Goal: Task Accomplishment & Management: Manage account settings

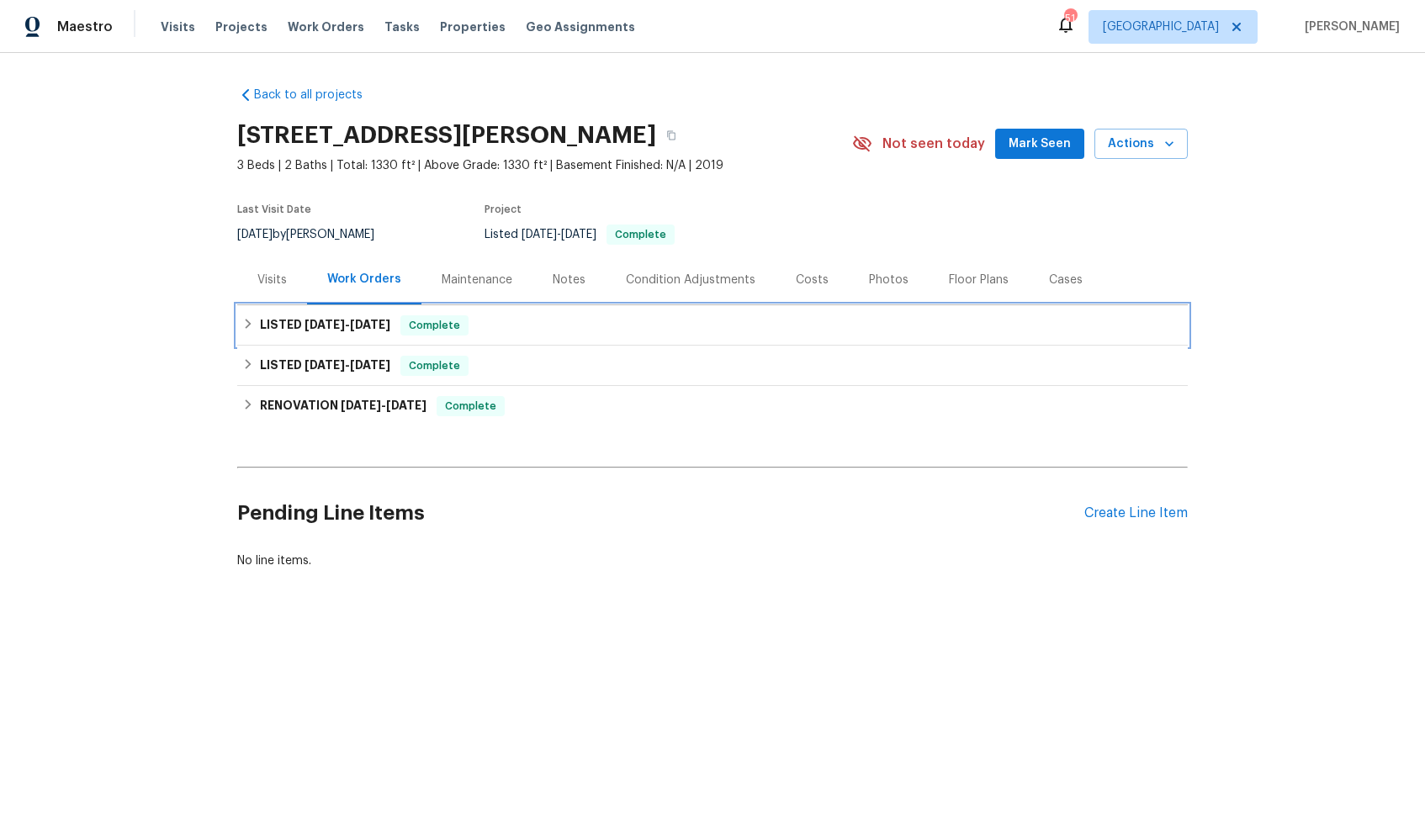
click at [507, 326] on div "LISTED [DATE] - [DATE] Complete" at bounding box center [712, 325] width 940 height 20
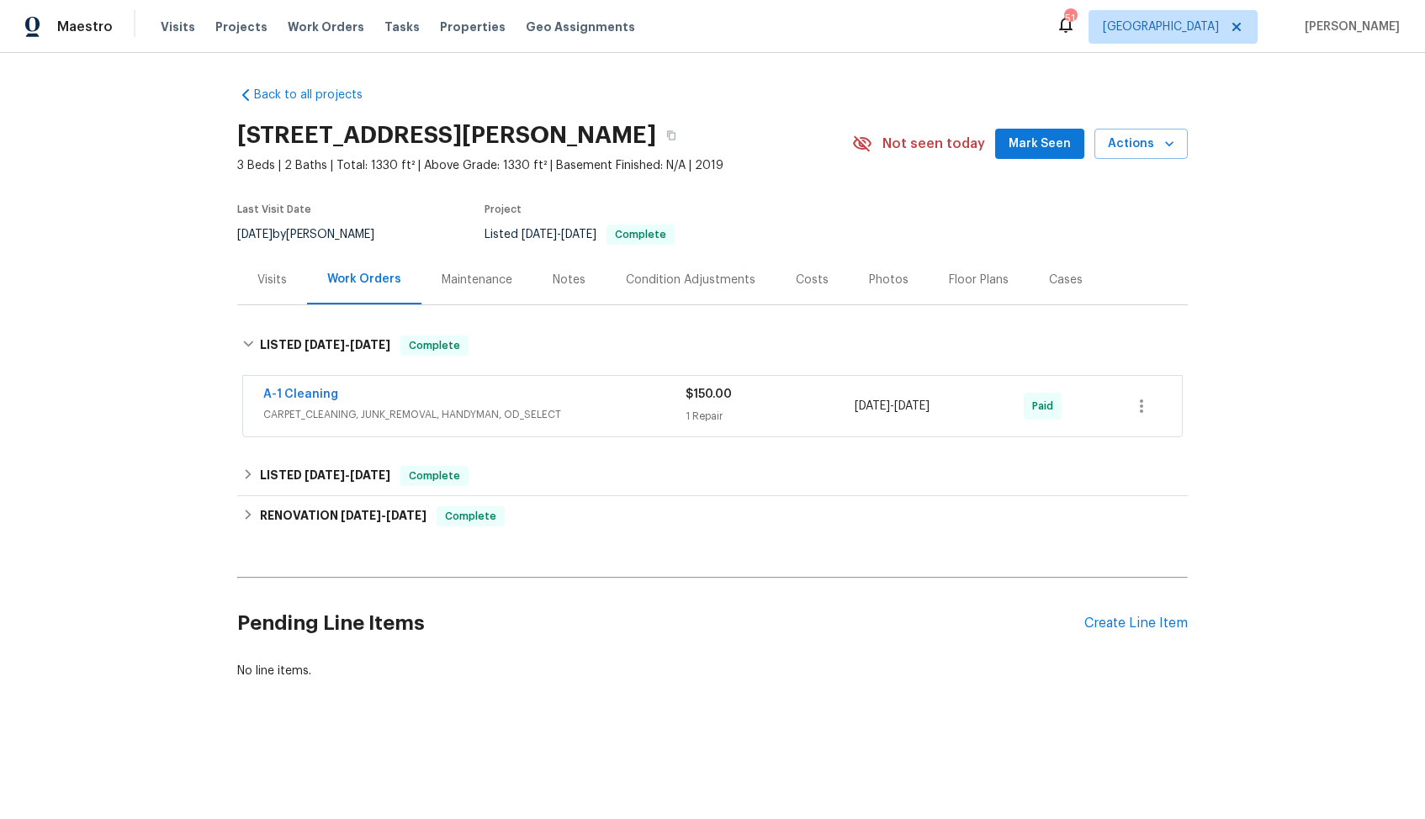
click at [442, 396] on div "A-1 Cleaning" at bounding box center [474, 396] width 422 height 20
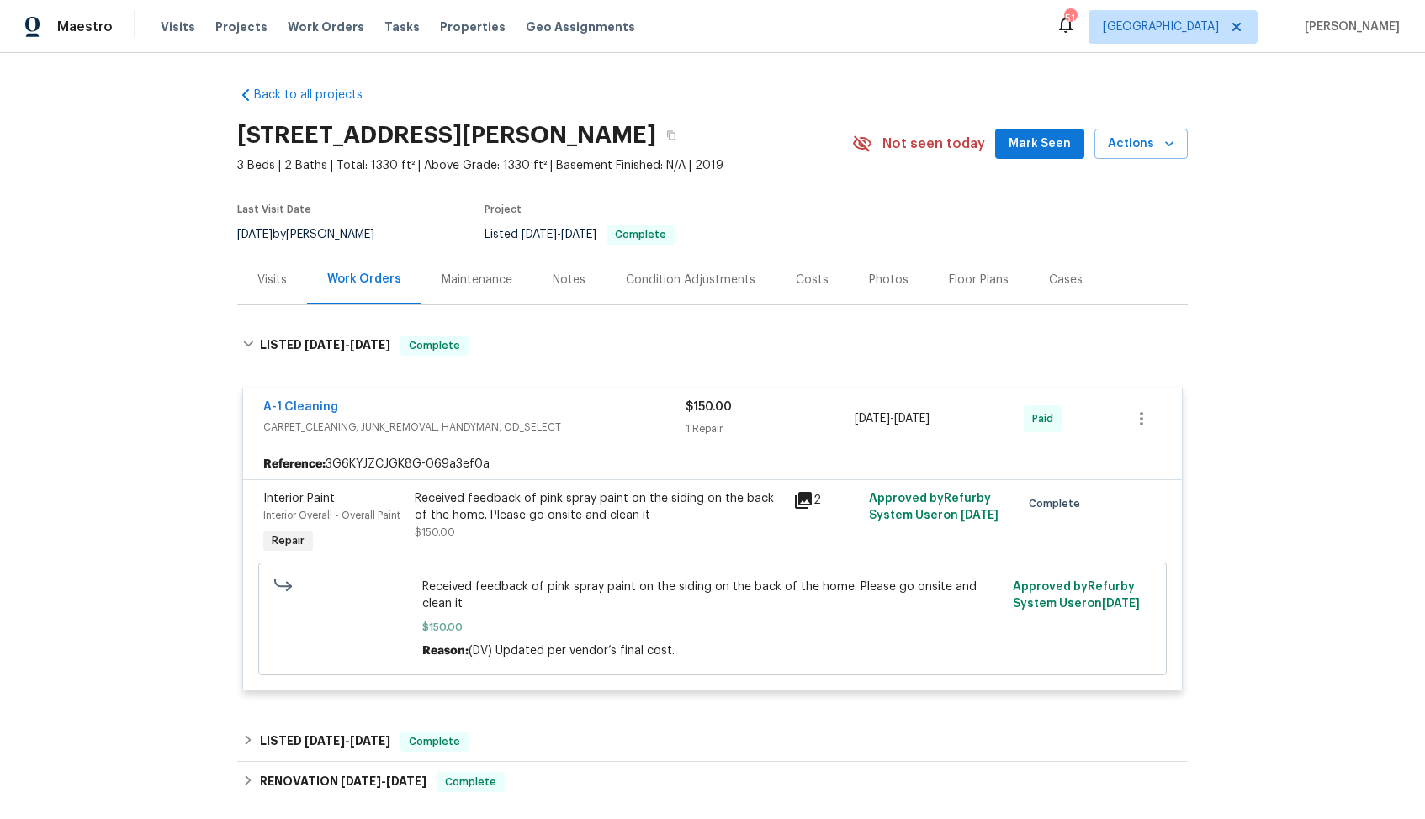
click at [415, 410] on div "A-1 Cleaning" at bounding box center [474, 409] width 422 height 20
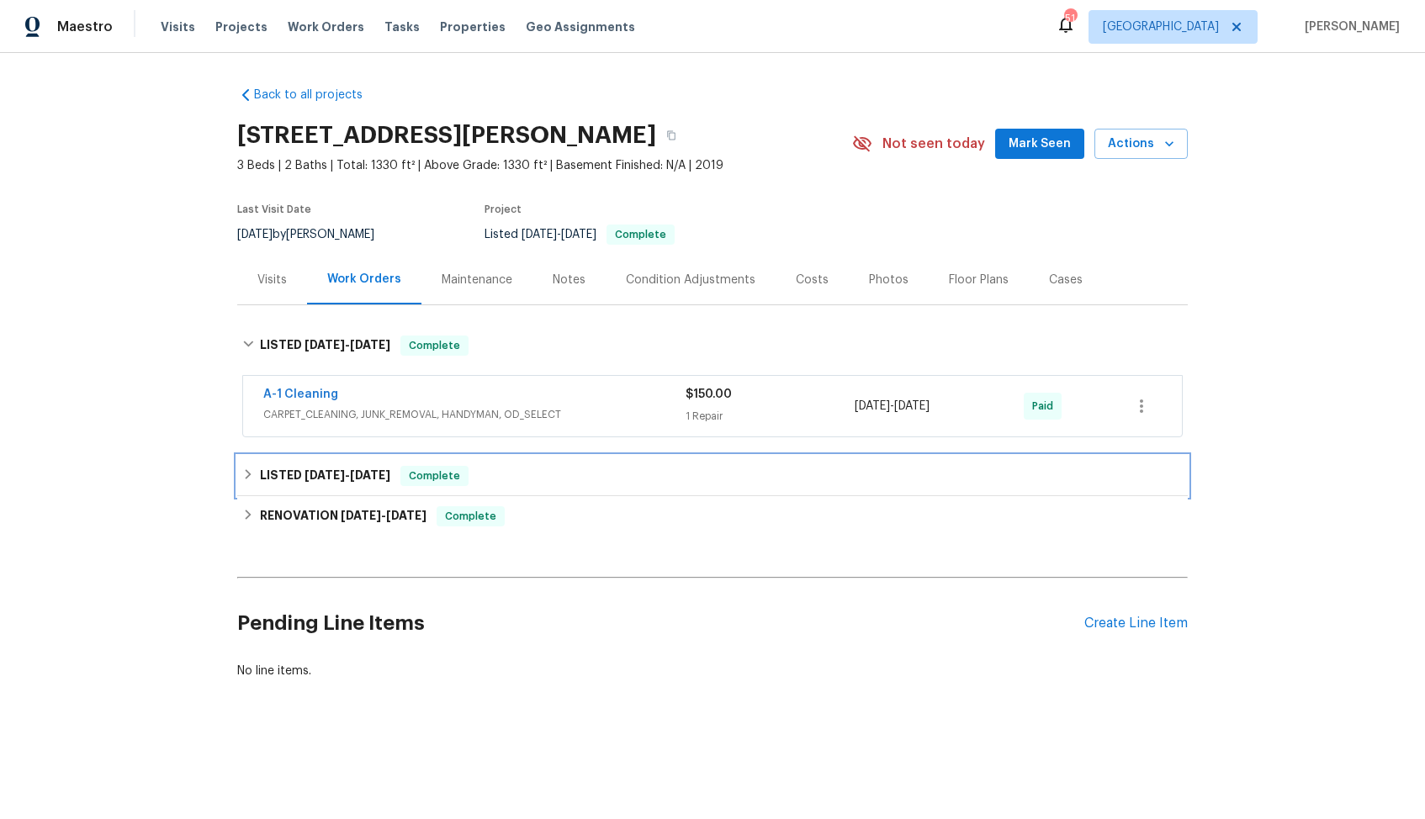
click at [492, 467] on div "LISTED 6/6/25 - 6/7/25 Complete" at bounding box center [712, 476] width 940 height 20
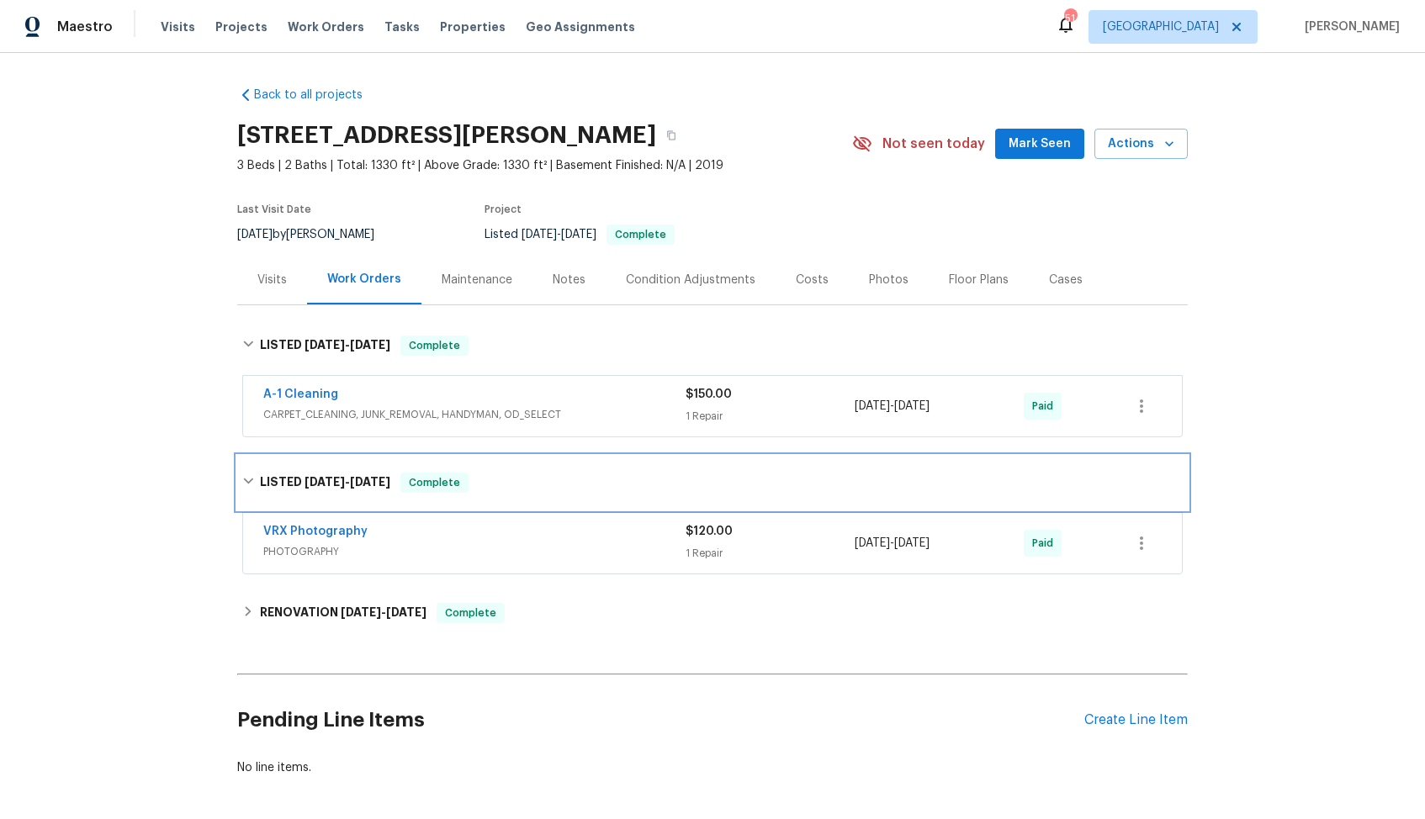
click at [506, 484] on div "LISTED 6/6/25 - 6/7/25 Complete" at bounding box center [712, 483] width 940 height 20
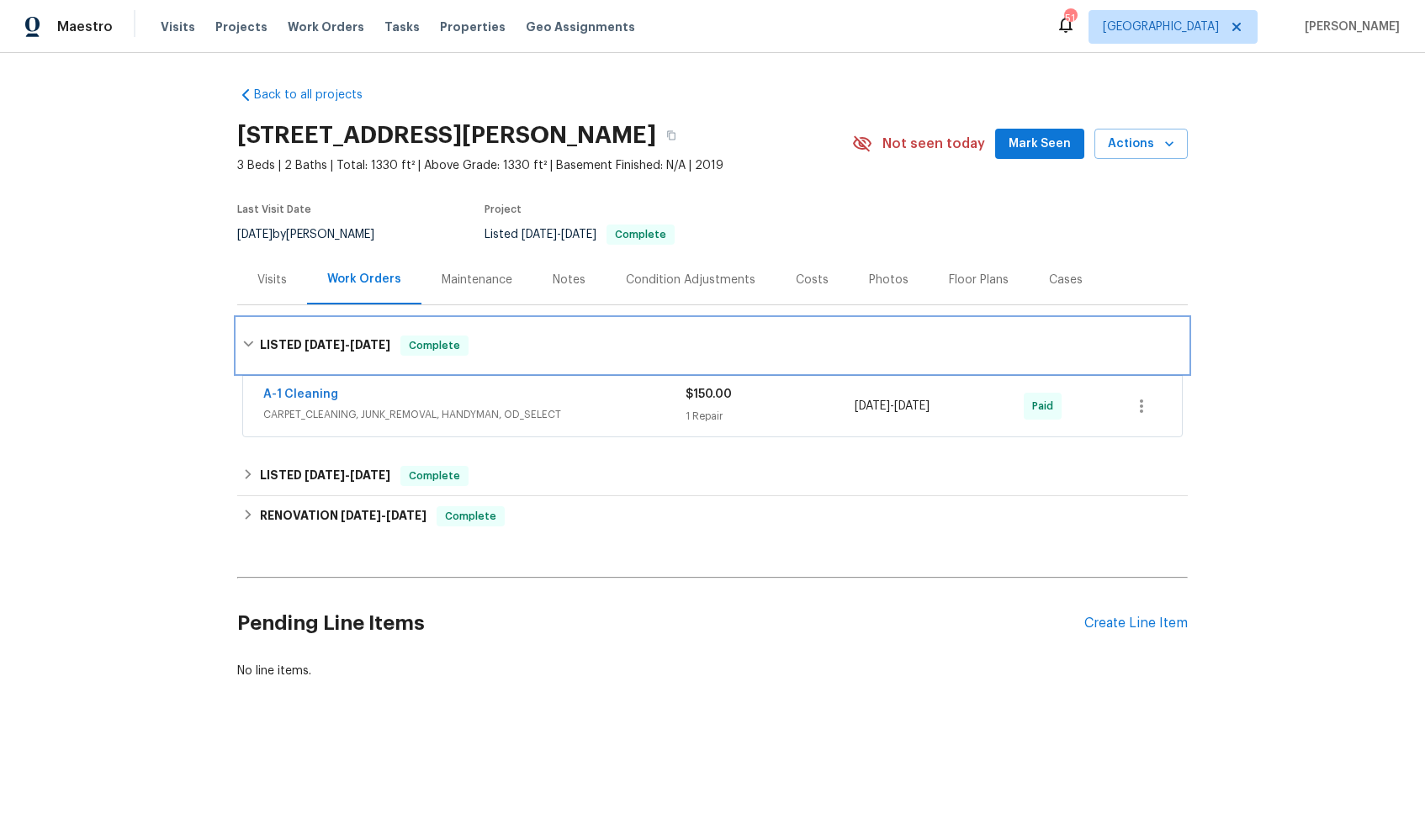
click at [542, 353] on div "LISTED 6/16/25 - 6/20/25 Complete" at bounding box center [712, 346] width 940 height 20
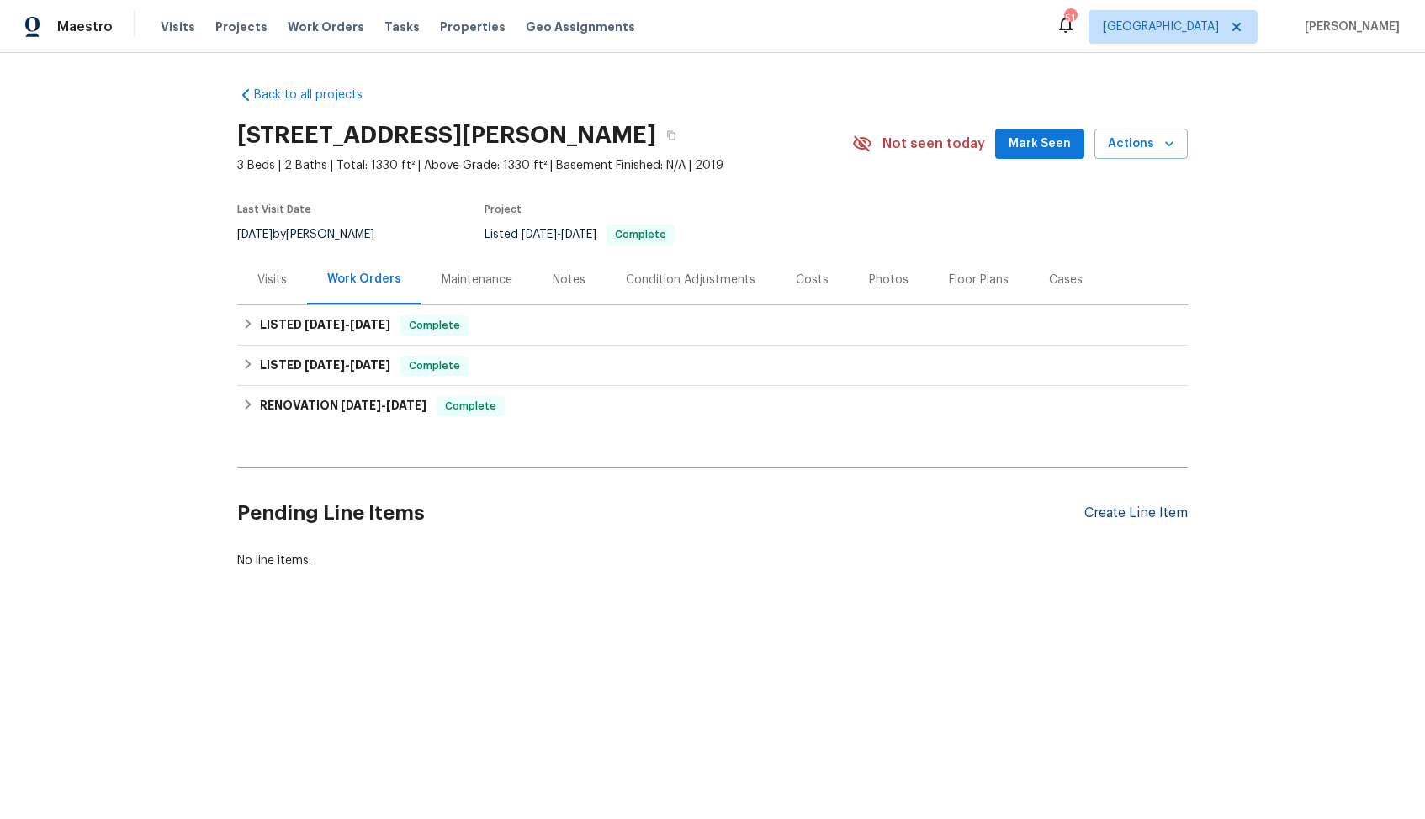
click at [1123, 513] on div "Create Line Item" at bounding box center [1135, 513] width 103 height 16
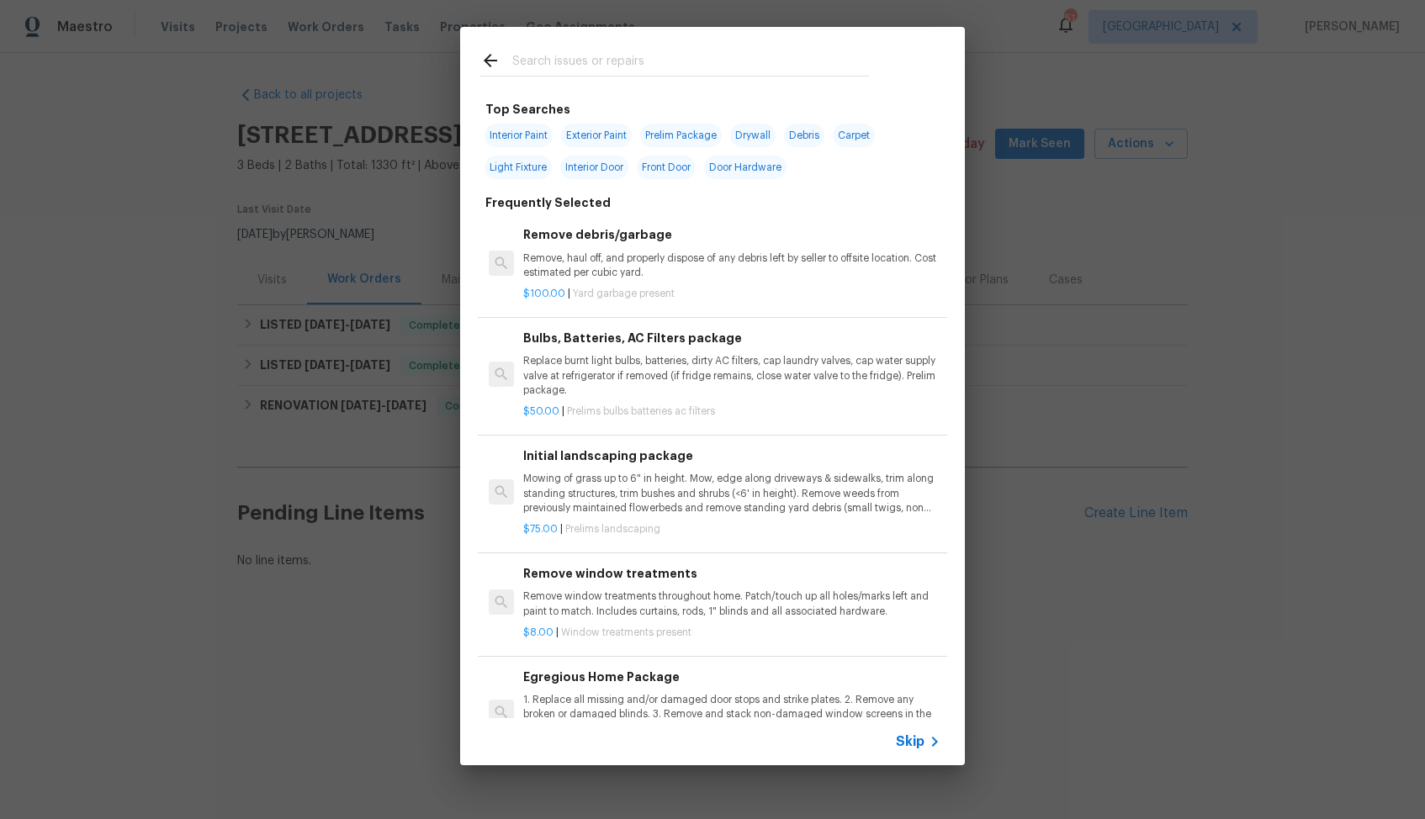
click at [548, 54] on input "text" at bounding box center [690, 62] width 357 height 25
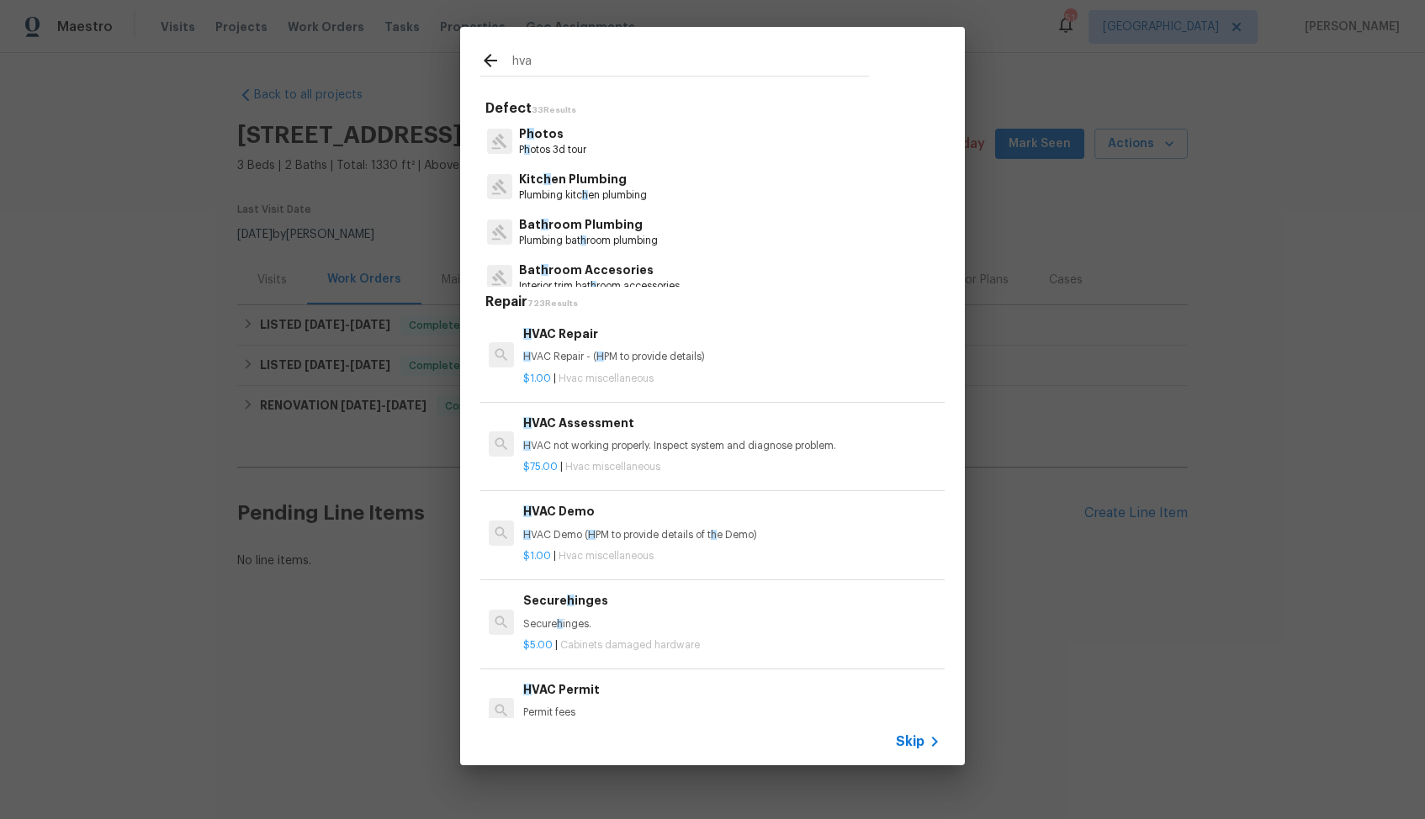
type input "hvac"
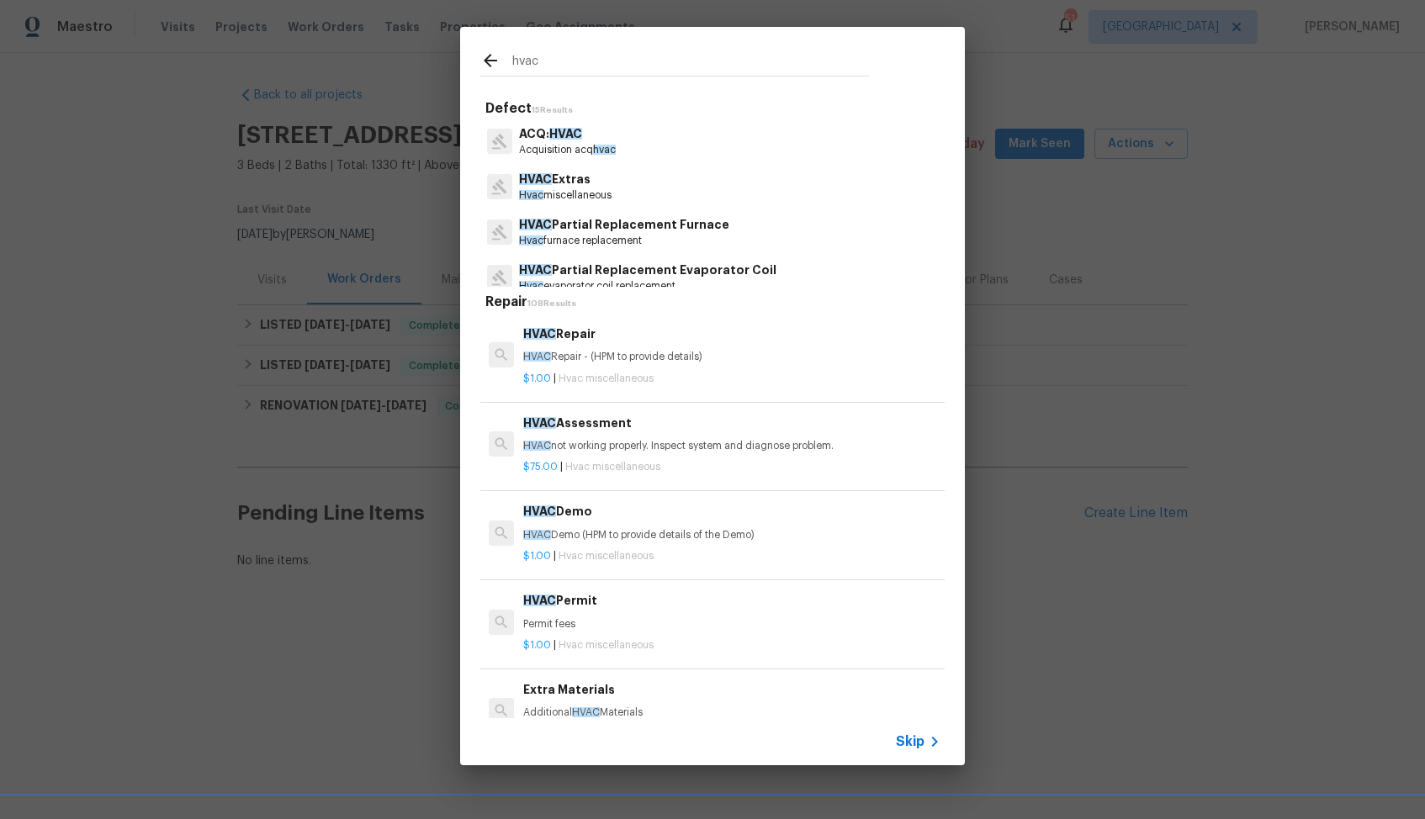
click at [588, 184] on p "HVAC Extras" at bounding box center [565, 180] width 93 height 18
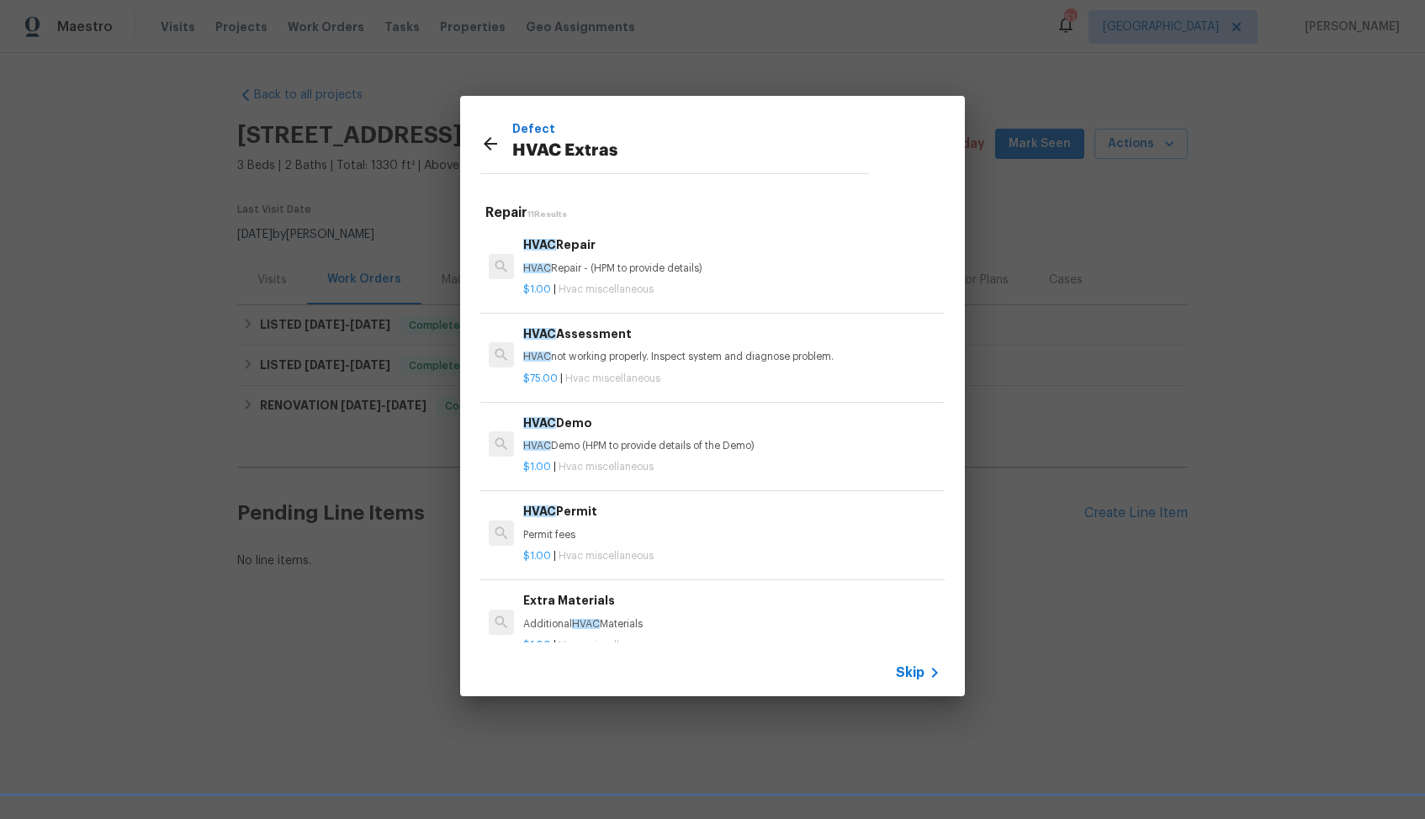
click at [585, 268] on p "HVAC Repair - (HPM to provide details)" at bounding box center [731, 269] width 417 height 14
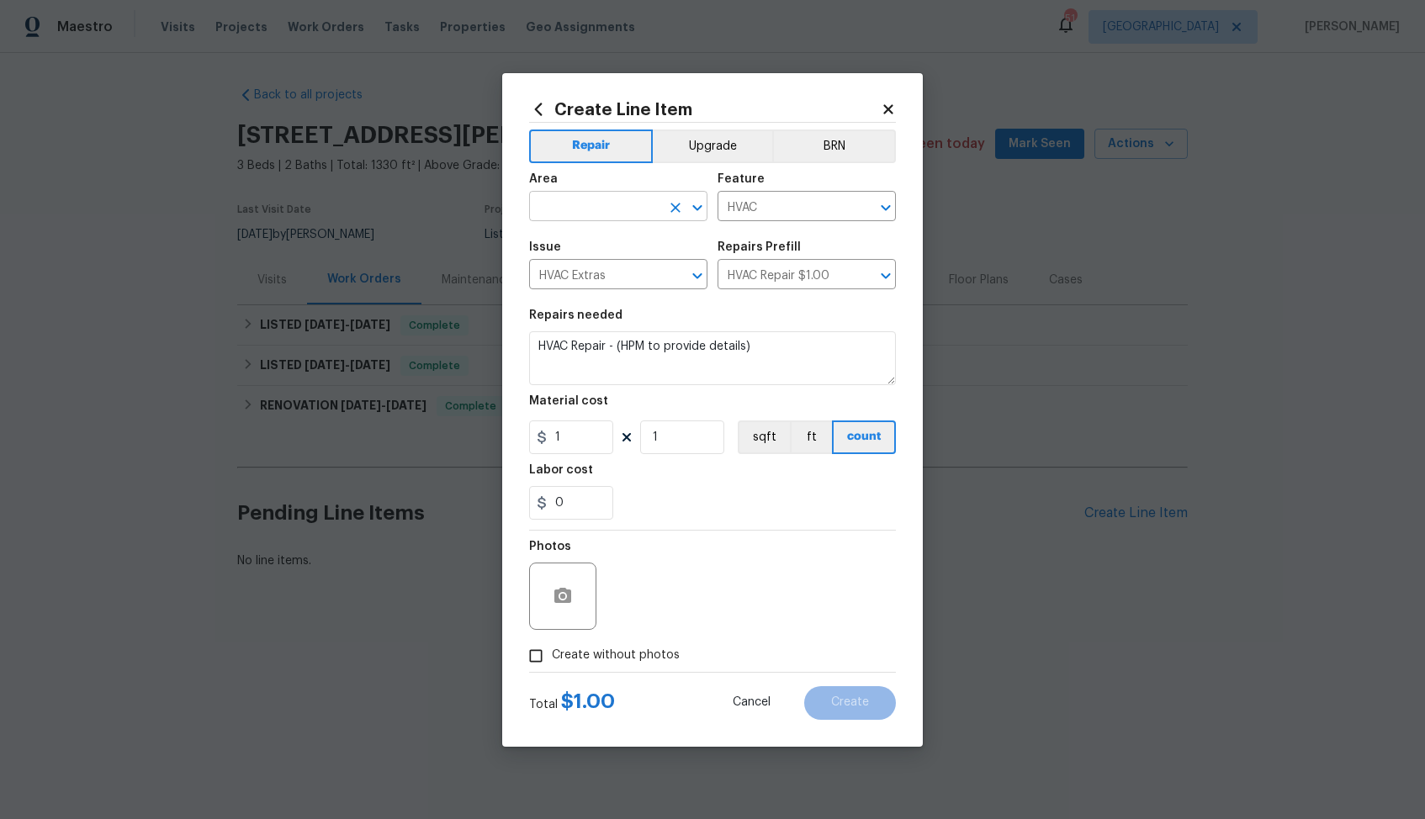
click at [569, 205] on input "text" at bounding box center [594, 208] width 131 height 26
click at [603, 251] on li "HVAC" at bounding box center [618, 245] width 178 height 28
type input "HVAC"
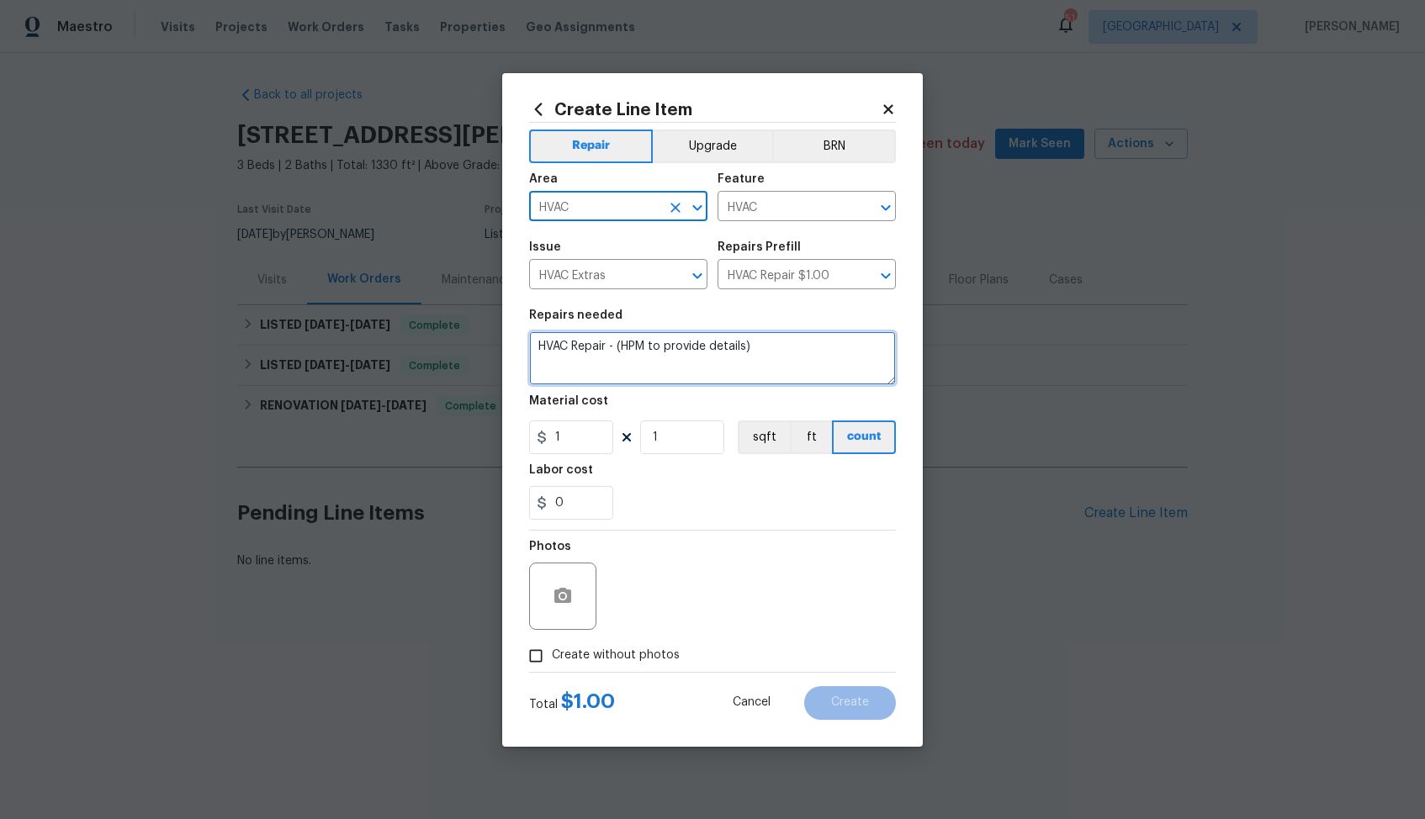
click at [665, 351] on textarea "HVAC Repair - (HPM to provide details)" at bounding box center [712, 358] width 367 height 54
click at [712, 356] on textarea at bounding box center [712, 358] width 367 height 54
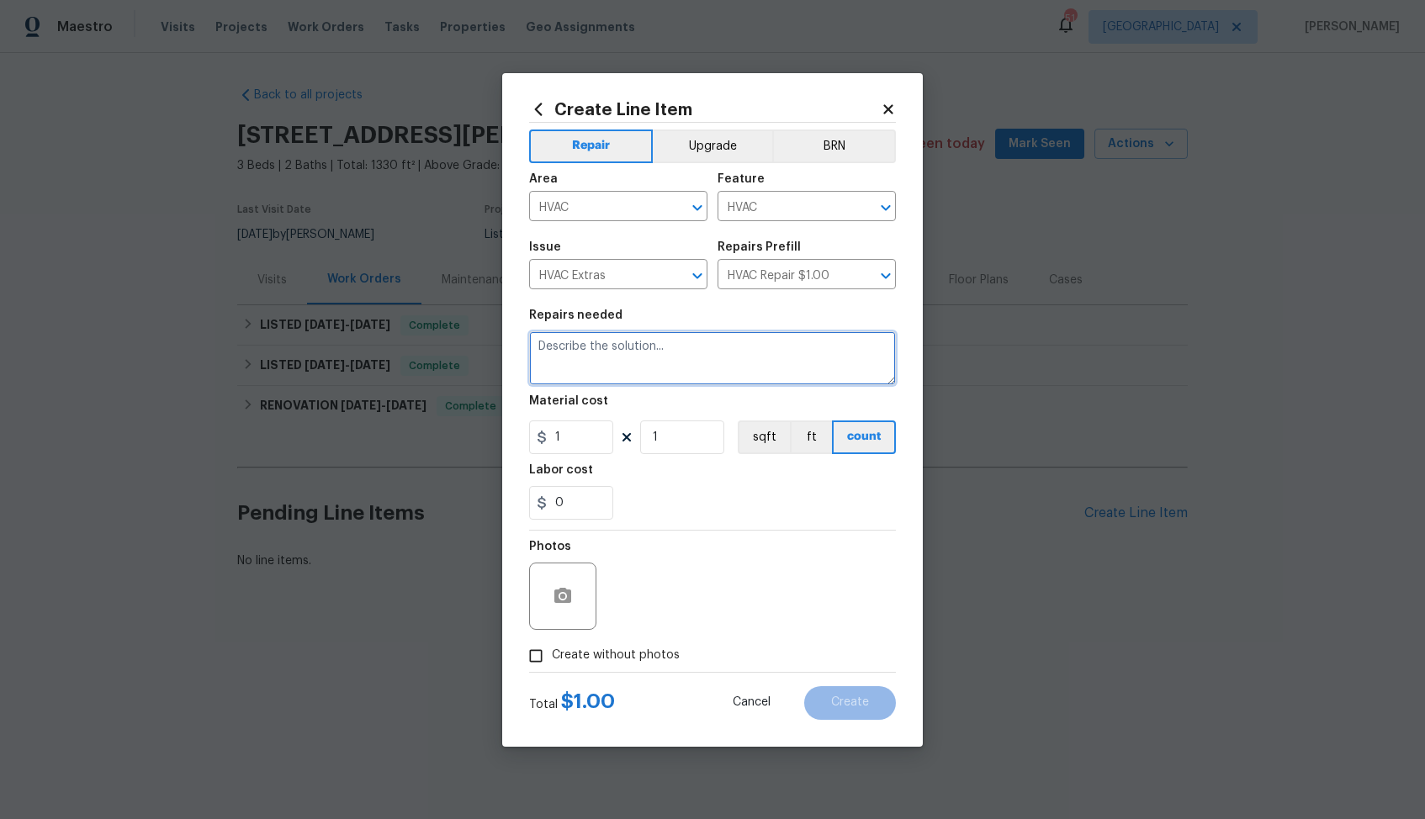
paste textarea "Hvac not working please diagnose"
type textarea "Hvac not working please diagnose"
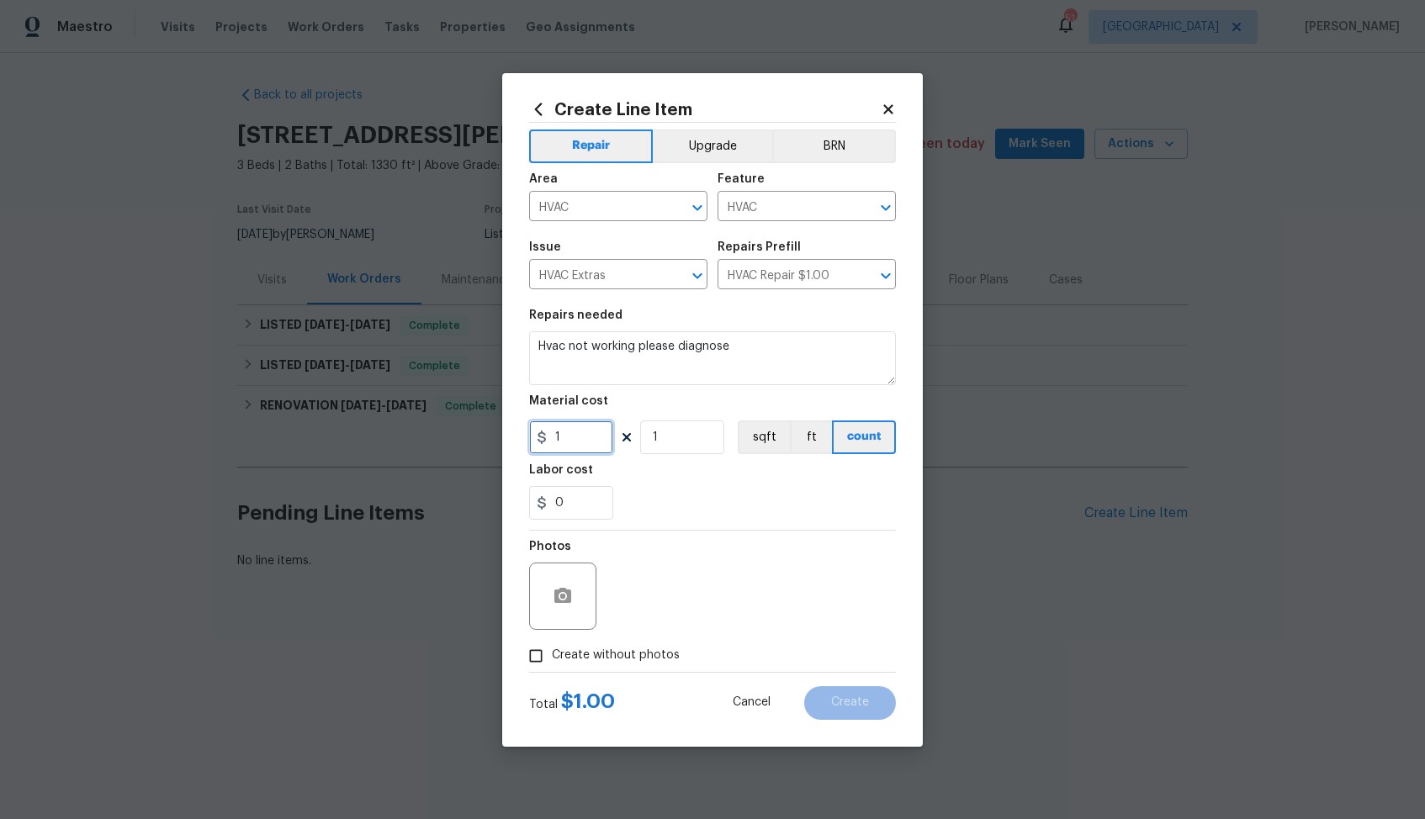
click at [585, 440] on input "1" at bounding box center [571, 438] width 84 height 34
type input "75"
click at [597, 658] on div "Photos Create without photos" at bounding box center [712, 601] width 367 height 141
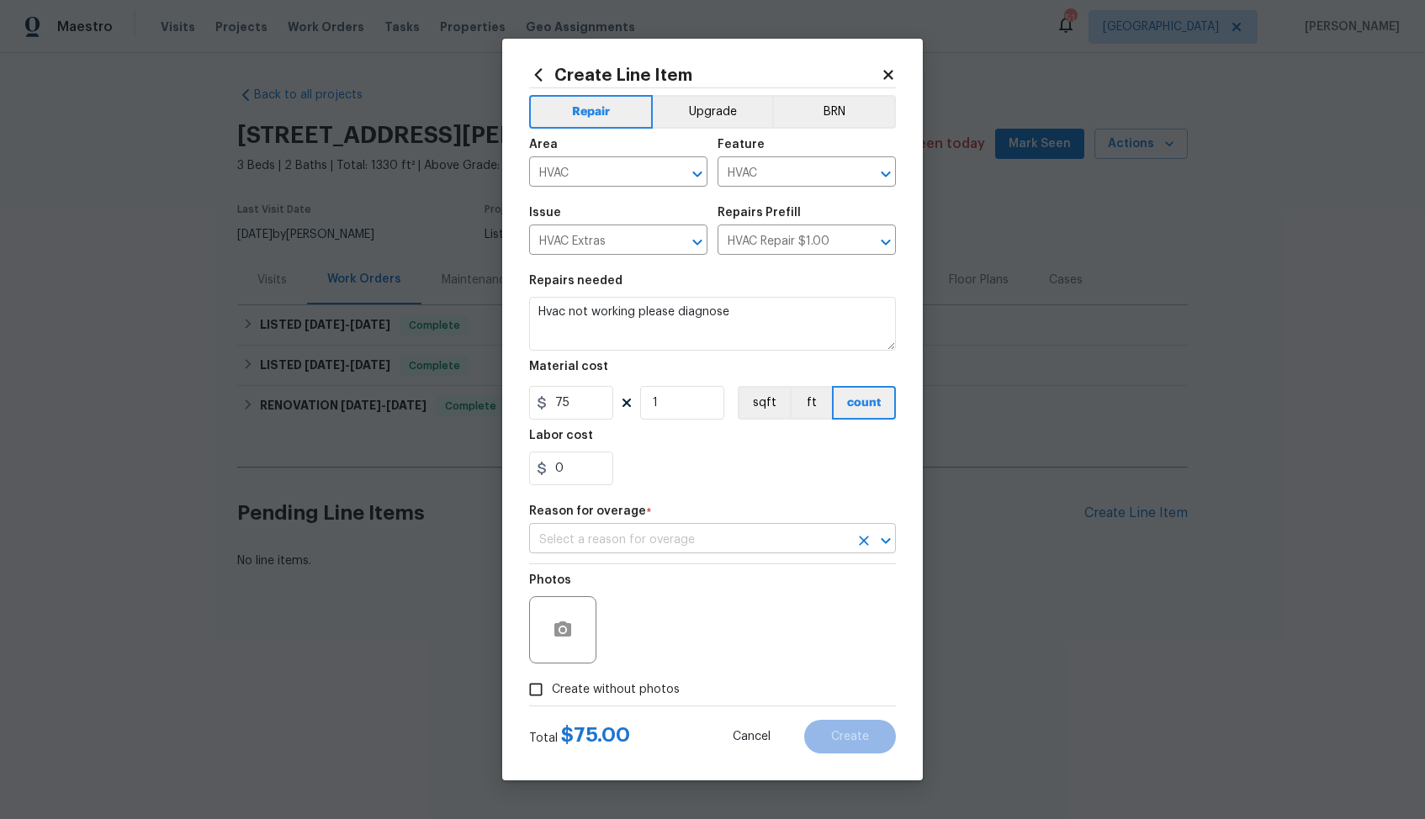
click at [637, 549] on input "text" at bounding box center [689, 540] width 320 height 26
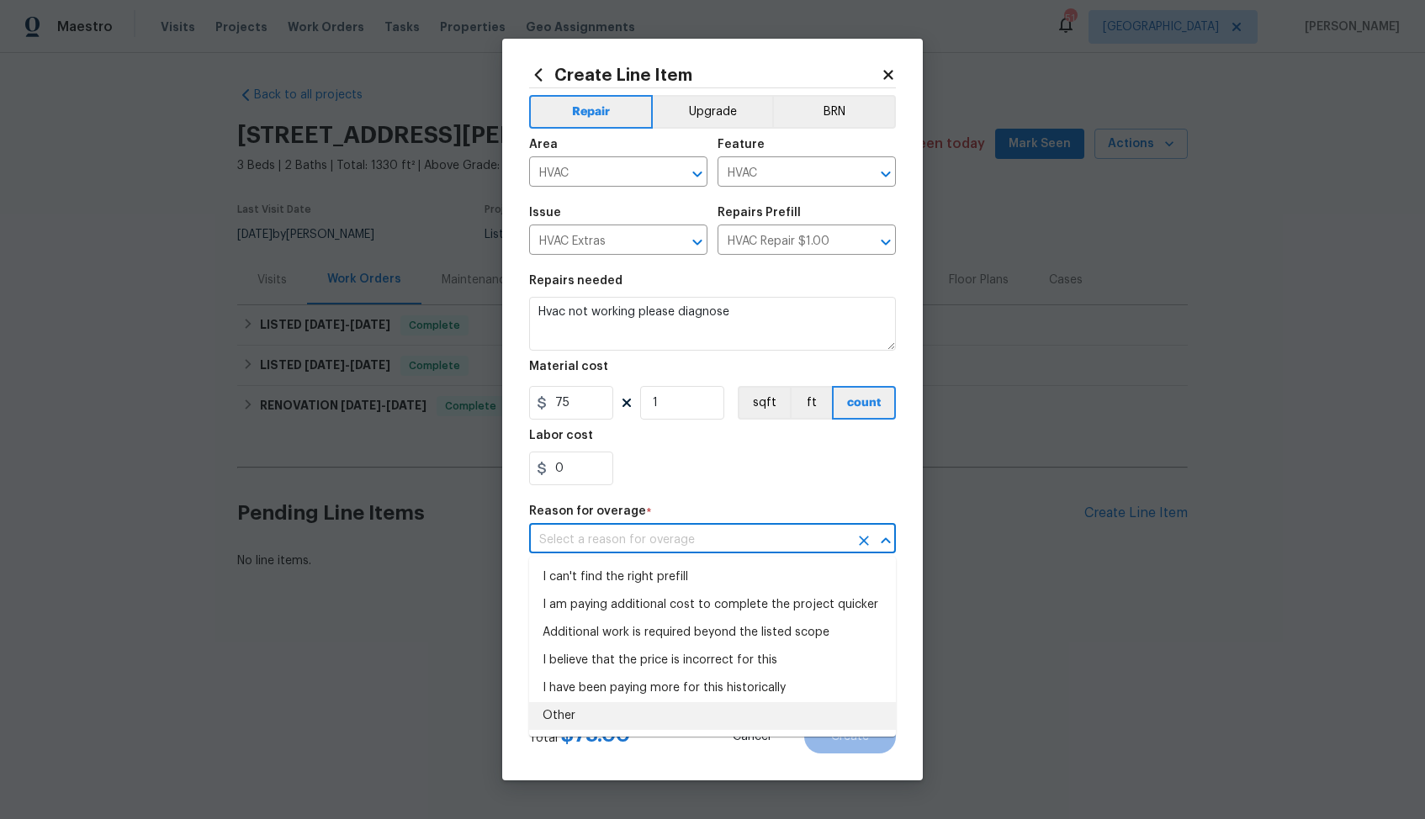
click at [650, 722] on li "Other" at bounding box center [712, 716] width 367 height 28
type input "Other"
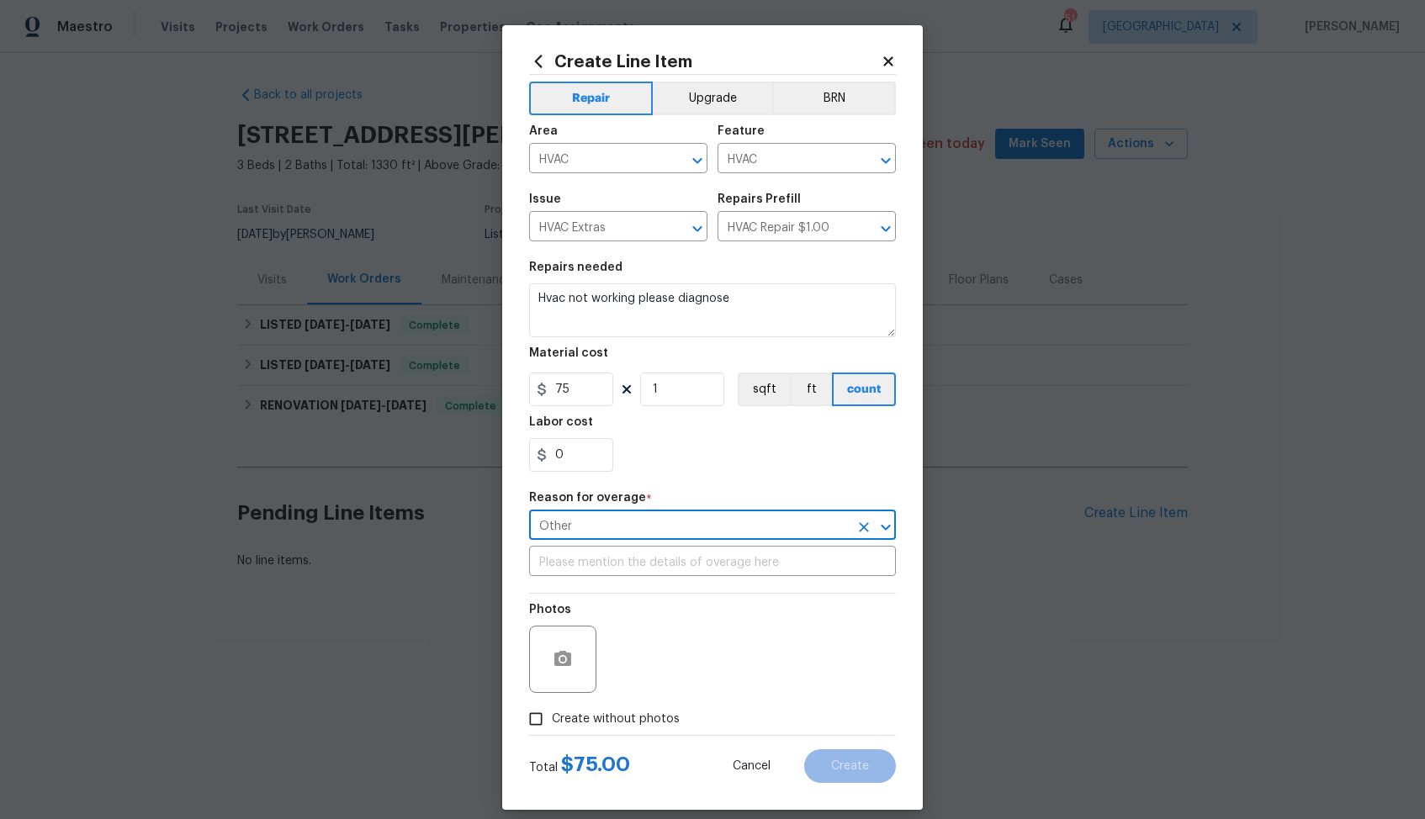
click at [606, 716] on span "Create without photos" at bounding box center [616, 720] width 128 height 18
click at [552, 716] on input "Create without photos" at bounding box center [536, 719] width 32 height 32
checkbox input "true"
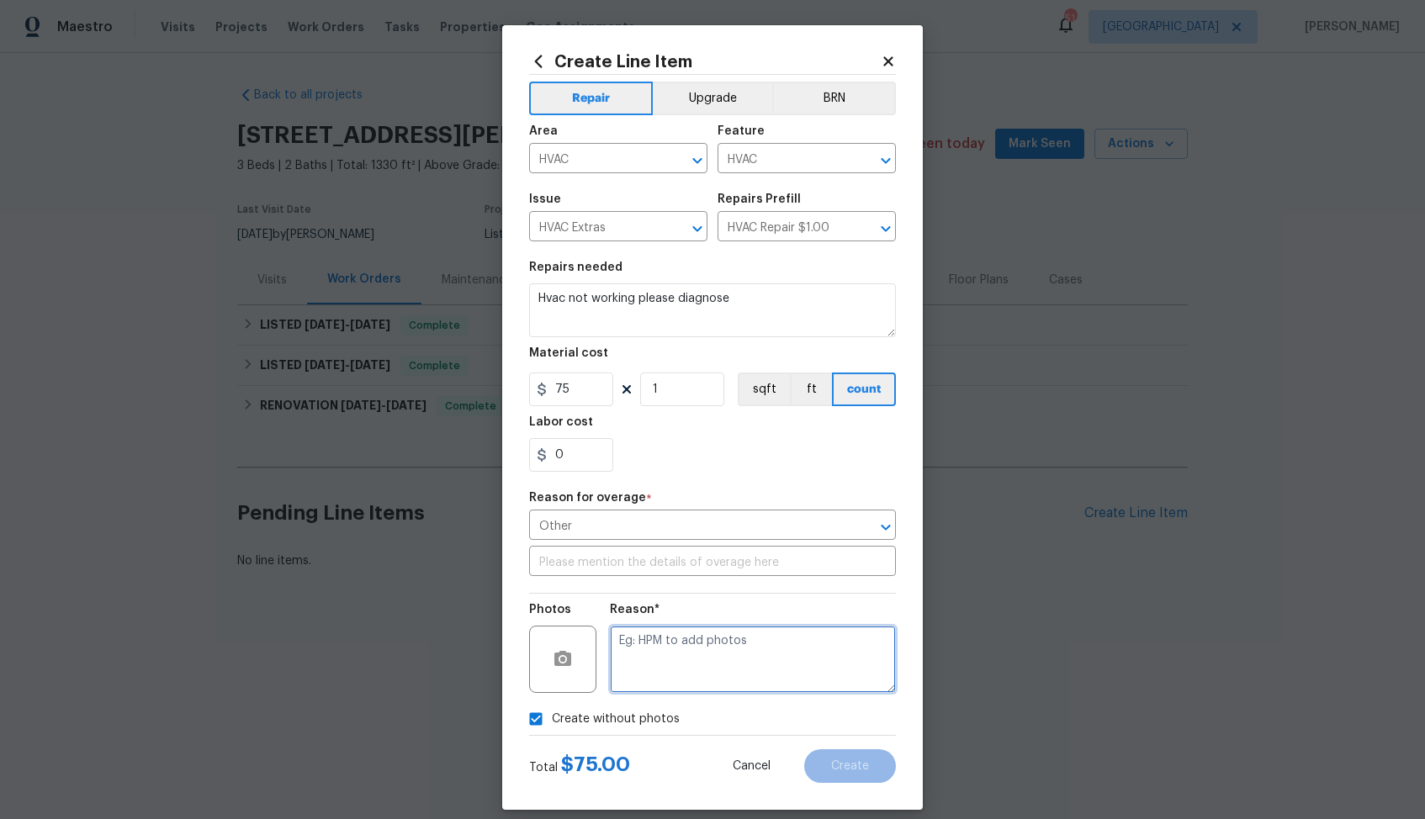
click at [693, 672] on textarea at bounding box center [753, 659] width 286 height 67
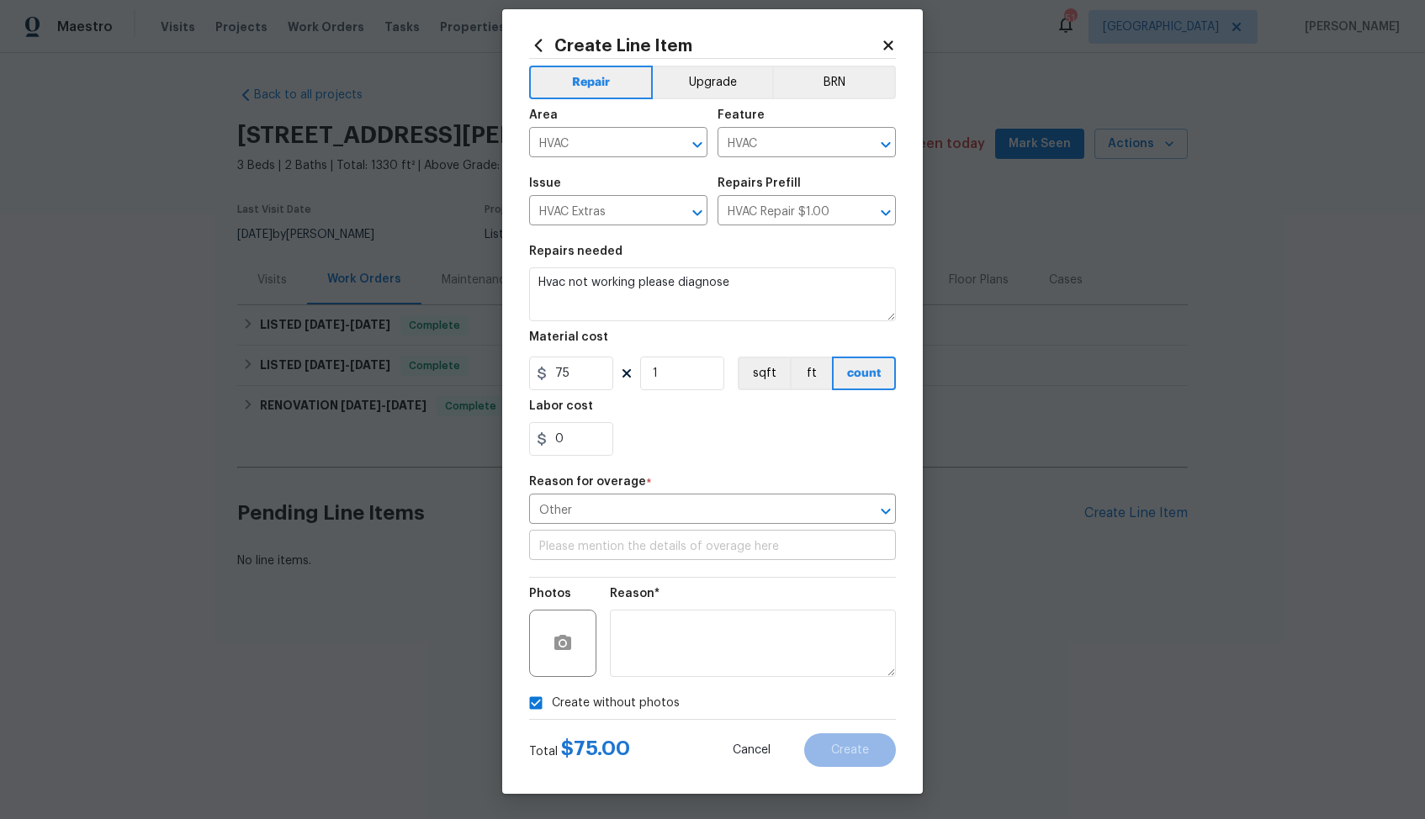
click at [621, 553] on input "text" at bounding box center [712, 547] width 367 height 26
click at [851, 753] on span "Create" at bounding box center [850, 750] width 38 height 13
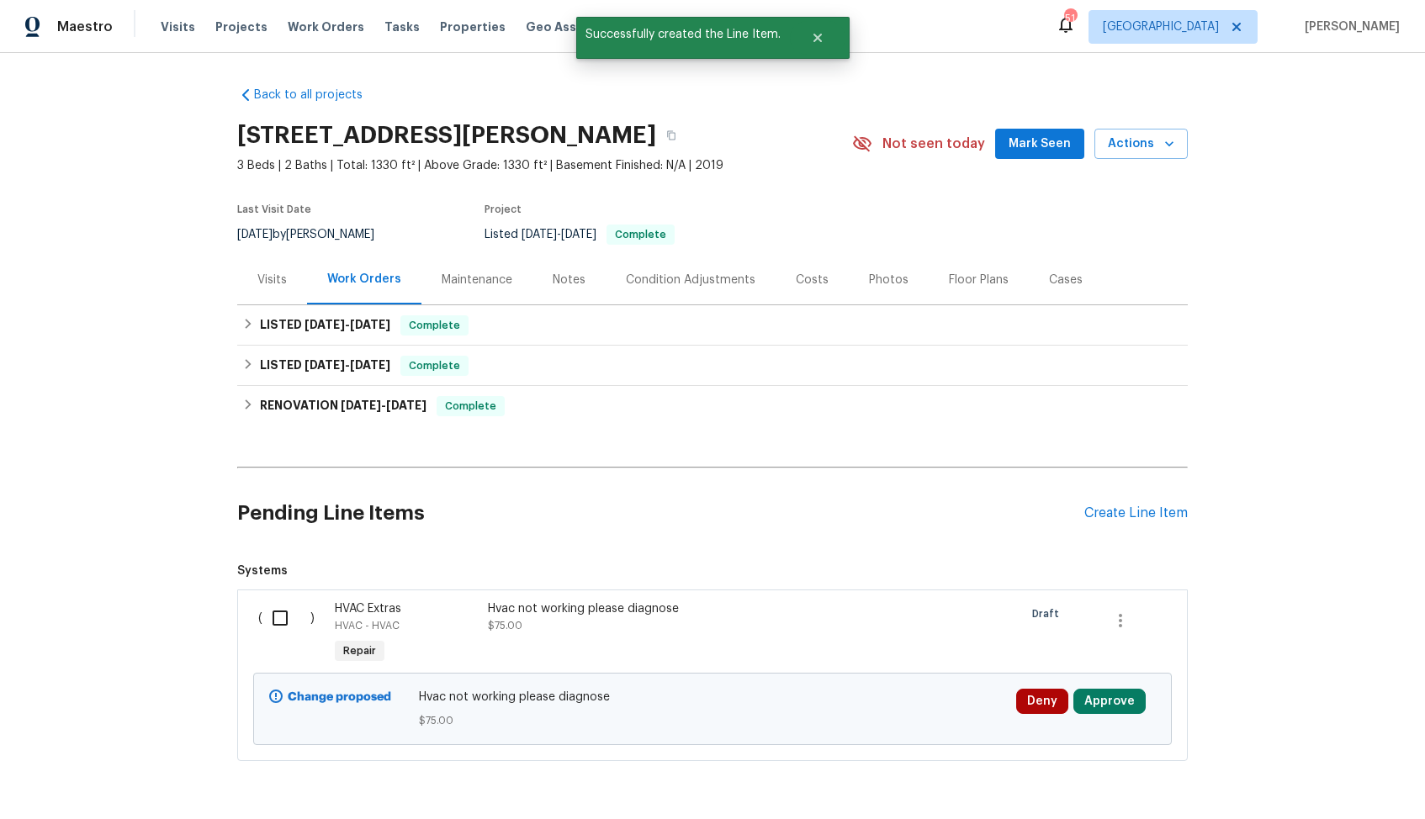
click at [283, 622] on input "checkbox" at bounding box center [286, 618] width 48 height 35
checkbox input "true"
click at [1320, 770] on span "Create Work Order" at bounding box center [1329, 777] width 112 height 21
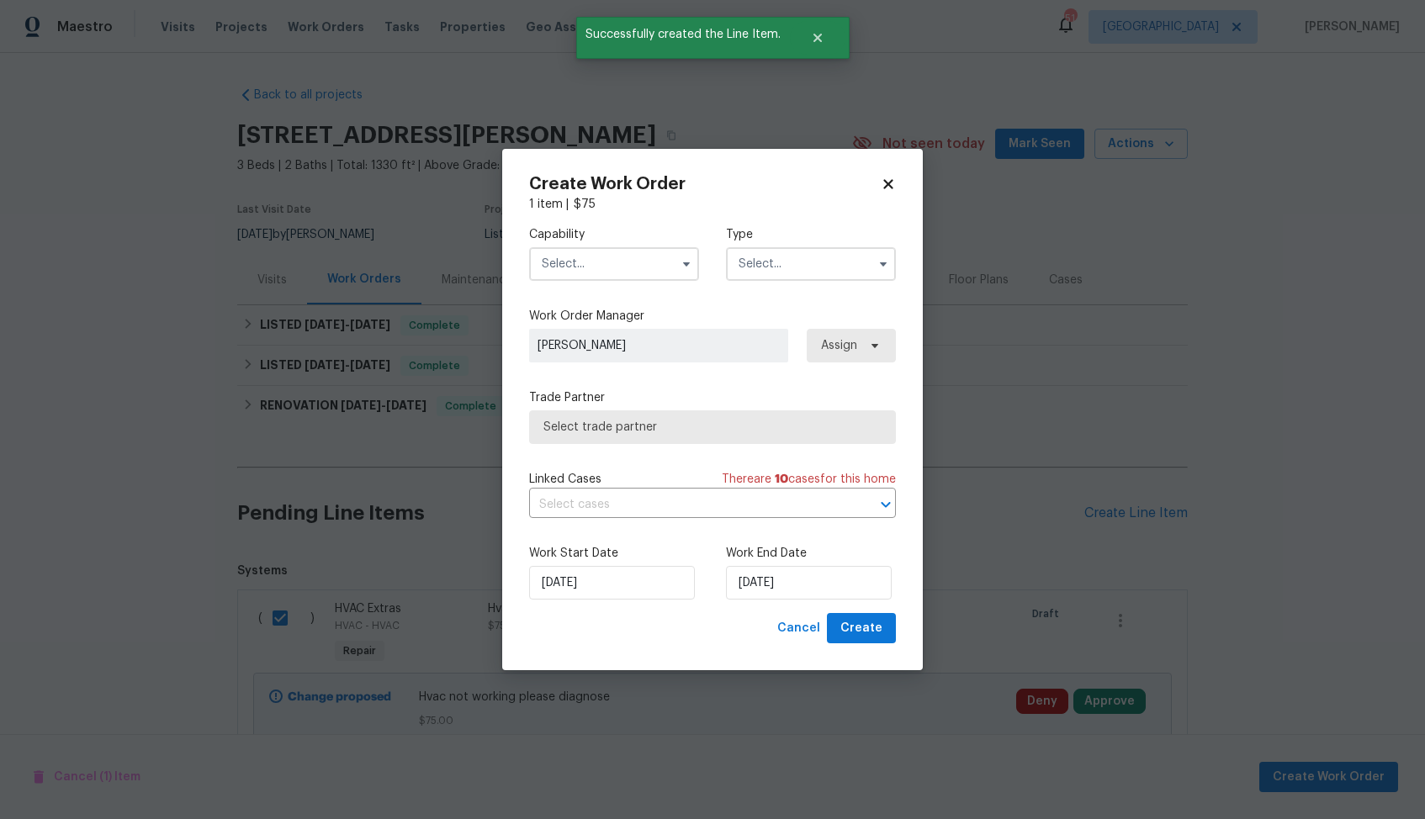
click at [605, 270] on input "text" at bounding box center [614, 264] width 170 height 34
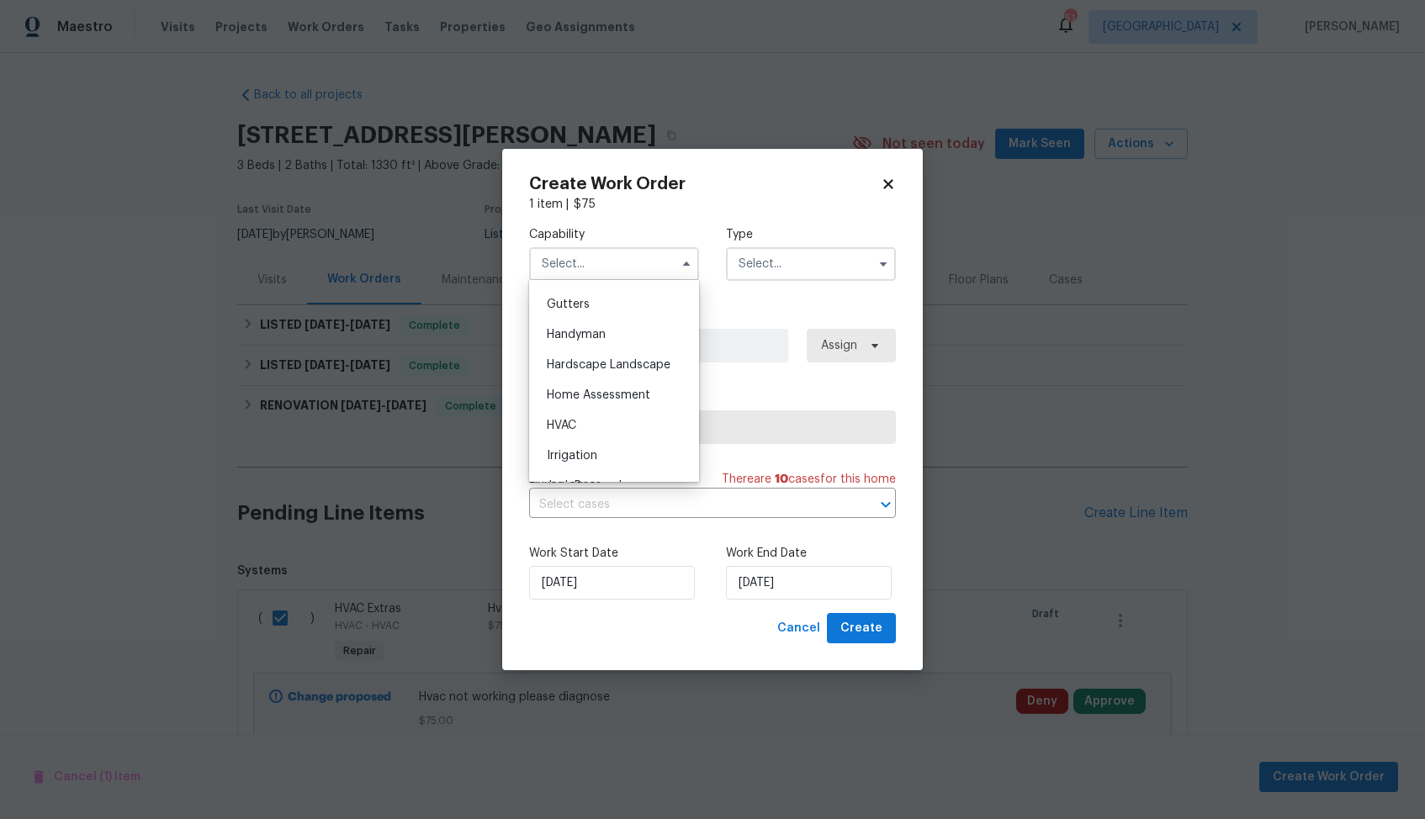
scroll to position [898, 0]
click at [590, 424] on div "HVAC" at bounding box center [613, 417] width 161 height 30
type input "HVAC"
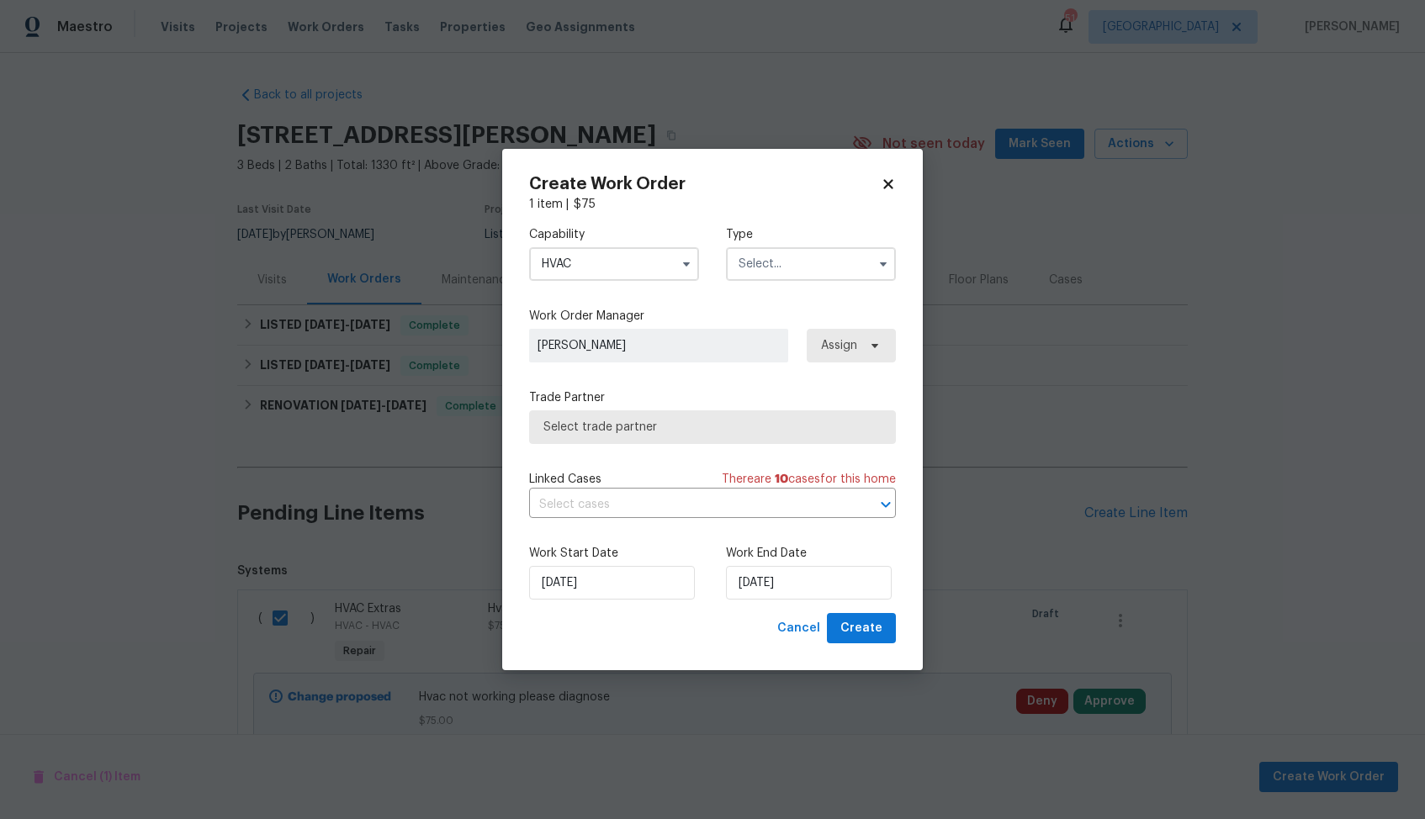
click at [776, 270] on input "text" at bounding box center [811, 264] width 170 height 34
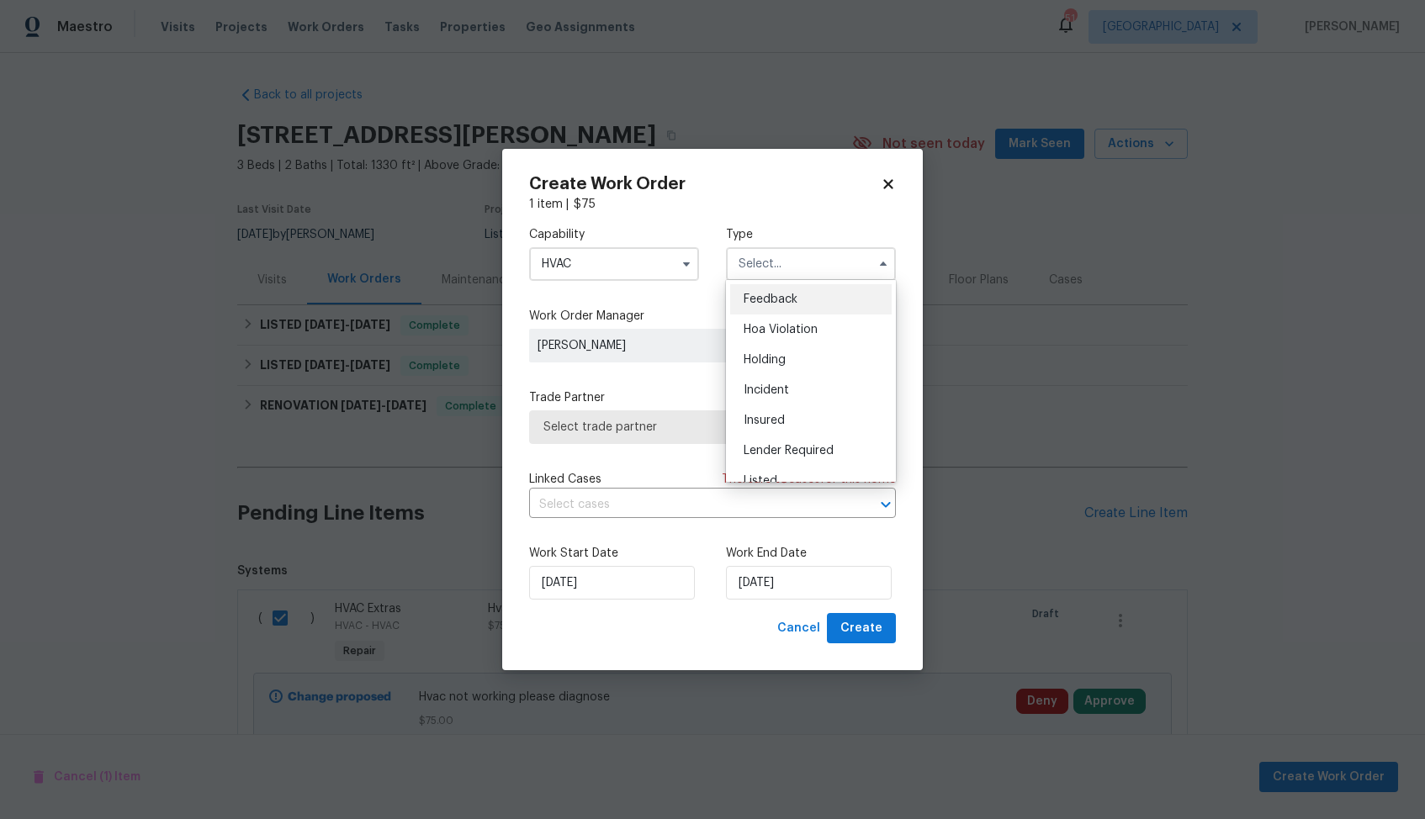
click at [796, 294] on div "Feedback" at bounding box center [810, 299] width 161 height 30
type input "Feedback"
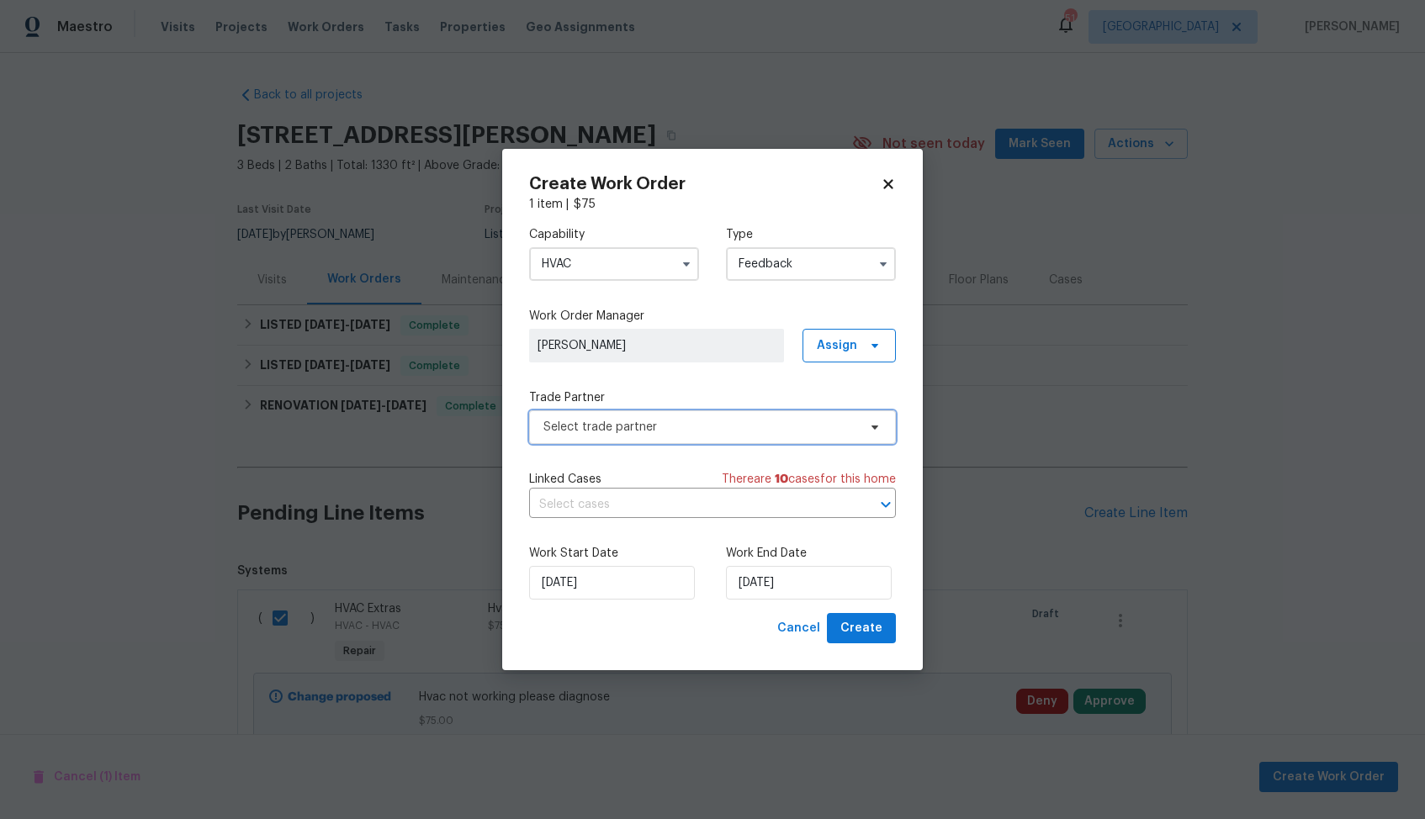
click at [609, 428] on span "Select trade partner" at bounding box center [700, 427] width 314 height 17
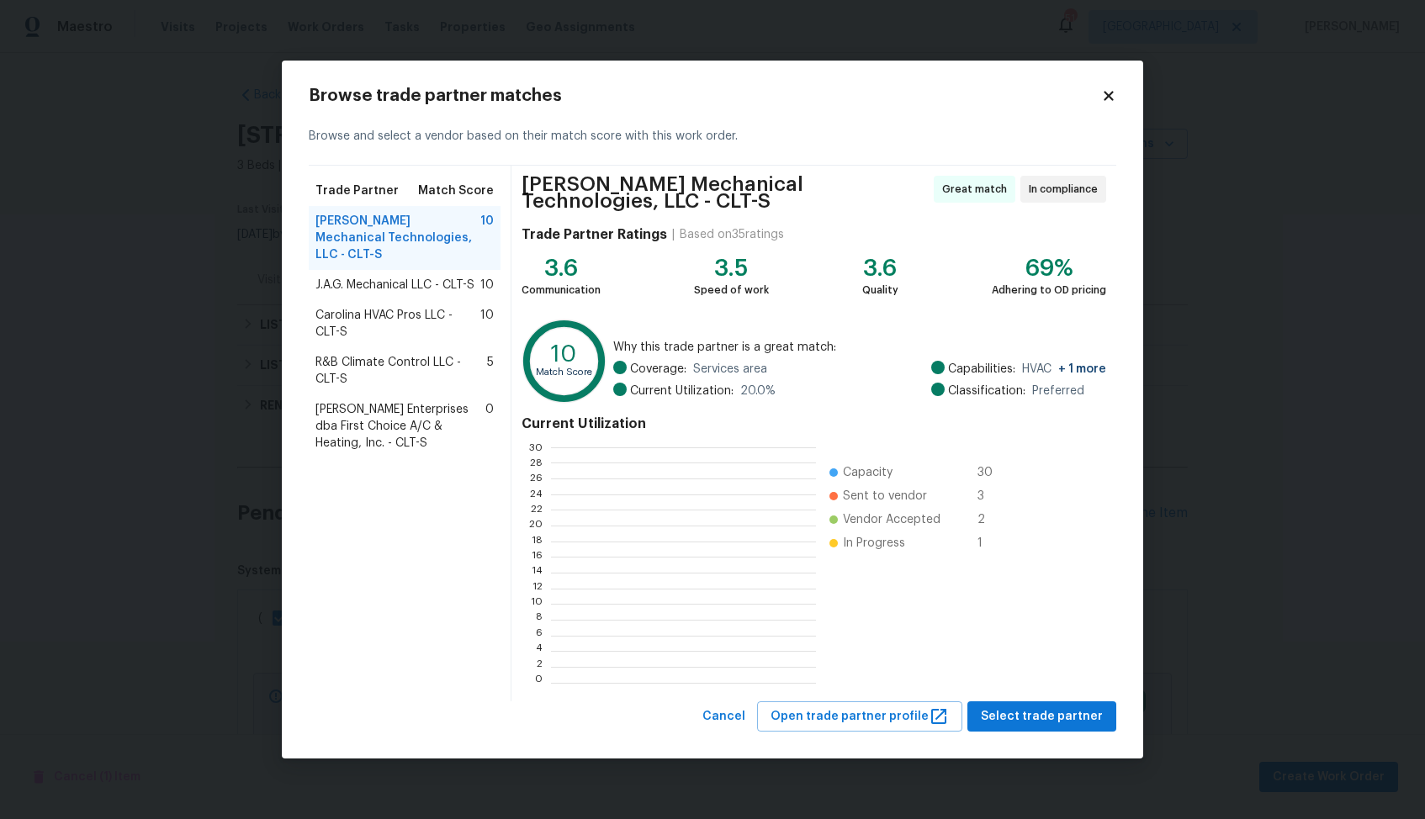
scroll to position [235, 264]
click at [1032, 714] on span "Select trade partner" at bounding box center [1042, 716] width 122 height 21
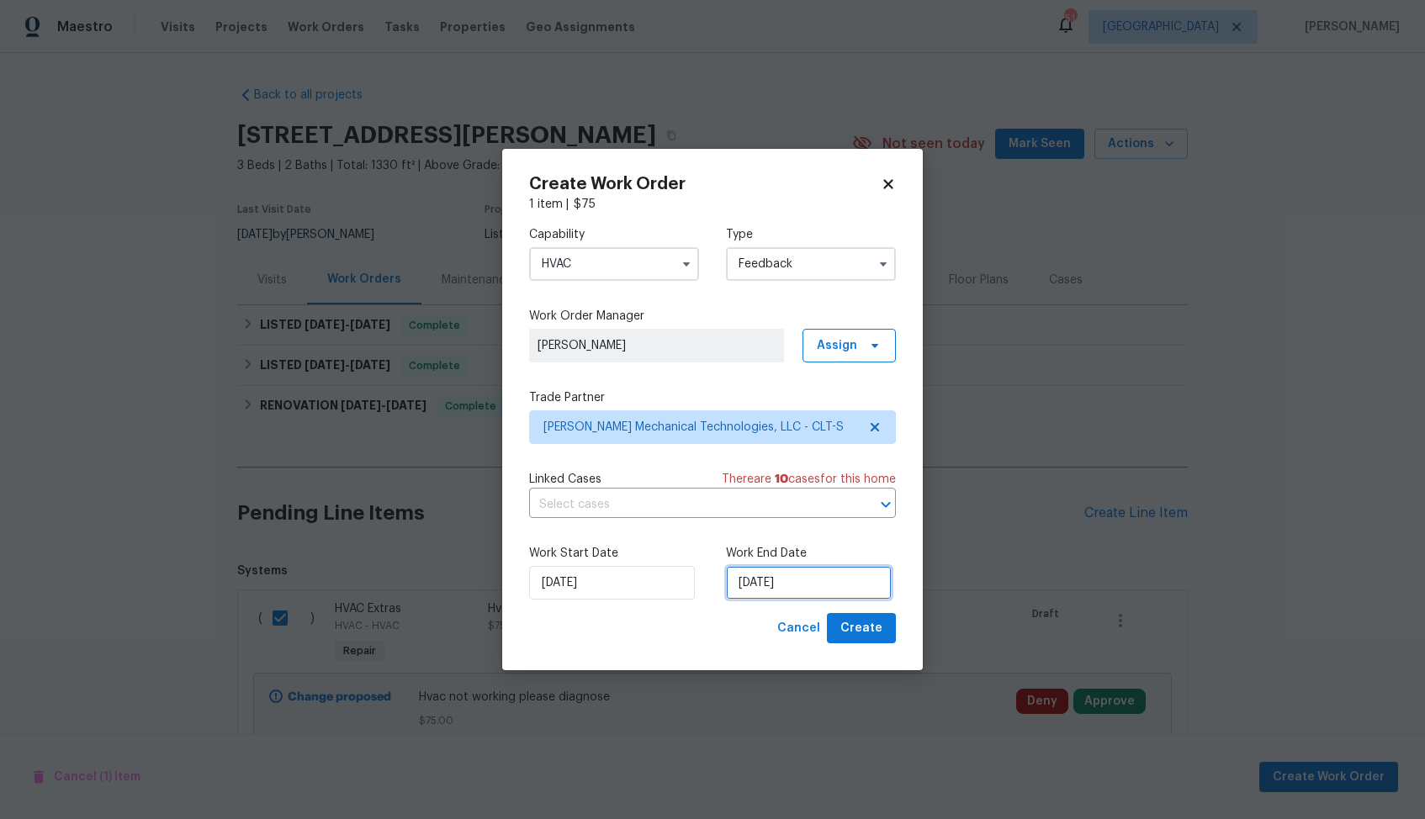
click at [769, 570] on input "27/08/2025" at bounding box center [809, 583] width 166 height 34
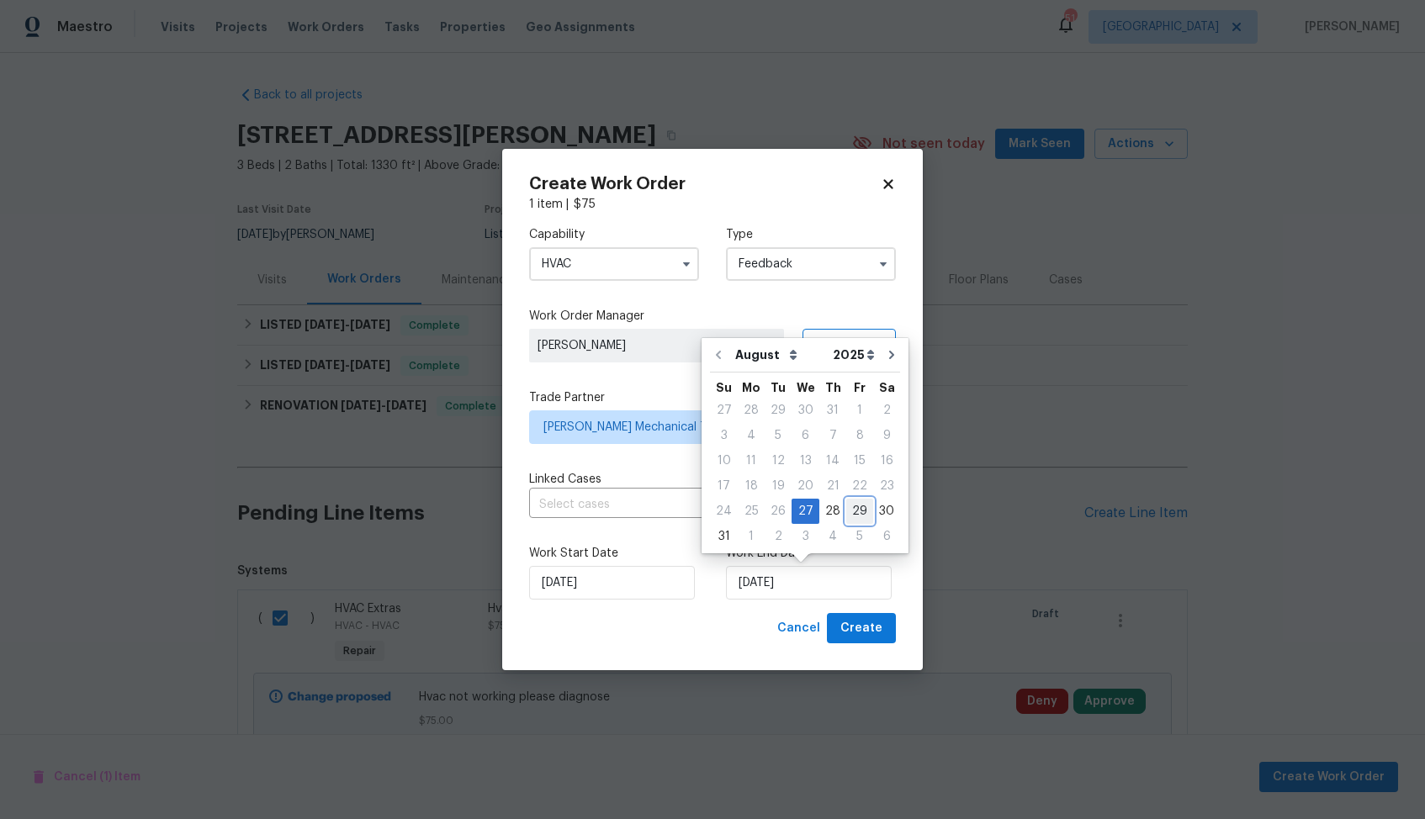
click at [848, 514] on div "29" at bounding box center [859, 512] width 27 height 24
type input "29/08/2025"
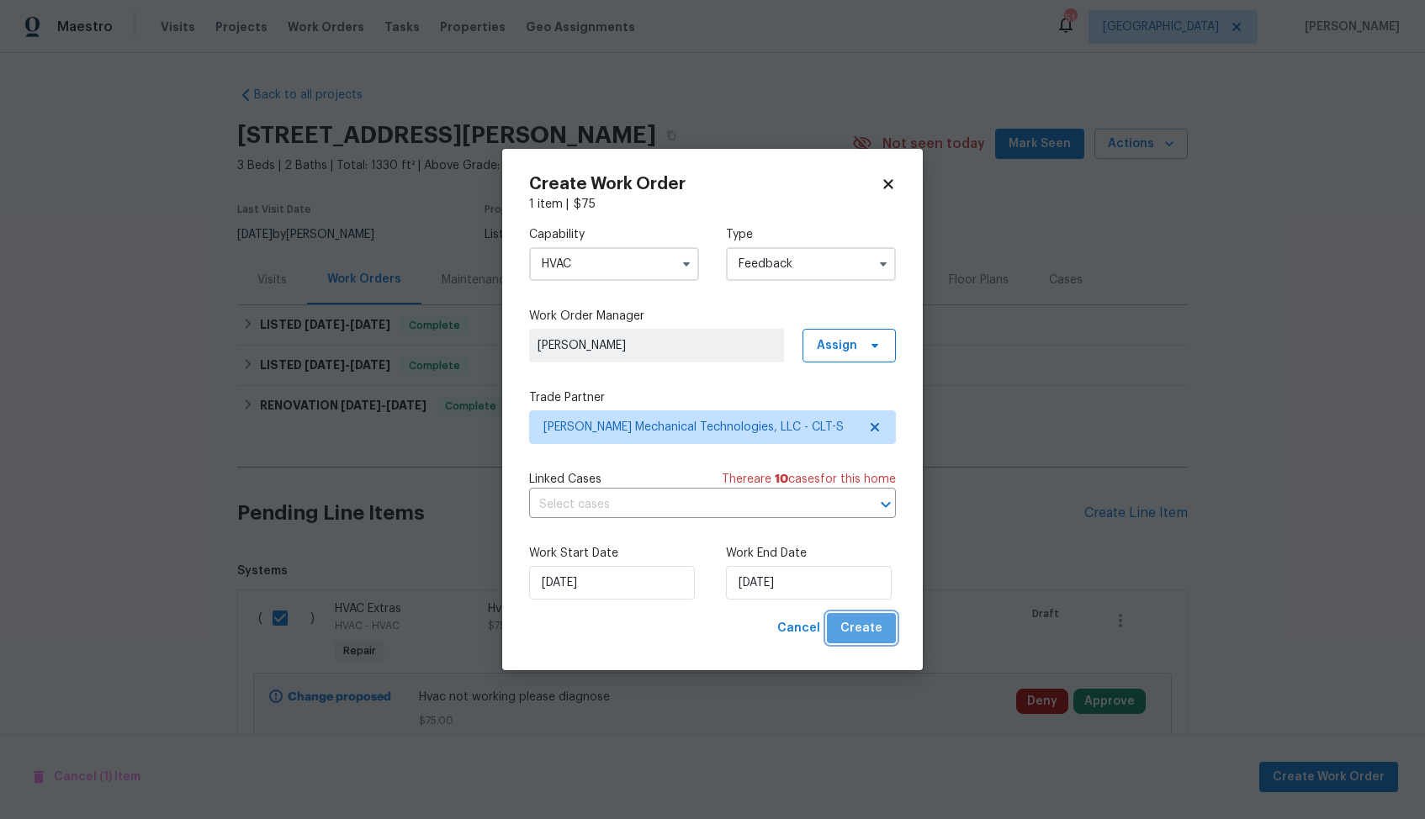
click at [870, 634] on span "Create" at bounding box center [861, 628] width 42 height 21
checkbox input "false"
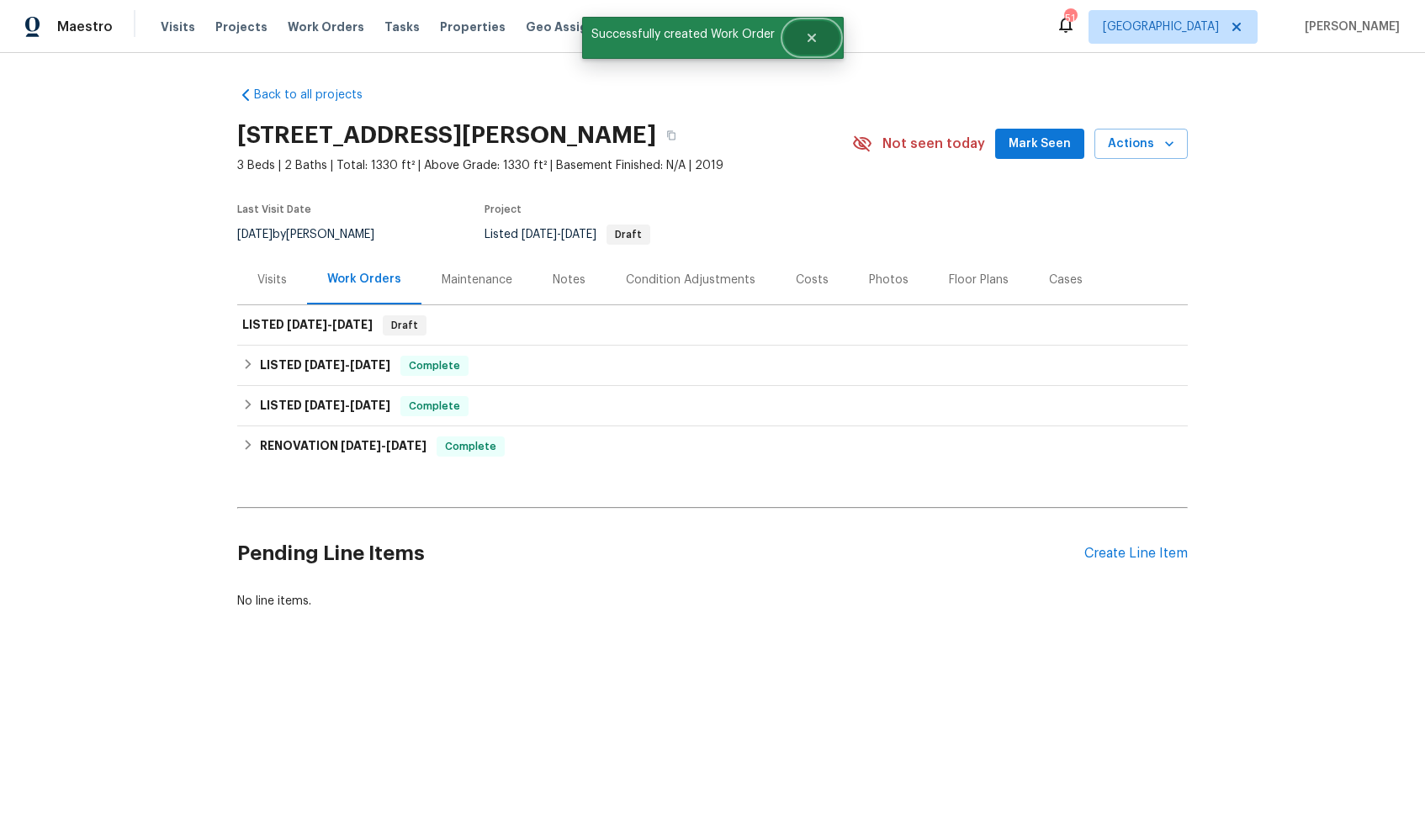
click at [813, 33] on icon "Close" at bounding box center [811, 37] width 13 height 13
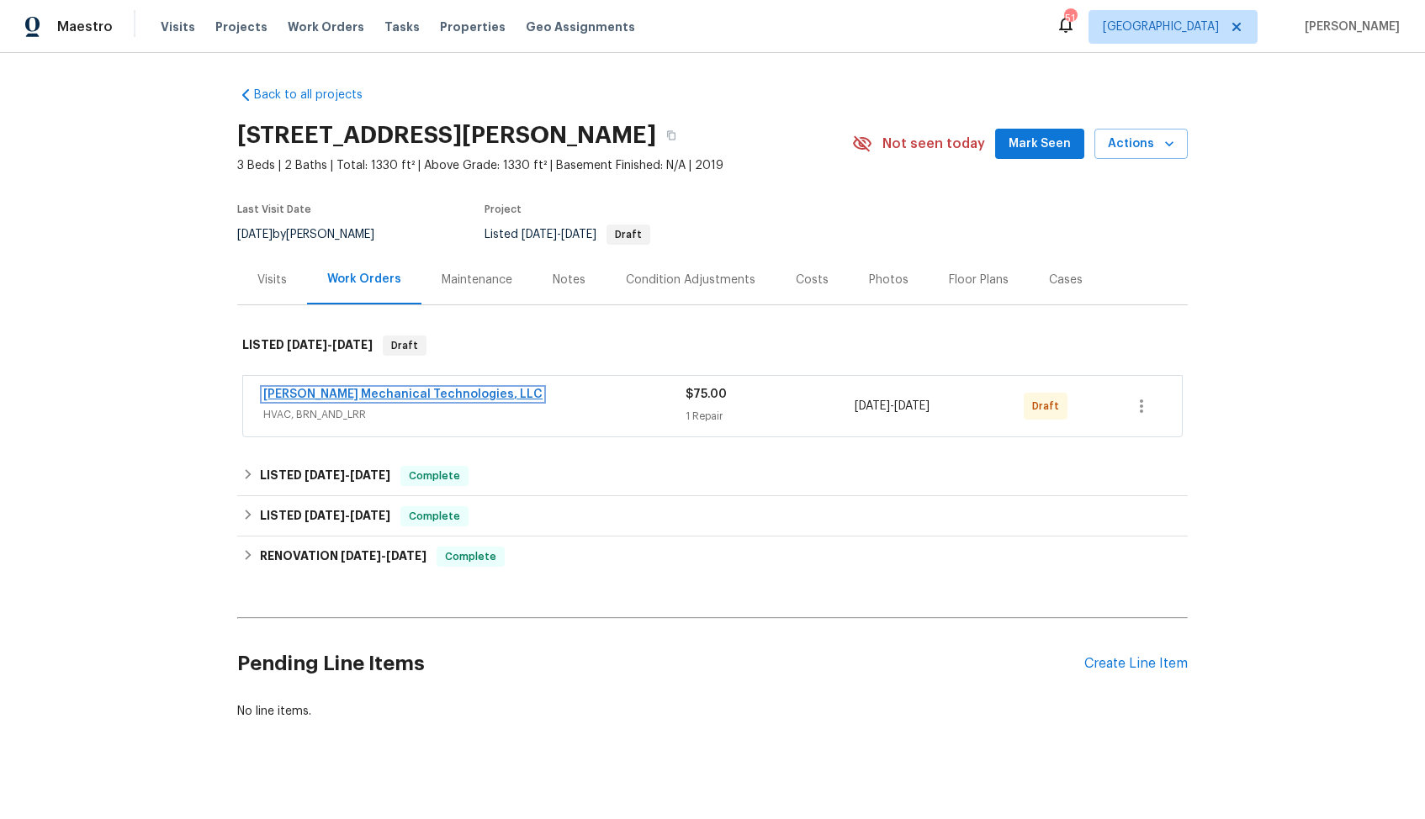
click at [317, 393] on link "[PERSON_NAME] Mechanical Technologies, LLC" at bounding box center [402, 395] width 279 height 12
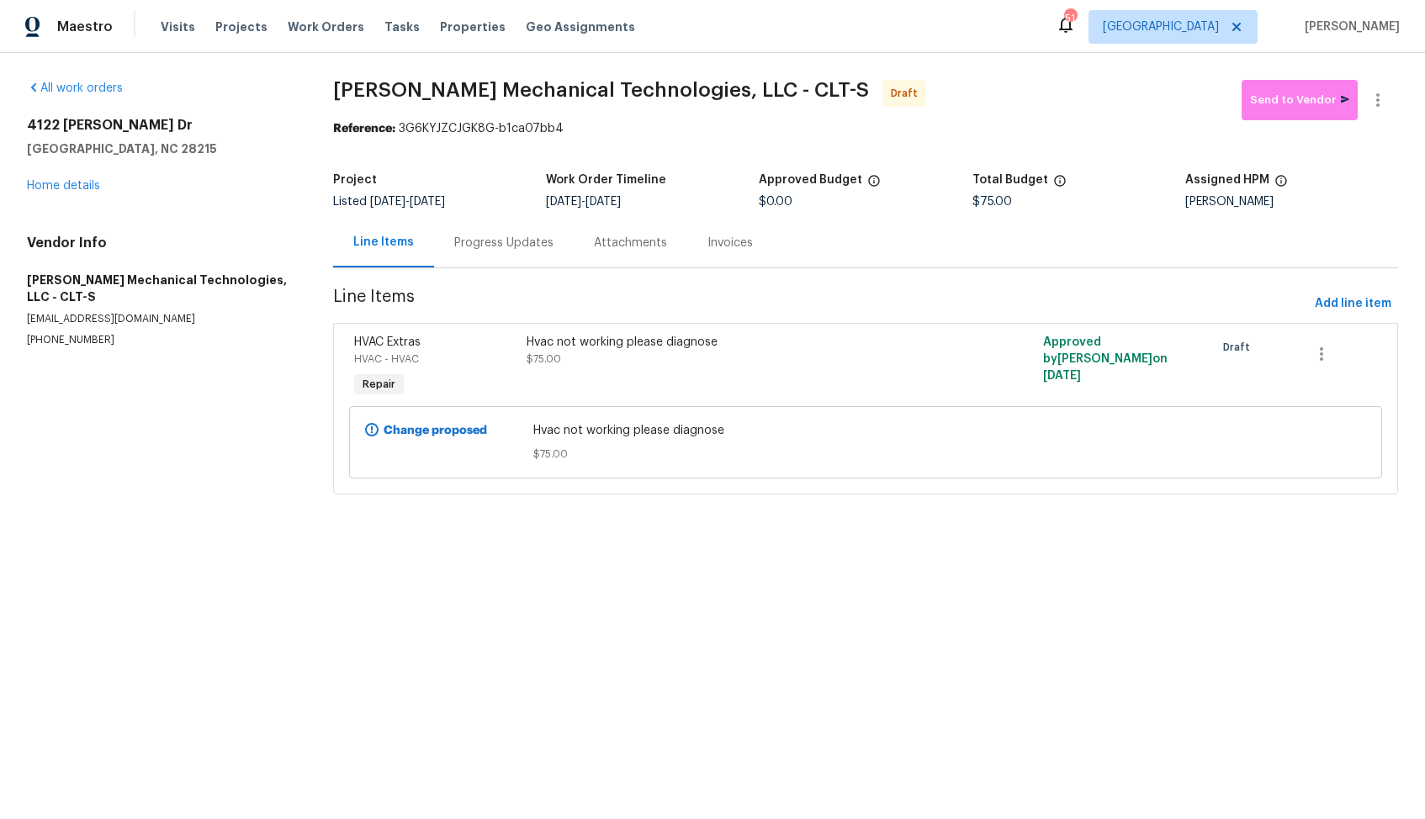
click at [455, 247] on div "Progress Updates" at bounding box center [503, 243] width 99 height 17
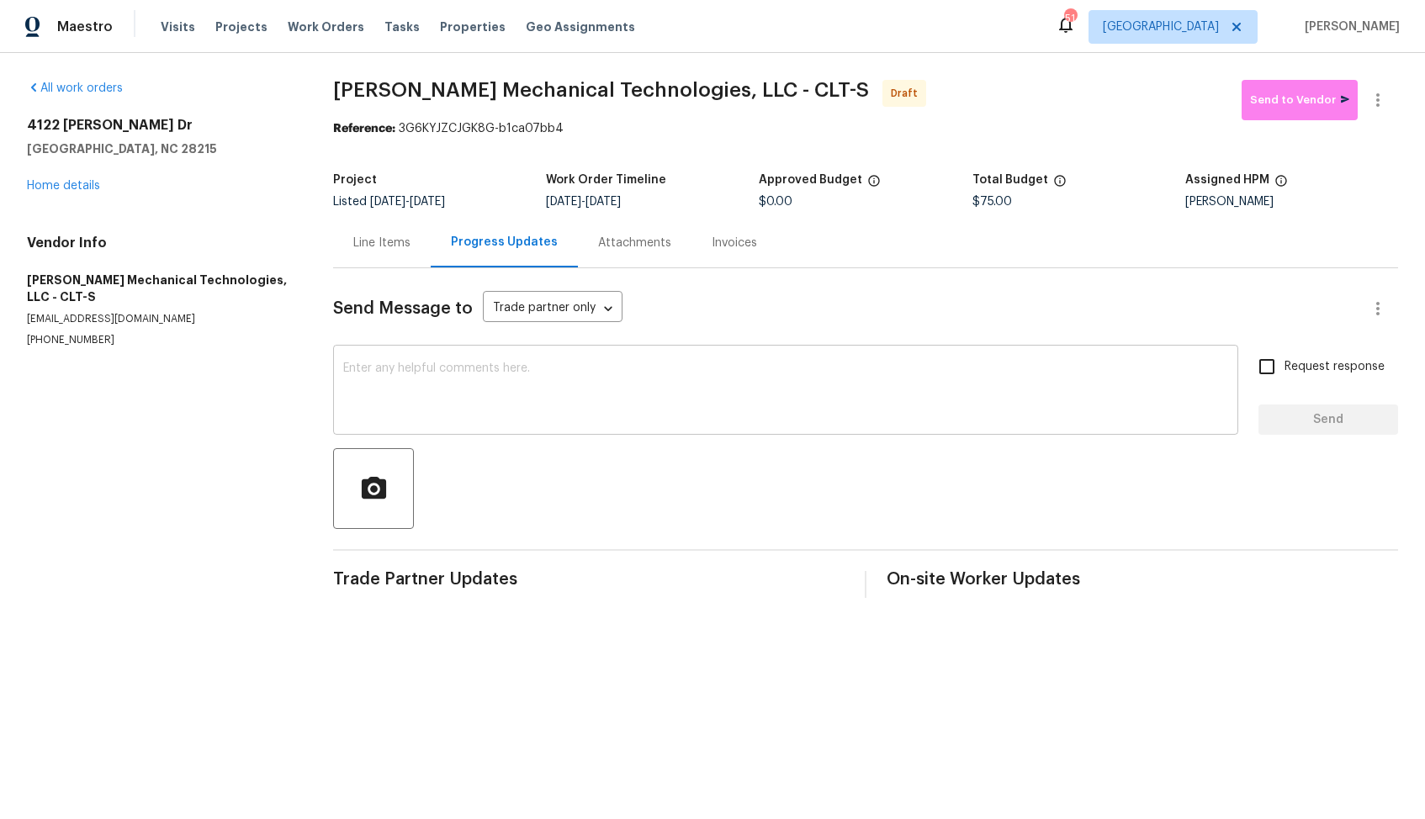
click at [638, 353] on div "x ​" at bounding box center [785, 392] width 905 height 86
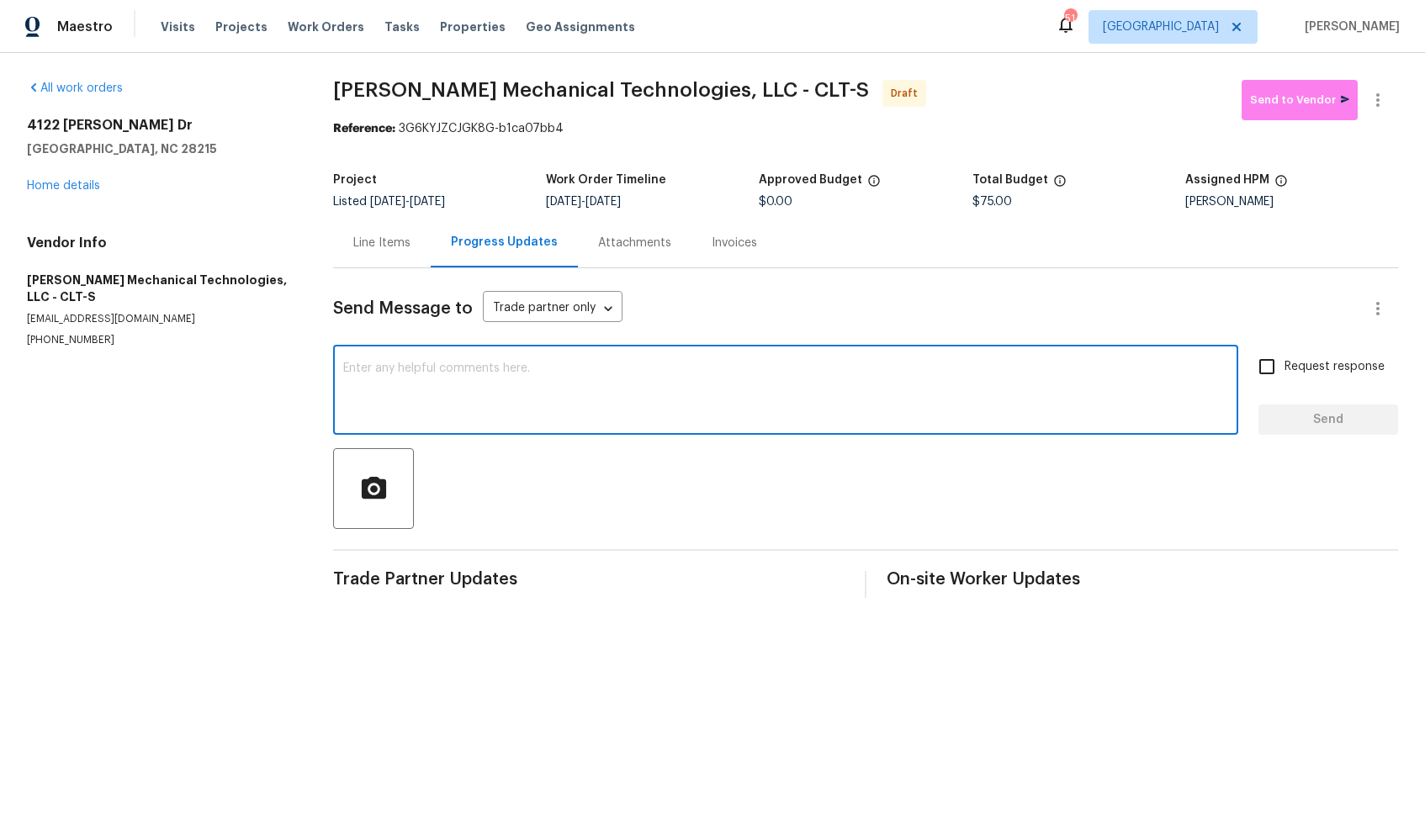
click at [547, 368] on textarea at bounding box center [785, 391] width 885 height 59
paste textarea "Hi, this is [PERSON_NAME] with Opendoor. I’m confirming you received the WO for…"
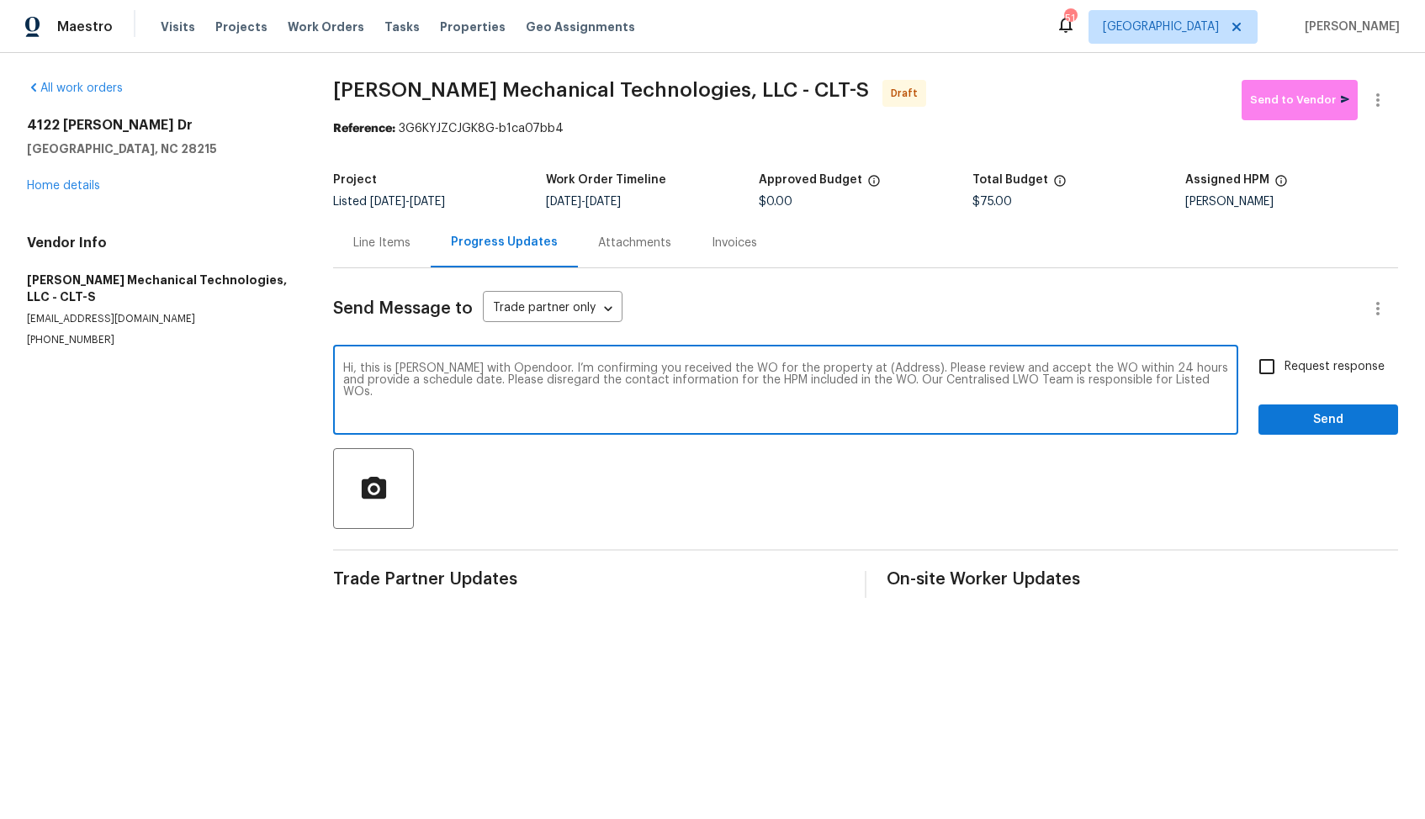
drag, startPoint x: 881, startPoint y: 368, endPoint x: 830, endPoint y: 367, distance: 51.3
click at [829, 367] on textarea "Hi, this is Arvind with Opendoor. I’m confirming you received the WO for the pr…" at bounding box center [785, 391] width 885 height 59
paste textarea "4122 Munson Dr, Charlotte, NC 28215"
type textarea "Hi, this is Arvind with Opendoor. I’m confirming you received the WO for the pr…"
click at [1260, 360] on input "Request response" at bounding box center [1266, 366] width 35 height 35
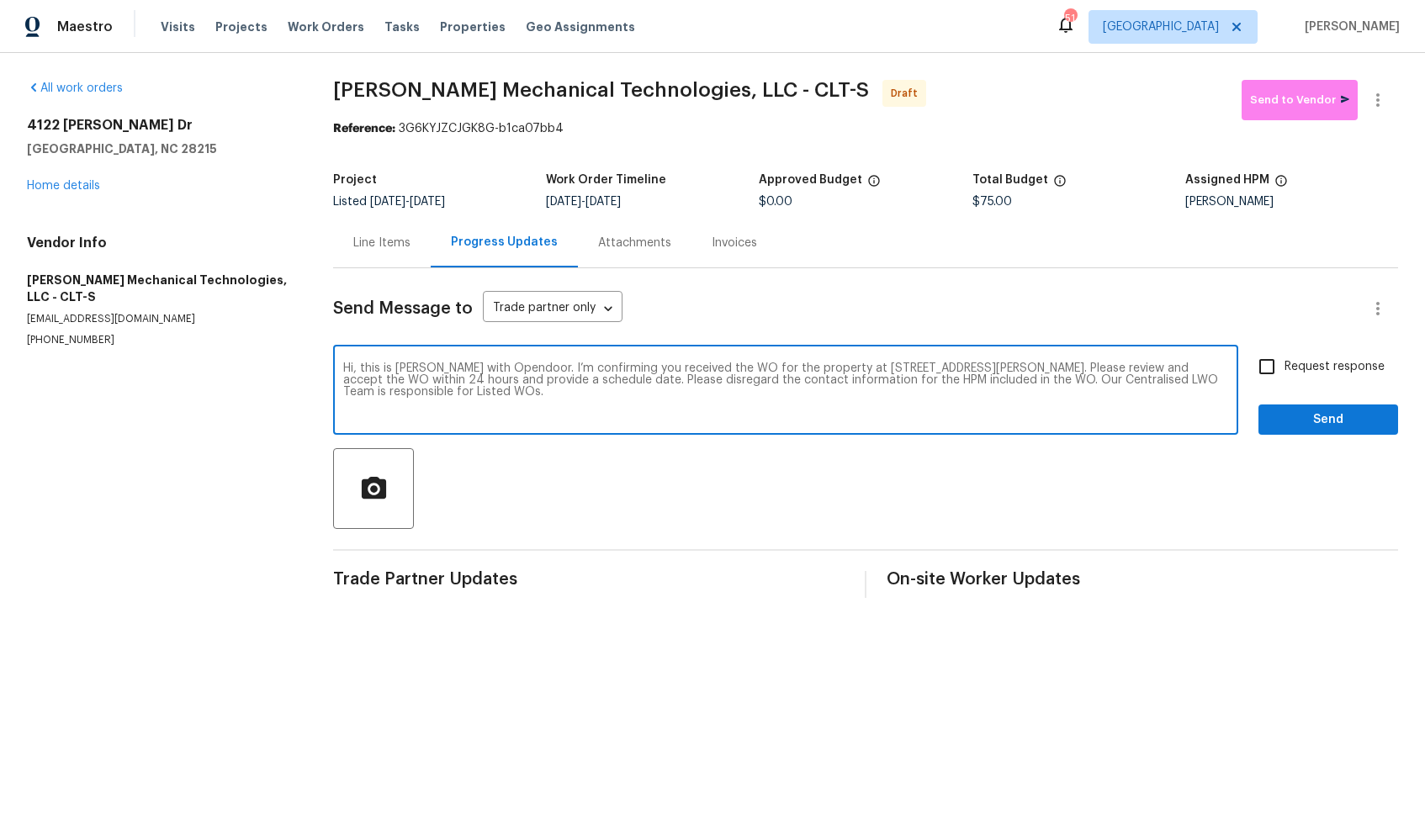
checkbox input "true"
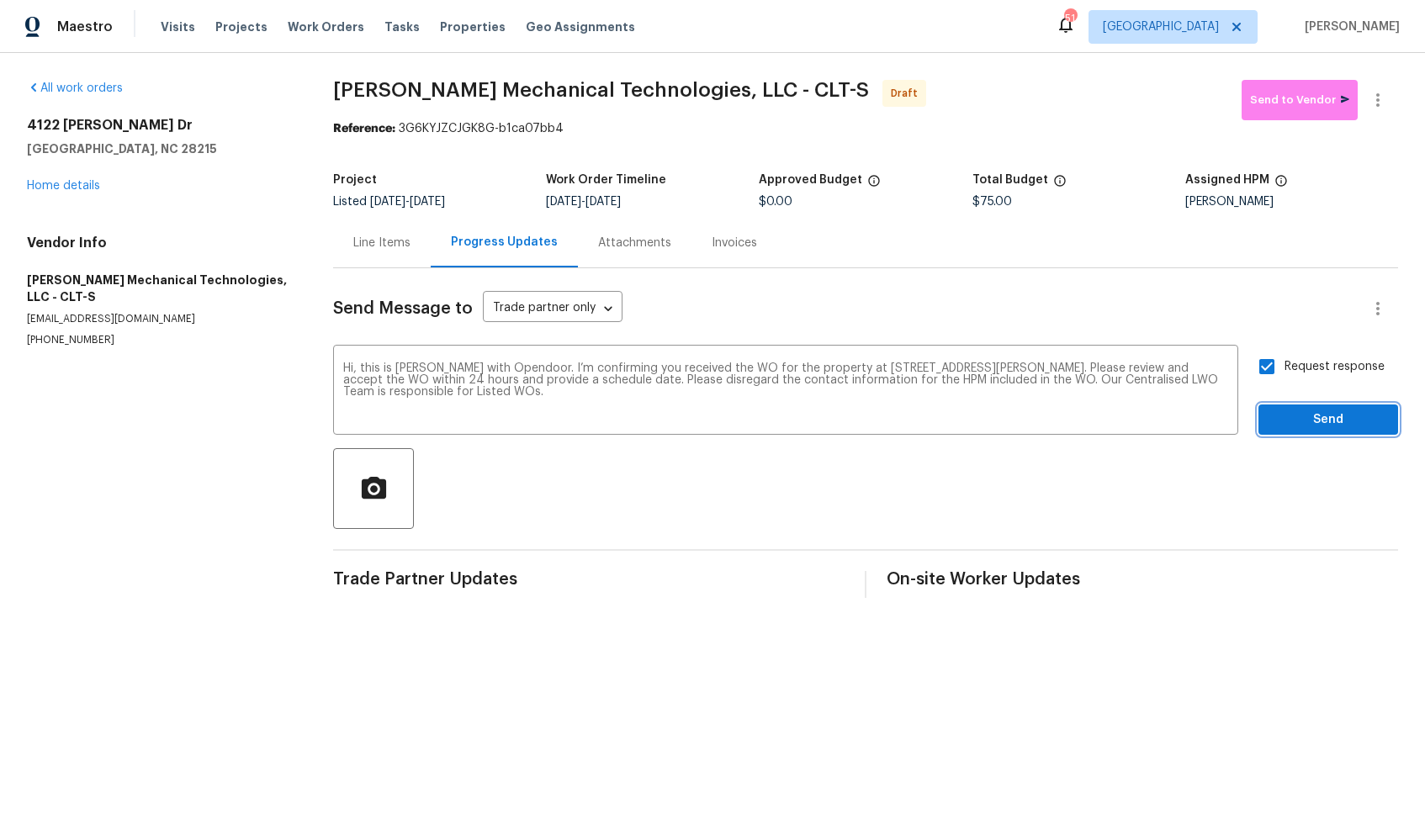
click at [1320, 413] on span "Send" at bounding box center [1328, 420] width 113 height 21
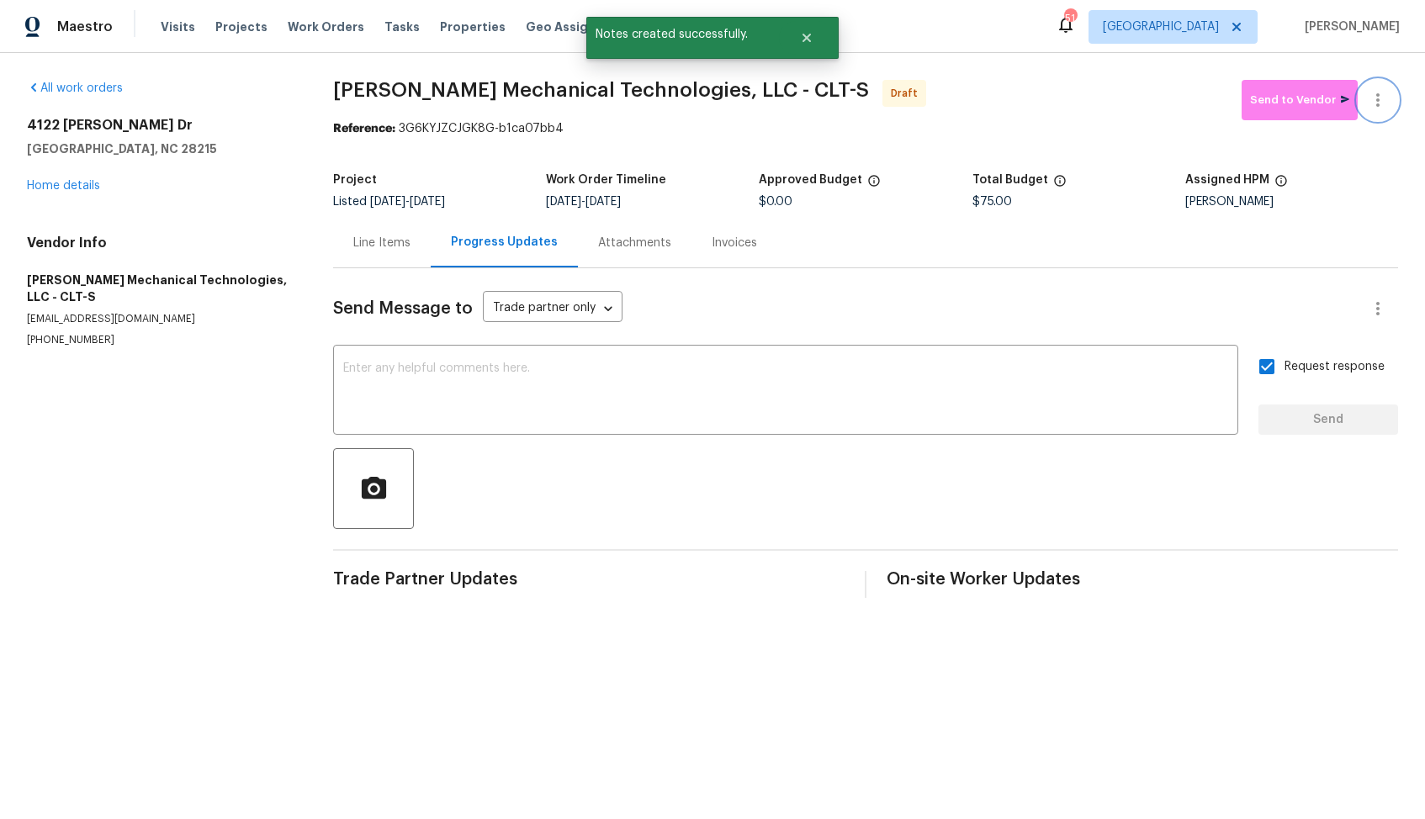
click at [1376, 103] on icon "button" at bounding box center [1378, 100] width 20 height 20
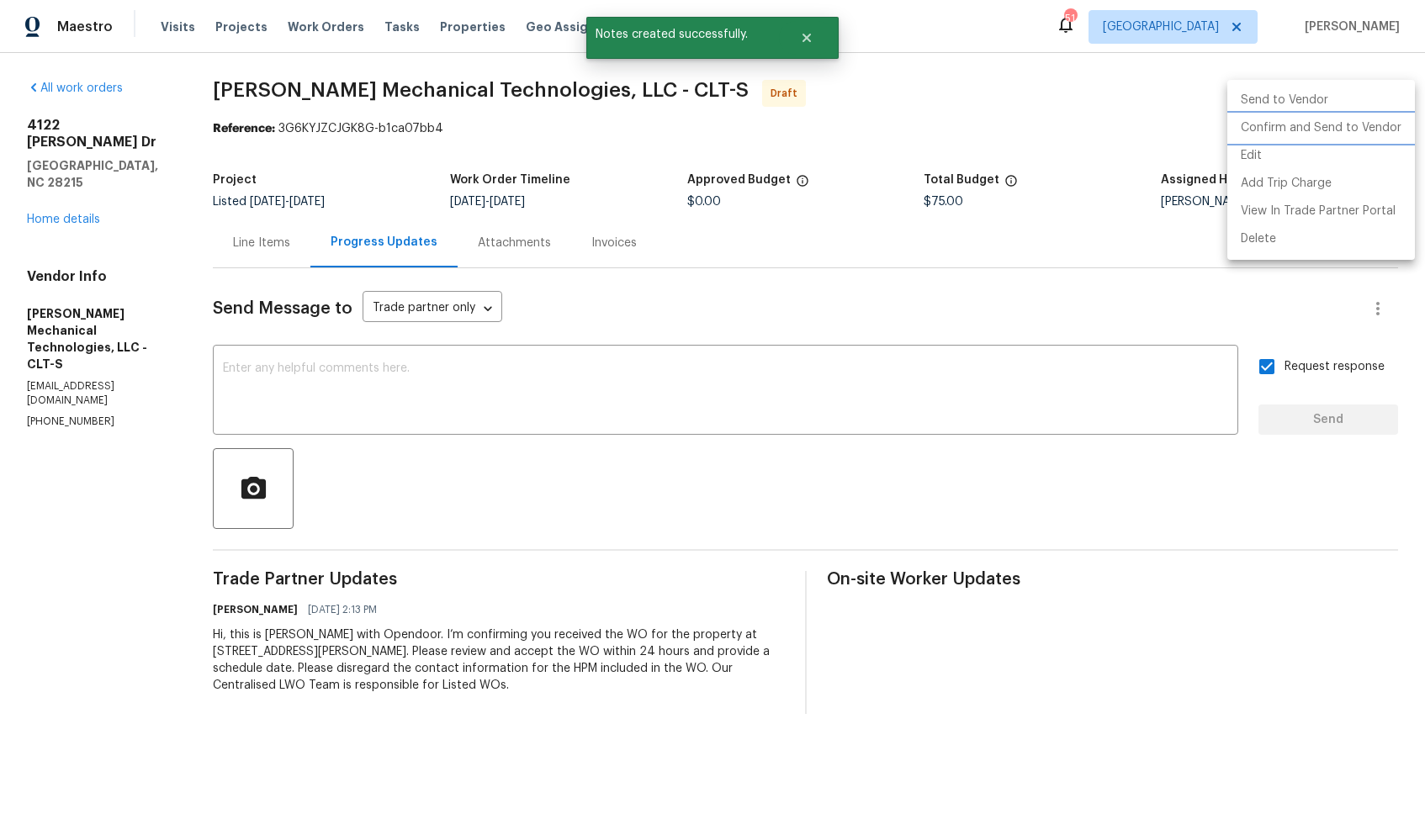
click at [1295, 134] on li "Confirm and Send to Vendor" at bounding box center [1321, 128] width 188 height 28
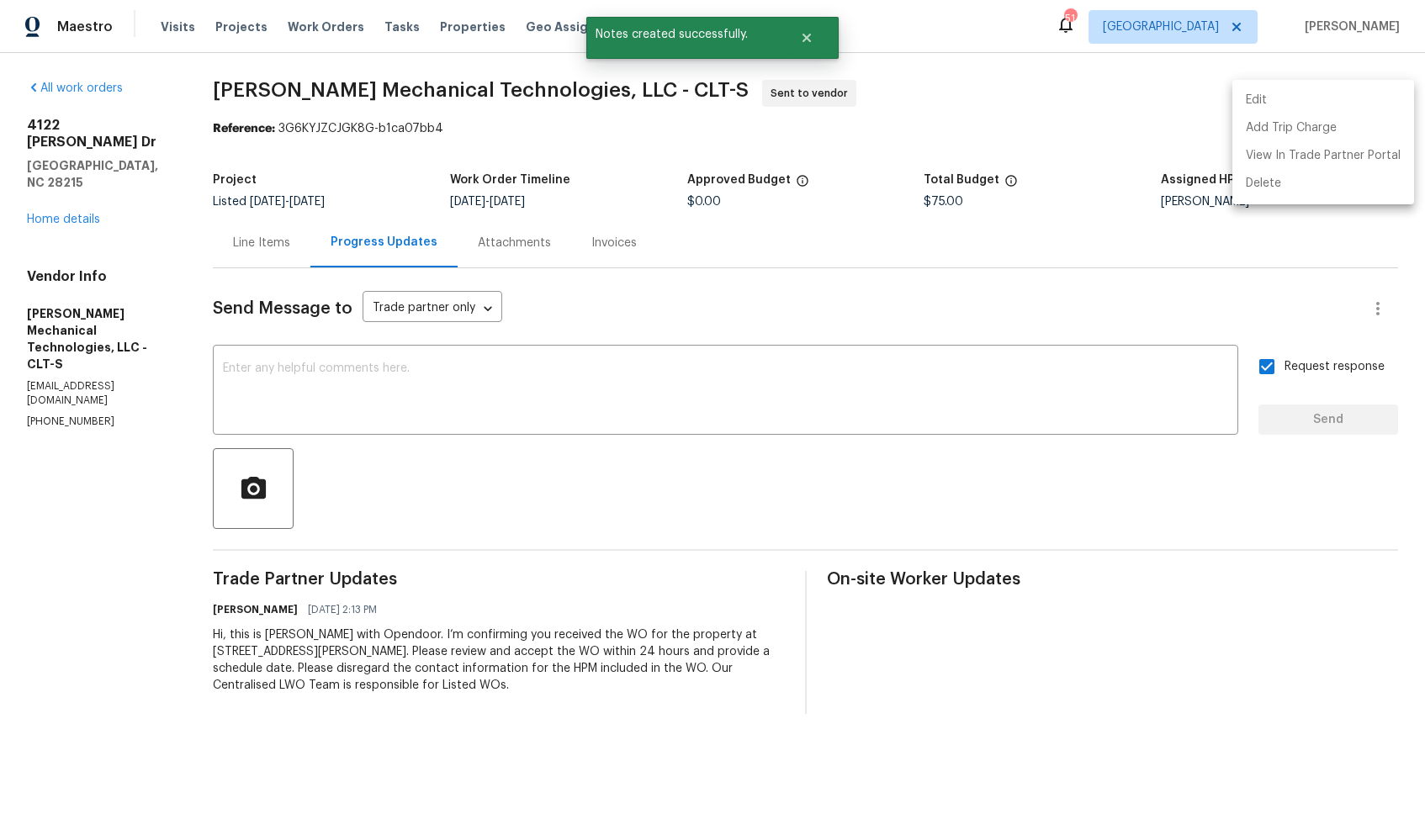
click at [799, 37] on div at bounding box center [712, 409] width 1425 height 819
click at [807, 34] on icon "Close" at bounding box center [806, 38] width 8 height 8
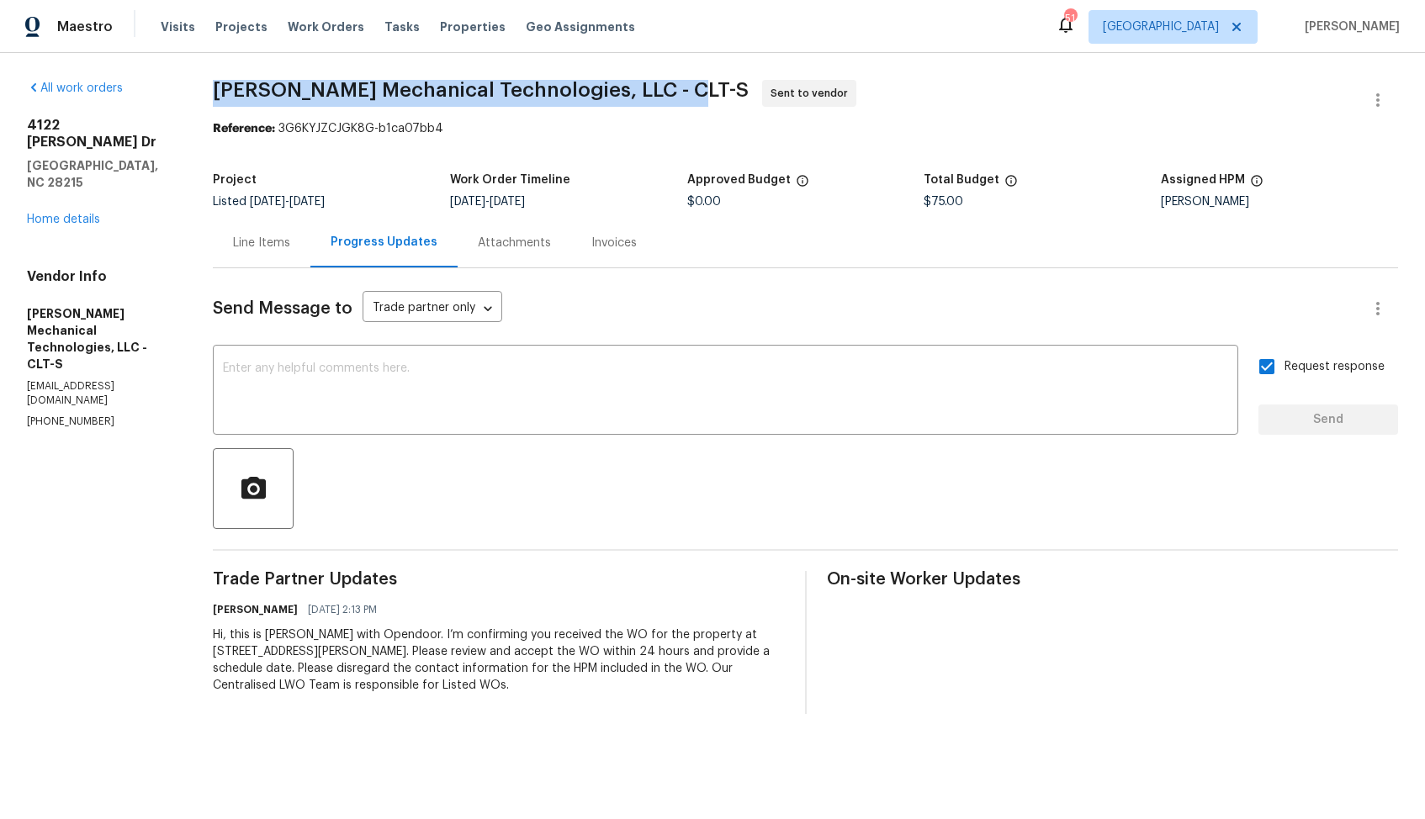
drag, startPoint x: 229, startPoint y: 96, endPoint x: 701, endPoint y: 82, distance: 472.0
click at [701, 82] on div "All work orders 4122 Munson Dr Charlotte, NC 28215 Home details Vendor Info Joh…" at bounding box center [712, 397] width 1425 height 688
copy span "Johnson's Mechanical Technologies, LLC - CLT-S"
click at [885, 158] on section "Johnson's Mechanical Technologies, LLC - CLT-S Sent to vendor Reference: 3G6KYJ…" at bounding box center [805, 397] width 1185 height 634
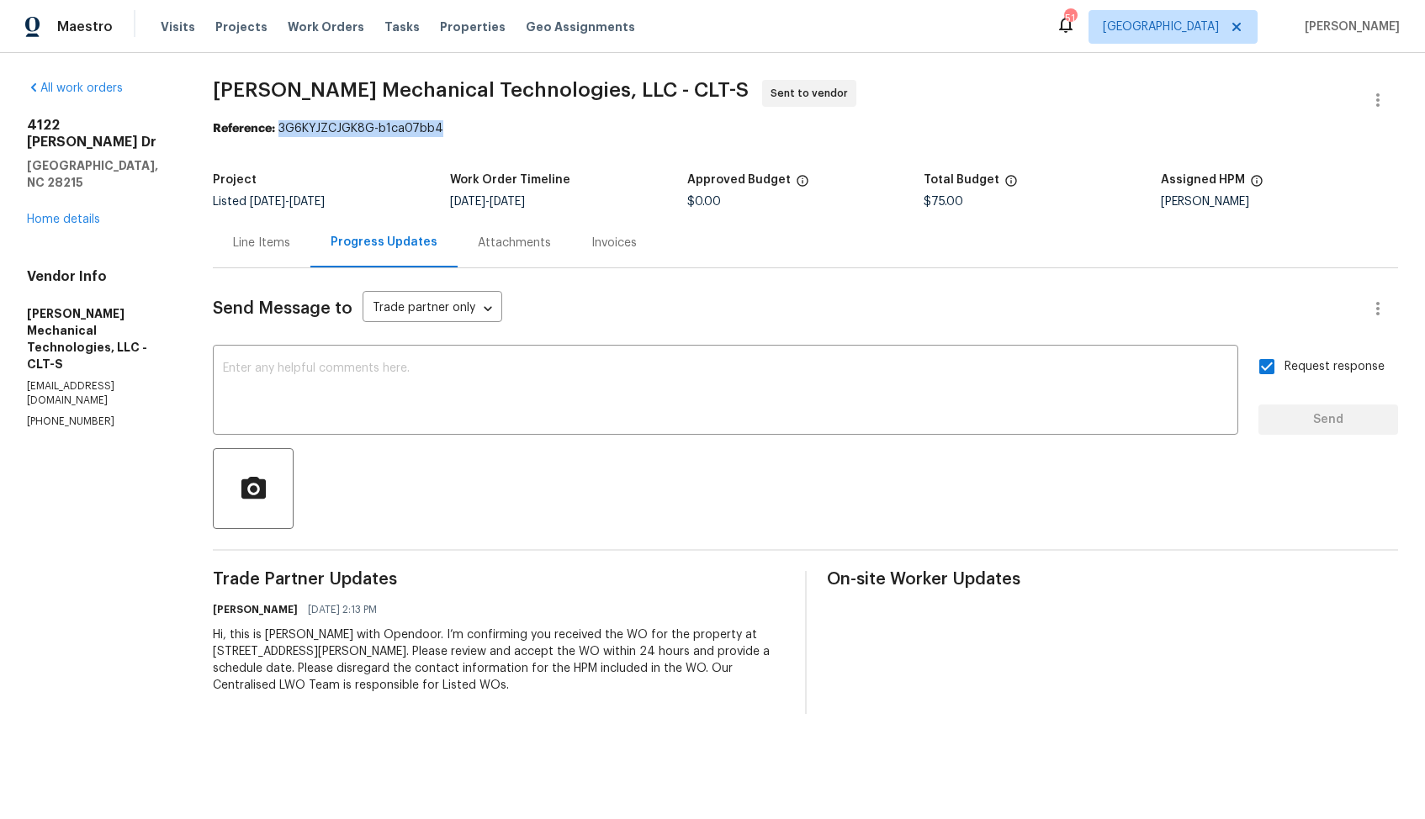
drag, startPoint x: 300, startPoint y: 129, endPoint x: 590, endPoint y: 125, distance: 289.3
click at [590, 125] on div "Reference: 3G6KYJZCJGK8G-b1ca07bb4" at bounding box center [805, 128] width 1185 height 17
copy div "3G6KYJZCJGK8G-b1ca07bb4"
click at [348, 221] on div "Progress Updates" at bounding box center [383, 243] width 147 height 50
click at [421, 167] on div "Project Listed 8/27/2025 - 8/29/2025 Work Order Timeline 8/27/2025 - 8/29/2025 …" at bounding box center [805, 191] width 1185 height 54
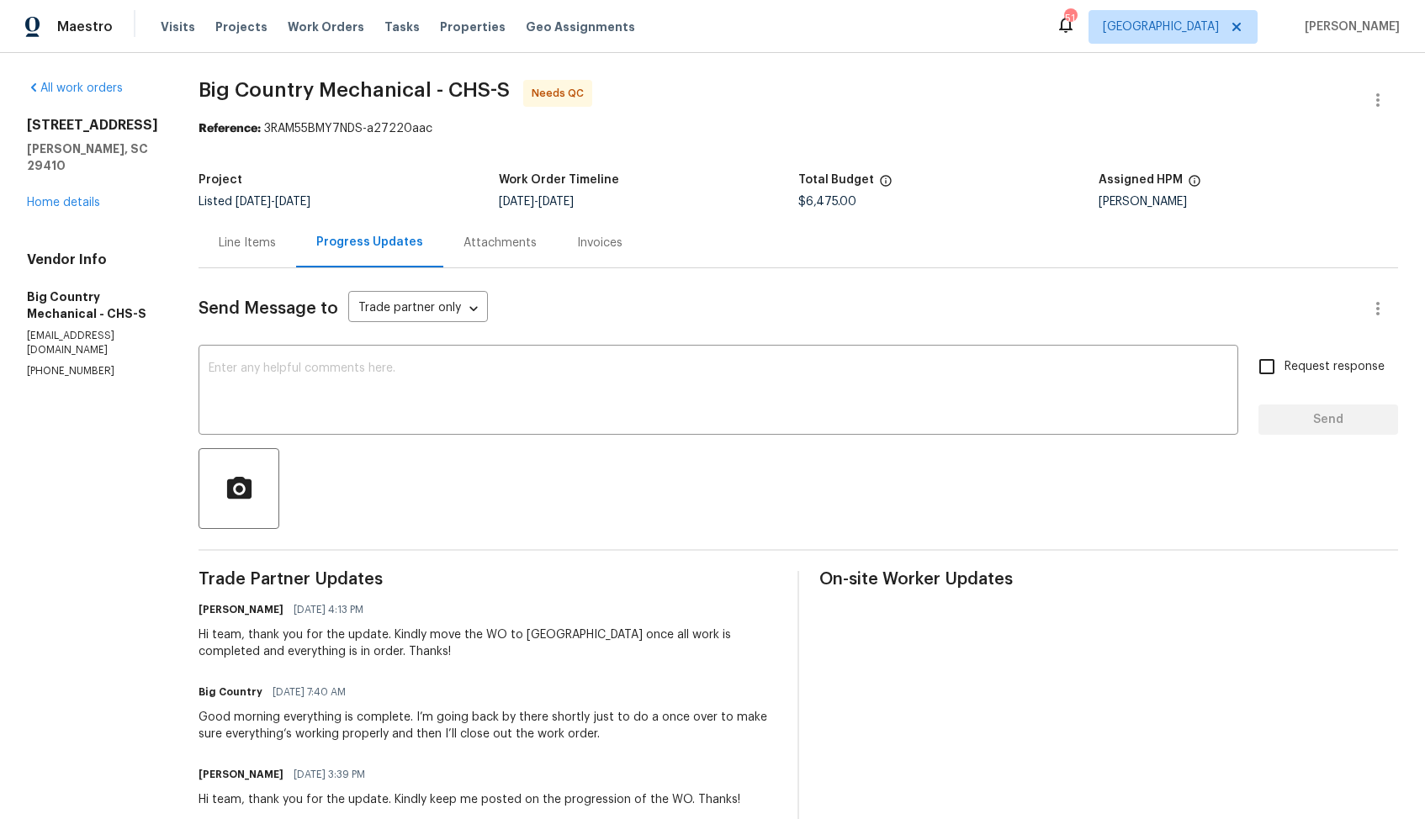
click at [219, 242] on div "Line Items" at bounding box center [247, 243] width 57 height 17
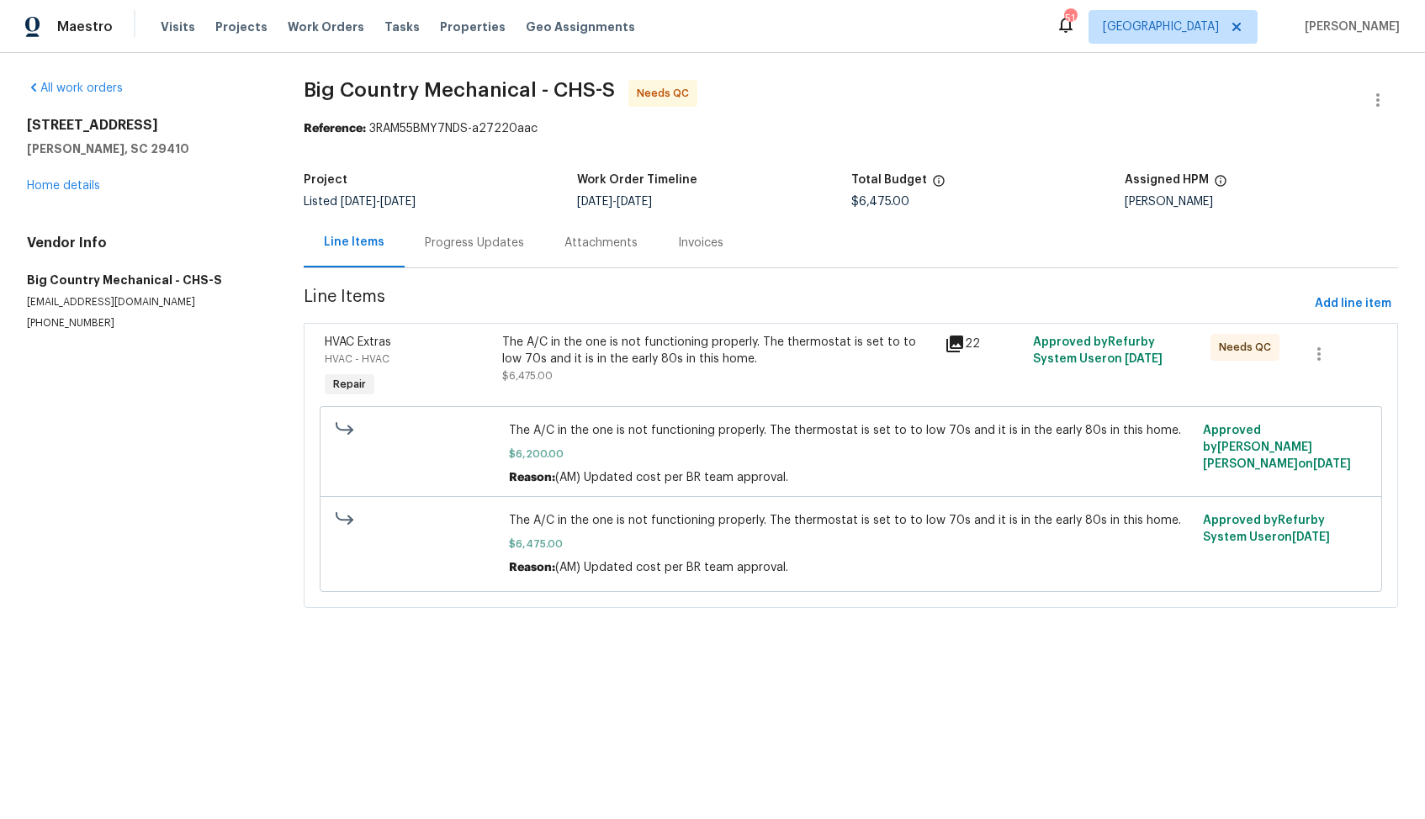
click at [464, 262] on div "Progress Updates" at bounding box center [475, 243] width 140 height 50
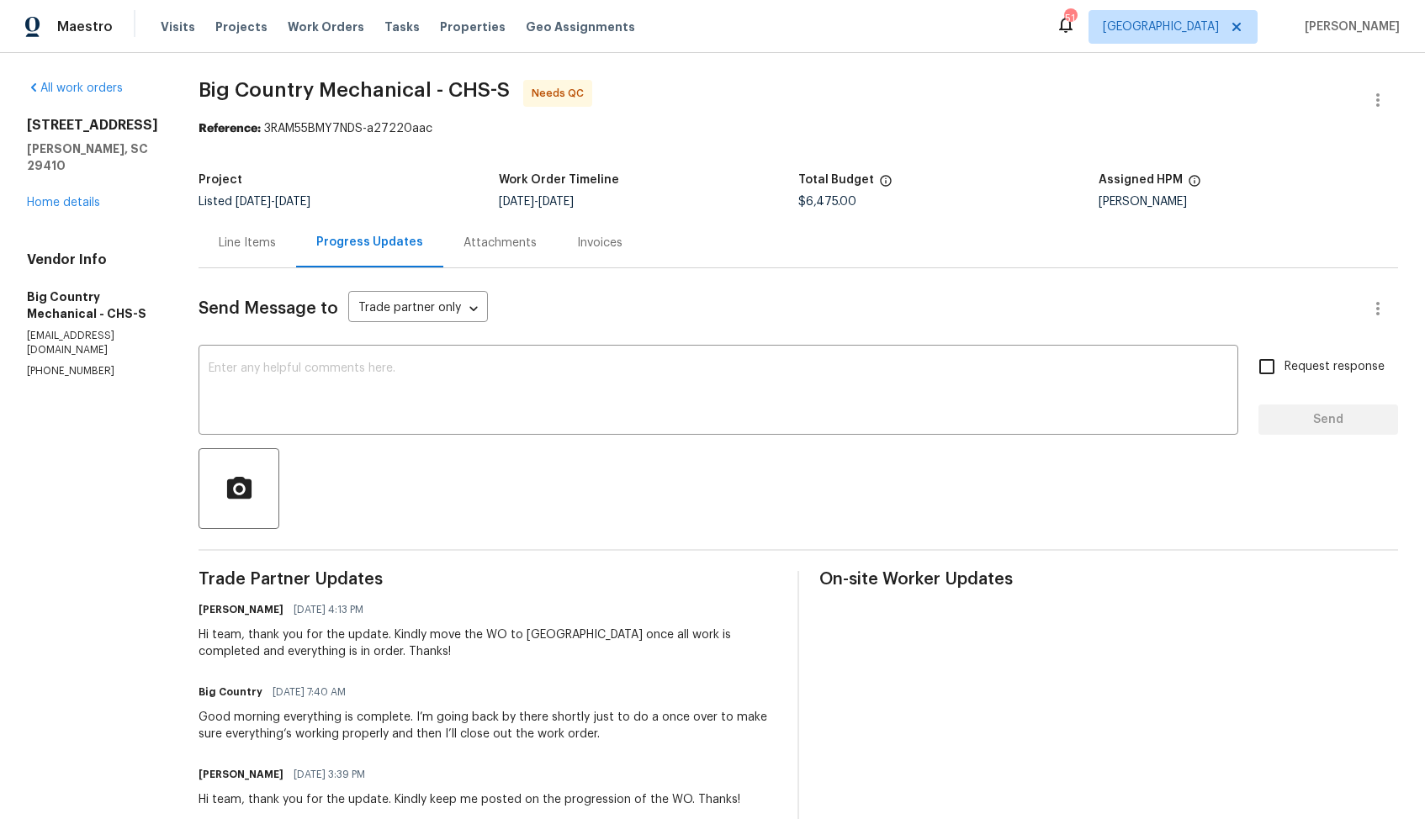
click at [241, 232] on div "Line Items" at bounding box center [247, 243] width 98 height 50
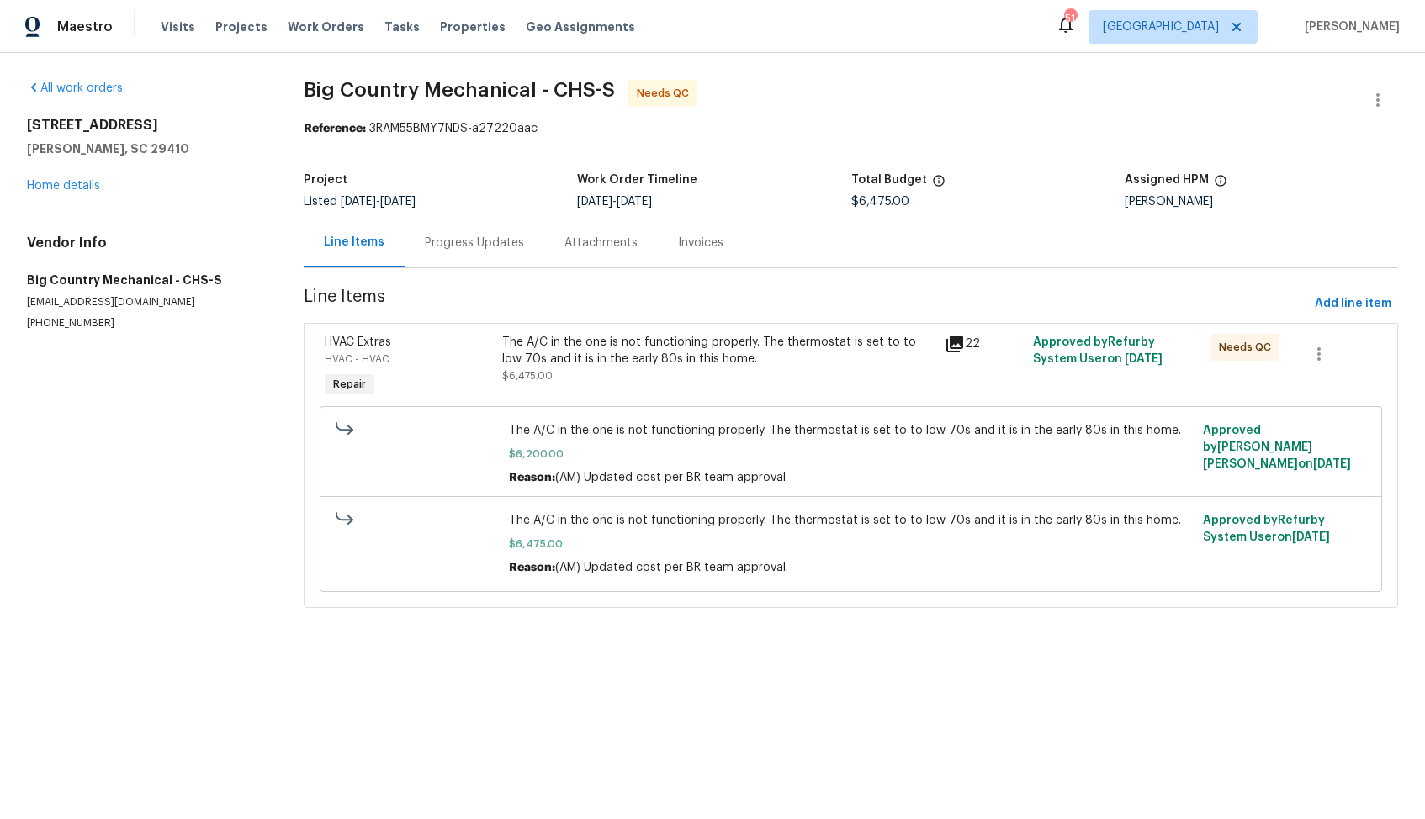
click at [781, 387] on div "The A/C in the one is not functioning properly. The thermostat is set to to low…" at bounding box center [718, 367] width 442 height 77
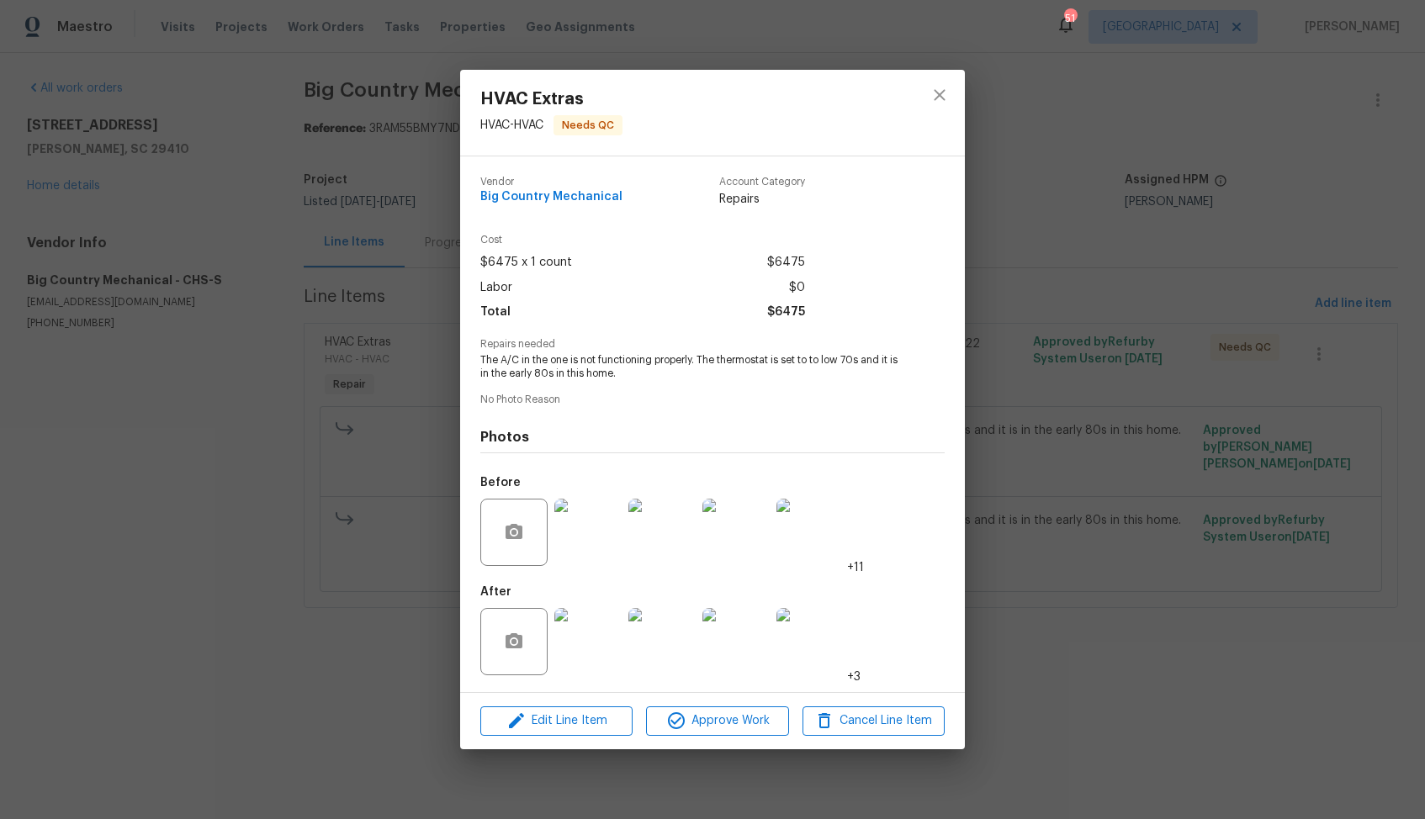
click at [684, 548] on img at bounding box center [661, 532] width 67 height 67
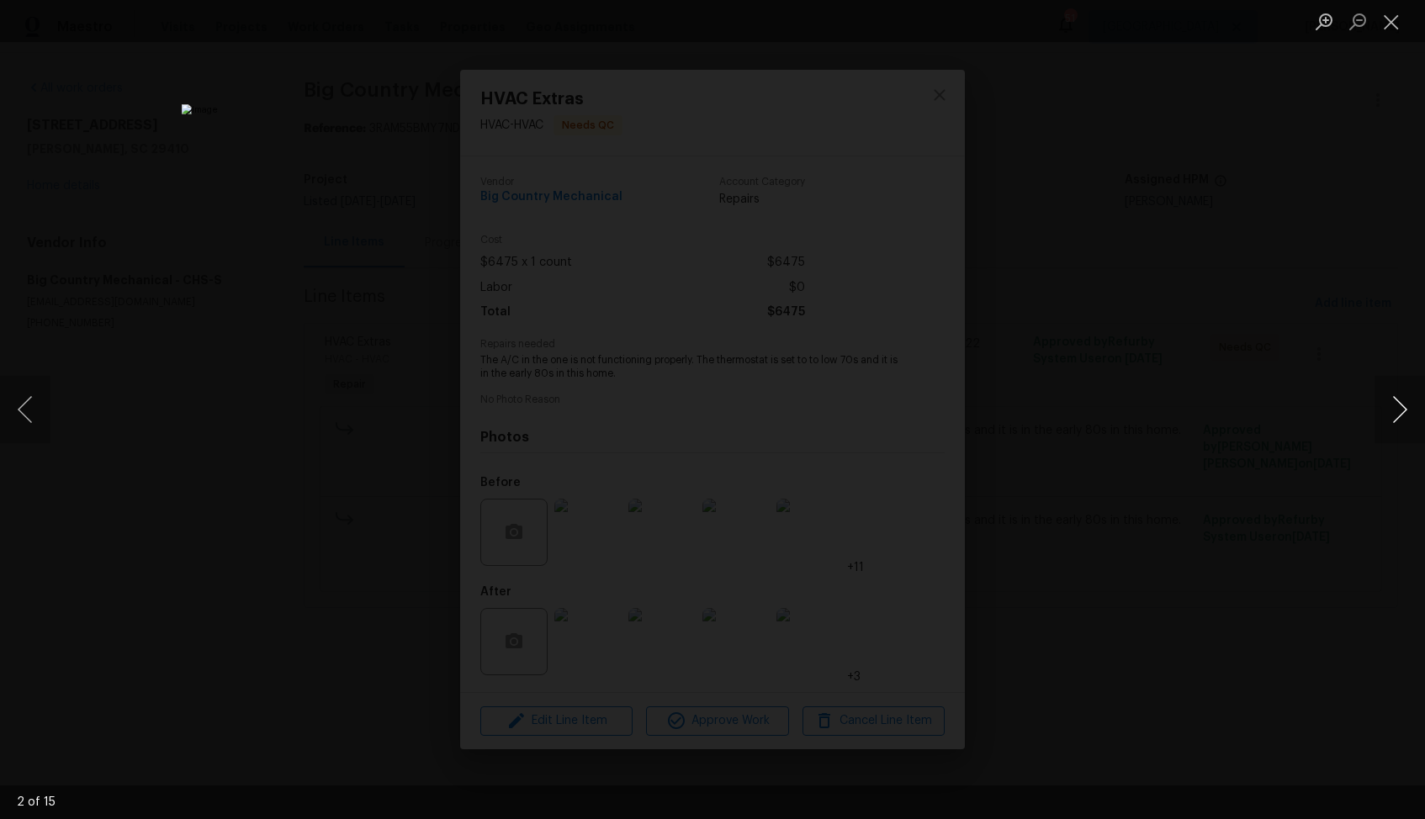
click at [1400, 421] on button "Next image" at bounding box center [1399, 409] width 50 height 67
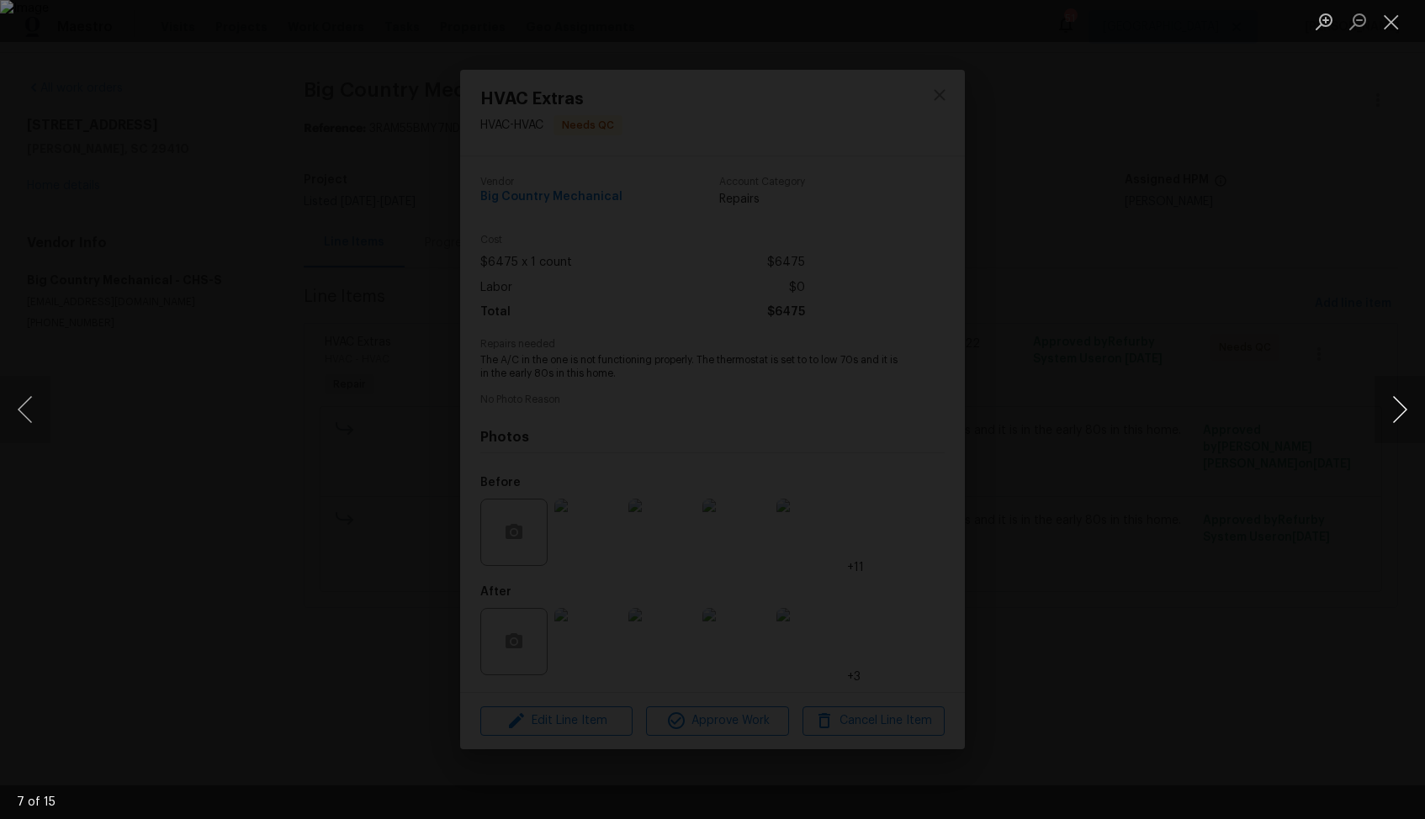
click at [1400, 421] on button "Next image" at bounding box center [1399, 409] width 50 height 67
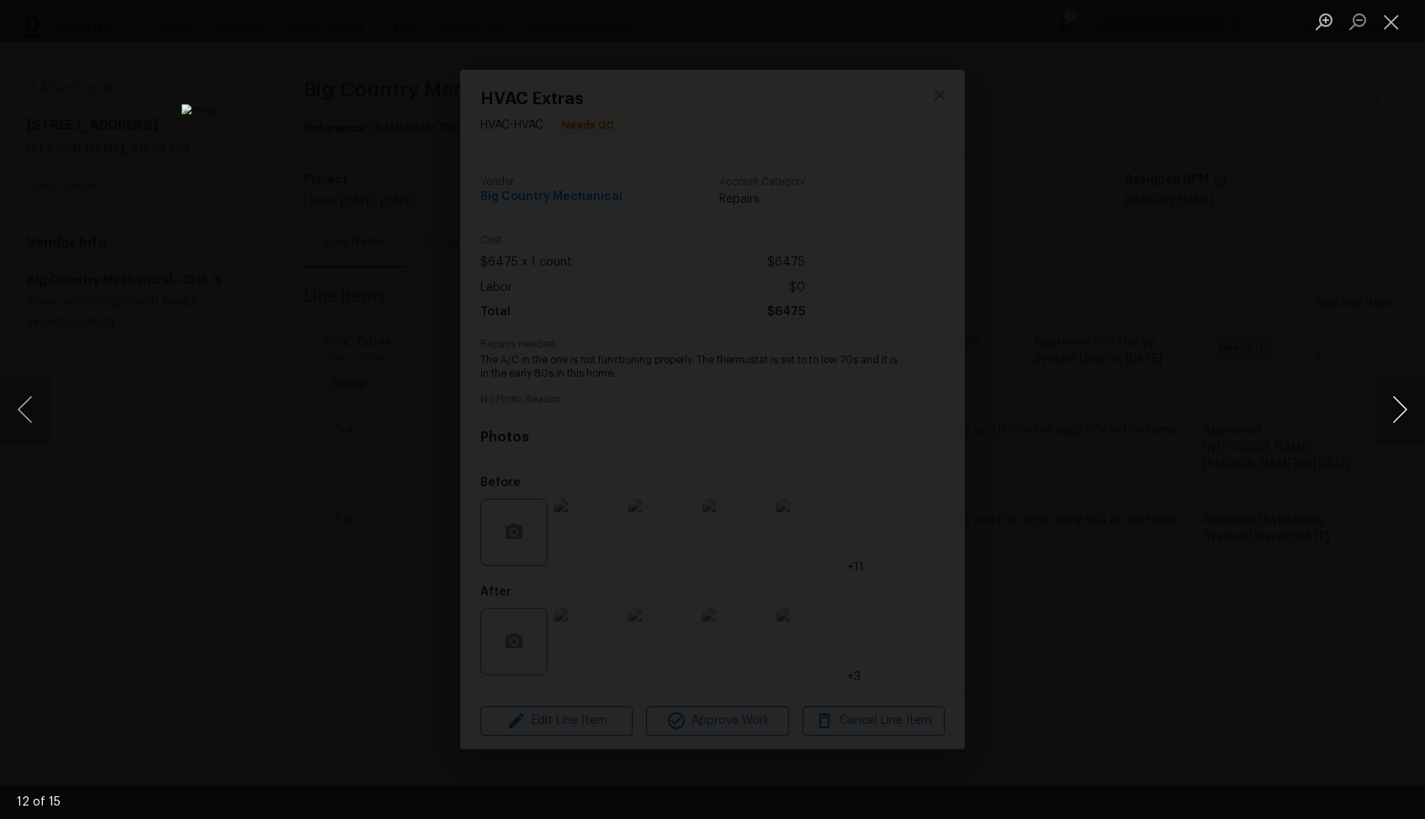
click at [1400, 421] on button "Next image" at bounding box center [1399, 409] width 50 height 67
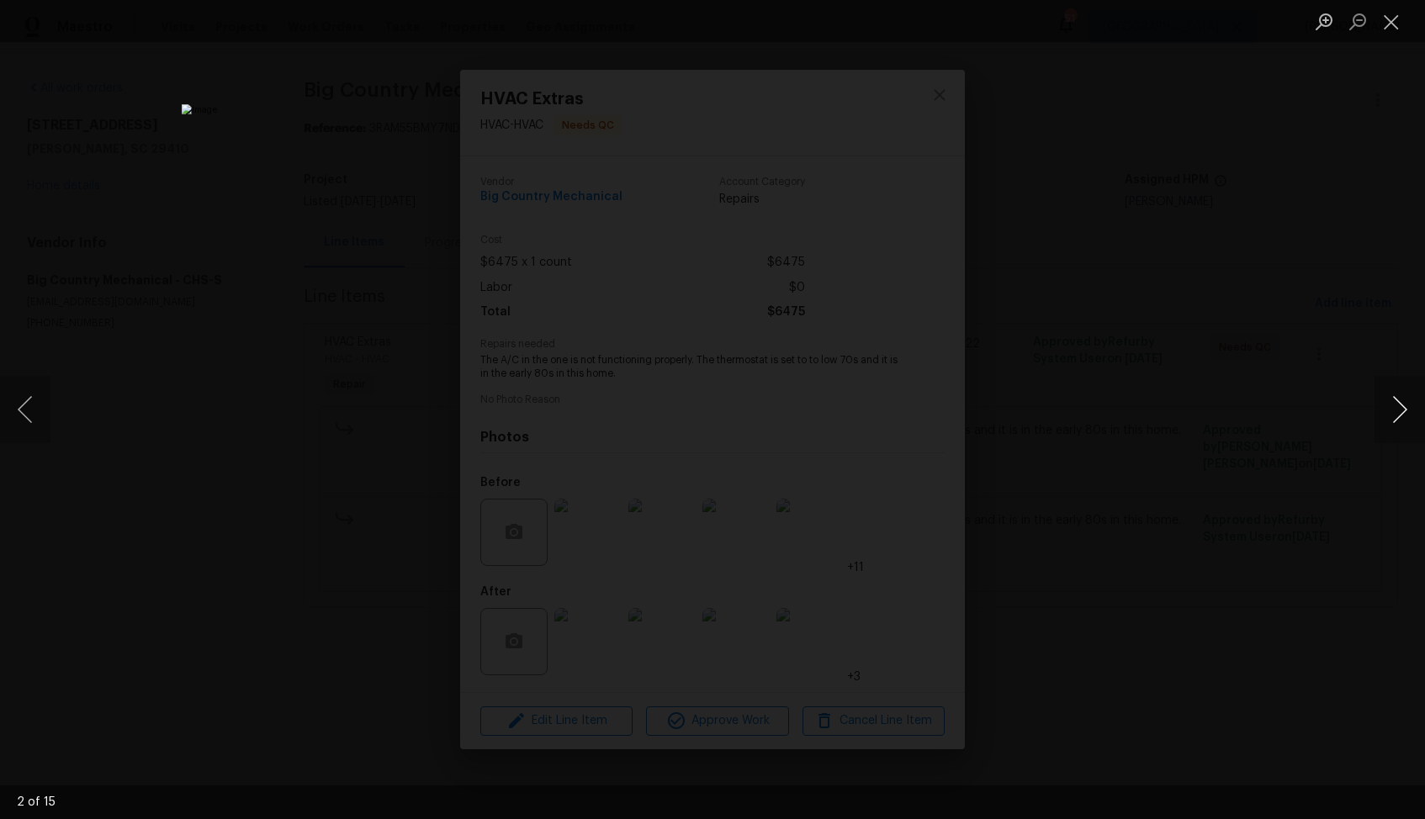
click at [1400, 421] on button "Next image" at bounding box center [1399, 409] width 50 height 67
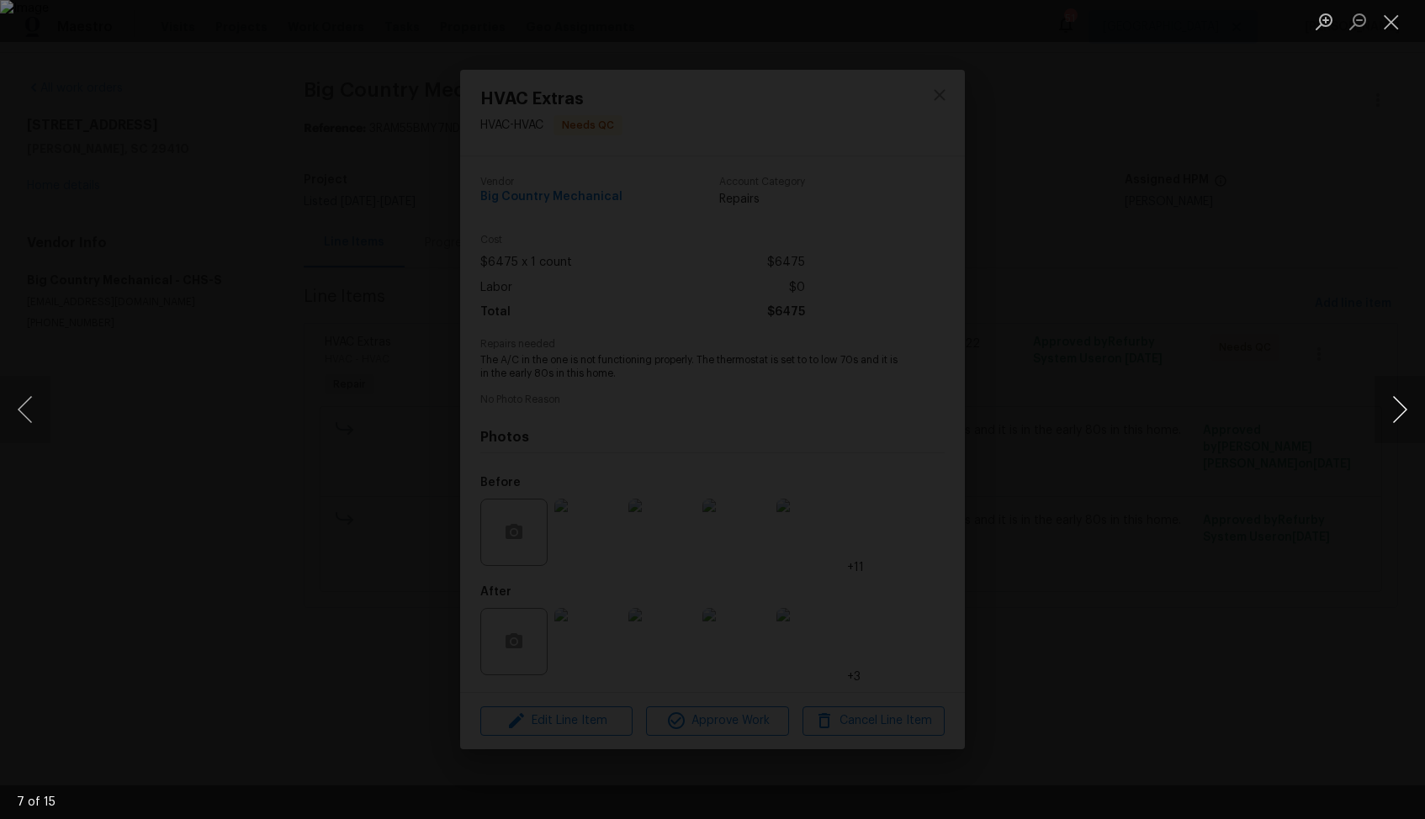
click at [1400, 421] on button "Next image" at bounding box center [1399, 409] width 50 height 67
click at [1301, 398] on div "Lightbox" at bounding box center [712, 409] width 1425 height 819
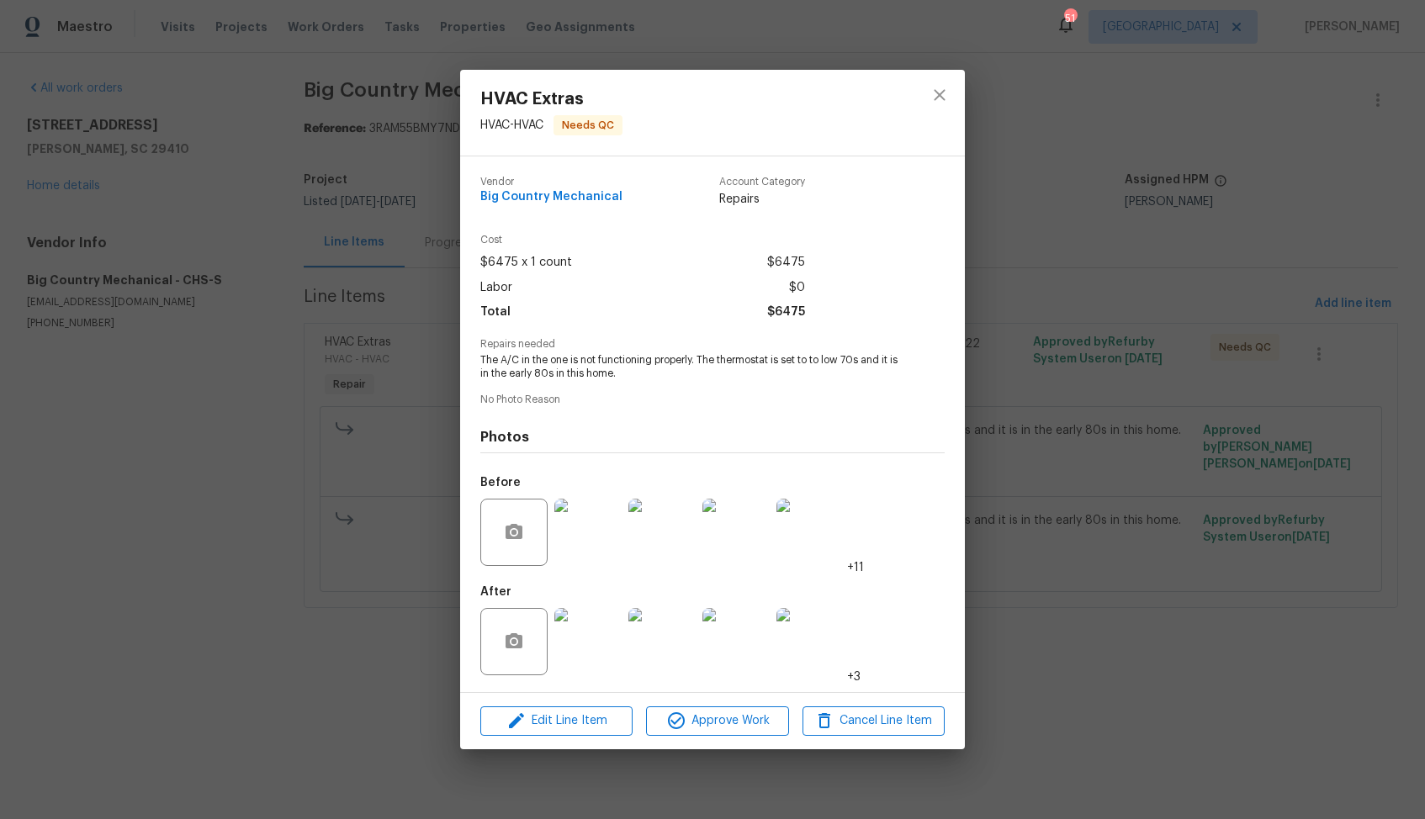
click at [1156, 469] on div "HVAC Extras HVAC - HVAC Needs QC Vendor Big Country Mechanical Account Category…" at bounding box center [712, 409] width 1425 height 819
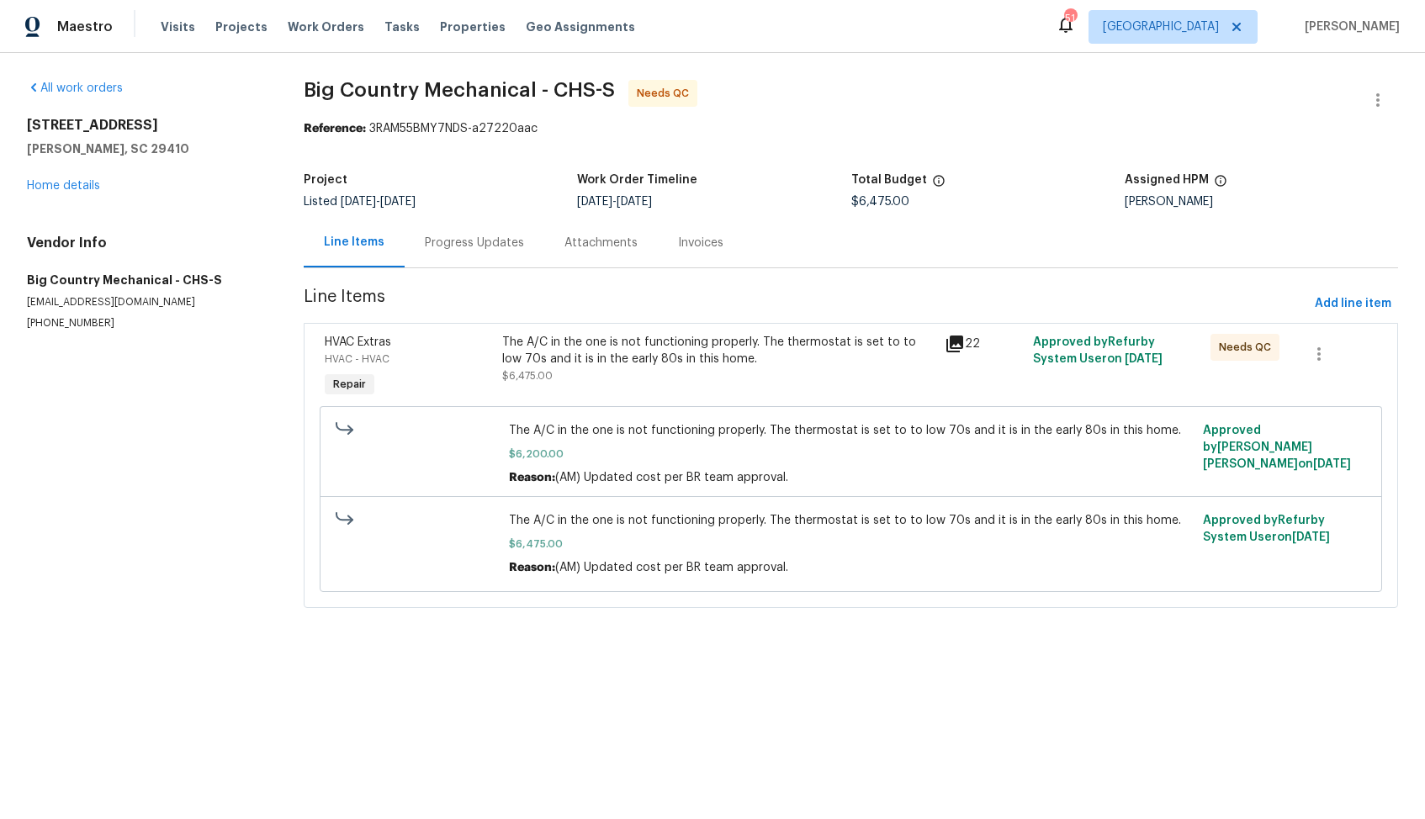
click at [468, 248] on div "Progress Updates" at bounding box center [474, 243] width 99 height 17
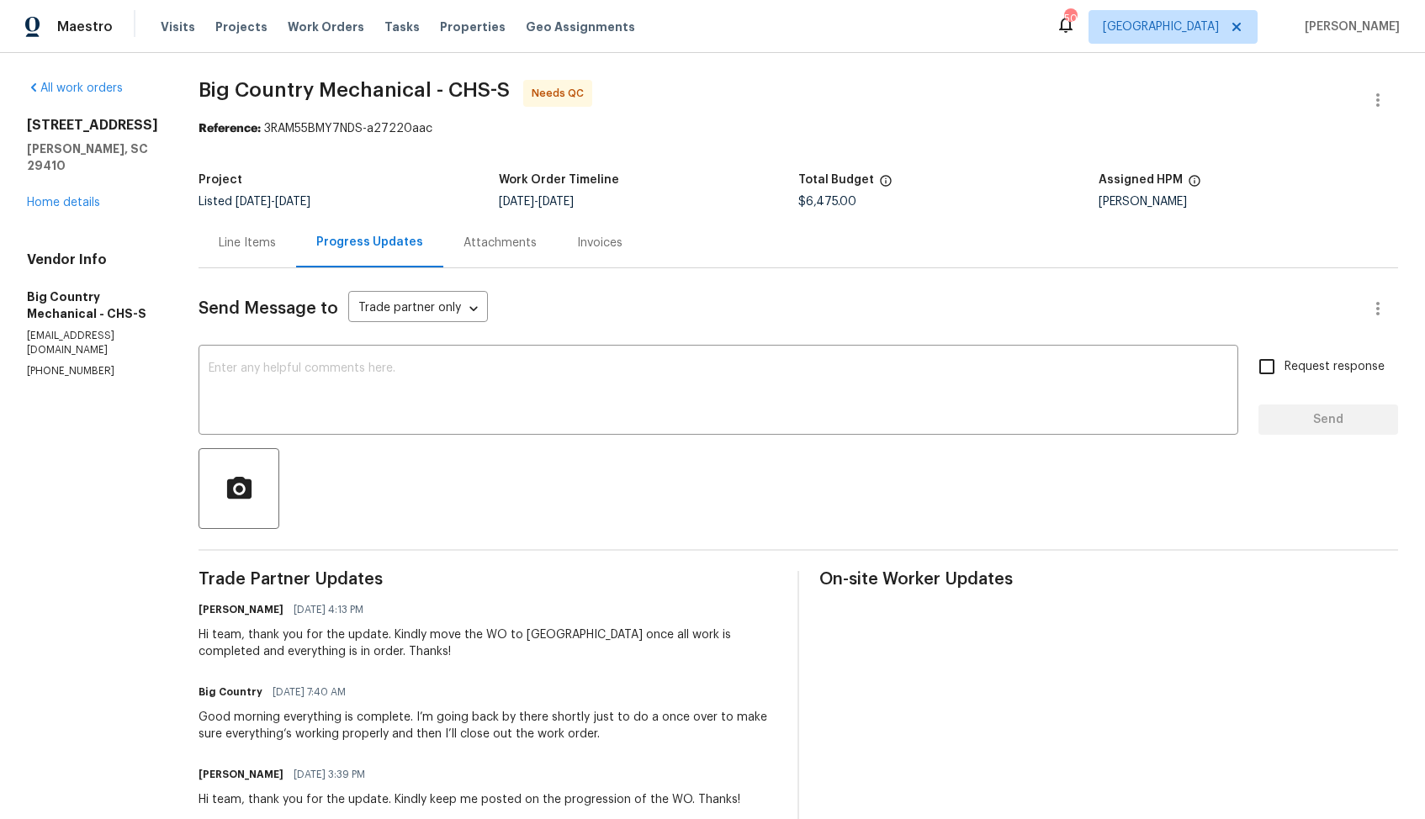
click at [224, 242] on div "Line Items" at bounding box center [247, 243] width 57 height 17
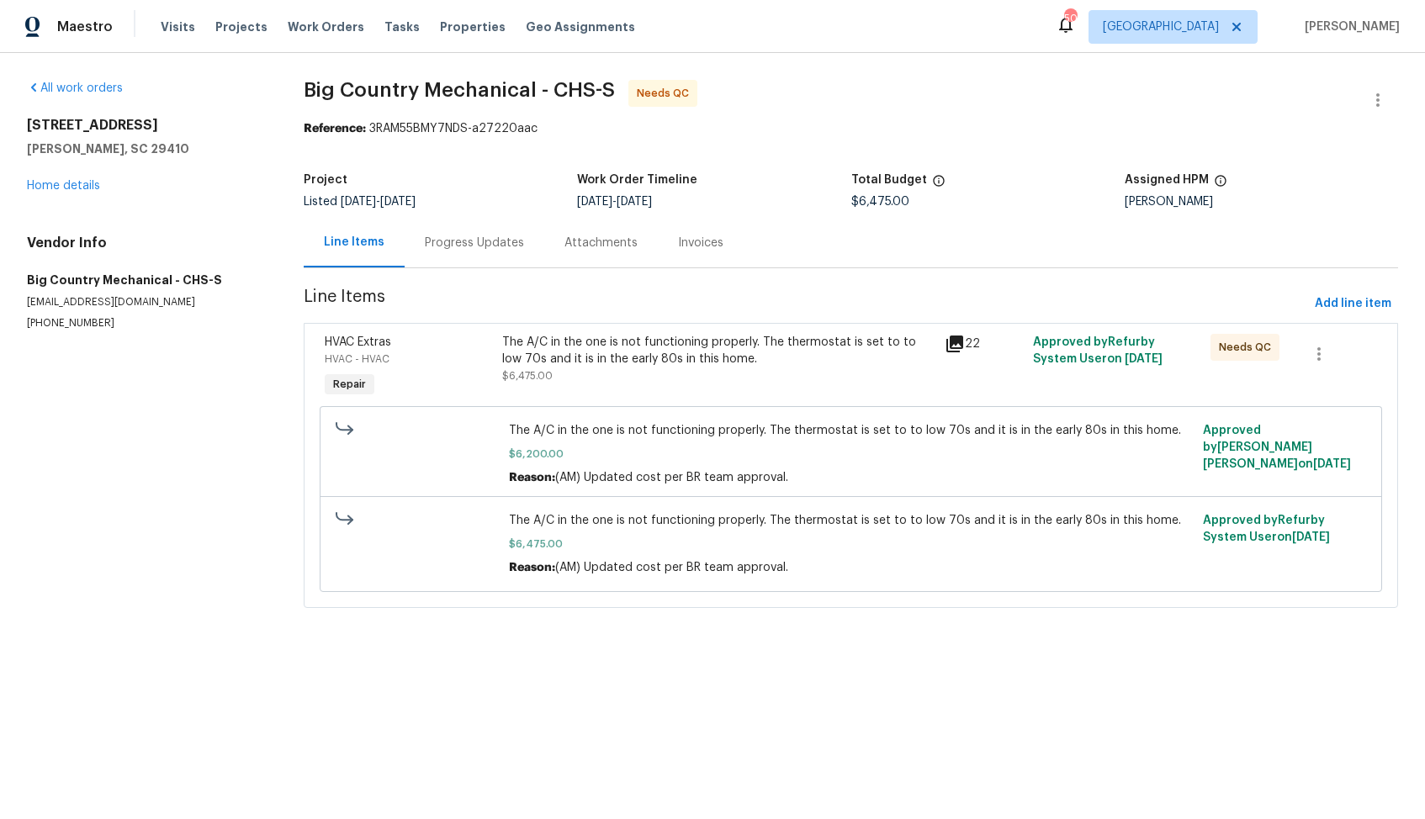
click at [475, 244] on div "Progress Updates" at bounding box center [474, 243] width 99 height 17
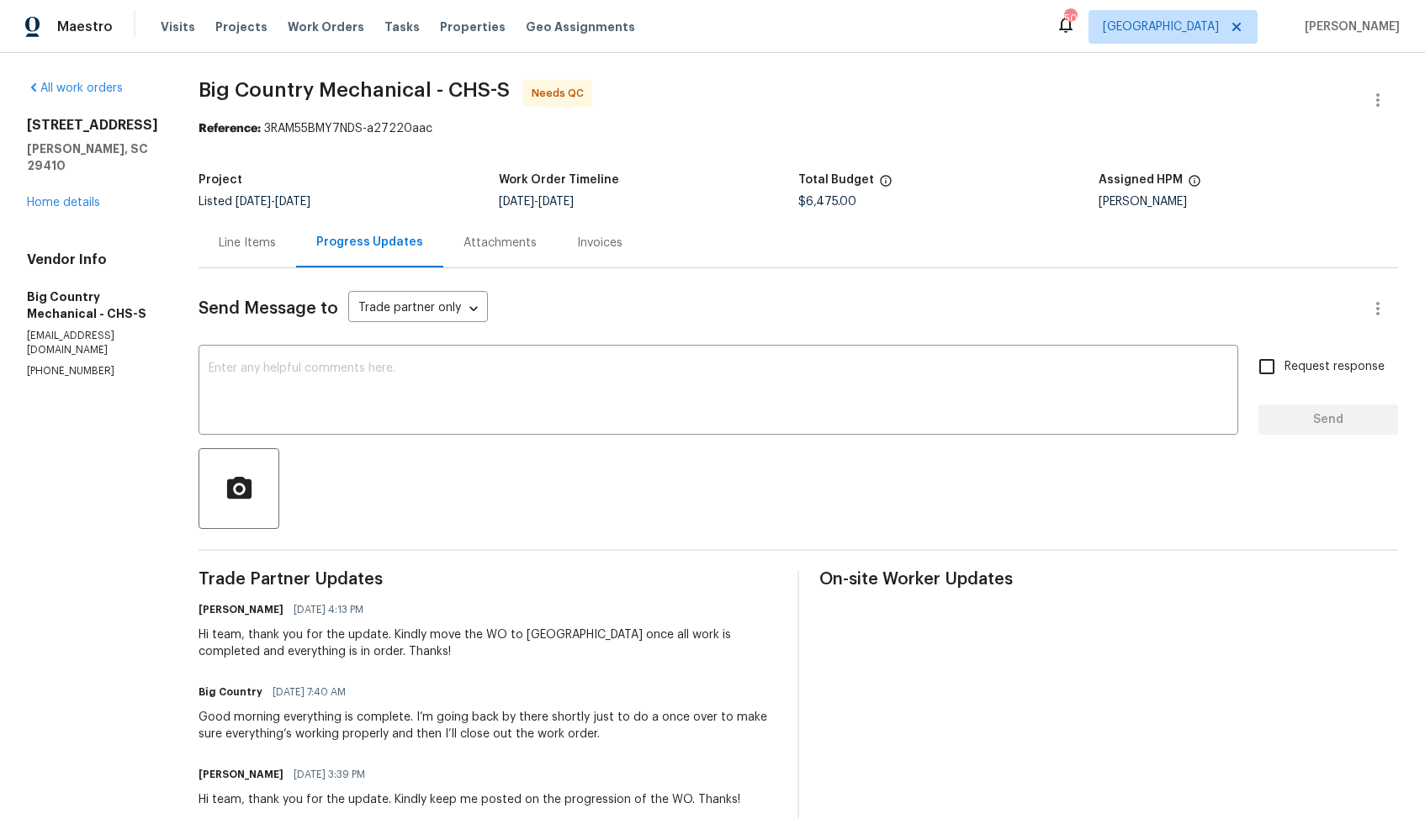
click at [246, 241] on div "Line Items" at bounding box center [247, 243] width 57 height 17
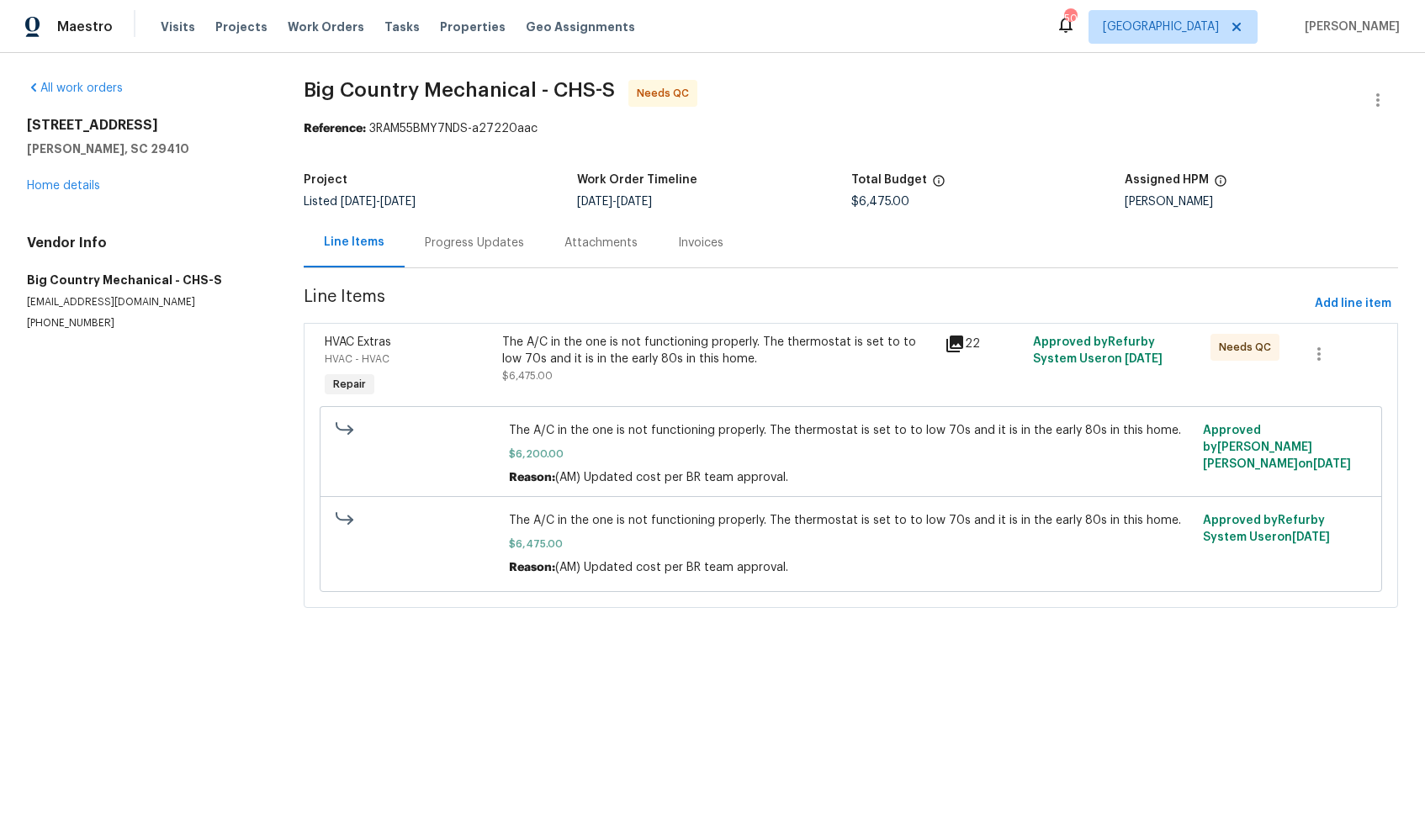
click at [455, 252] on div "Progress Updates" at bounding box center [475, 243] width 140 height 50
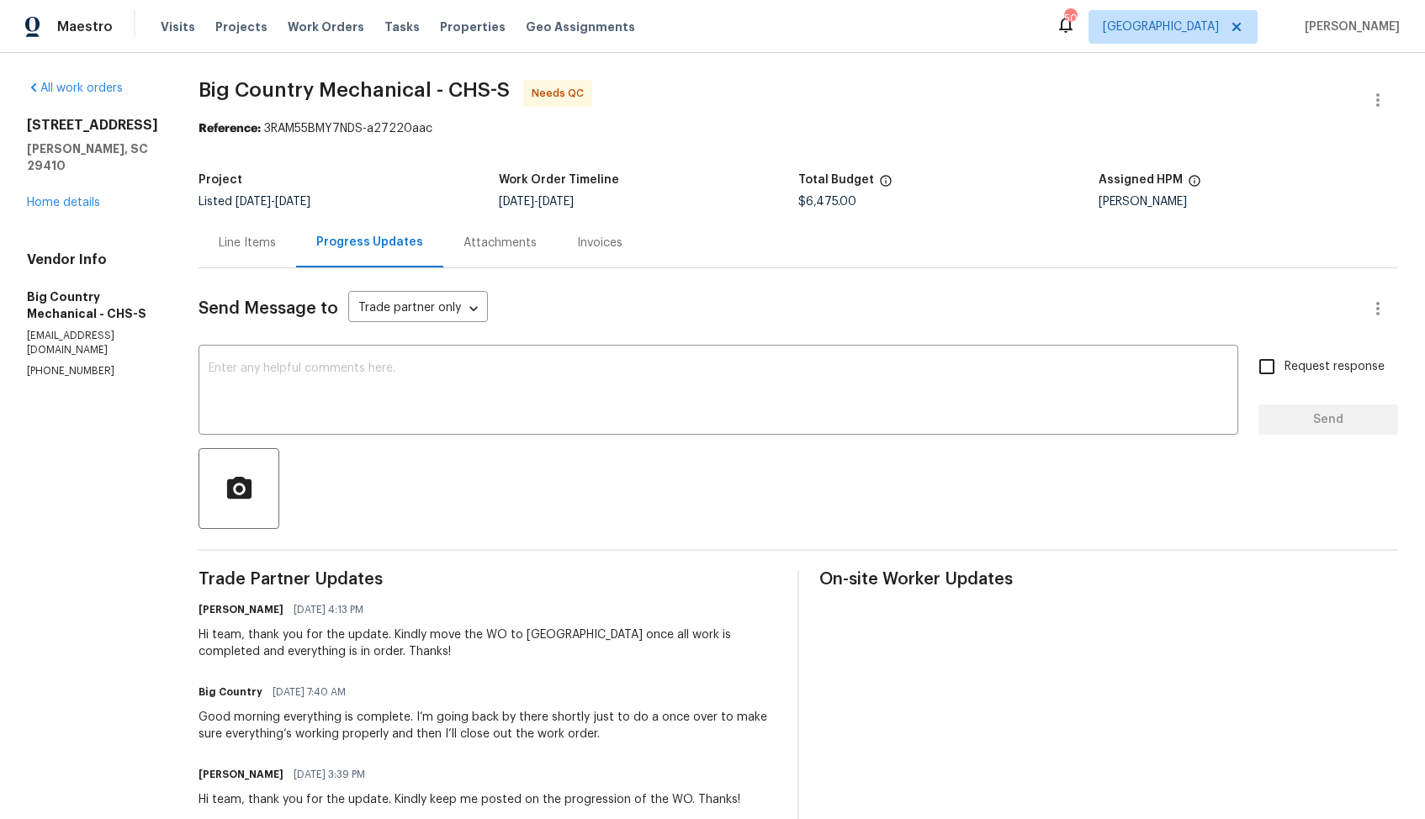
click at [238, 231] on div "Line Items" at bounding box center [247, 243] width 98 height 50
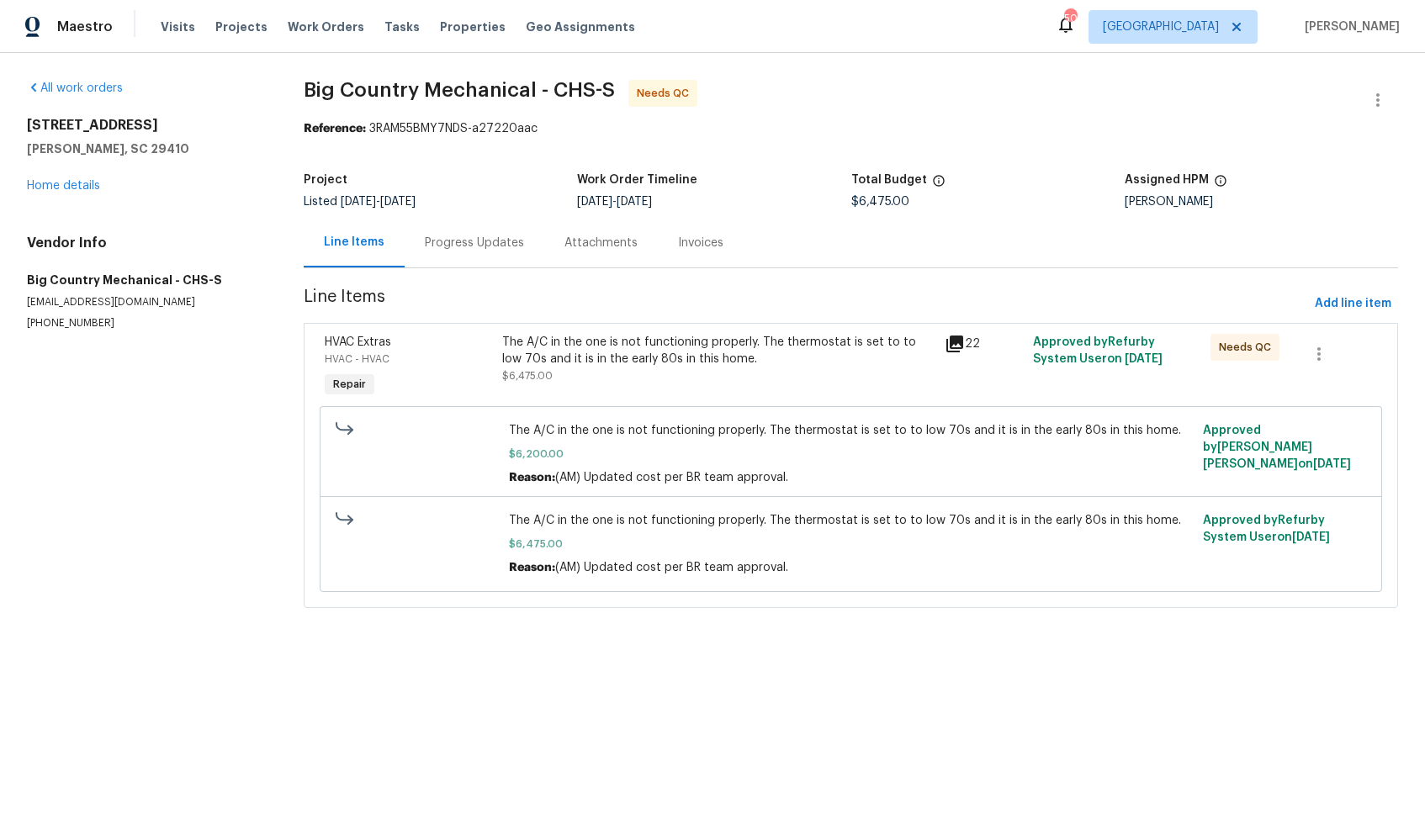
click at [576, 386] on div "The A/C in the one is not functioning properly. The thermostat is set to to low…" at bounding box center [718, 367] width 442 height 77
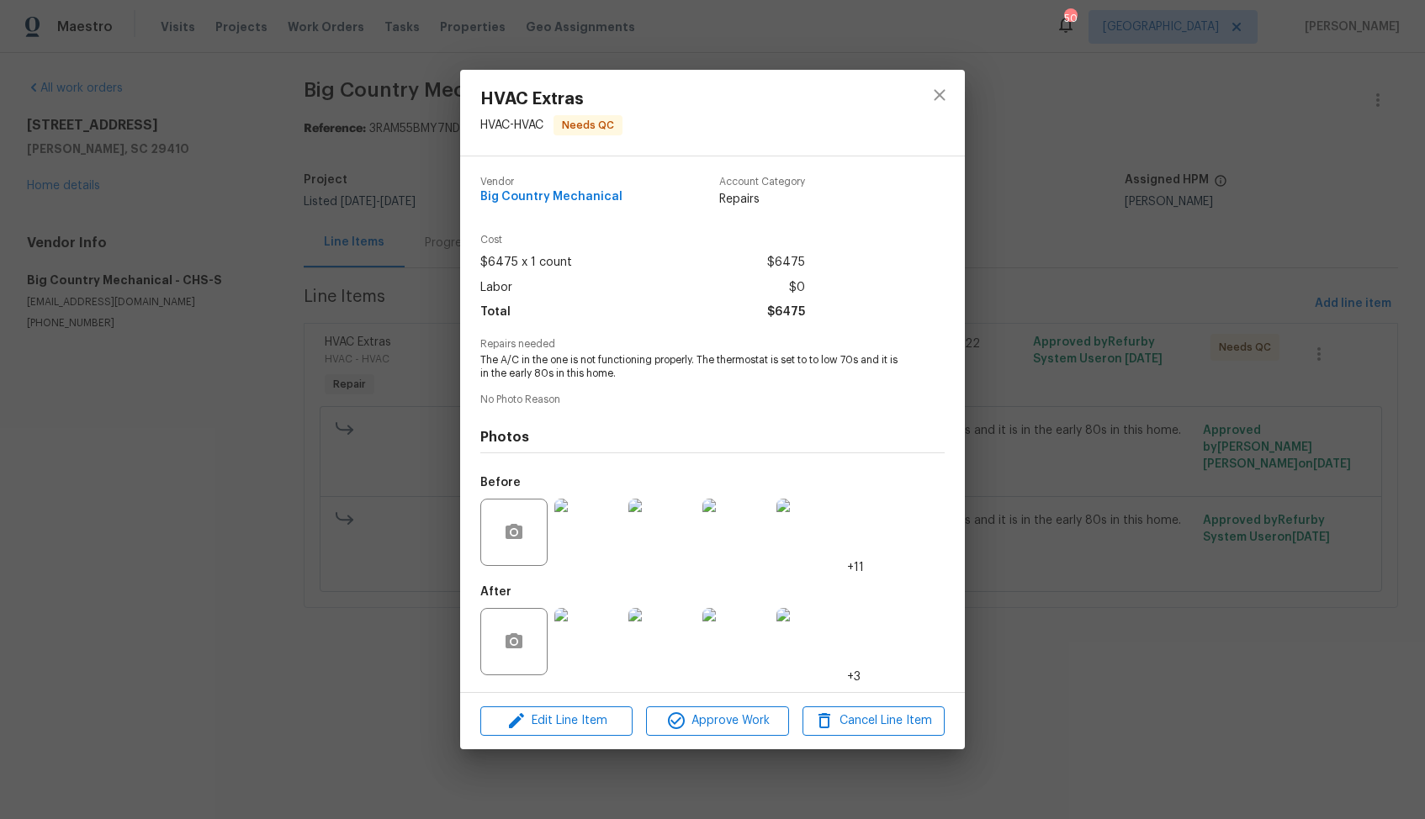
click at [601, 524] on img at bounding box center [587, 532] width 67 height 67
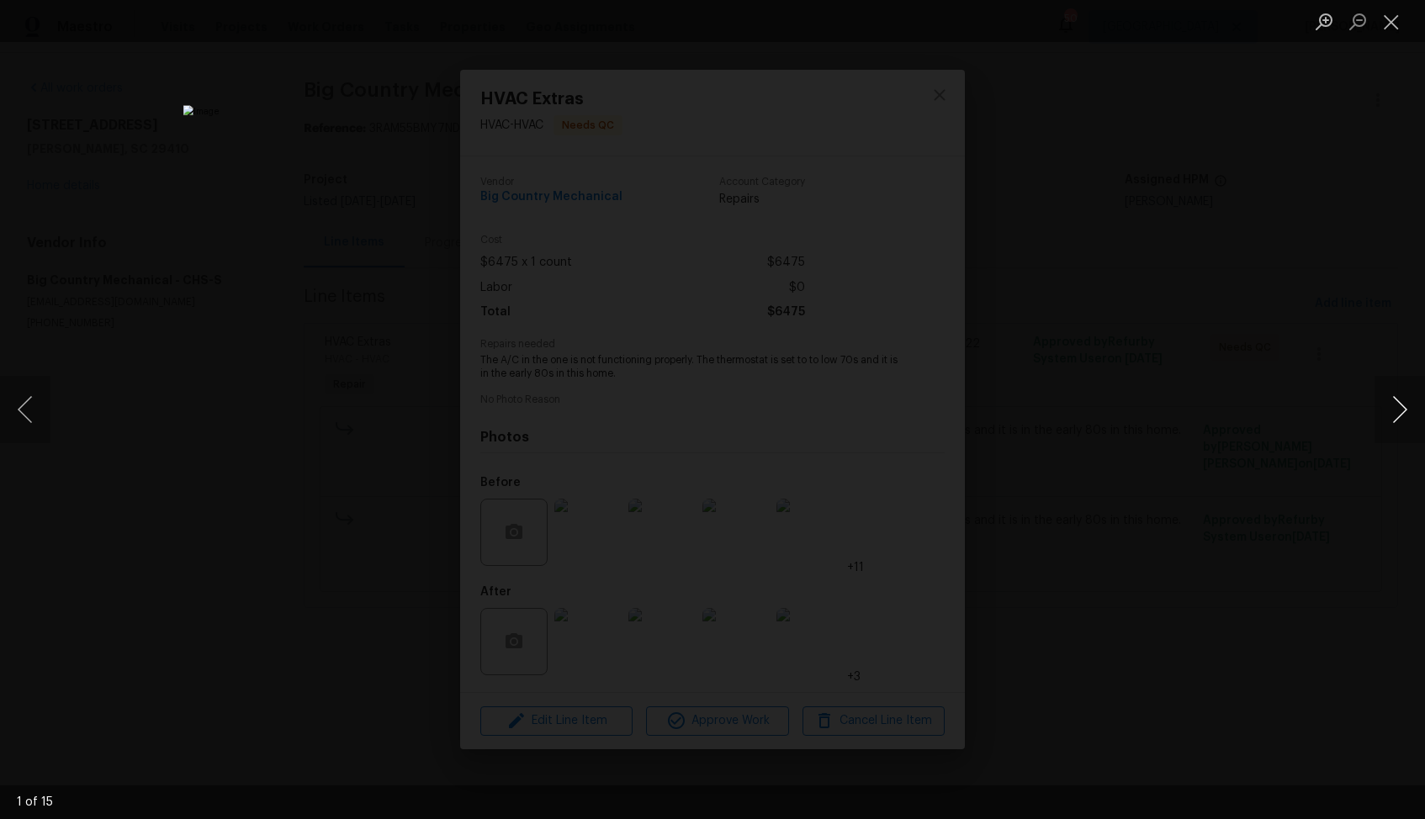
click at [1400, 421] on button "Next image" at bounding box center [1399, 409] width 50 height 67
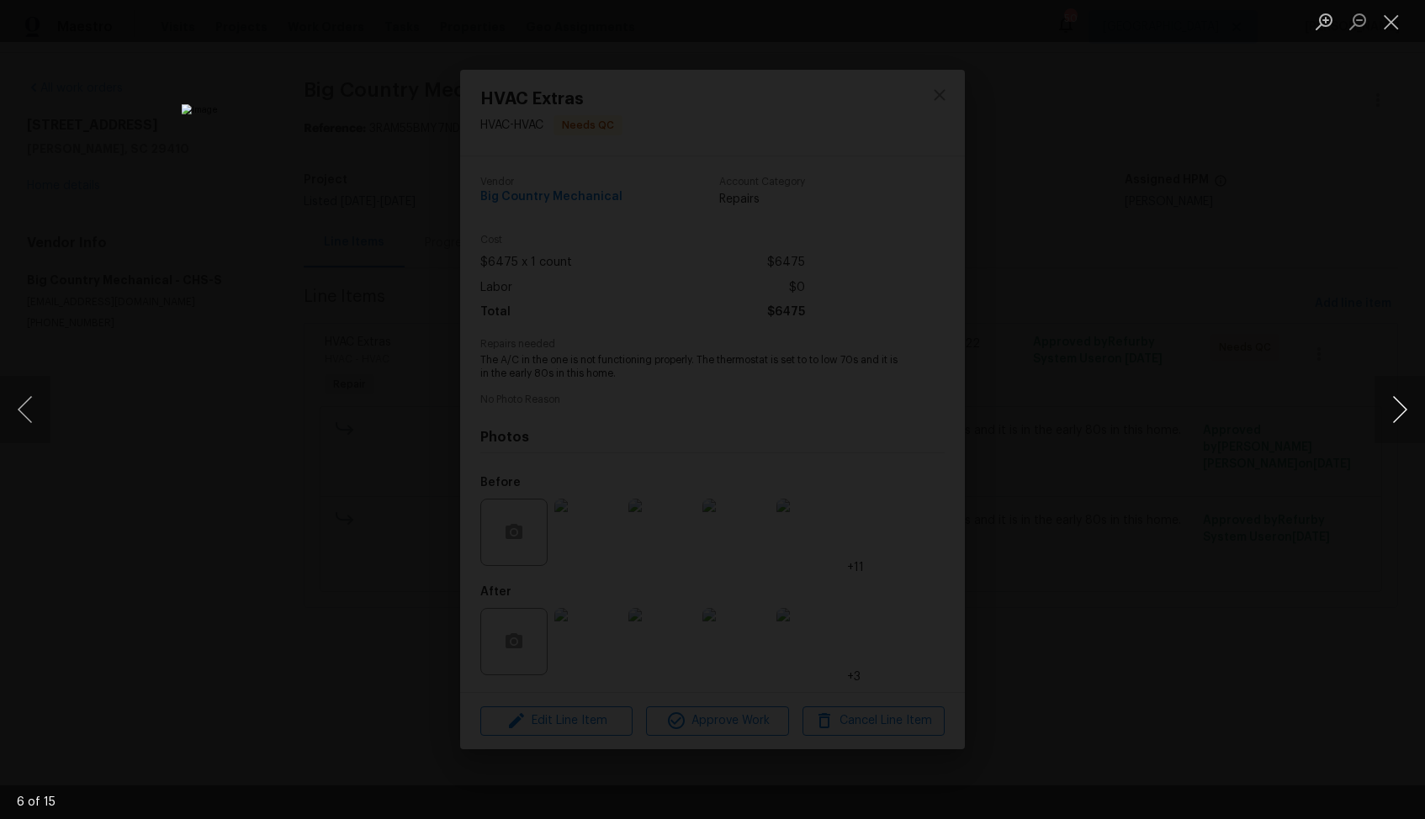
click at [1400, 421] on button "Next image" at bounding box center [1399, 409] width 50 height 67
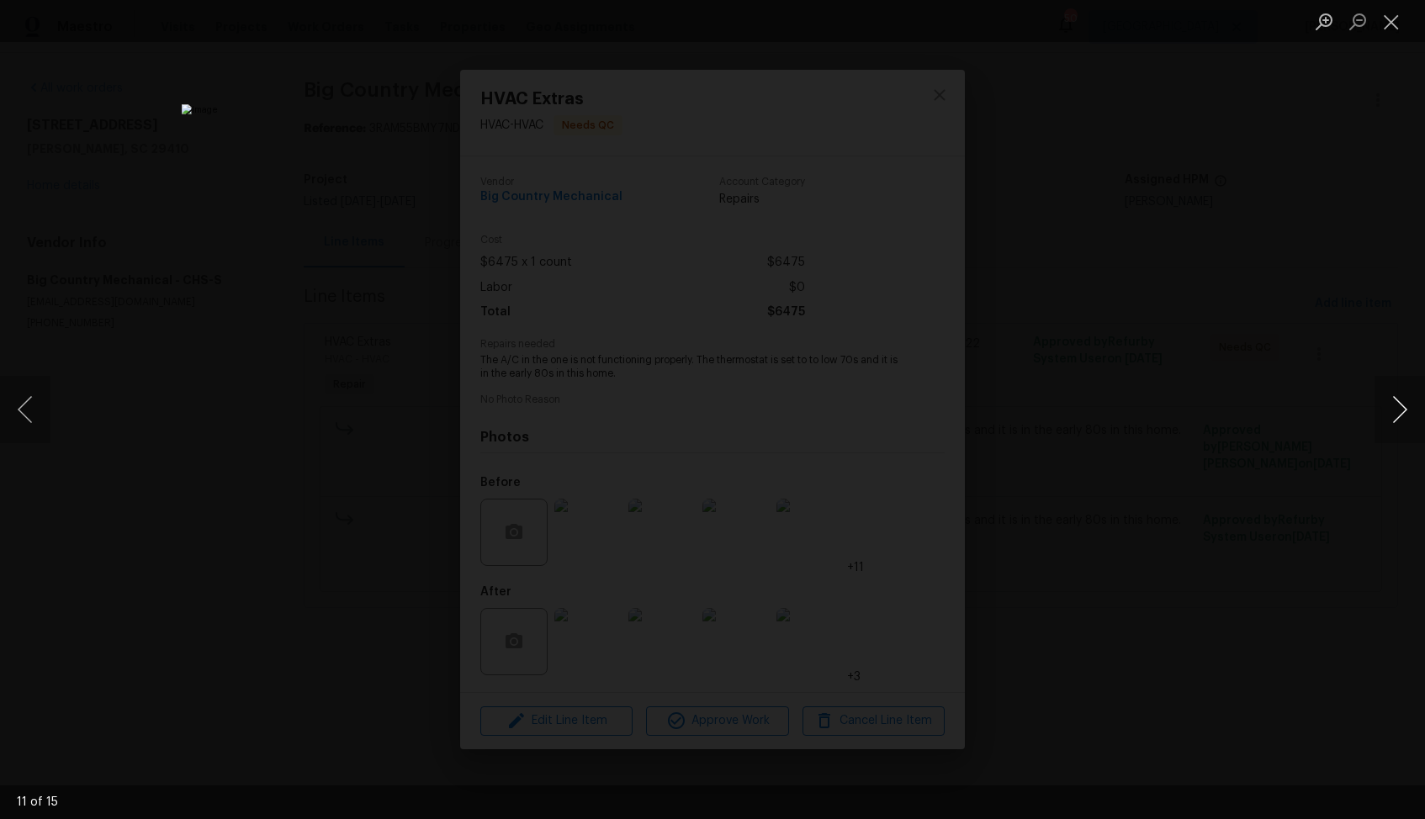
click at [1400, 421] on button "Next image" at bounding box center [1399, 409] width 50 height 67
click at [1267, 397] on div "Lightbox" at bounding box center [712, 409] width 1425 height 819
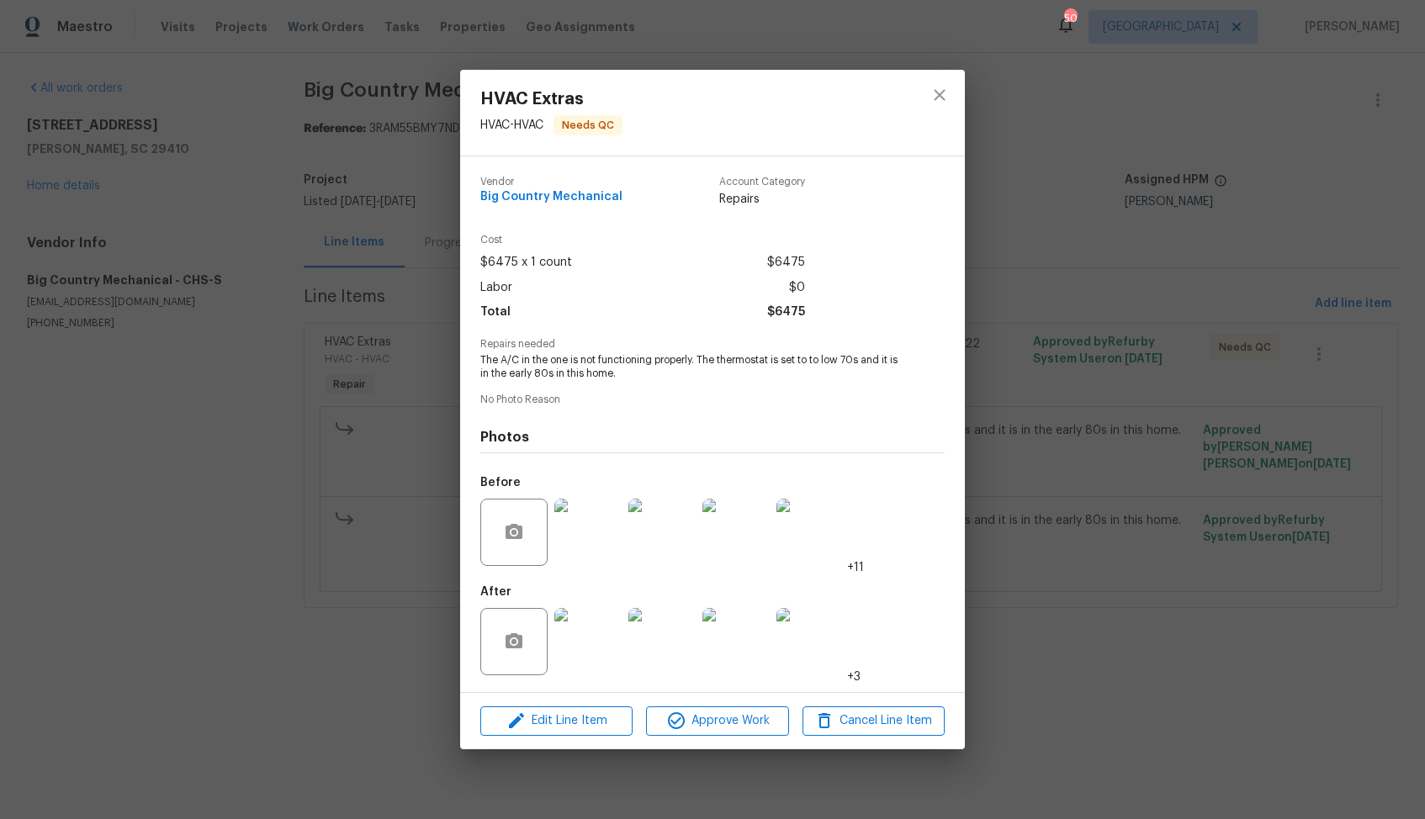
click at [591, 639] on img at bounding box center [587, 641] width 67 height 67
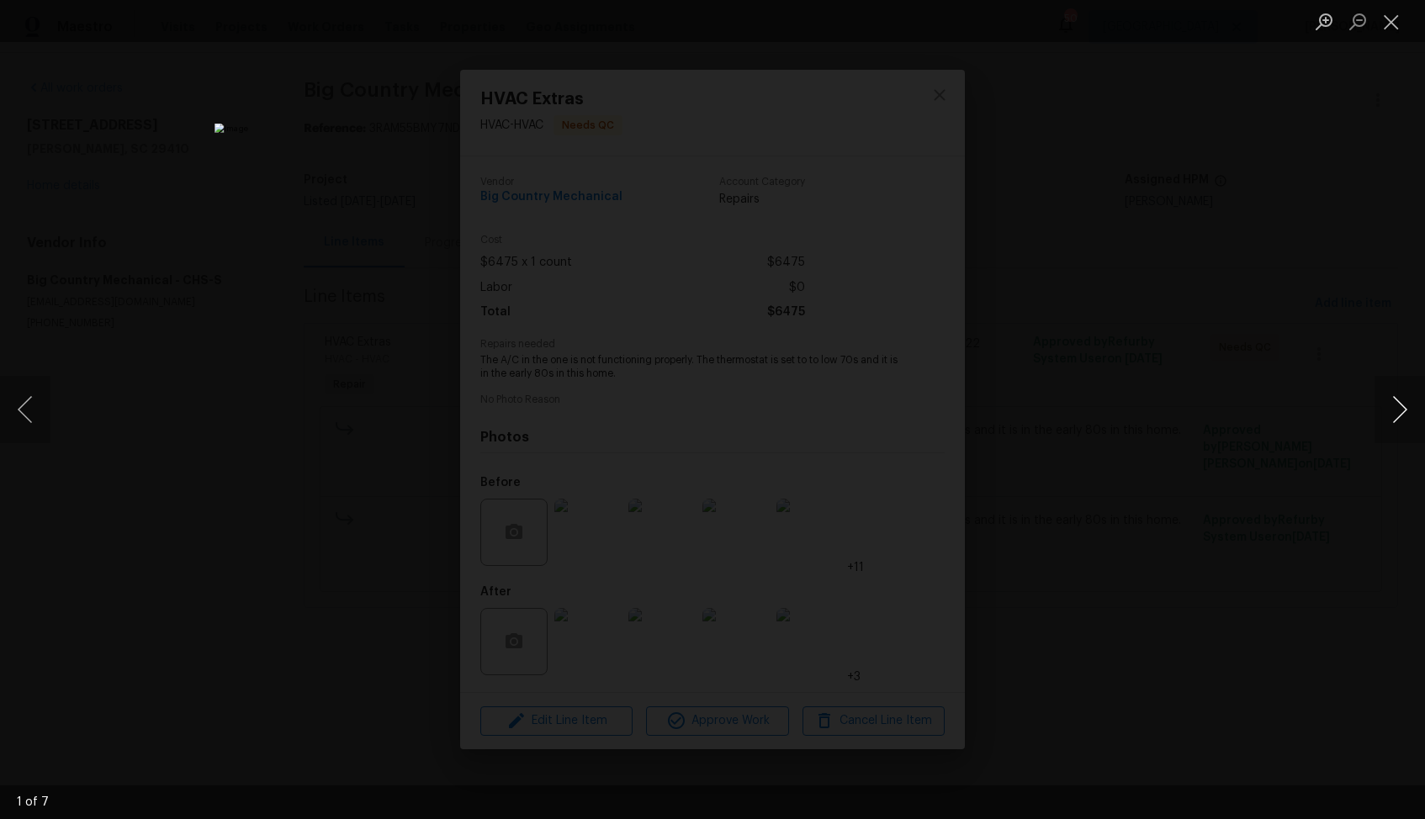
click at [1395, 405] on button "Next image" at bounding box center [1399, 409] width 50 height 67
click at [32, 396] on button "Previous image" at bounding box center [25, 409] width 50 height 67
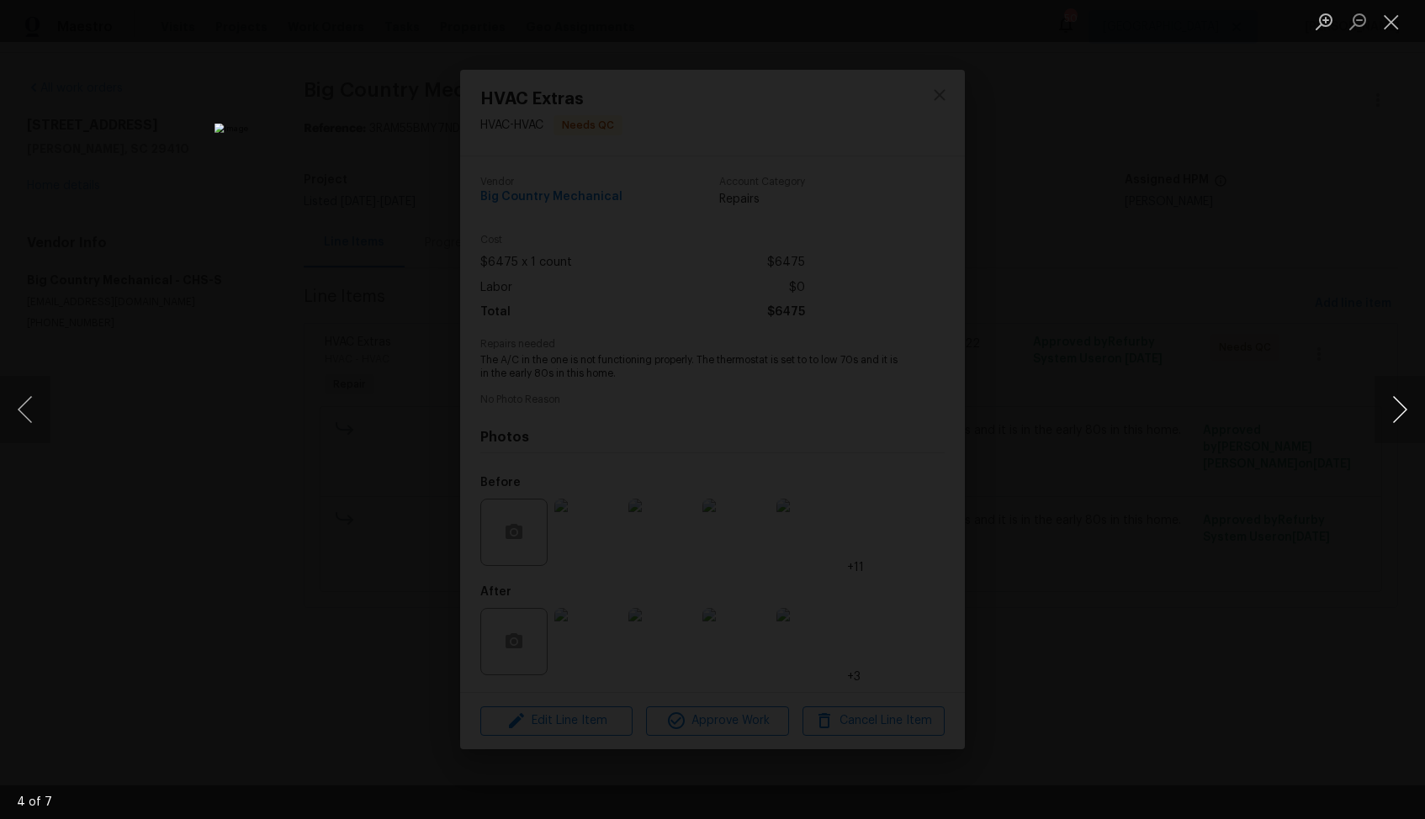
click at [1401, 413] on button "Next image" at bounding box center [1399, 409] width 50 height 67
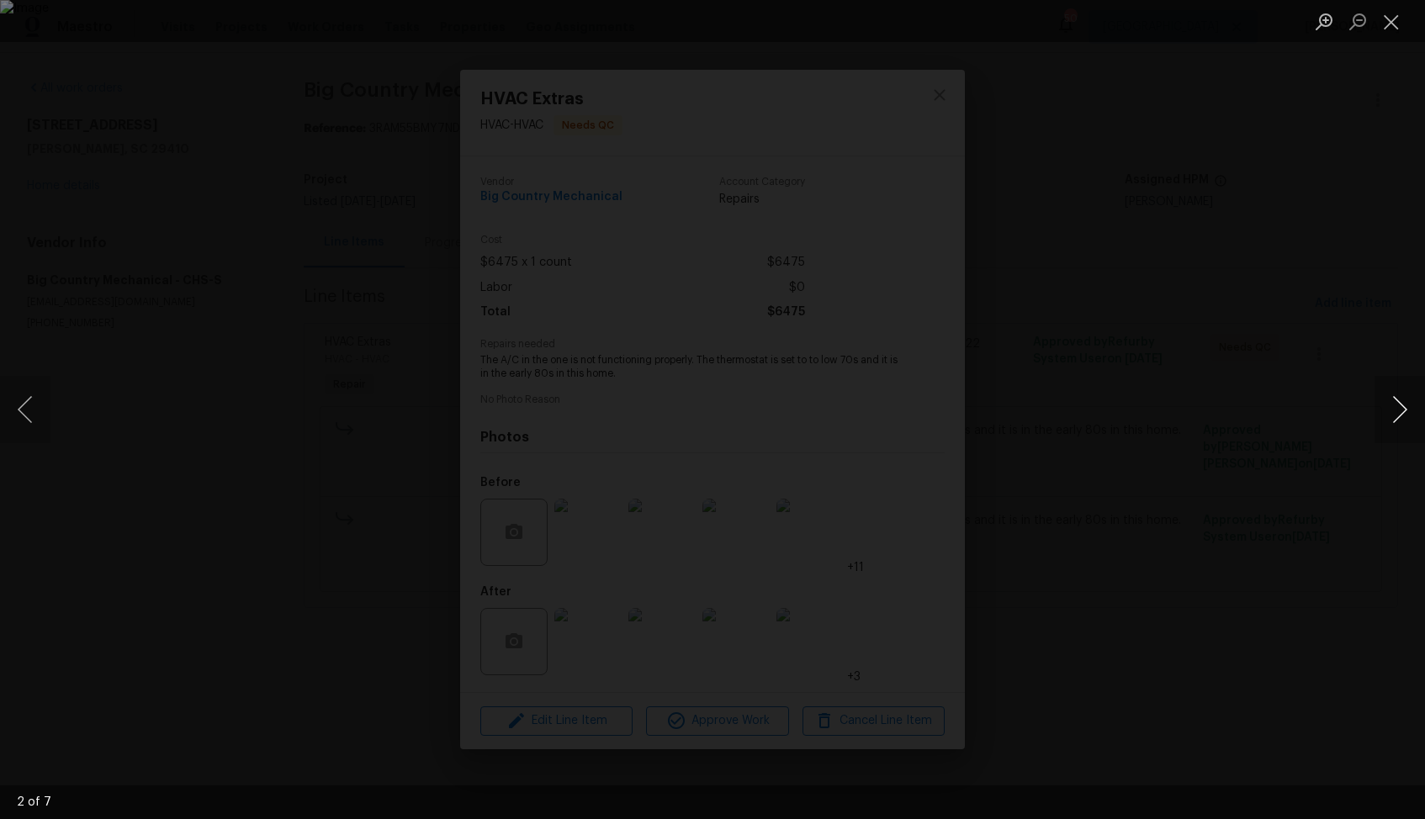
click at [1401, 413] on button "Next image" at bounding box center [1399, 409] width 50 height 67
click at [1273, 432] on div "Lightbox" at bounding box center [712, 409] width 1425 height 819
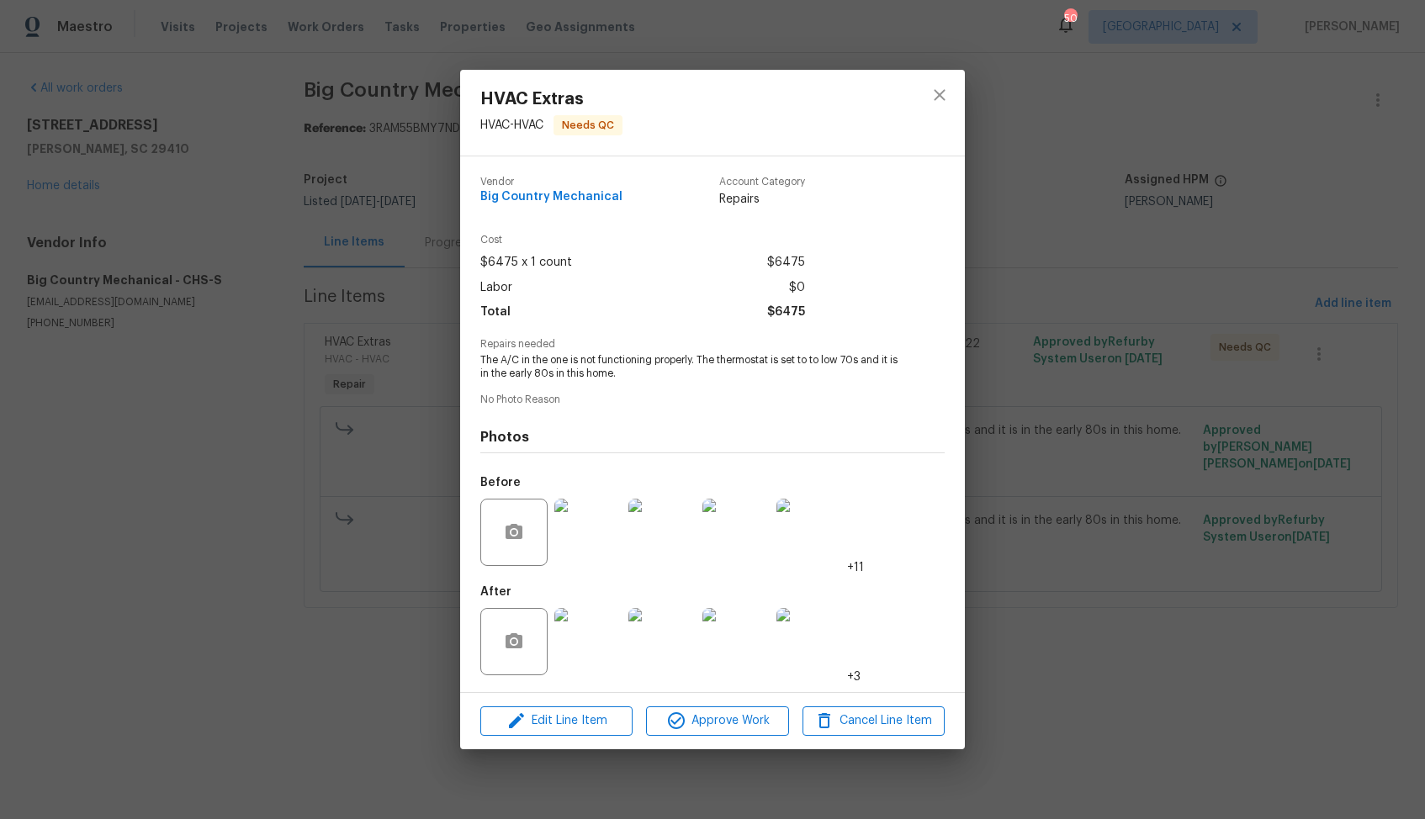
click at [1102, 455] on div "HVAC Extras HVAC - HVAC Needs QC Vendor Big Country Mechanical Account Category…" at bounding box center [712, 409] width 1425 height 819
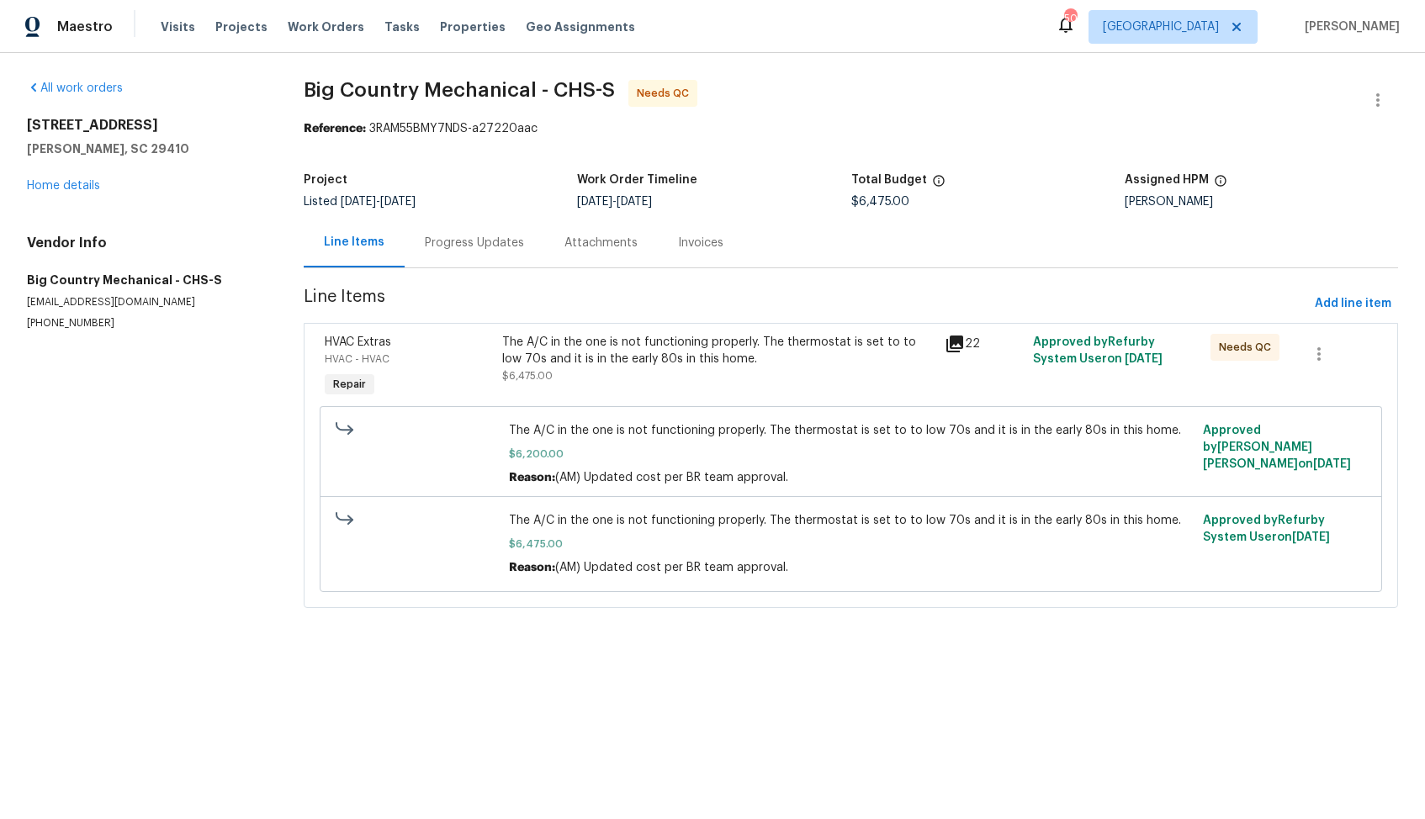
click at [482, 253] on div "Progress Updates" at bounding box center [475, 243] width 140 height 50
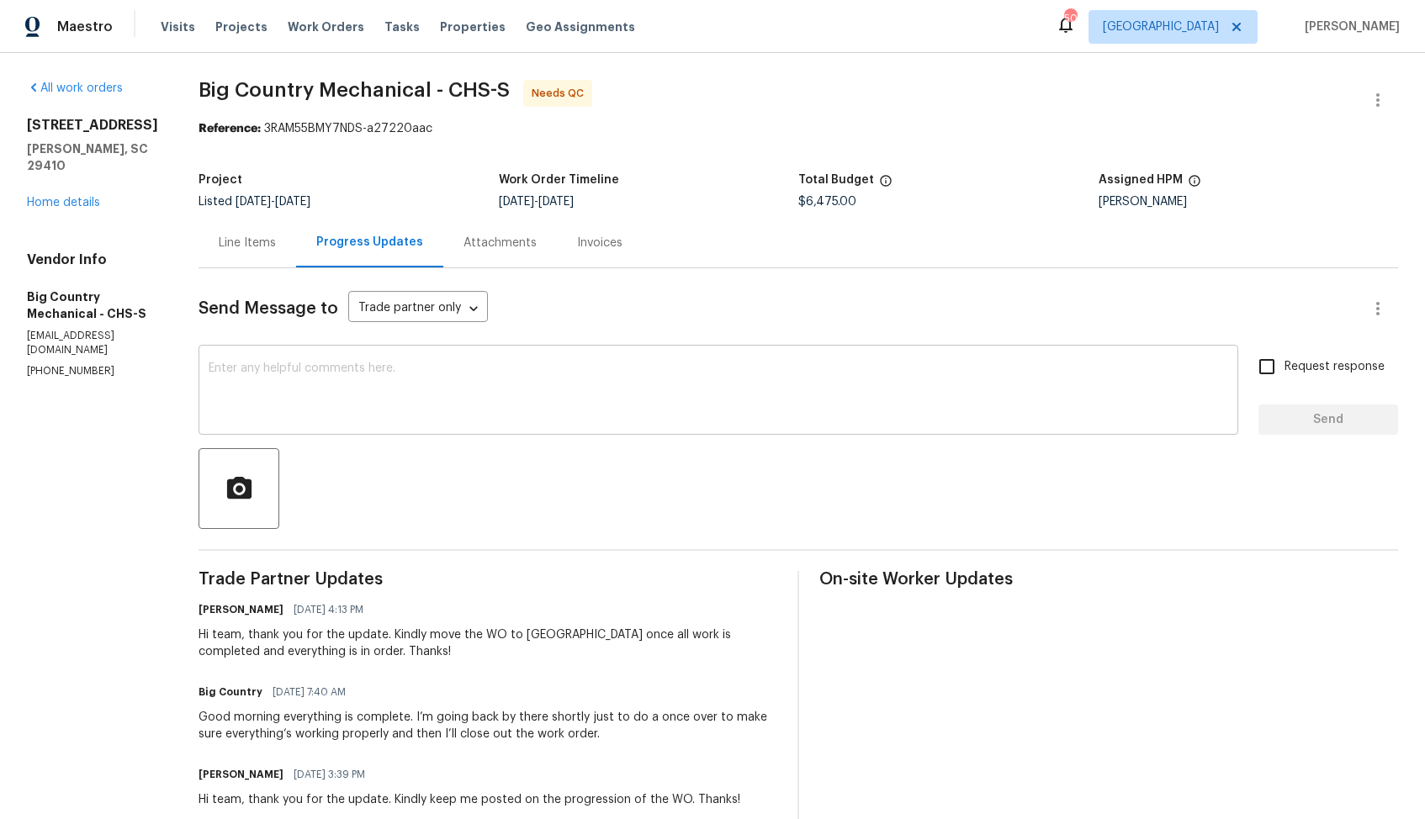
click at [490, 413] on textarea at bounding box center [718, 391] width 1019 height 59
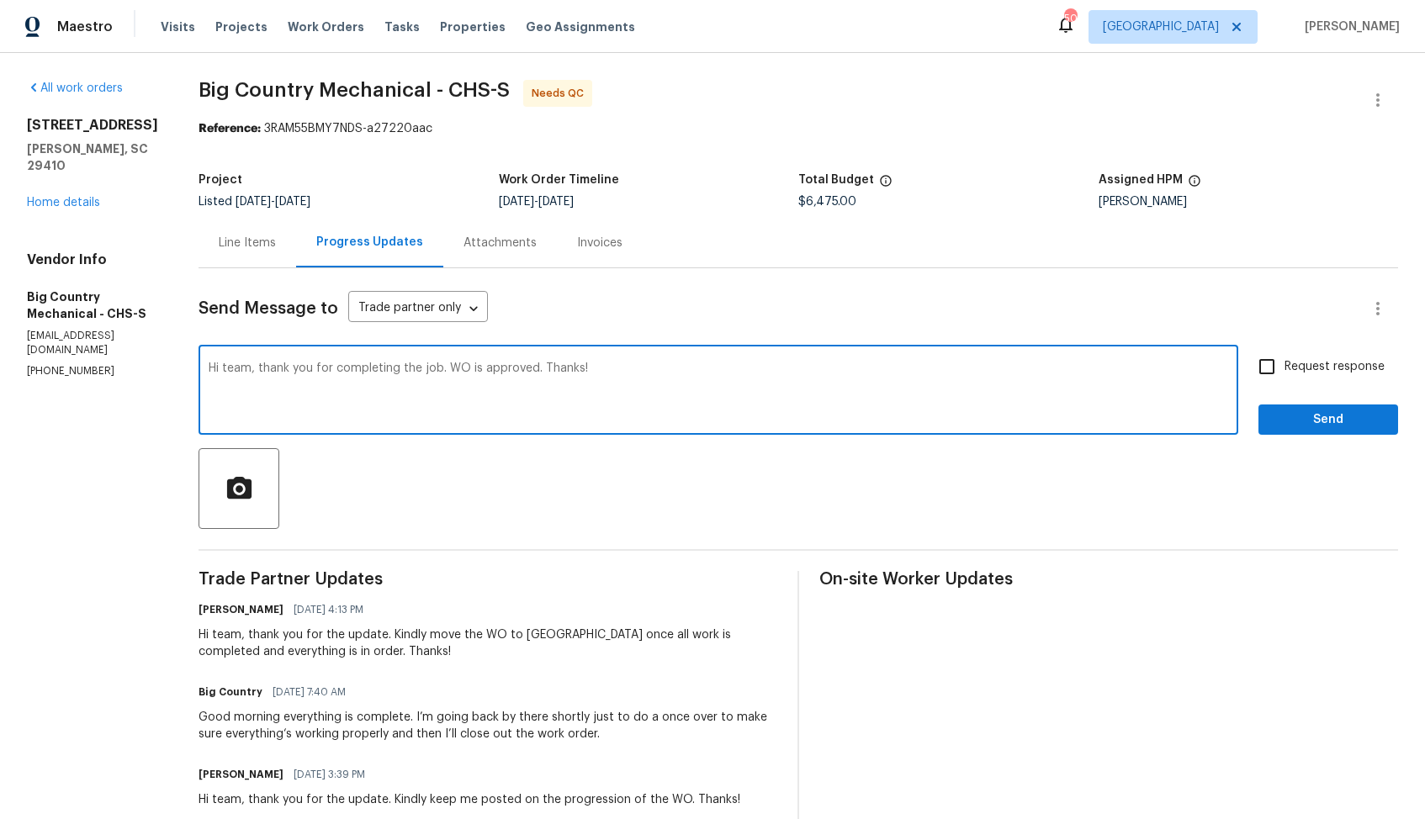
type textarea "Hi team, thank you for completing the job. WO is approved. Thanks!"
click at [1297, 427] on span "Send" at bounding box center [1328, 420] width 113 height 21
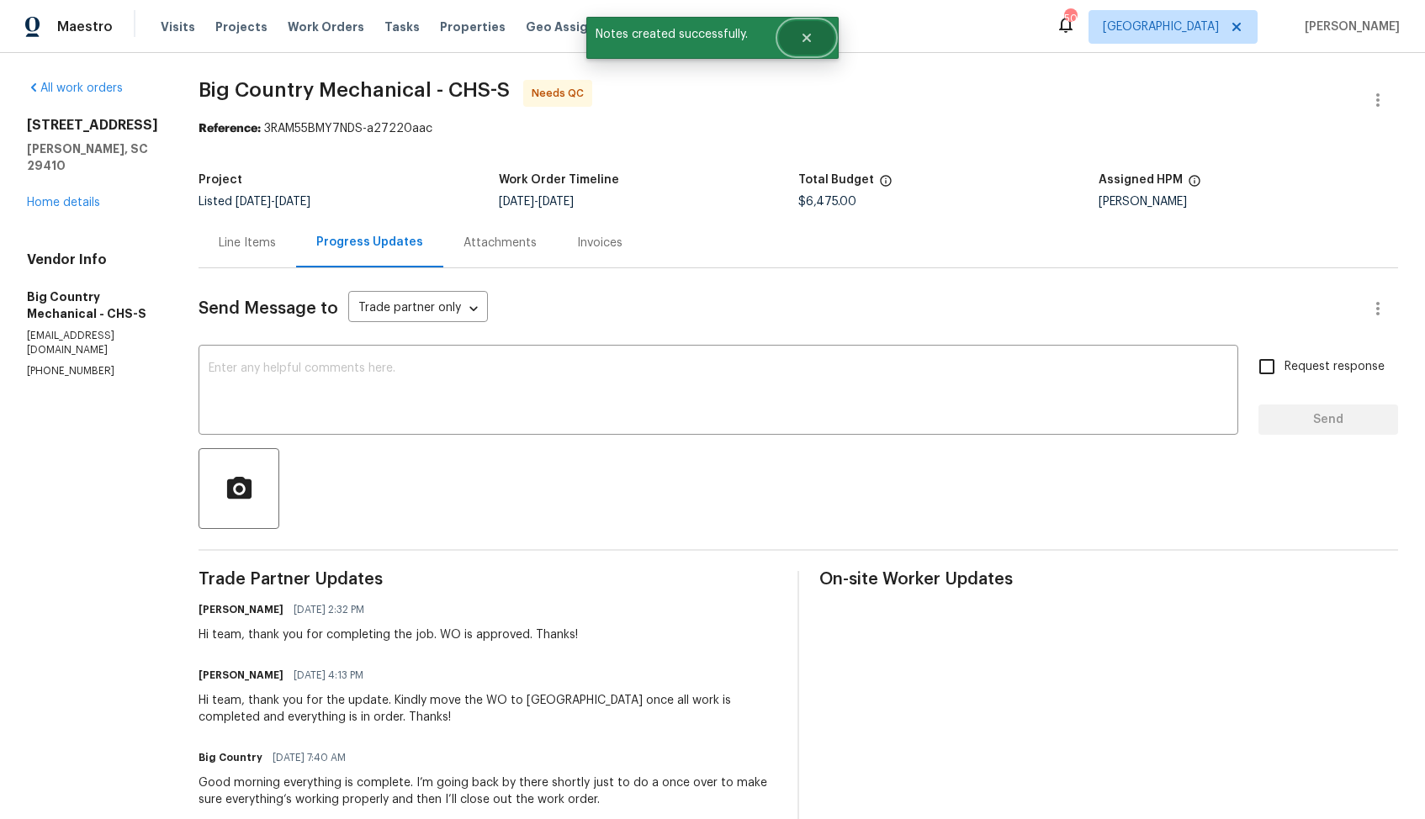
click at [810, 49] on button "Close" at bounding box center [807, 38] width 56 height 34
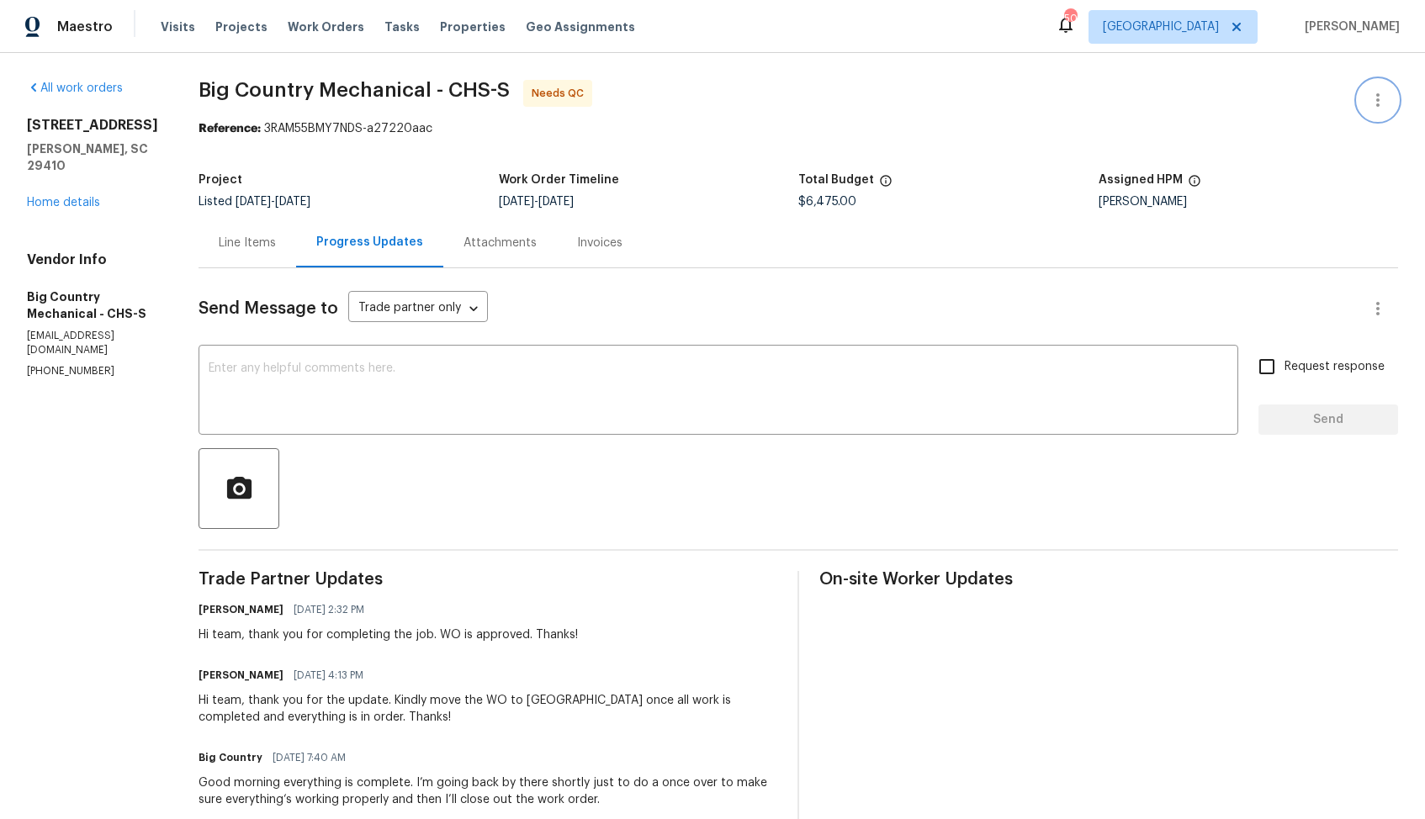
click at [1381, 103] on icon "button" at bounding box center [1378, 100] width 20 height 20
click at [1277, 103] on li "Edit" at bounding box center [1323, 101] width 182 height 28
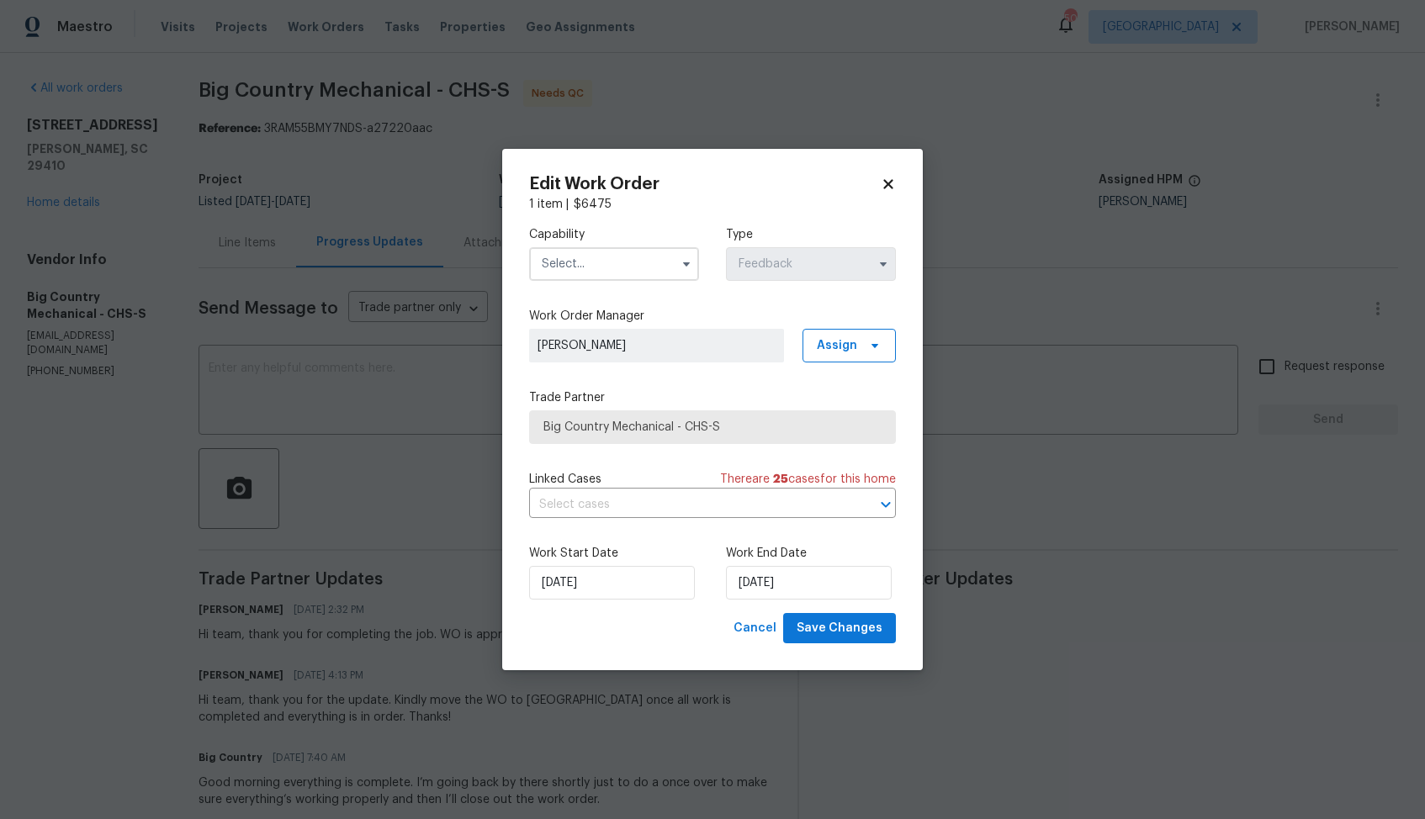
click at [646, 262] on input "text" at bounding box center [614, 264] width 170 height 34
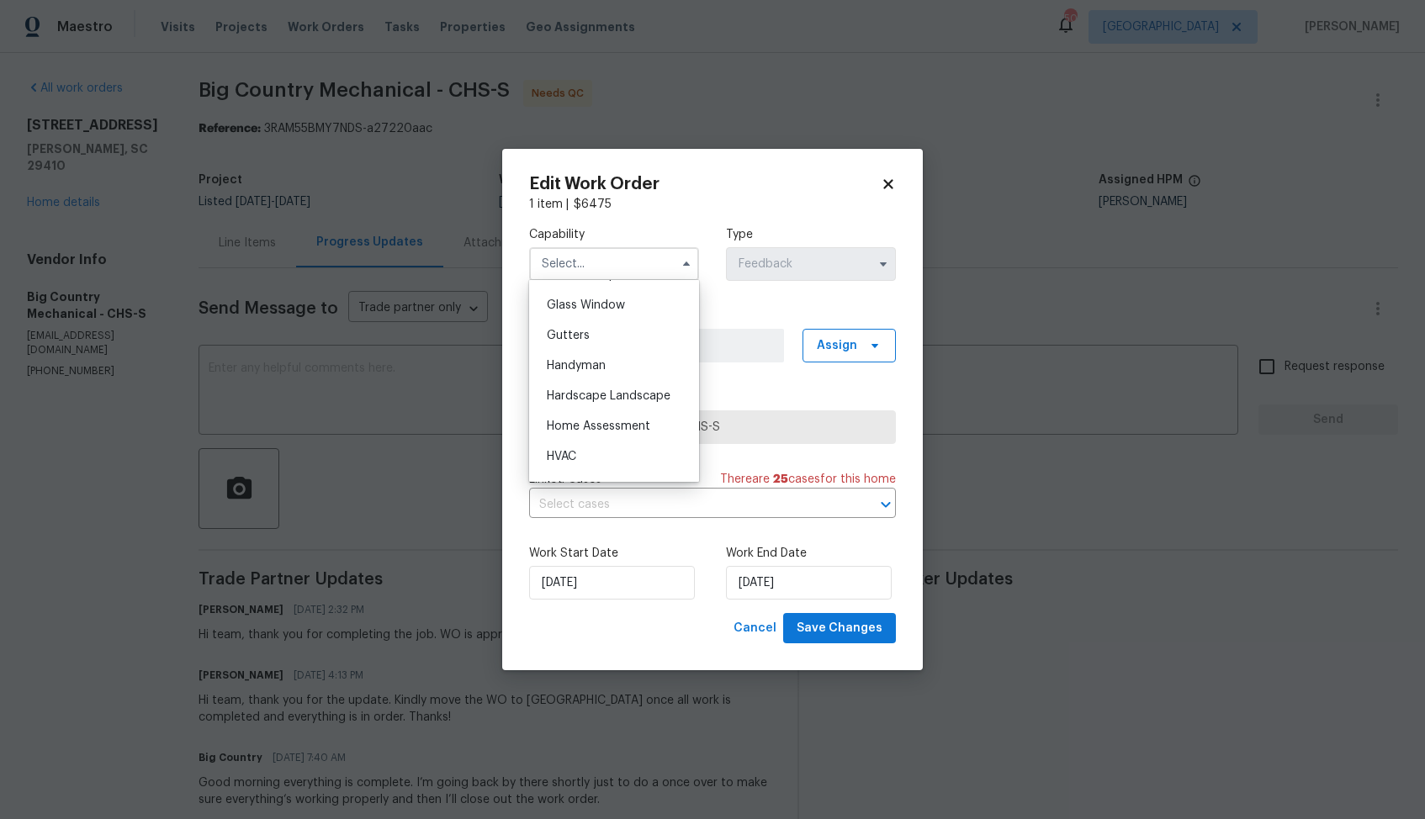
scroll to position [869, 0]
click at [569, 437] on div "HVAC" at bounding box center [613, 446] width 161 height 30
type input "HVAC"
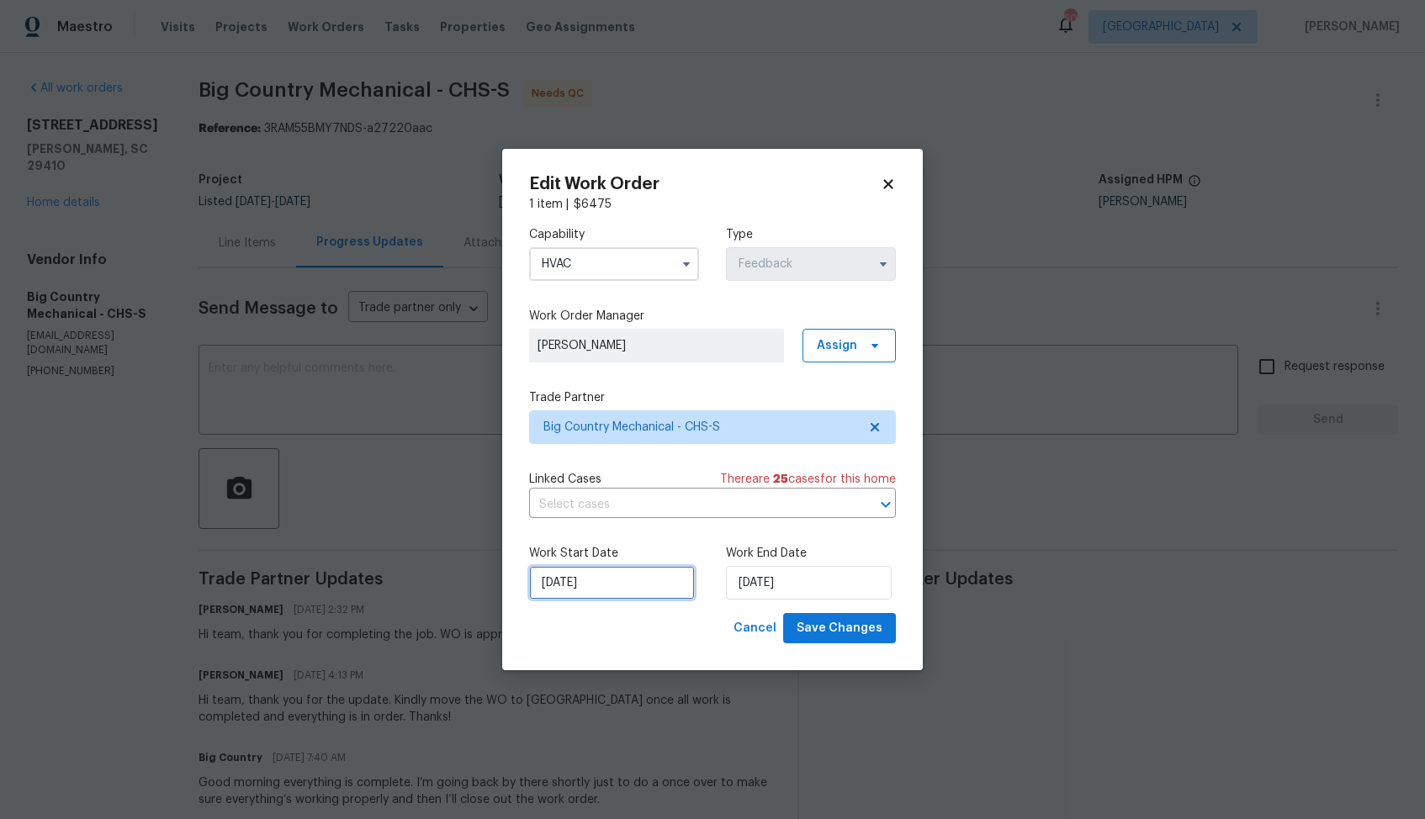
click at [622, 585] on input "25/07/2025" at bounding box center [612, 583] width 166 height 34
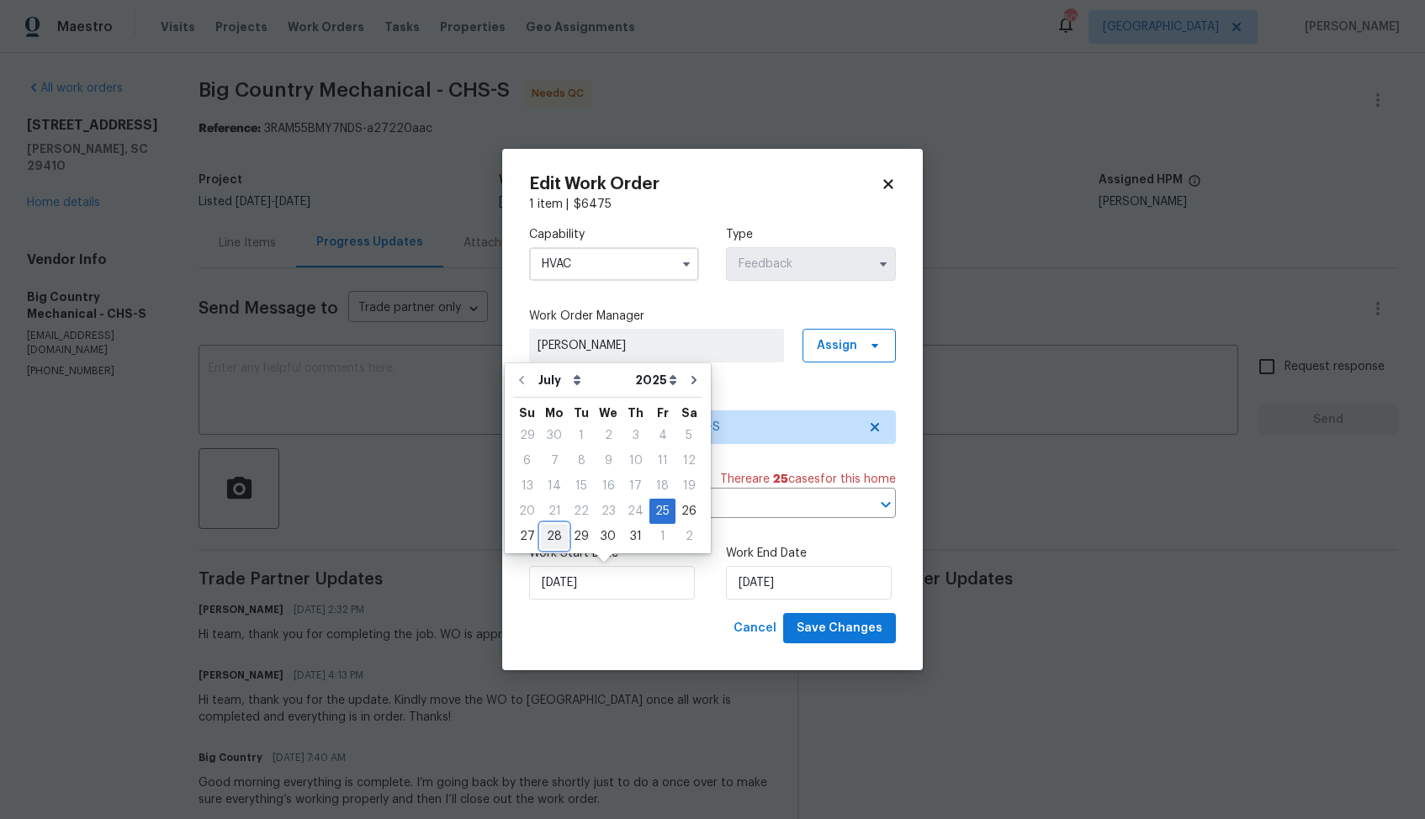
click at [555, 537] on div "28" at bounding box center [554, 537] width 27 height 24
type input "28/07/2025"
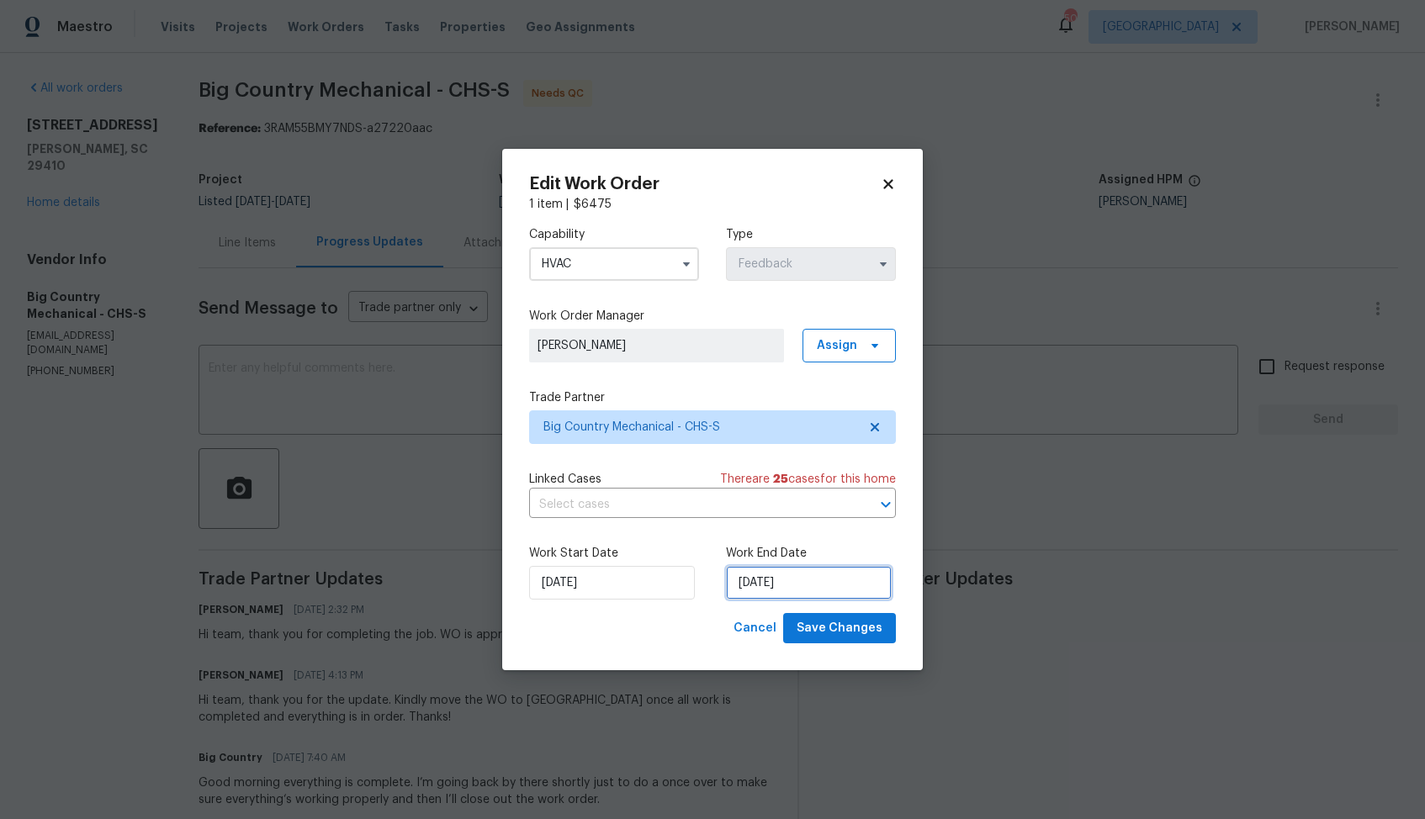
click at [786, 584] on input "28/07/2025" at bounding box center [809, 583] width 166 height 34
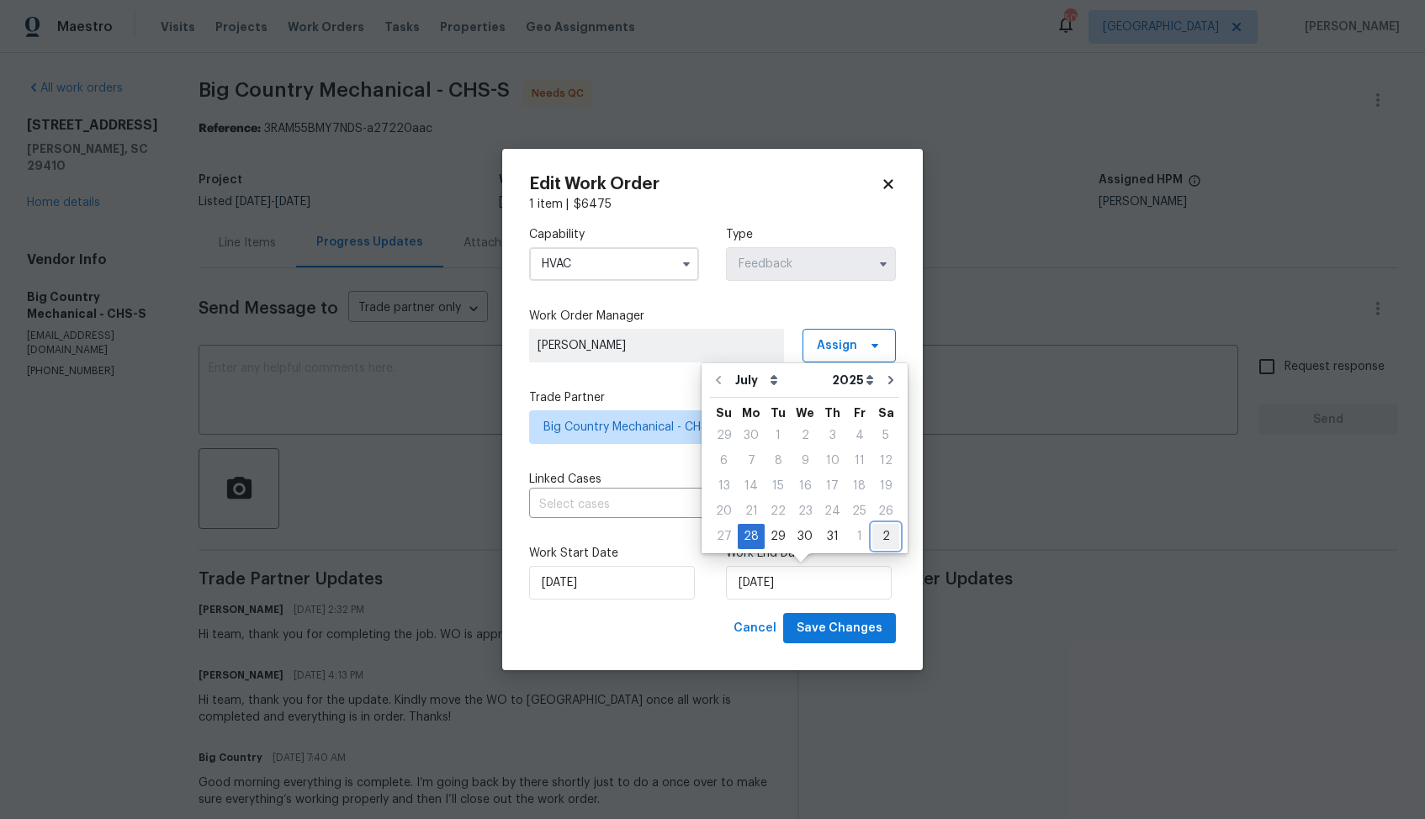
click at [873, 534] on div "2" at bounding box center [885, 537] width 27 height 24
type input "02/08/2025"
select select "7"
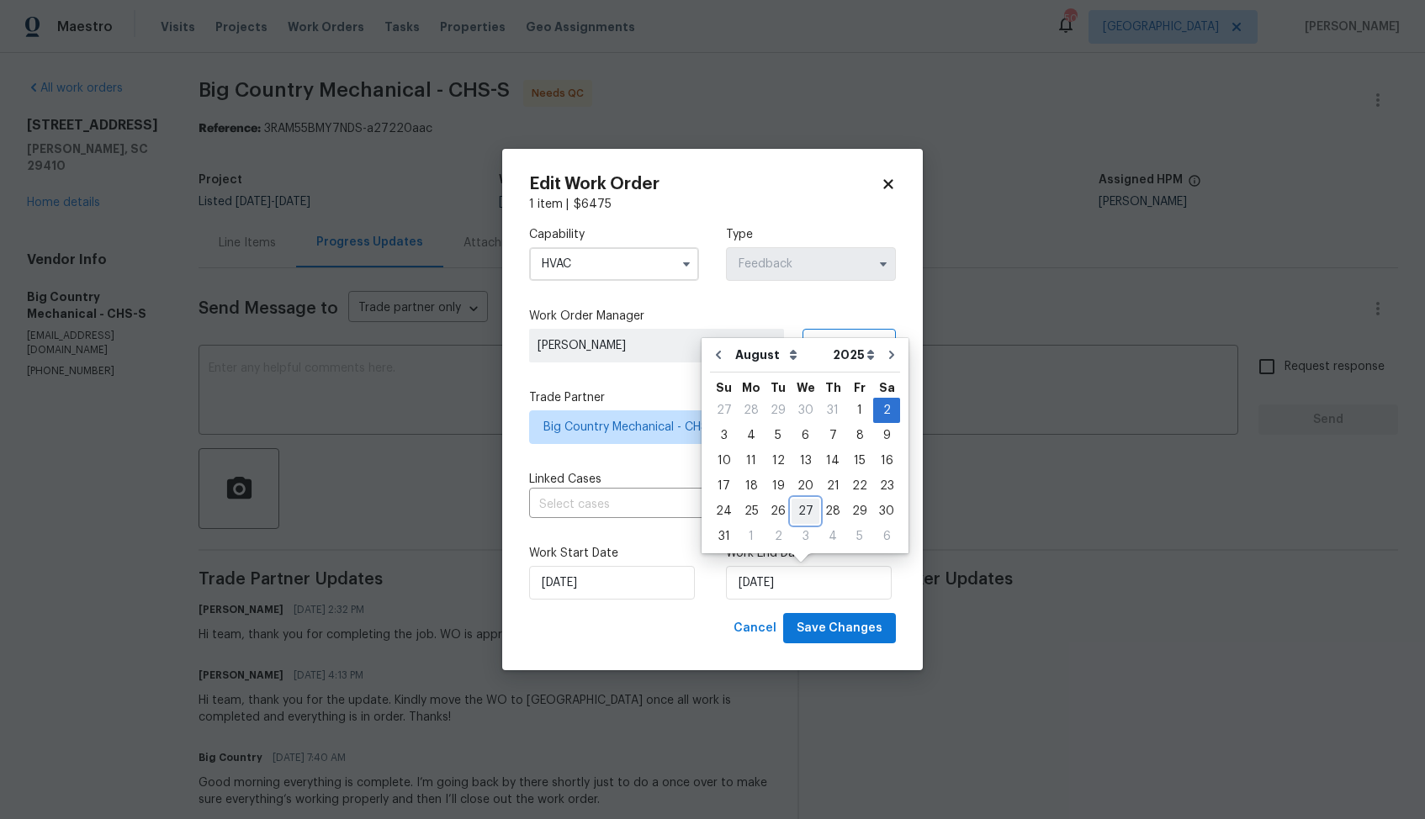
click at [800, 506] on div "27" at bounding box center [805, 512] width 28 height 24
type input "27/08/2025"
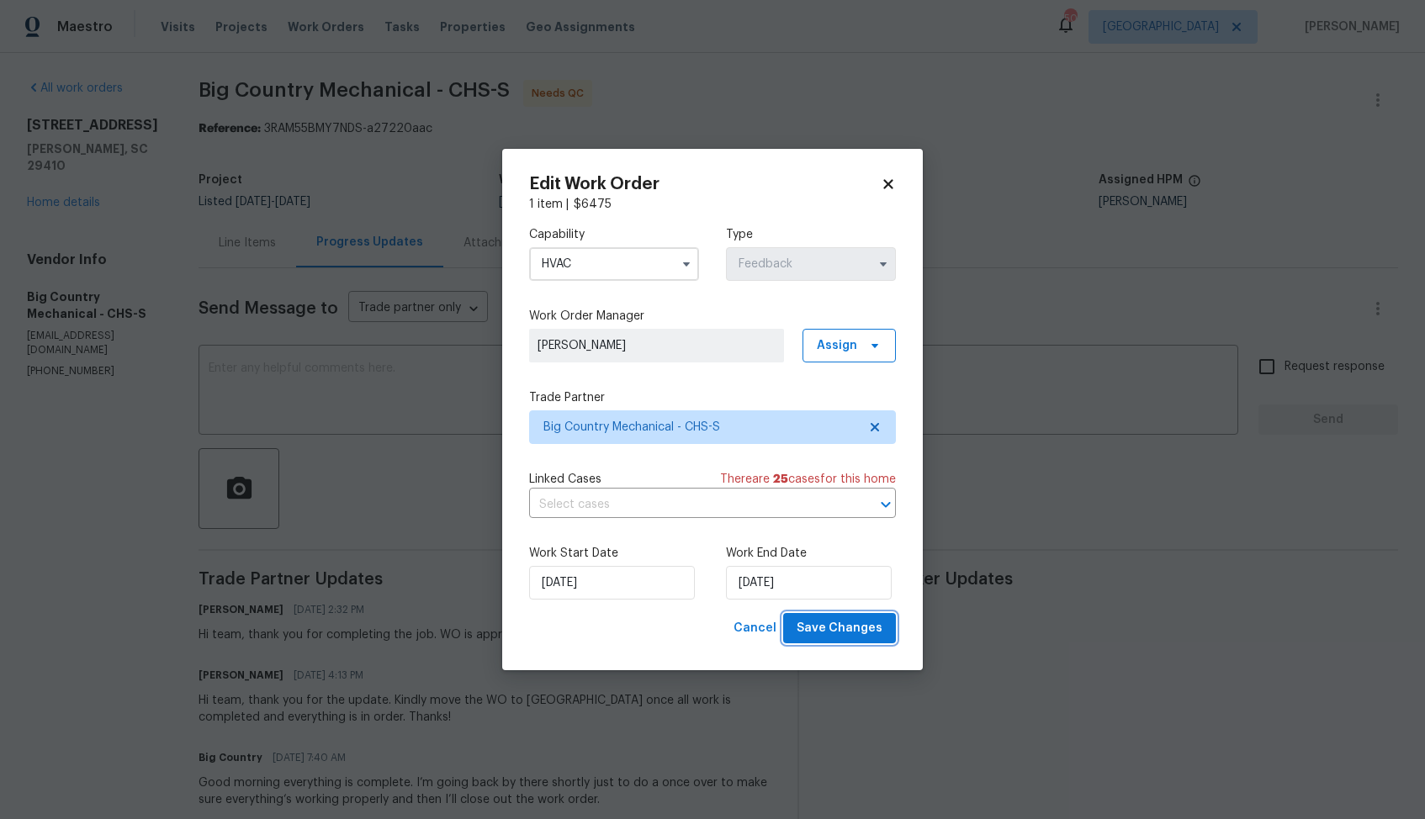
click at [823, 635] on span "Save Changes" at bounding box center [839, 628] width 86 height 21
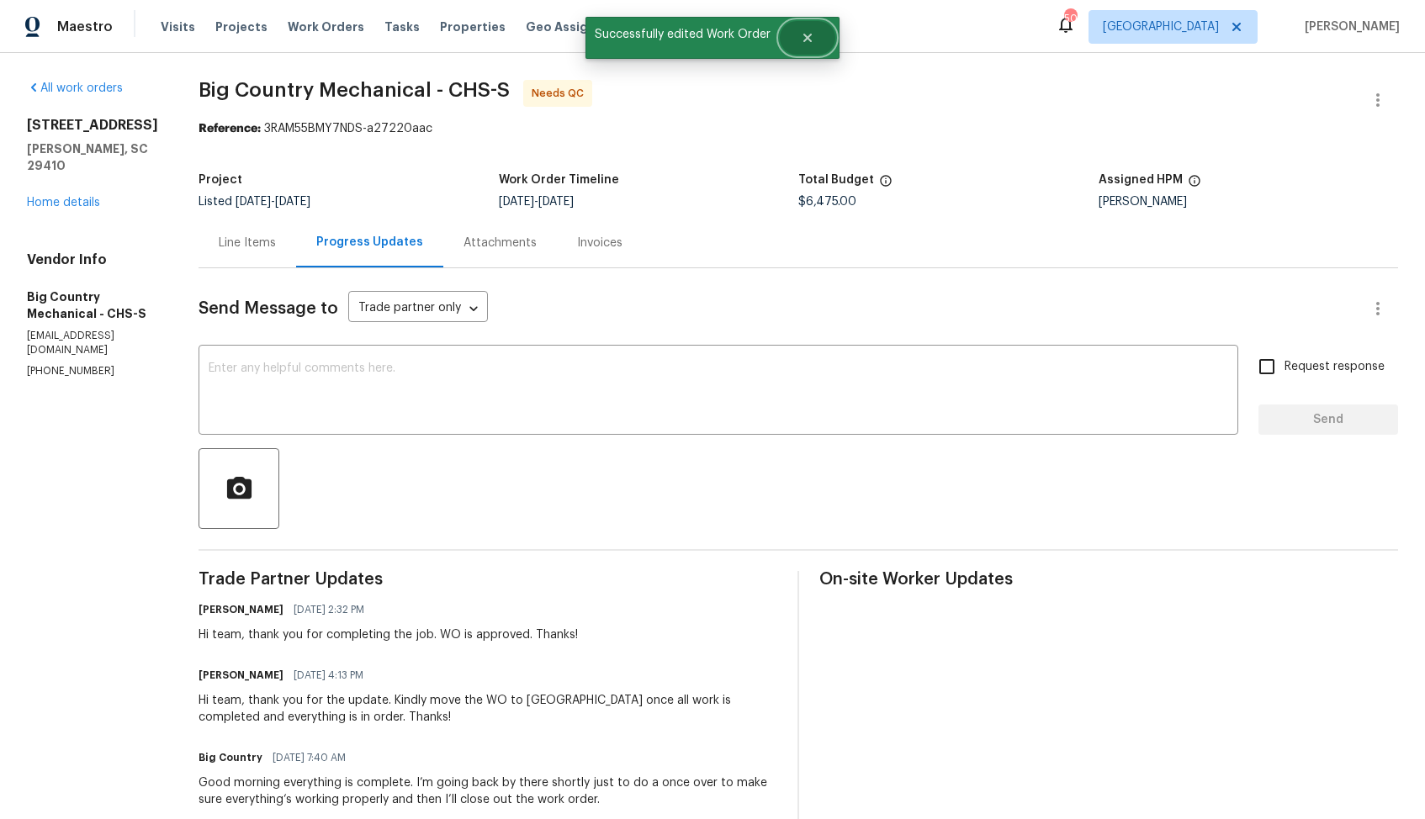
click at [802, 50] on button "Close" at bounding box center [808, 38] width 56 height 34
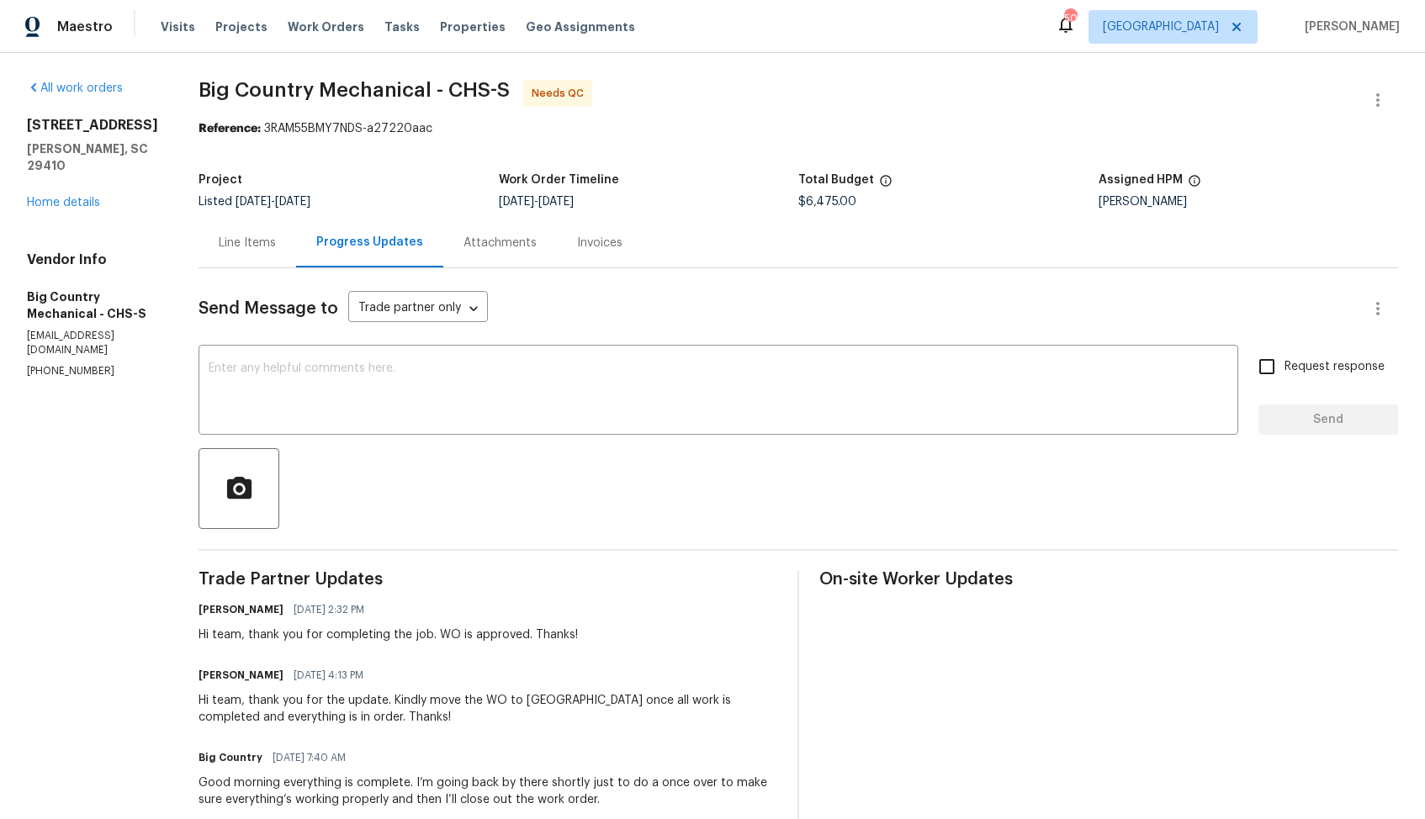
click at [241, 241] on div "Line Items" at bounding box center [247, 243] width 57 height 17
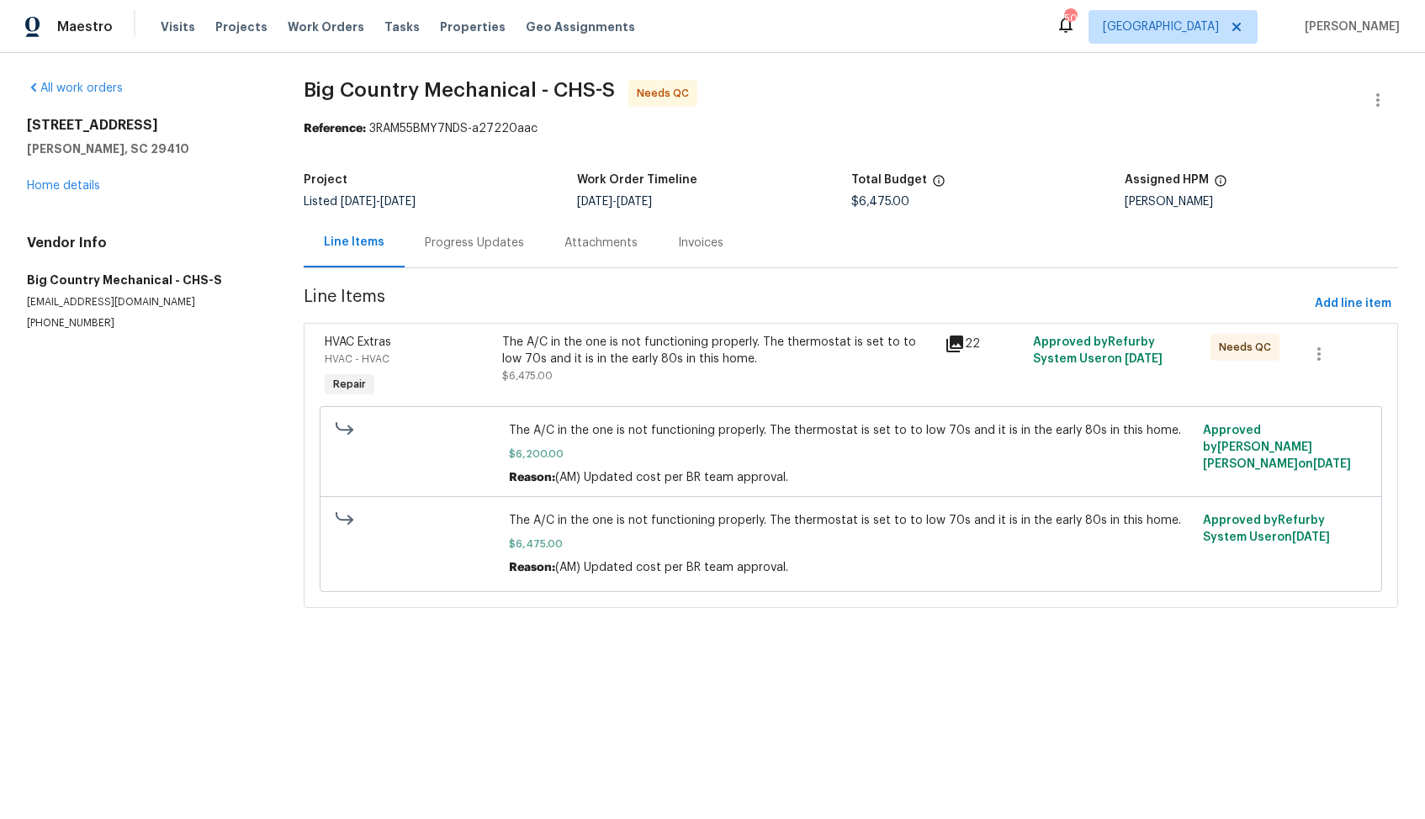
click at [638, 365] on div "The A/C in the one is not functioning properly. The thermostat is set to to low…" at bounding box center [718, 351] width 432 height 34
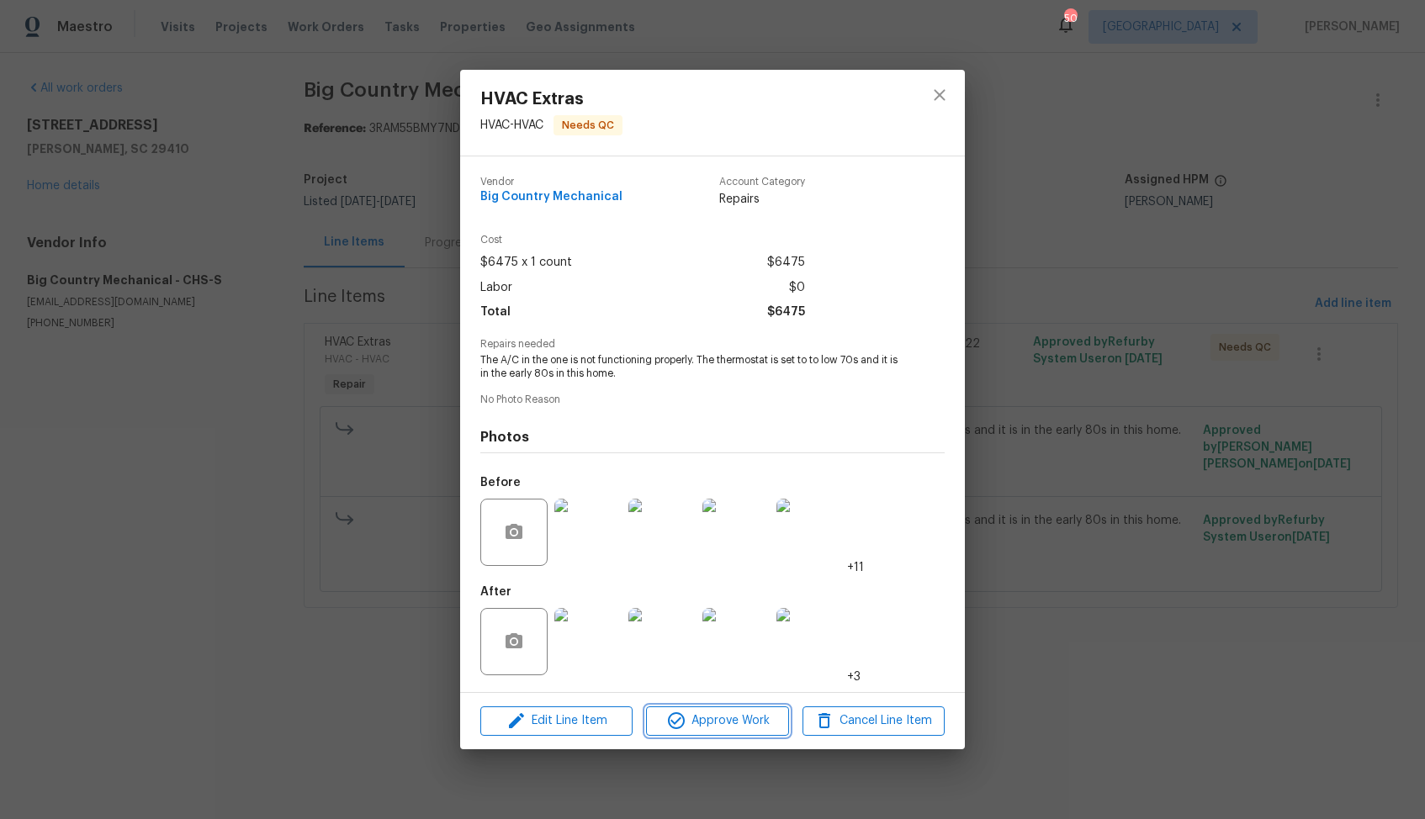
click at [671, 720] on icon "button" at bounding box center [676, 720] width 17 height 17
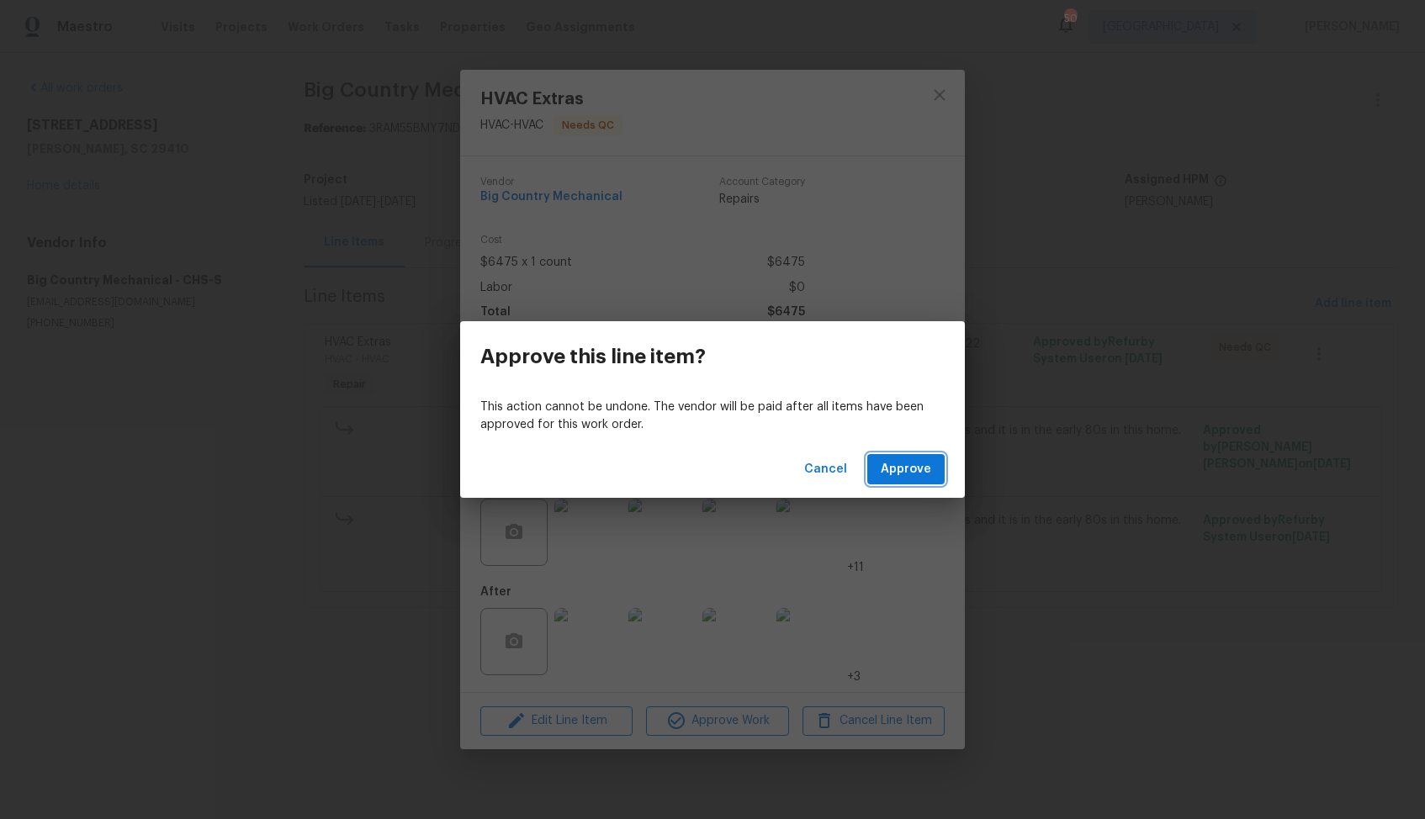
click at [913, 473] on span "Approve" at bounding box center [906, 469] width 50 height 21
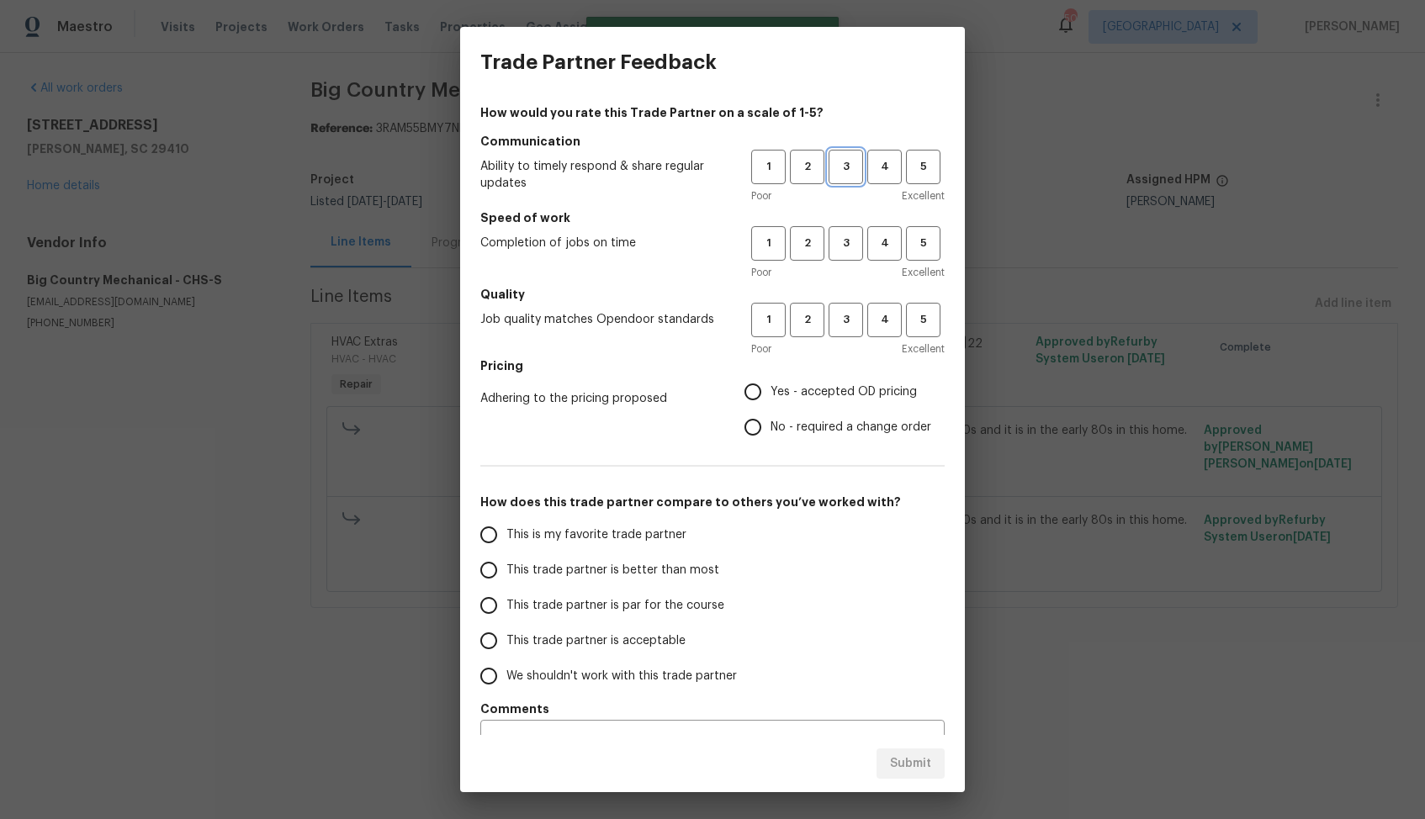
click at [849, 172] on span "3" at bounding box center [845, 166] width 31 height 19
click at [845, 229] on button "3" at bounding box center [845, 243] width 34 height 34
click at [839, 310] on span "3" at bounding box center [845, 319] width 31 height 19
click at [800, 421] on span "No - required a change order" at bounding box center [850, 428] width 161 height 18
click at [770, 421] on input "No - required a change order" at bounding box center [752, 427] width 35 height 35
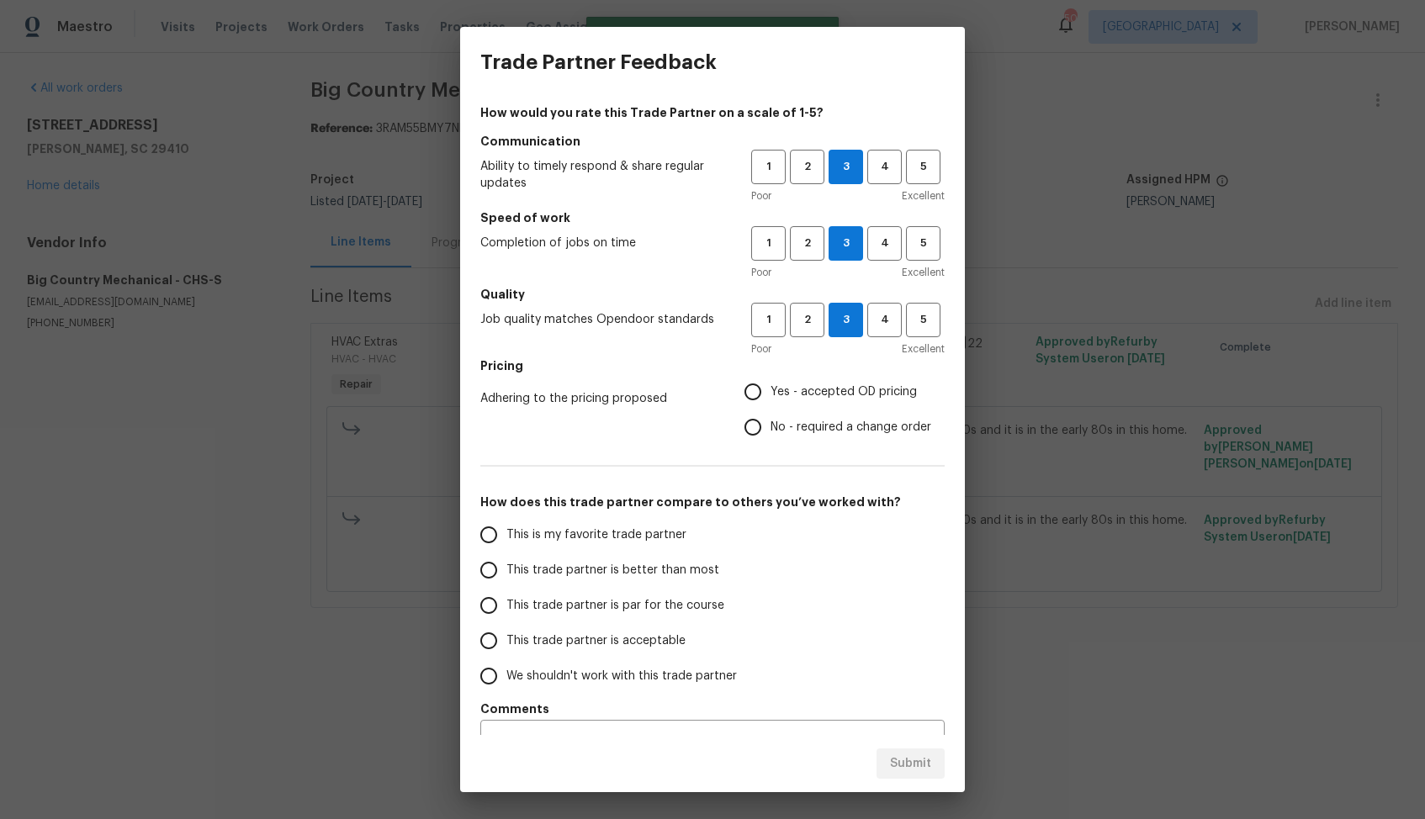
radio input "true"
click at [625, 610] on span "This trade partner is par for the course" at bounding box center [615, 606] width 218 height 18
click at [506, 610] on input "This trade partner is par for the course" at bounding box center [488, 605] width 35 height 35
radio input "false"
click at [669, 573] on span "This trade partner is better than most" at bounding box center [612, 571] width 213 height 18
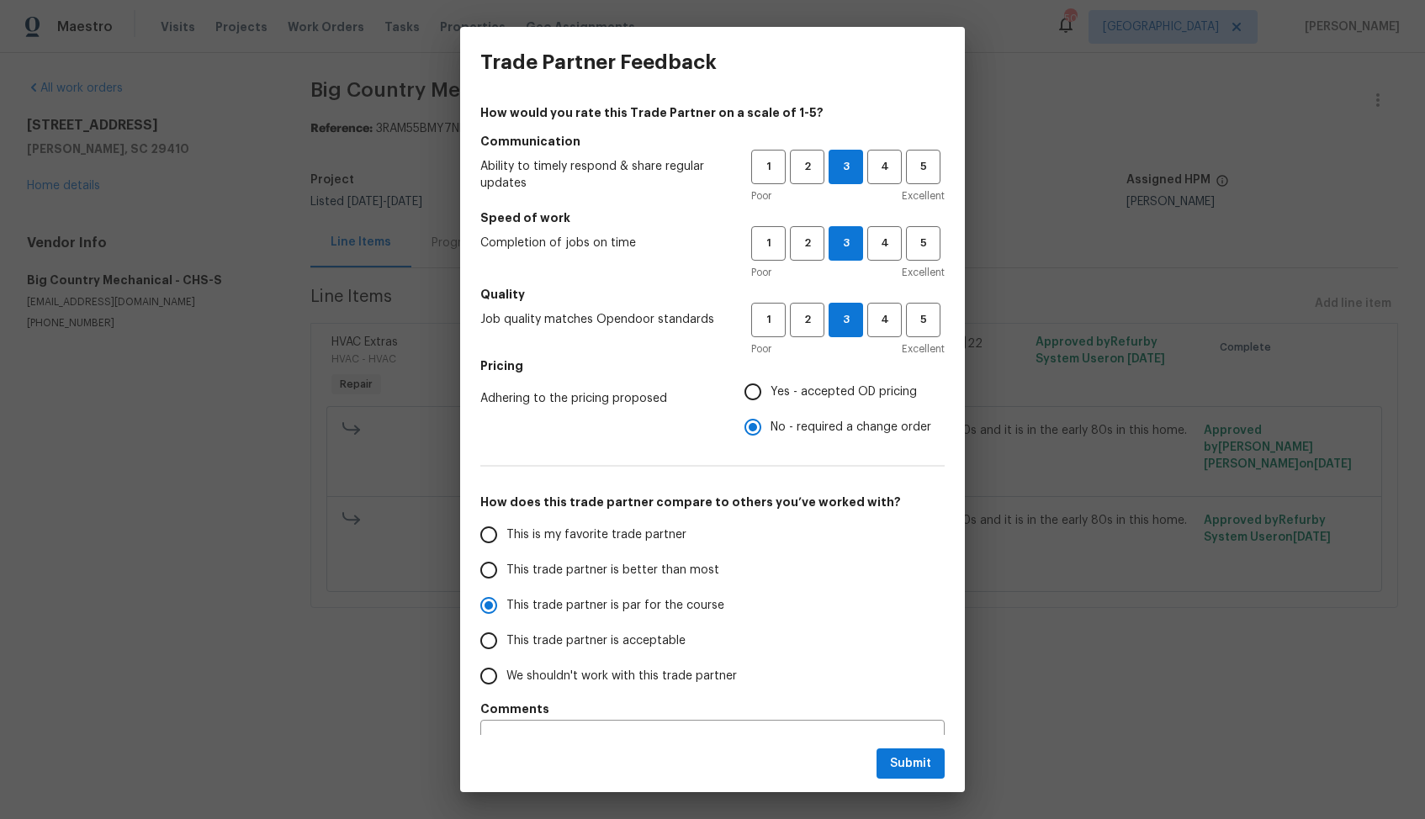
click at [506, 573] on input "This trade partner is better than most" at bounding box center [488, 570] width 35 height 35
click at [897, 767] on span "Submit" at bounding box center [910, 764] width 41 height 21
radio input "true"
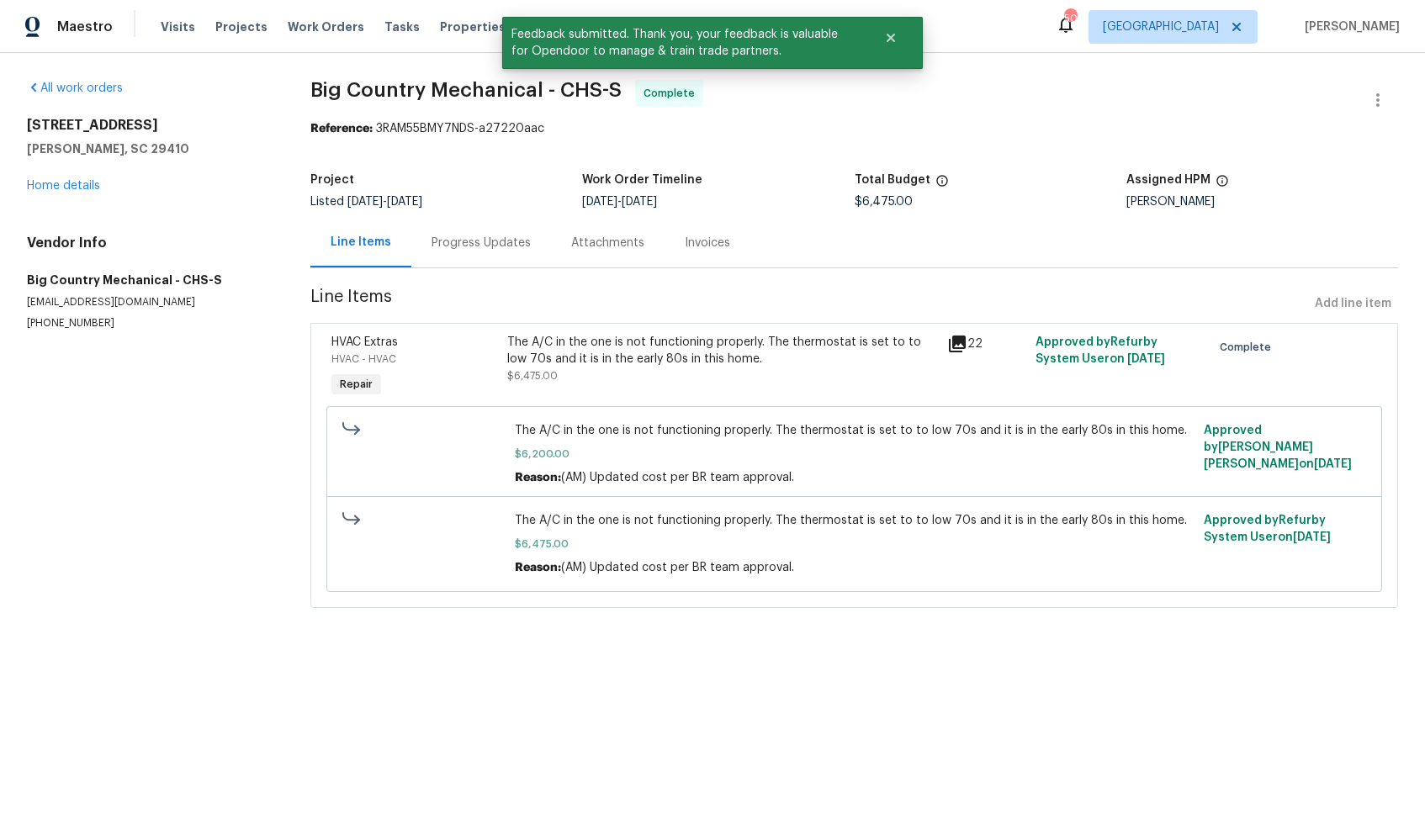
click at [499, 251] on div "Progress Updates" at bounding box center [480, 243] width 99 height 17
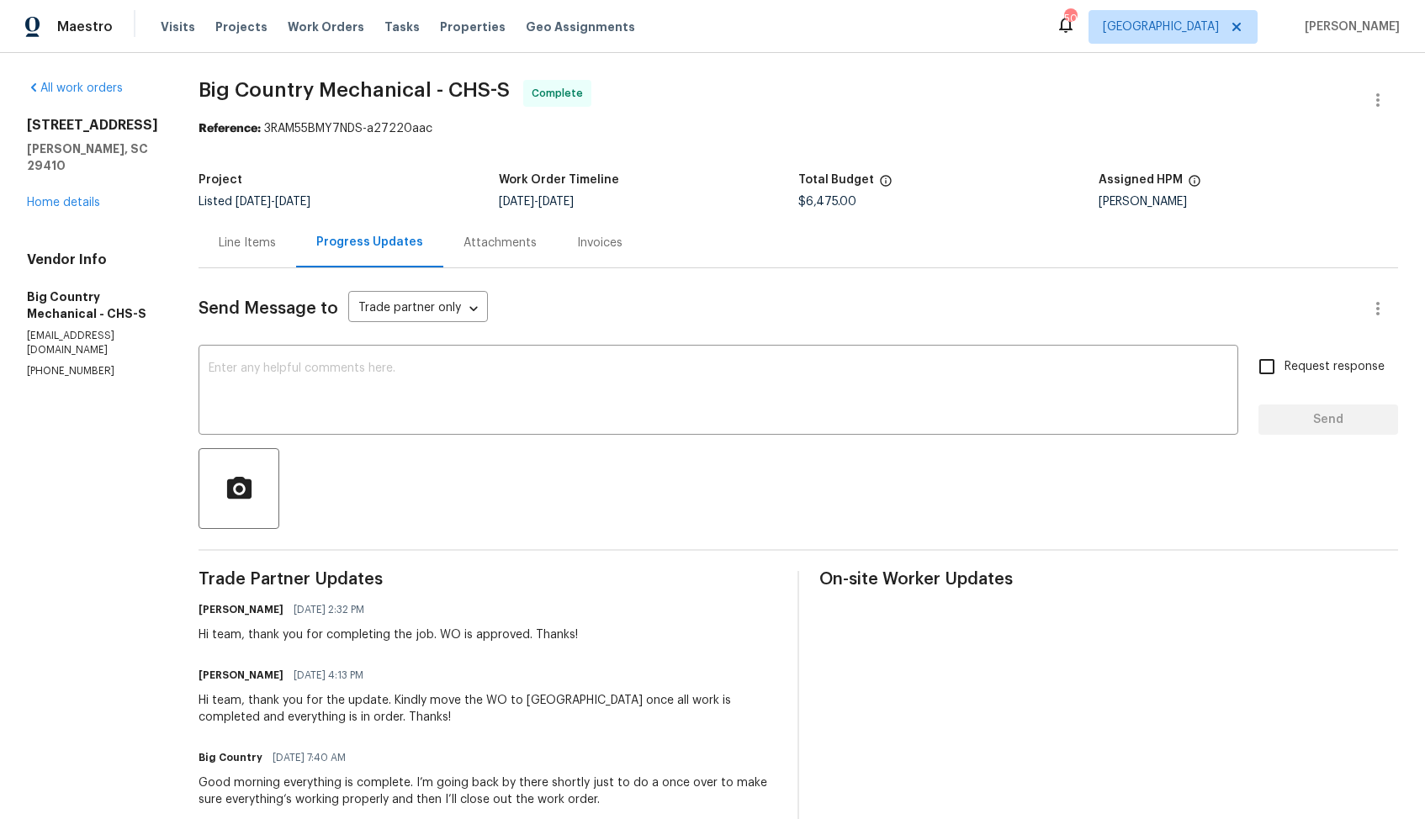
click at [953, 111] on span "Big Country Mechanical - CHS-S Complete" at bounding box center [777, 100] width 1159 height 40
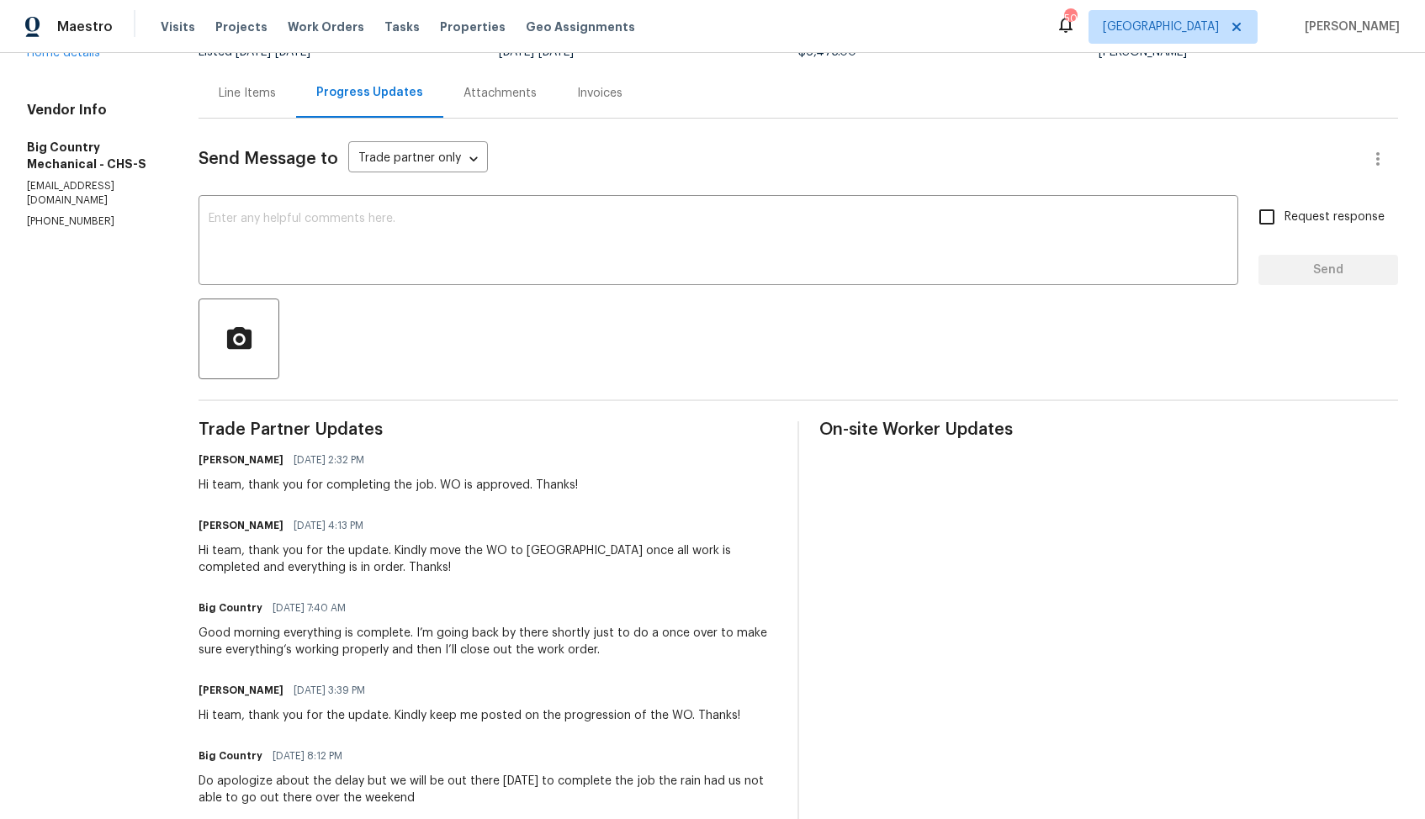
scroll to position [151, 0]
click at [713, 116] on div "Line Items Progress Updates Attachments Invoices" at bounding box center [797, 92] width 1199 height 50
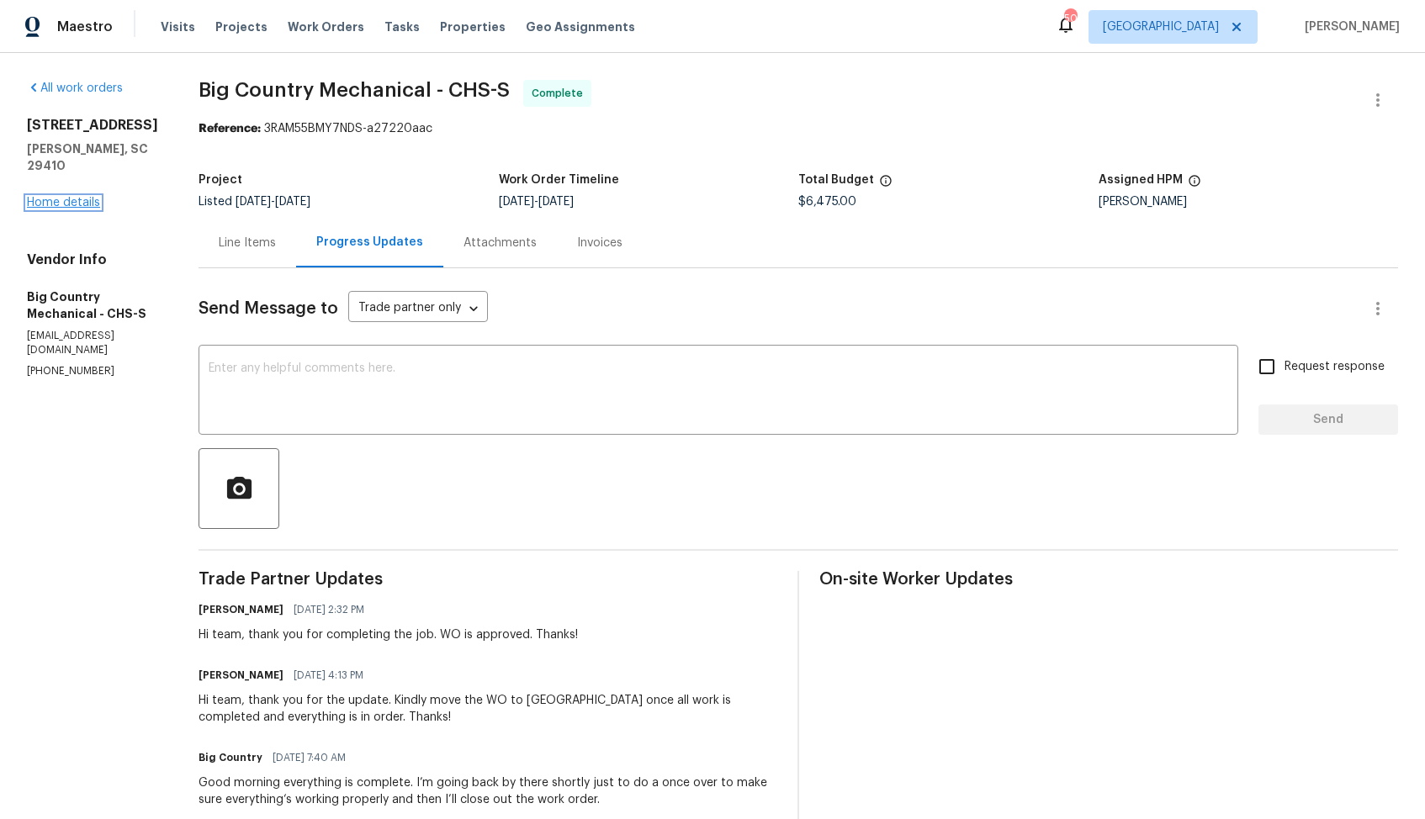
click at [85, 203] on link "Home details" at bounding box center [63, 203] width 73 height 12
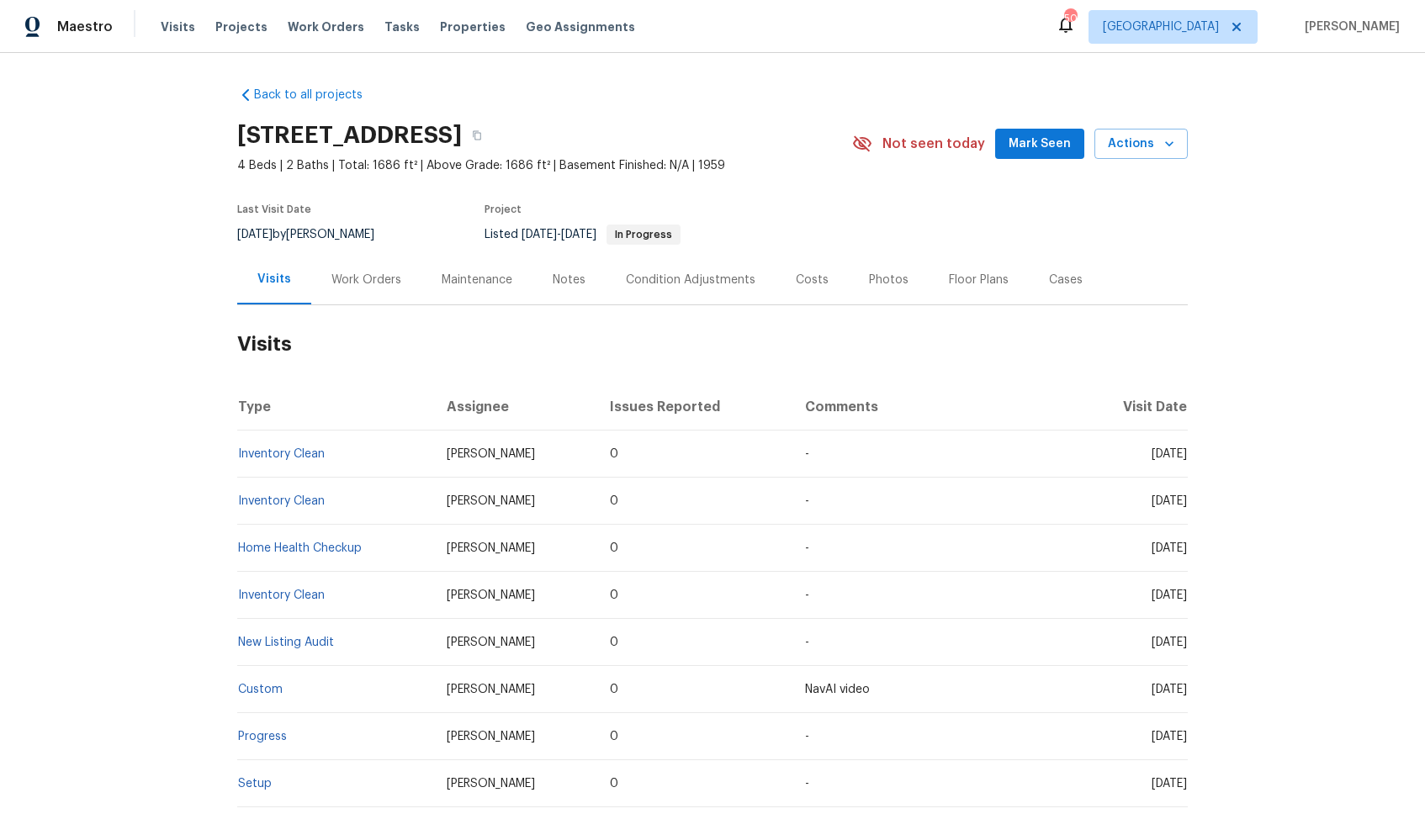
click at [357, 287] on div "Work Orders" at bounding box center [366, 280] width 70 height 17
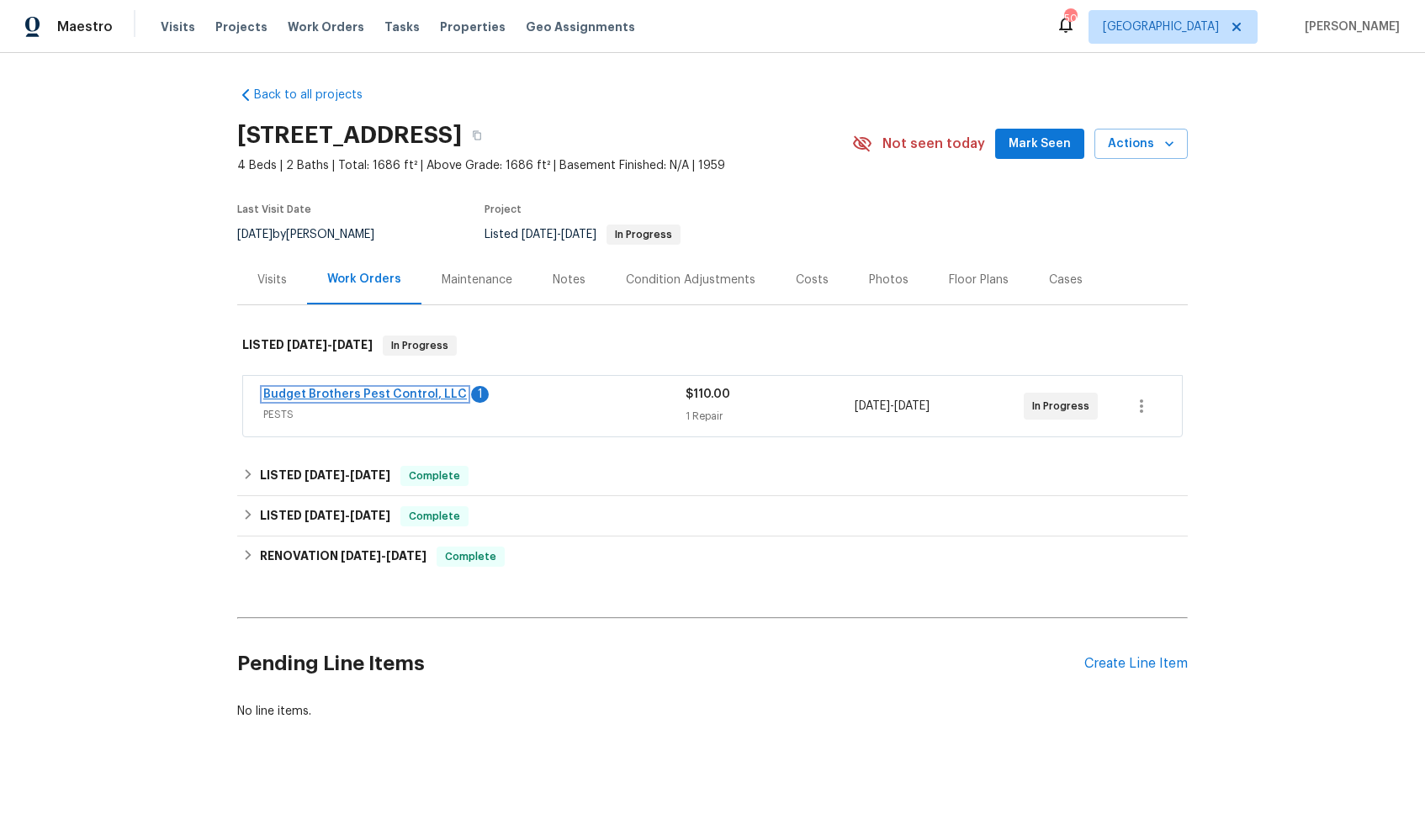
click at [328, 394] on link "Budget Brothers Pest Control, LLC" at bounding box center [365, 395] width 204 height 12
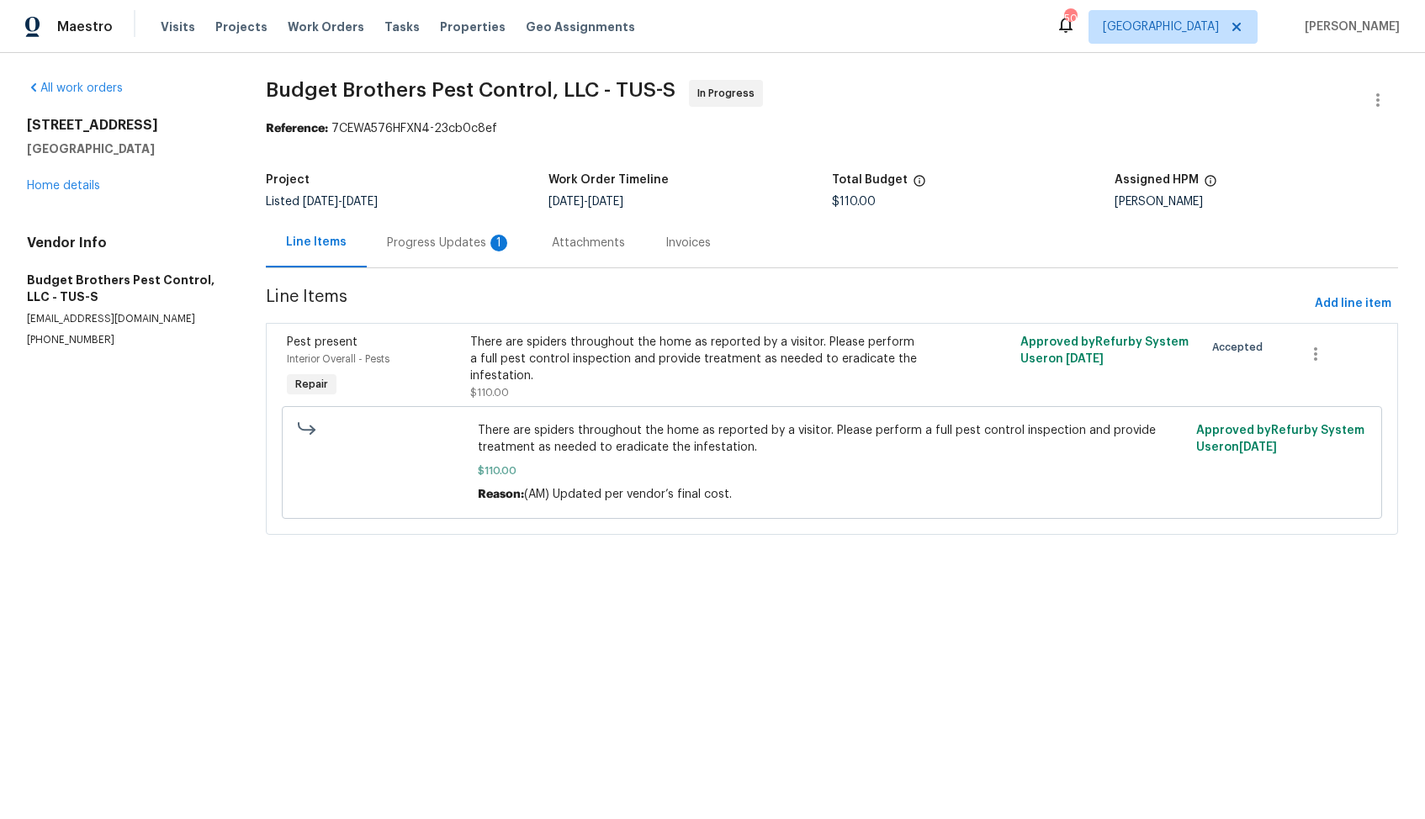
click at [430, 255] on div "Progress Updates 1" at bounding box center [449, 243] width 165 height 50
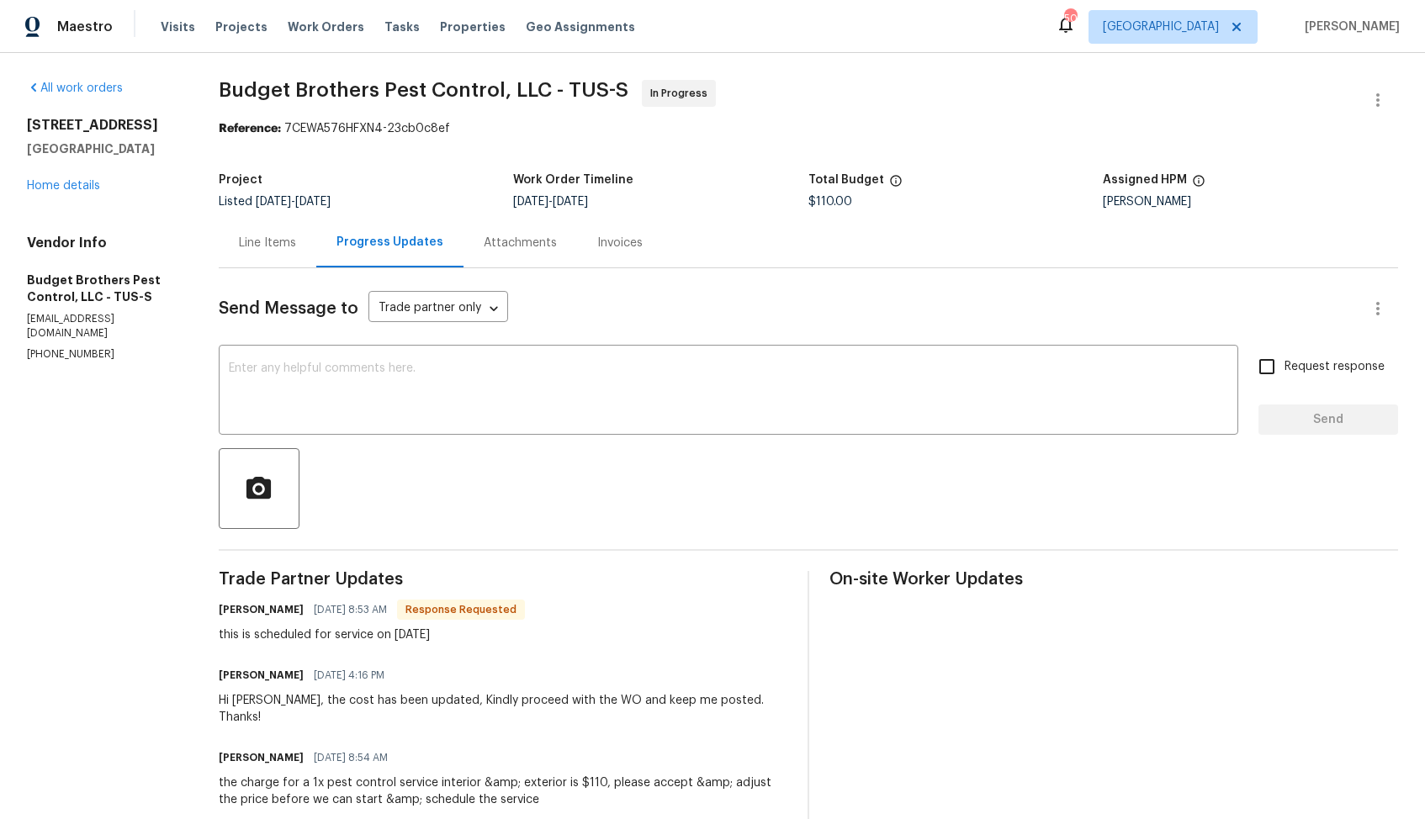
scroll to position [136, 0]
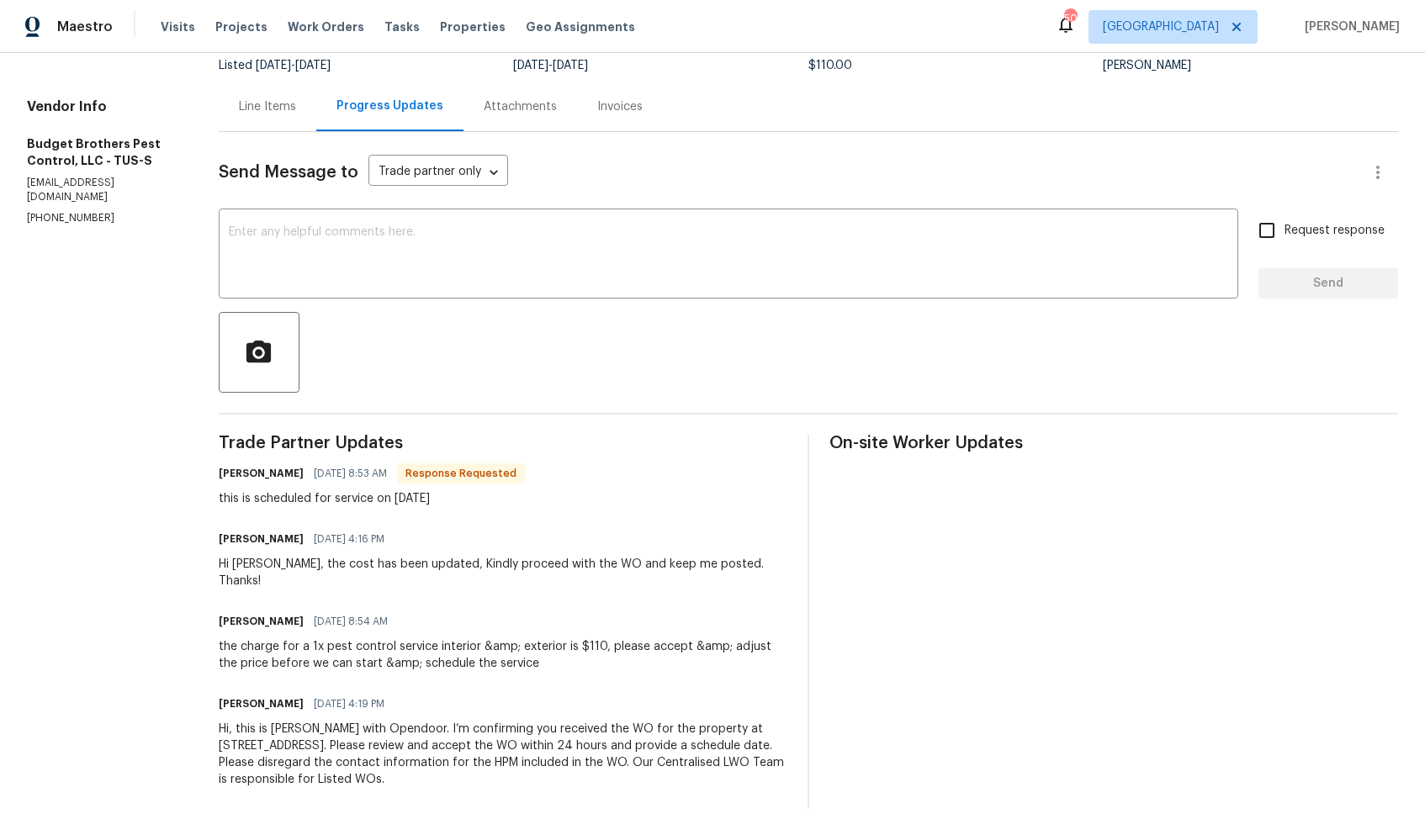
click at [242, 472] on h6 "[PERSON_NAME]" at bounding box center [261, 473] width 85 height 17
copy h6 "[PERSON_NAME]"
click at [516, 259] on textarea at bounding box center [728, 255] width 999 height 59
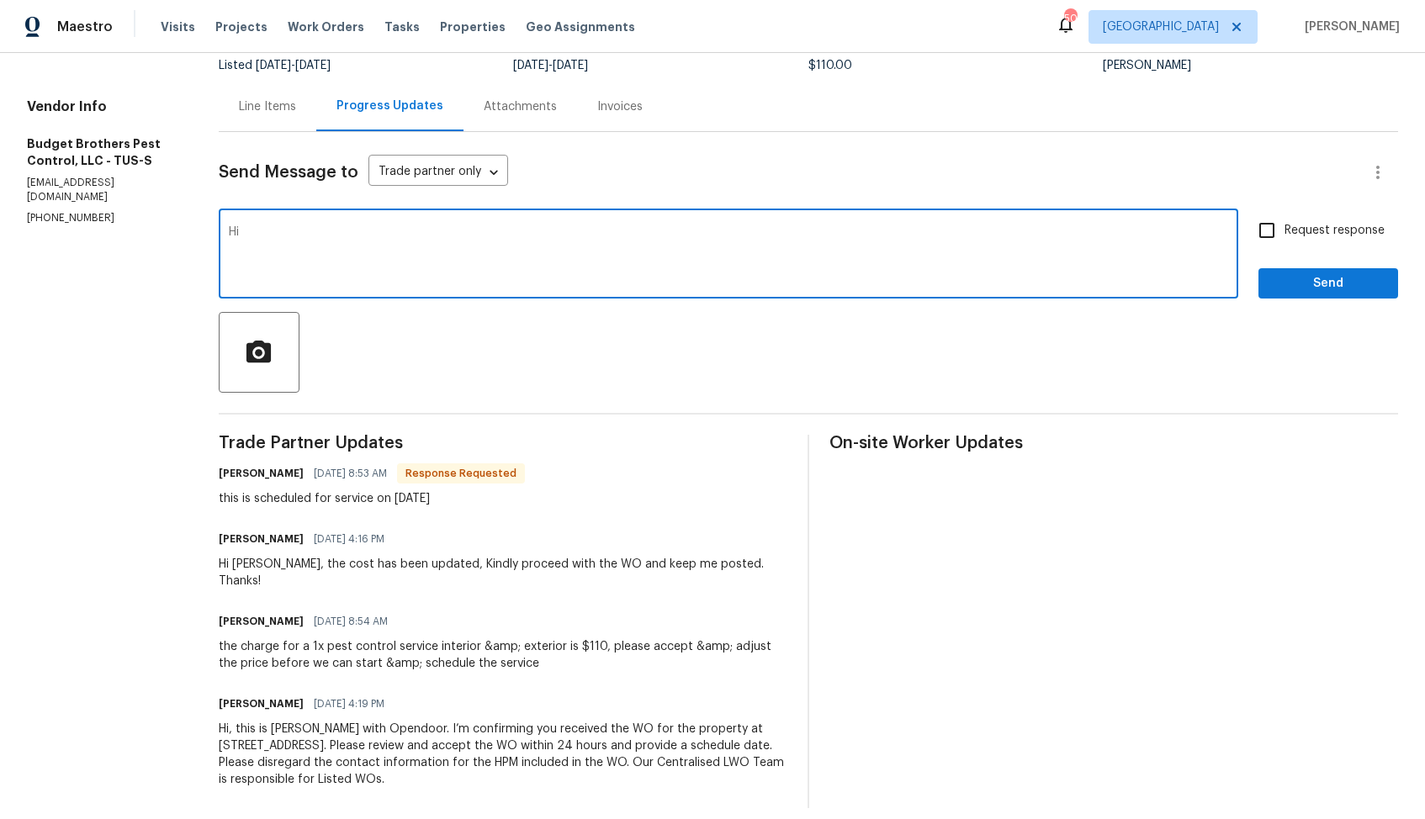
paste textarea "[PERSON_NAME]"
type textarea "Hi [PERSON_NAME], thank you for the confirmation. Kindly keep me posted. Thanks!"
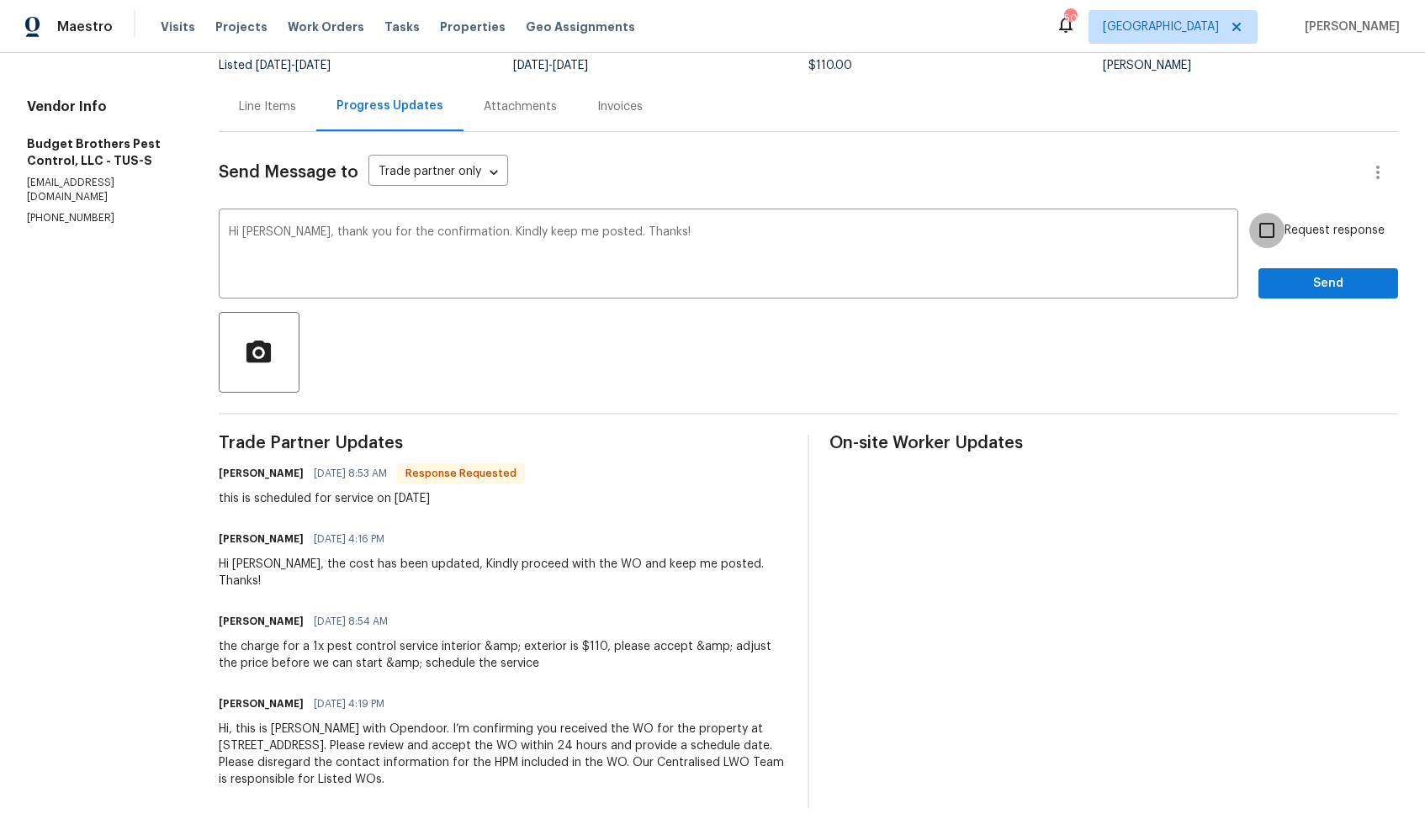
click at [1282, 234] on input "Request response" at bounding box center [1266, 230] width 35 height 35
checkbox input "true"
click at [1292, 284] on span "Send" at bounding box center [1328, 283] width 113 height 21
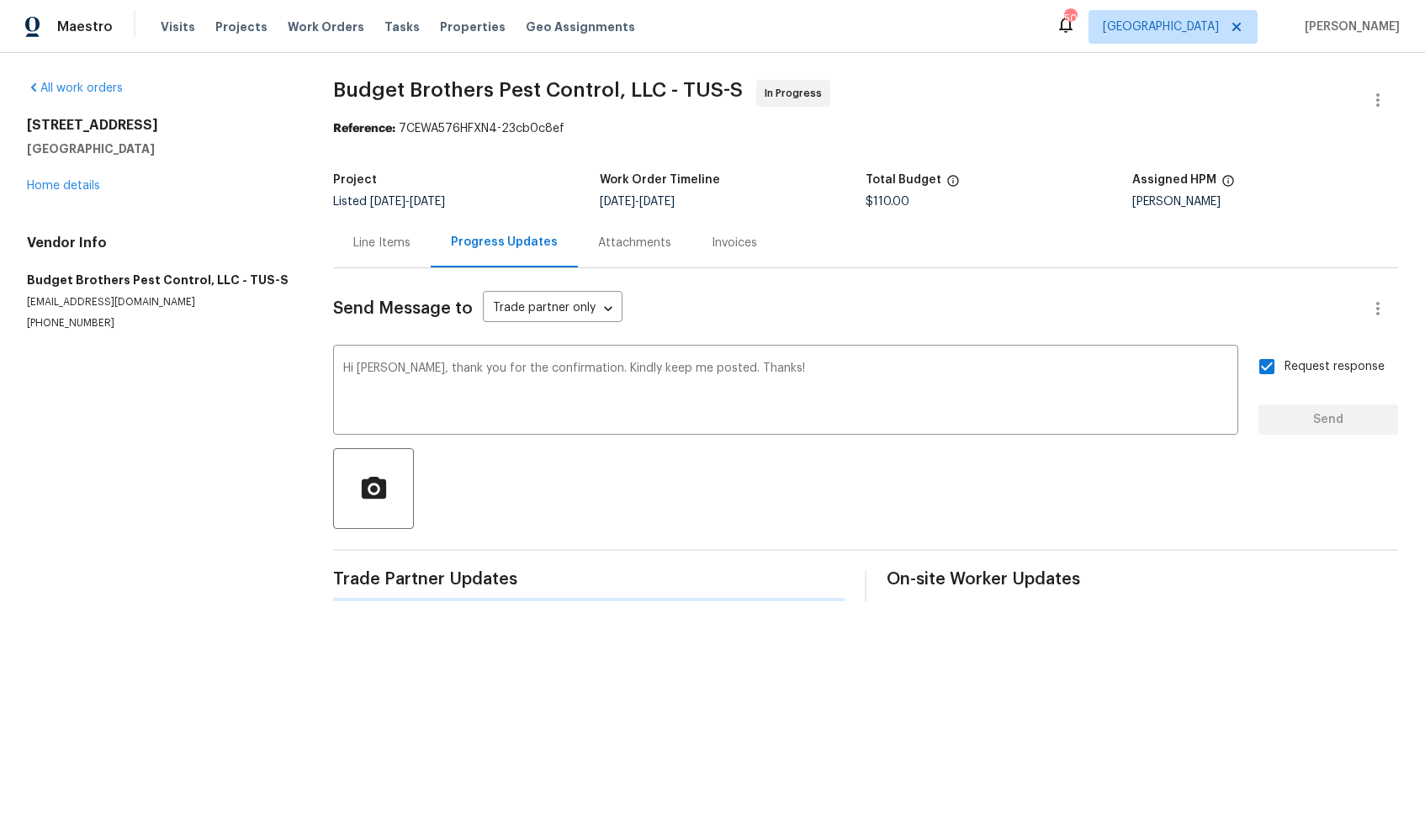
scroll to position [0, 0]
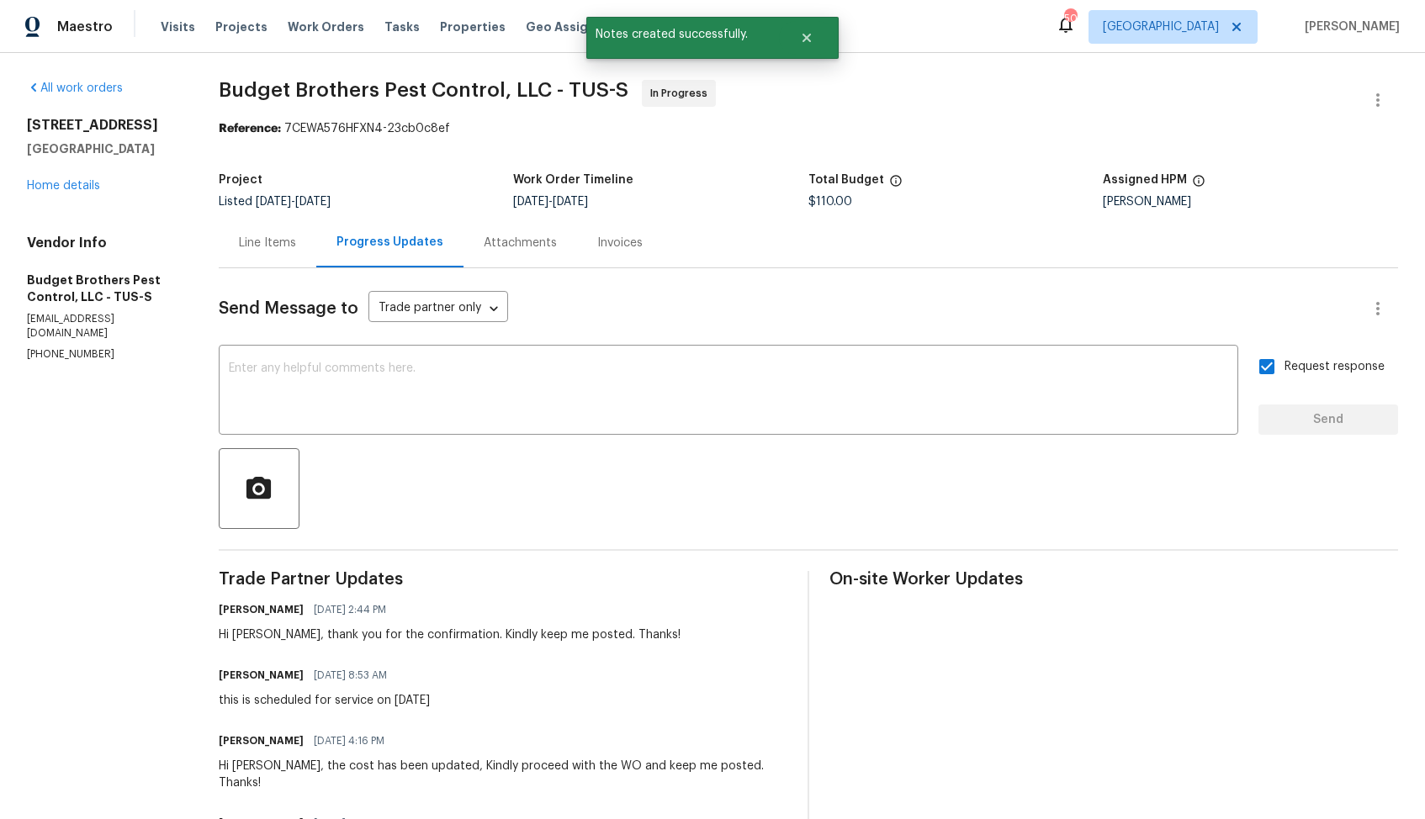
click at [325, 700] on div "this is scheduled for service on [DATE]" at bounding box center [324, 700] width 211 height 17
copy div "this is scheduled for service on [DATE]"
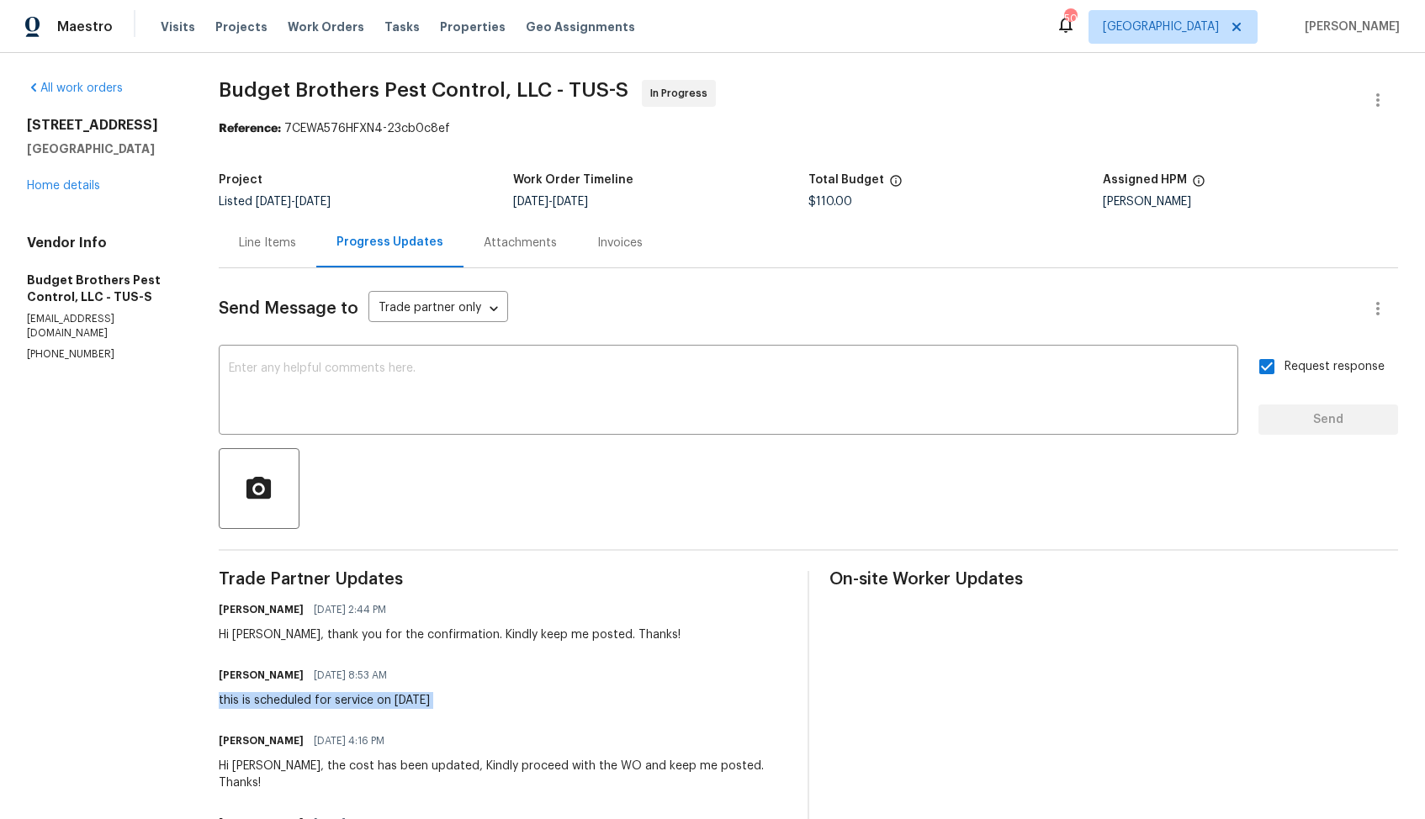
click at [394, 169] on div "Project Listed [DATE] - [DATE] Work Order Timeline [DATE] - [DATE] Total Budget…" at bounding box center [808, 191] width 1179 height 54
click at [72, 183] on link "Home details" at bounding box center [63, 186] width 73 height 12
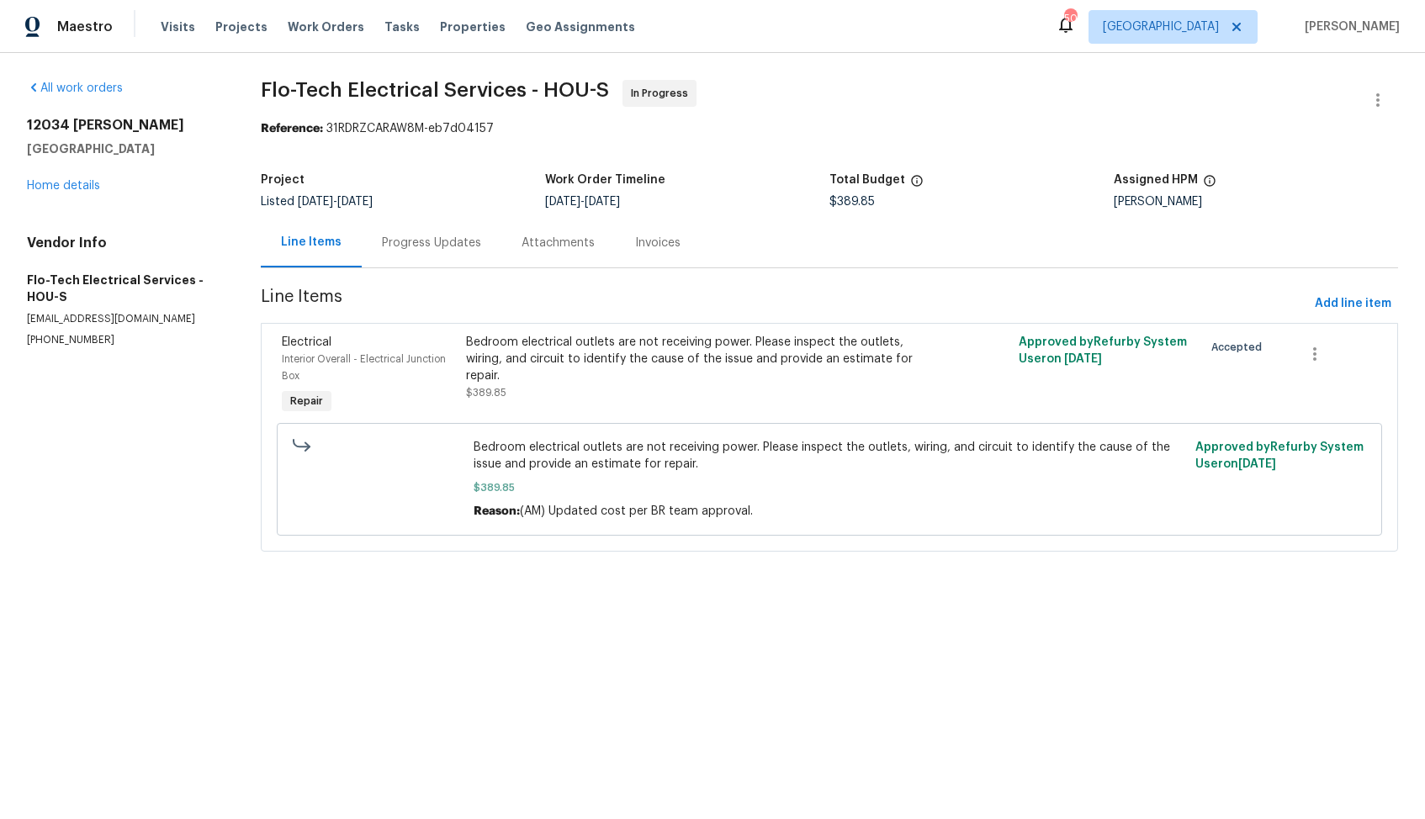
click at [419, 246] on div "Progress Updates" at bounding box center [431, 243] width 99 height 17
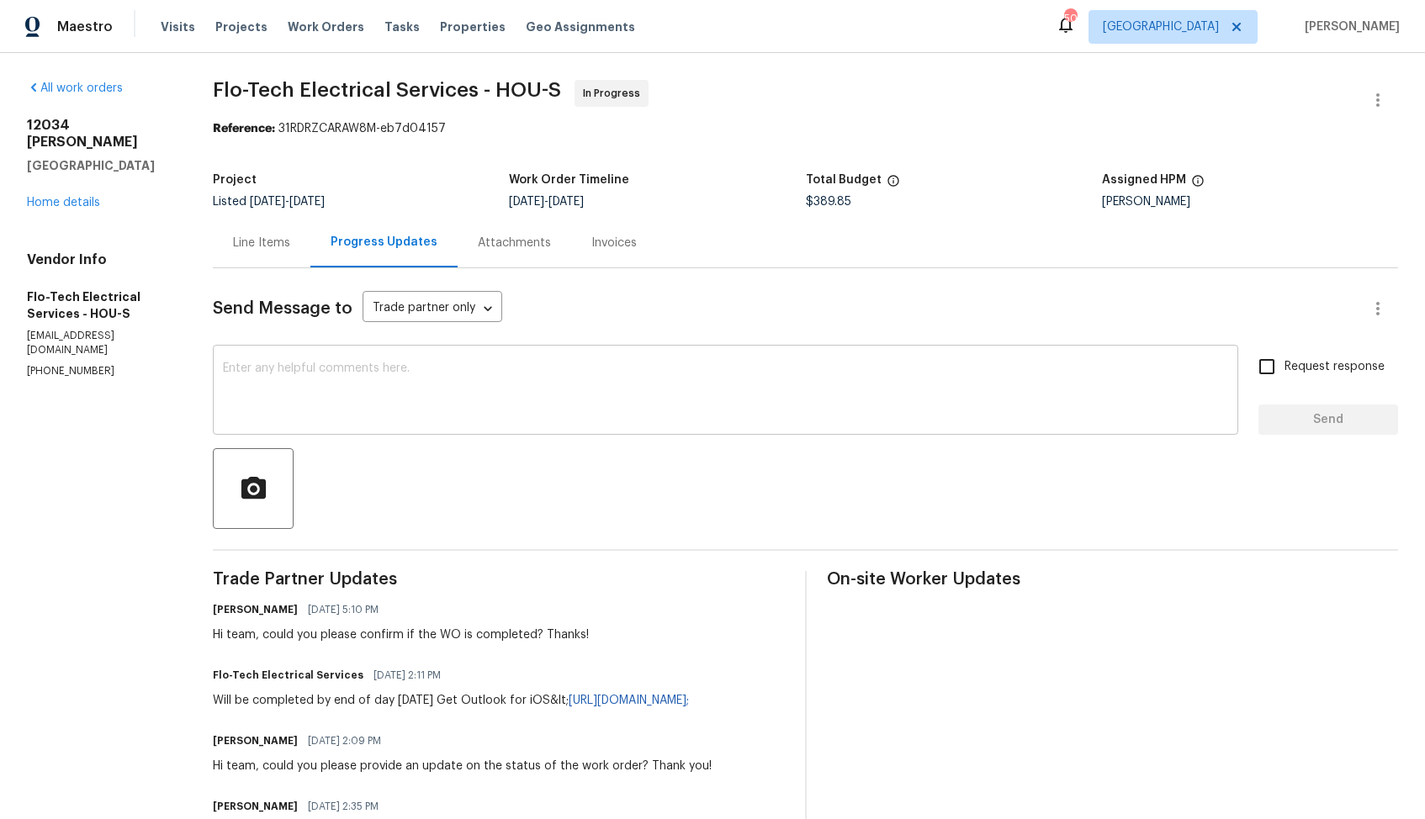
click at [283, 362] on div "x ​" at bounding box center [725, 392] width 1025 height 86
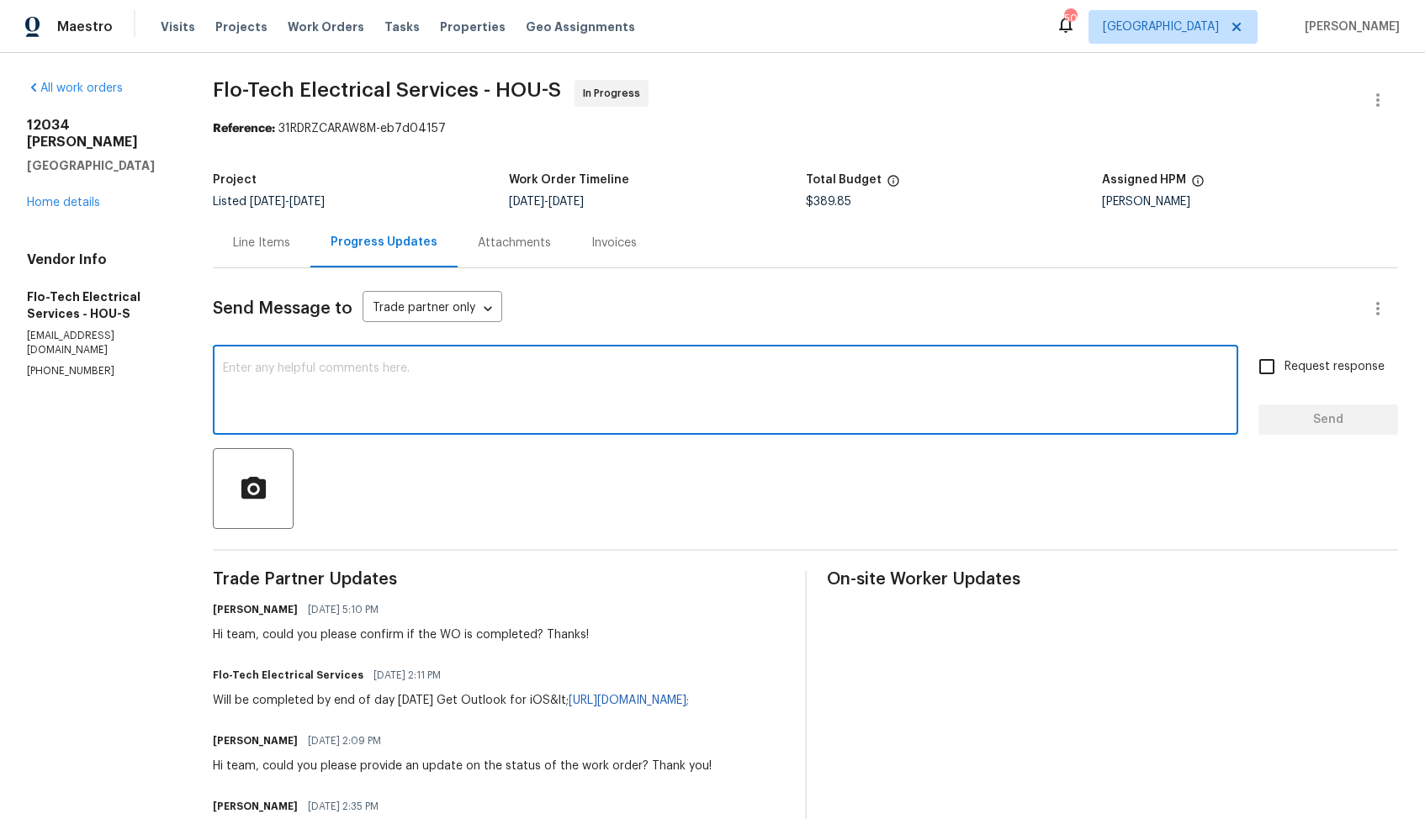
click at [602, 382] on textarea at bounding box center [725, 391] width 1005 height 59
paste textarea "Hi team, could you please provide an update on the status of the work order? Th…"
type textarea "Hi team, could you please provide an update on the status of the work order? Th…"
click at [1279, 357] on input "Request response" at bounding box center [1266, 366] width 35 height 35
checkbox input "true"
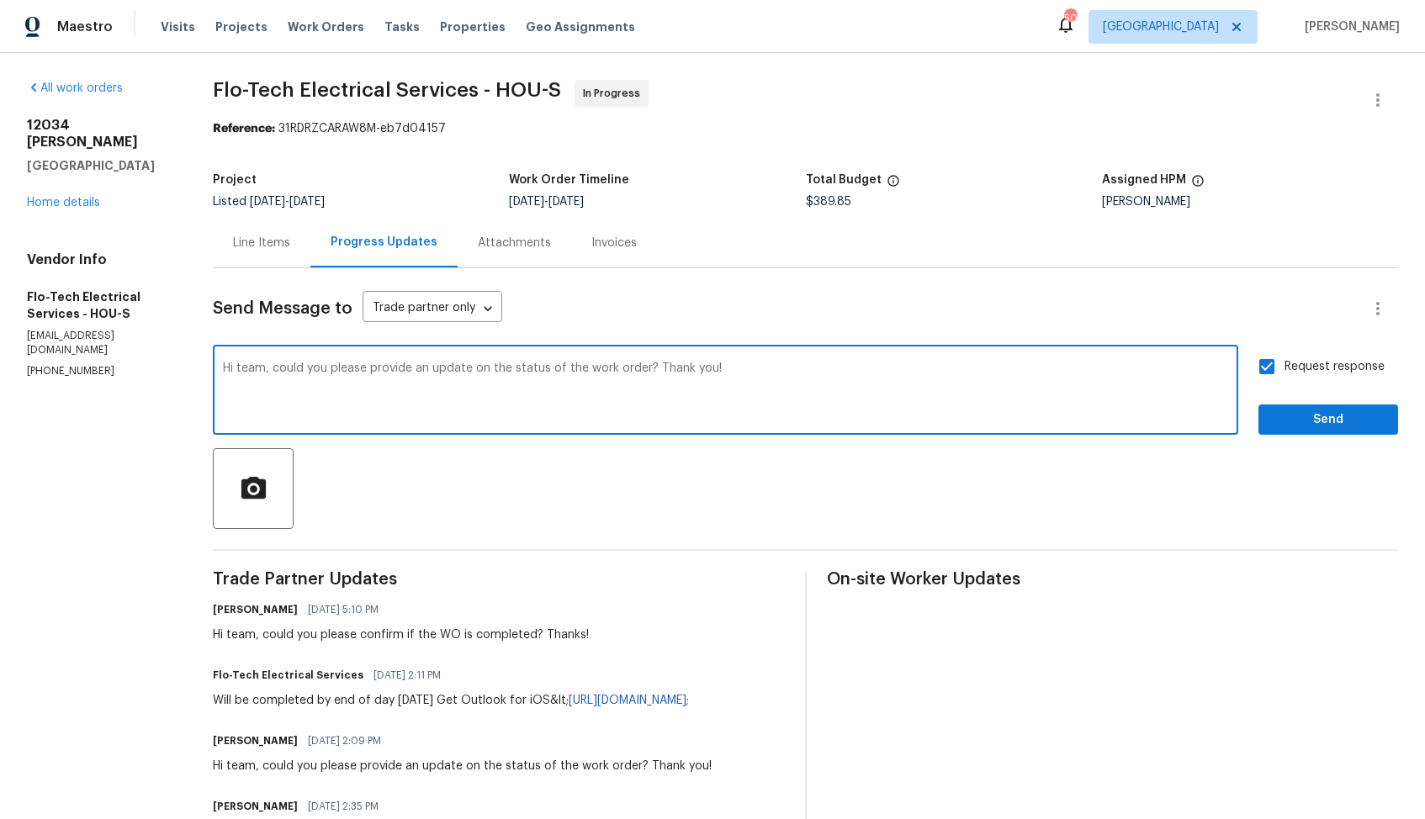
drag, startPoint x: 374, startPoint y: 371, endPoint x: 562, endPoint y: 368, distance: 187.6
click at [562, 368] on textarea "Hi team, could you please provide an update on the status of the work order? Th…" at bounding box center [725, 391] width 1005 height 59
click at [512, 369] on textarea "Hi team, could you please confirm if the work order? Thank you!" at bounding box center [725, 391] width 1005 height 59
drag, startPoint x: 453, startPoint y: 370, endPoint x: 510, endPoint y: 374, distance: 56.5
click at [510, 374] on textarea "Hi team, could you please confirm if the work order has been completed? Thank y…" at bounding box center [725, 391] width 1005 height 59
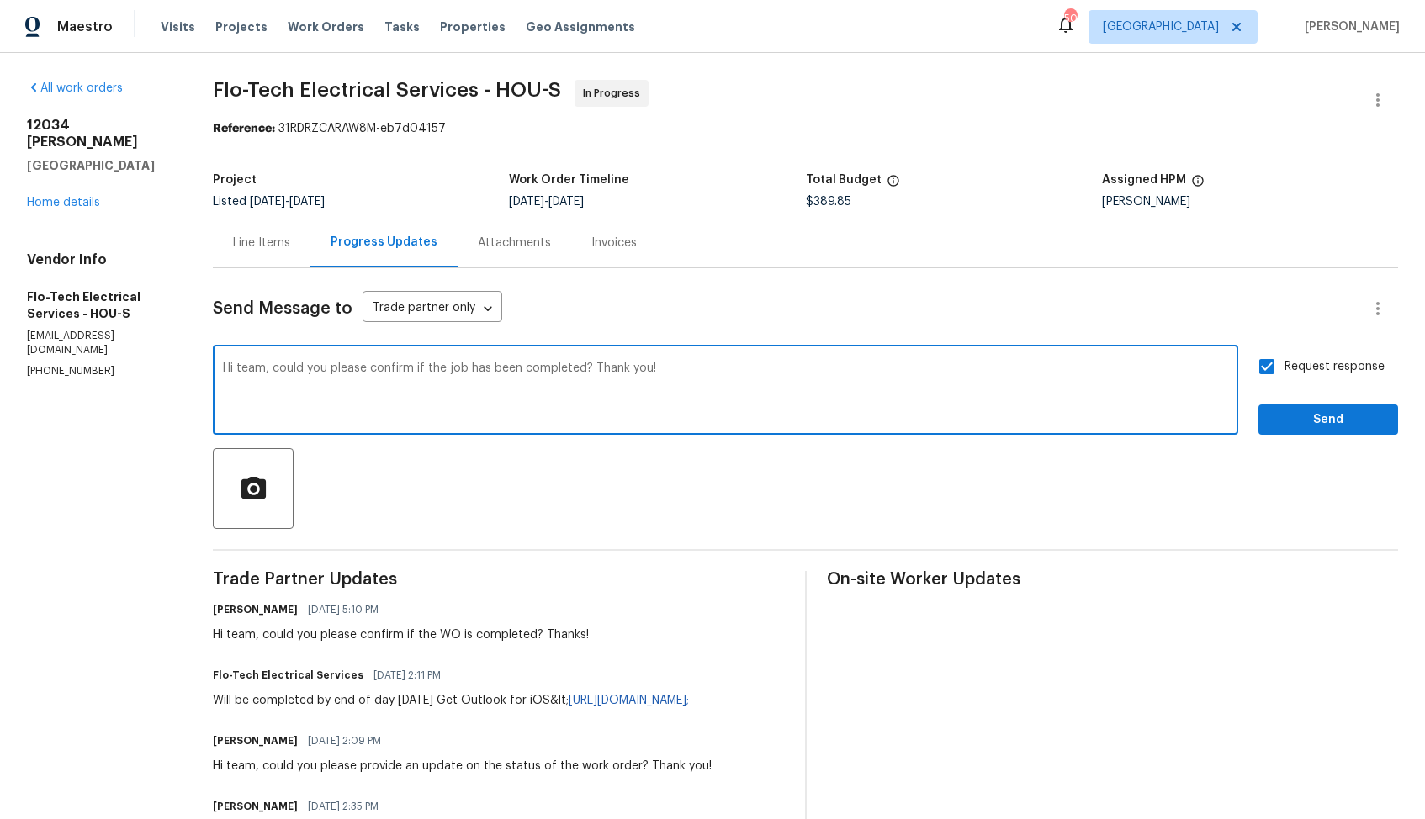
click at [501, 370] on textarea "Hi team, could you please confirm if the job has been completed? Thank you!" at bounding box center [725, 391] width 1005 height 59
click at [563, 370] on textarea "Hi team, could you please confirm if the job is completed? Thank you!" at bounding box center [725, 391] width 1005 height 59
click at [681, 370] on textarea "Hi team, could you please confirm if the job is completed? Thank you!" at bounding box center [725, 391] width 1005 height 59
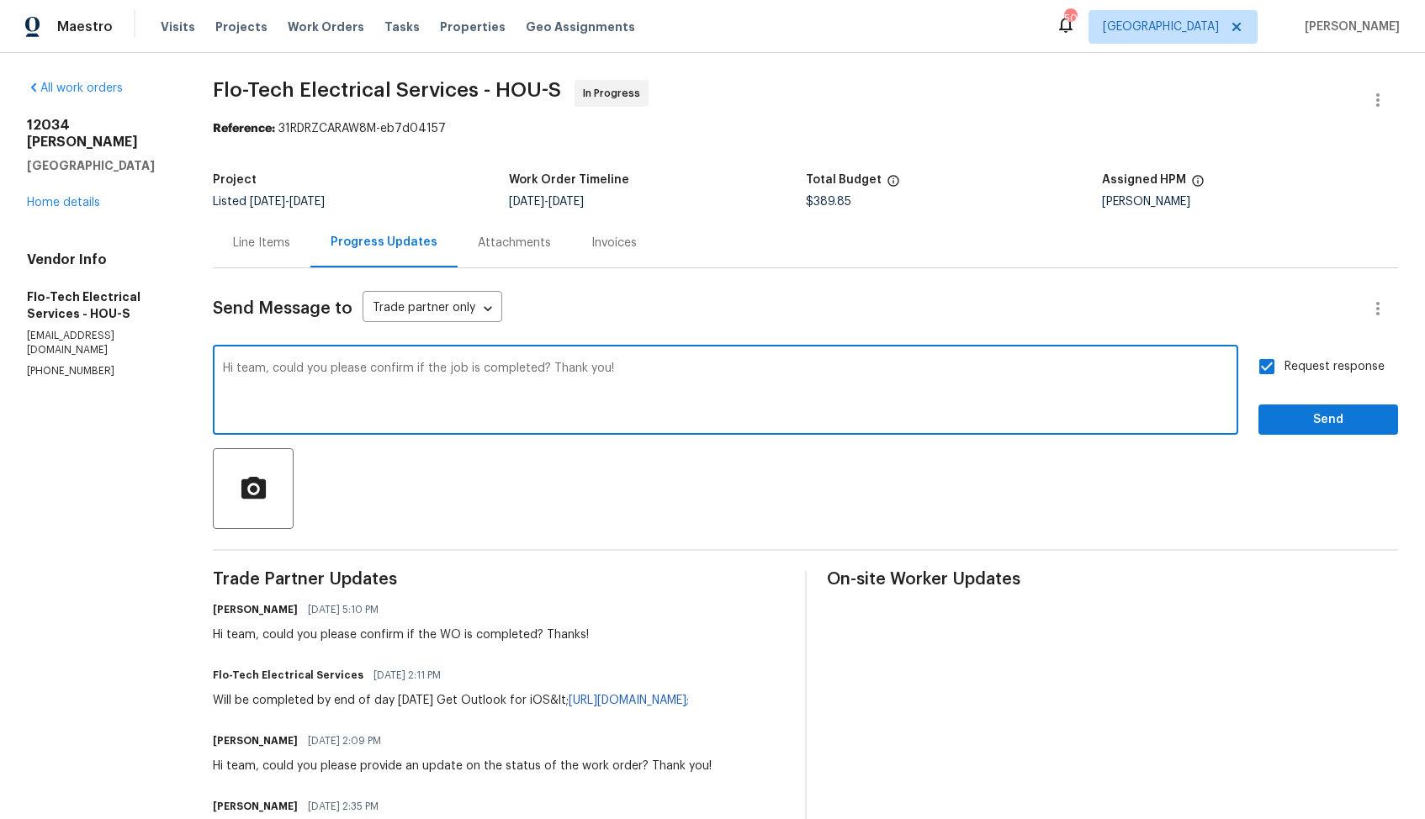
type textarea "Hi team, could you please confirm if the job is completed? Thank you!"
click at [1315, 416] on span "Send" at bounding box center [1328, 420] width 113 height 21
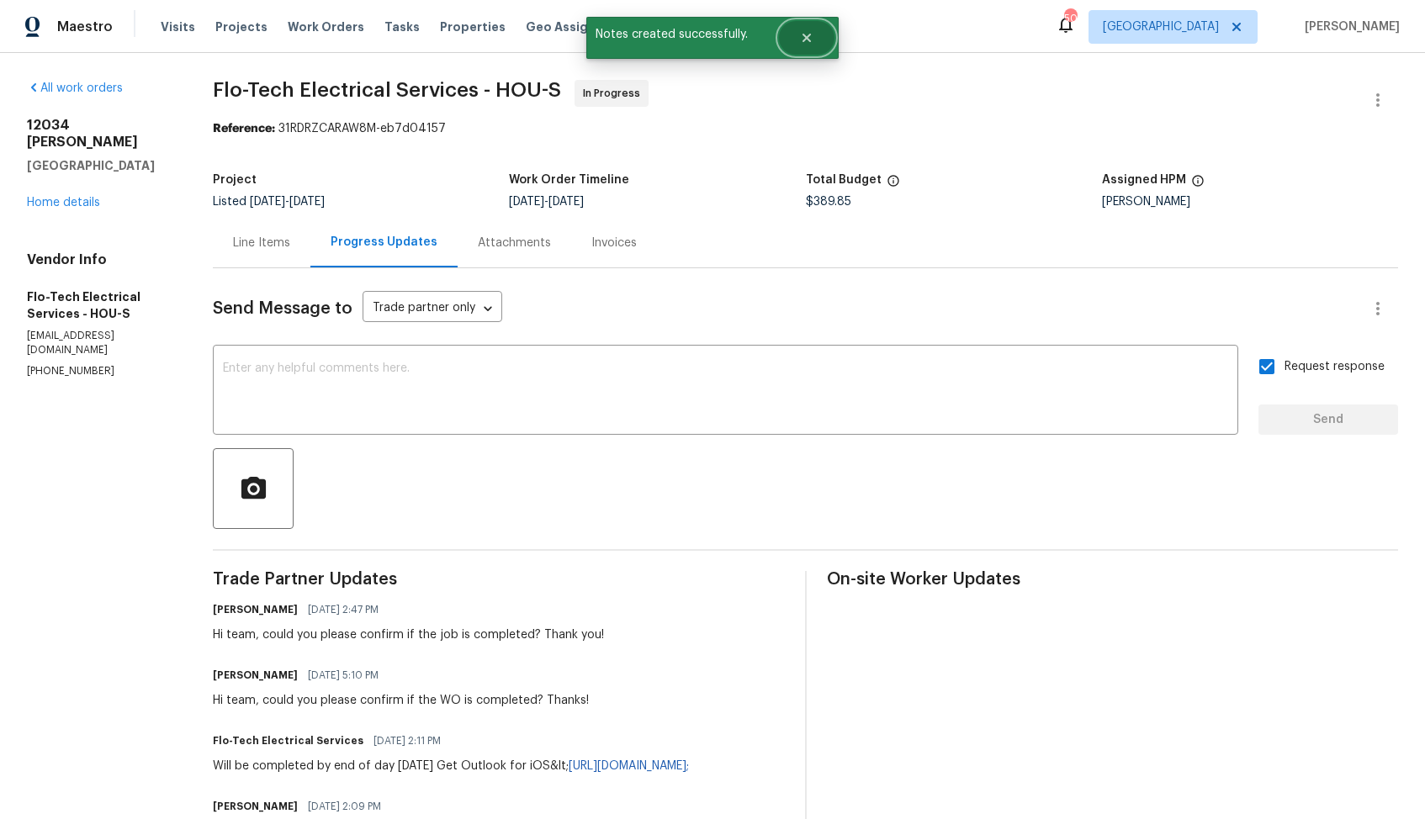
click at [805, 32] on icon "Close" at bounding box center [806, 37] width 13 height 13
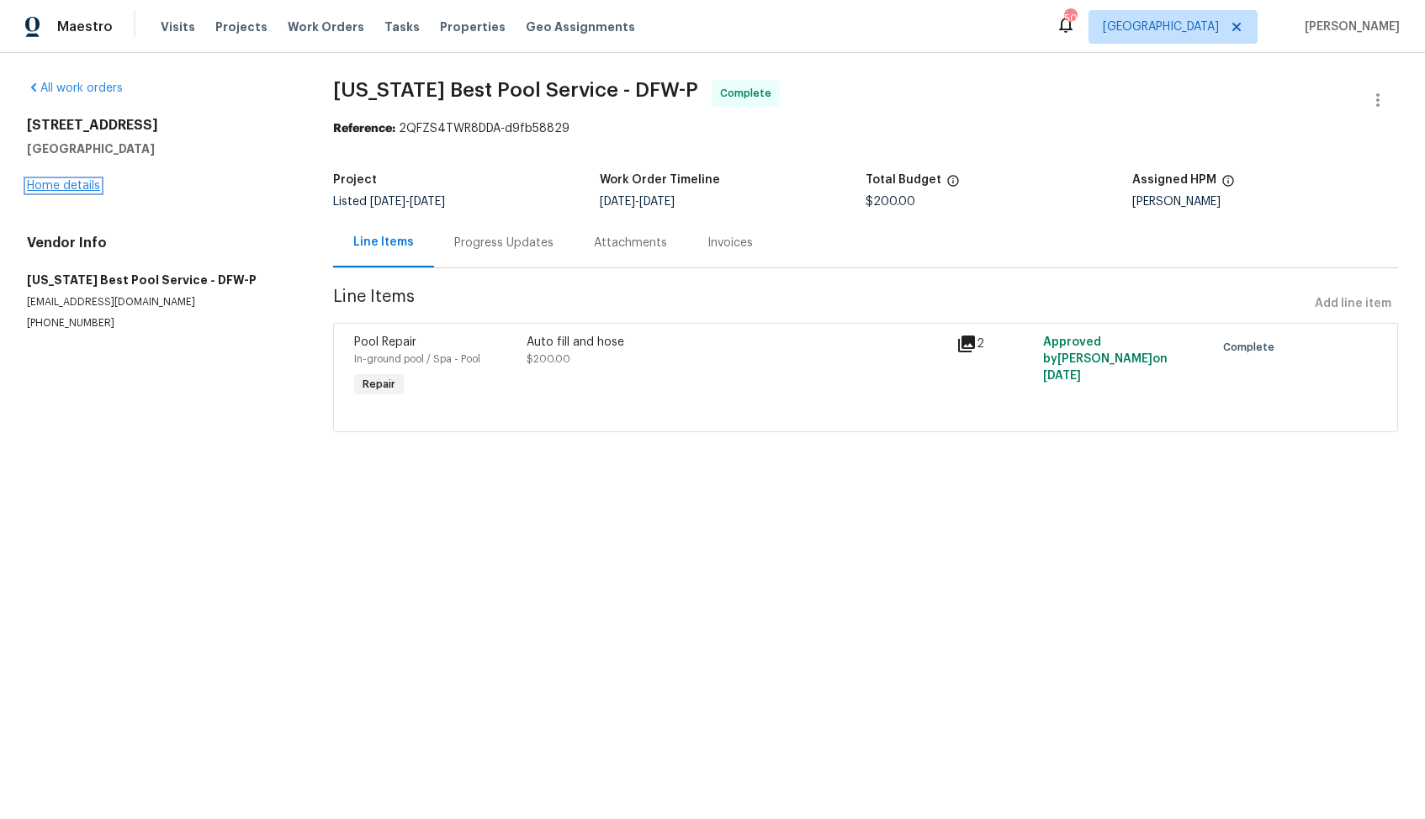
click at [69, 185] on link "Home details" at bounding box center [63, 186] width 73 height 12
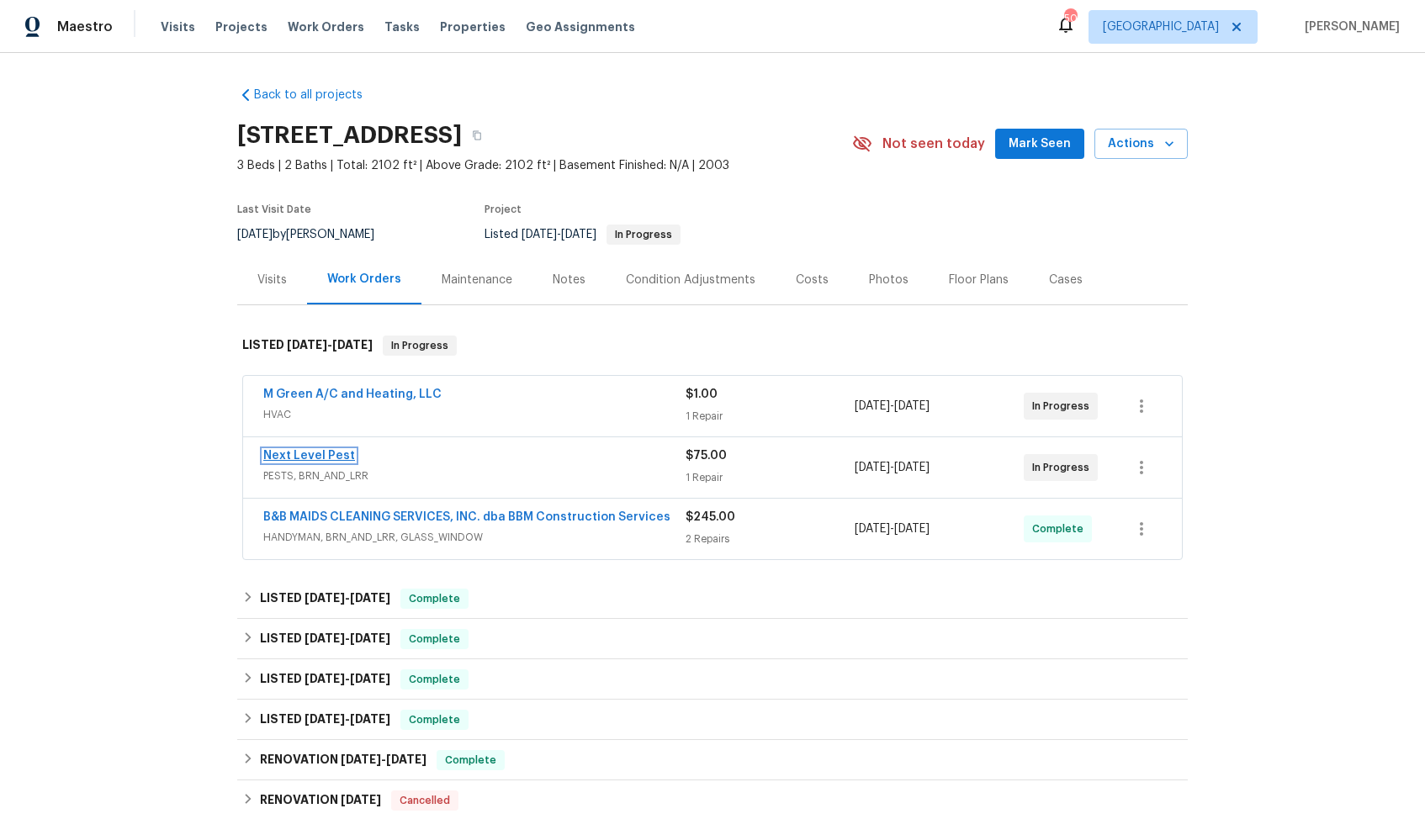
click at [295, 452] on link "Next Level Pest" at bounding box center [309, 456] width 92 height 12
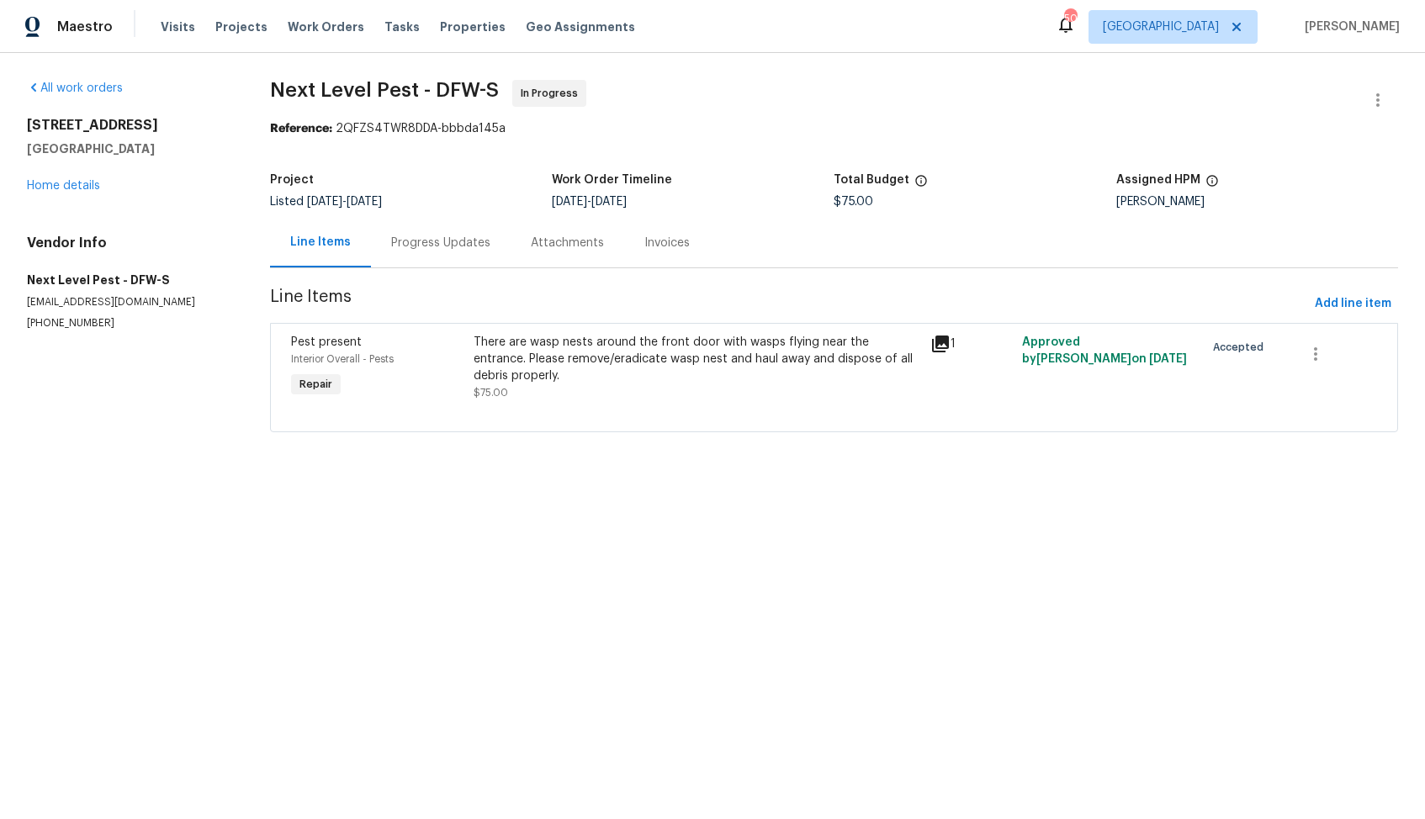
click at [451, 241] on div "Progress Updates" at bounding box center [440, 243] width 99 height 17
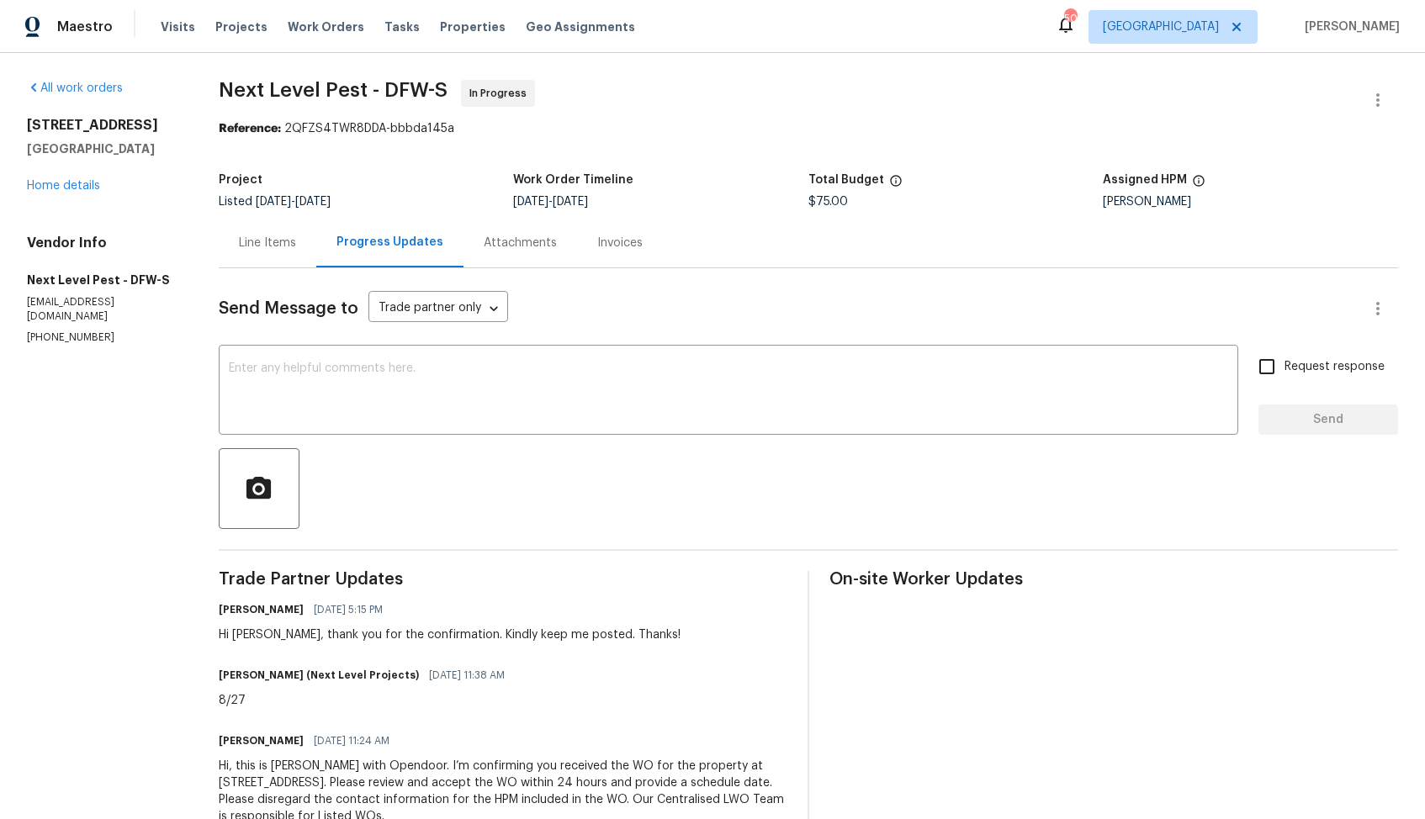
click at [275, 251] on div "Line Items" at bounding box center [267, 243] width 57 height 17
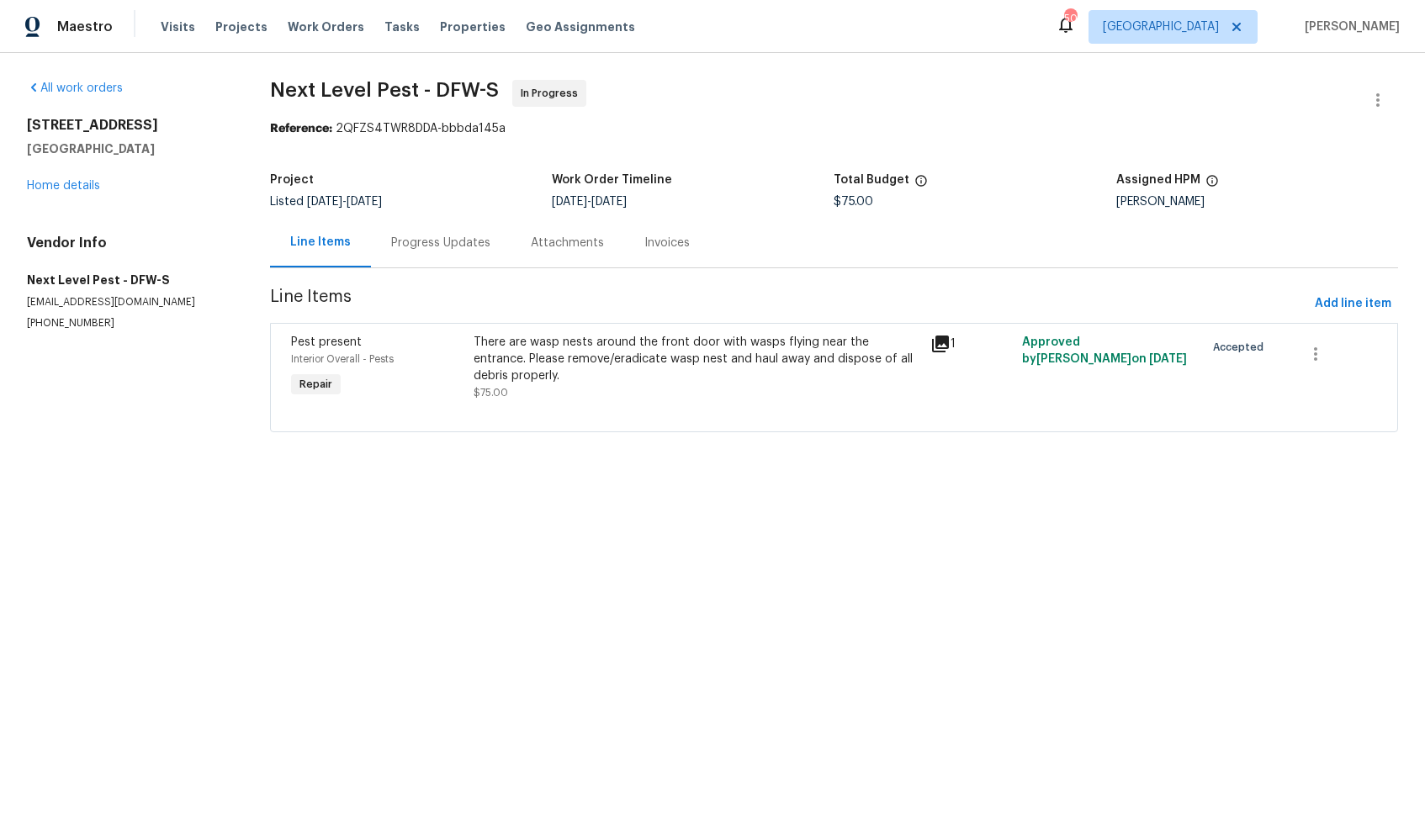
click at [444, 233] on div "Progress Updates" at bounding box center [441, 243] width 140 height 50
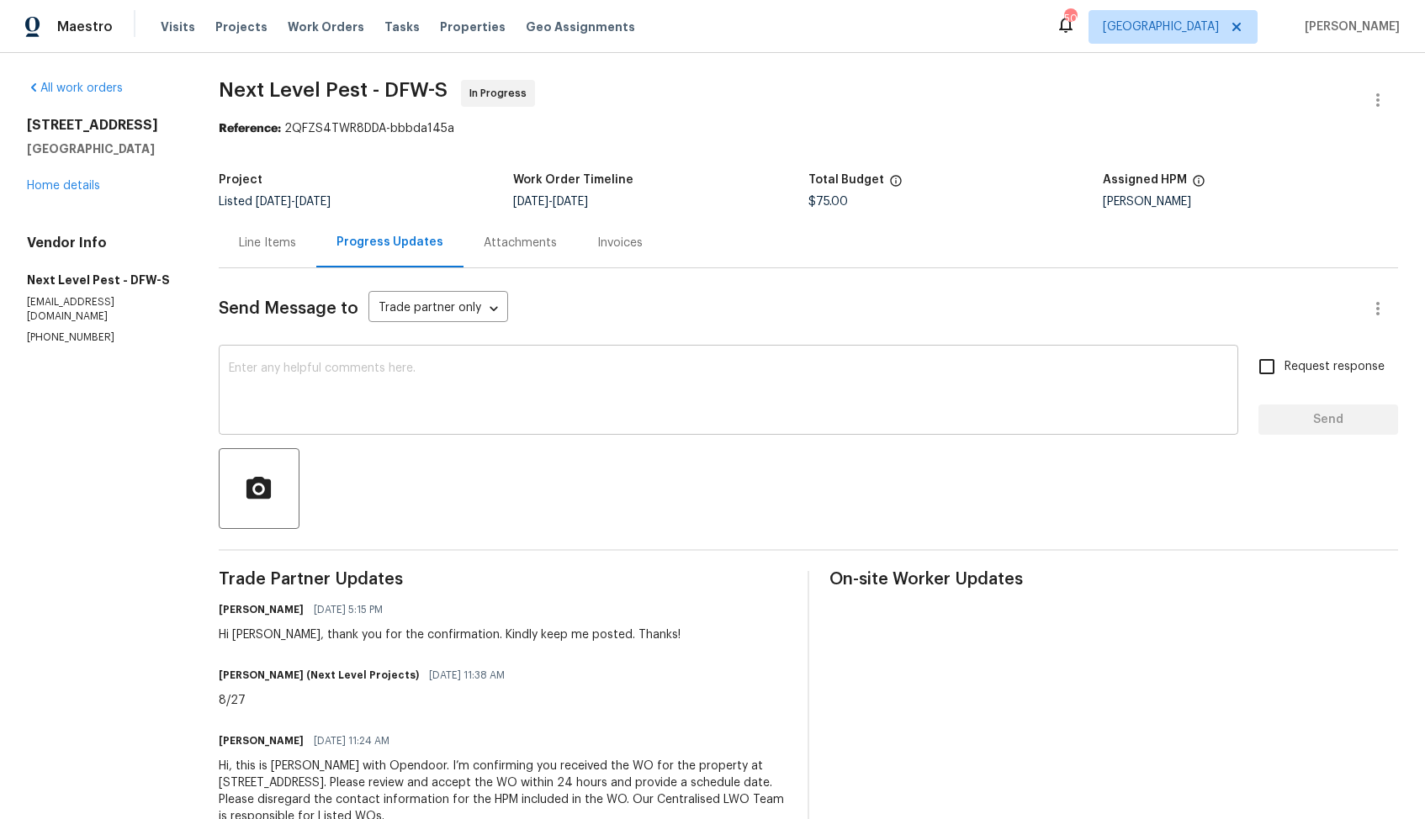
click at [351, 410] on textarea at bounding box center [728, 391] width 999 height 59
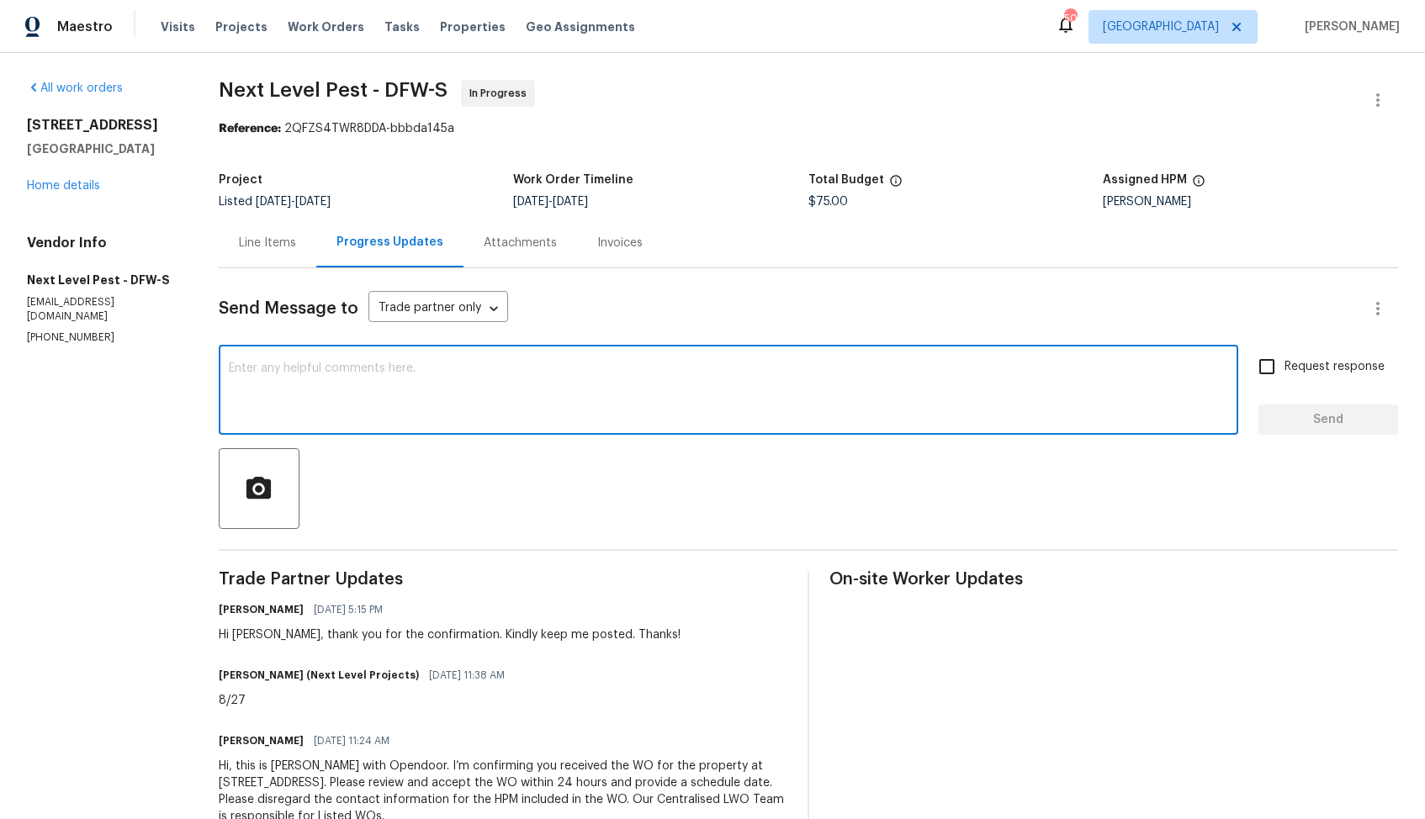
paste textarea "Hi, hope we are on the right track. Could you please provide the status of WO a…"
click at [252, 638] on div "Hi Brandon, thank you for the confirmation. Kindly keep me posted. Thanks!" at bounding box center [450, 635] width 462 height 17
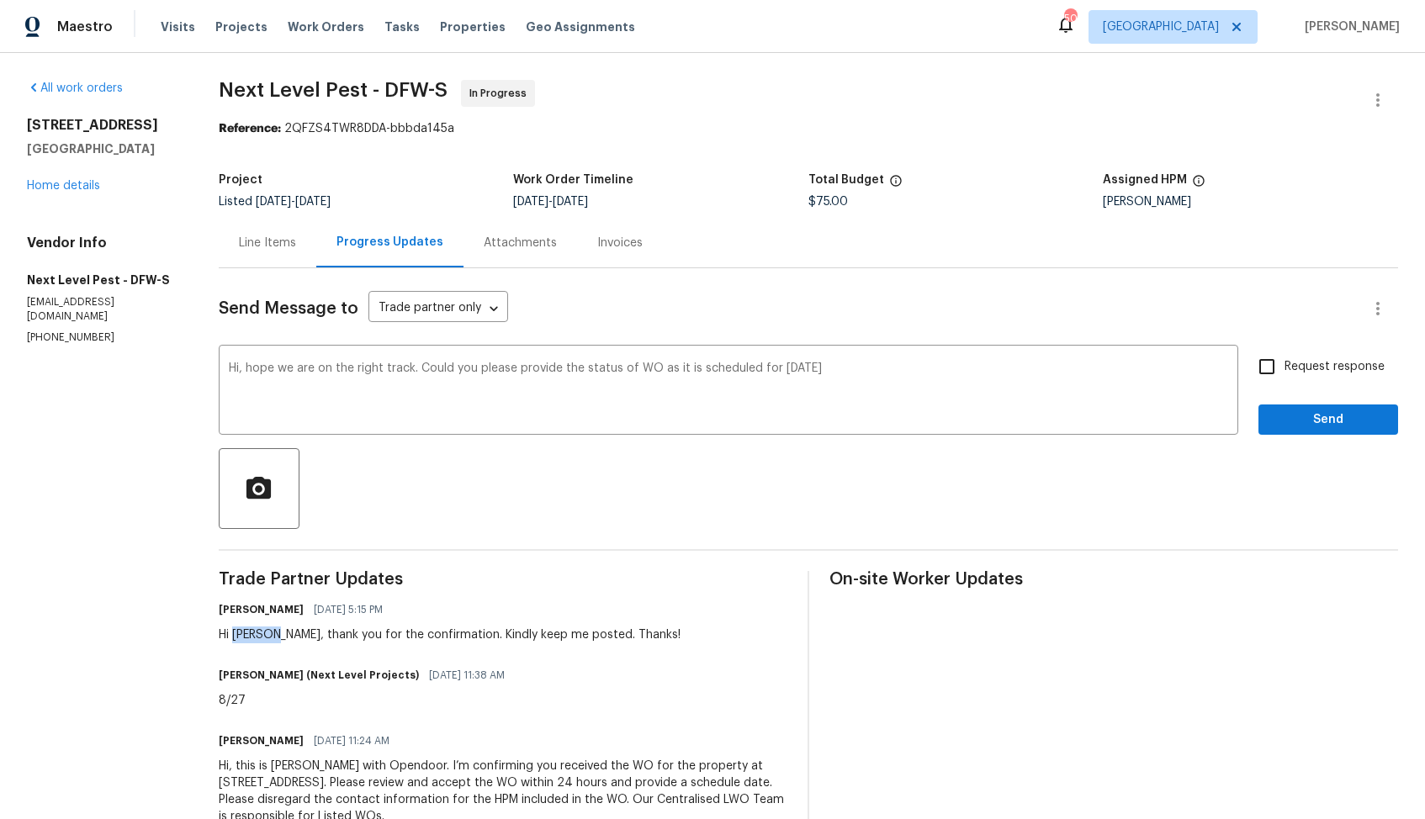
copy div "Brandon"
click at [238, 373] on textarea "Hi, hope we are on the right track. Could you please provide the status of WO a…" at bounding box center [728, 391] width 999 height 59
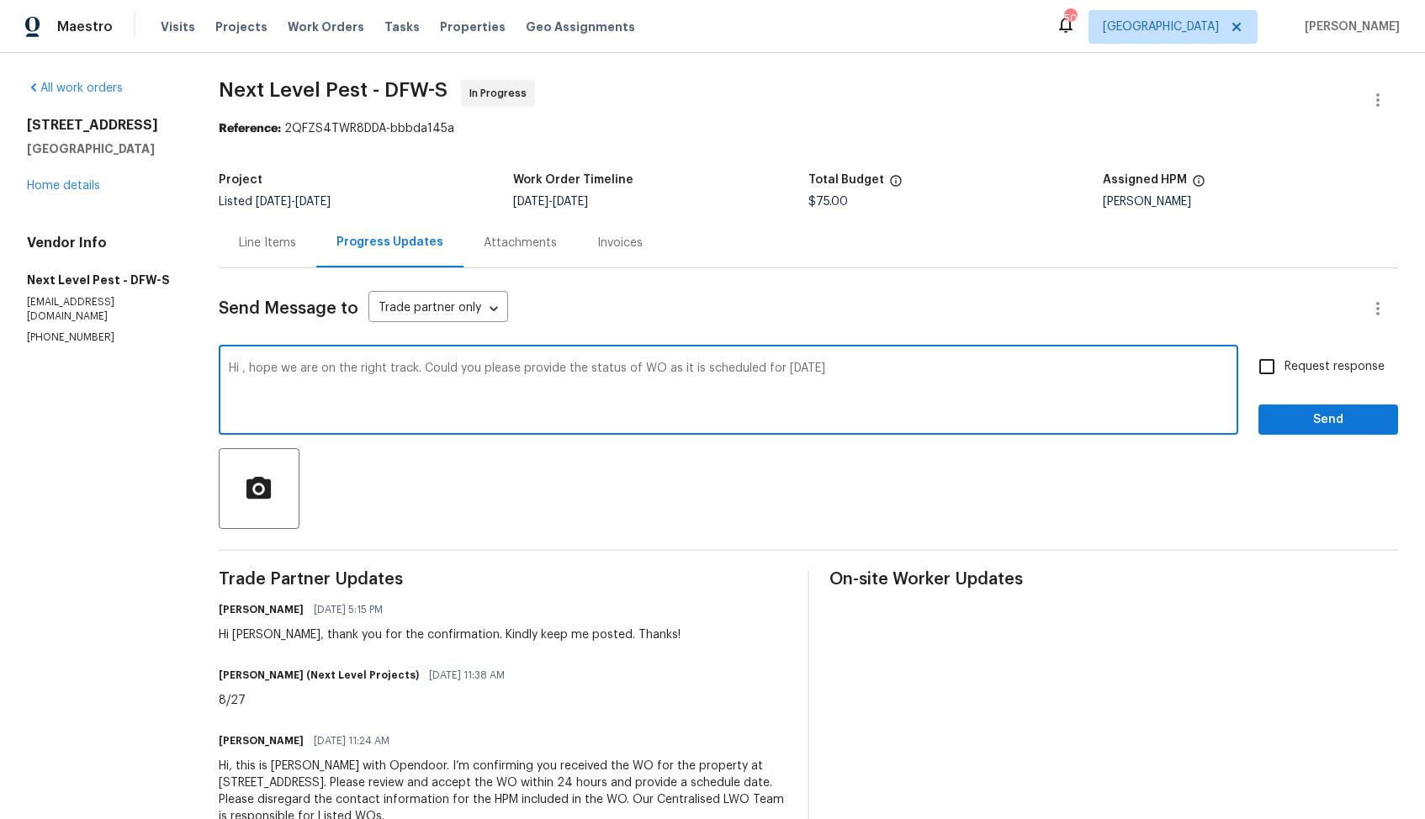
paste textarea "Brandon"
click at [896, 372] on textarea "Hi Brandon, hope we are on the right track. Could you please provide the status…" at bounding box center [728, 391] width 999 height 59
click at [729, 371] on textarea "Hi Brandon, hope we are on the right track. Could you please provide the status…" at bounding box center [728, 391] width 999 height 59
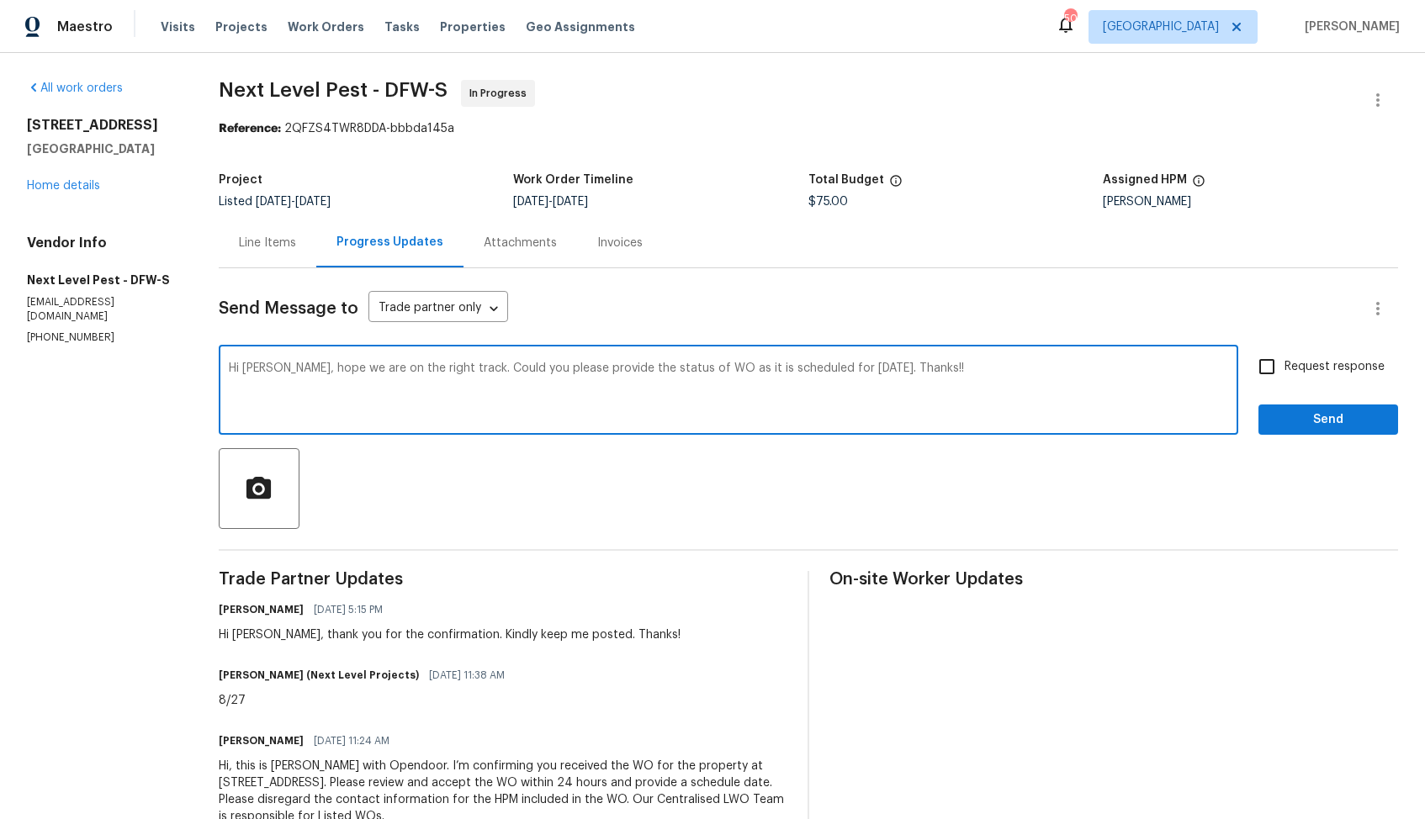
paste textarea "I hope we’re on the right track. Could you please provide an update on the stat…"
type textarea "Hi Brandon, I hope we’re on the right track. Could you please provide an update…"
click at [1281, 371] on input "Request response" at bounding box center [1266, 366] width 35 height 35
checkbox input "true"
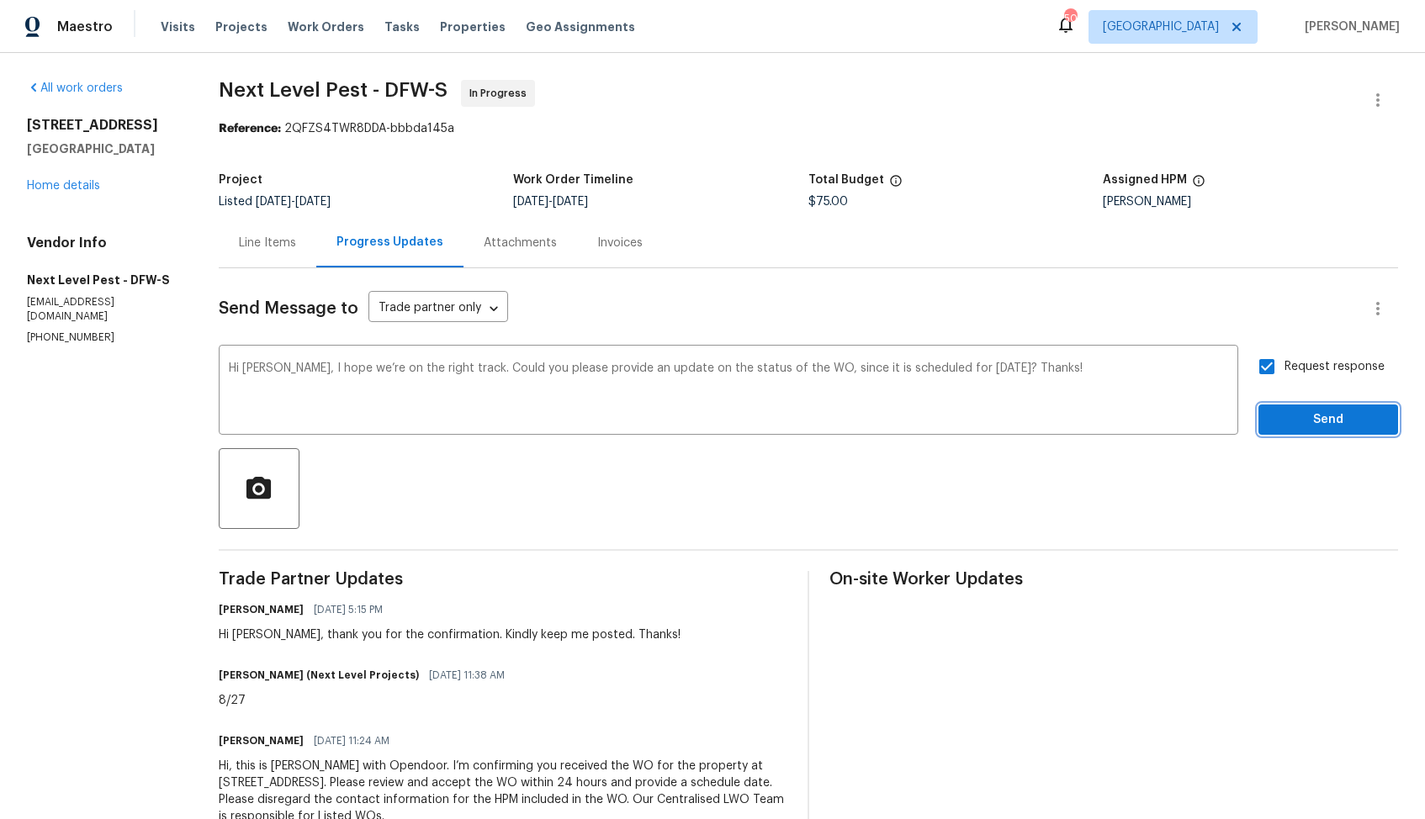
click at [1296, 408] on button "Send" at bounding box center [1328, 420] width 140 height 31
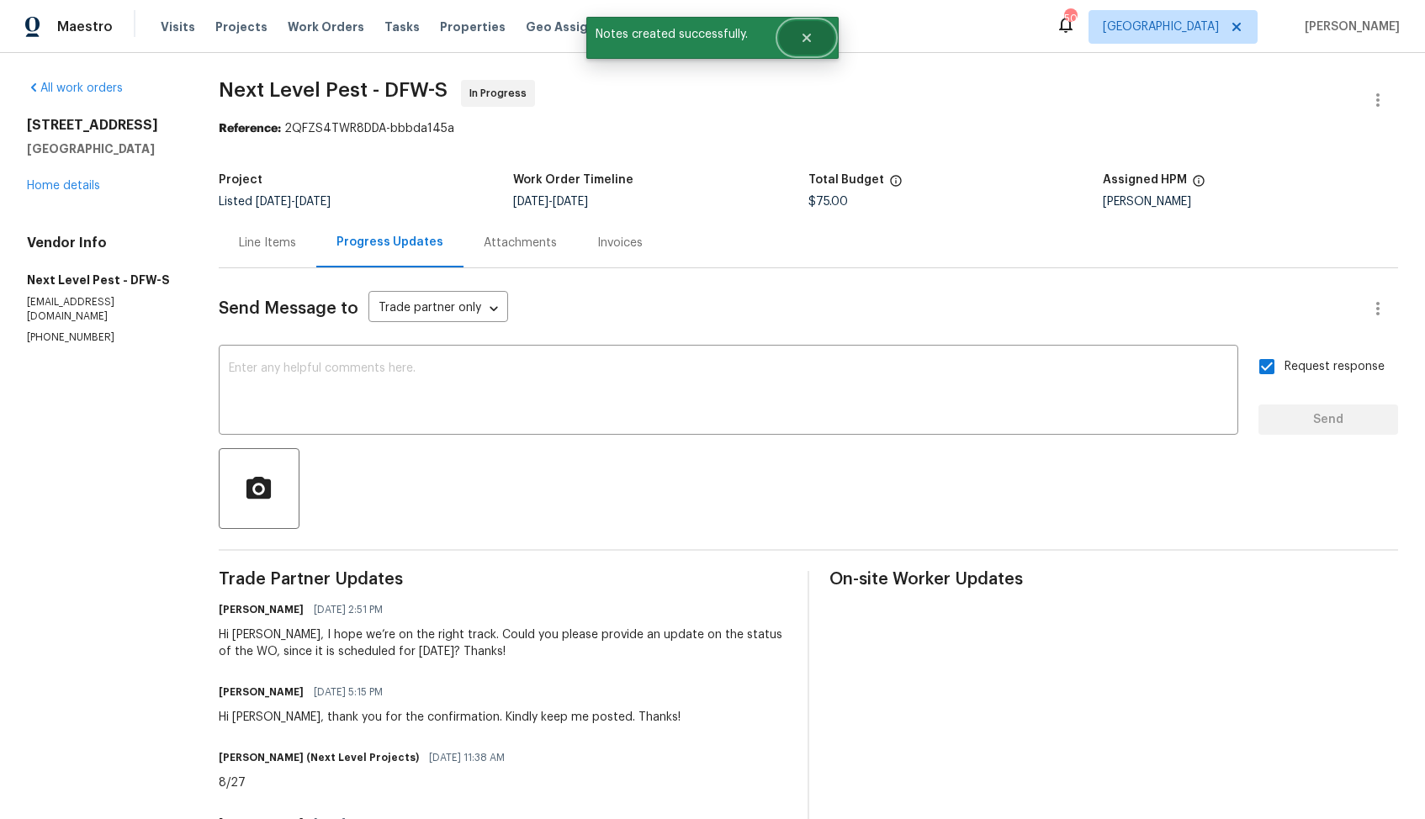
click at [815, 39] on button "Close" at bounding box center [807, 38] width 56 height 34
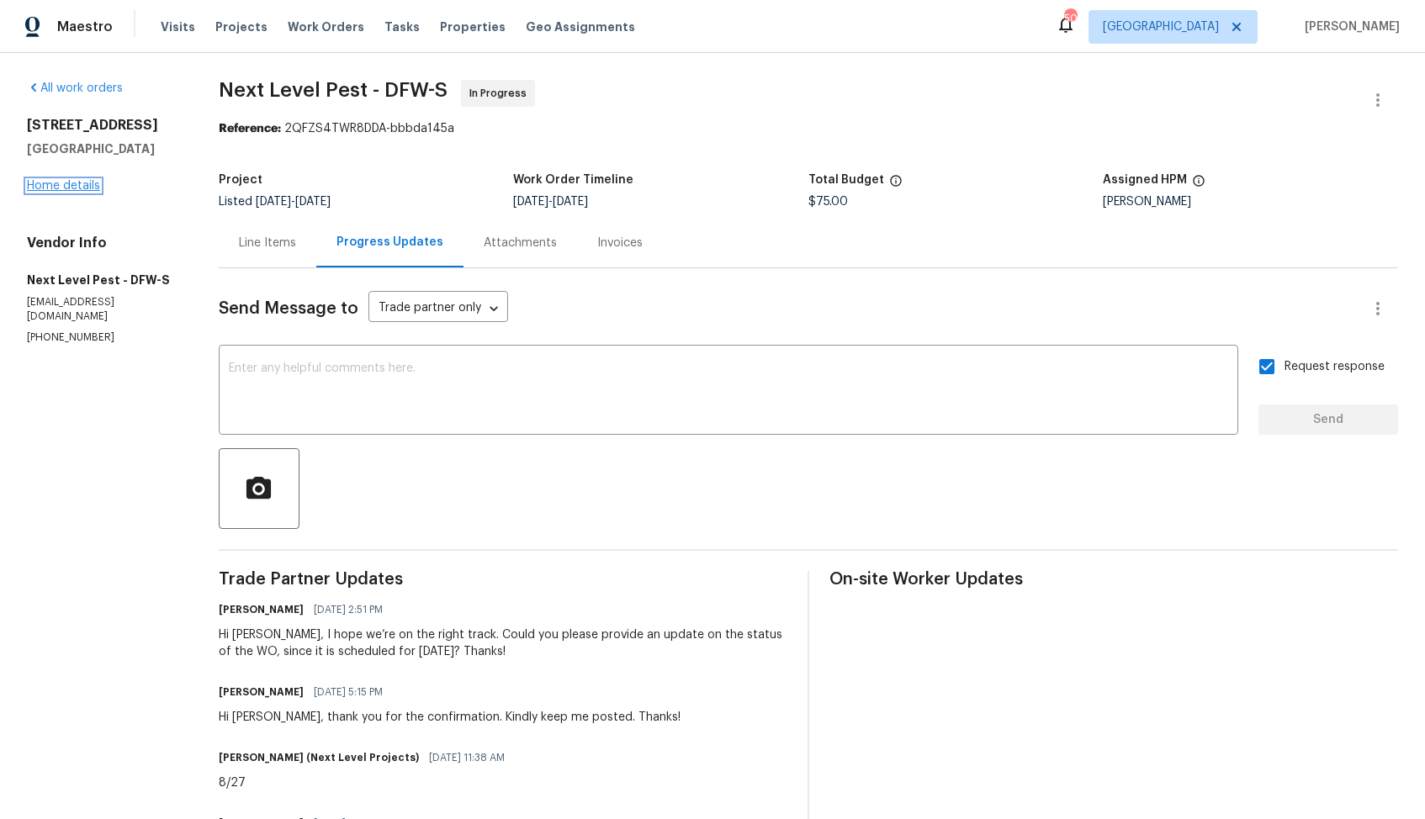
click at [87, 185] on link "Home details" at bounding box center [63, 186] width 73 height 12
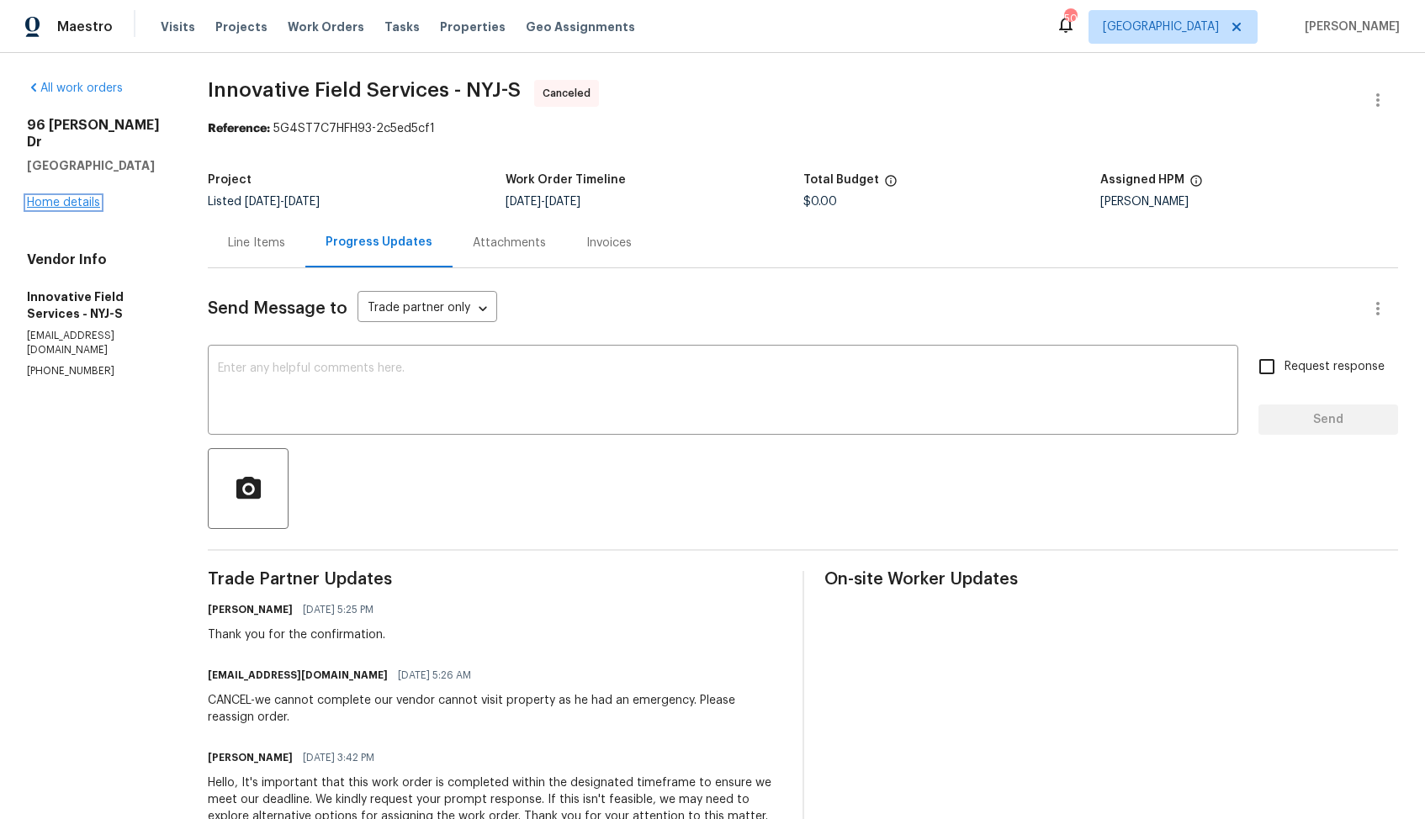
click at [73, 197] on link "Home details" at bounding box center [63, 203] width 73 height 12
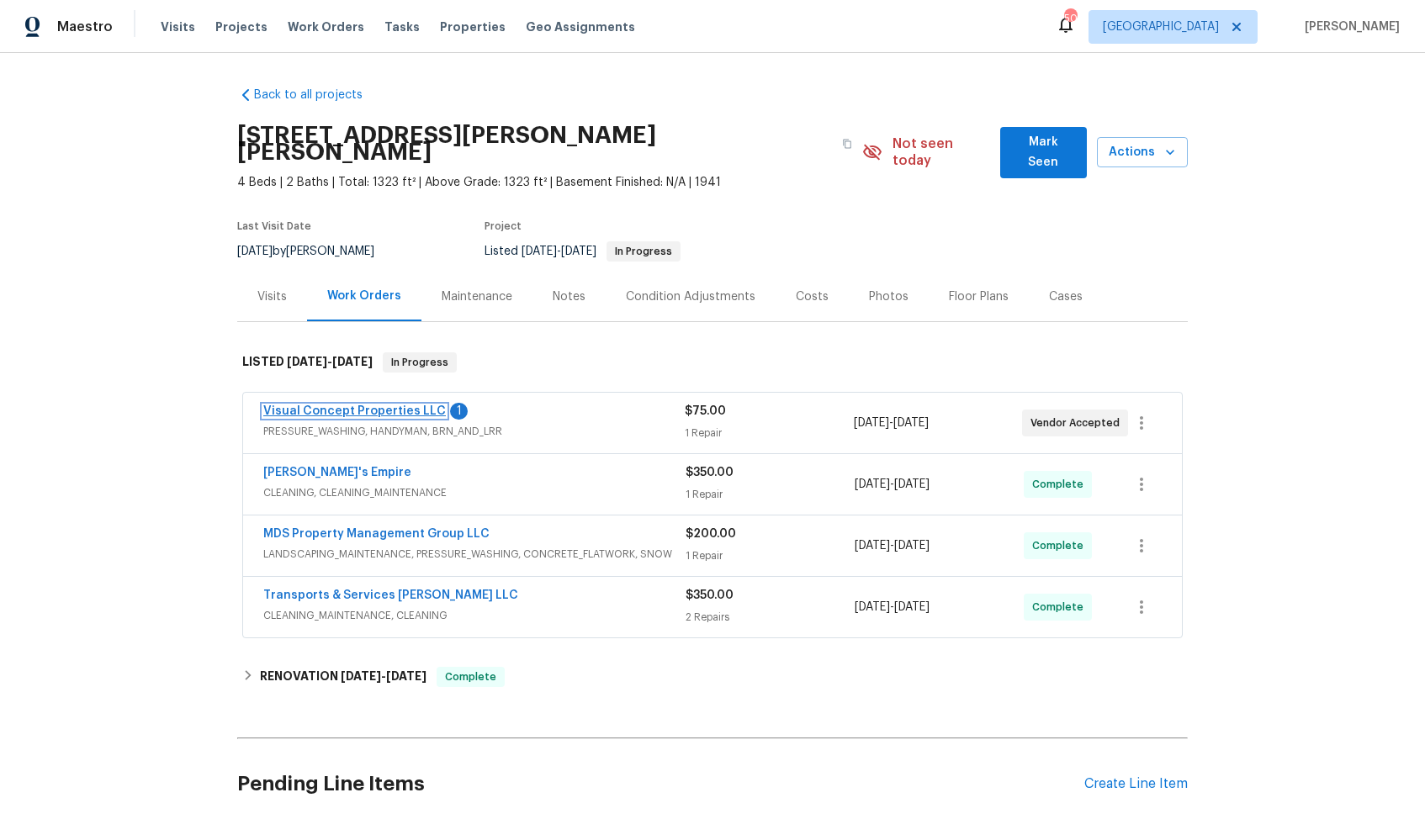
click at [323, 405] on link "Visual Concept Properties LLC" at bounding box center [354, 411] width 183 height 12
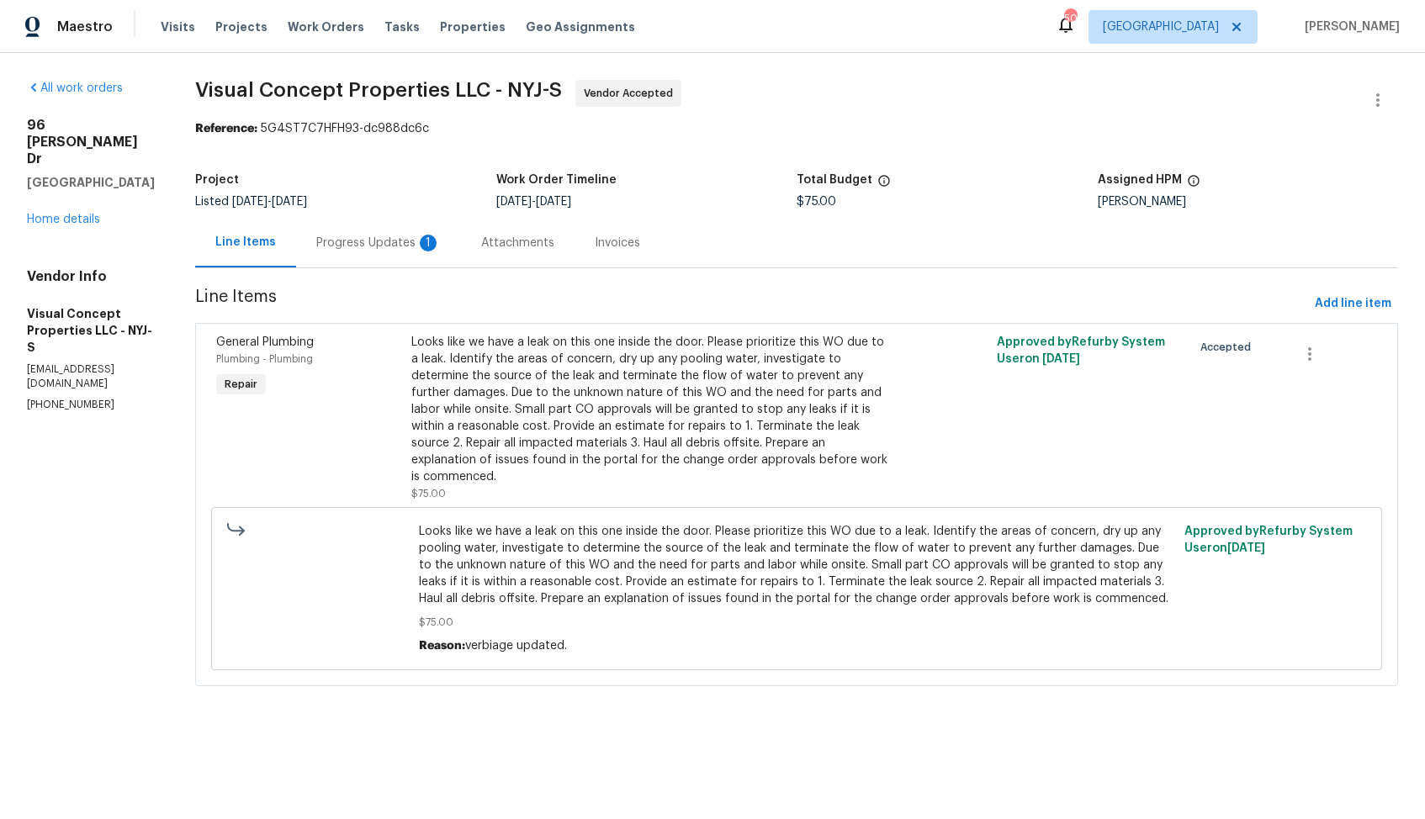
click at [385, 249] on div "Progress Updates 1" at bounding box center [378, 243] width 124 height 17
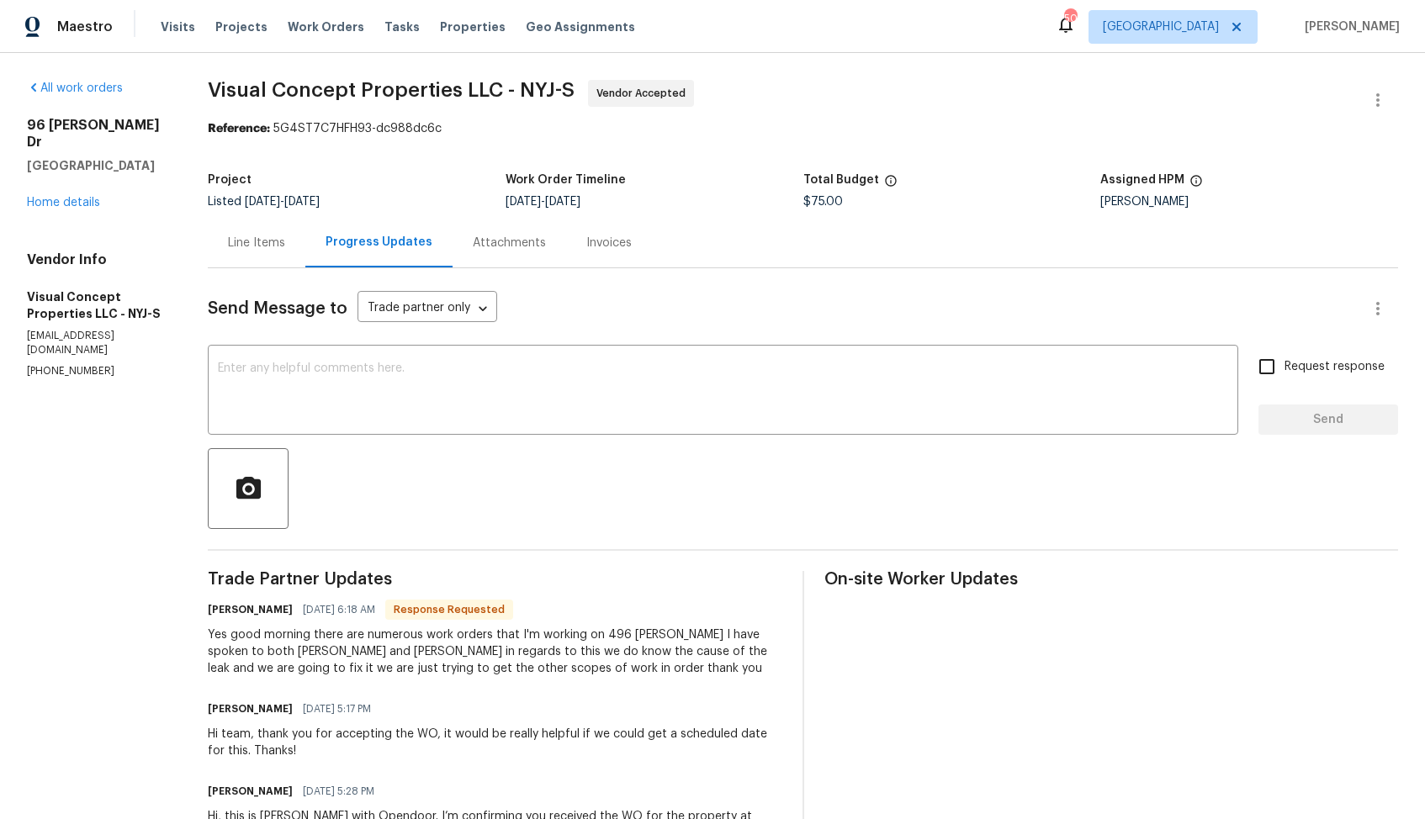
click at [239, 246] on div "Line Items" at bounding box center [256, 243] width 57 height 17
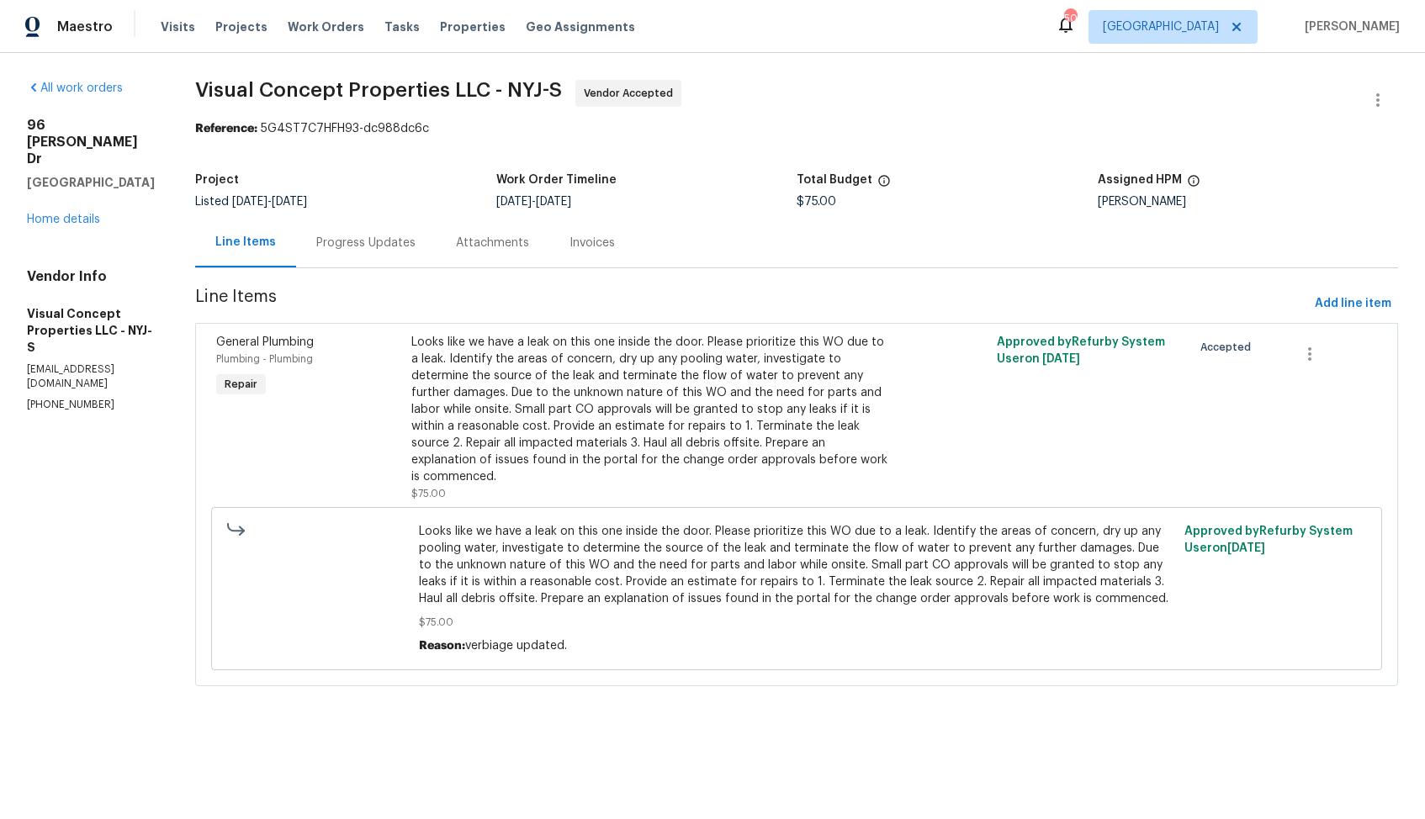
click at [371, 251] on div "Progress Updates" at bounding box center [365, 243] width 99 height 17
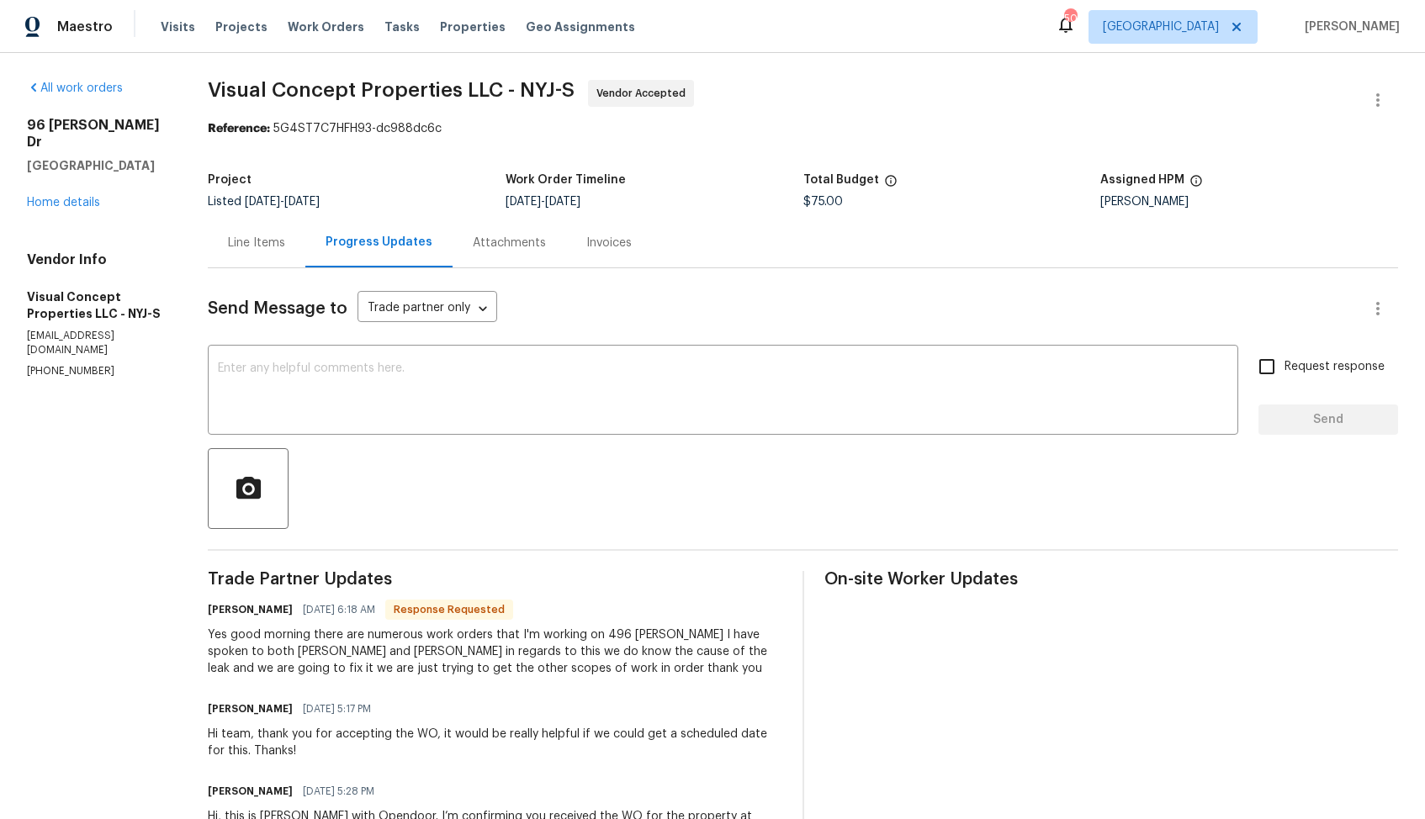
scroll to position [104, 0]
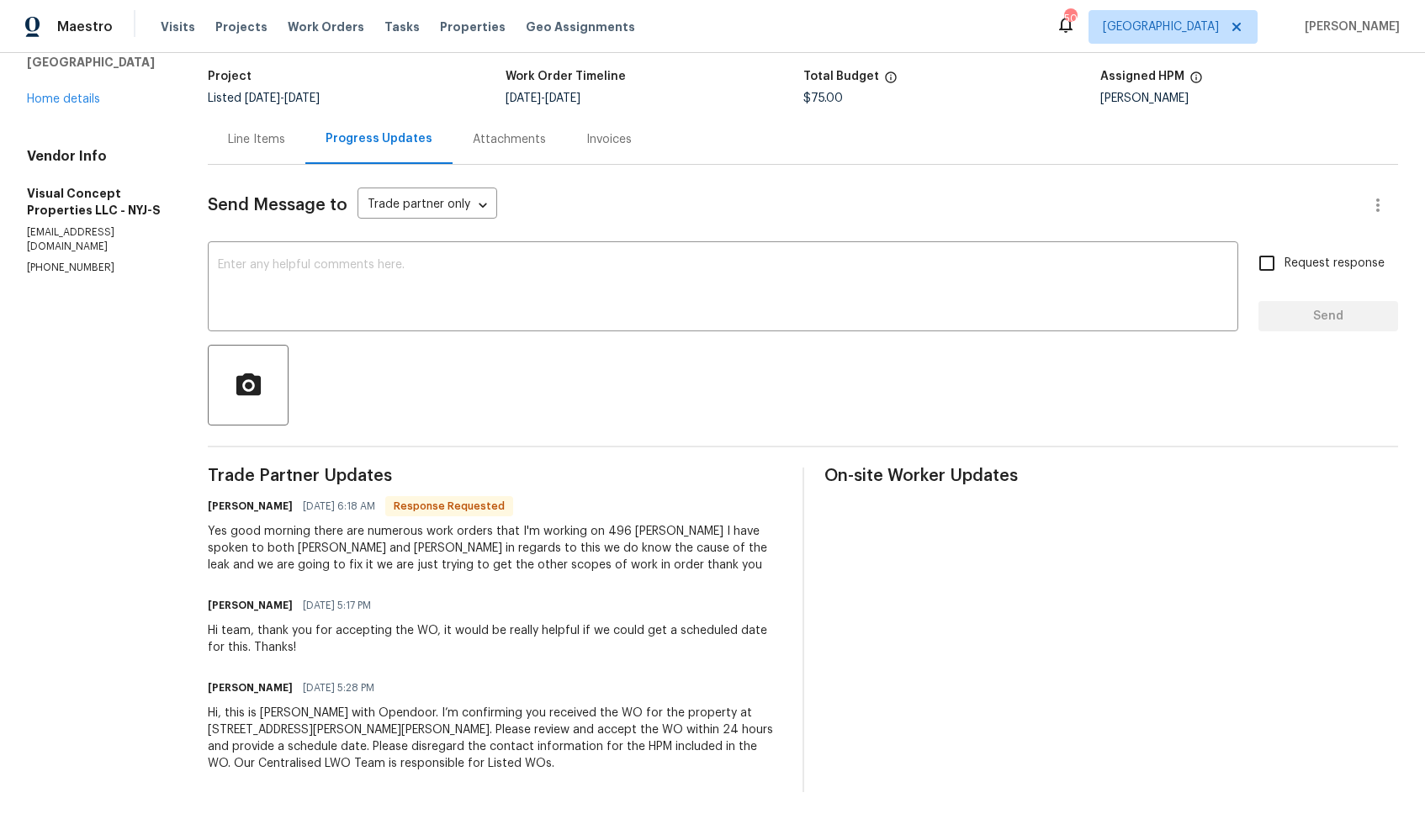
click at [627, 530] on div "Yes good morning there are numerous work orders that I'm working on 496 Wilkins…" at bounding box center [495, 548] width 574 height 50
drag, startPoint x: 607, startPoint y: 532, endPoint x: 715, endPoint y: 530, distance: 107.7
click at [715, 531] on div "Yes good morning there are numerous work orders that I'm working on 496 Wilkins…" at bounding box center [495, 548] width 574 height 50
click at [715, 530] on div "Yes good morning there are numerous work orders that I'm working on 496 Wilkins…" at bounding box center [495, 548] width 574 height 50
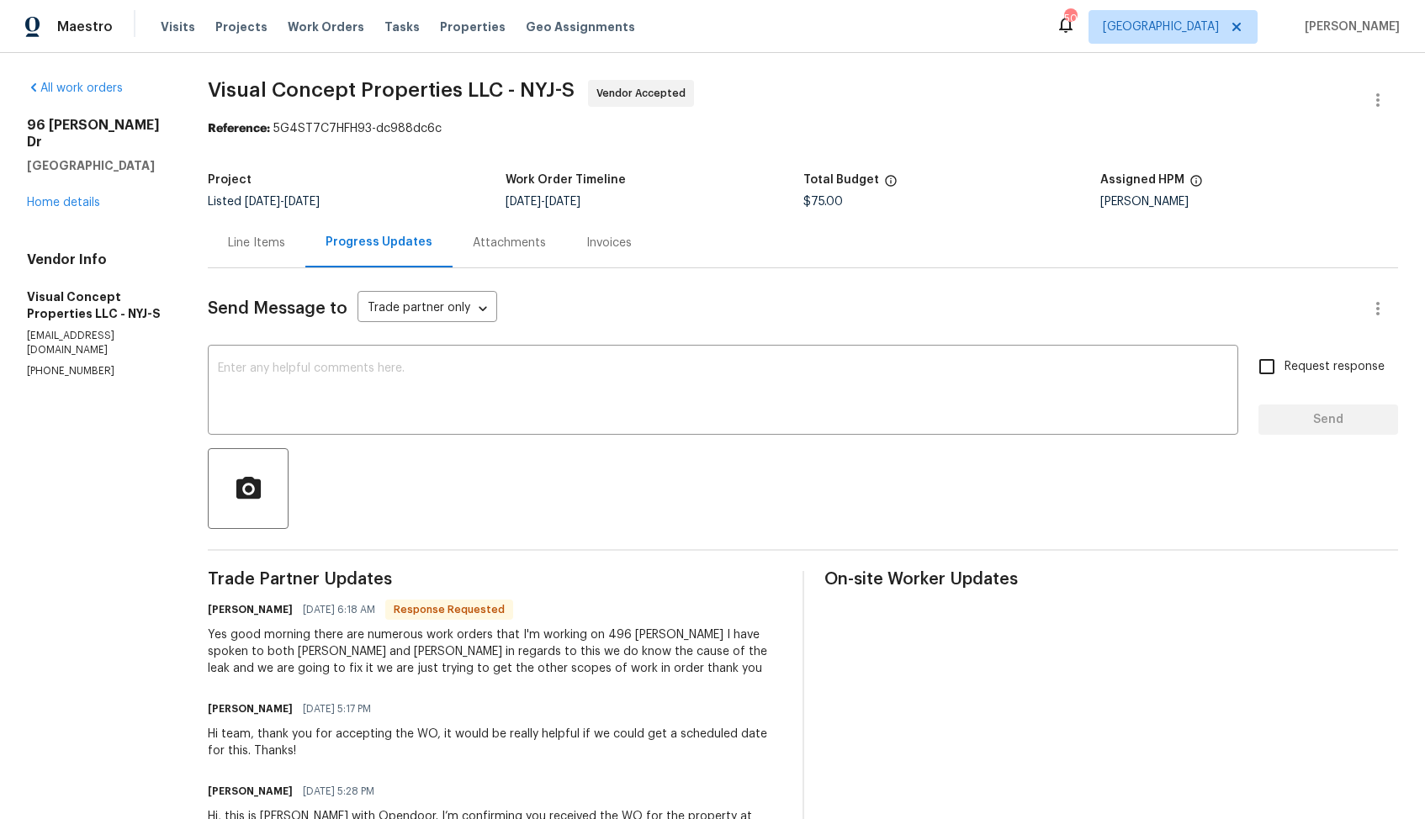
click at [257, 246] on div "Line Items" at bounding box center [256, 243] width 57 height 17
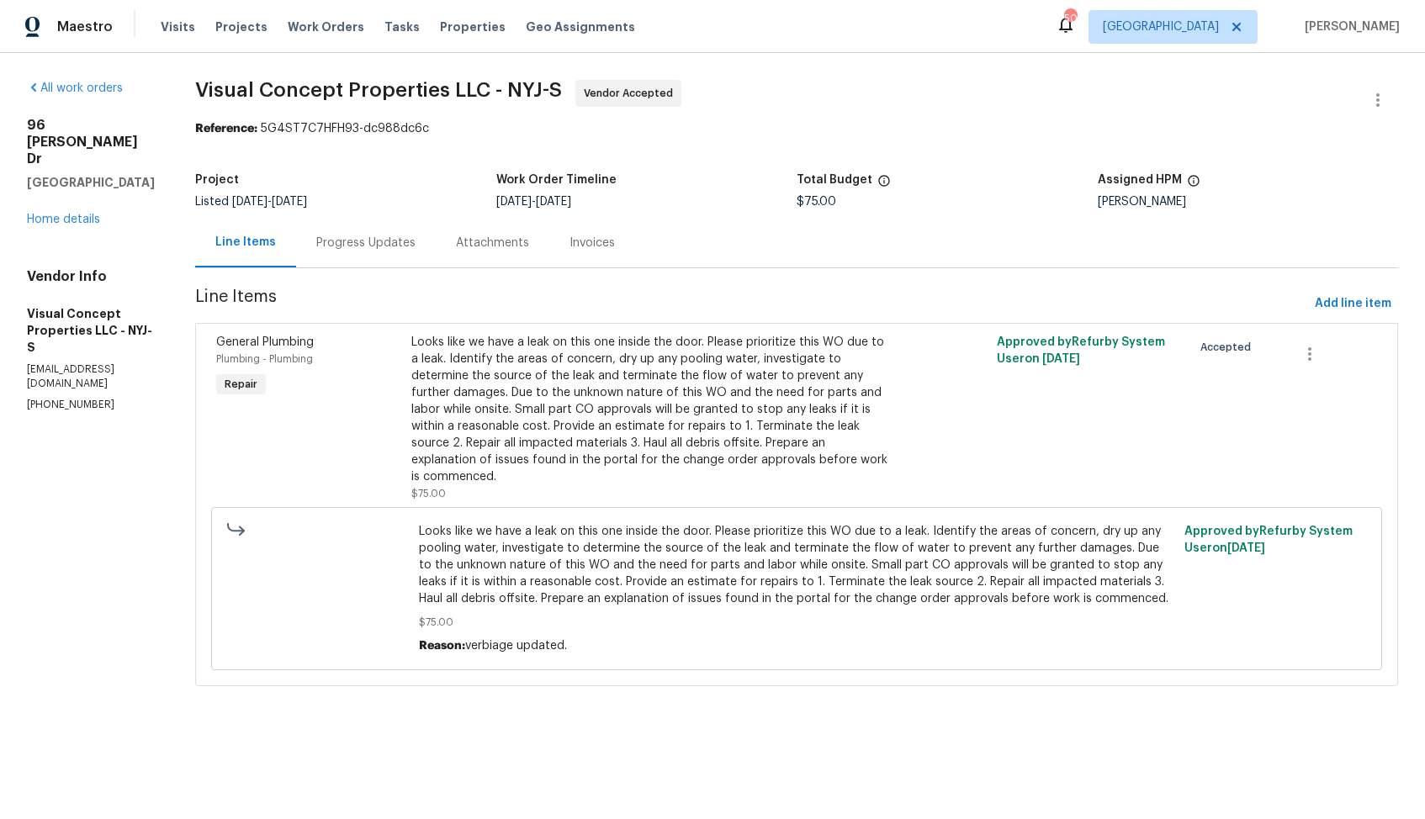
click at [547, 392] on div "Looks like we have a leak on this one inside the door. Please prioritize this W…" at bounding box center [650, 409] width 478 height 151
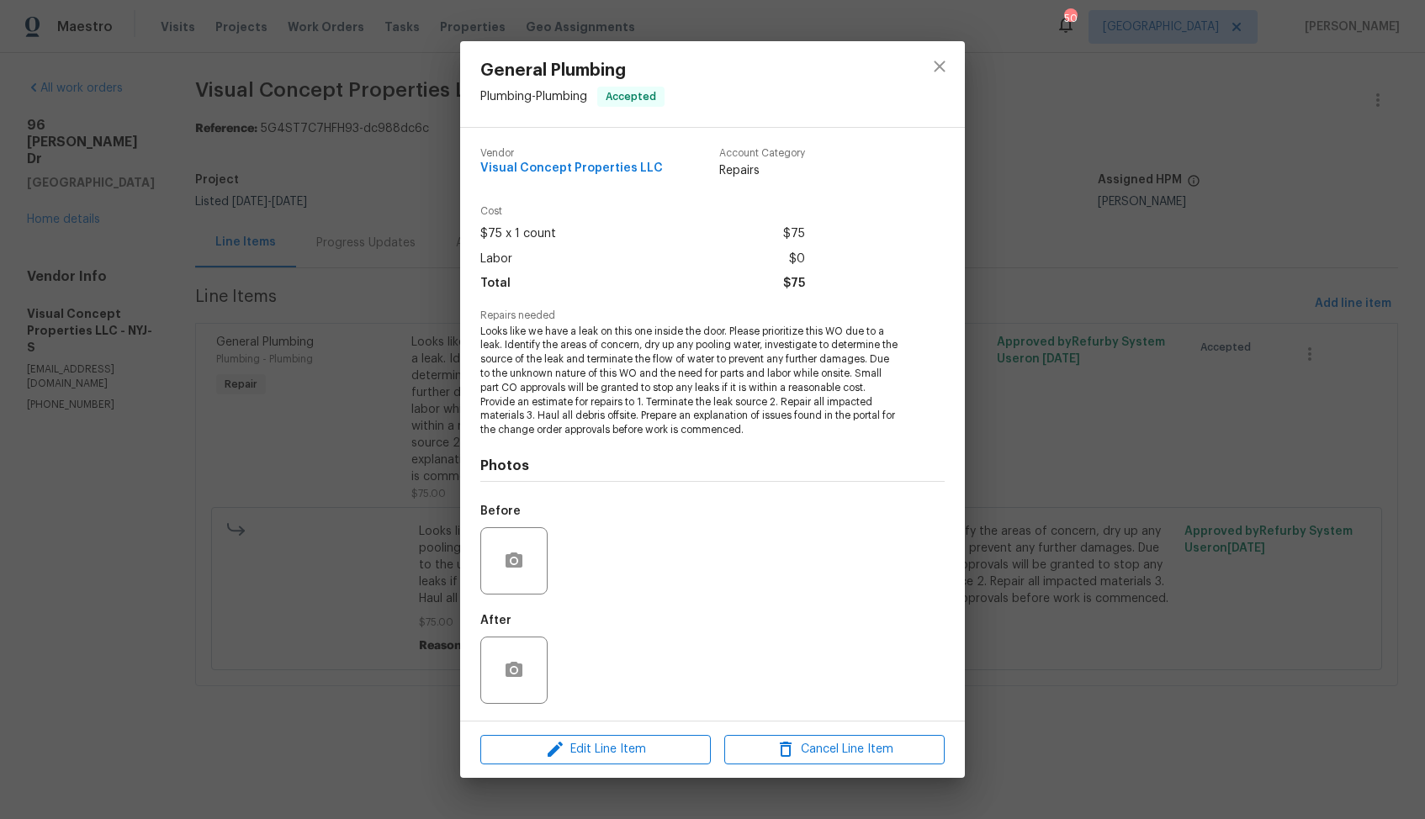
click at [394, 495] on div "General Plumbing Plumbing - Plumbing Accepted Vendor Visual Concept Properties …" at bounding box center [712, 409] width 1425 height 819
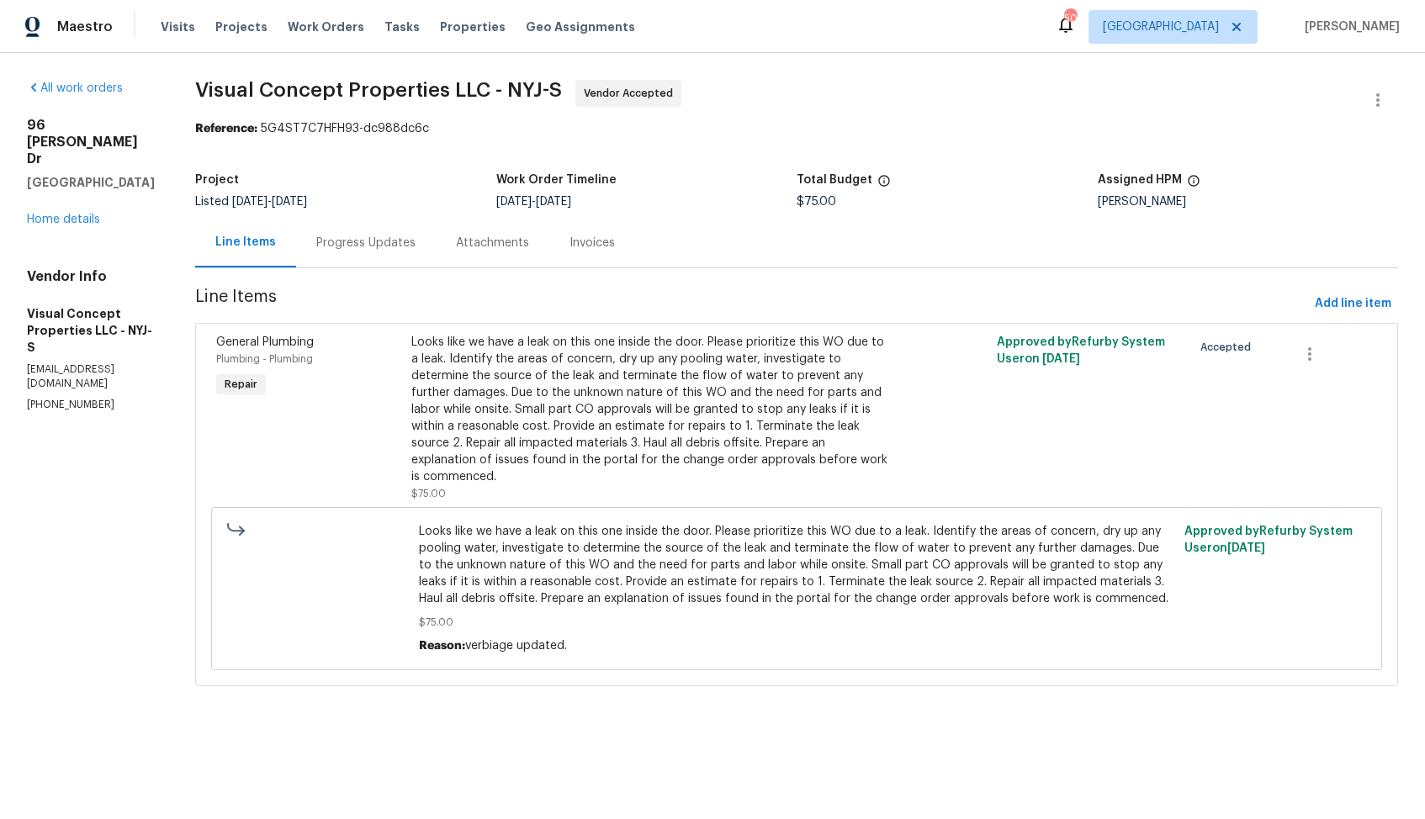
click at [370, 235] on div "Progress Updates" at bounding box center [365, 243] width 99 height 17
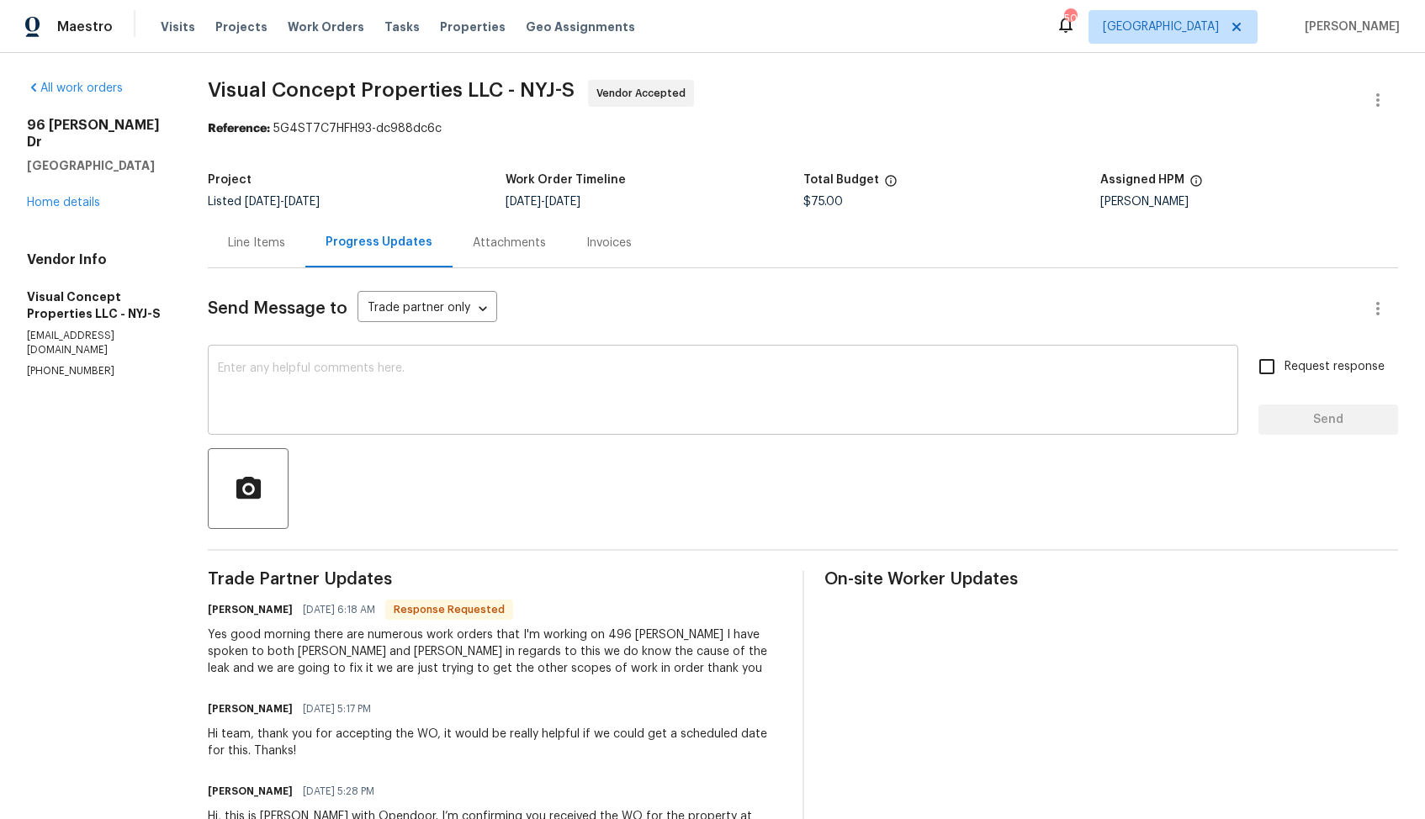
click at [505, 399] on textarea at bounding box center [723, 391] width 1010 height 59
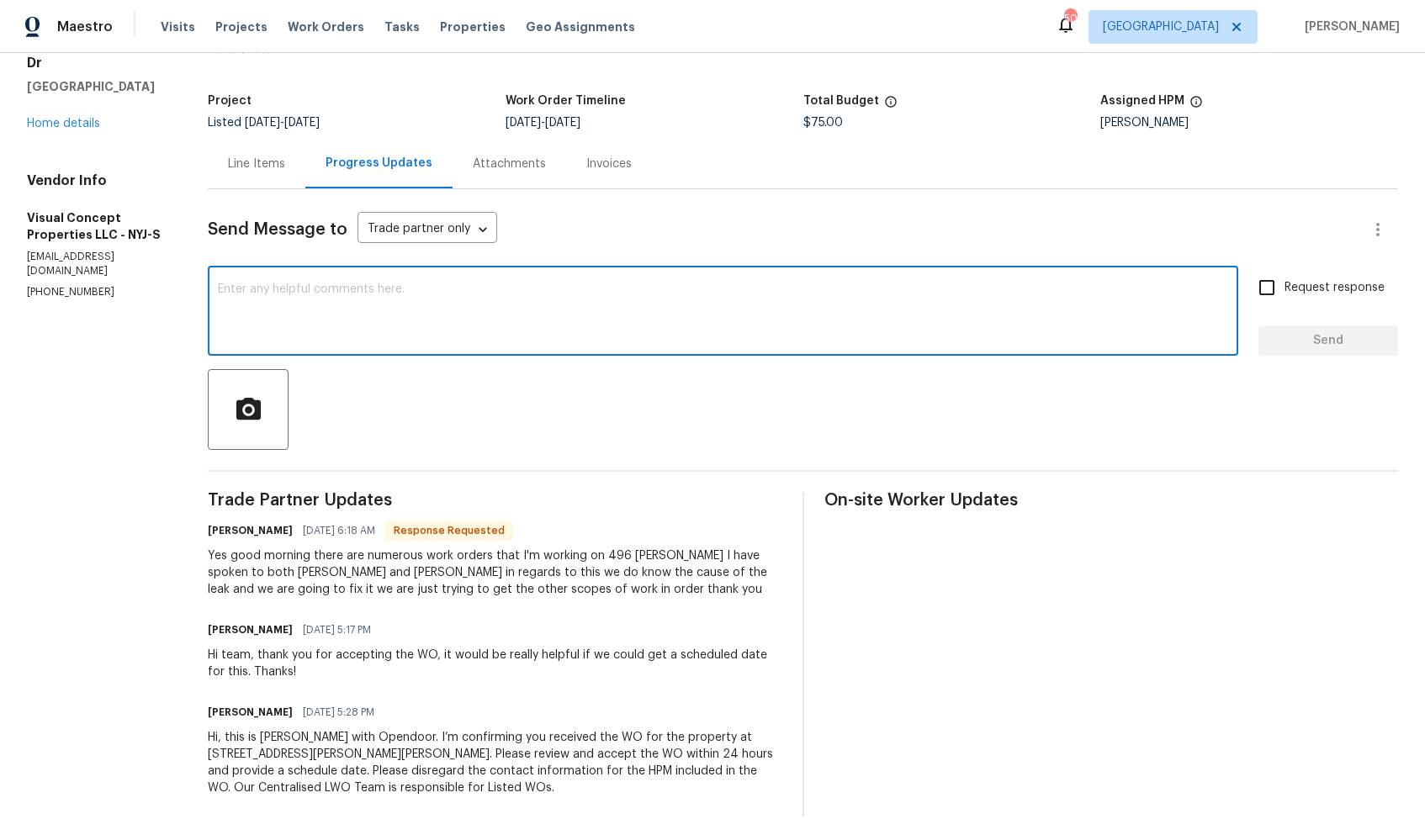
scroll to position [104, 0]
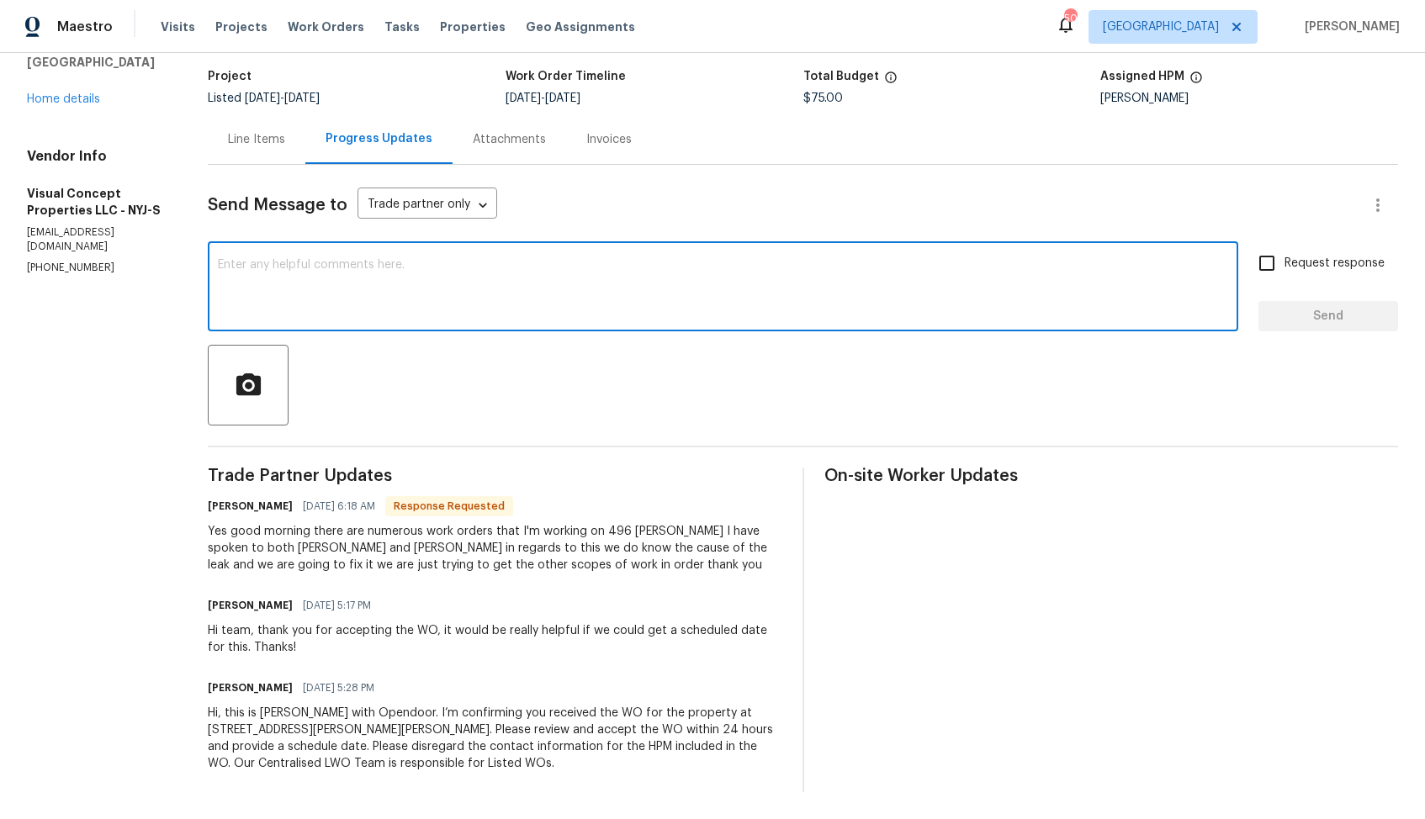
click at [239, 511] on h6 "Robert Brown" at bounding box center [250, 506] width 85 height 17
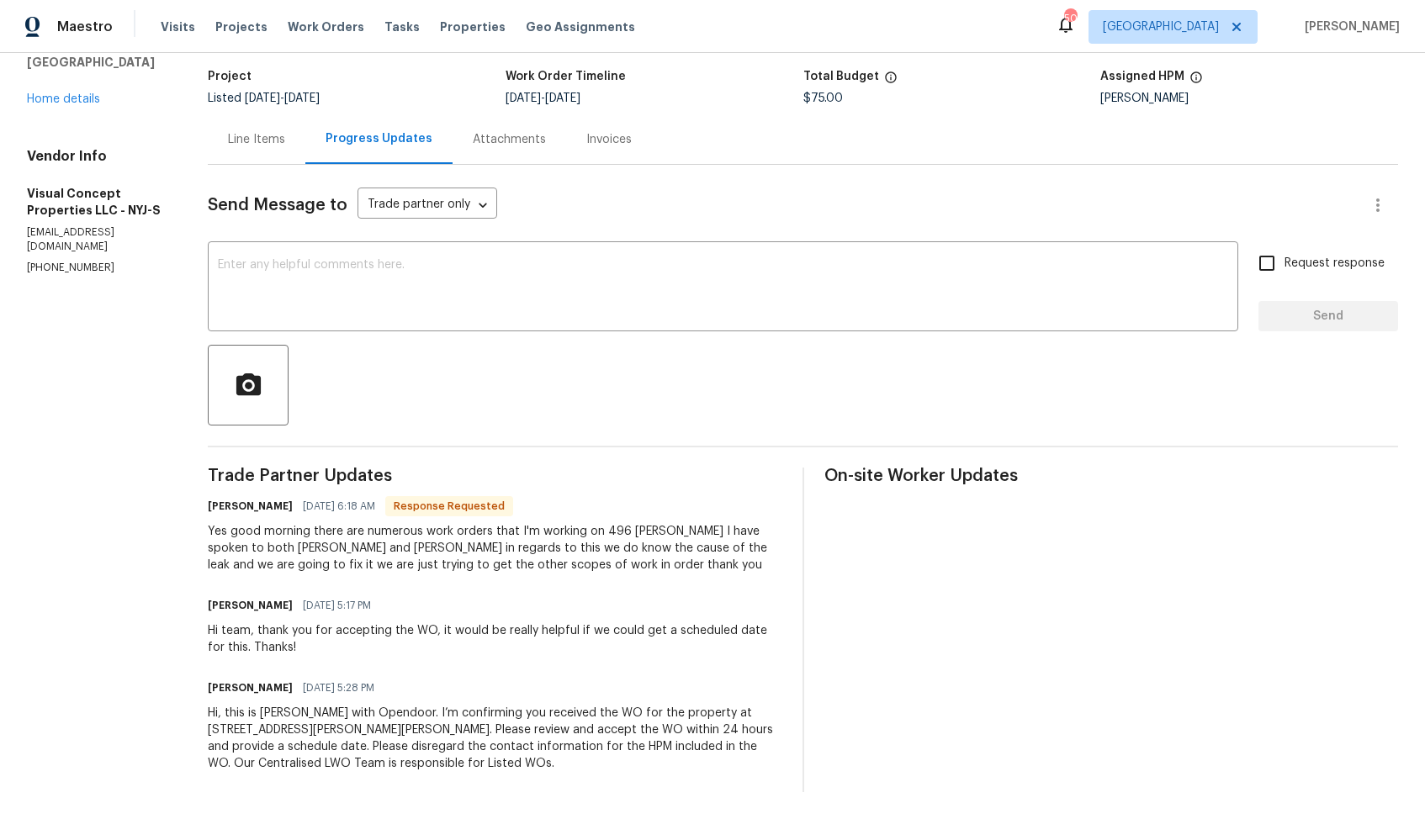
click at [239, 511] on h6 "Robert Brown" at bounding box center [250, 506] width 85 height 17
copy h6 "Robert"
click at [880, 326] on div "x ​" at bounding box center [723, 289] width 1030 height 86
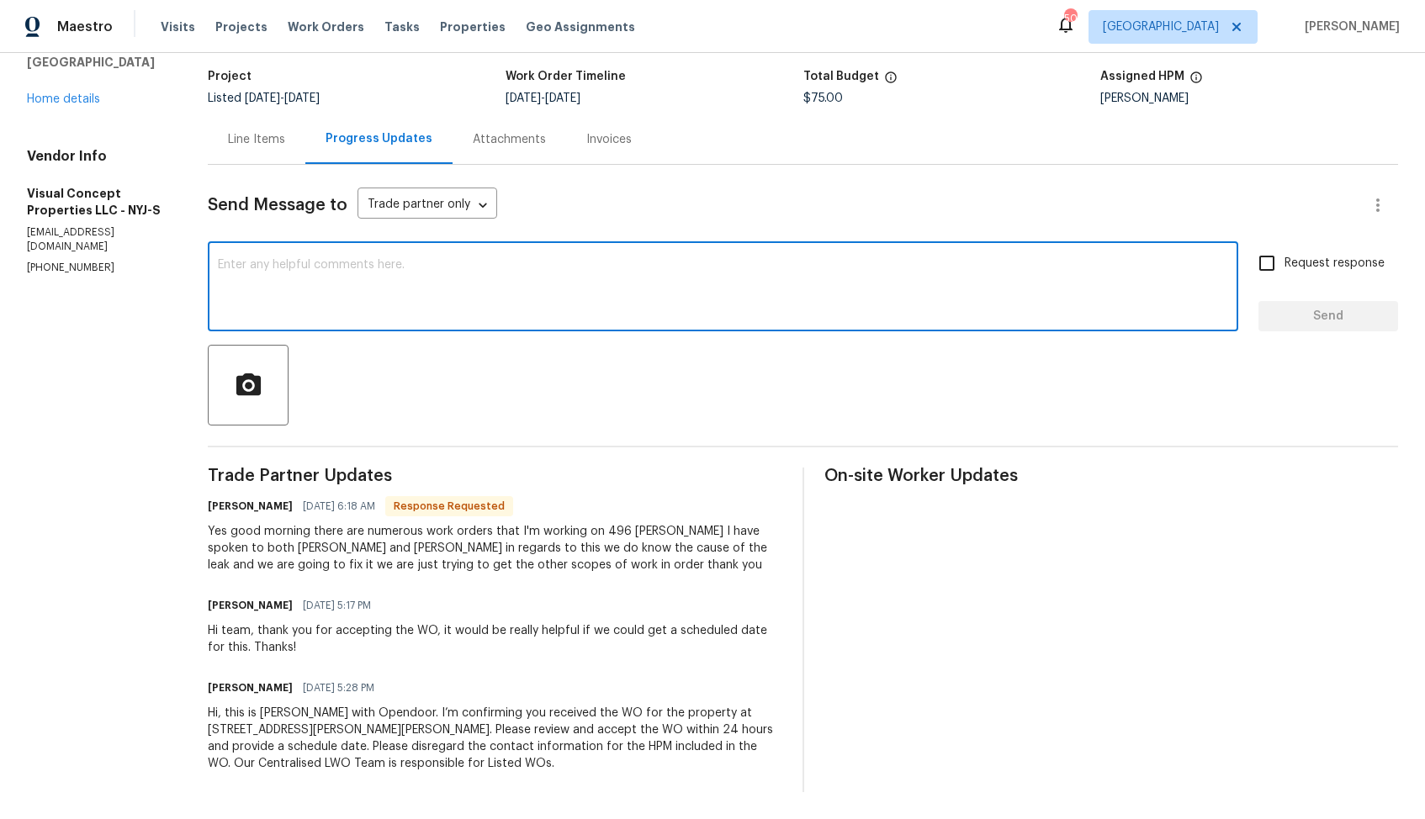
paste textarea "Alright, Robert. Thank you!"
type textarea "Alright, Robert. Thank you!"
click at [1294, 328] on button "Send" at bounding box center [1328, 316] width 140 height 31
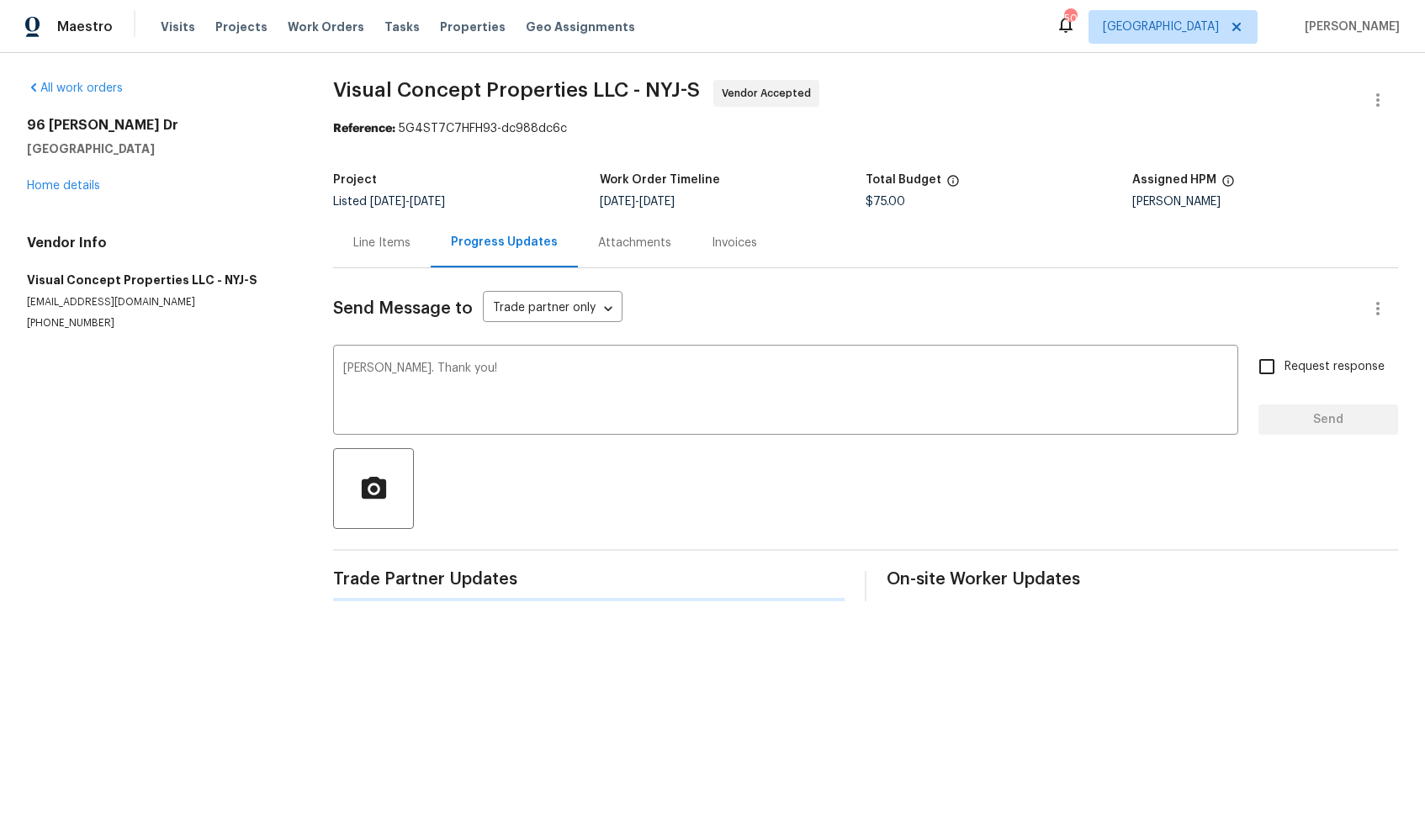
scroll to position [0, 0]
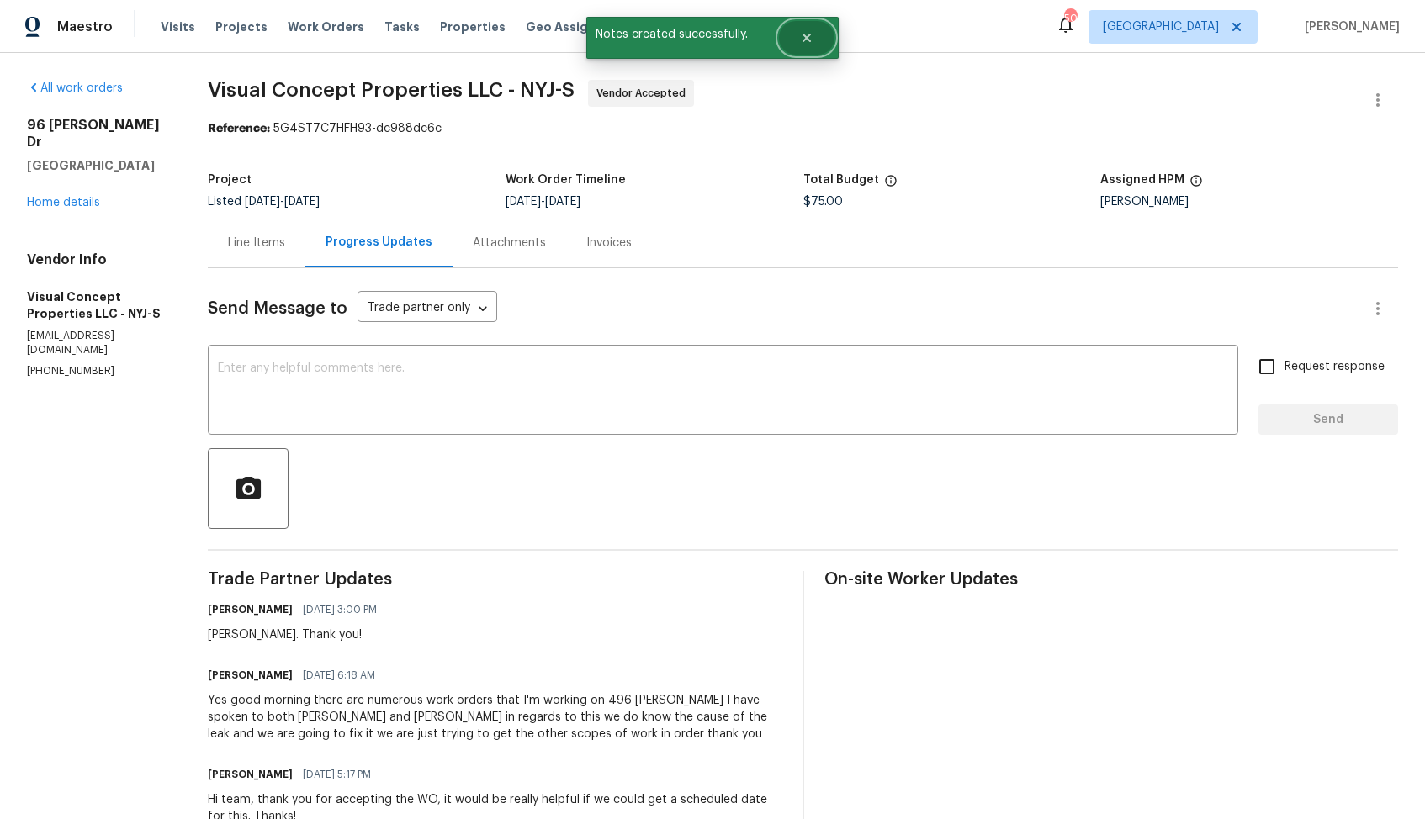
click at [817, 52] on button "Close" at bounding box center [807, 38] width 56 height 34
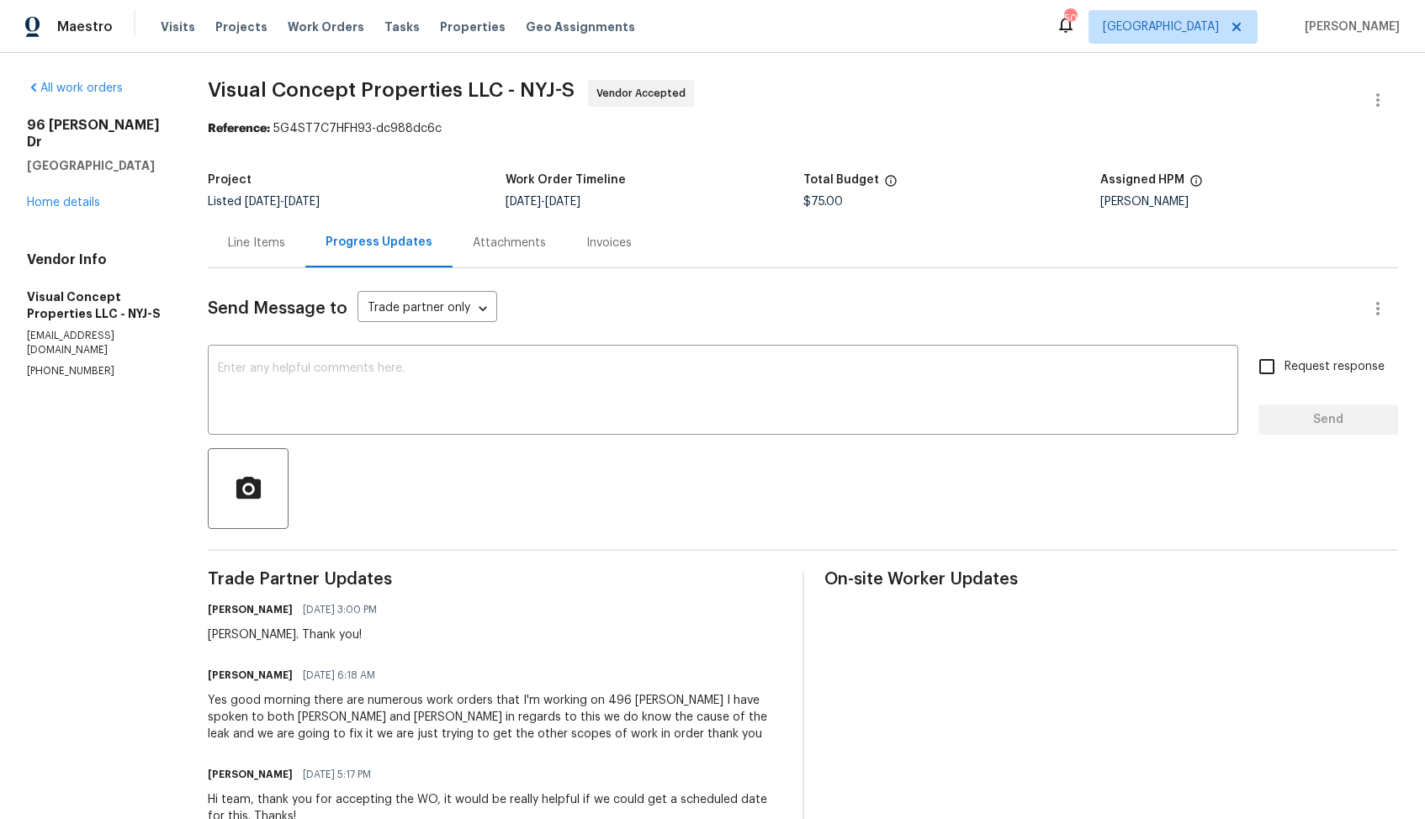
click at [374, 702] on div "Yes good morning there are numerous work orders that I'm working on 496 Wilkins…" at bounding box center [495, 717] width 574 height 50
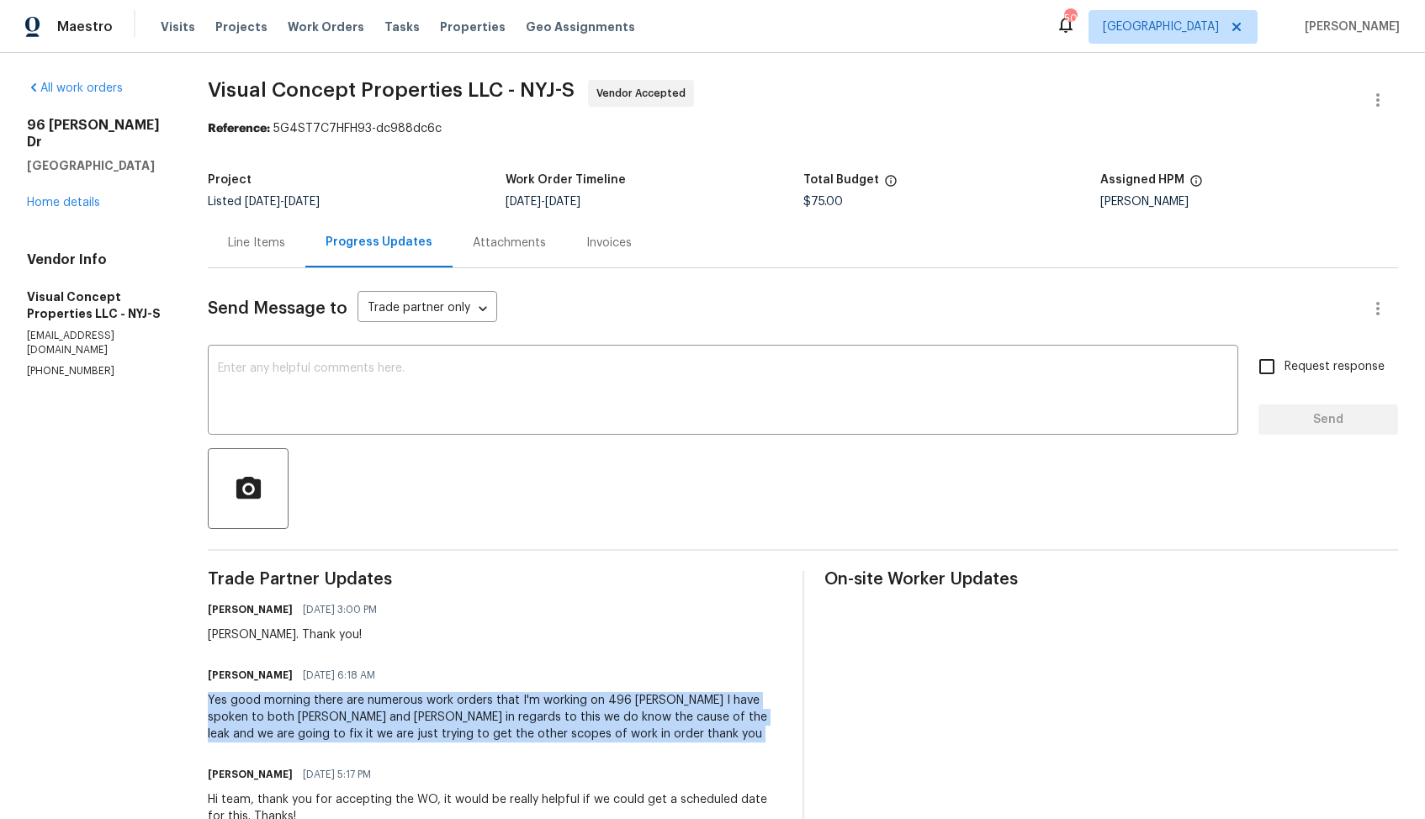
copy div "Yes good morning there are numerous work orders that I'm working on 496 Wilkins…"
click at [961, 87] on span "Visual Concept Properties LLC - NYJ-S Vendor Accepted" at bounding box center [783, 100] width 1150 height 40
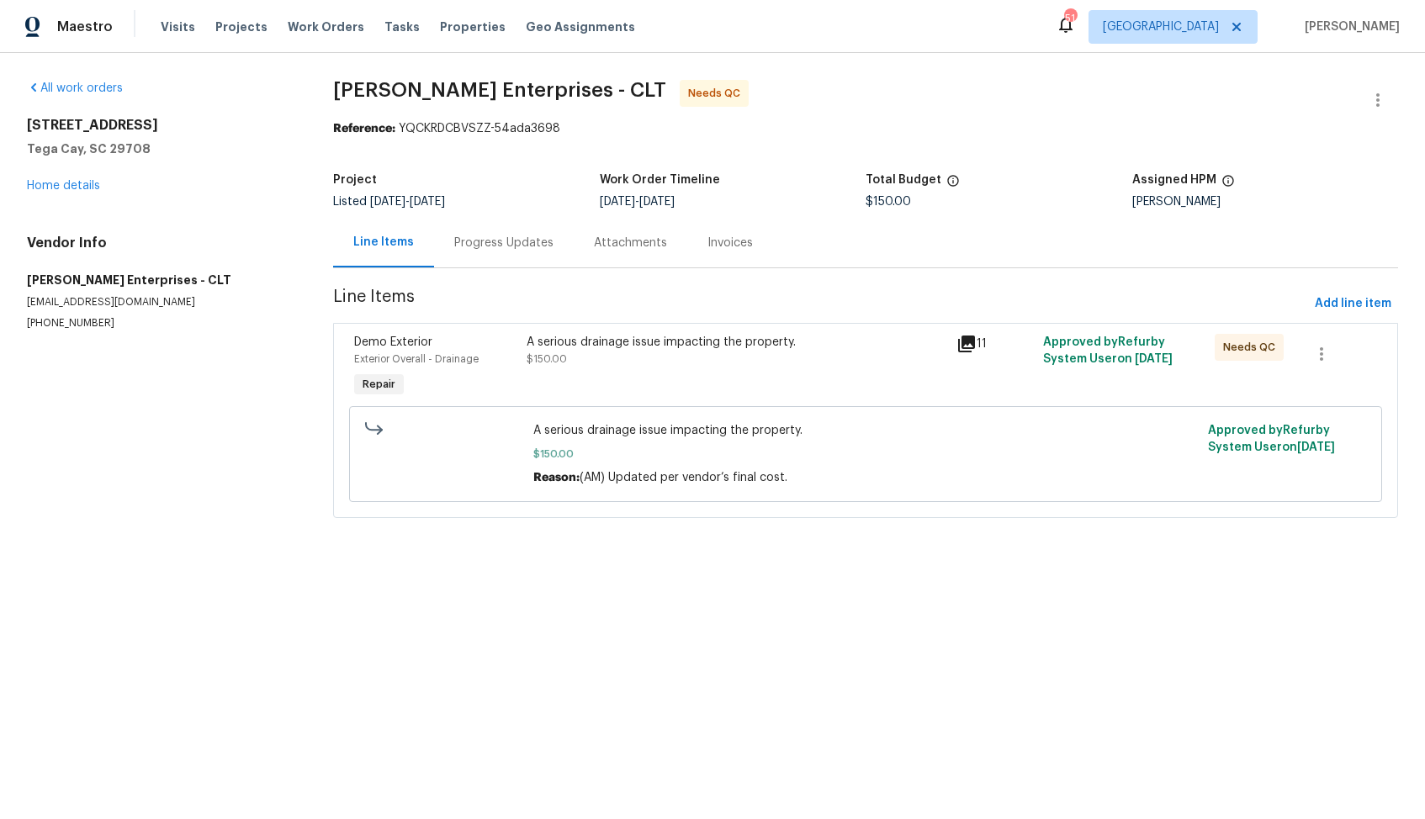
click at [484, 246] on div "Progress Updates" at bounding box center [503, 243] width 99 height 17
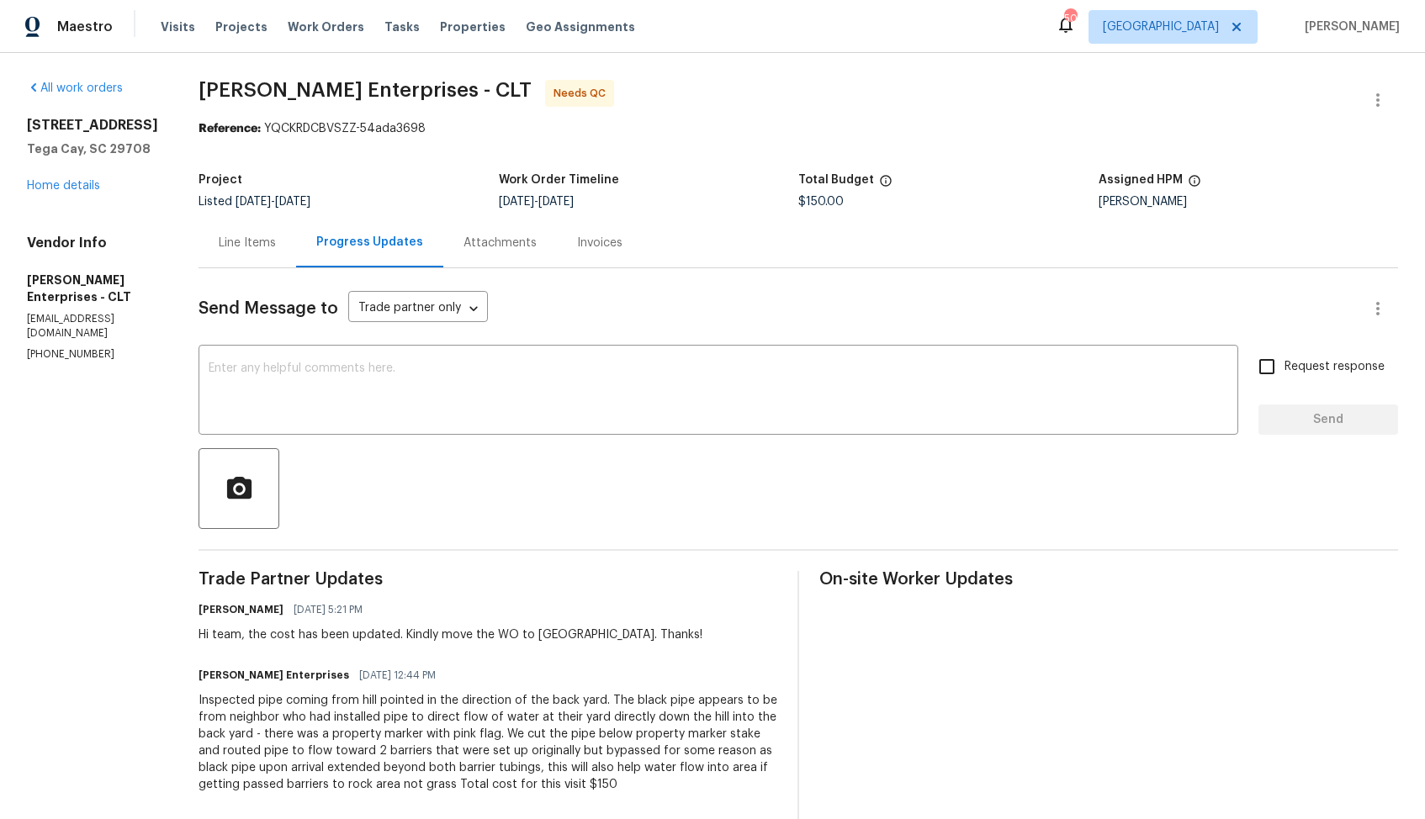
click at [221, 262] on div "Line Items" at bounding box center [247, 243] width 98 height 50
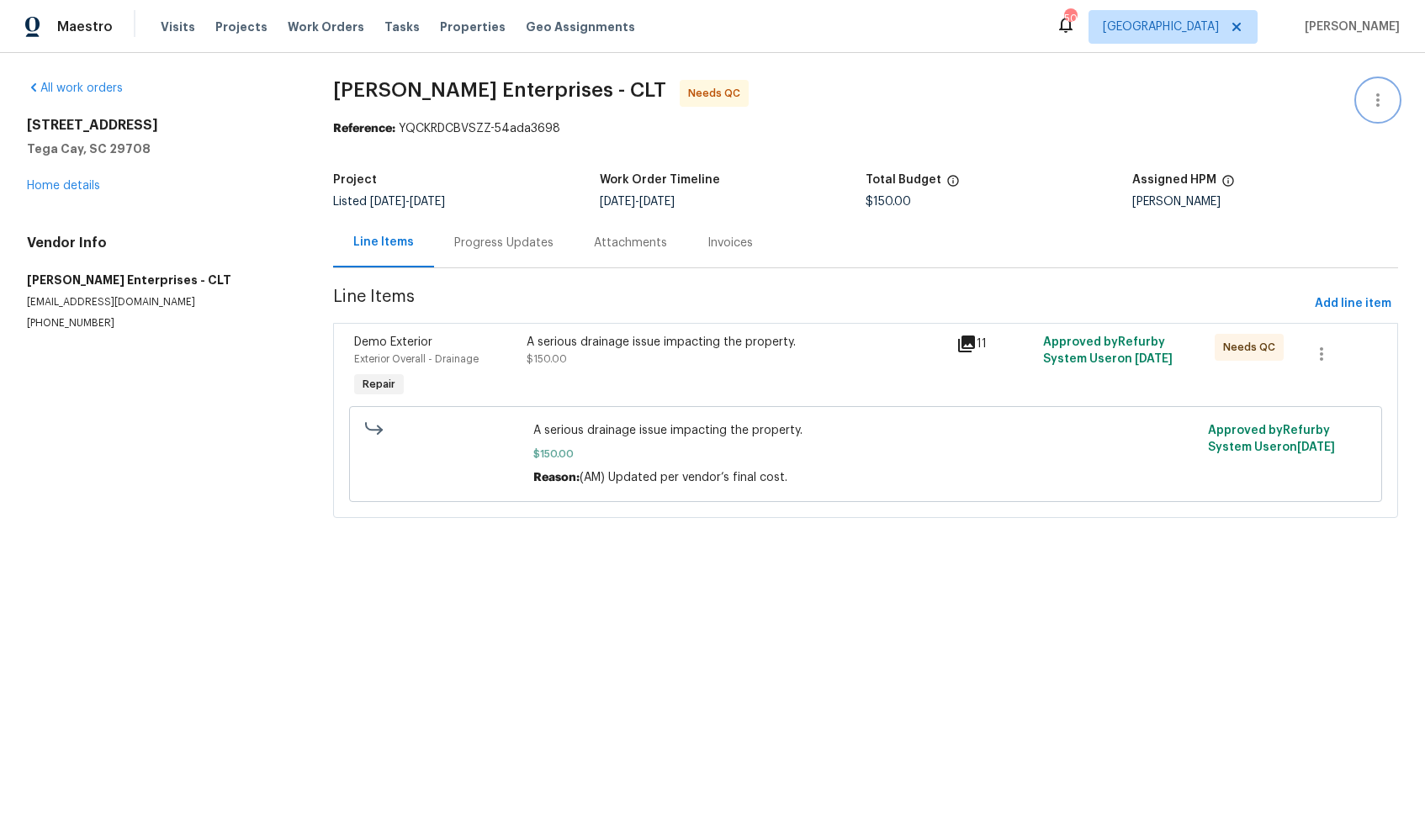
click at [1375, 108] on icon "button" at bounding box center [1378, 100] width 20 height 20
click at [1275, 98] on li "Edit" at bounding box center [1323, 101] width 182 height 28
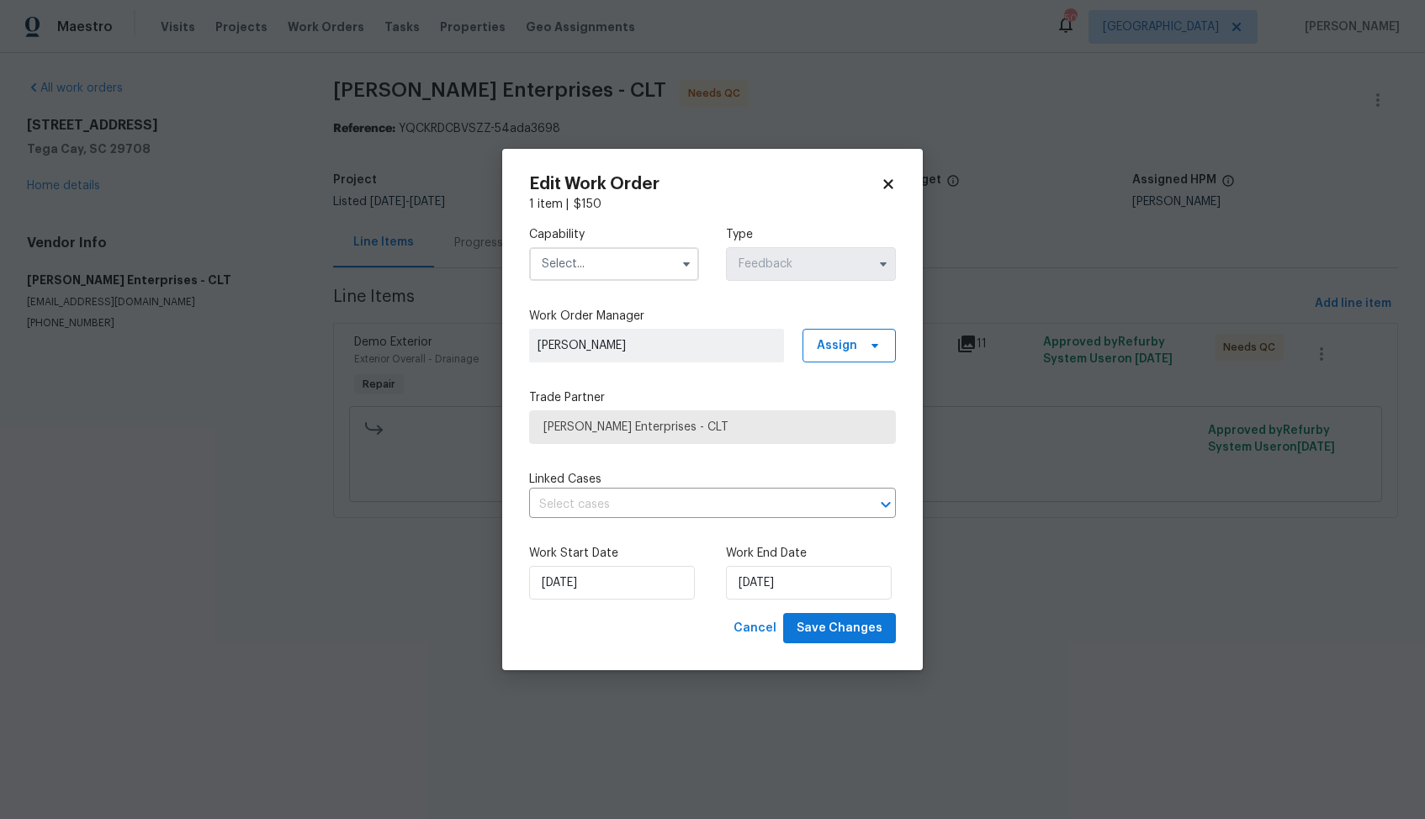
click at [595, 279] on input "text" at bounding box center [614, 264] width 170 height 34
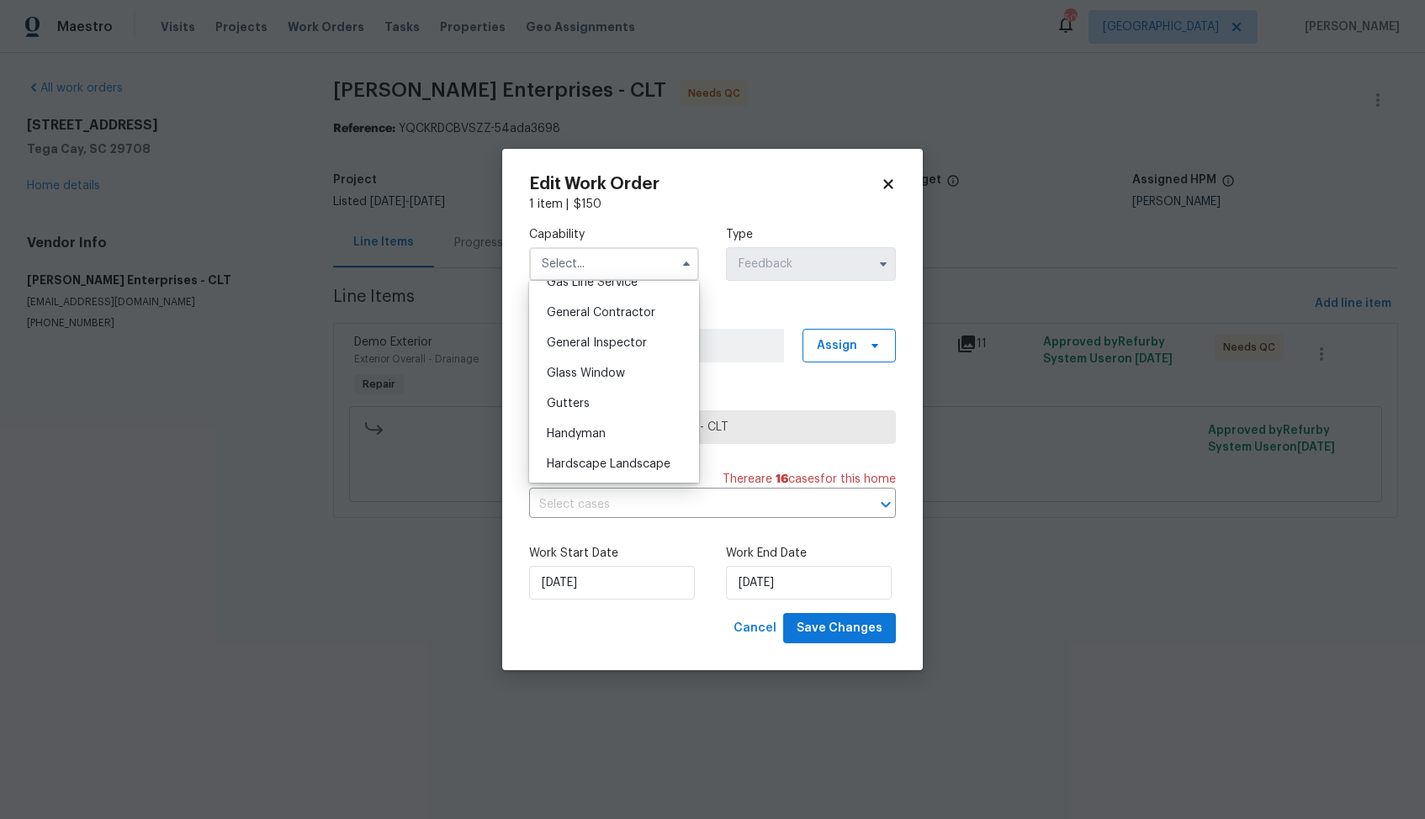
scroll to position [801, 0]
click at [574, 420] on span "Handyman" at bounding box center [576, 425] width 59 height 12
type input "Handyman"
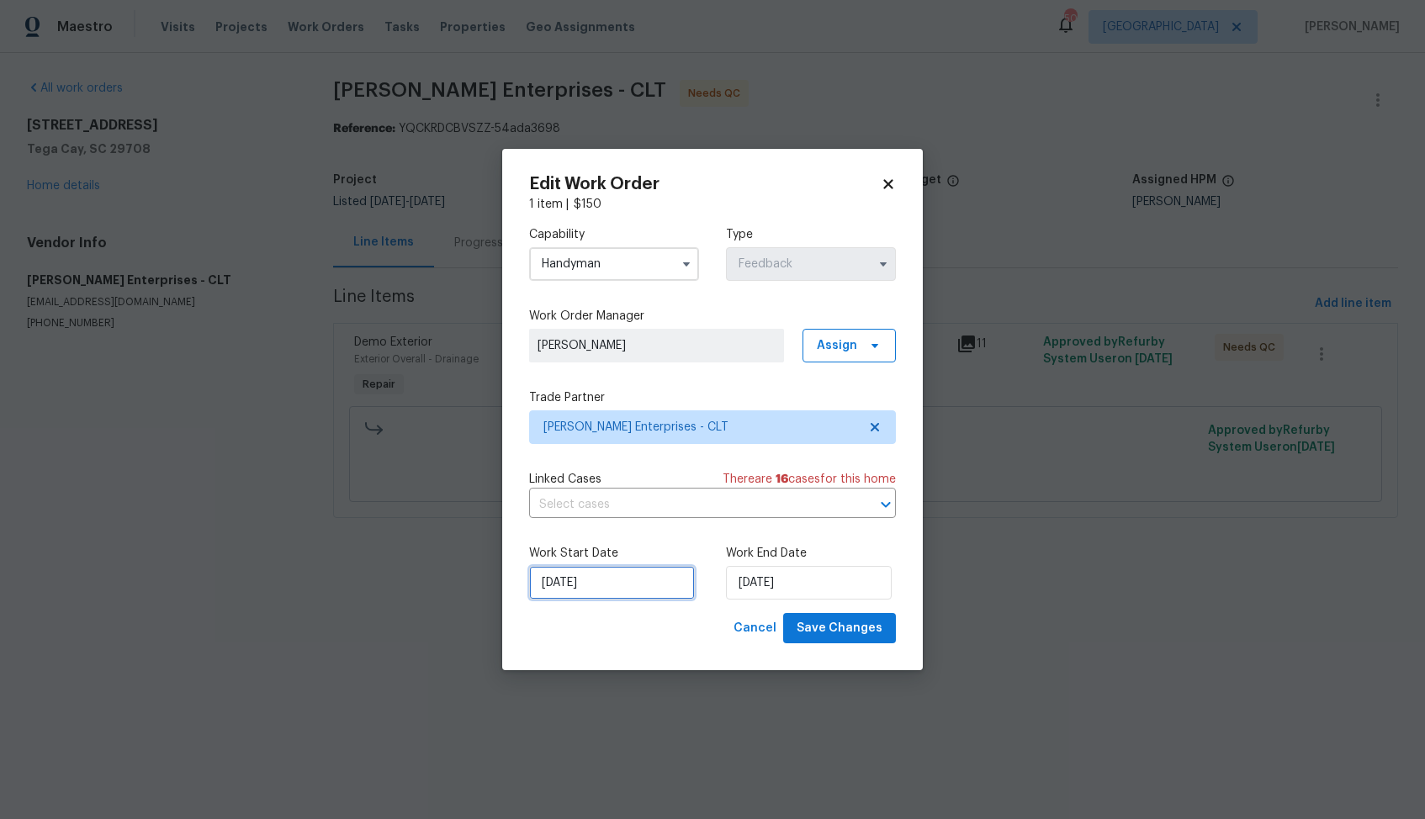
click at [635, 577] on input "23/08/2025" at bounding box center [612, 583] width 166 height 34
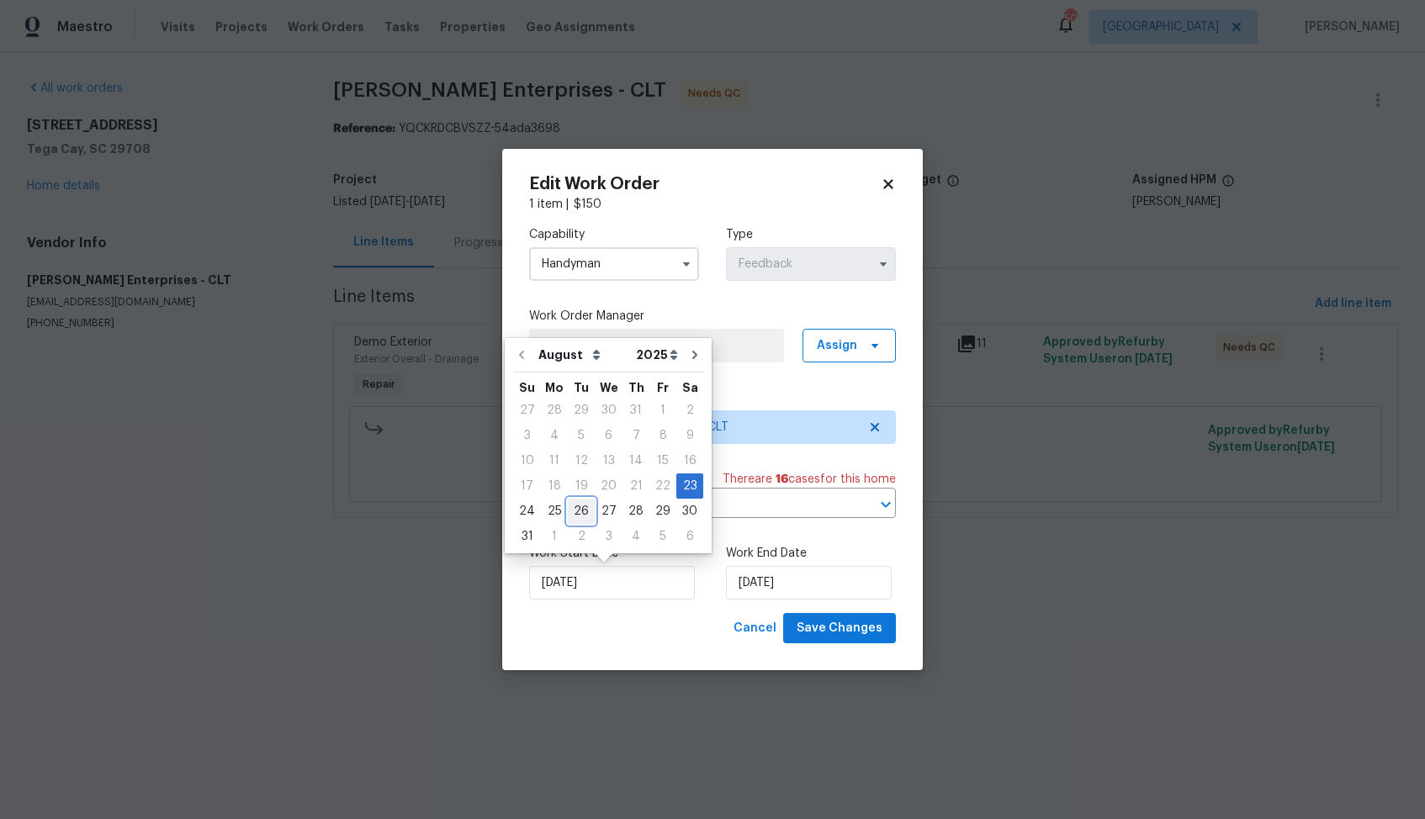
click at [578, 512] on div "26" at bounding box center [581, 512] width 27 height 24
type input "26/08/2025"
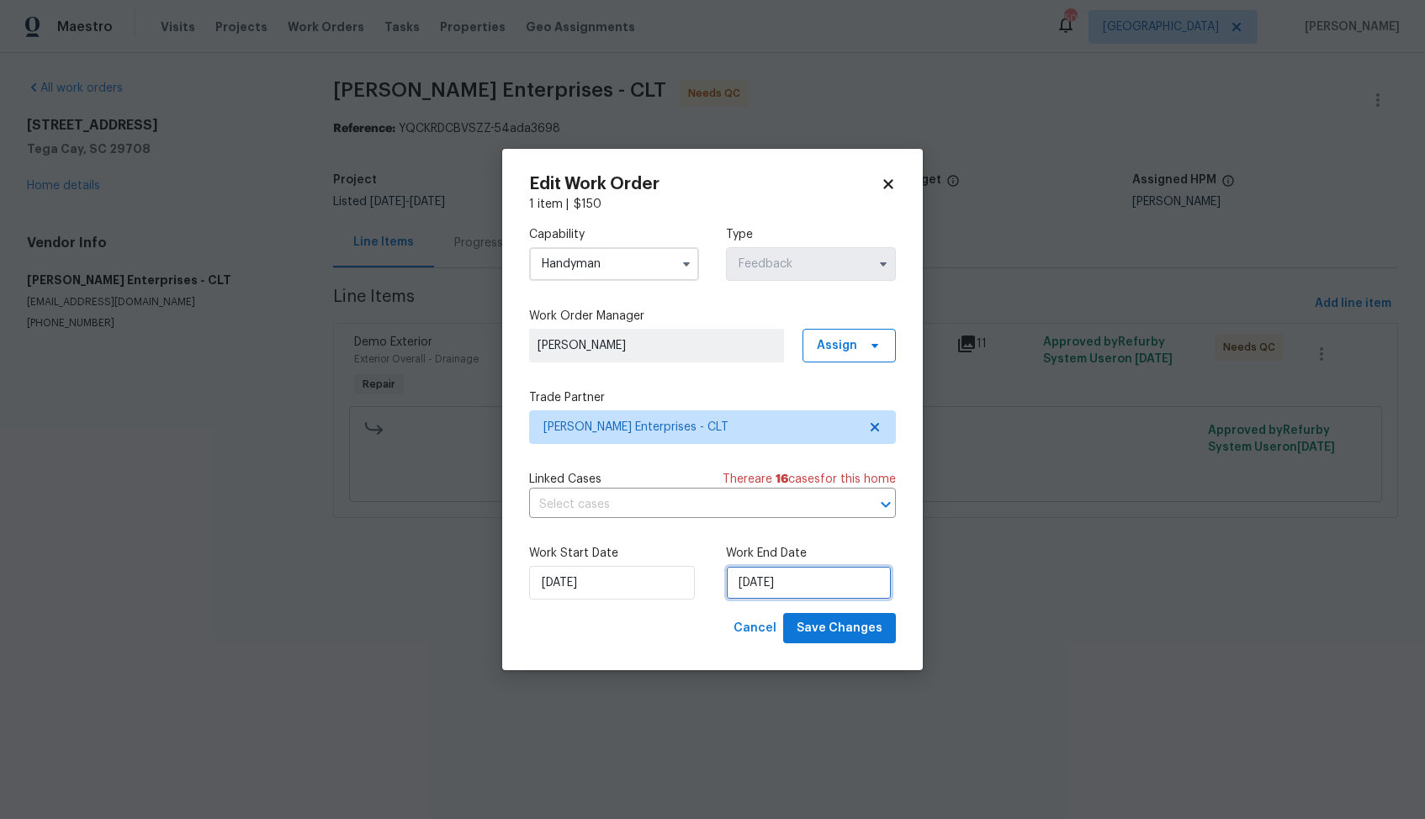
click at [779, 590] on input "26/08/2025" at bounding box center [809, 583] width 166 height 34
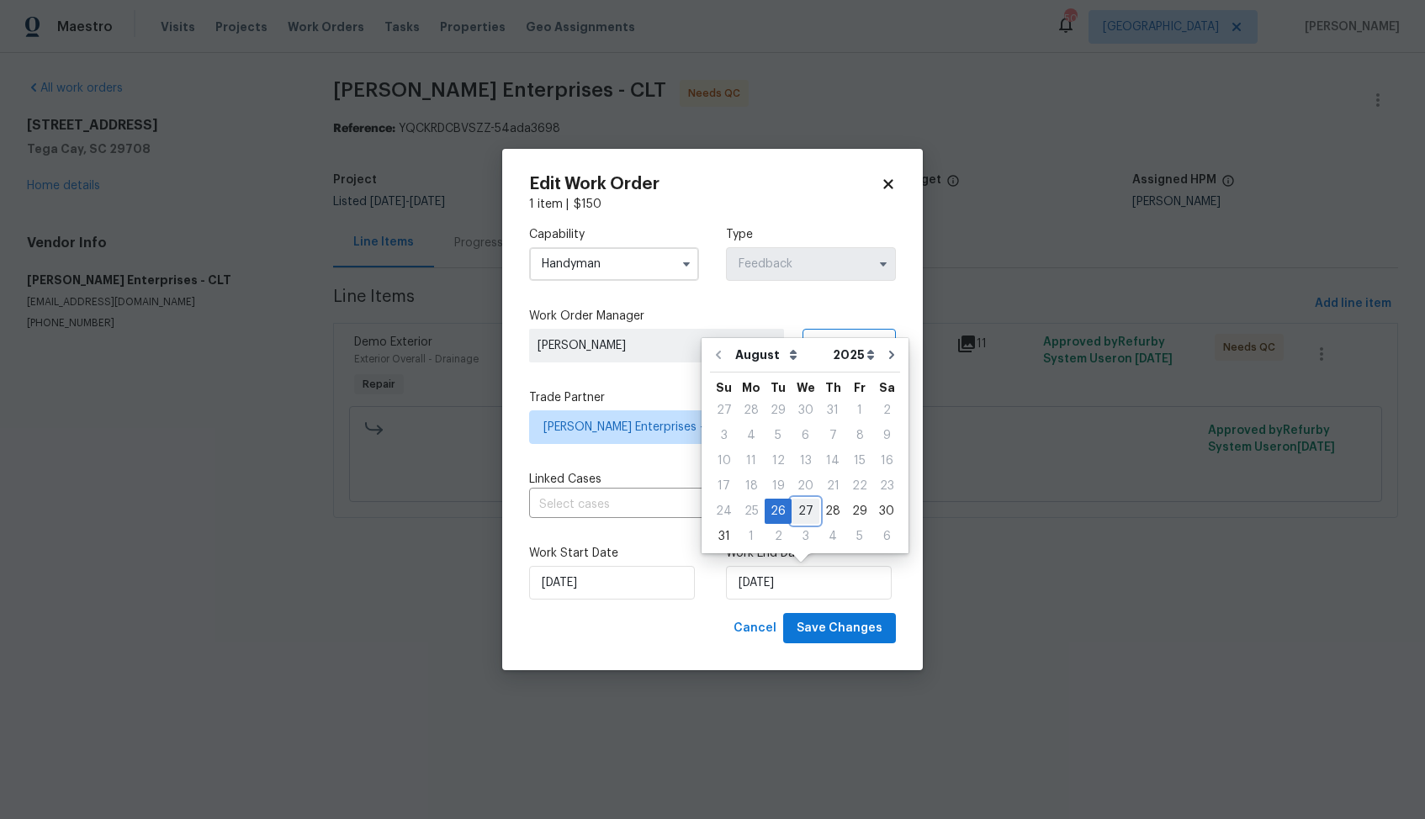
click at [801, 511] on div "27" at bounding box center [805, 512] width 28 height 24
type input "27/08/2025"
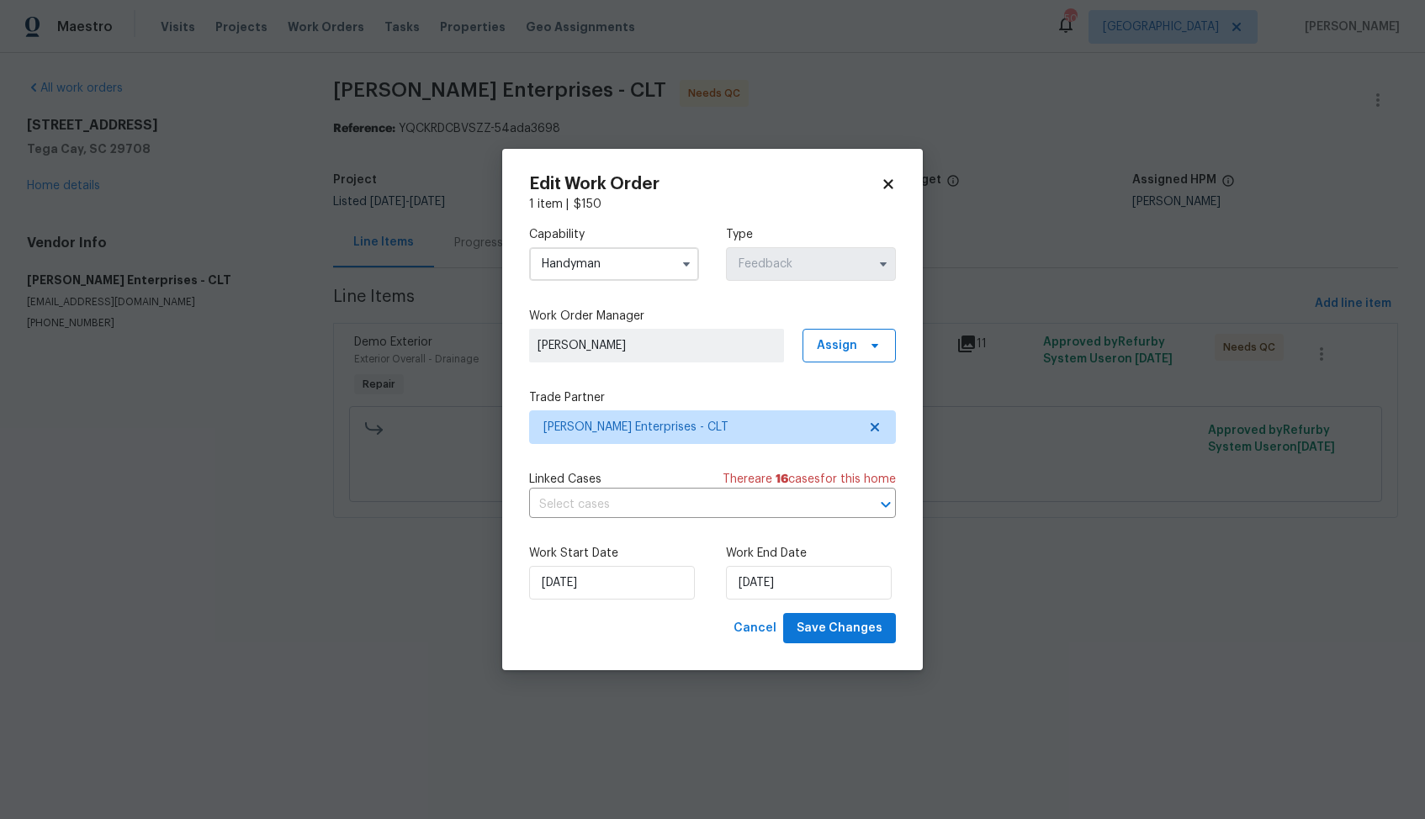
click at [700, 623] on div "Cancel Save Changes" at bounding box center [712, 628] width 367 height 31
click at [849, 617] on button "Save Changes" at bounding box center [839, 628] width 113 height 31
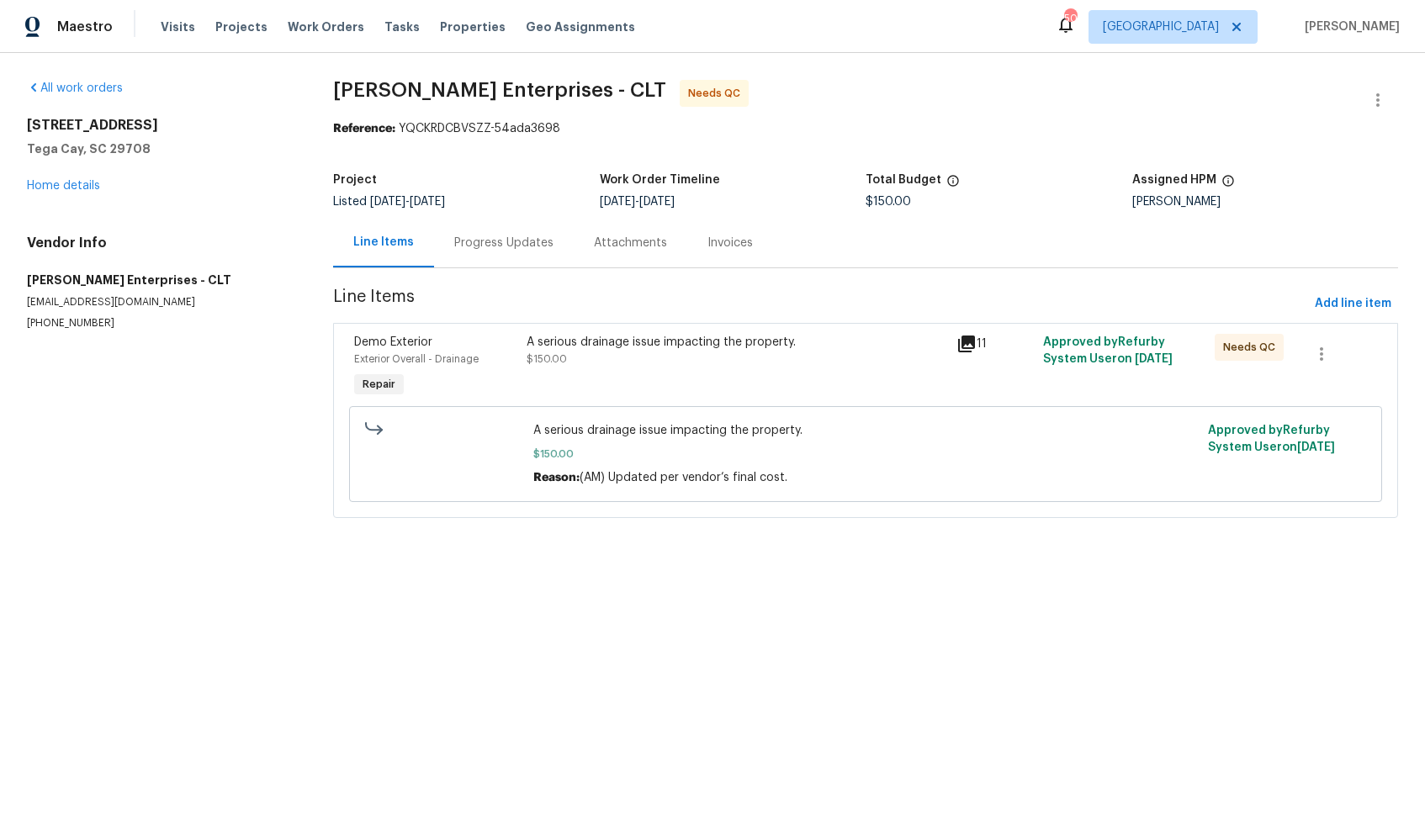
click at [473, 218] on div "Progress Updates" at bounding box center [504, 243] width 140 height 50
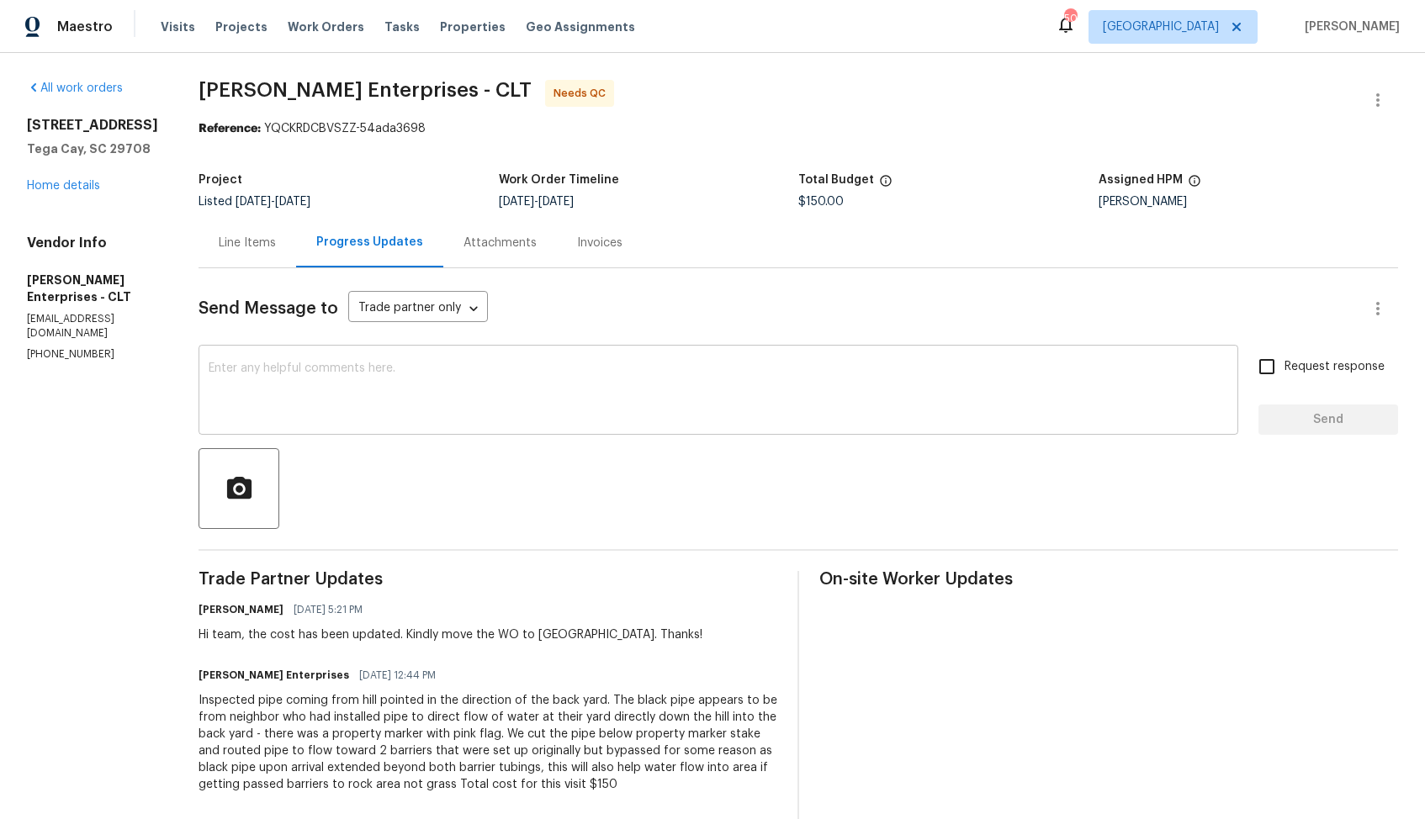
click at [460, 421] on textarea at bounding box center [718, 391] width 1019 height 59
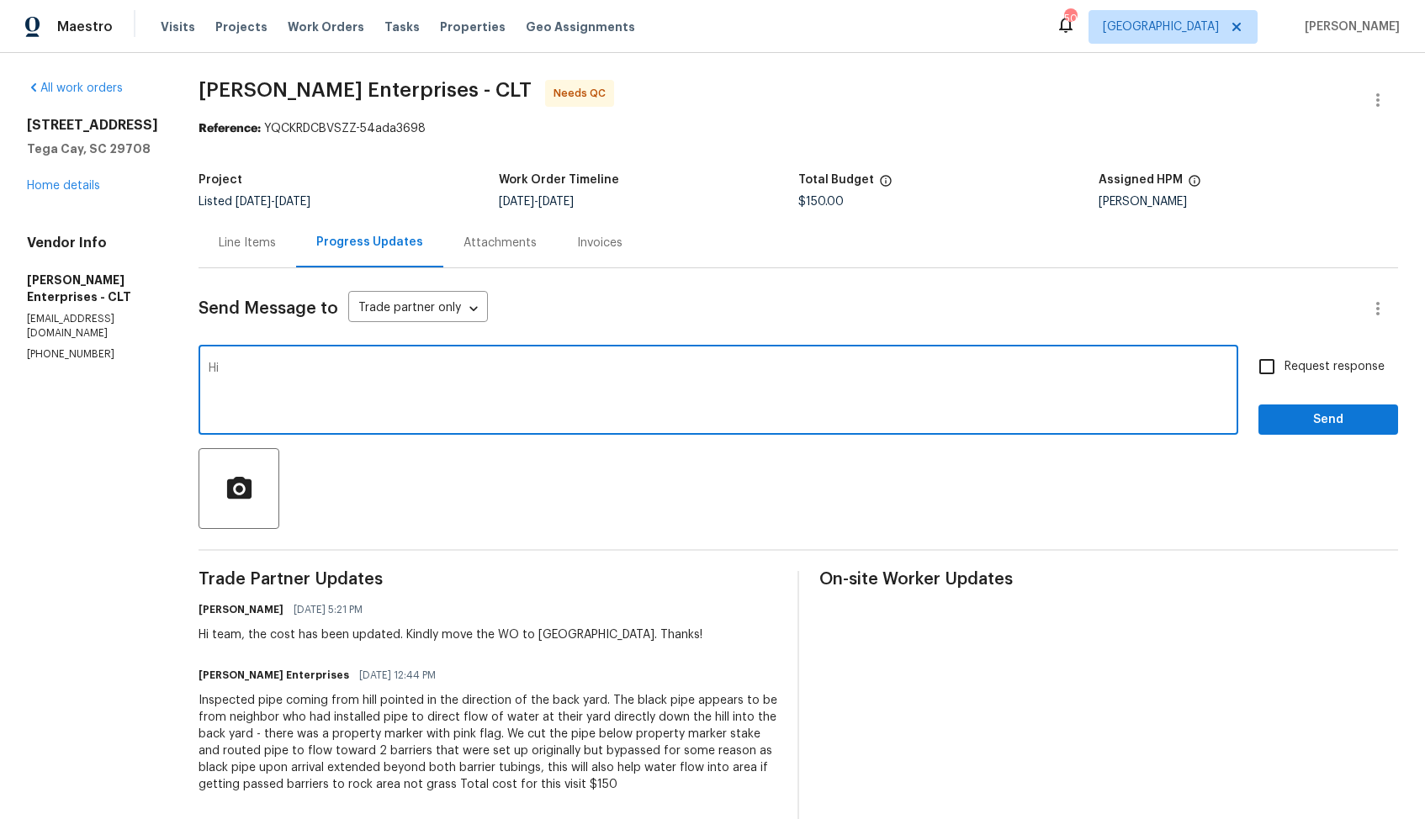
type textarea "H"
type textarea "Thank you for completing the job. WO is approved. Thanks!"
click at [1293, 412] on span "Send" at bounding box center [1328, 420] width 113 height 21
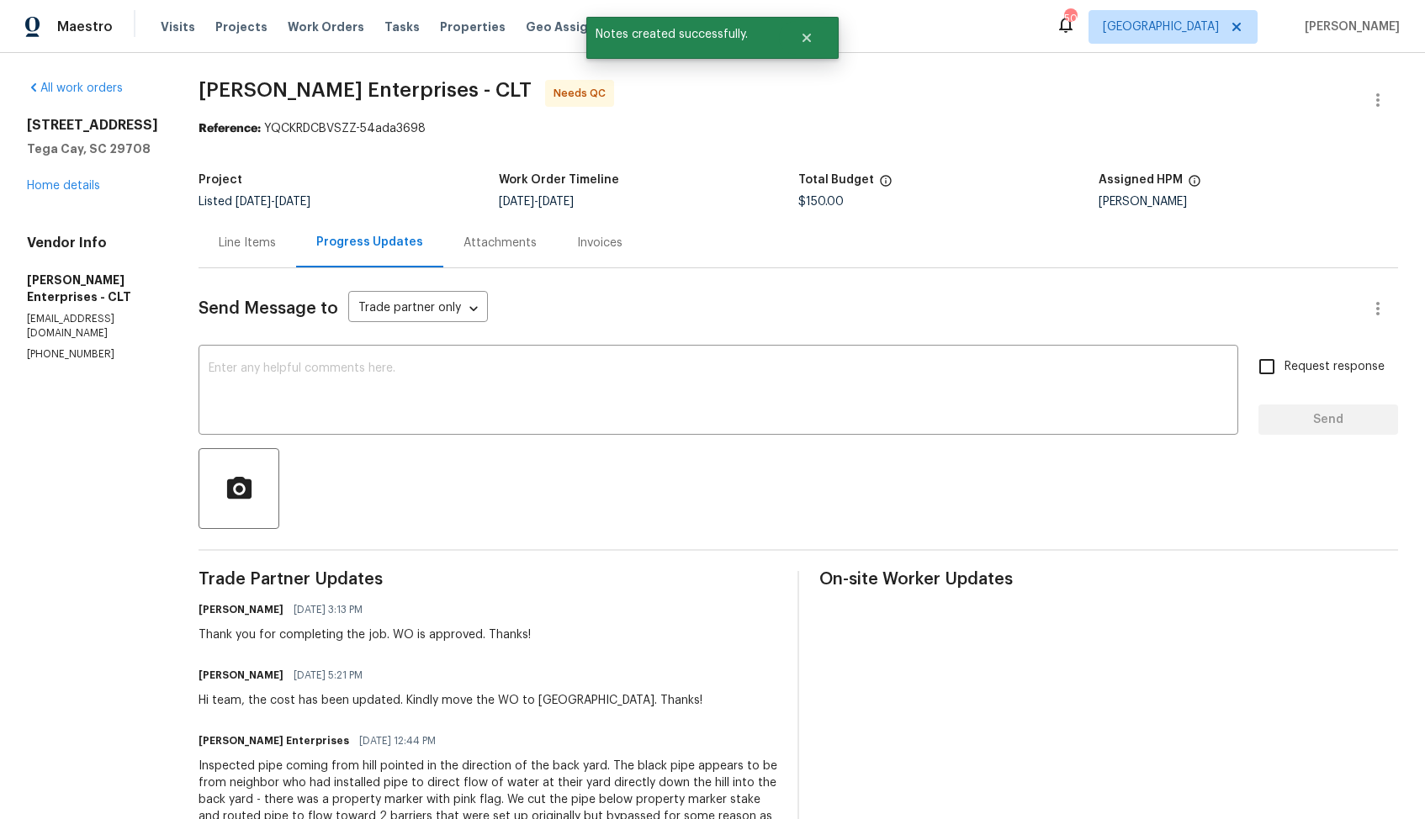
click at [227, 241] on div "Line Items" at bounding box center [247, 243] width 57 height 17
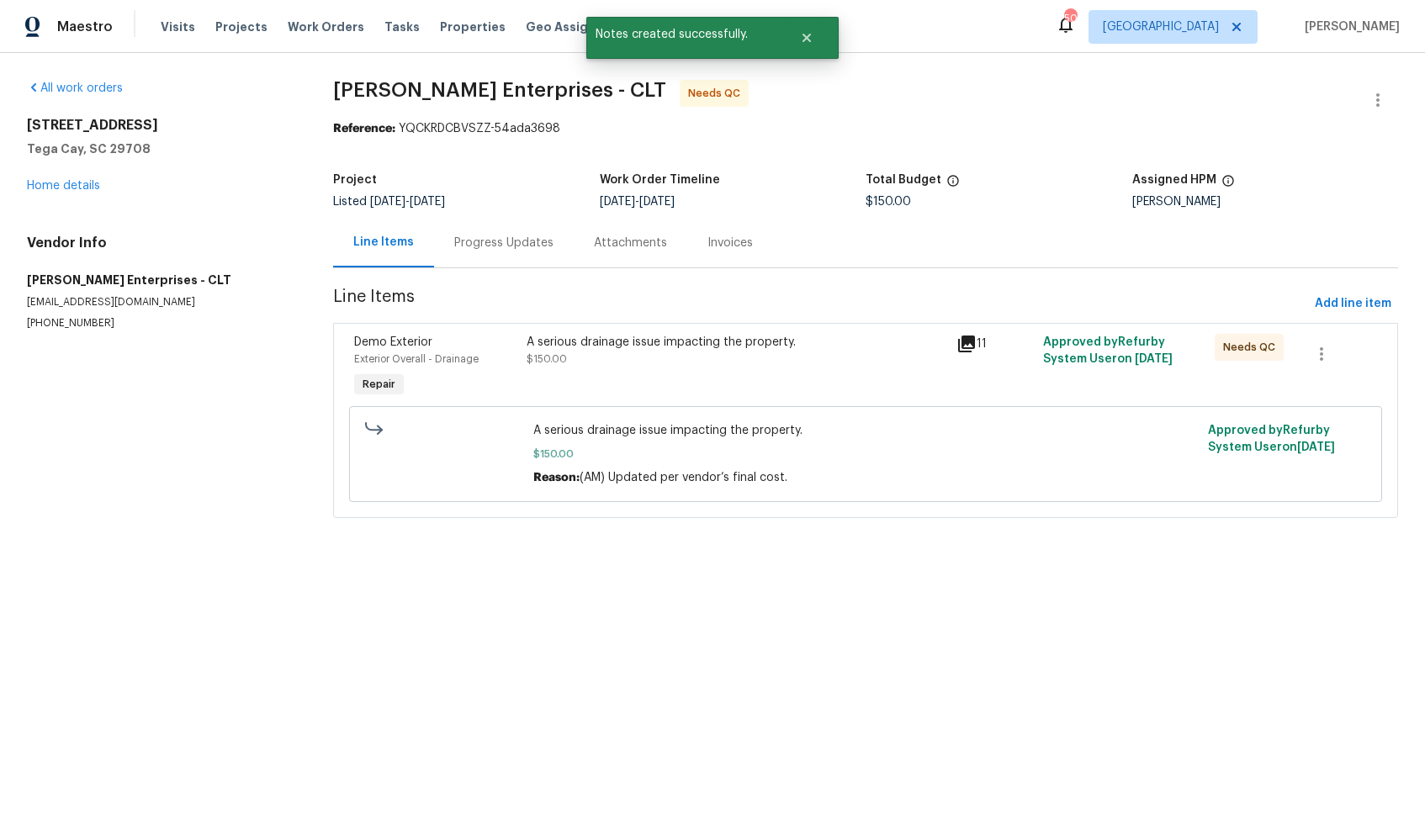
click at [512, 331] on div "Demo Exterior Exterior Overall - Drainage Repair" at bounding box center [435, 367] width 172 height 77
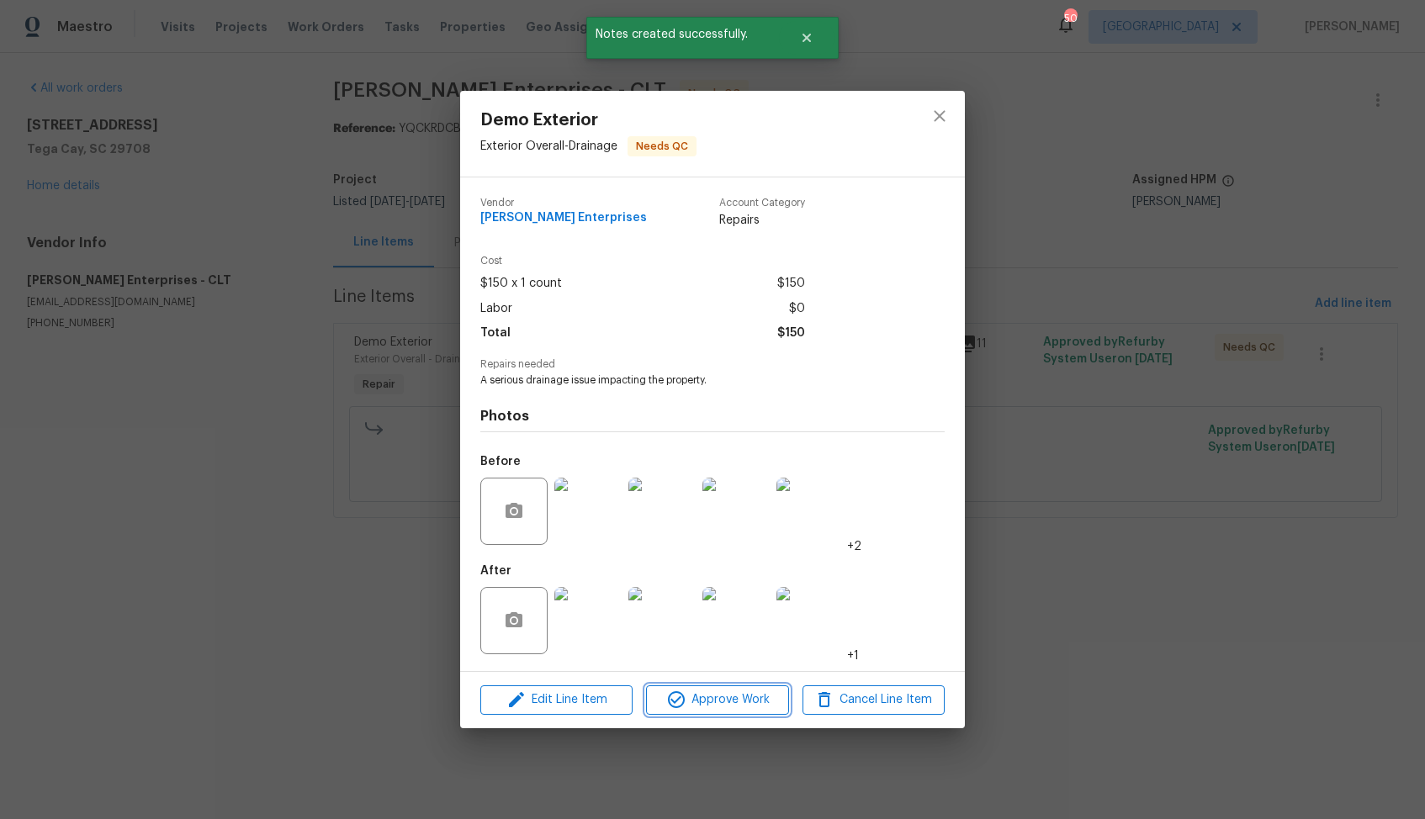
click at [663, 707] on span "Approve Work" at bounding box center [717, 700] width 132 height 21
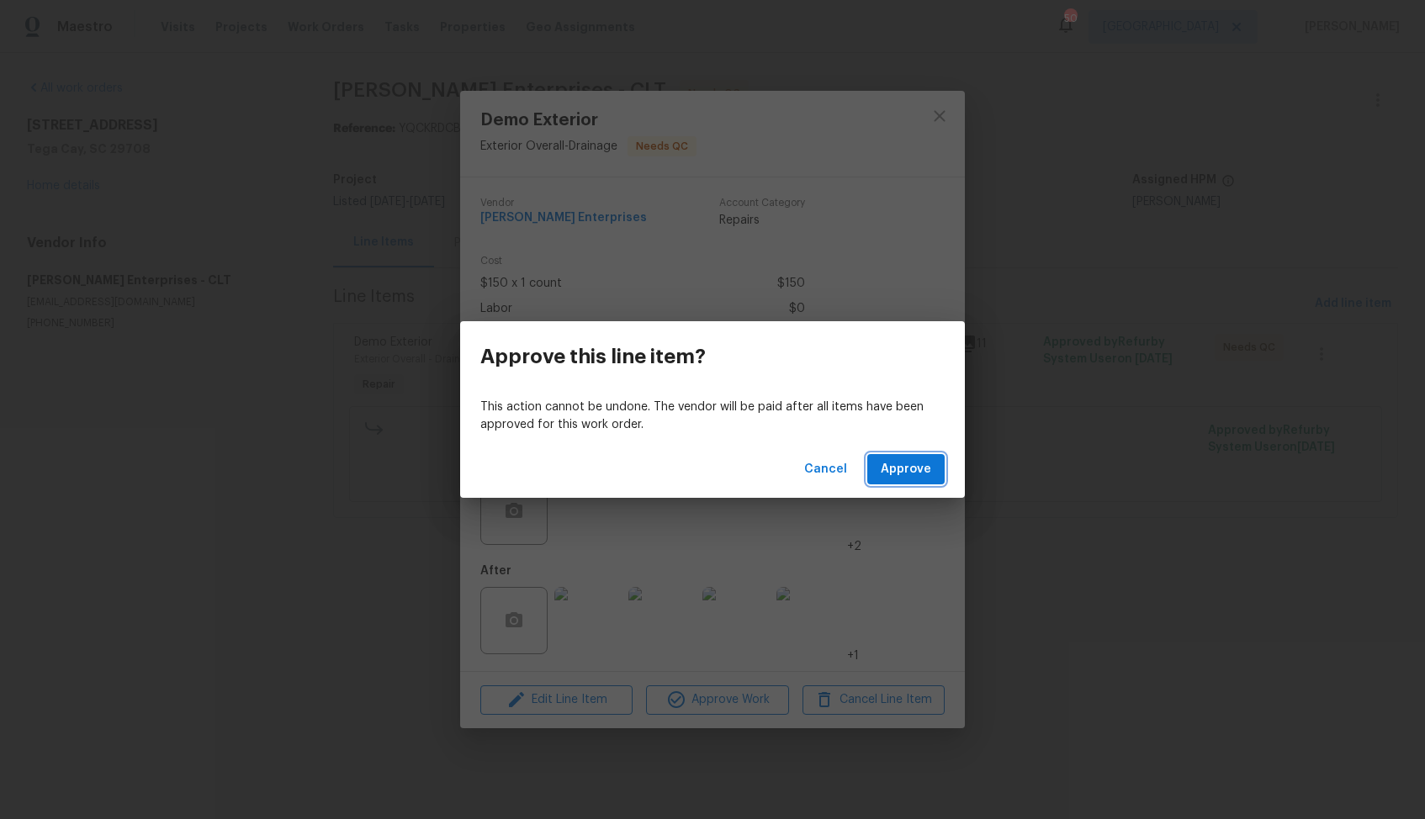
click at [903, 466] on span "Approve" at bounding box center [906, 469] width 50 height 21
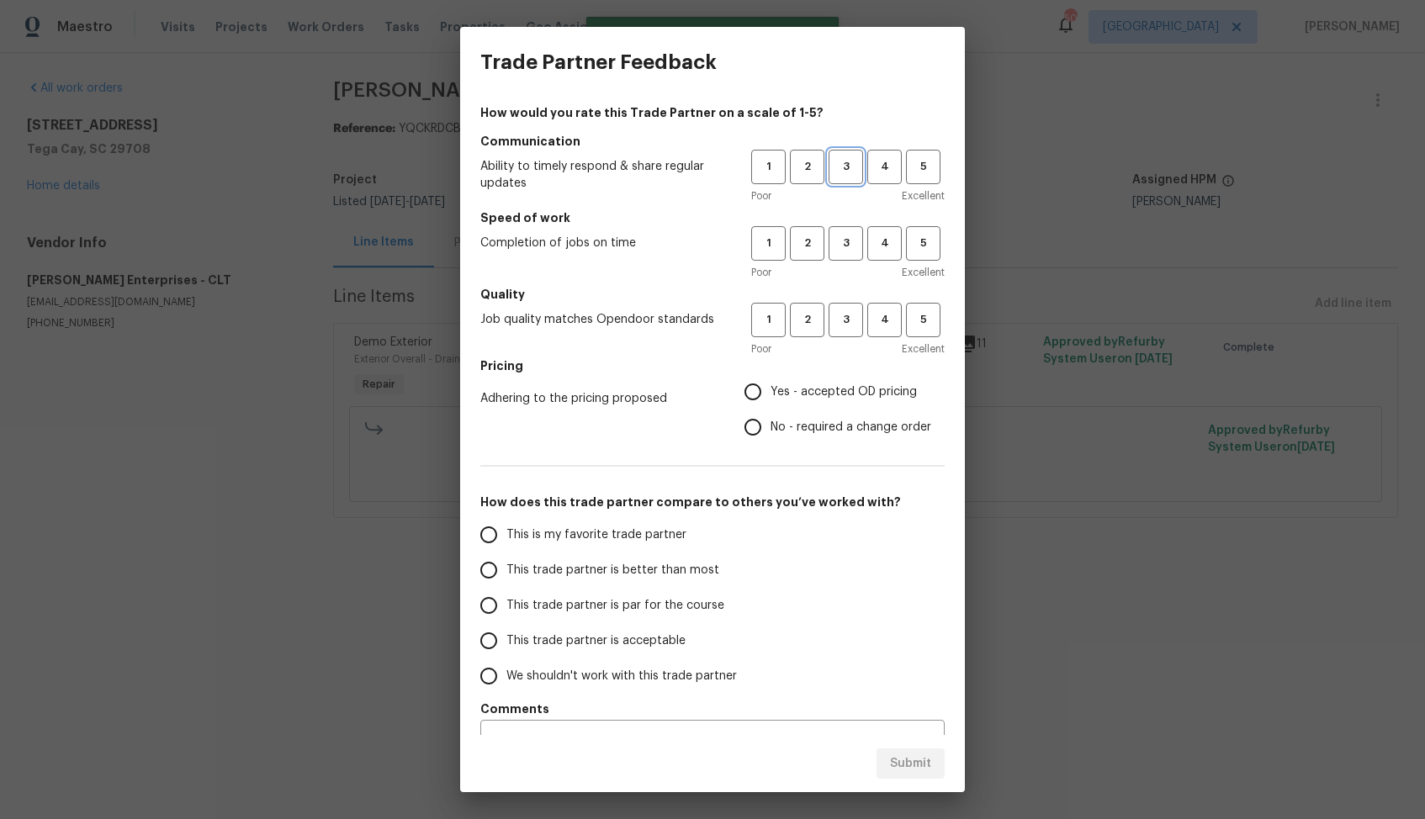
click at [848, 171] on span "3" at bounding box center [845, 166] width 31 height 19
click at [844, 246] on span "3" at bounding box center [845, 243] width 31 height 19
click at [843, 318] on span "3" at bounding box center [845, 319] width 31 height 19
click at [768, 431] on input "No - required a change order" at bounding box center [752, 427] width 35 height 35
radio input "true"
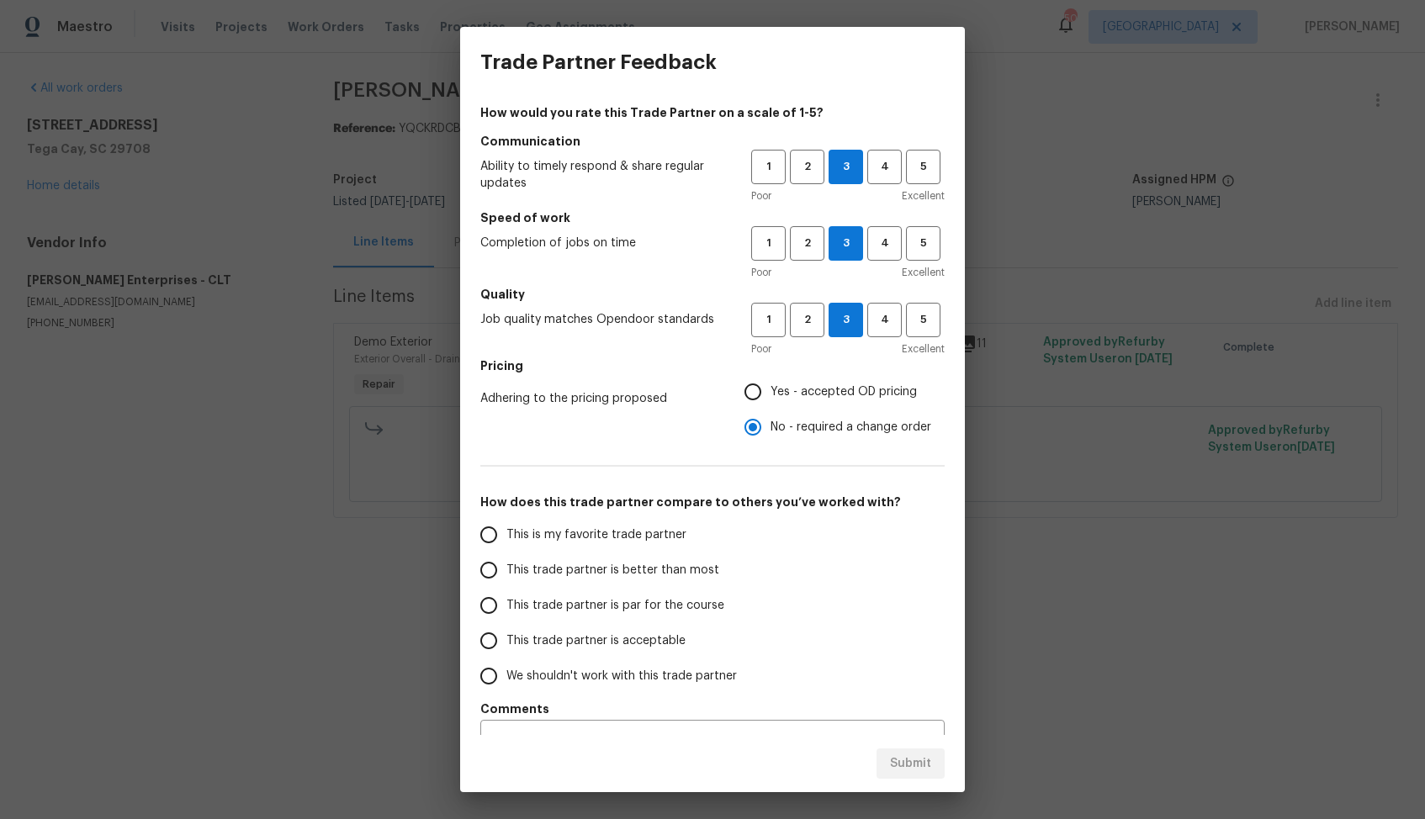
click at [660, 576] on span "This trade partner is better than most" at bounding box center [612, 571] width 213 height 18
click at [506, 576] on input "This trade partner is better than most" at bounding box center [488, 570] width 35 height 35
click at [916, 772] on span "Submit" at bounding box center [910, 764] width 41 height 21
radio input "true"
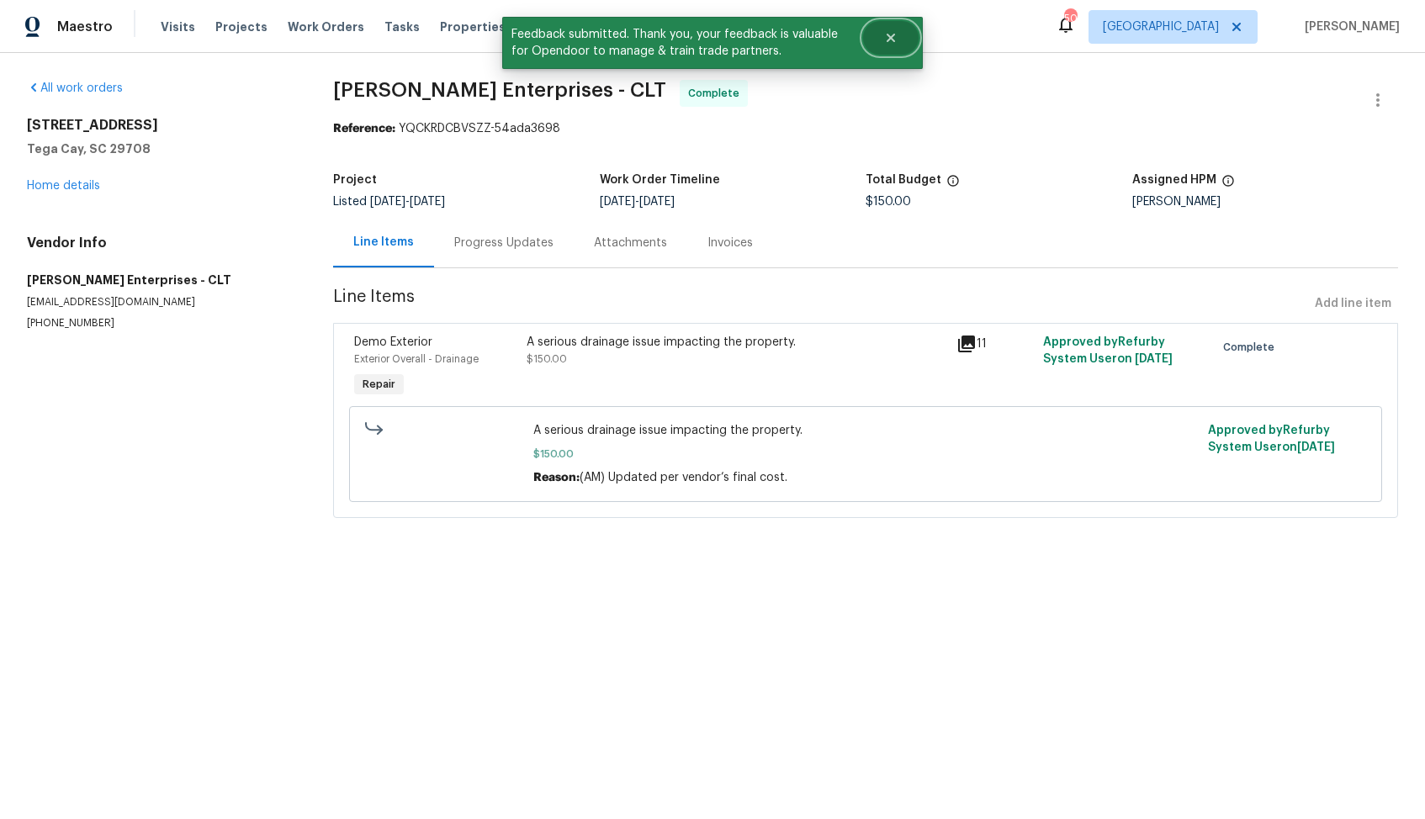
click at [893, 44] on icon "Close" at bounding box center [890, 37] width 13 height 13
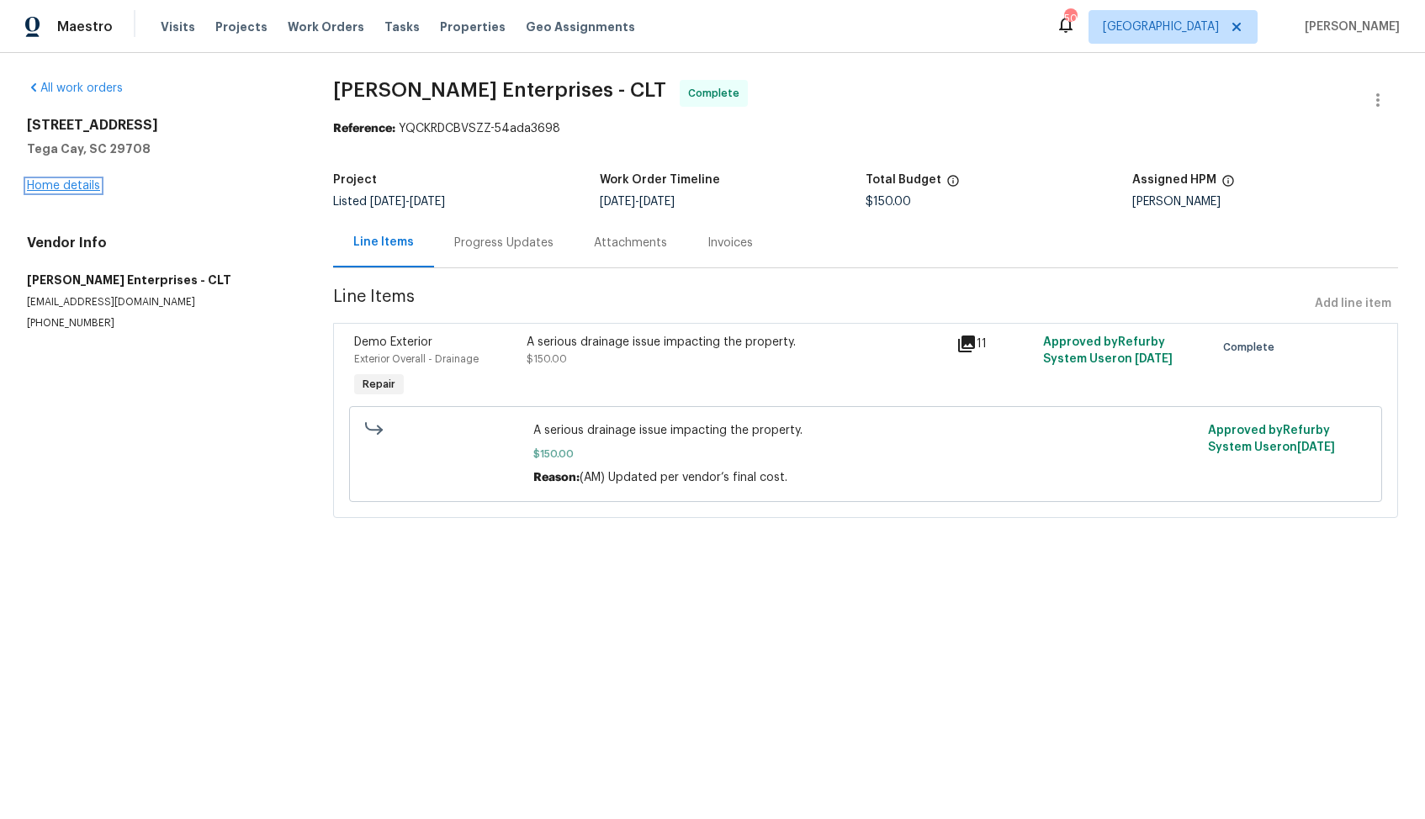
click at [51, 189] on link "Home details" at bounding box center [63, 186] width 73 height 12
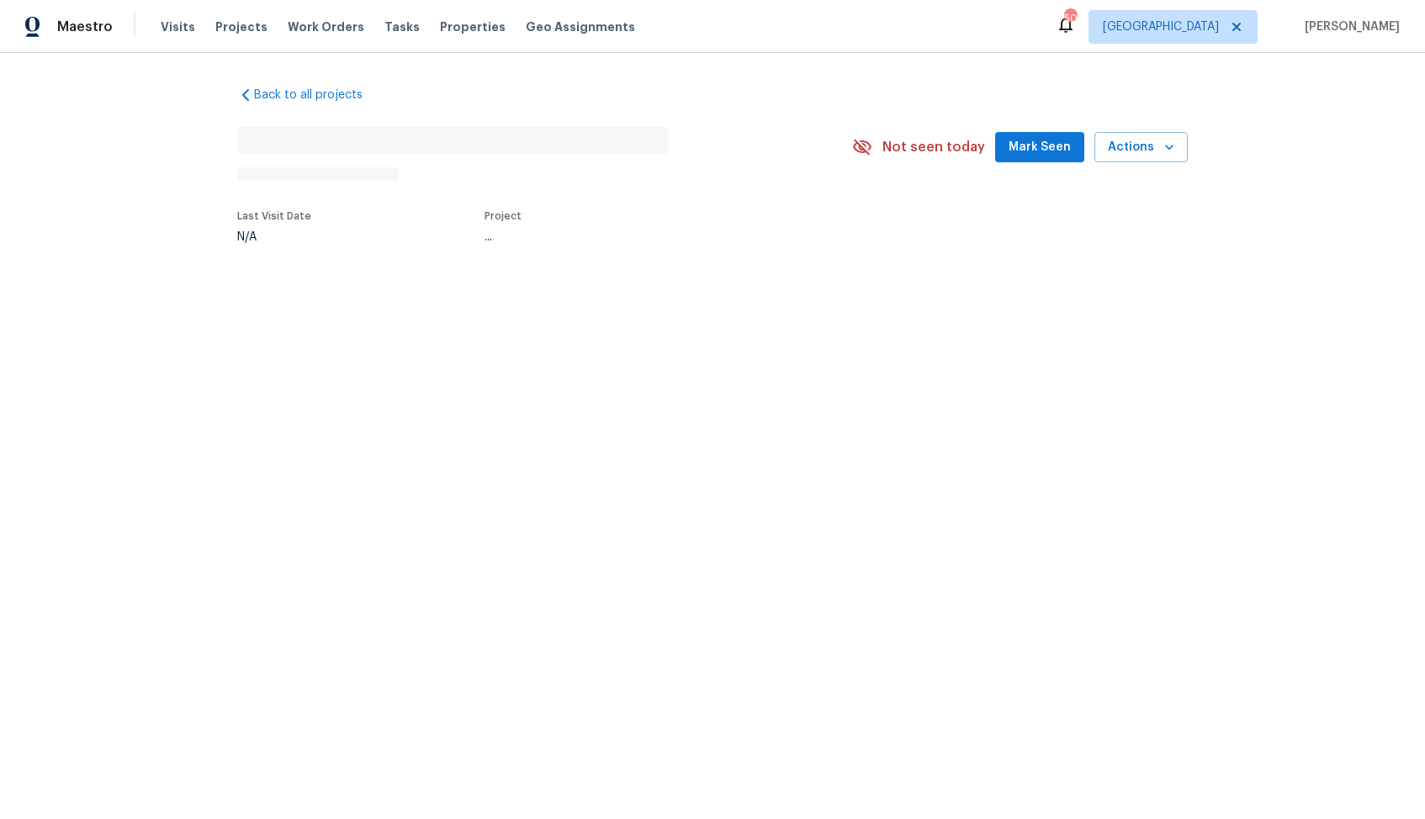
click at [51, 189] on div "Back to all projects No address found N/A Not seen today Mark Seen Actions Last…" at bounding box center [712, 203] width 1425 height 301
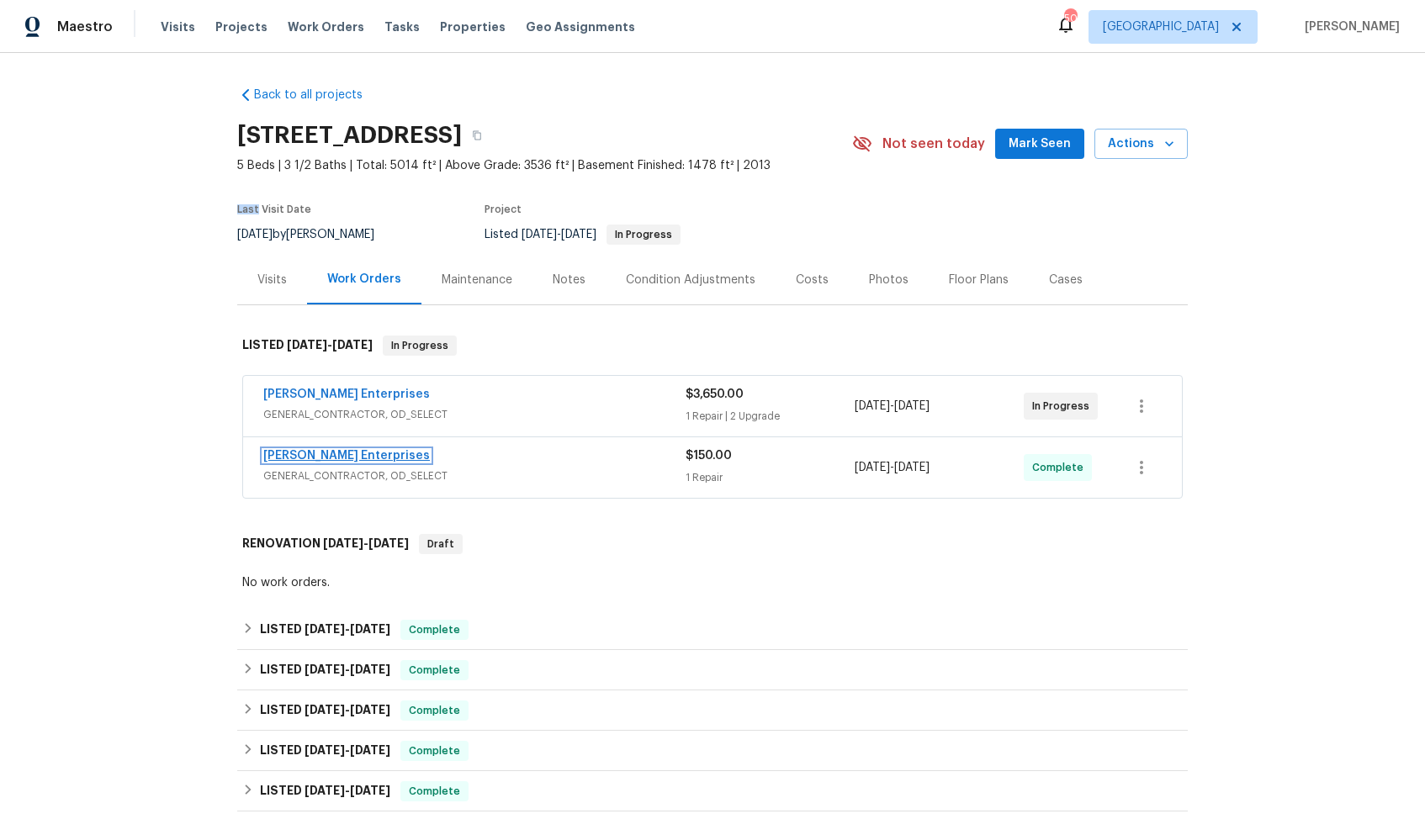
click at [299, 451] on link "Nordman Enterprises" at bounding box center [346, 456] width 167 height 12
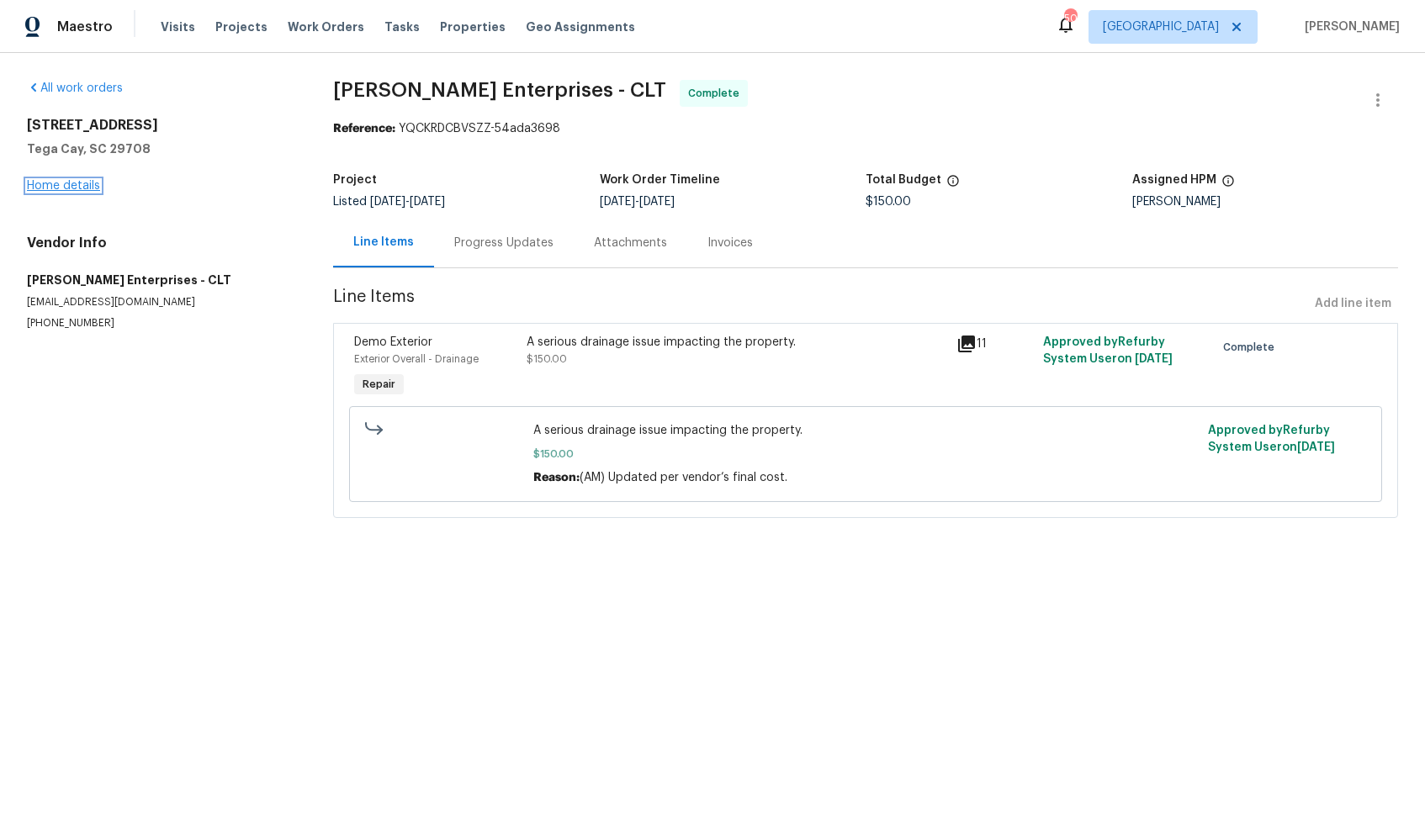
click at [48, 188] on link "Home details" at bounding box center [63, 186] width 73 height 12
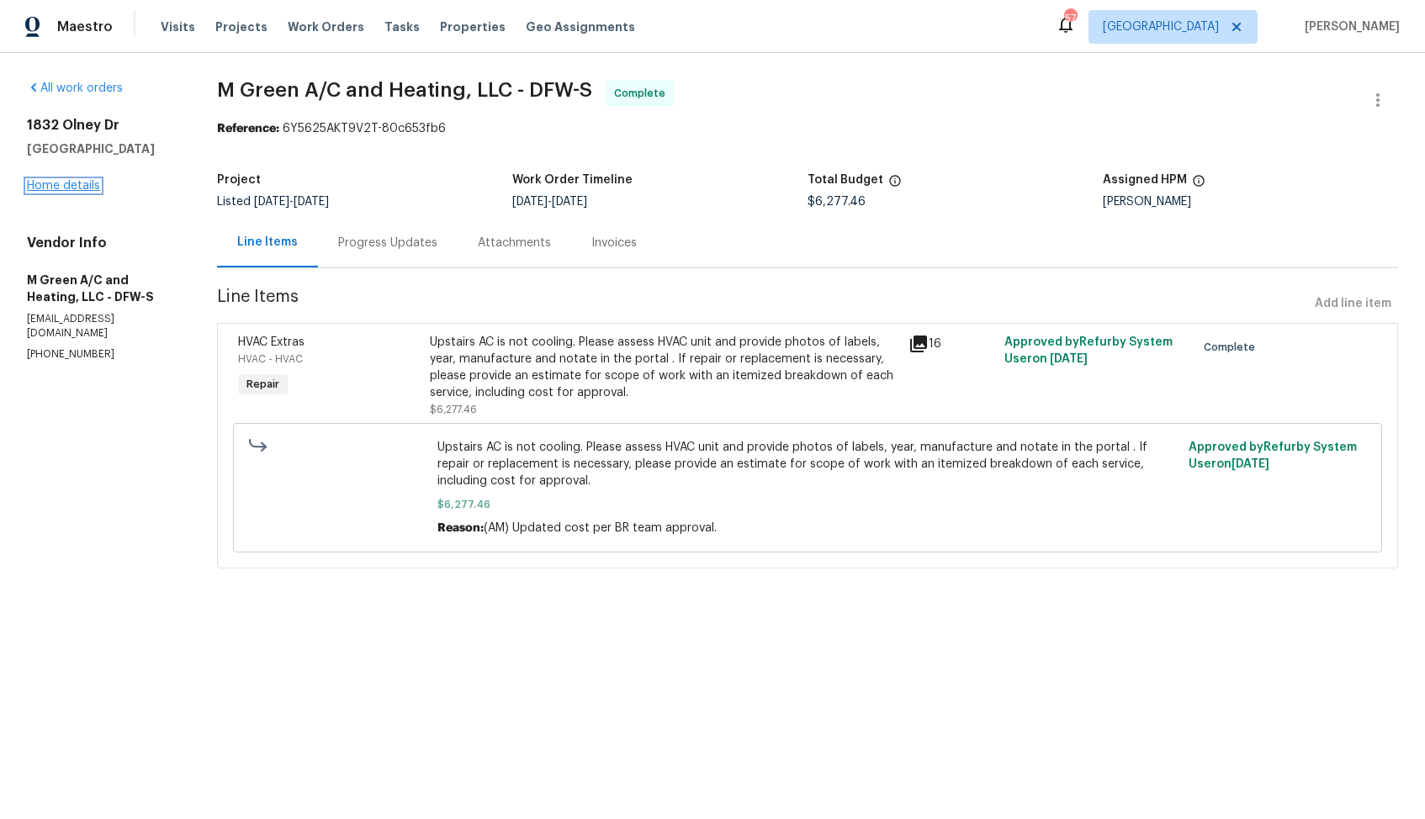
click at [62, 187] on link "Home details" at bounding box center [63, 186] width 73 height 12
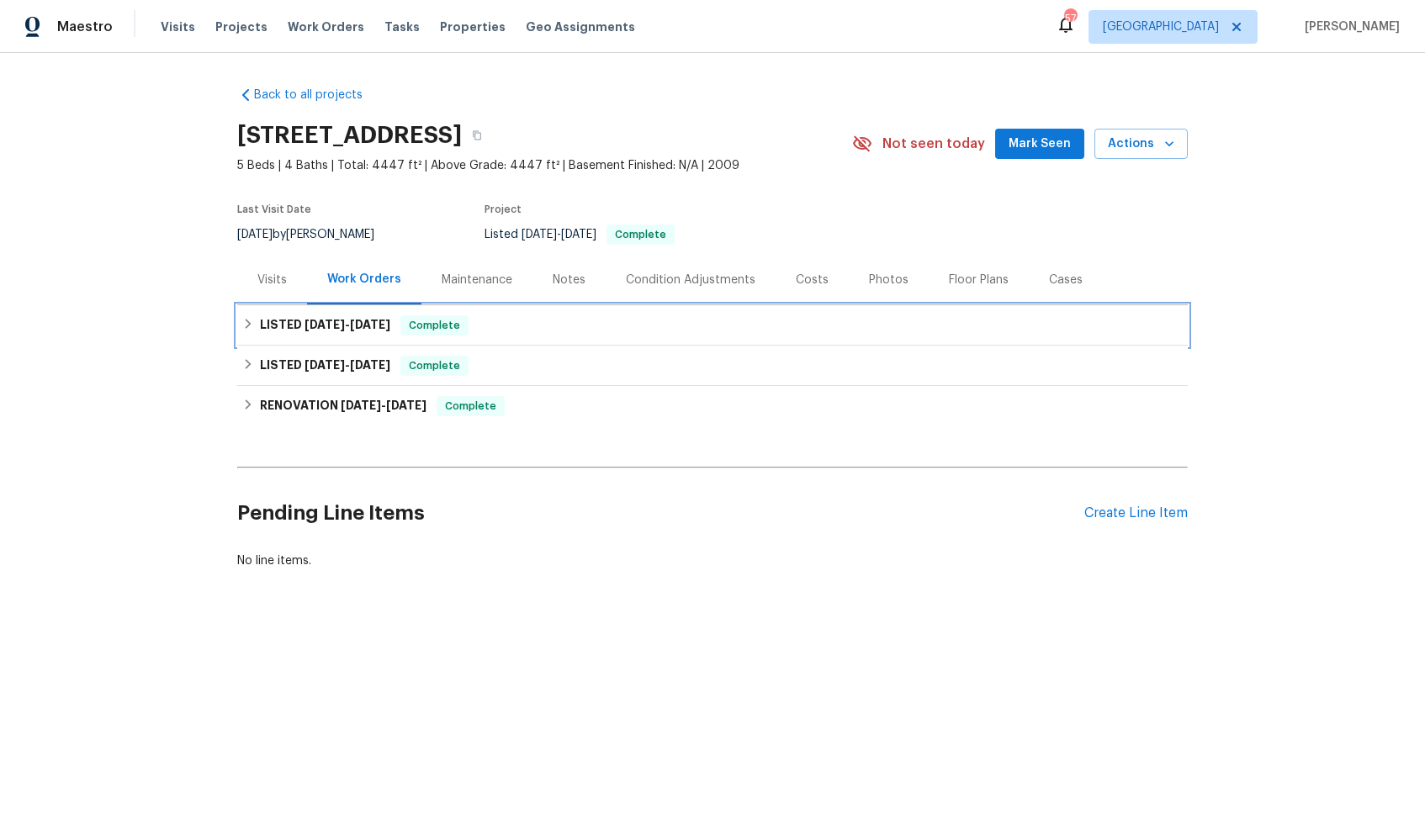
click at [645, 313] on div "LISTED 8/12/25 - 8/22/25 Complete" at bounding box center [712, 325] width 950 height 40
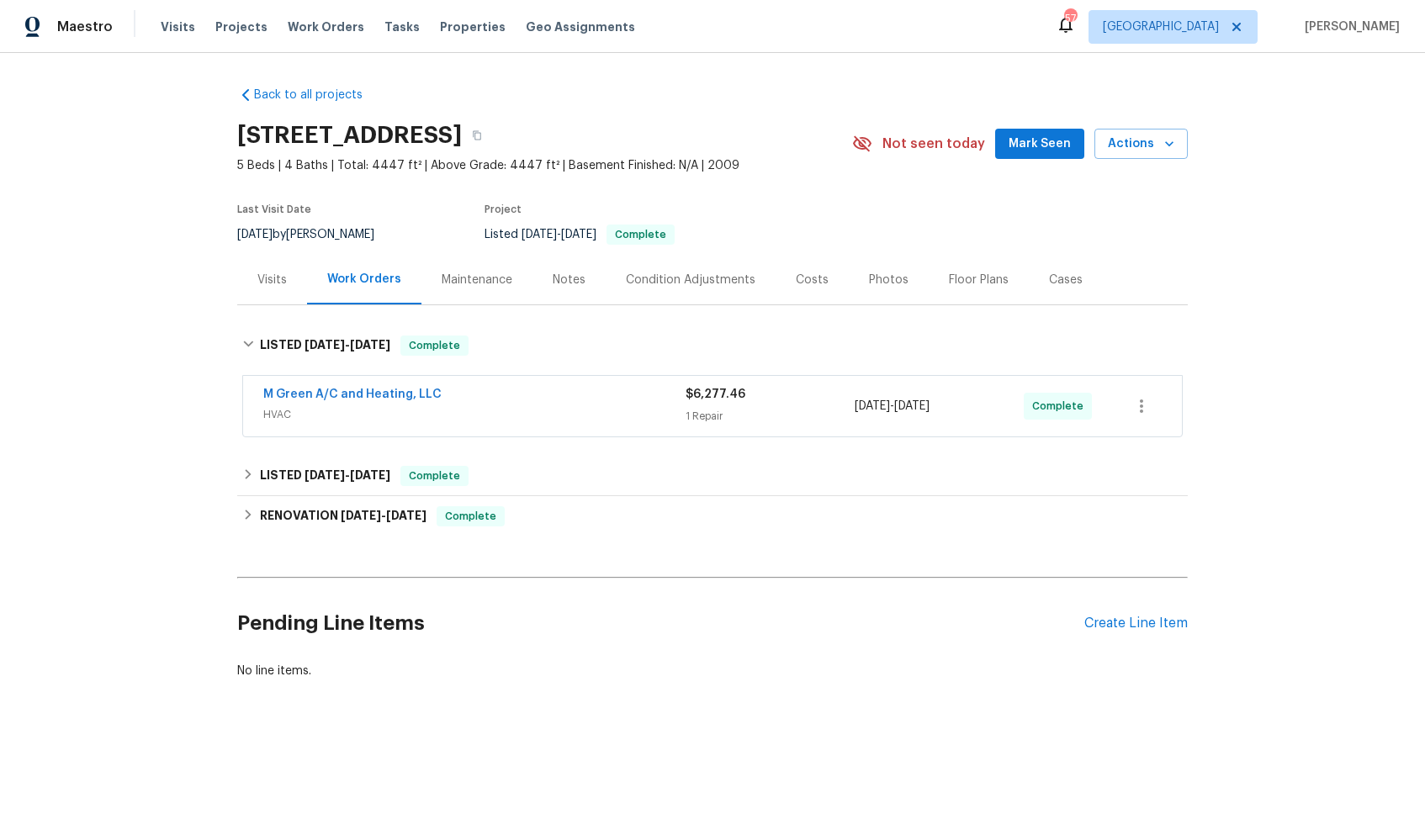
click at [553, 394] on div "M Green A/C and Heating, LLC" at bounding box center [474, 396] width 422 height 20
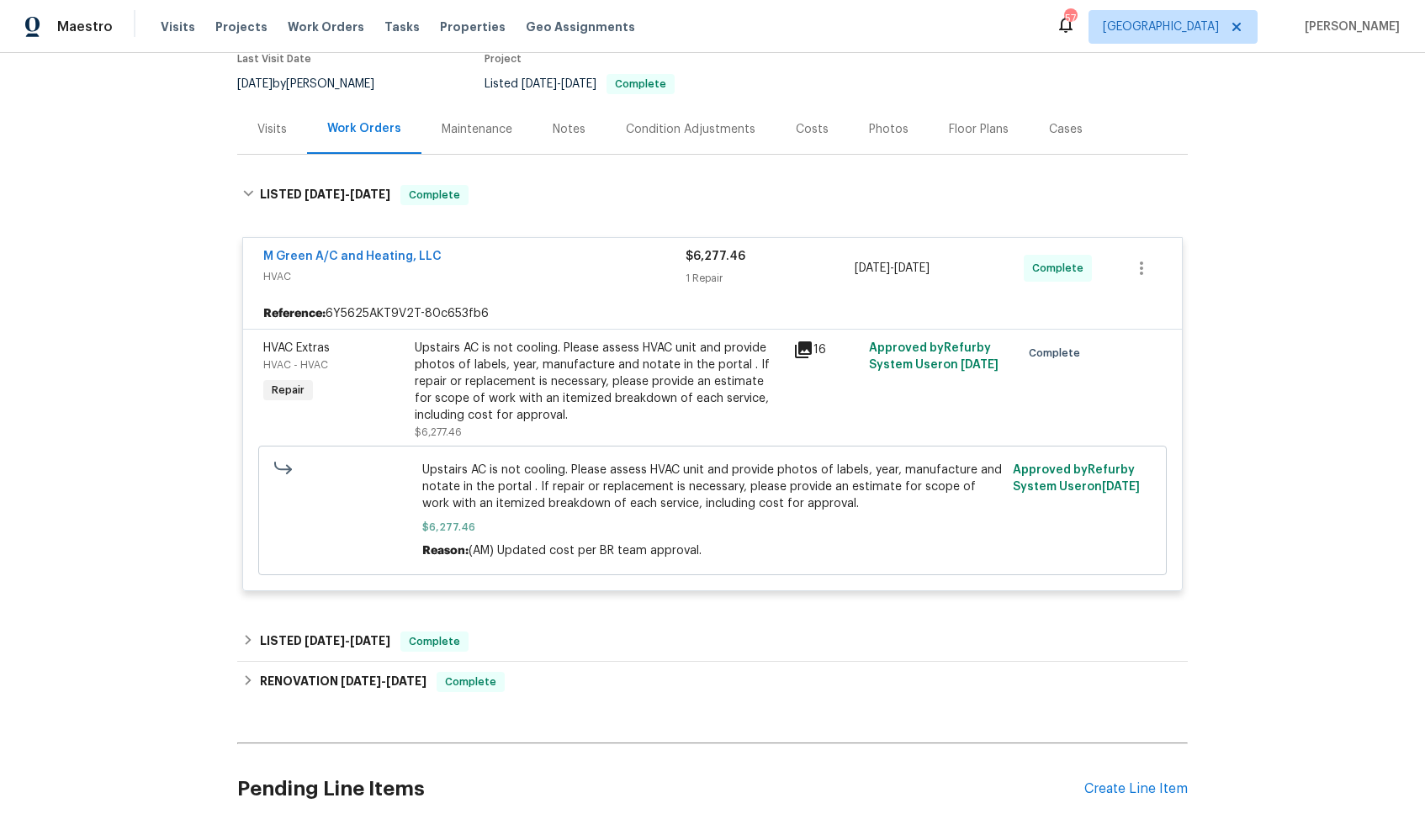
scroll to position [155, 0]
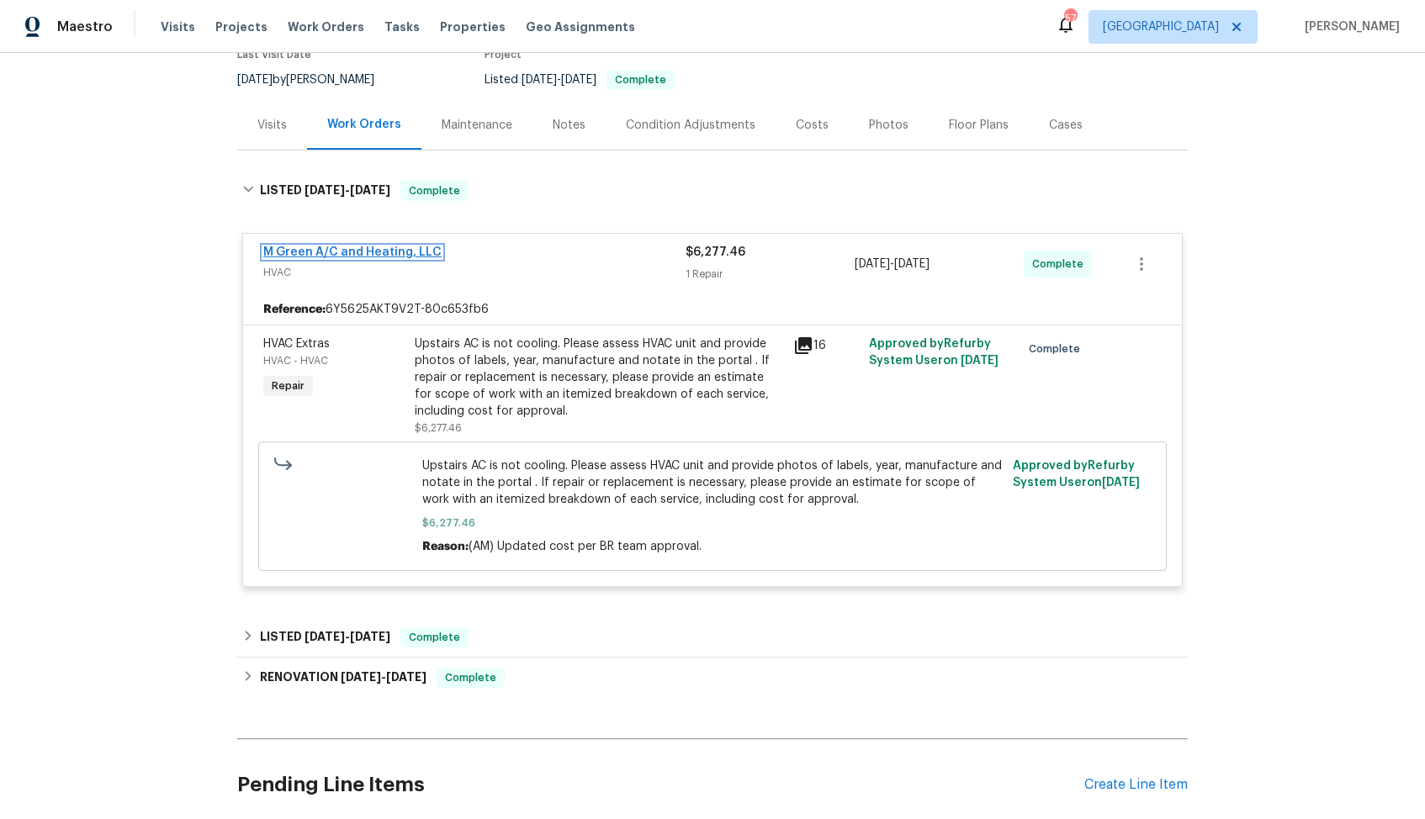
click at [362, 255] on link "M Green A/C and Heating, LLC" at bounding box center [352, 252] width 178 height 12
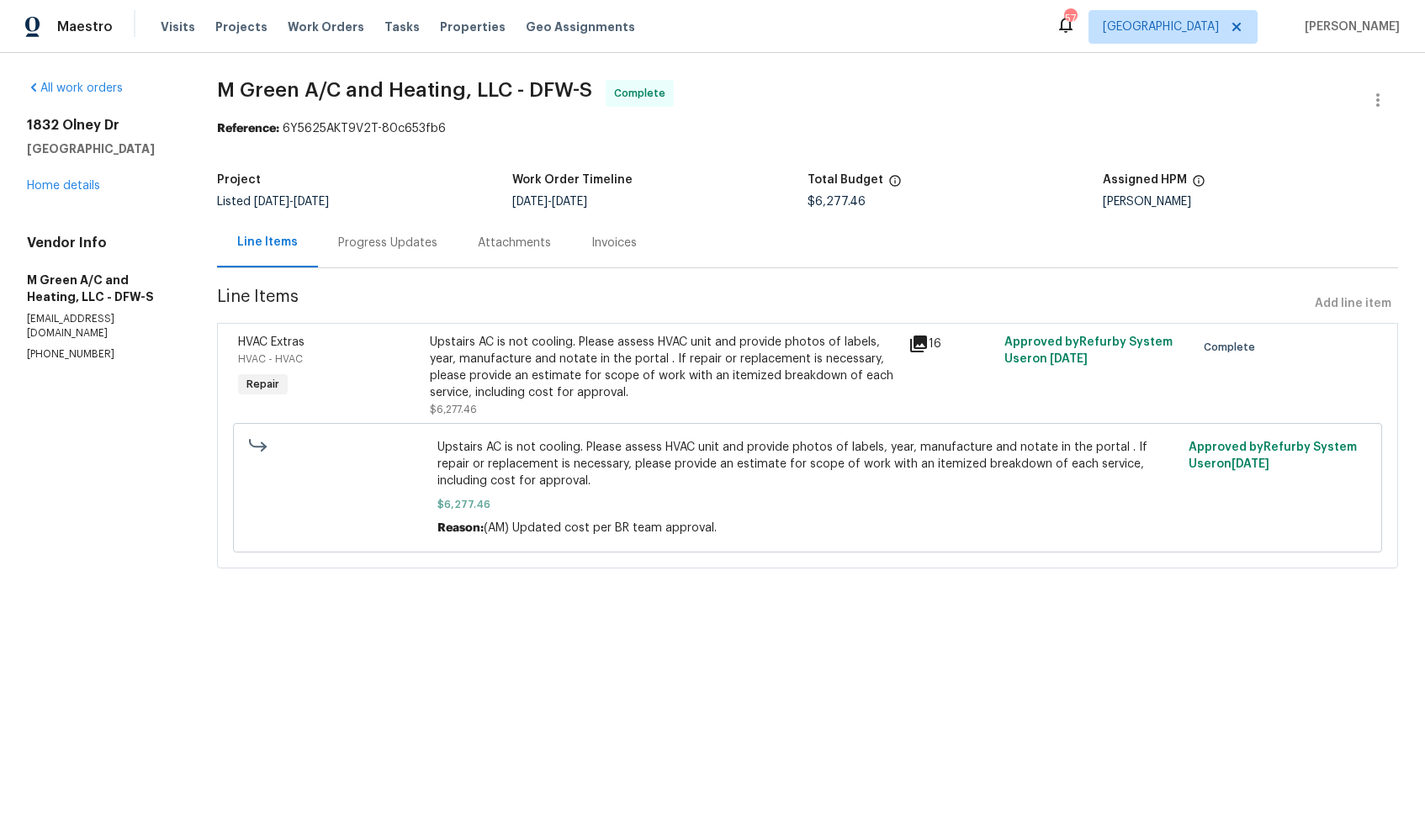
click at [571, 372] on div "Upstairs AC is not cooling. Please assess HVAC unit and provide photos of label…" at bounding box center [664, 367] width 468 height 67
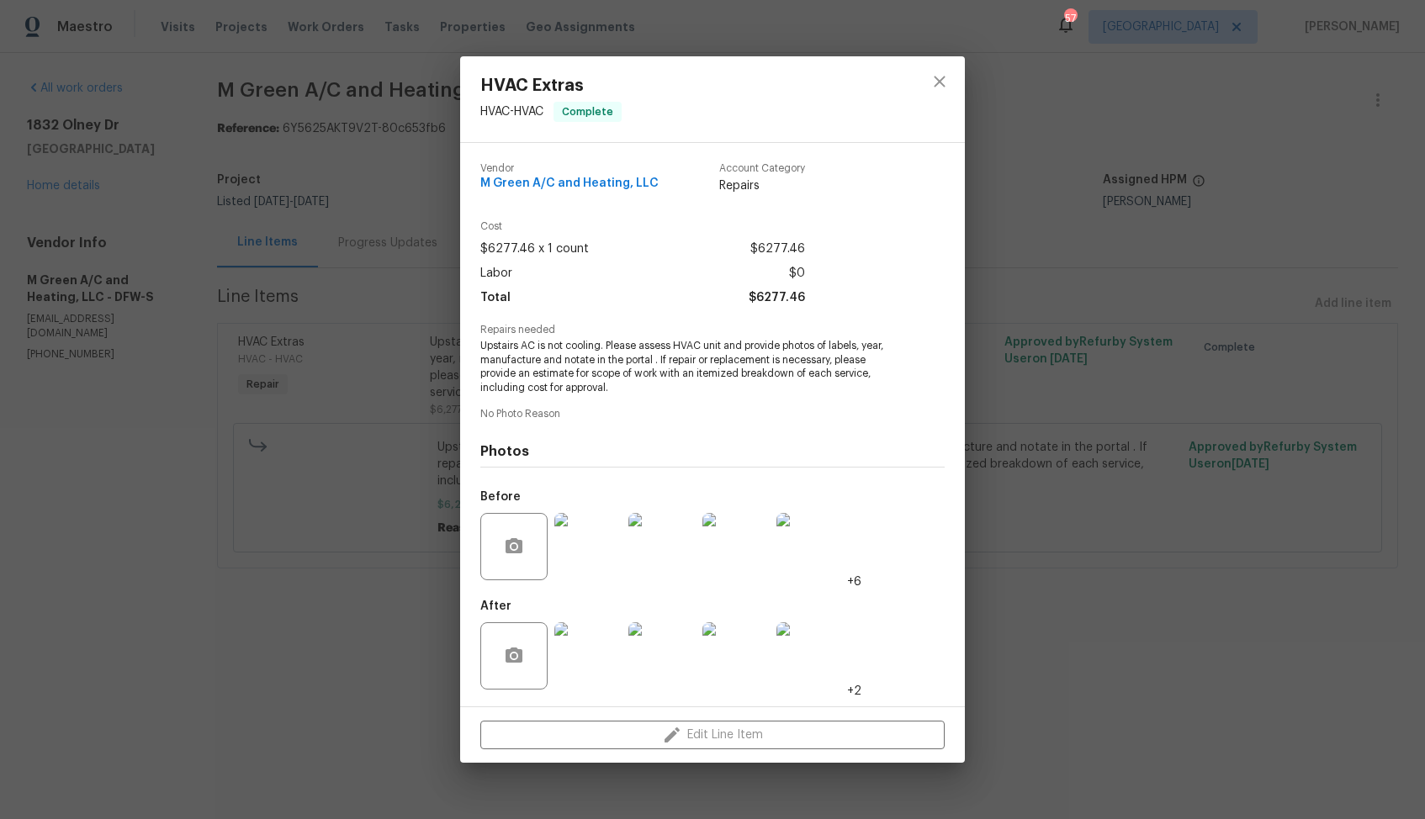
click at [301, 549] on div "HVAC Extras HVAC - HVAC Complete Vendor M Green A/C and Heating, LLC Account Ca…" at bounding box center [712, 409] width 1425 height 819
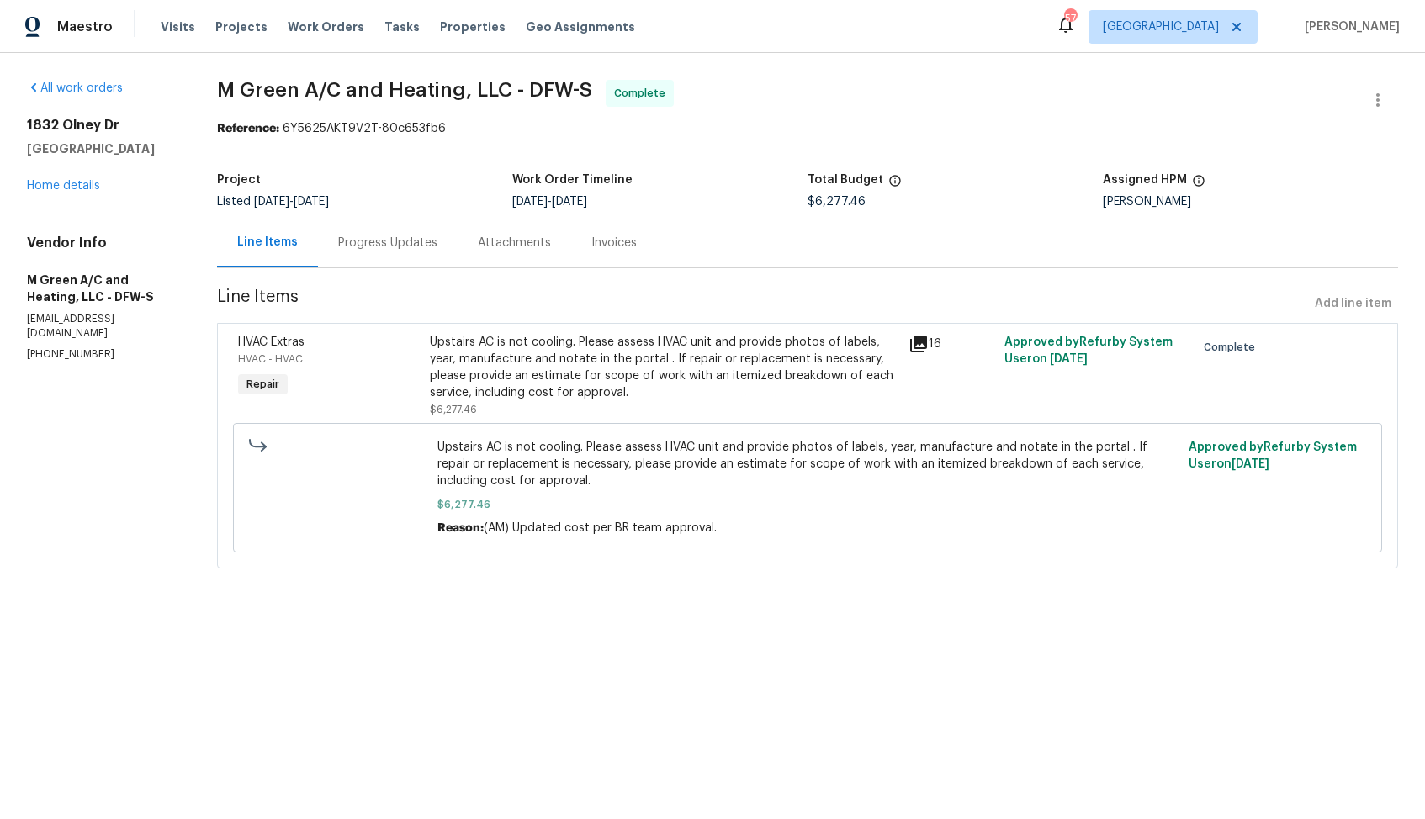
click at [390, 239] on div "Progress Updates" at bounding box center [387, 243] width 99 height 17
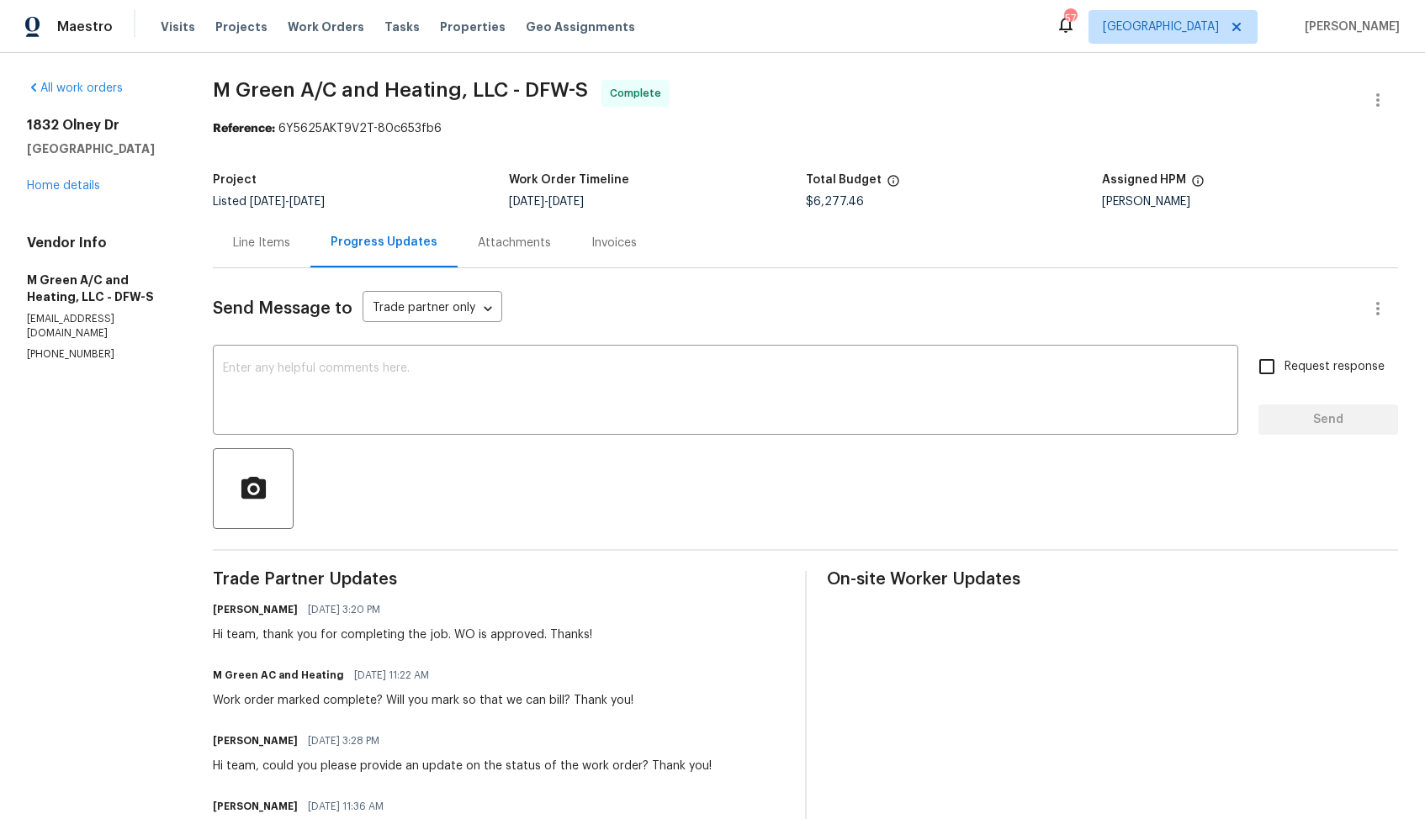
click at [290, 236] on div "Line Items" at bounding box center [261, 243] width 57 height 17
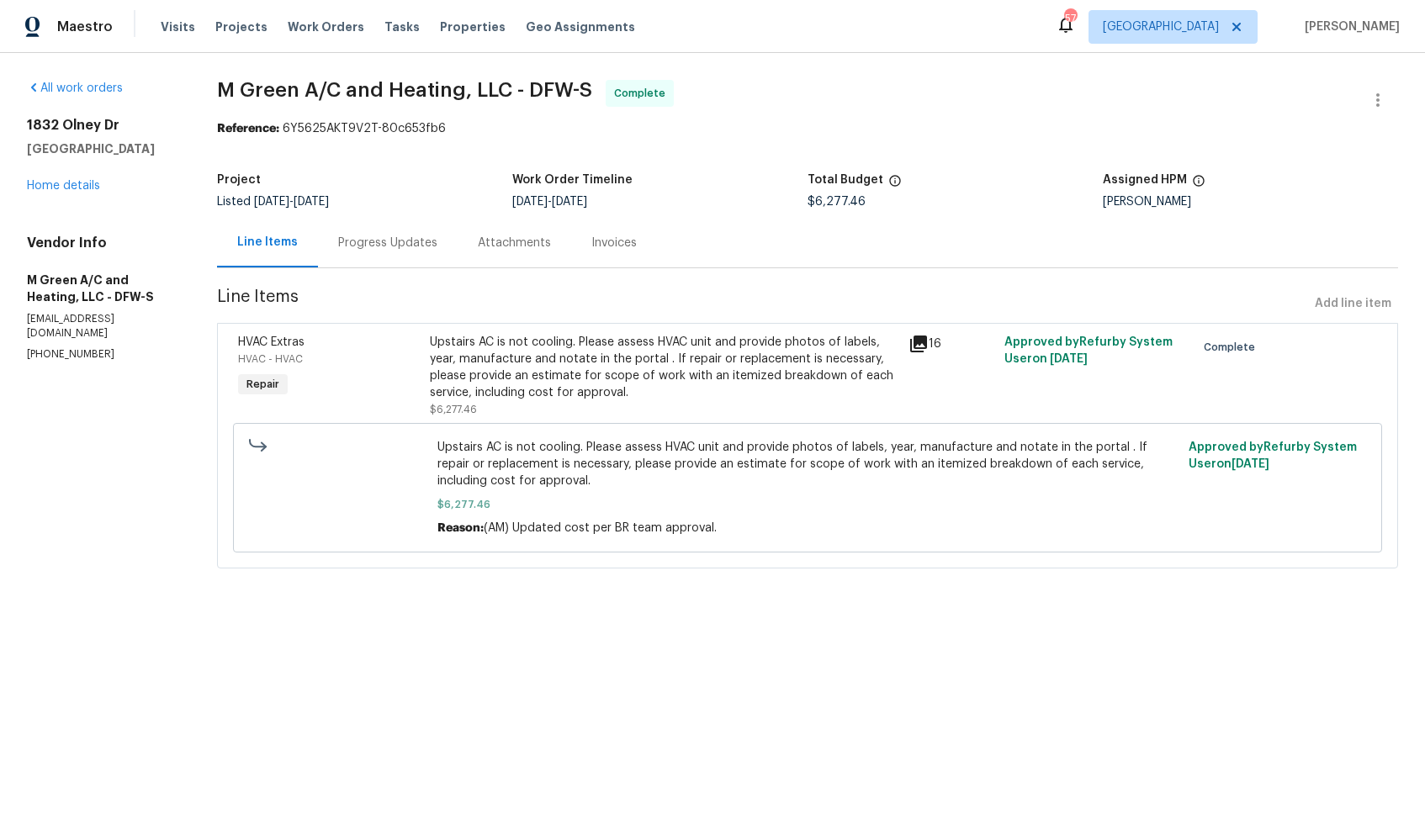
click at [572, 391] on div "Upstairs AC is not cooling. Please assess HVAC unit and provide photos of label…" at bounding box center [664, 367] width 468 height 67
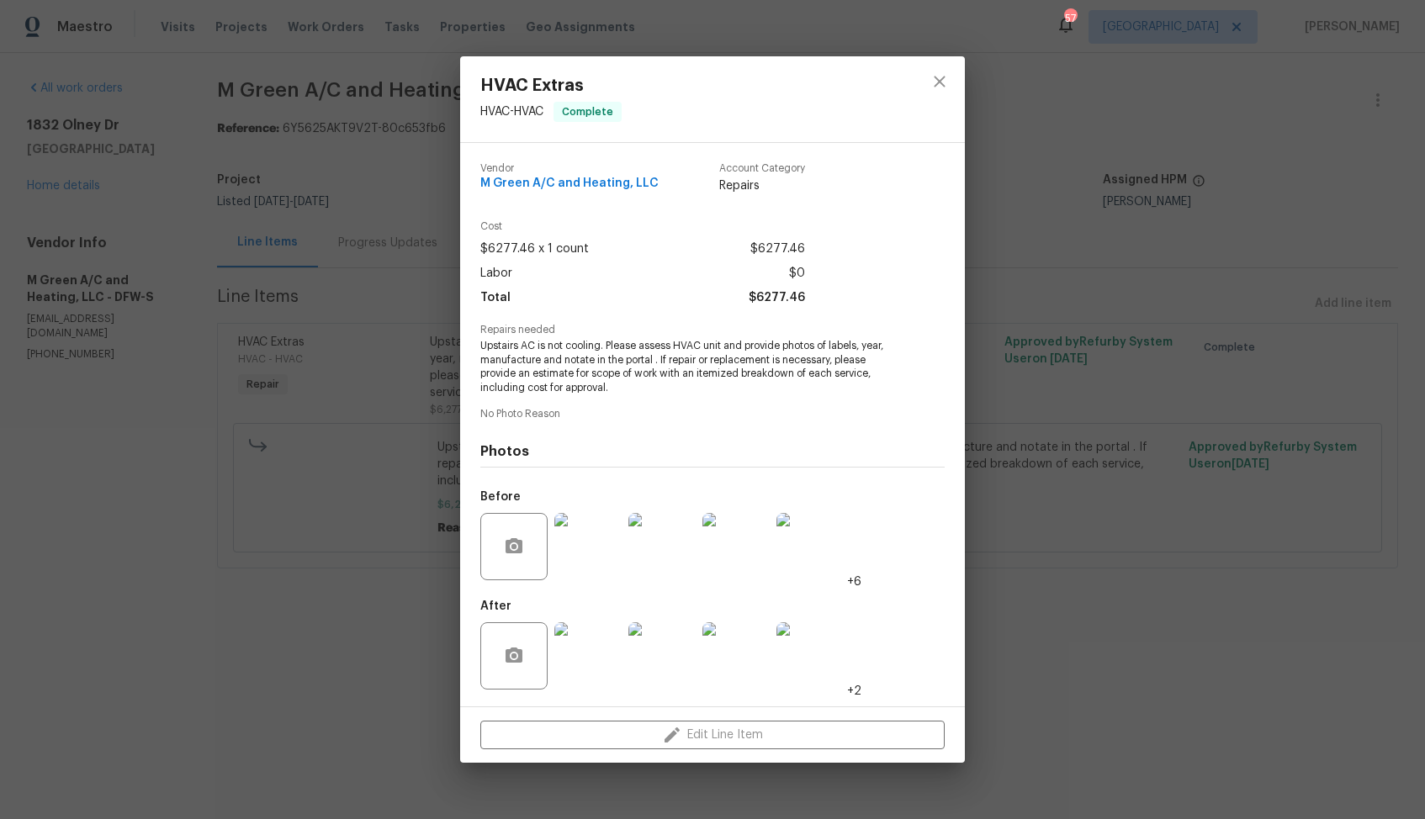
click at [255, 418] on div "HVAC Extras HVAC - HVAC Complete Vendor M Green A/C and Heating, LLC Account Ca…" at bounding box center [712, 409] width 1425 height 819
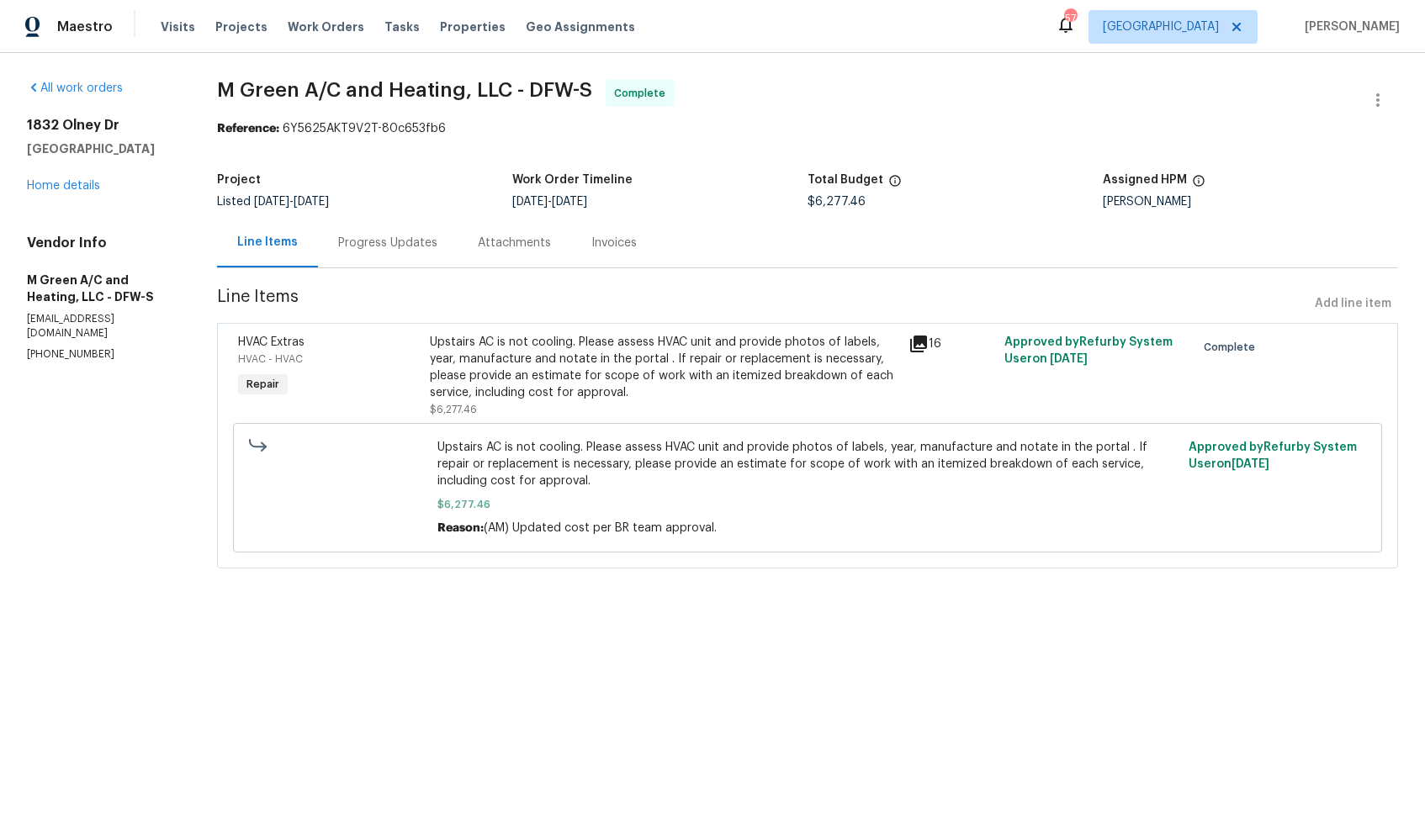
click at [404, 249] on div "Progress Updates" at bounding box center [387, 243] width 99 height 17
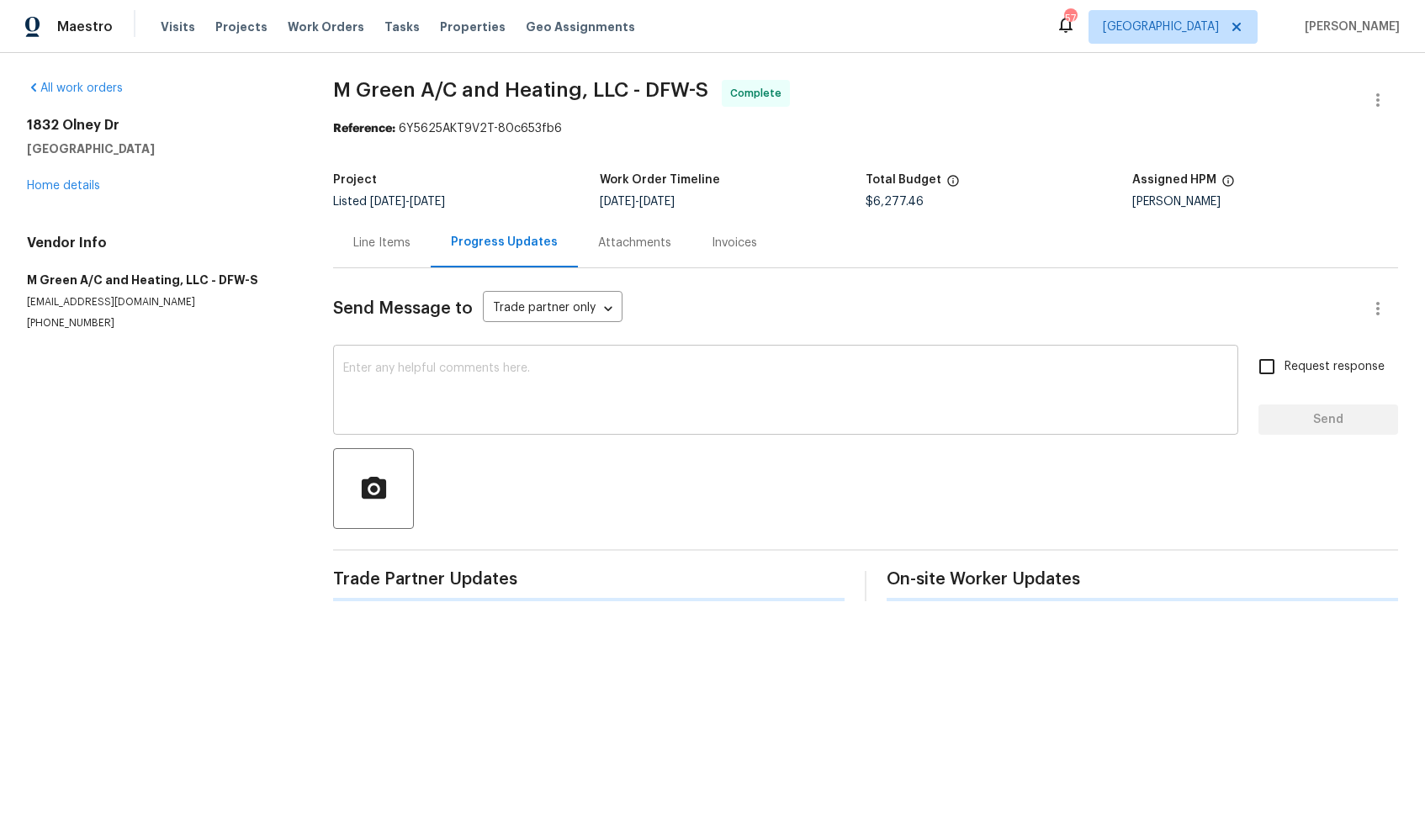
click at [414, 426] on div "x ​" at bounding box center [785, 392] width 905 height 86
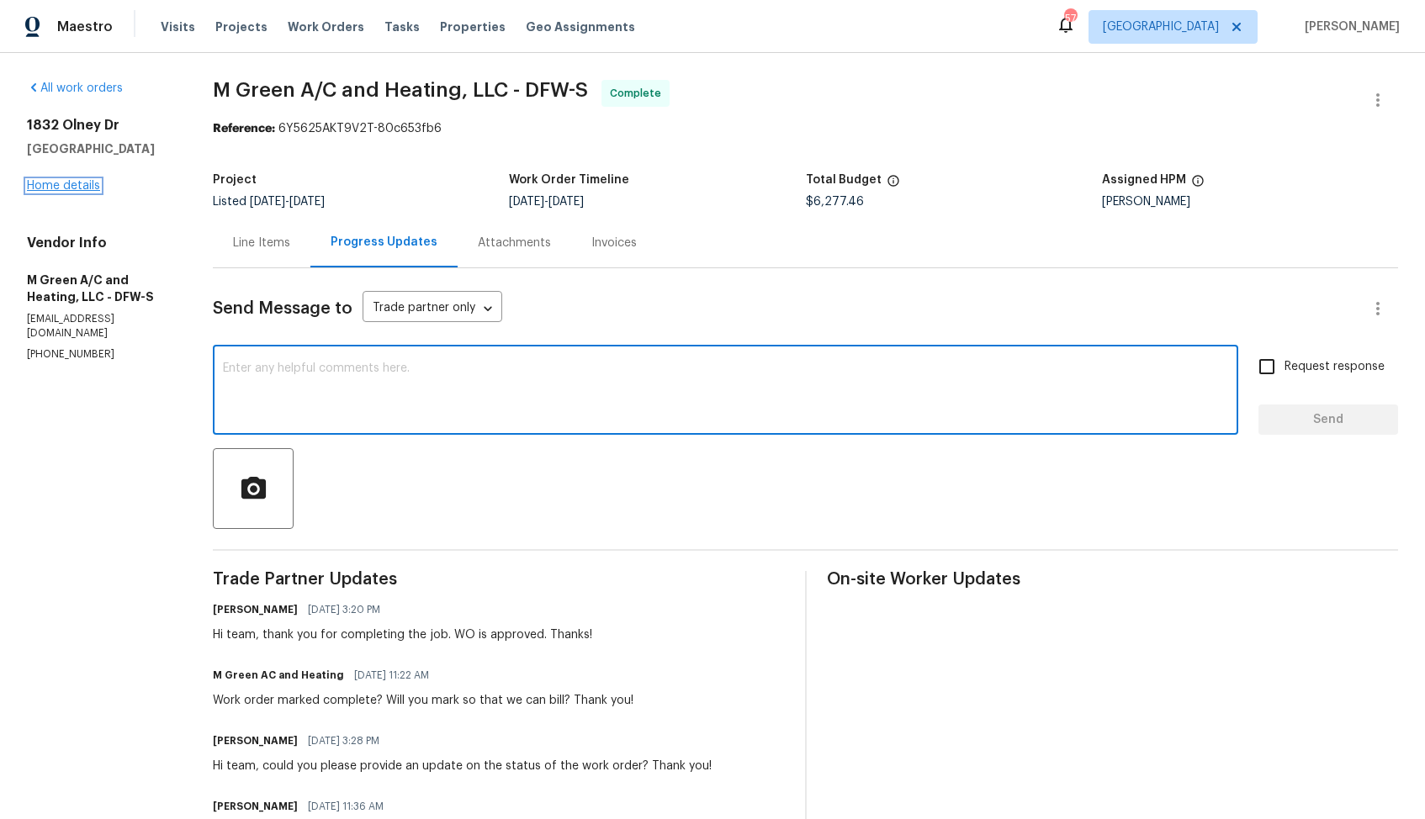
click at [95, 191] on link "Home details" at bounding box center [63, 186] width 73 height 12
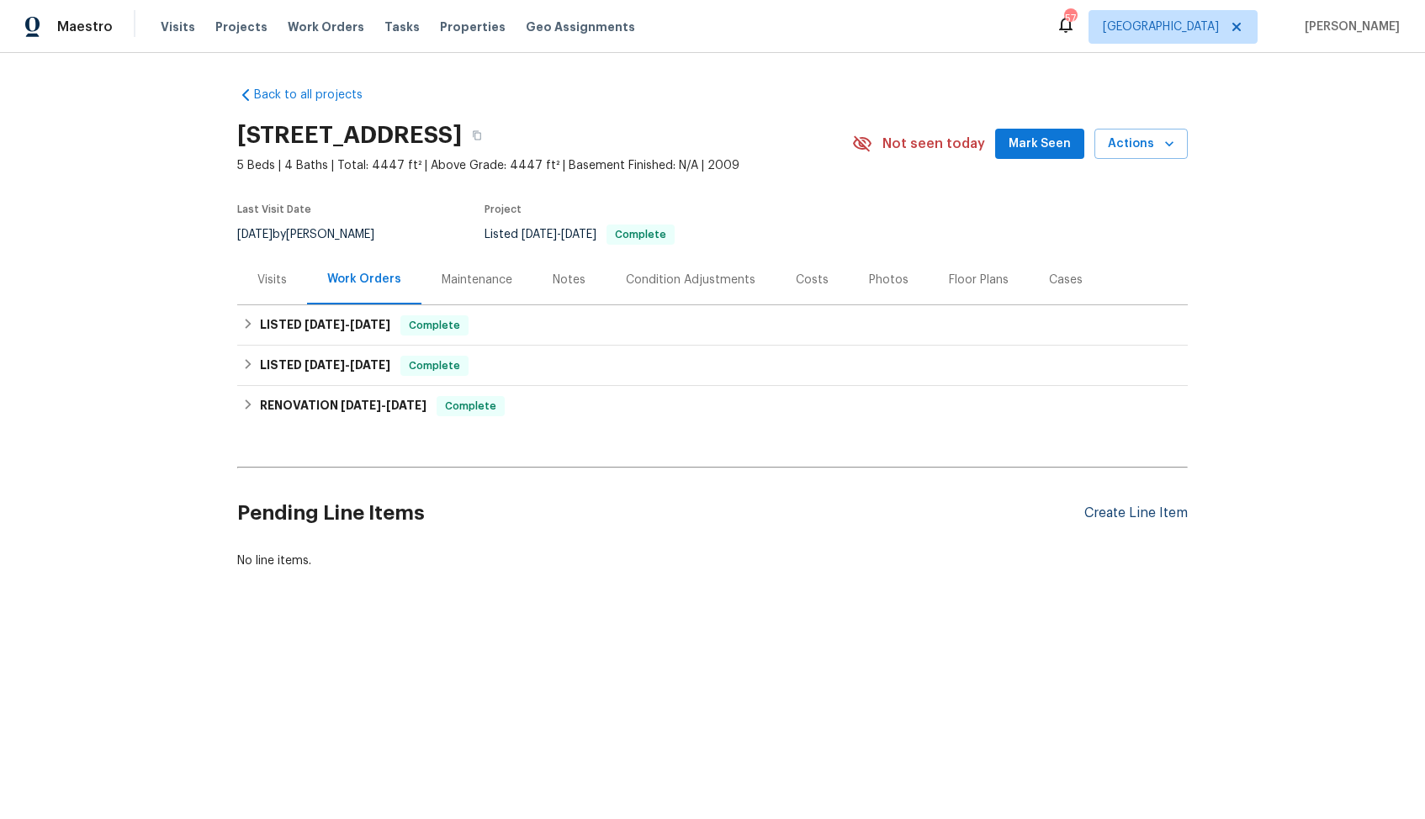
click at [1144, 511] on div "Create Line Item" at bounding box center [1135, 513] width 103 height 16
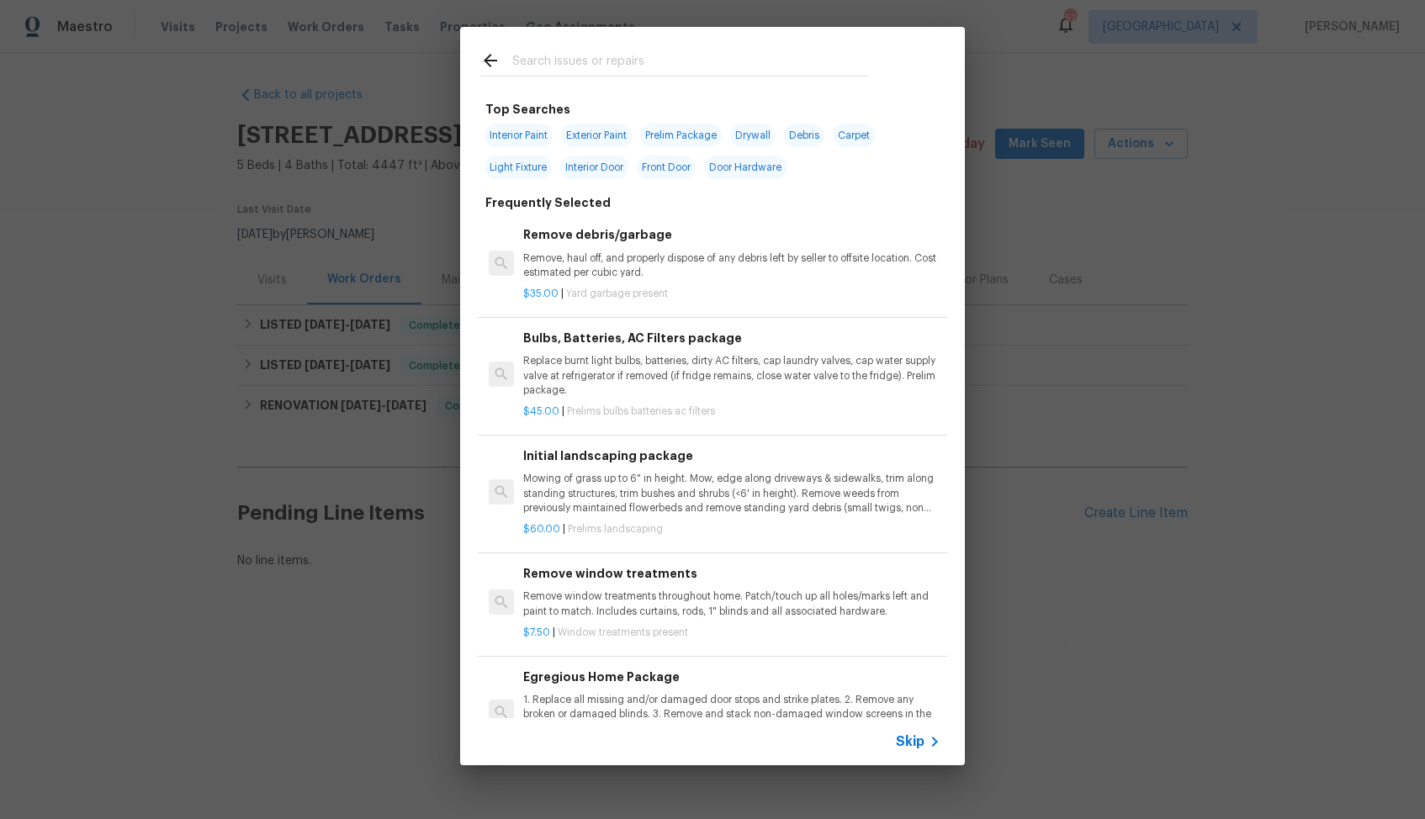
click at [611, 56] on input "text" at bounding box center [690, 62] width 357 height 25
type input "hvac"
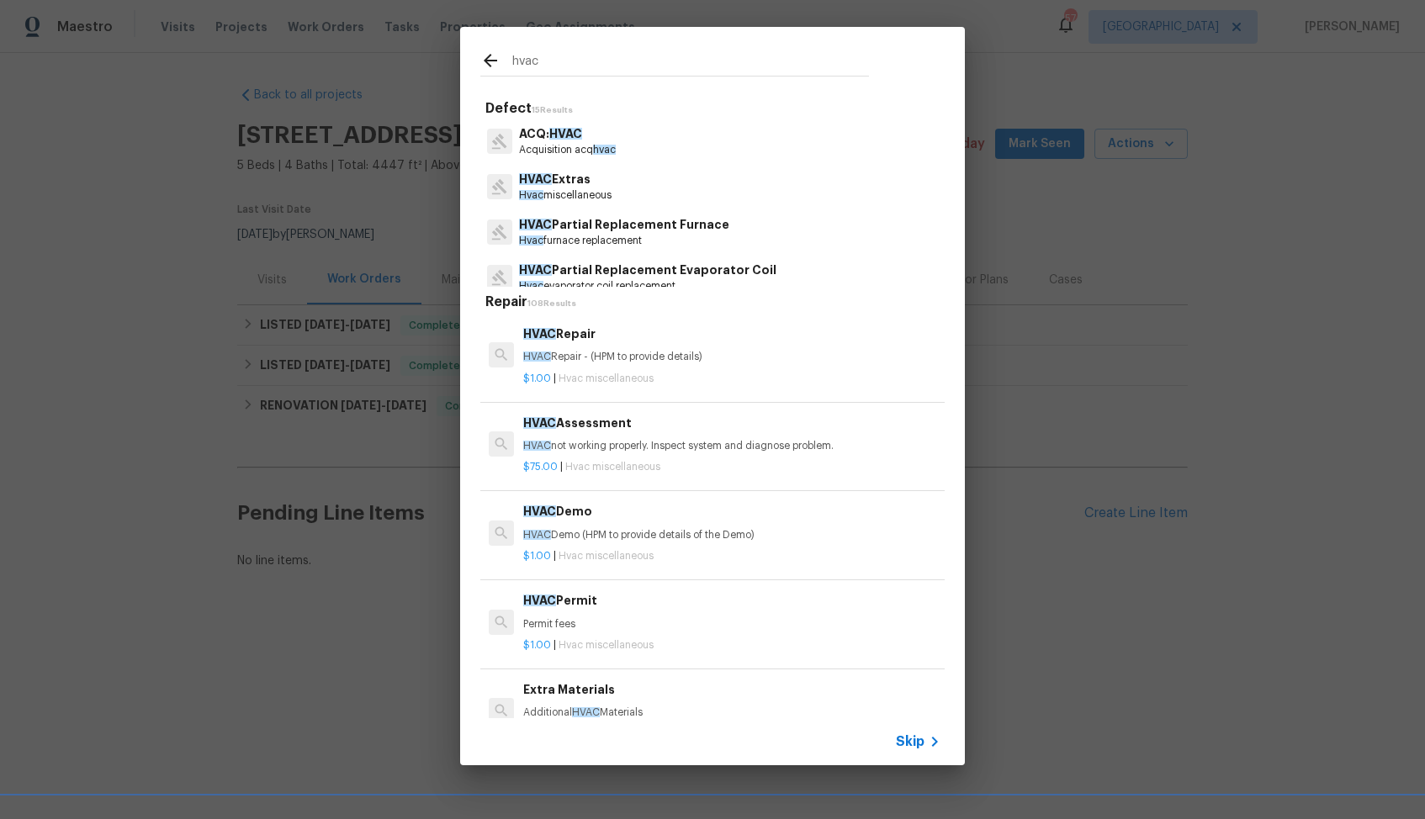
click at [583, 189] on p "Hvac miscellaneous" at bounding box center [565, 195] width 93 height 14
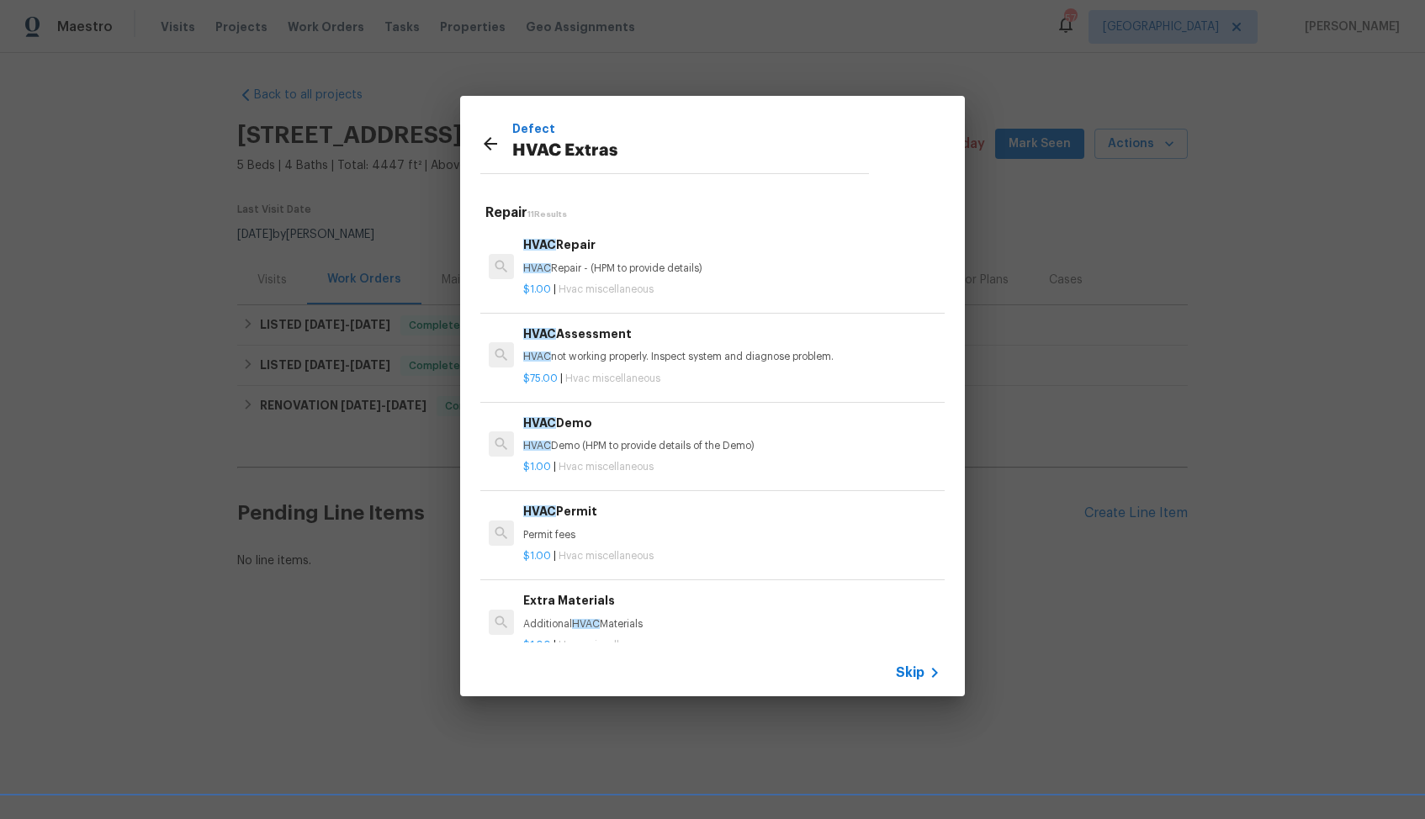
click at [586, 279] on div "$1.00 | Hvac miscellaneous" at bounding box center [731, 286] width 417 height 21
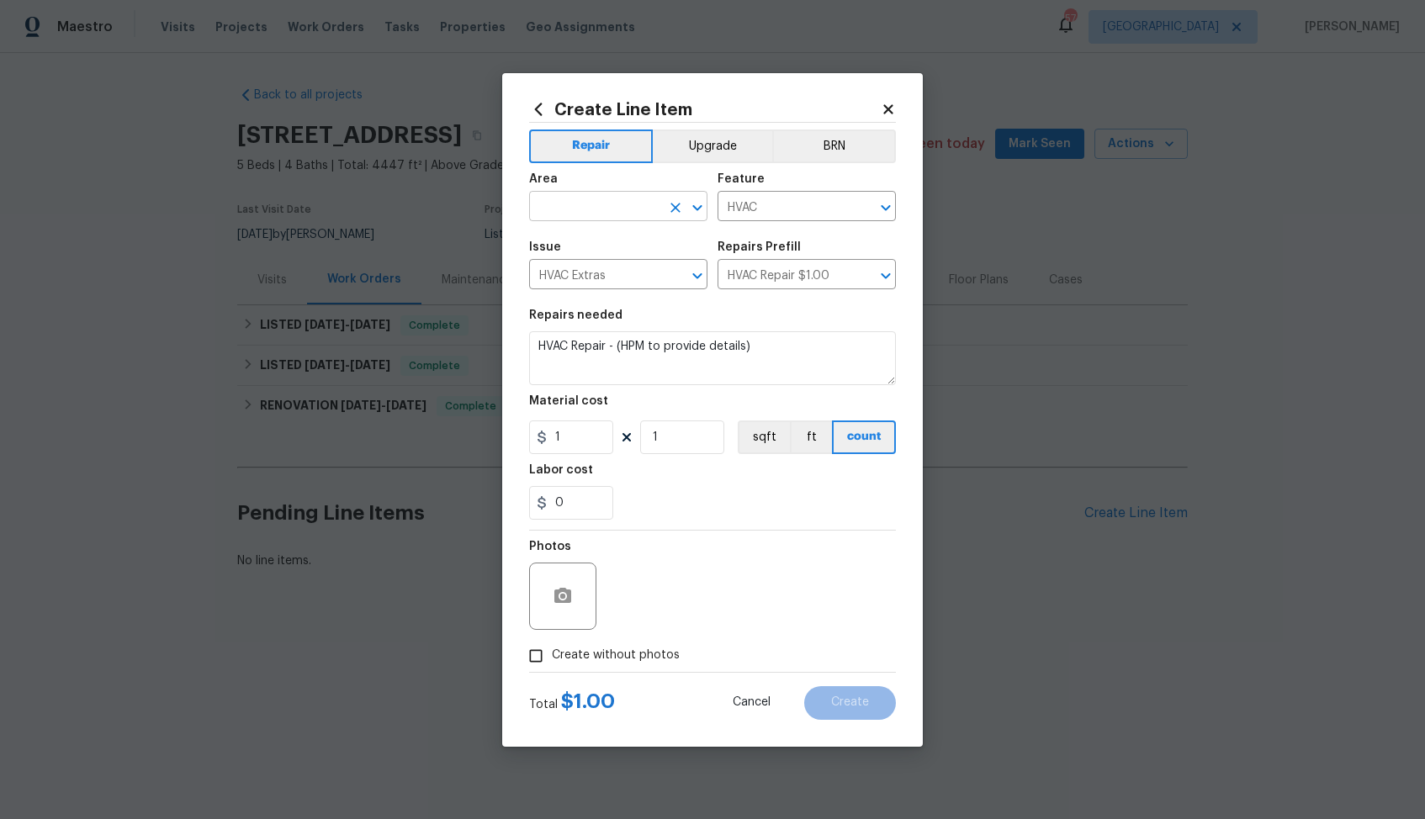
click at [602, 213] on input "text" at bounding box center [594, 208] width 131 height 26
click at [601, 256] on li "HVAC" at bounding box center [618, 245] width 178 height 28
type input "HVAC"
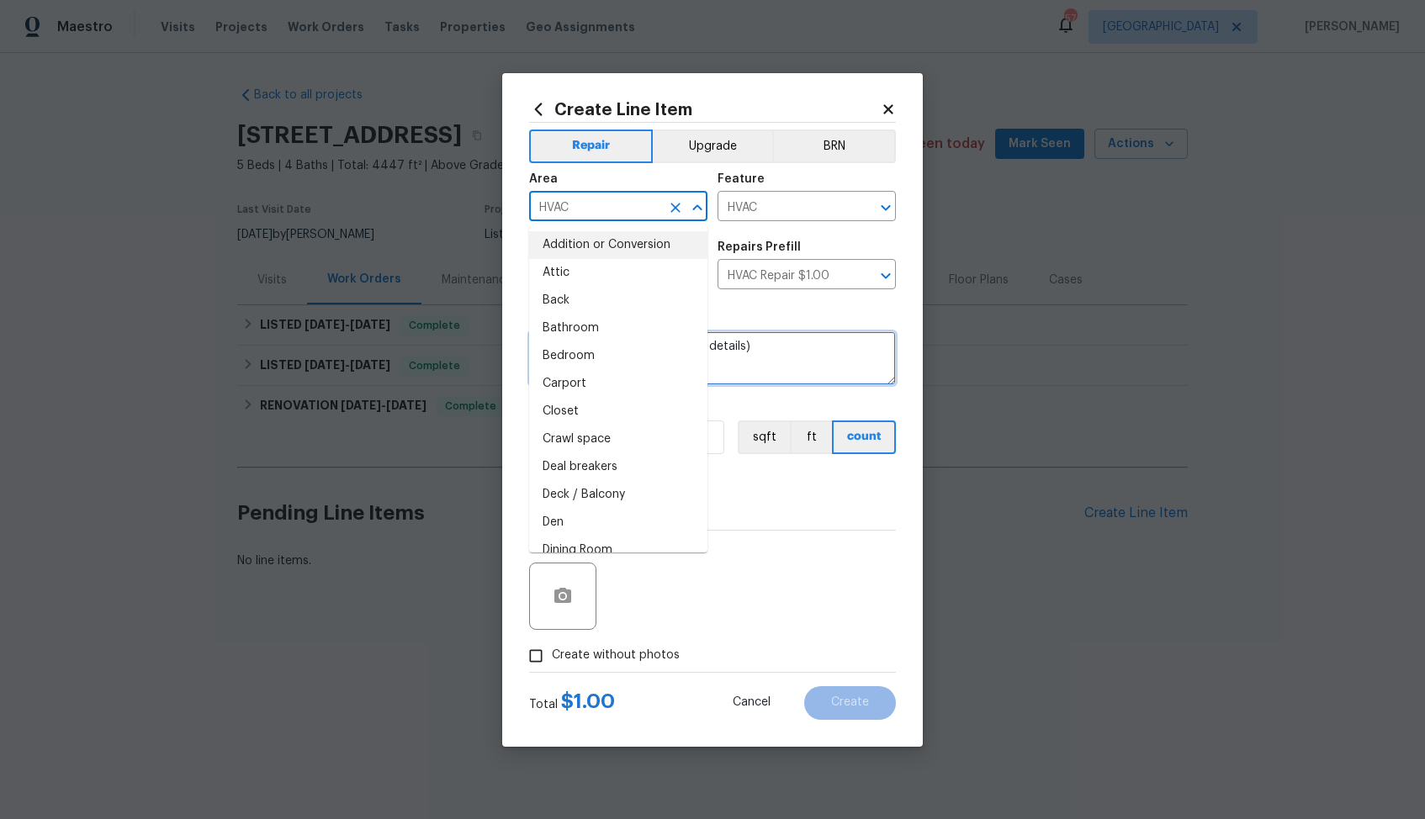
click at [818, 362] on textarea "HVAC Repair - (HPM to provide details)" at bounding box center [712, 358] width 367 height 54
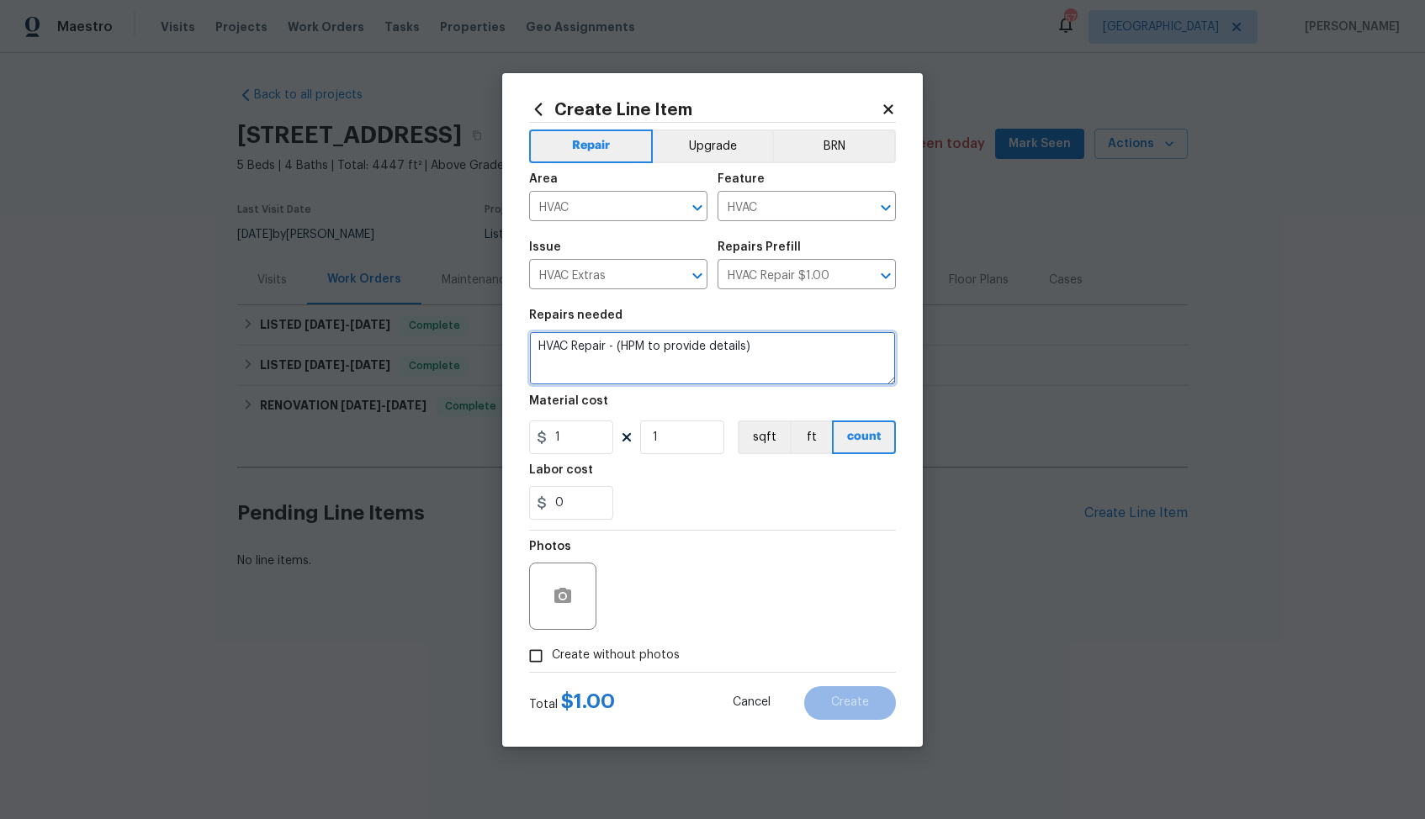
click at [818, 362] on textarea "HVAC Repair - (HPM to provide details)" at bounding box center [712, 358] width 367 height 54
paste textarea "REWORK - We've received feedback that both thermostats are reading in the 80's …"
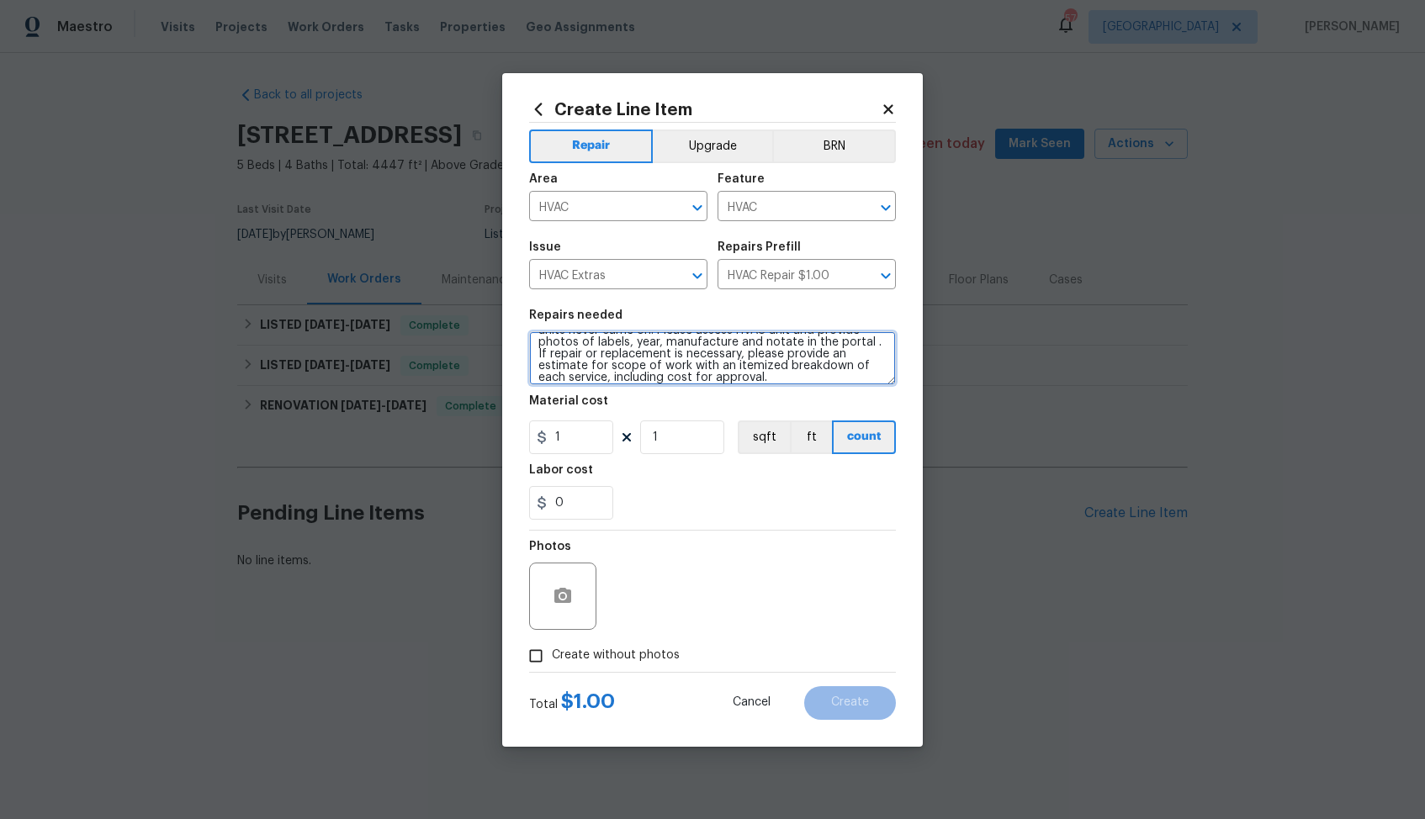
type textarea "REWORK - We've received feedback that both thermostats are reading in the 80's …"
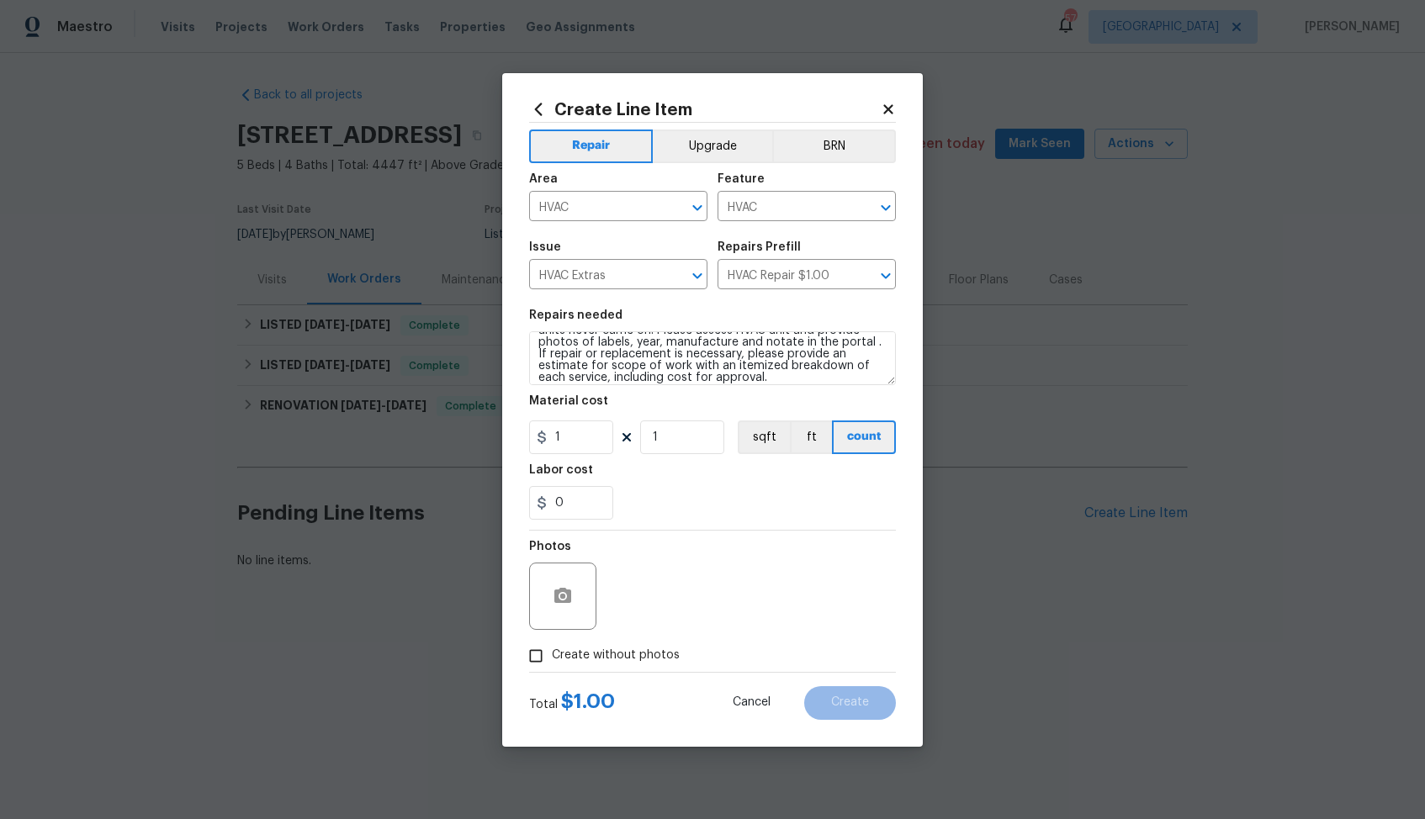
click at [542, 655] on input "Create without photos" at bounding box center [536, 656] width 32 height 32
checkbox input "true"
click at [741, 590] on textarea at bounding box center [753, 596] width 286 height 67
click at [844, 706] on span "Create" at bounding box center [850, 702] width 38 height 13
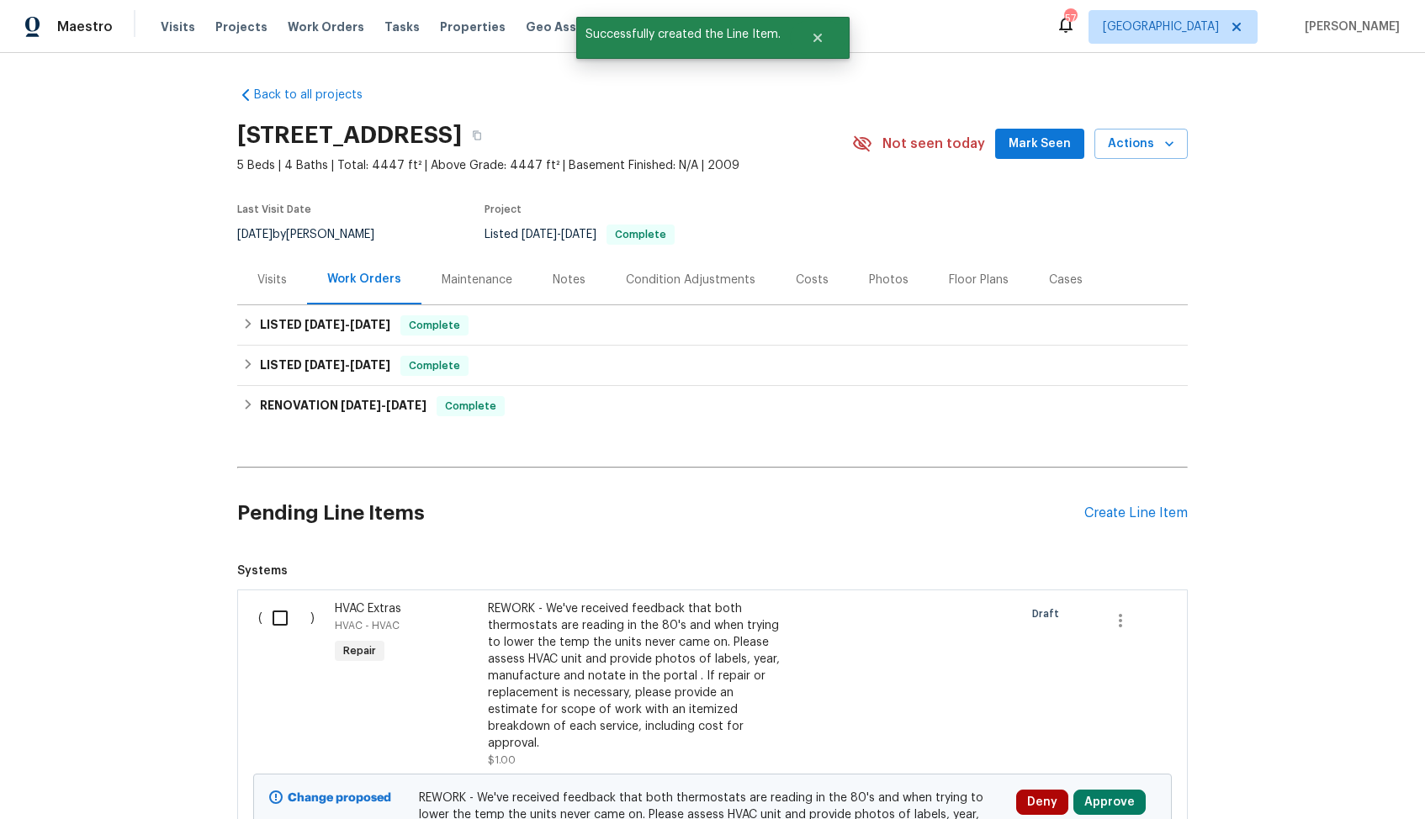
scroll to position [191, 0]
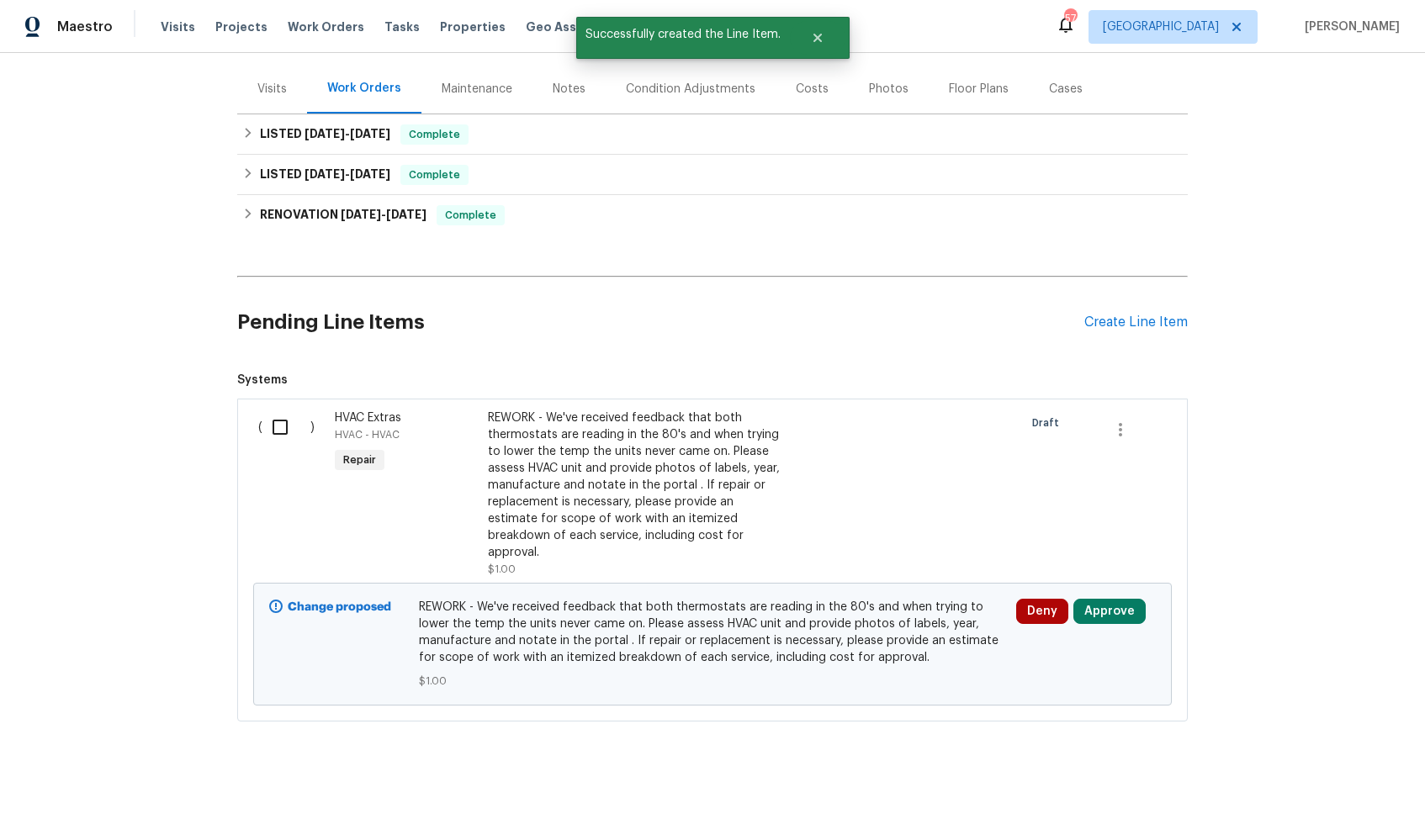
click at [300, 421] on input "checkbox" at bounding box center [286, 427] width 48 height 35
checkbox input "true"
click at [1331, 773] on span "Create Work Order" at bounding box center [1329, 777] width 112 height 21
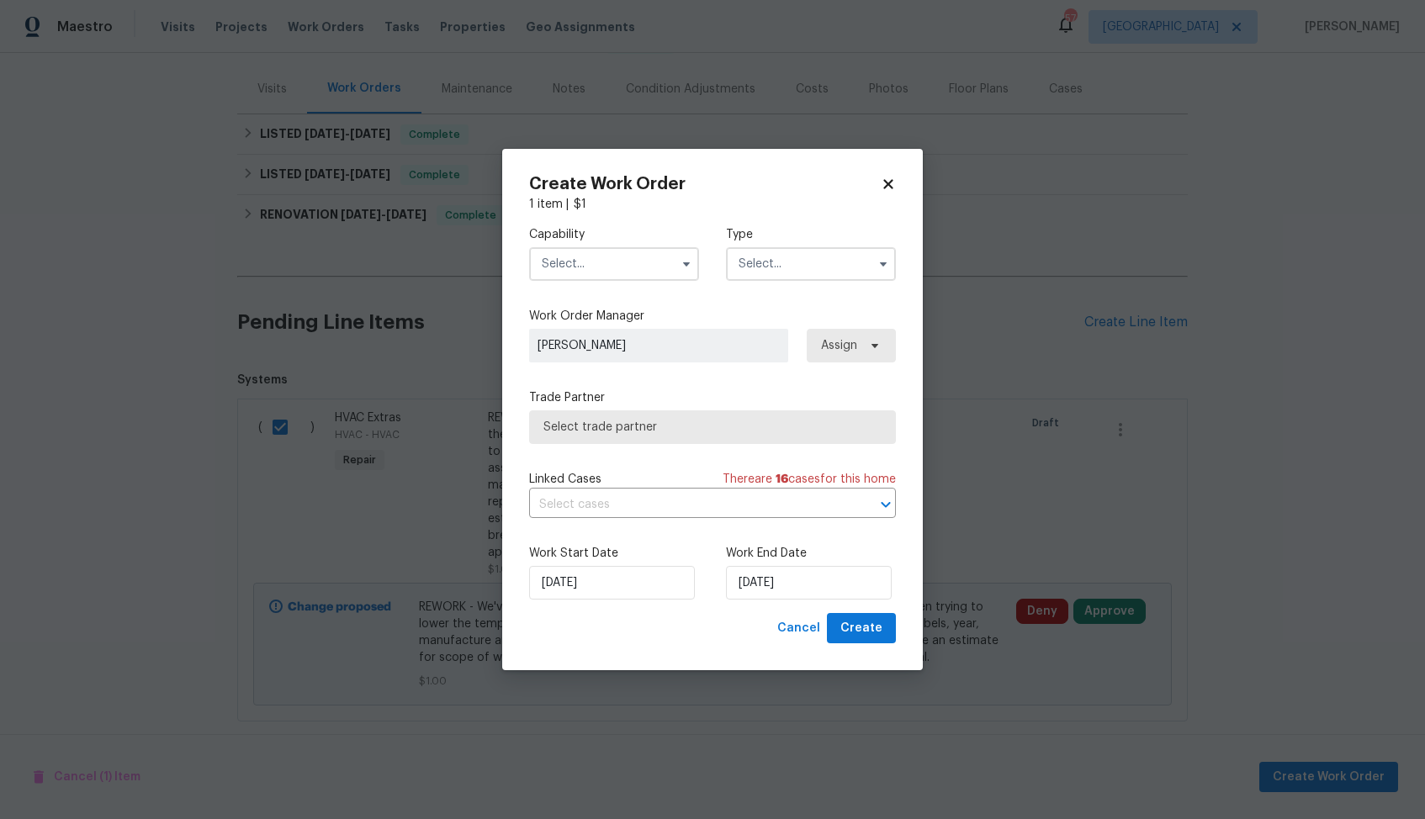
click at [656, 256] on input "text" at bounding box center [614, 264] width 170 height 34
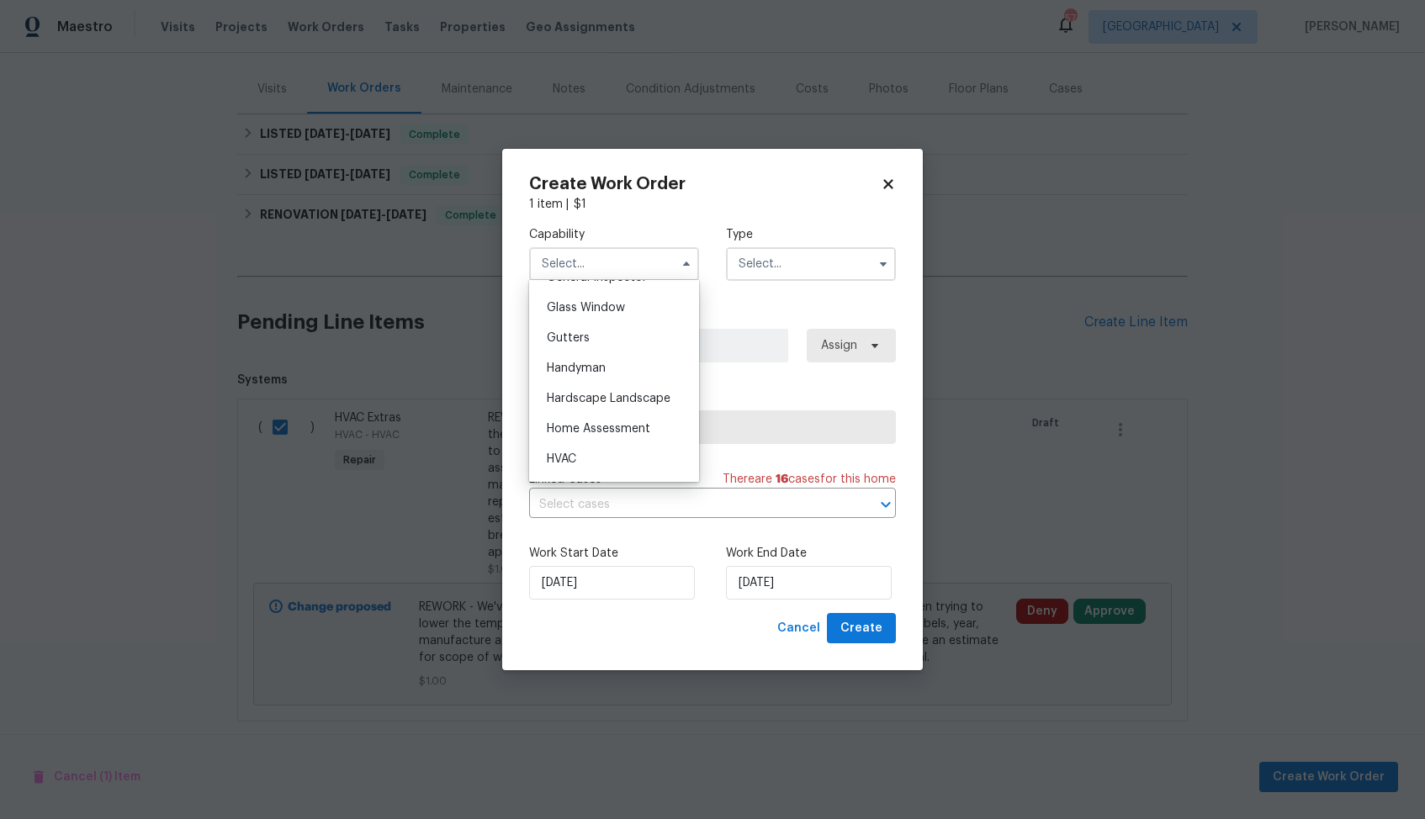
scroll to position [867, 0]
click at [585, 448] on div "HVAC" at bounding box center [613, 448] width 161 height 30
type input "HVAC"
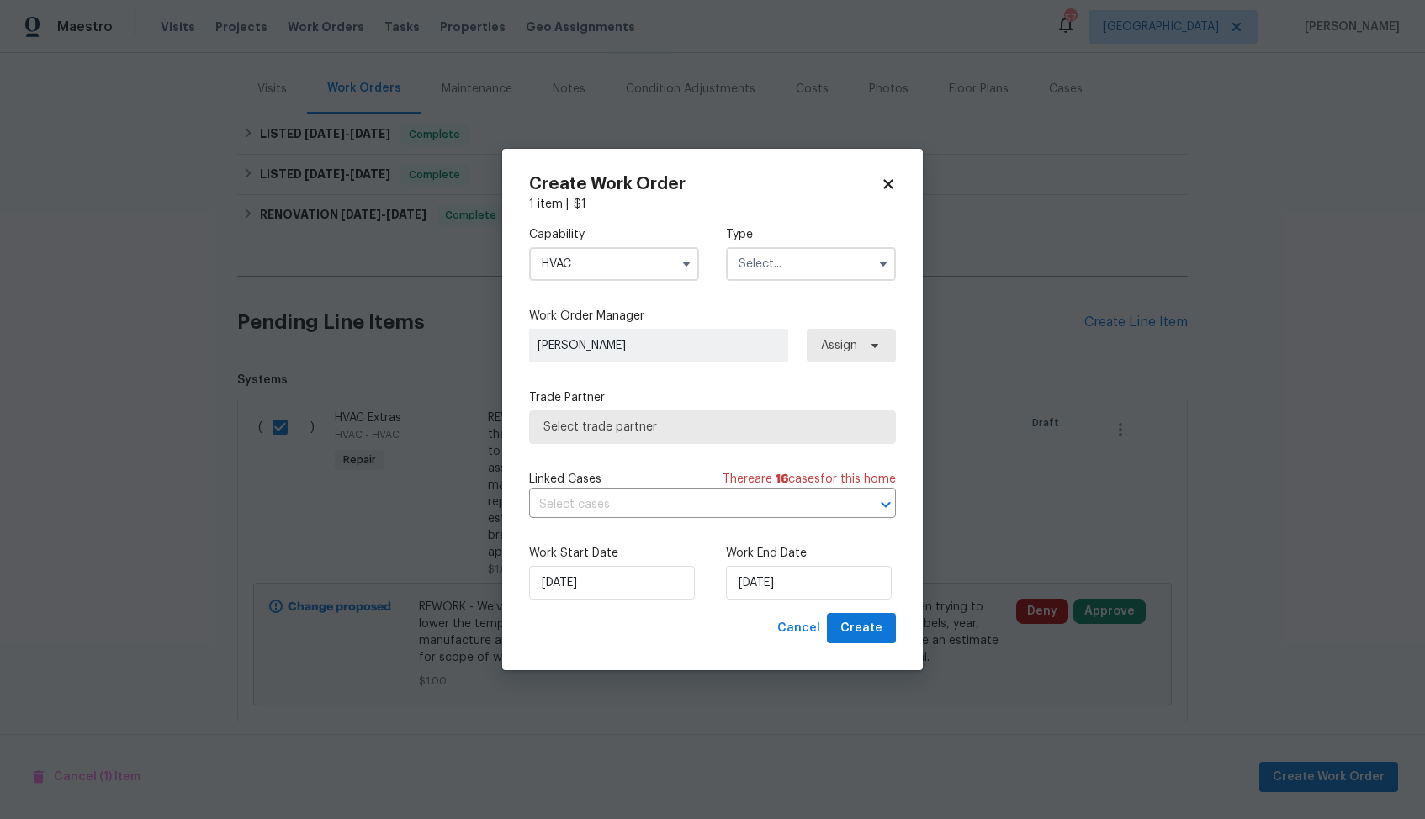
click at [816, 259] on input "text" at bounding box center [811, 264] width 170 height 34
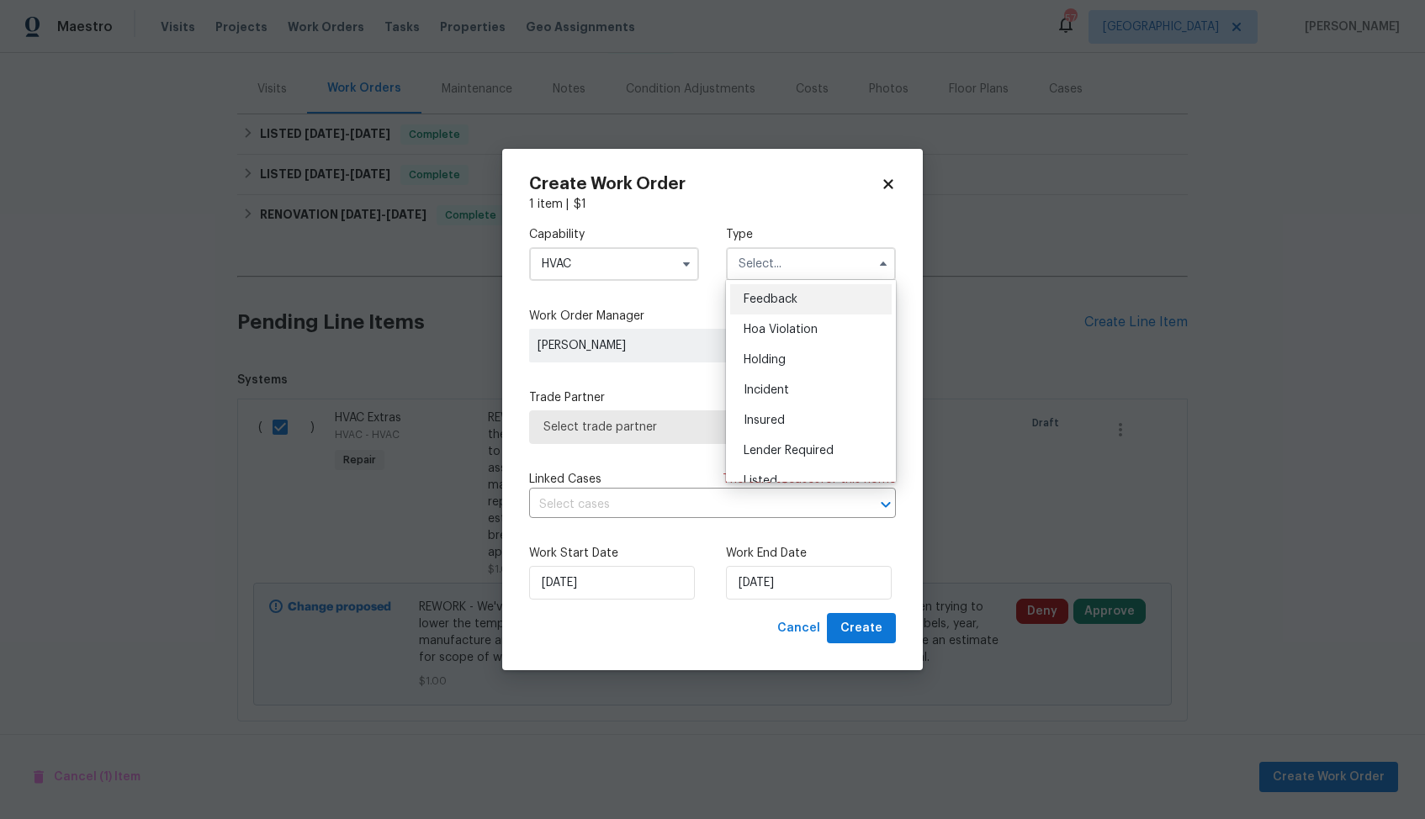
click at [794, 296] on span "Feedback" at bounding box center [771, 300] width 54 height 12
type input "Feedback"
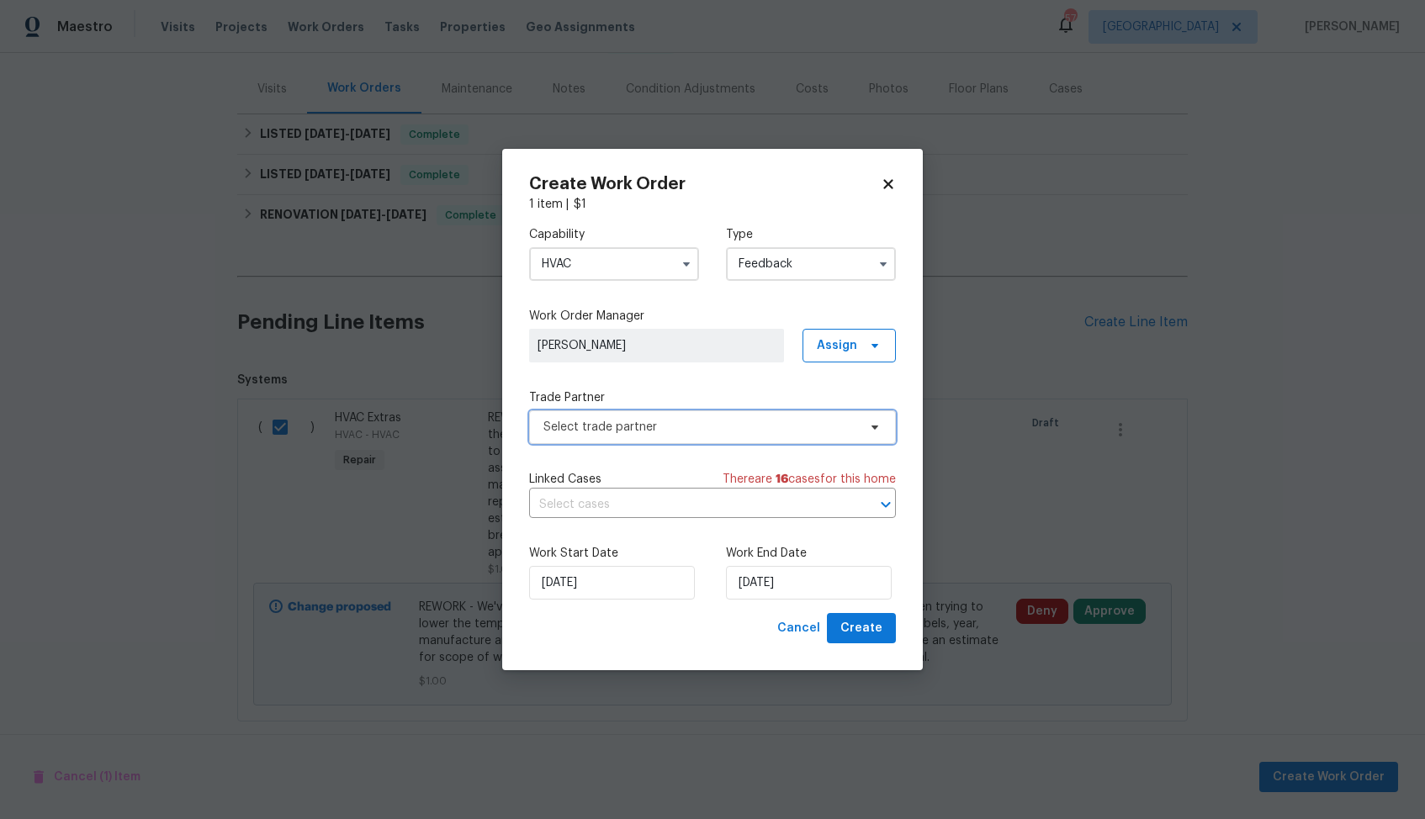
click at [631, 419] on span "Select trade partner" at bounding box center [700, 427] width 314 height 17
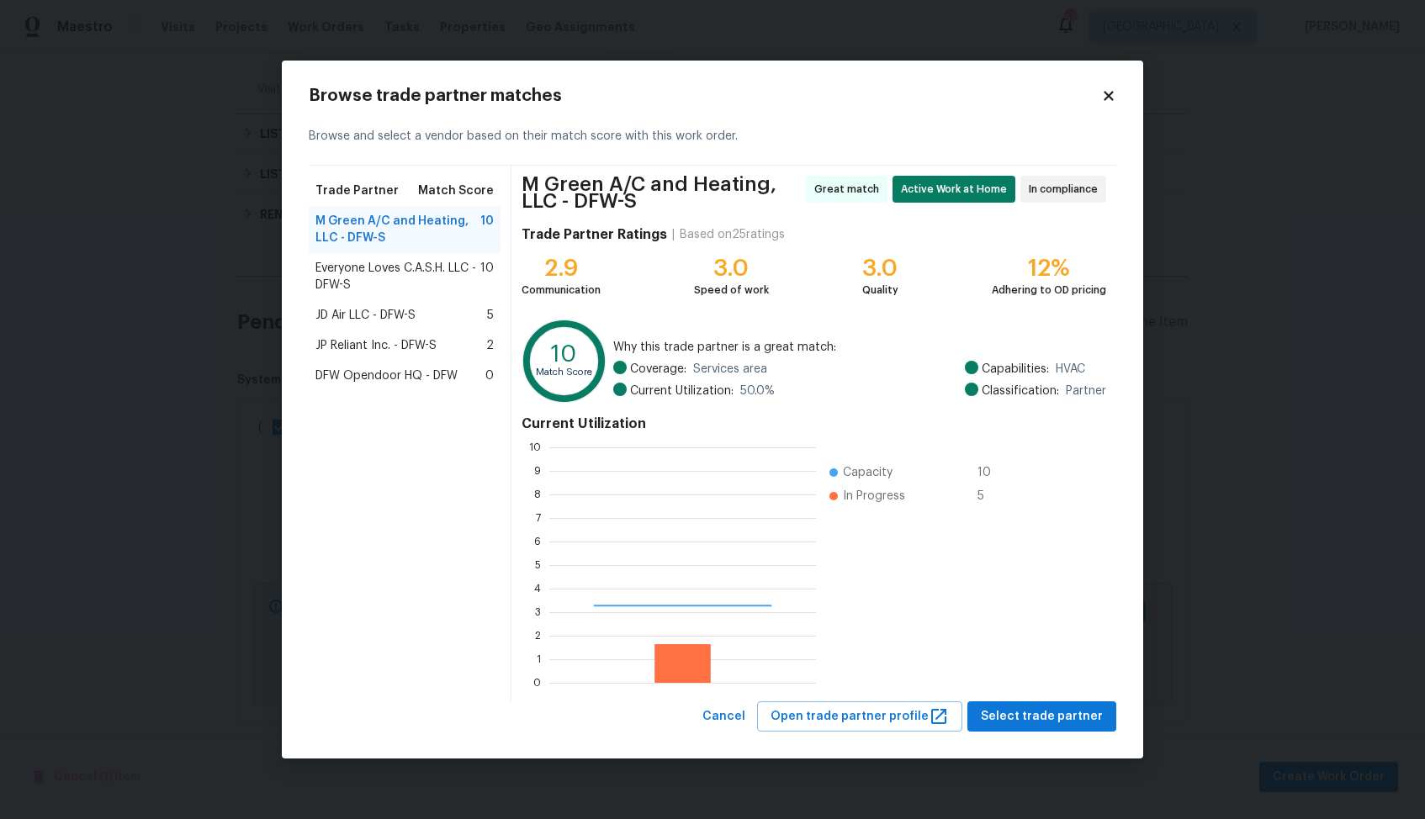
scroll to position [235, 267]
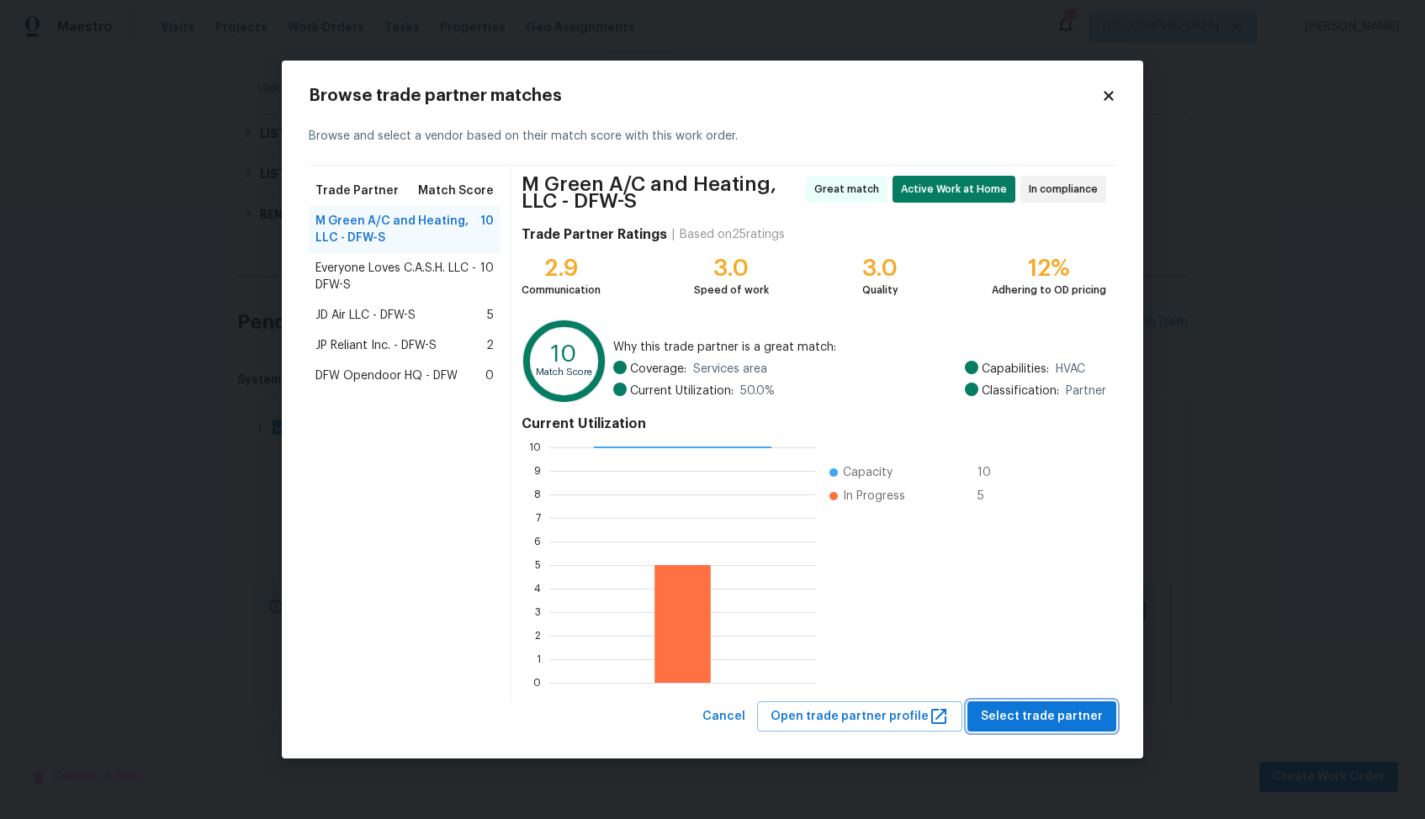
click at [1029, 720] on span "Select trade partner" at bounding box center [1042, 716] width 122 height 21
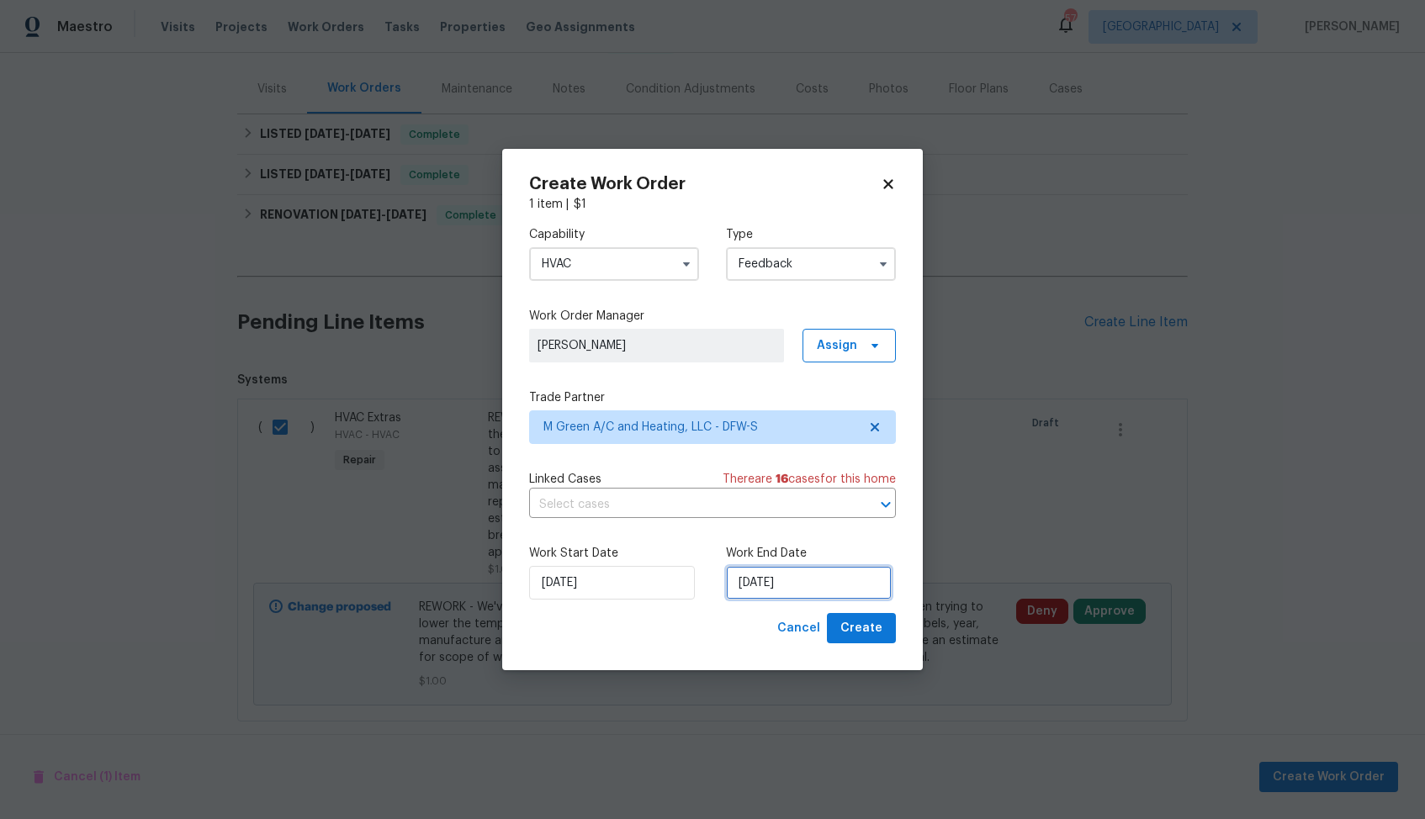
click at [805, 586] on input "[DATE]" at bounding box center [809, 583] width 166 height 34
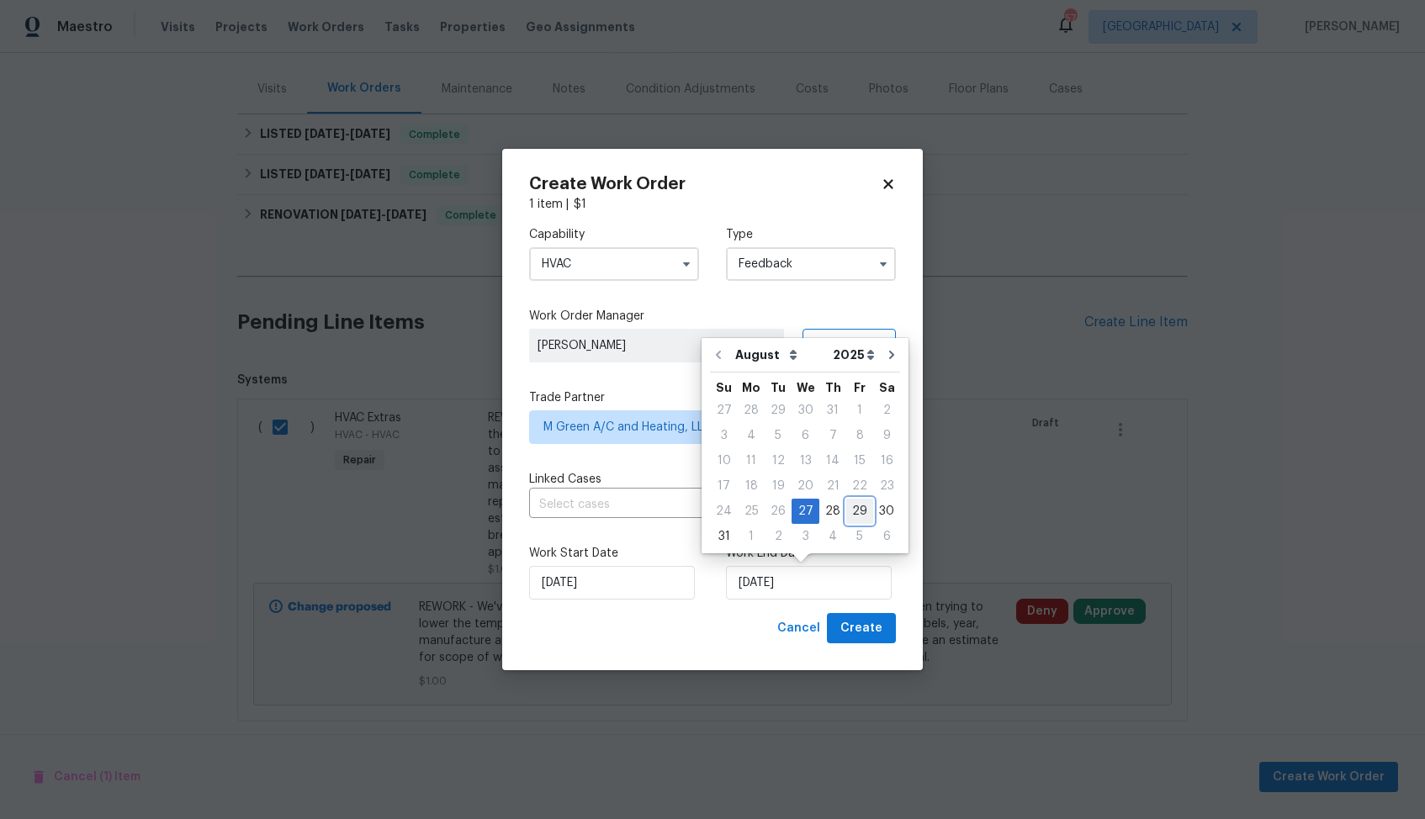
click at [849, 509] on div "29" at bounding box center [859, 512] width 27 height 24
type input "[DATE]"
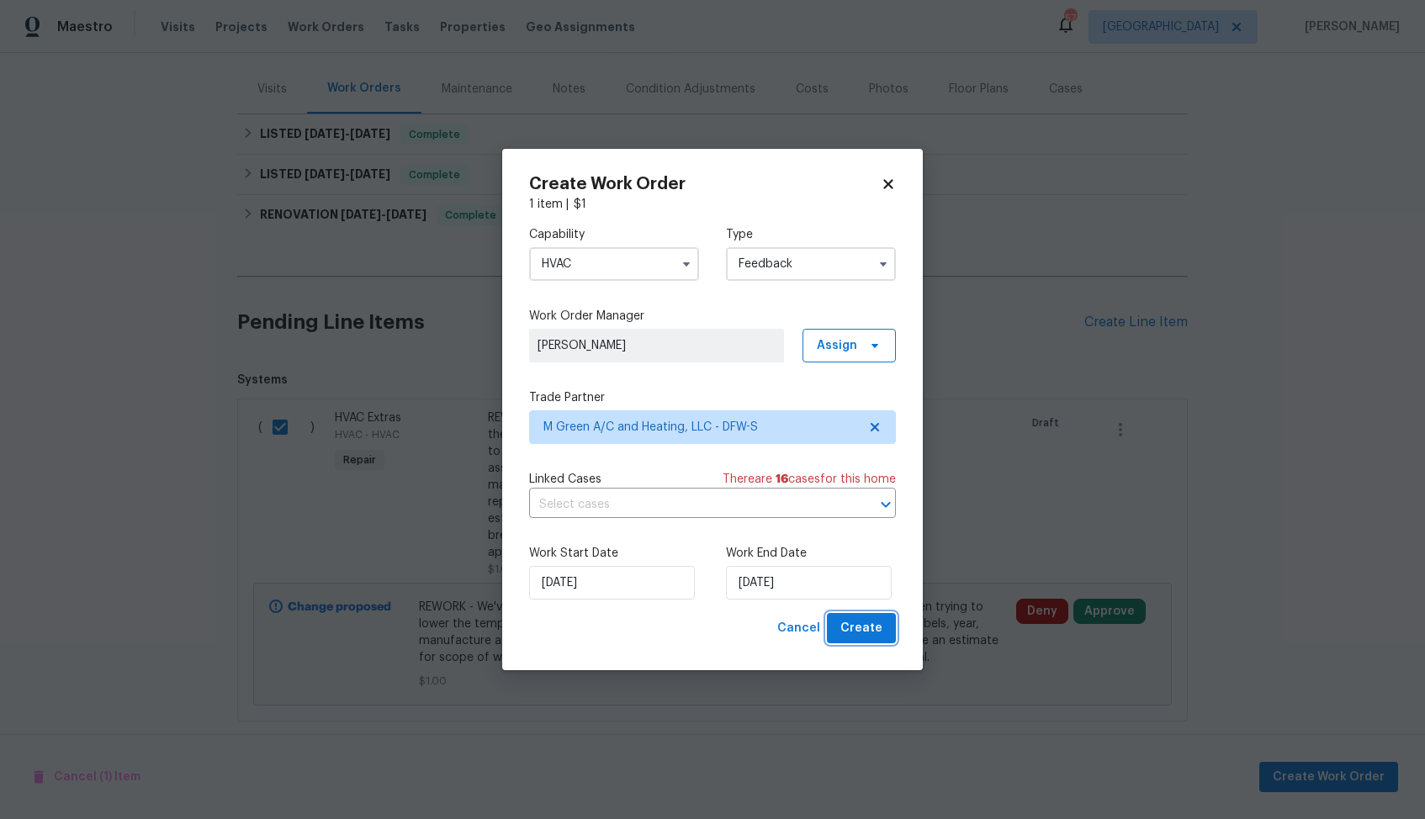
click at [868, 623] on span "Create" at bounding box center [861, 628] width 42 height 21
checkbox input "false"
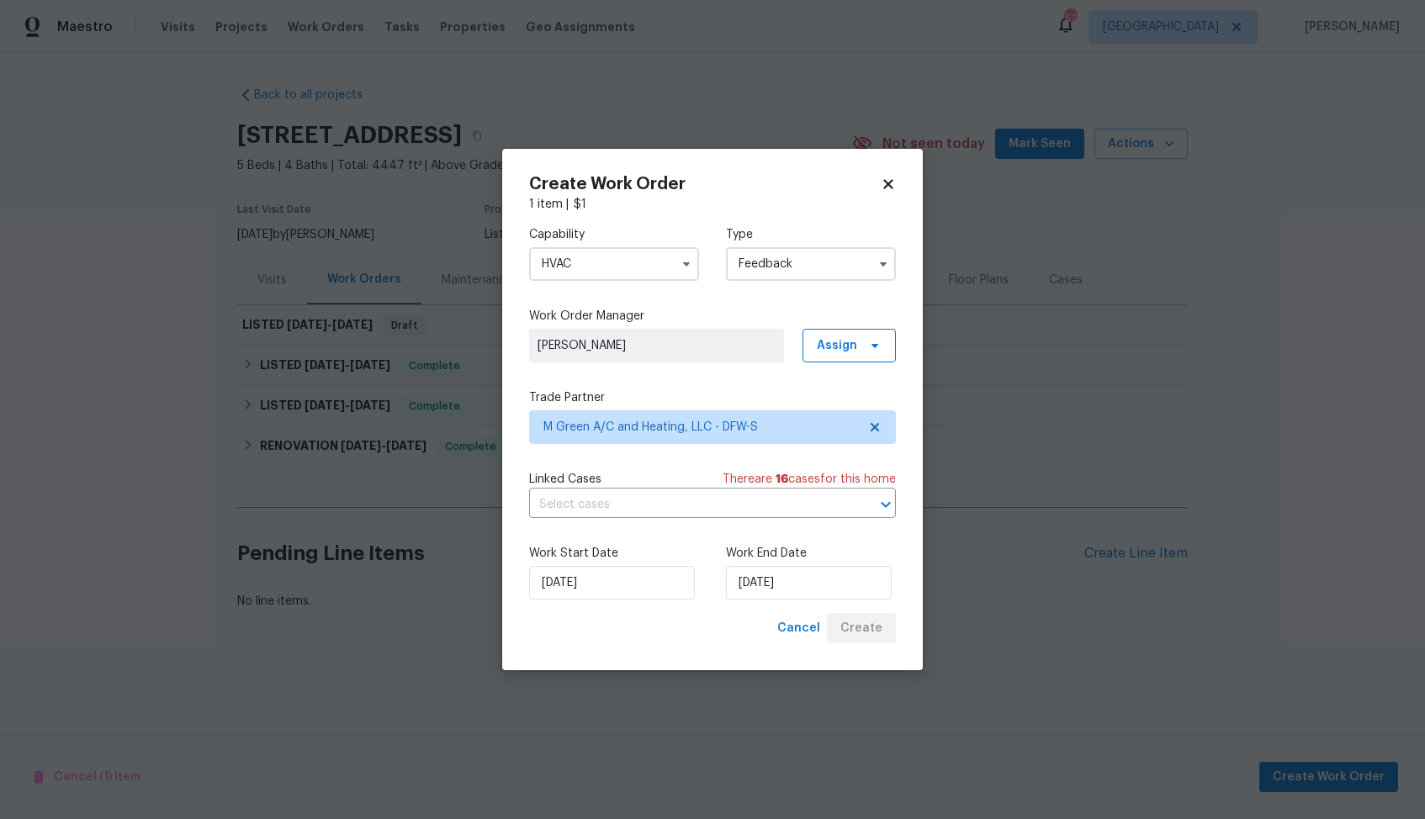
scroll to position [0, 0]
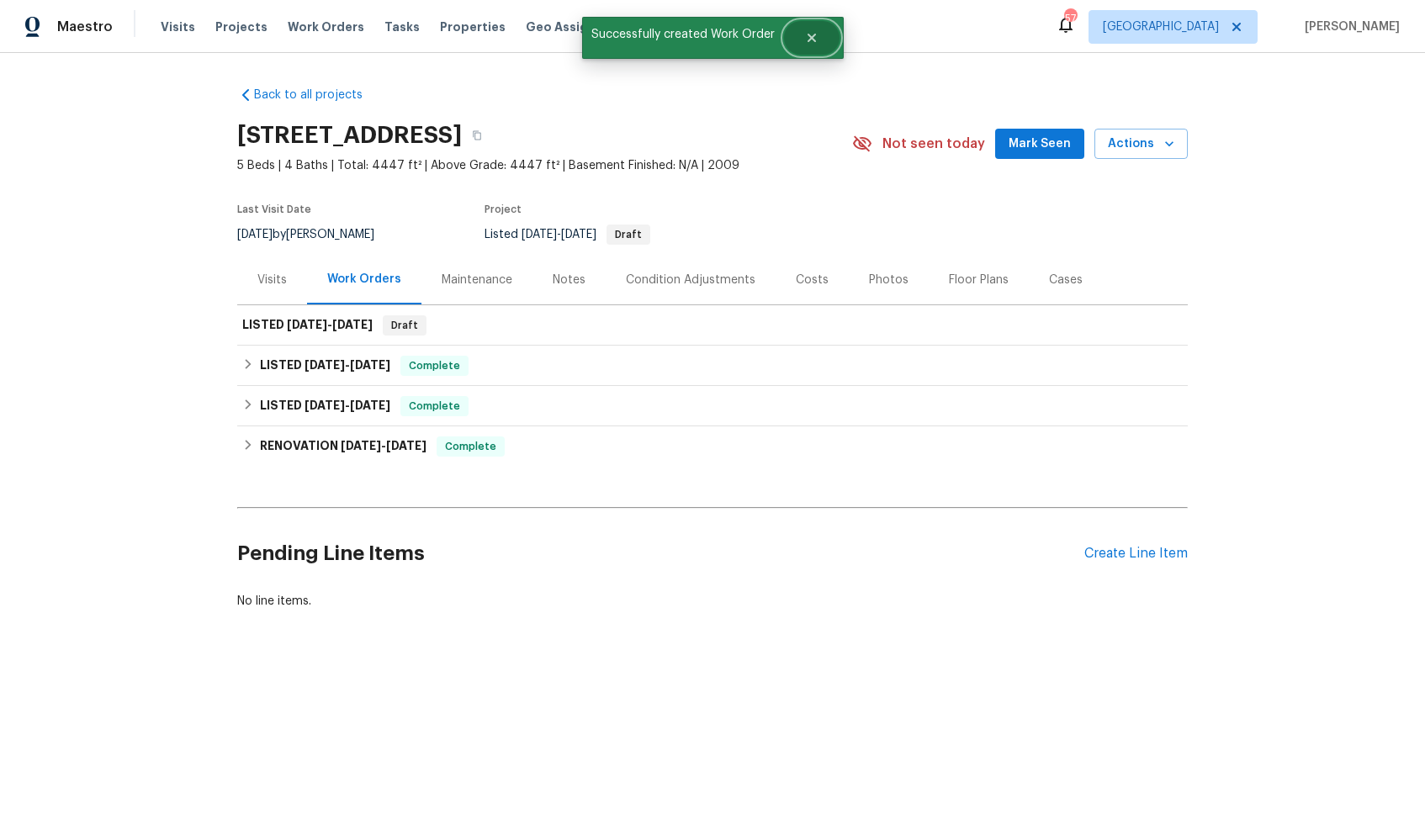
click at [821, 37] on button "Close" at bounding box center [812, 38] width 56 height 34
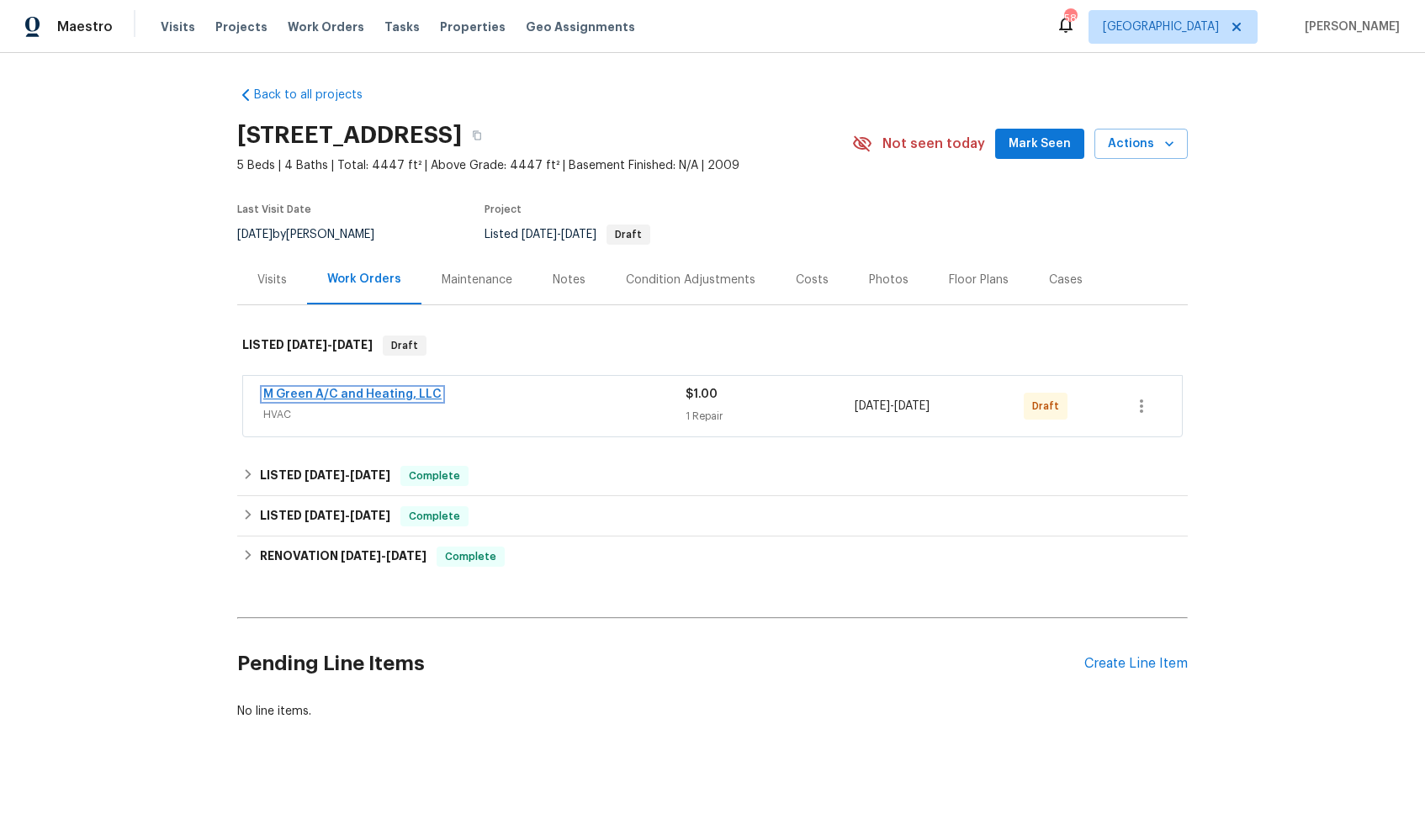
click at [333, 395] on link "M Green A/C and Heating, LLC" at bounding box center [352, 395] width 178 height 12
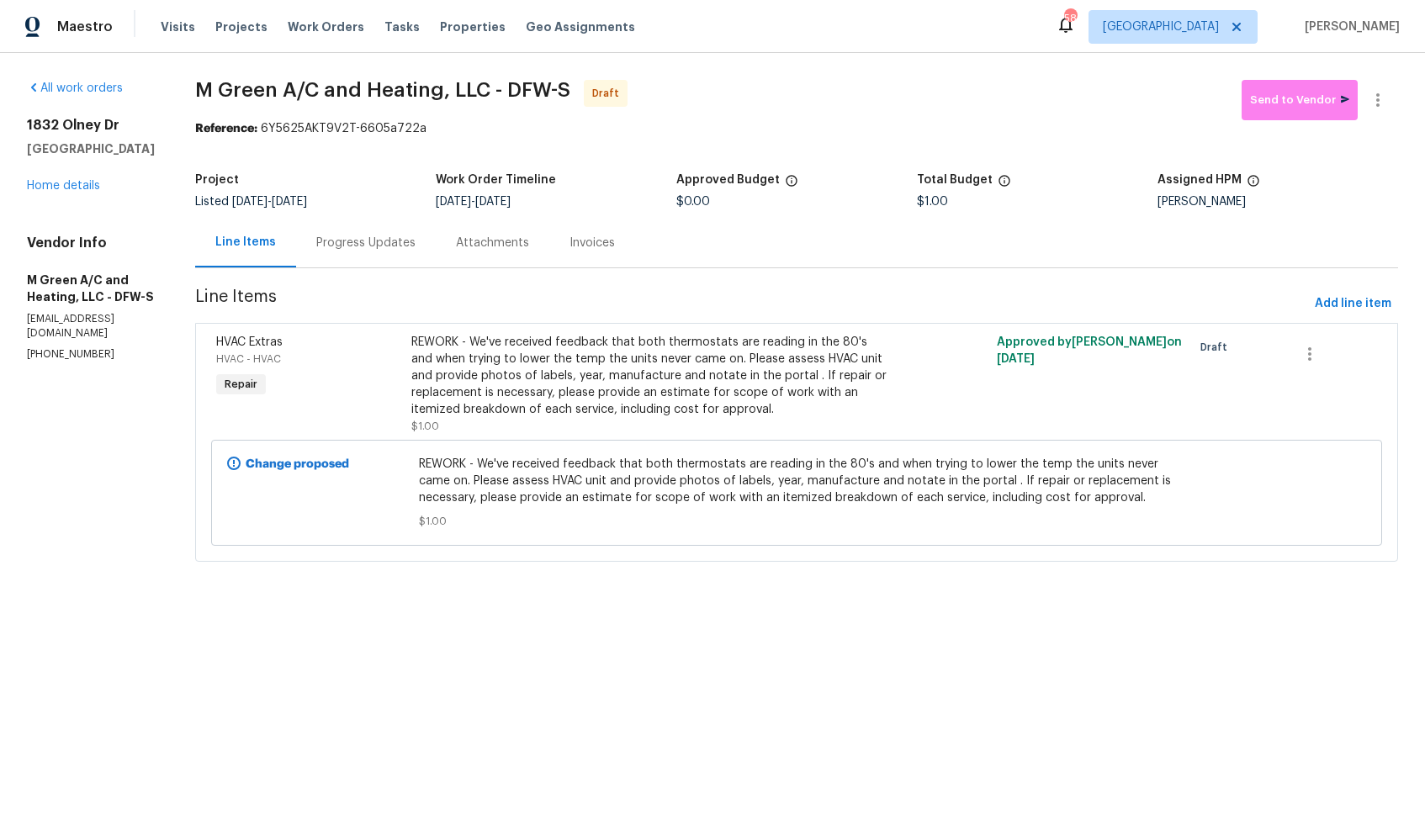
click at [415, 239] on div "Progress Updates" at bounding box center [365, 243] width 99 height 17
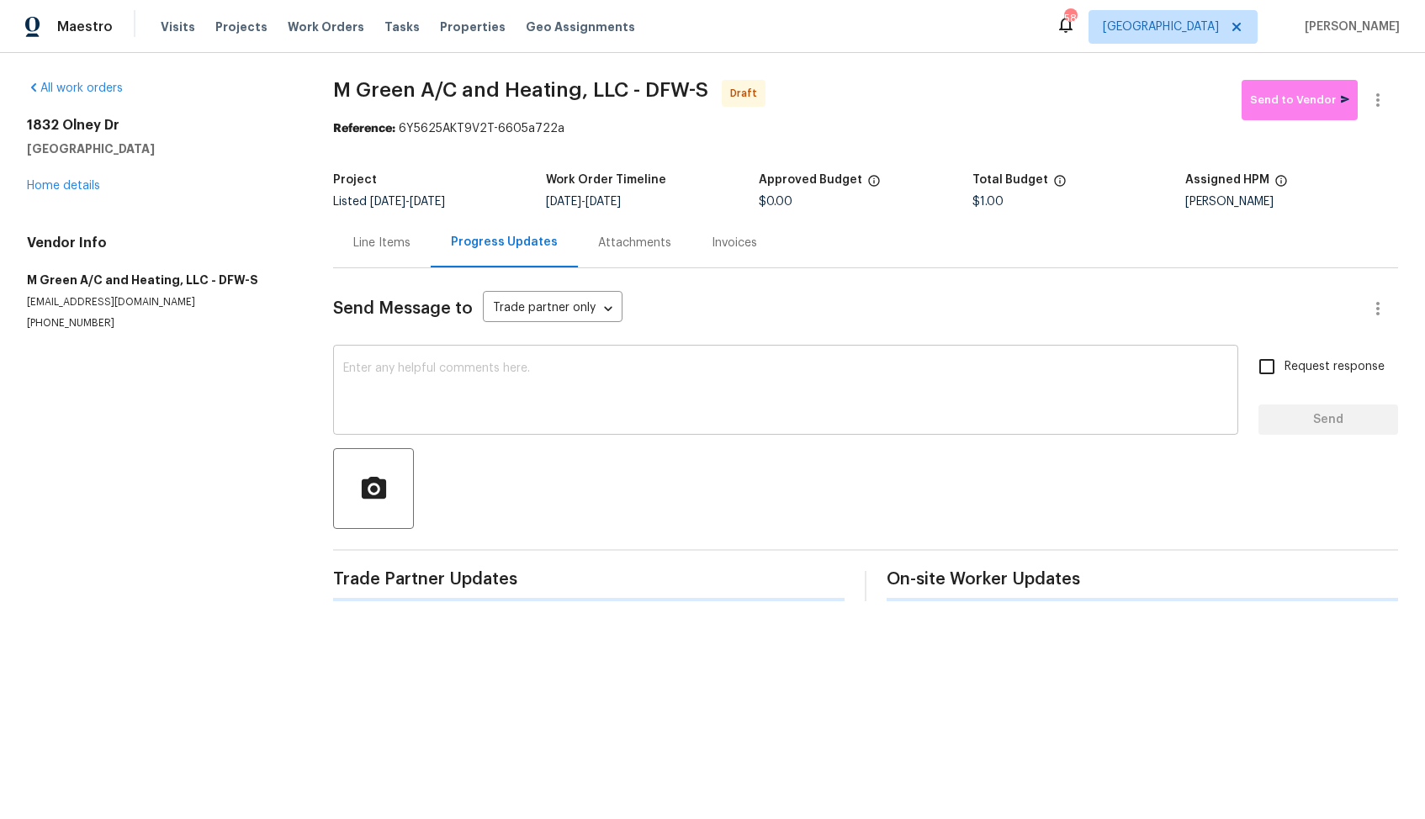
click at [452, 394] on textarea at bounding box center [785, 391] width 885 height 59
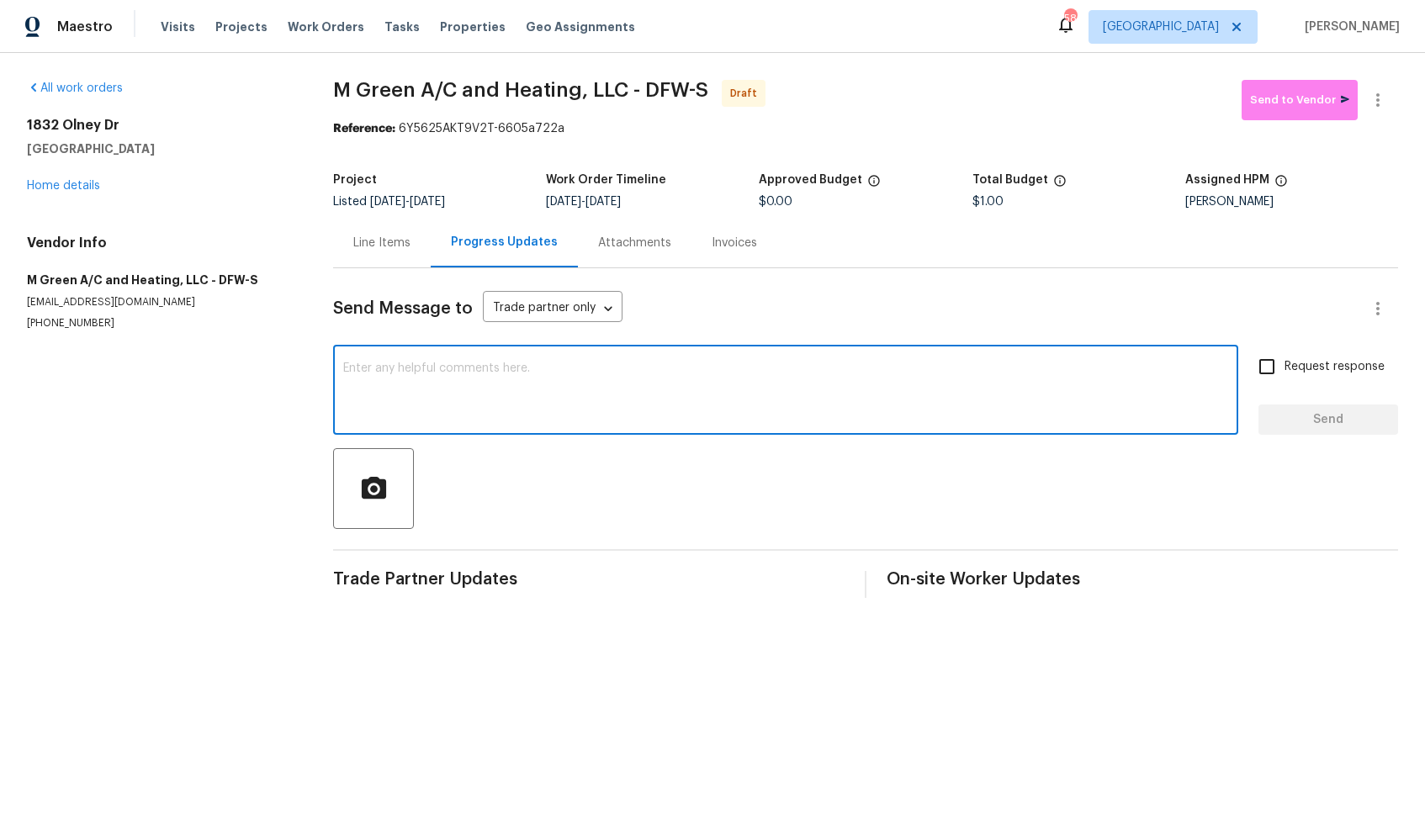
click at [551, 426] on div "x ​" at bounding box center [785, 392] width 905 height 86
paste textarea "Hi, this is [PERSON_NAME] with Opendoor. I’m confirming you received the WO for…"
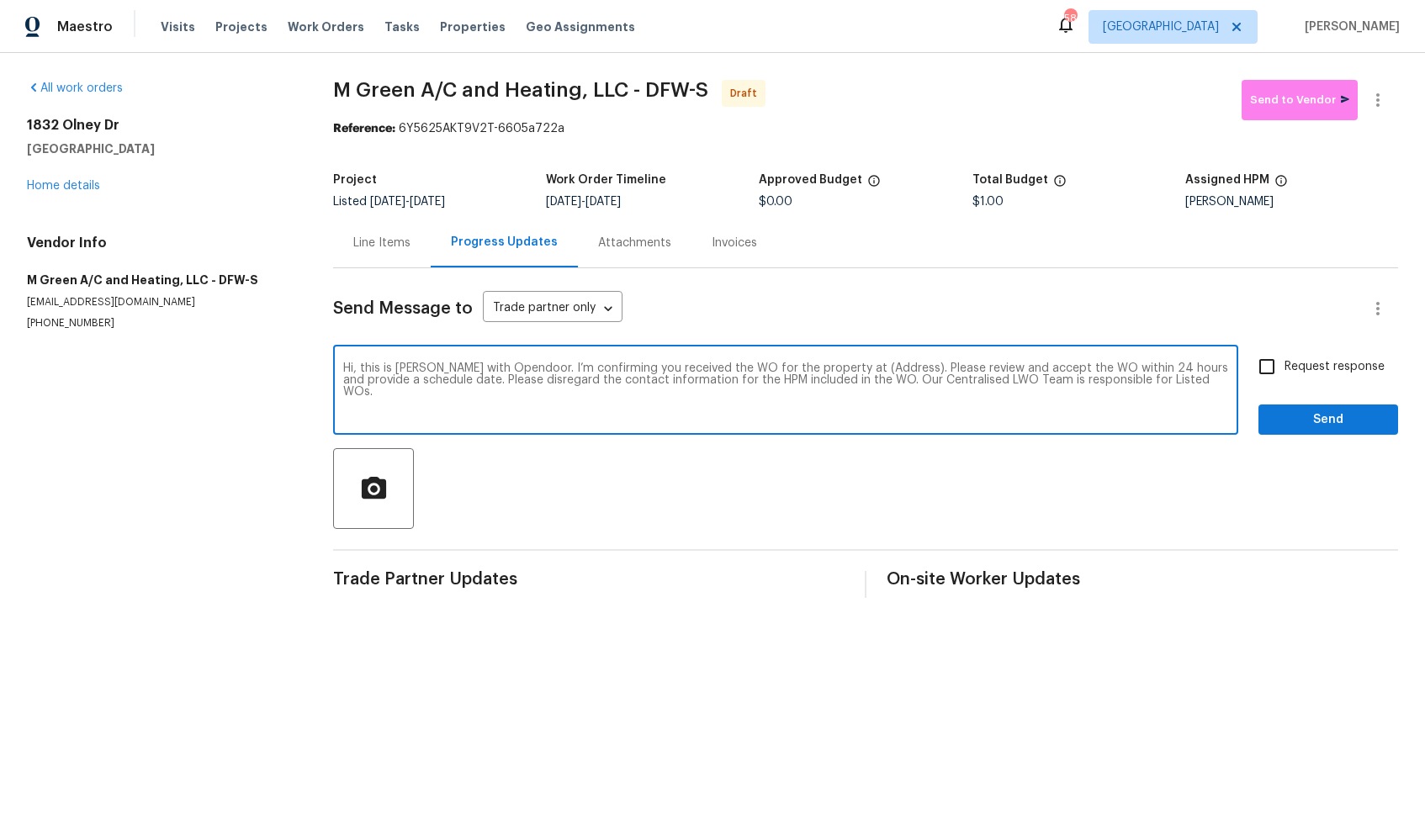
drag, startPoint x: 879, startPoint y: 367, endPoint x: 867, endPoint y: 367, distance: 11.8
click at [867, 367] on textarea "Hi, this is [PERSON_NAME] with Opendoor. I’m confirming you received the WO for…" at bounding box center [785, 391] width 885 height 59
drag, startPoint x: 882, startPoint y: 369, endPoint x: 830, endPoint y: 366, distance: 52.3
click at [830, 366] on textarea "Hi, this is [PERSON_NAME] with Opendoor. I’m confirming you received the WO for…" at bounding box center [785, 391] width 885 height 59
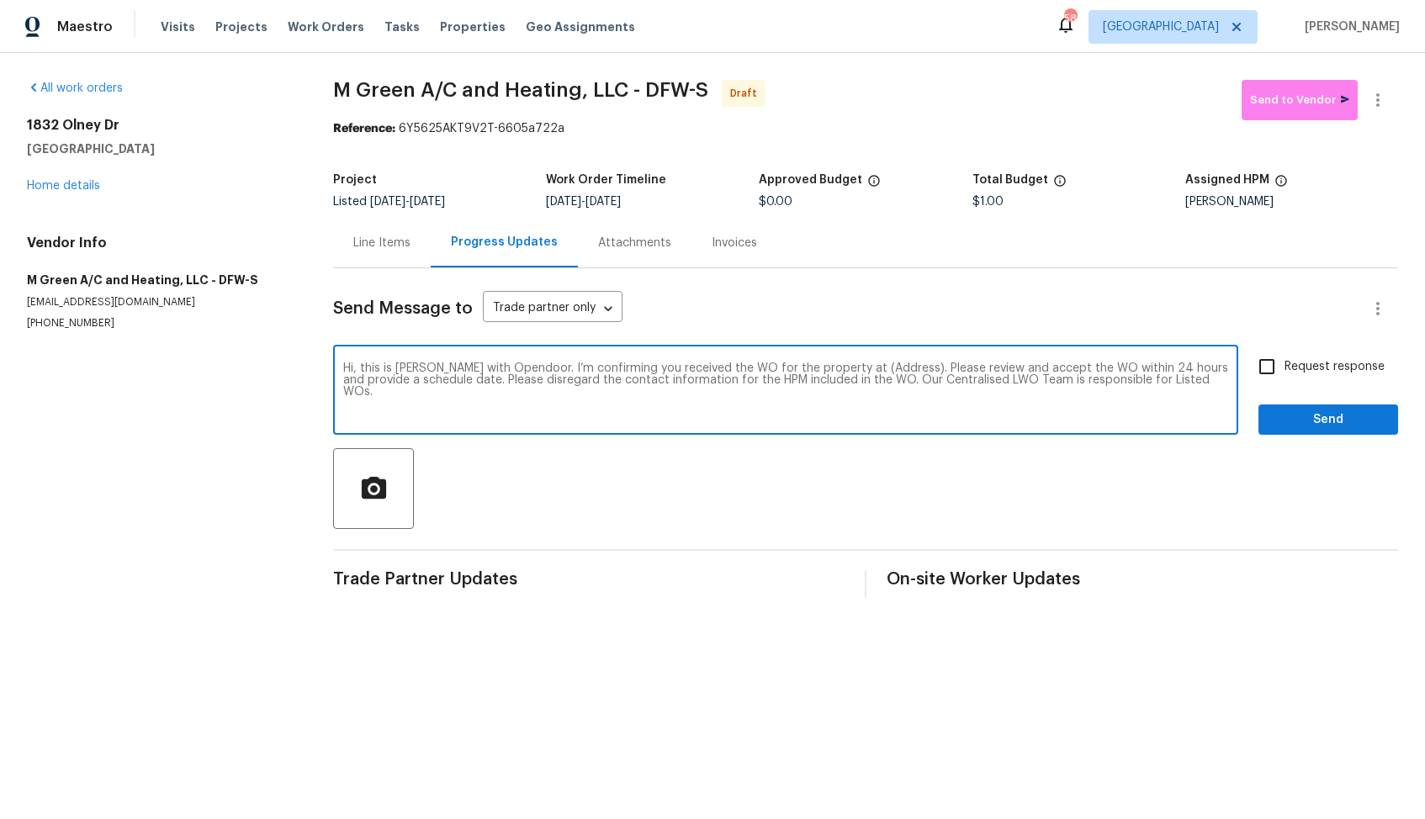
paste textarea "[STREET_ADDRESS]"
type textarea "Hi, this is [PERSON_NAME] with Opendoor. I’m confirming you received the WO for…"
click at [1277, 373] on input "Request response" at bounding box center [1266, 366] width 35 height 35
checkbox input "true"
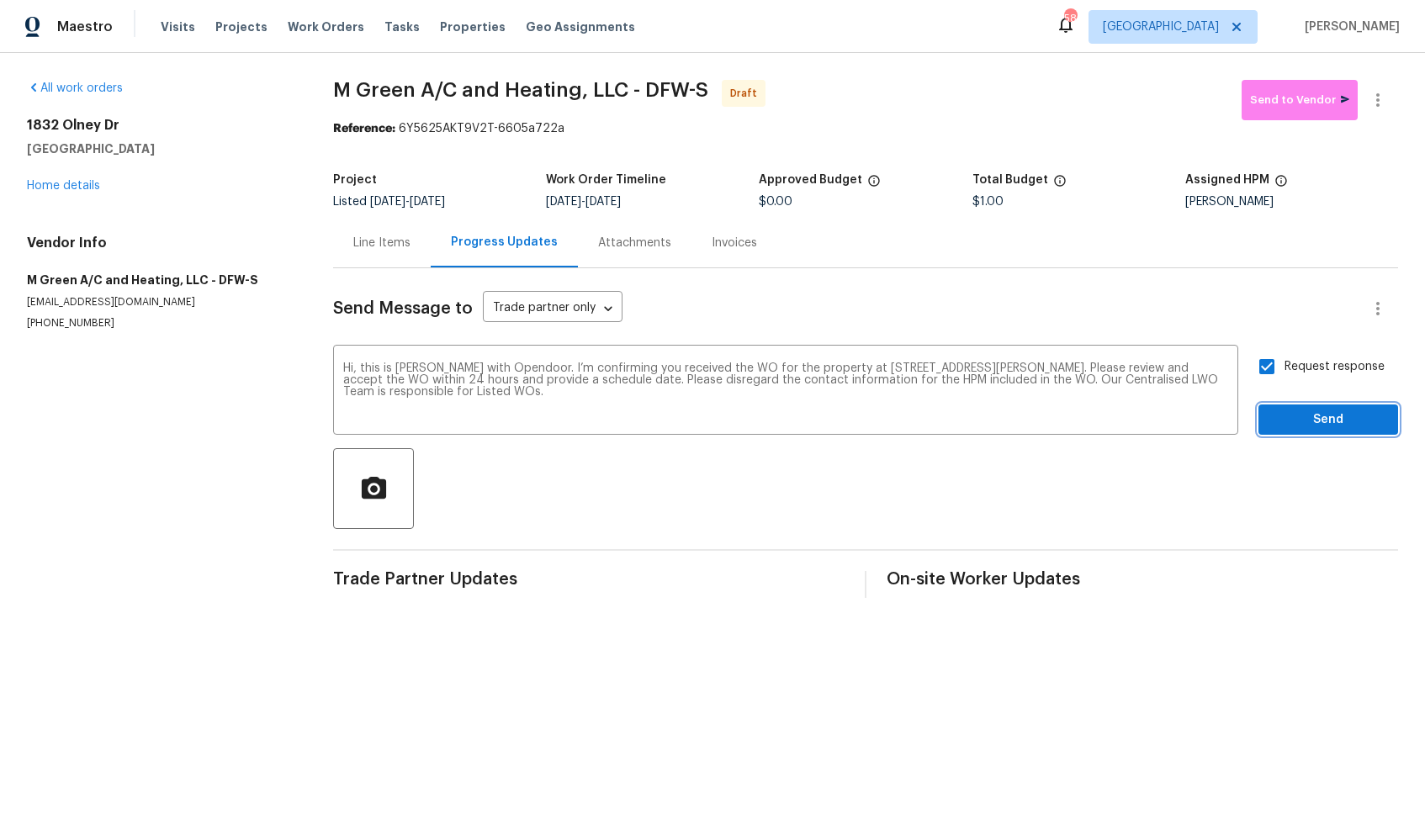
click at [1290, 427] on span "Send" at bounding box center [1328, 420] width 113 height 21
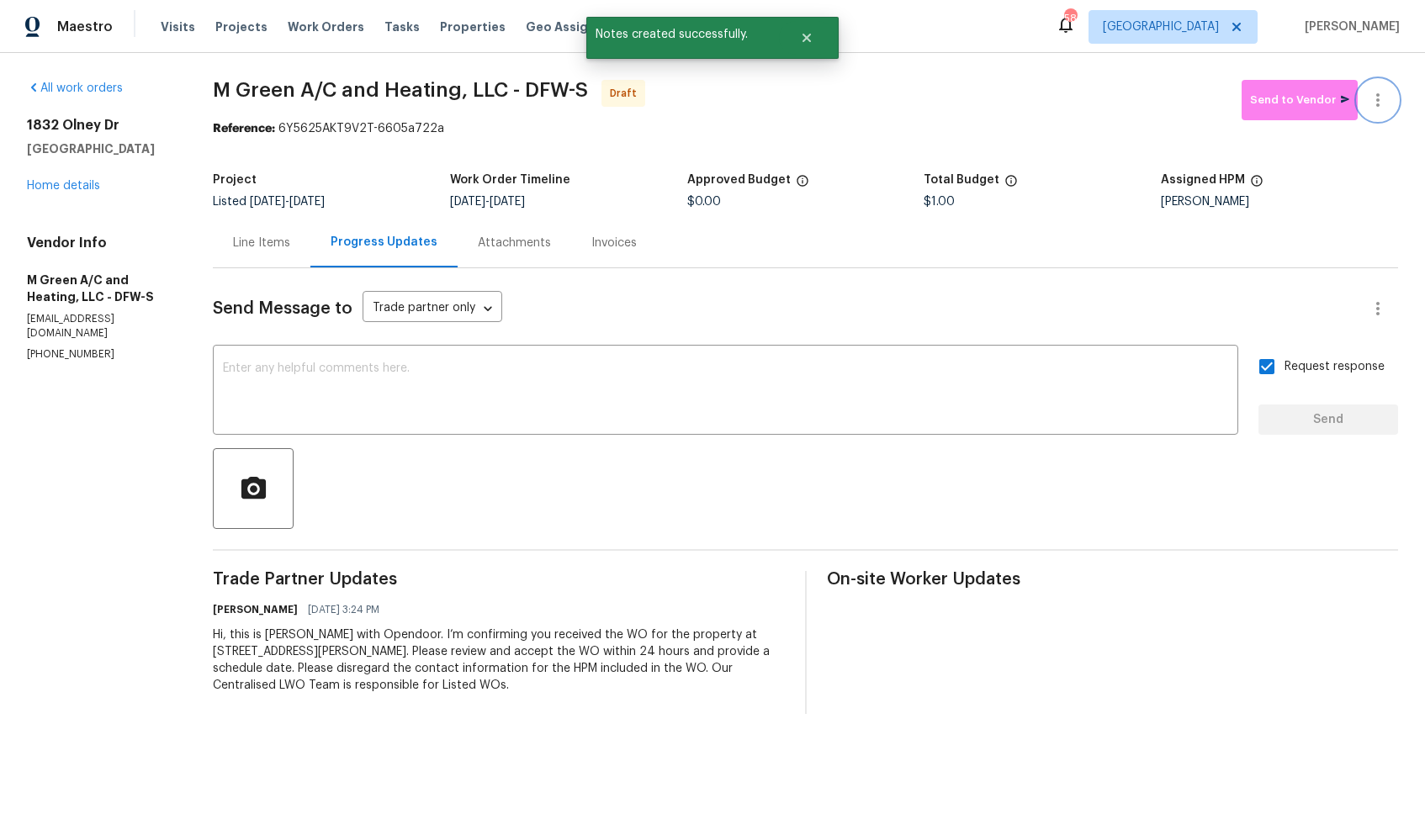
click at [1380, 102] on icon "button" at bounding box center [1378, 100] width 20 height 20
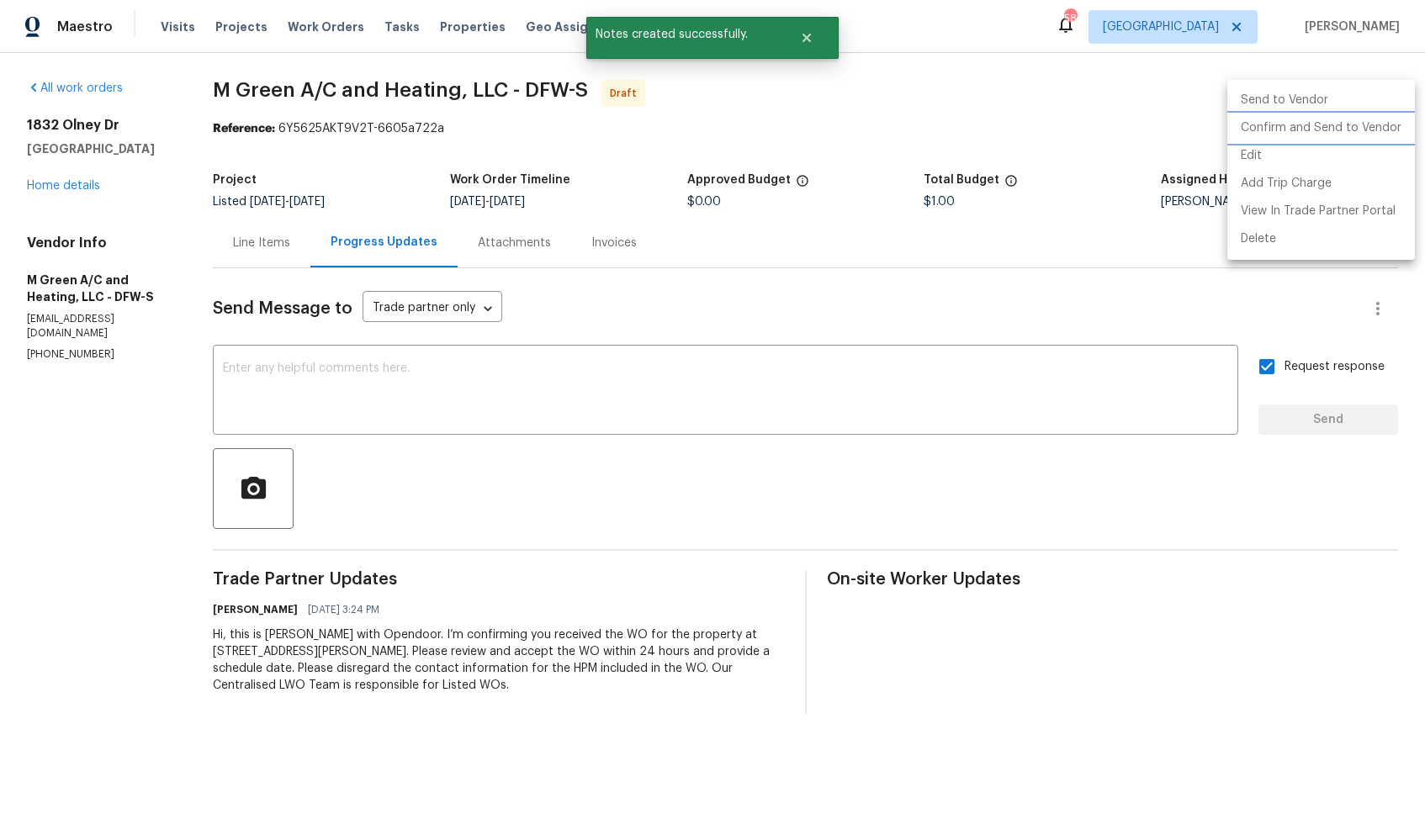
click at [1316, 130] on li "Confirm and Send to Vendor" at bounding box center [1321, 128] width 188 height 28
click at [770, 96] on div at bounding box center [712, 409] width 1425 height 819
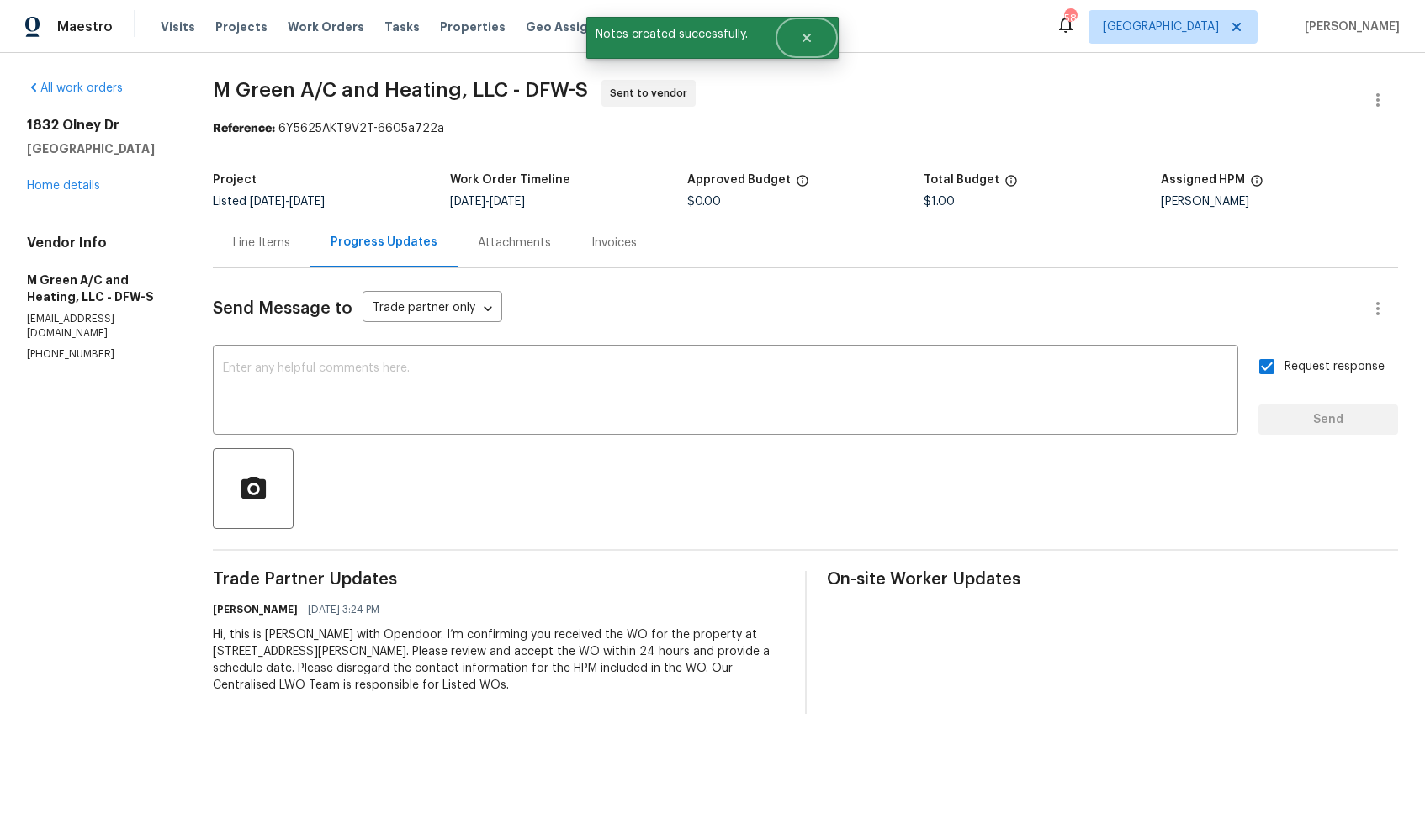
click at [816, 38] on button "Close" at bounding box center [807, 38] width 56 height 34
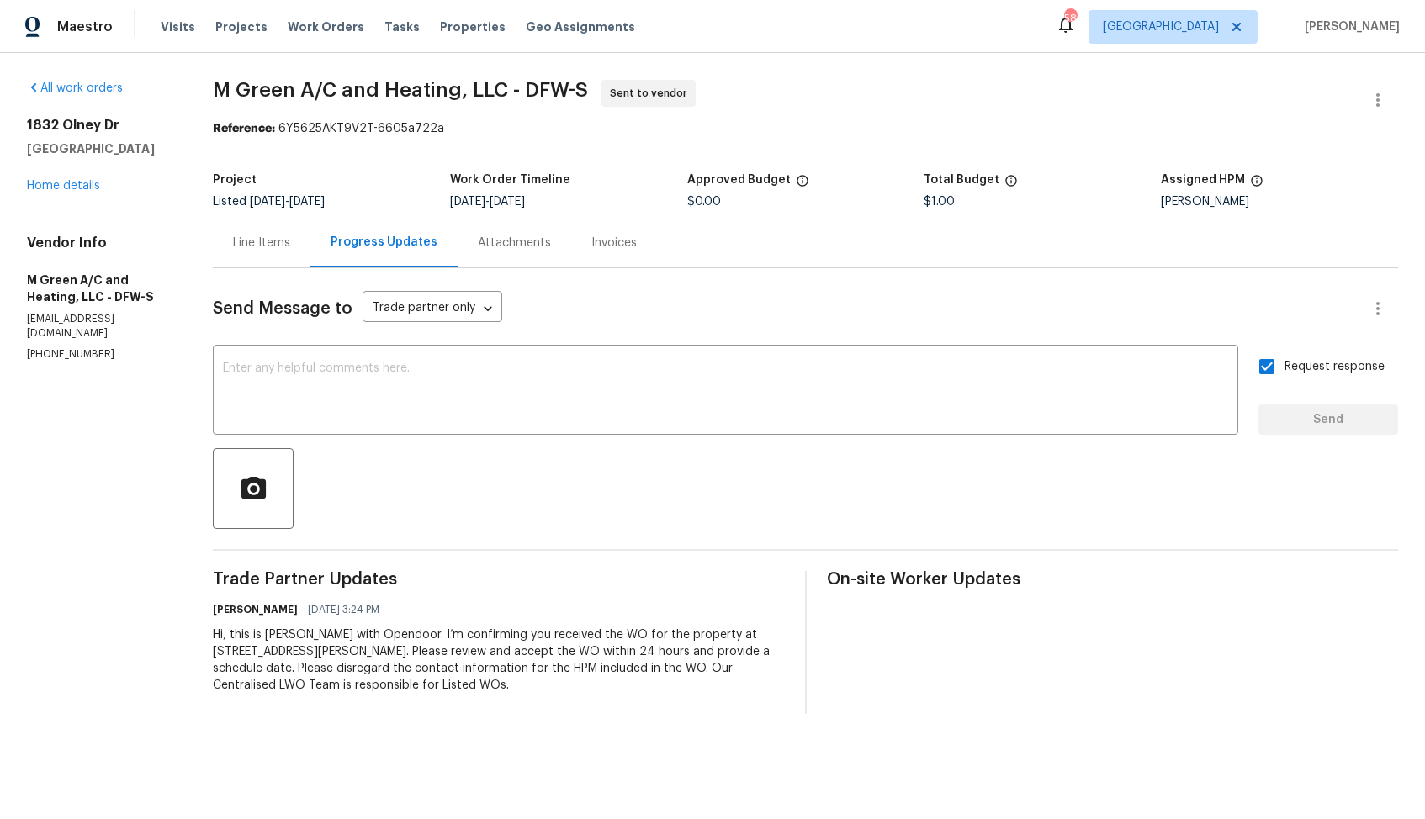
click at [325, 158] on section "M Green A/C and Heating, LLC - DFW-S Sent to vendor Reference: 6Y5625AKT9V2T-66…" at bounding box center [805, 397] width 1185 height 634
drag, startPoint x: 307, startPoint y: 130, endPoint x: 488, endPoint y: 131, distance: 180.8
click at [488, 131] on div "Reference: 6Y5625AKT9V2T-6605a722a" at bounding box center [805, 128] width 1185 height 17
copy div "6Y5625AKT9V2T-6605a722a"
click at [705, 146] on section "M Green A/C and Heating, LLC - DFW-S Sent to vendor Reference: 6Y5625AKT9V2T-66…" at bounding box center [805, 397] width 1185 height 634
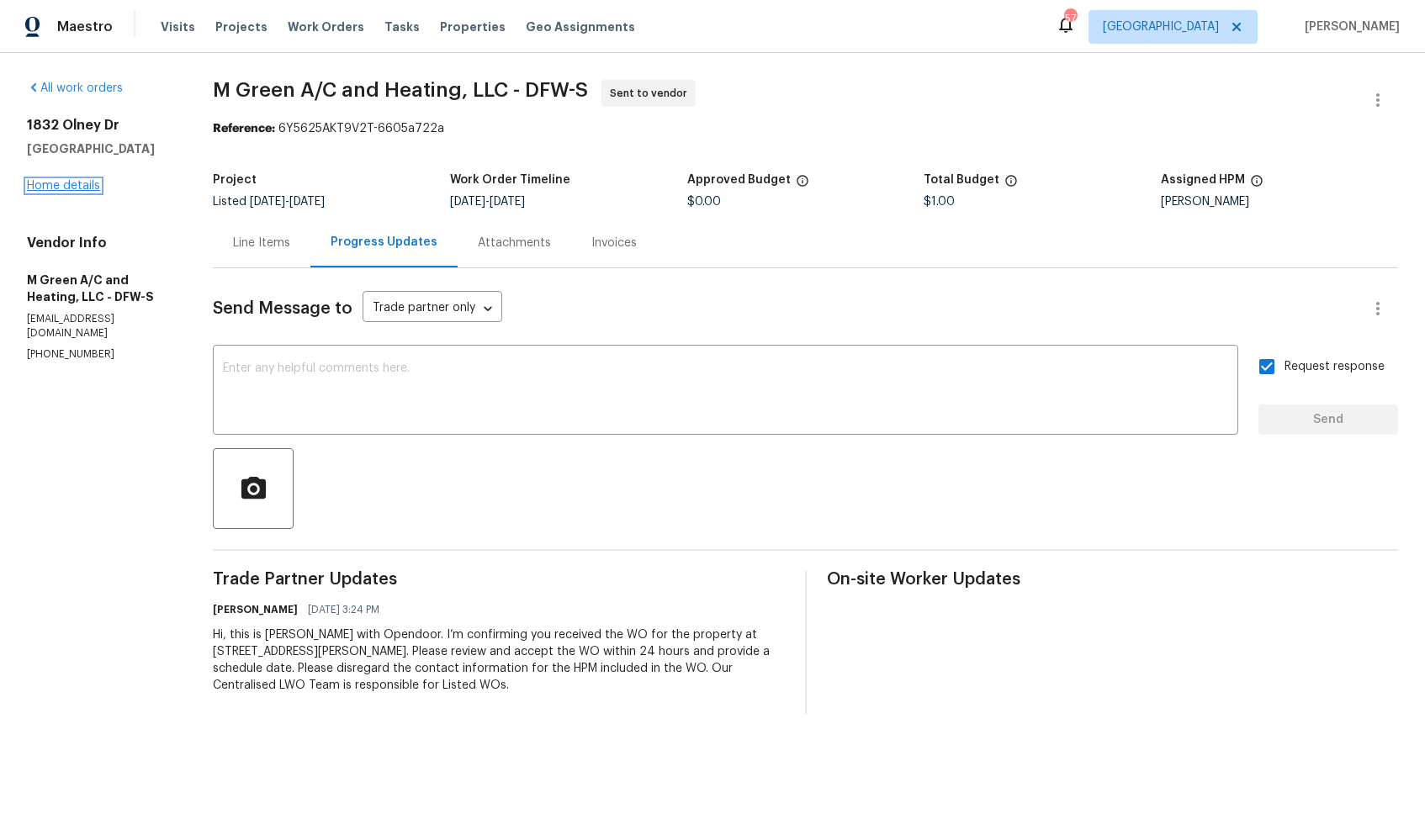
click at [41, 187] on link "Home details" at bounding box center [63, 186] width 73 height 12
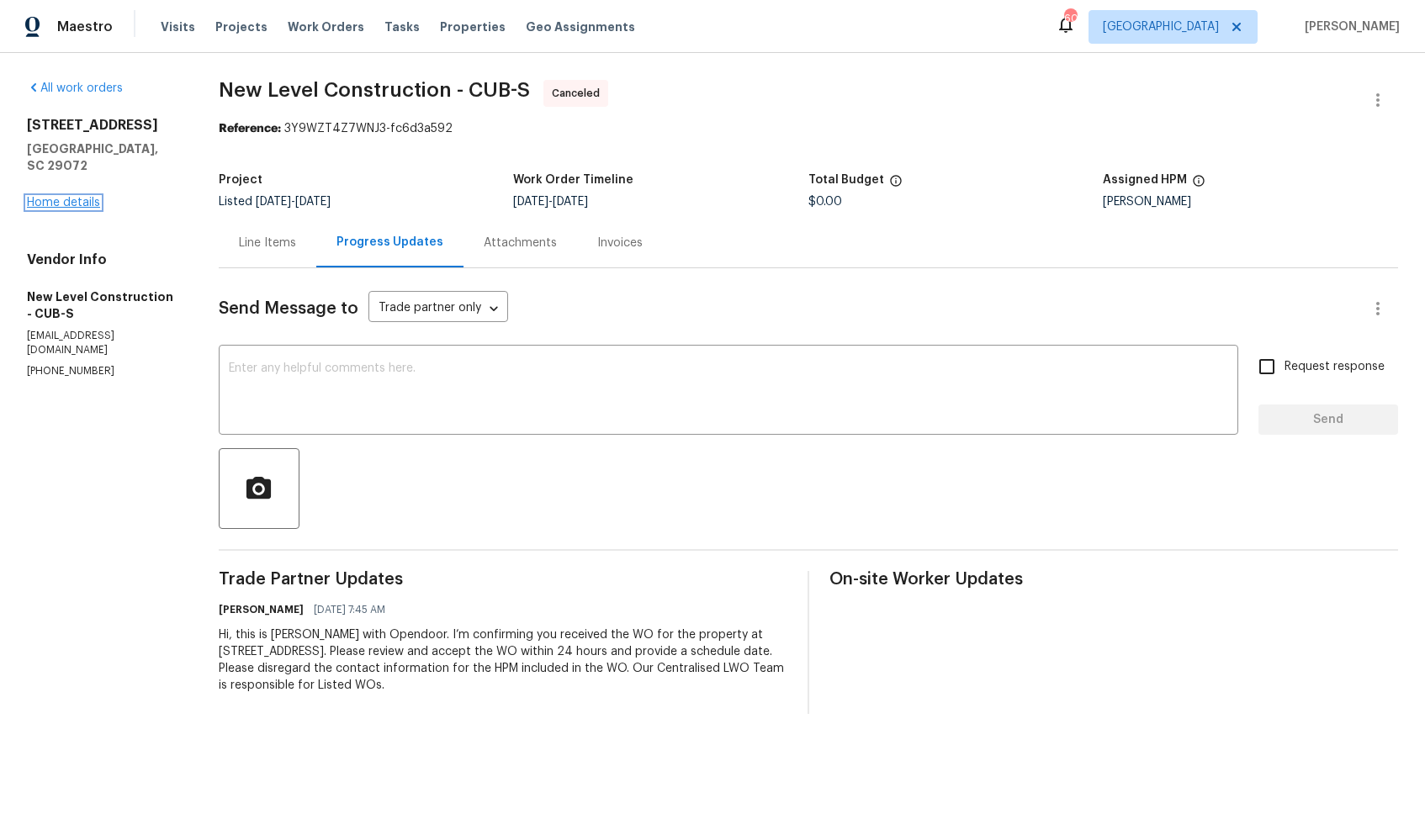
click at [71, 197] on link "Home details" at bounding box center [63, 203] width 73 height 12
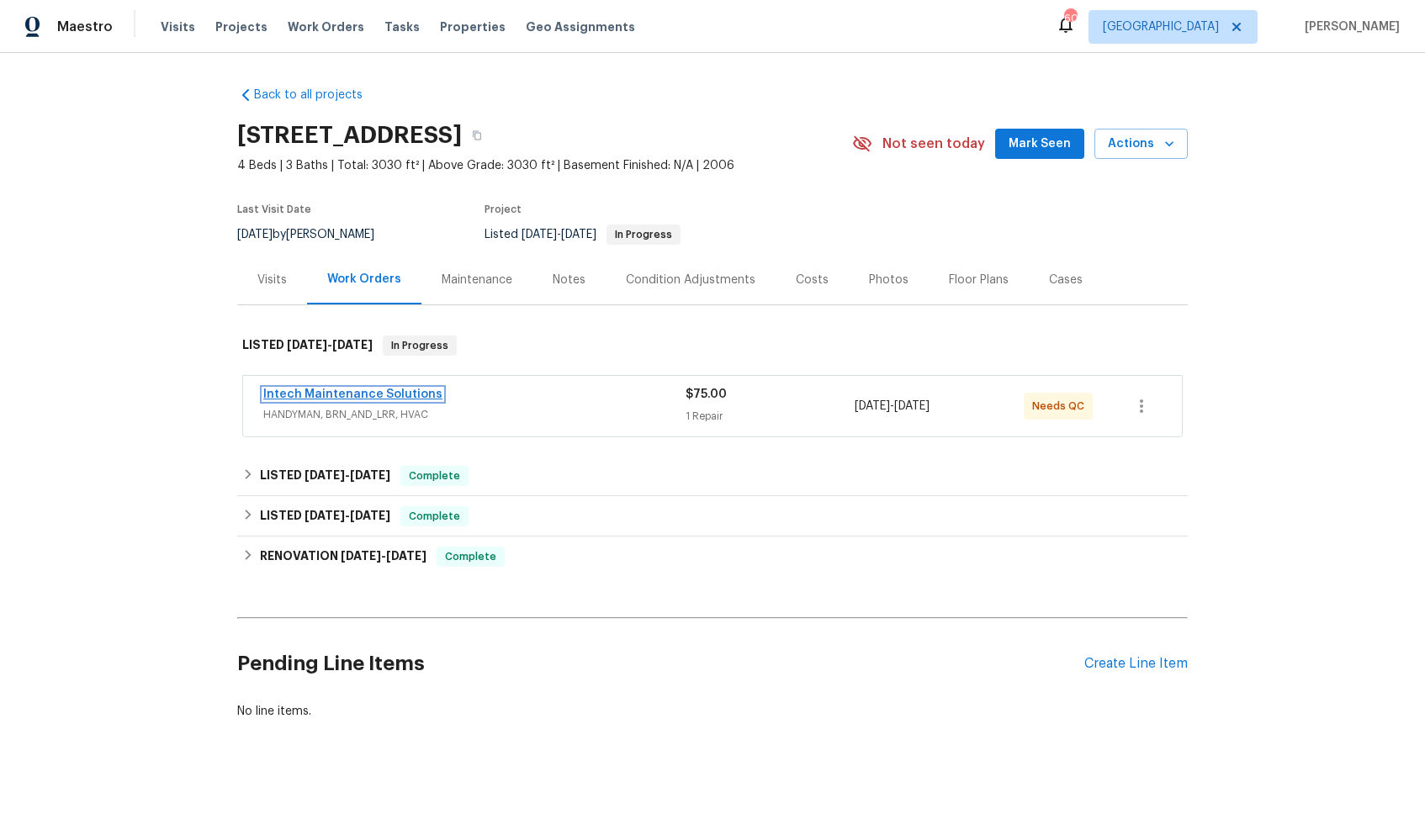
click at [342, 397] on link "Intech Maintenance Solutions" at bounding box center [352, 395] width 179 height 12
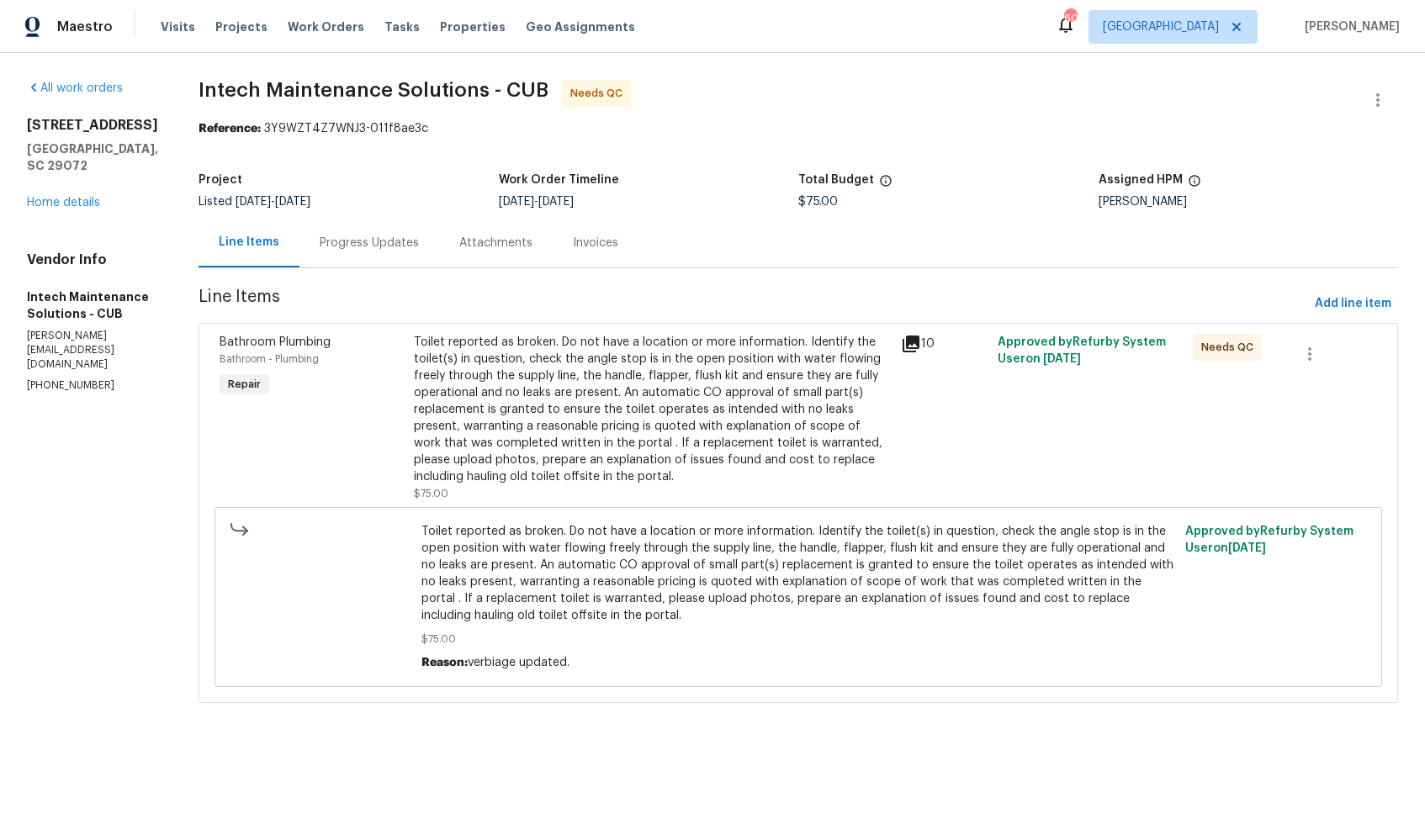
click at [362, 241] on div "Progress Updates" at bounding box center [369, 243] width 99 height 17
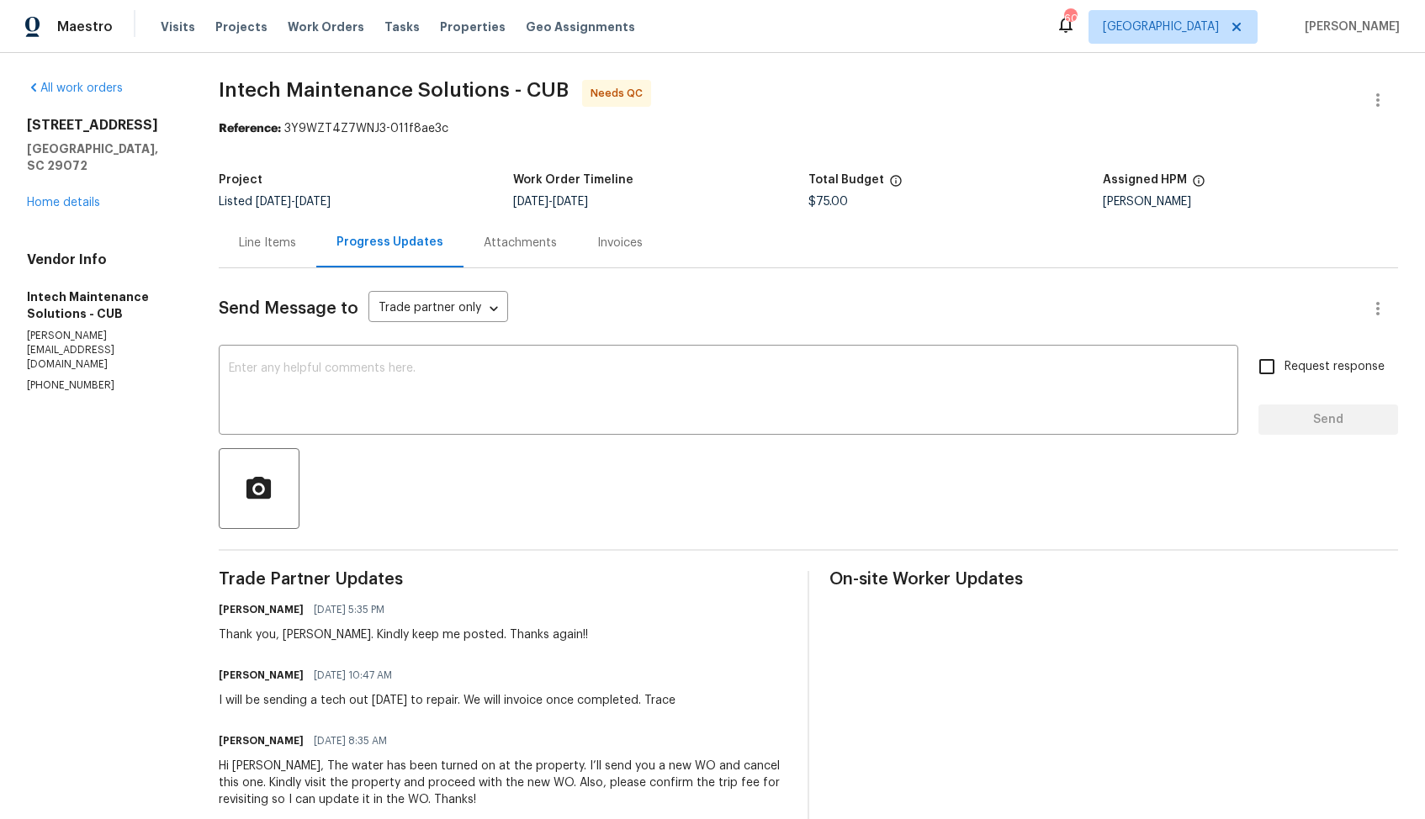
click at [255, 243] on div "Line Items" at bounding box center [267, 243] width 57 height 17
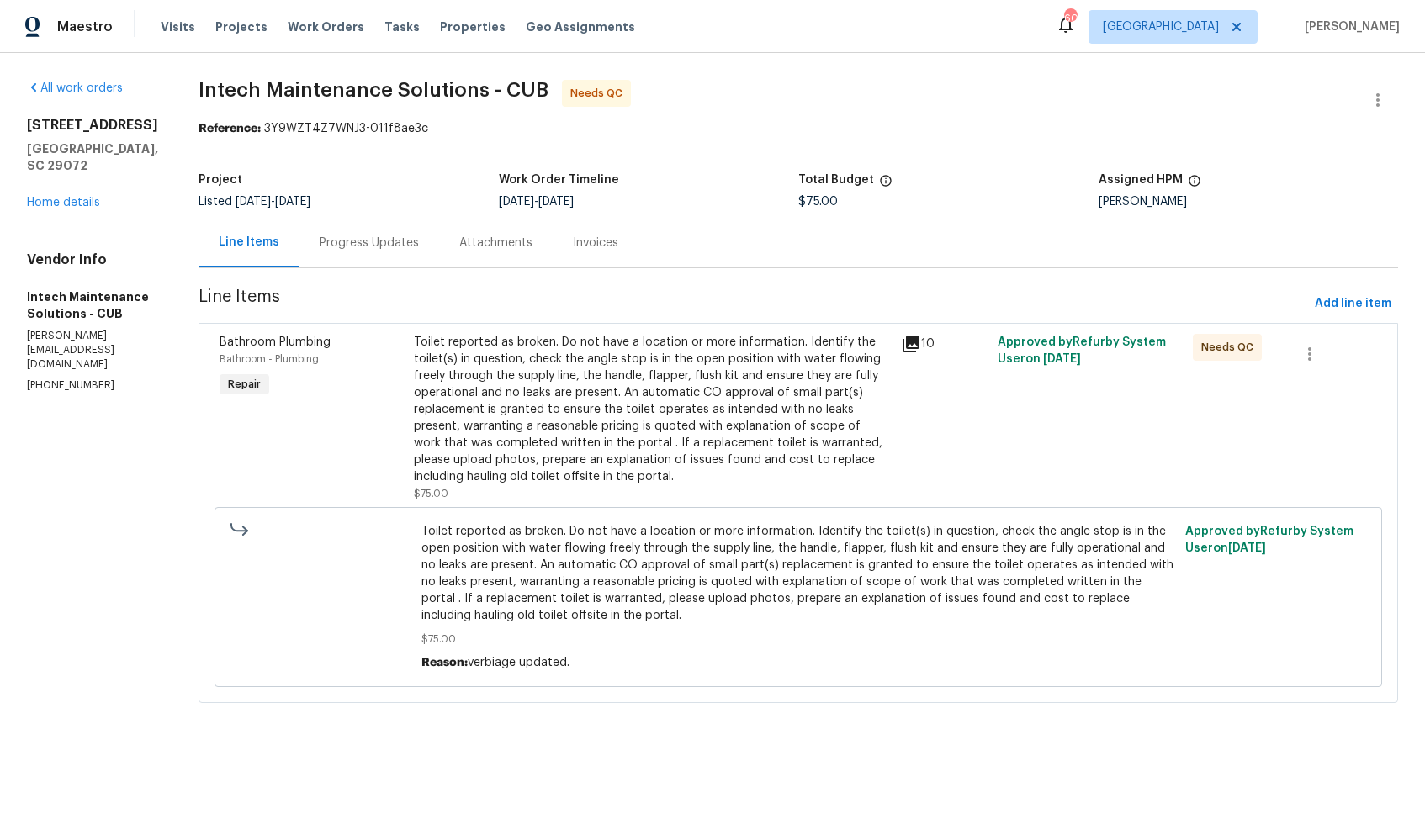
click at [611, 369] on div "Toilet reported as broken. Do not have a location or more information. Identify…" at bounding box center [652, 409] width 476 height 151
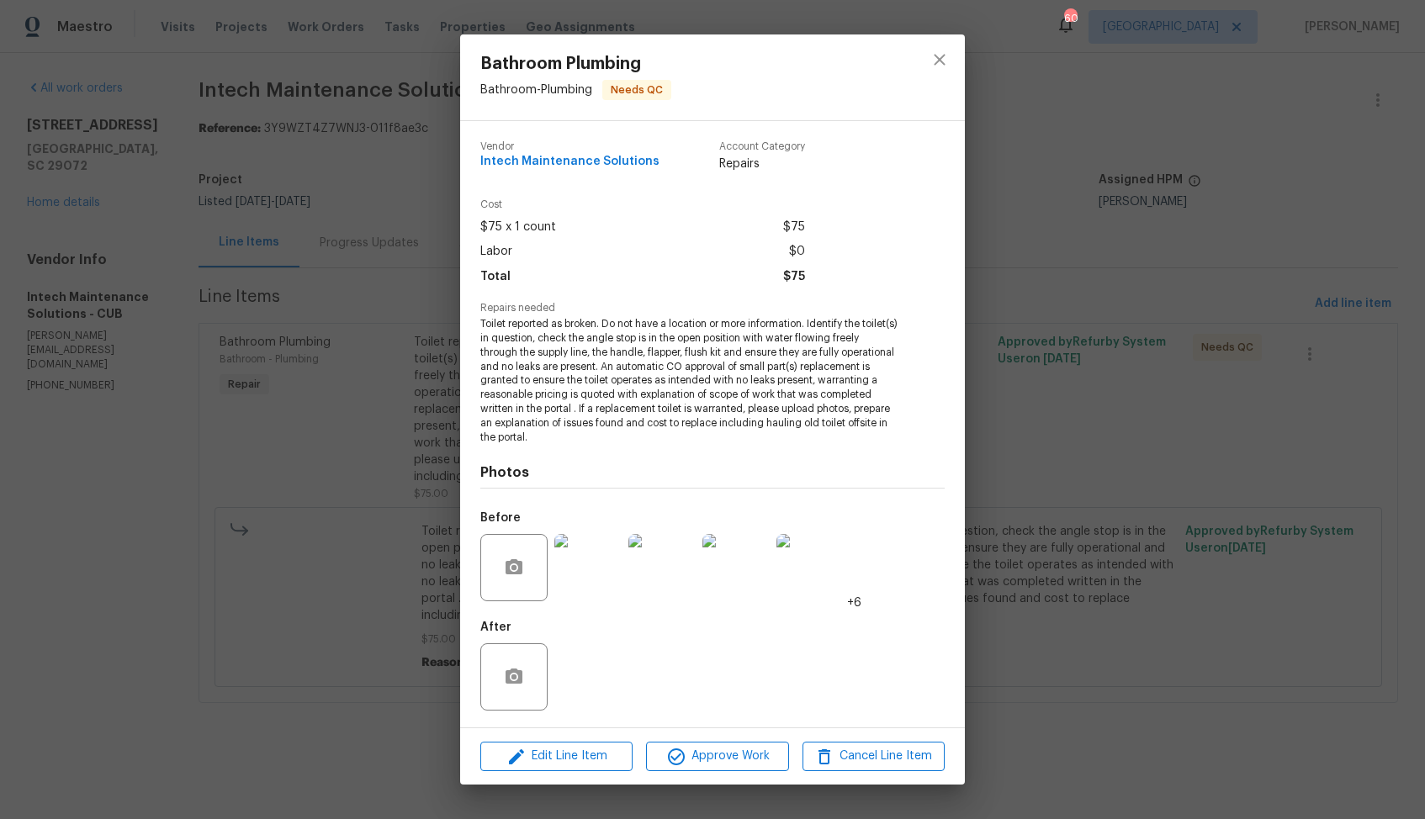
click at [603, 576] on img at bounding box center [587, 567] width 67 height 67
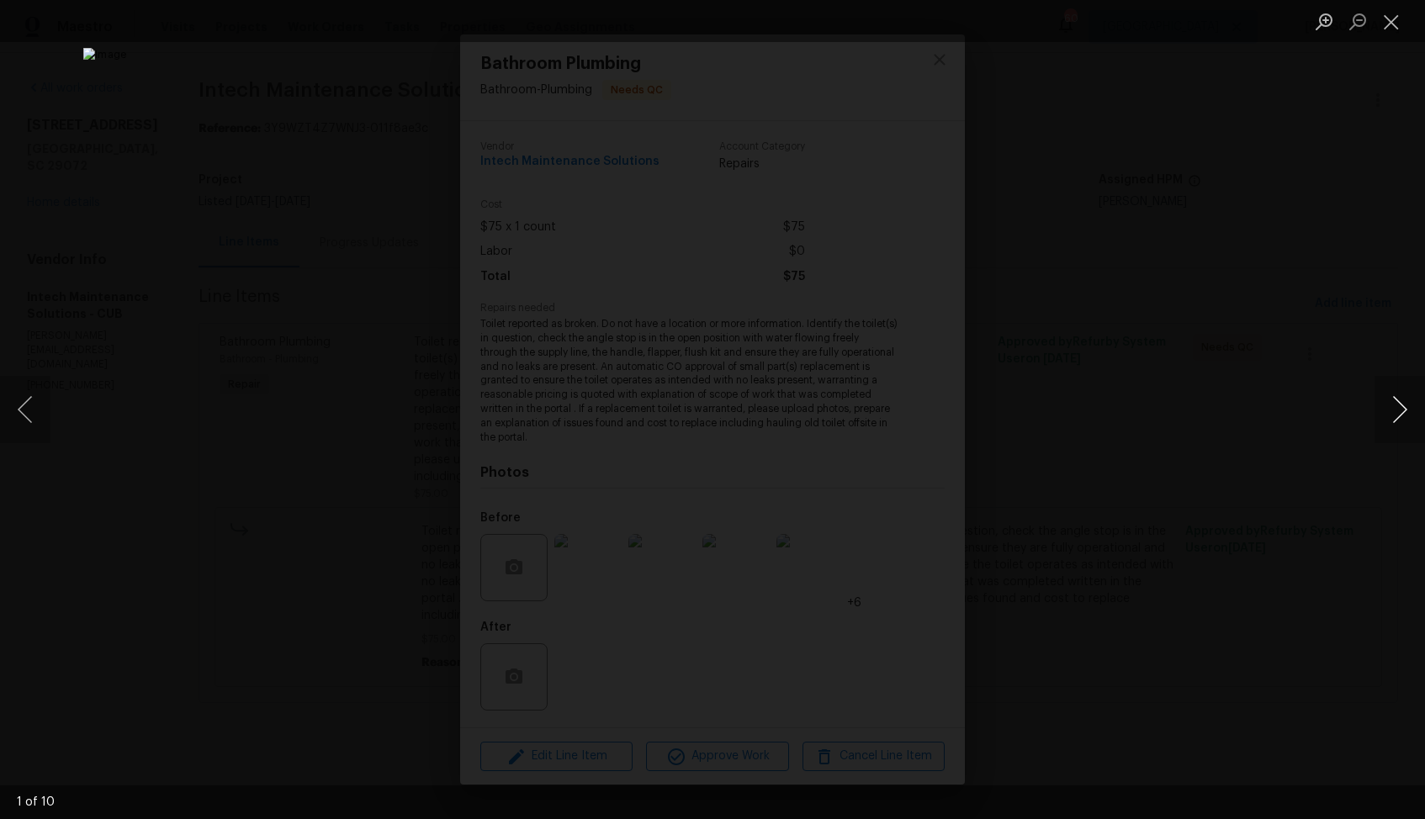
click at [1398, 414] on button "Next image" at bounding box center [1399, 409] width 50 height 67
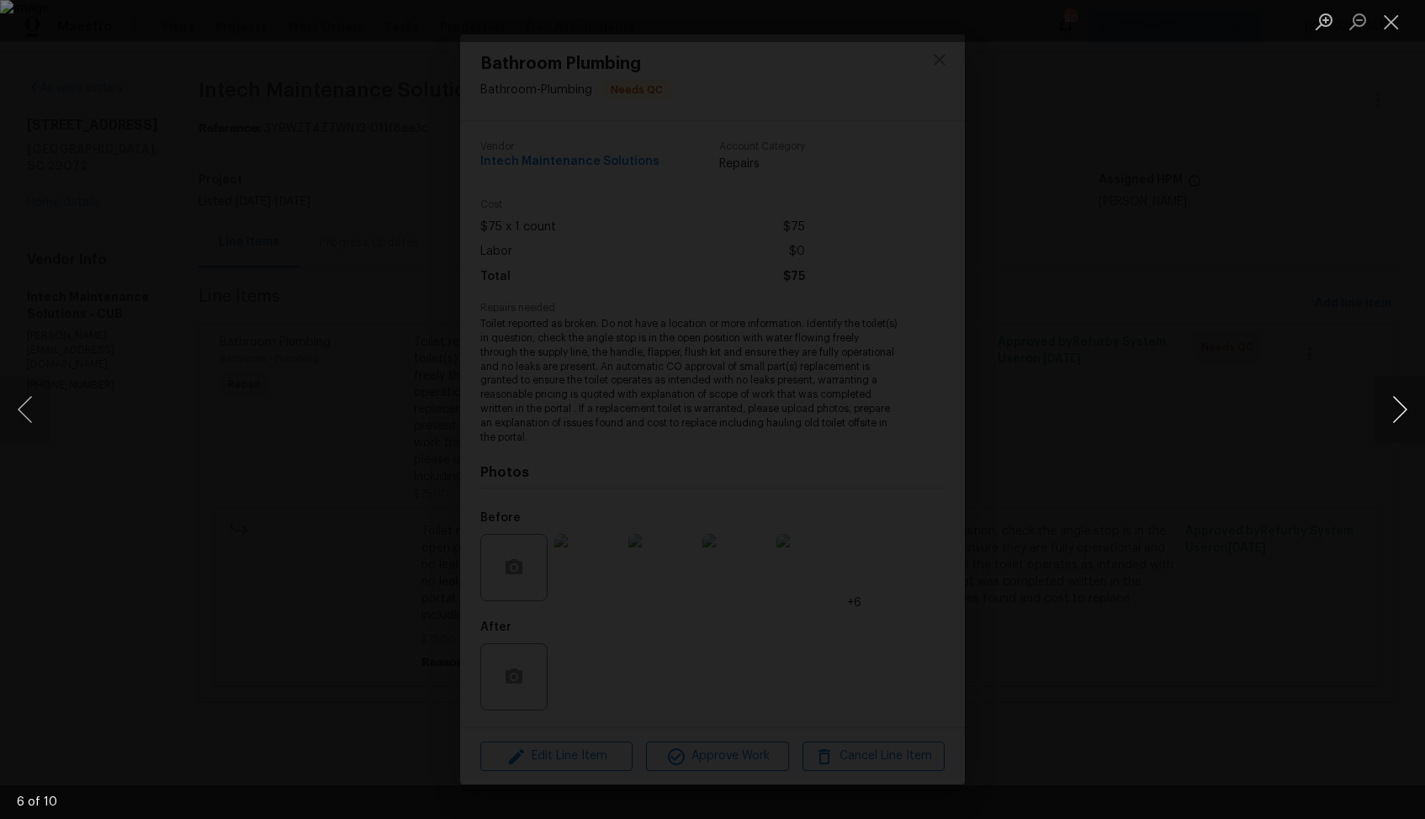
click at [1398, 414] on button "Next image" at bounding box center [1399, 409] width 50 height 67
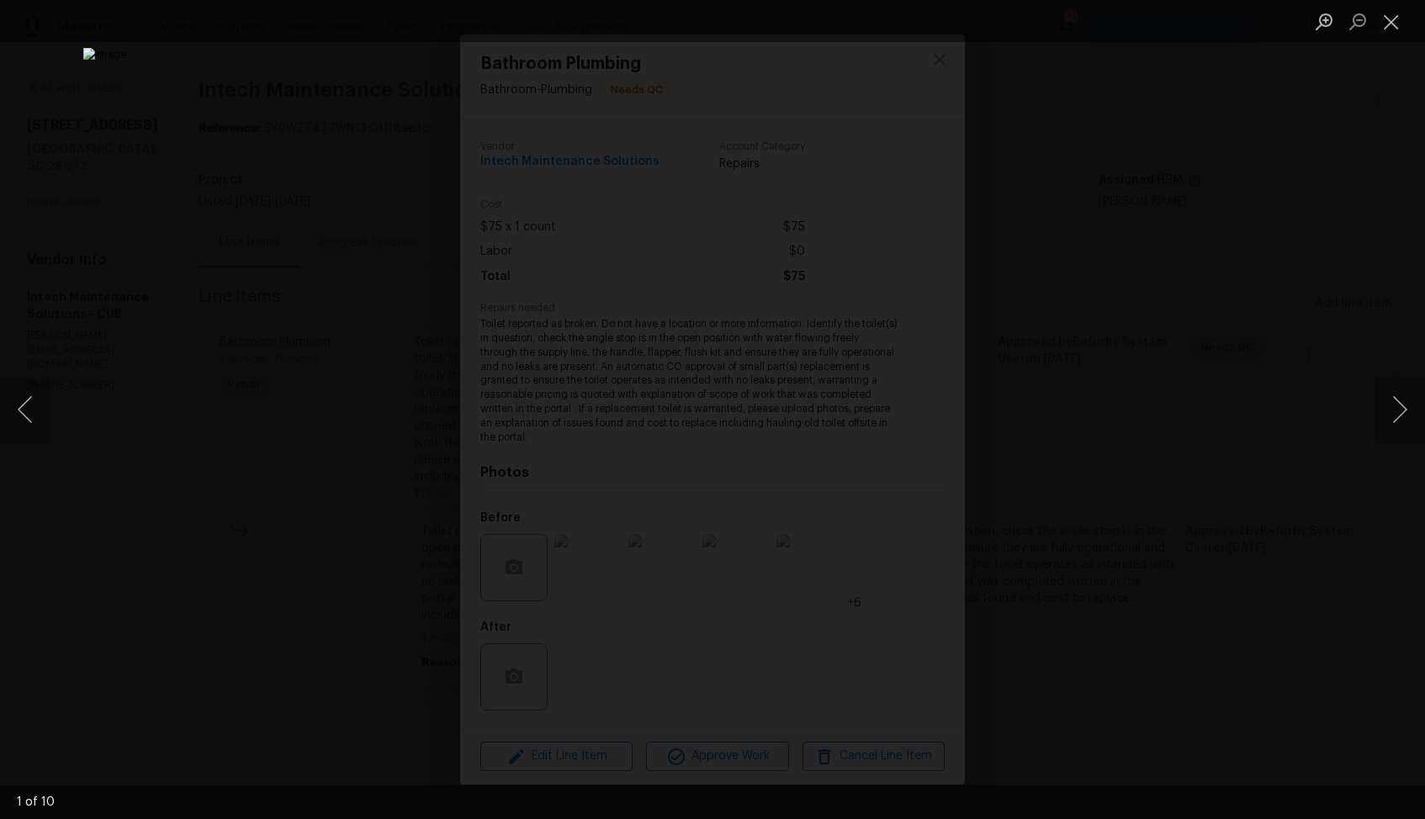
click at [1192, 407] on div "Lightbox" at bounding box center [712, 409] width 1425 height 819
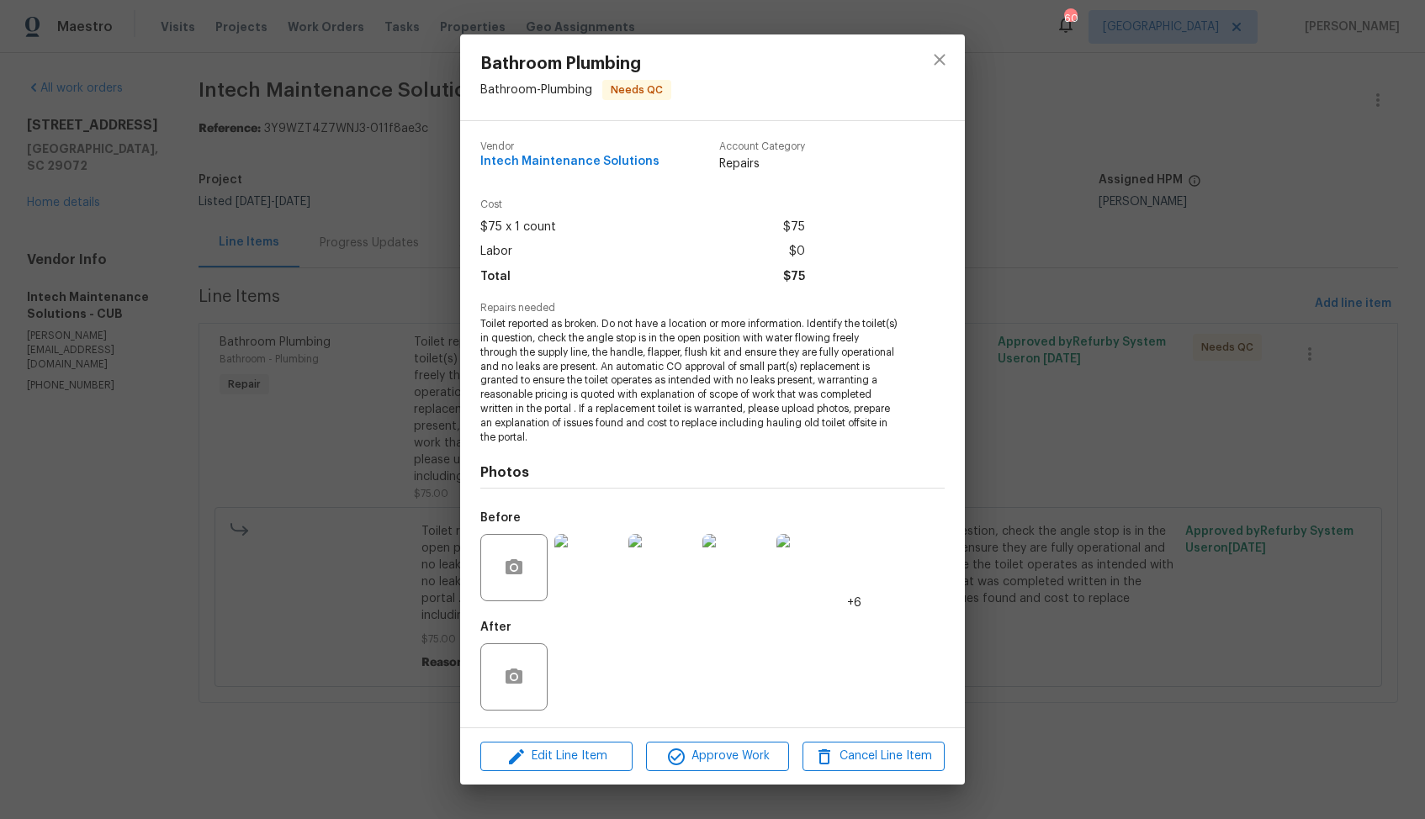
click at [1096, 426] on div "Bathroom Plumbing Bathroom - Plumbing Needs QC Vendor Intech Maintenance Soluti…" at bounding box center [712, 409] width 1425 height 819
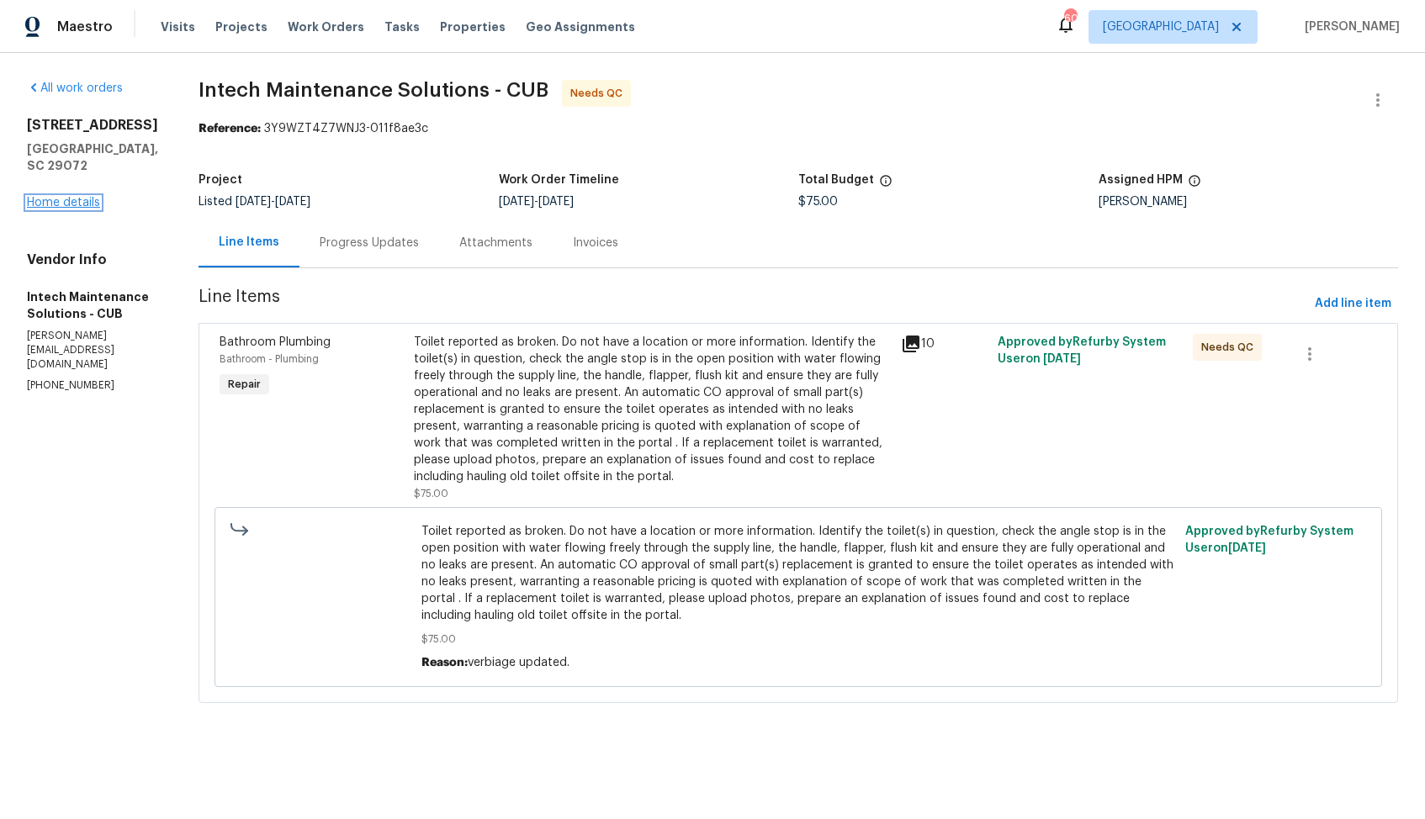
click at [56, 200] on link "Home details" at bounding box center [63, 203] width 73 height 12
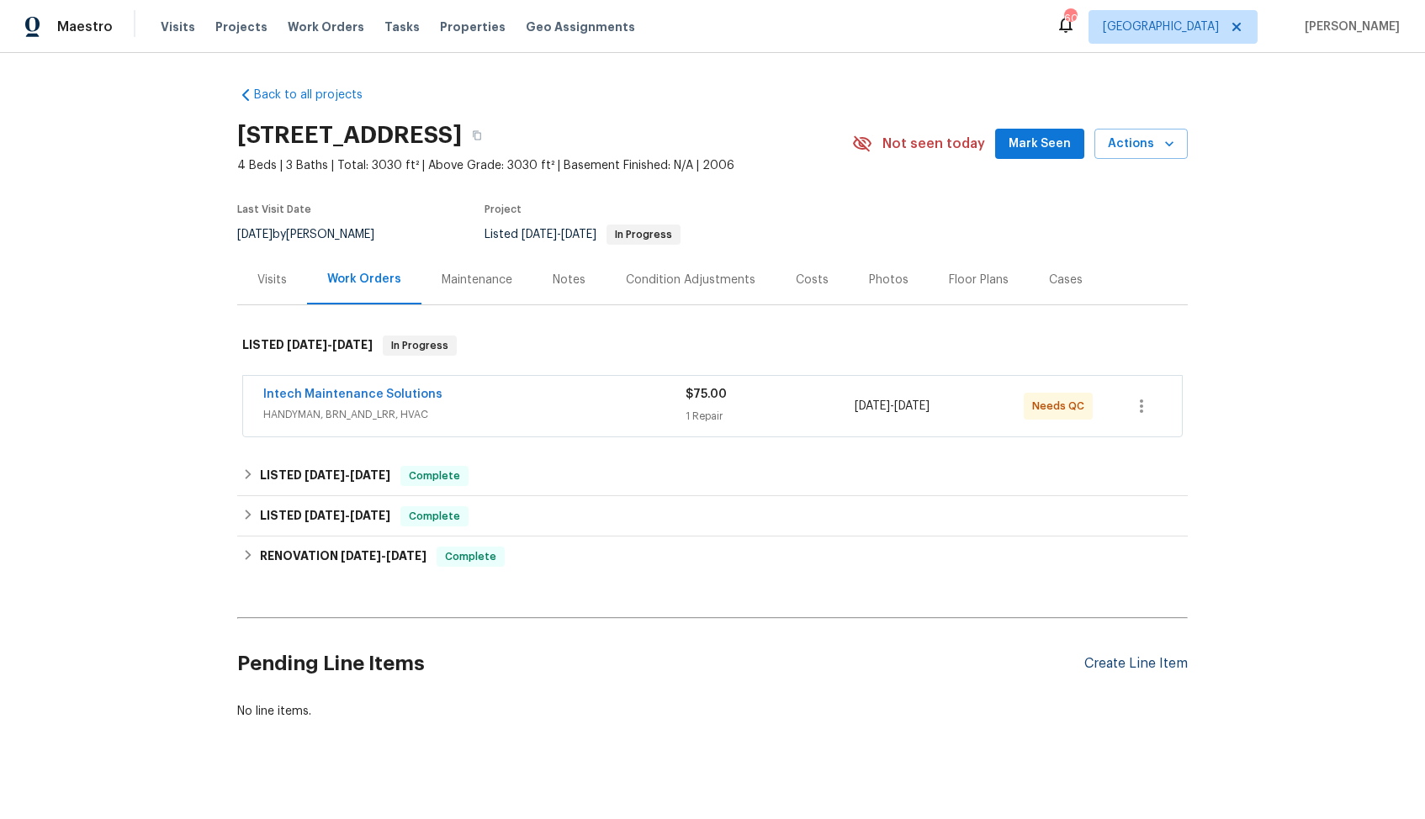
click at [1110, 664] on div "Create Line Item" at bounding box center [1135, 664] width 103 height 16
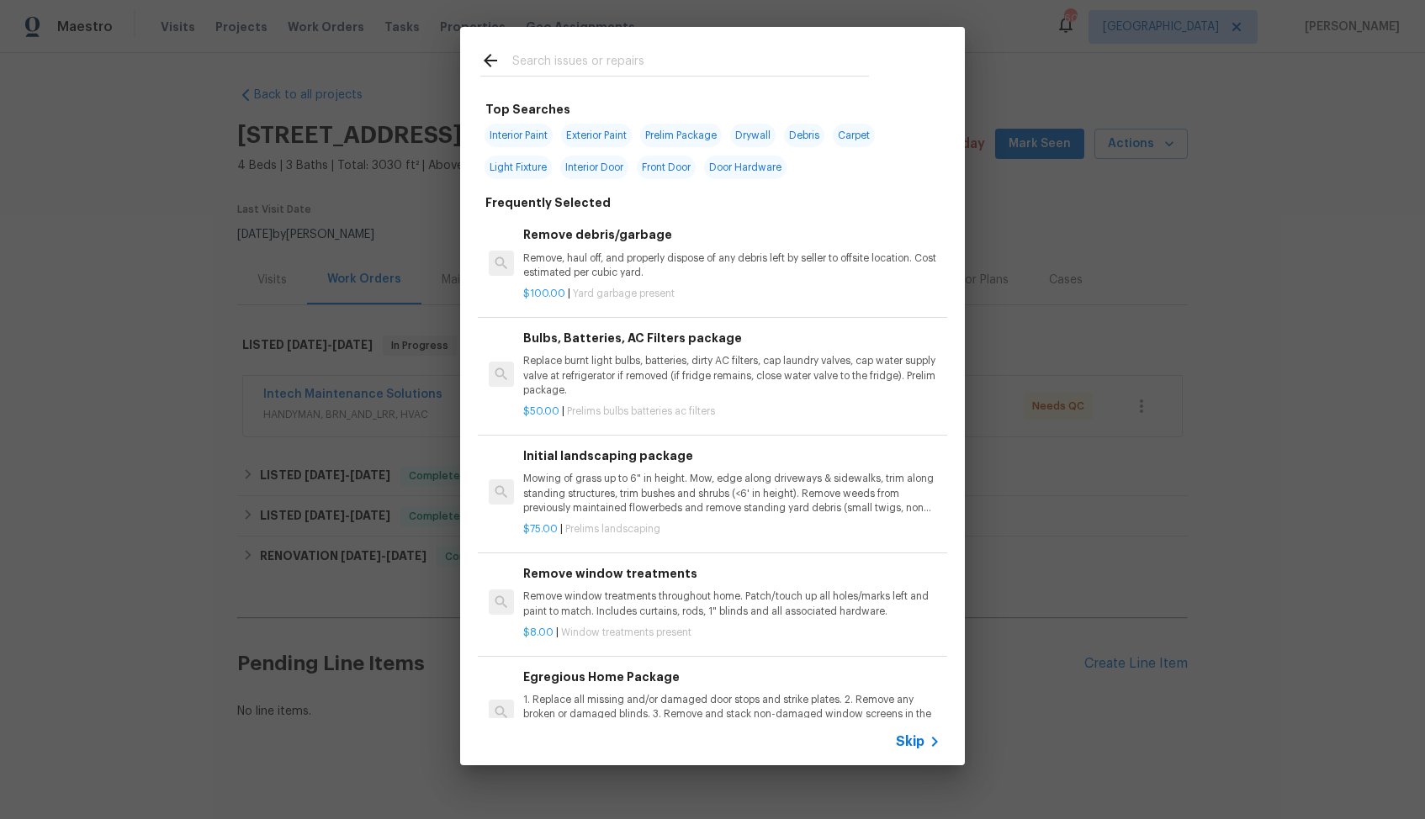
click at [621, 62] on input "text" at bounding box center [690, 62] width 357 height 25
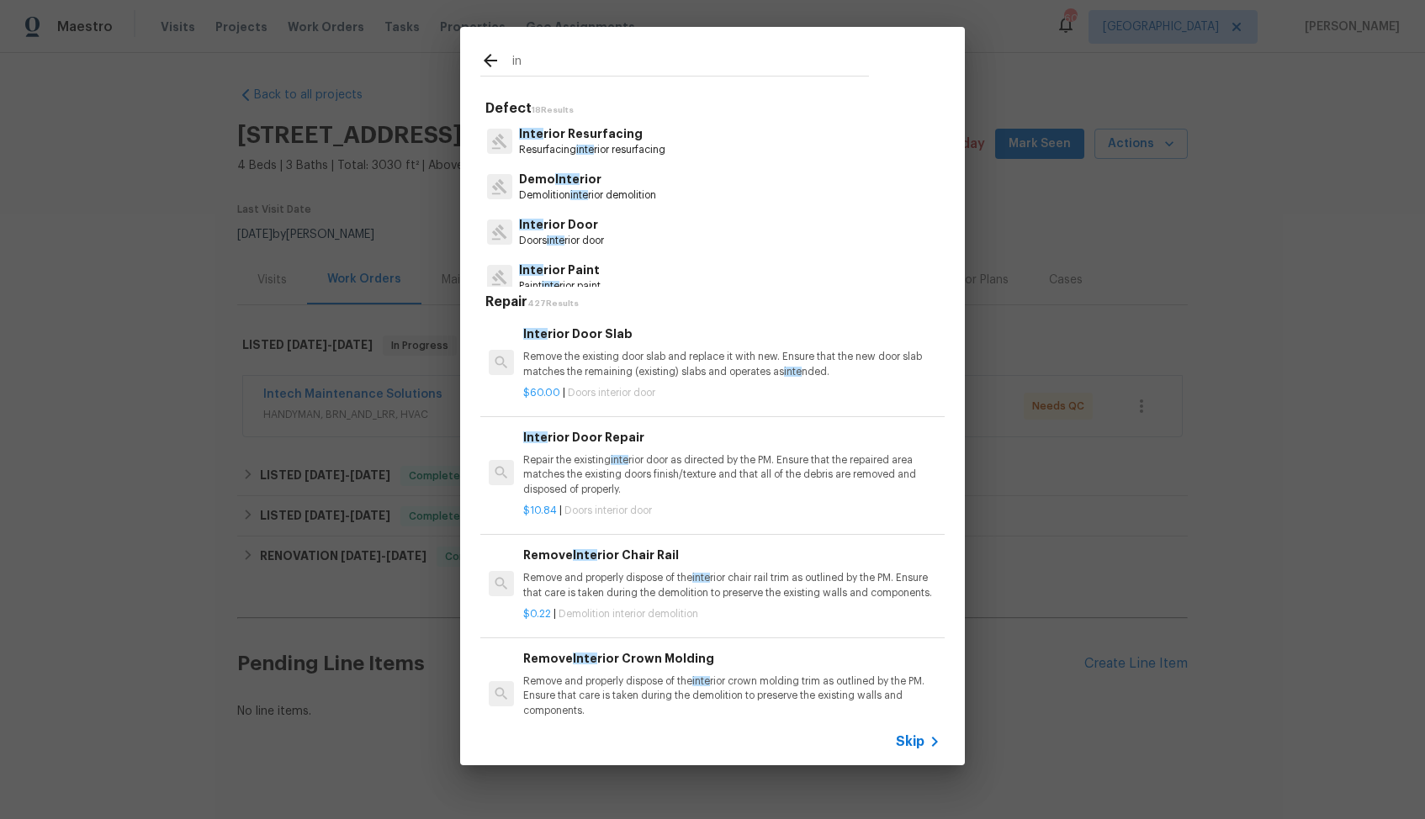
type input "i"
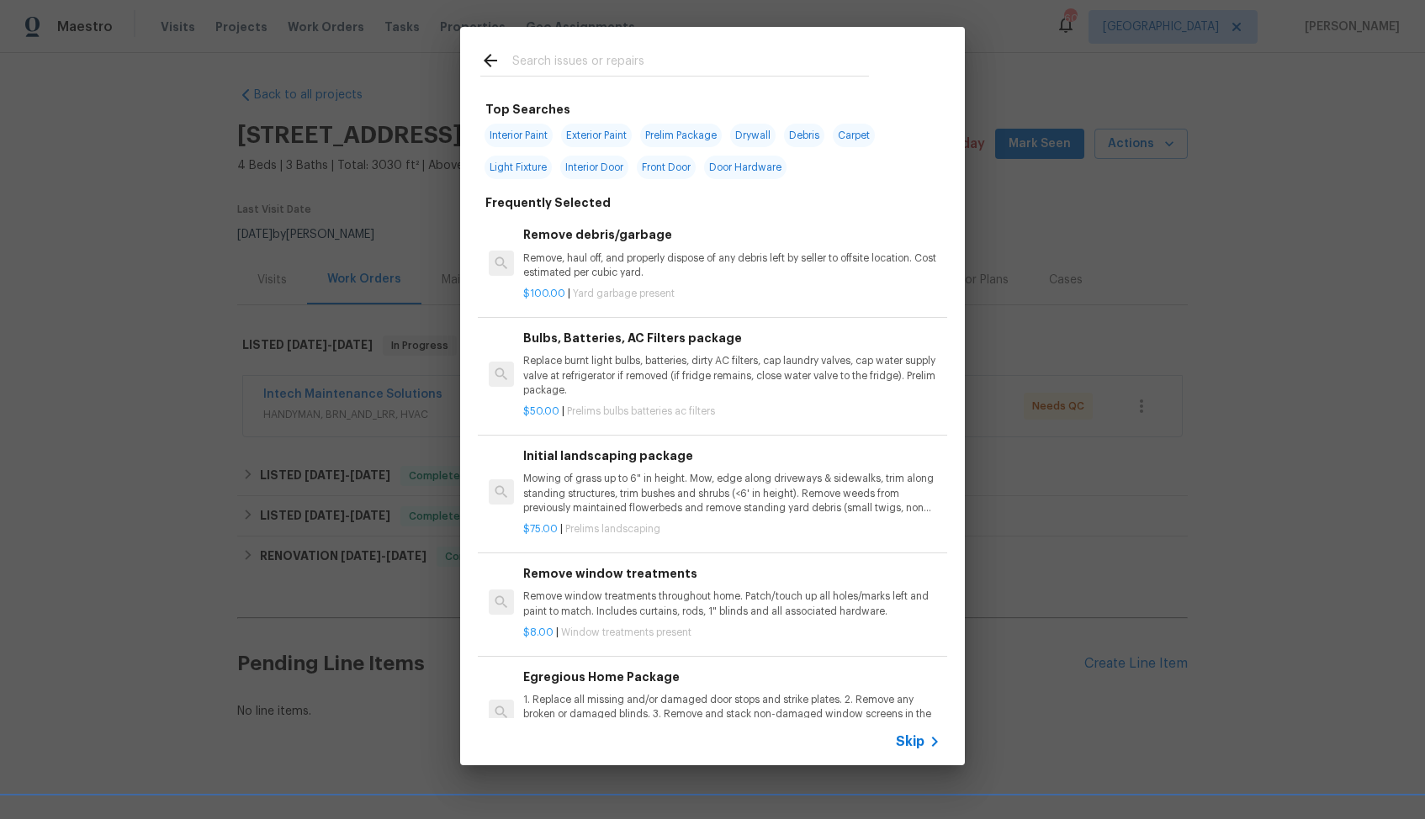
click at [362, 350] on div "Top Searches Interior Paint Exterior Paint Prelim Package Drywall Debris Carpet…" at bounding box center [712, 396] width 1425 height 792
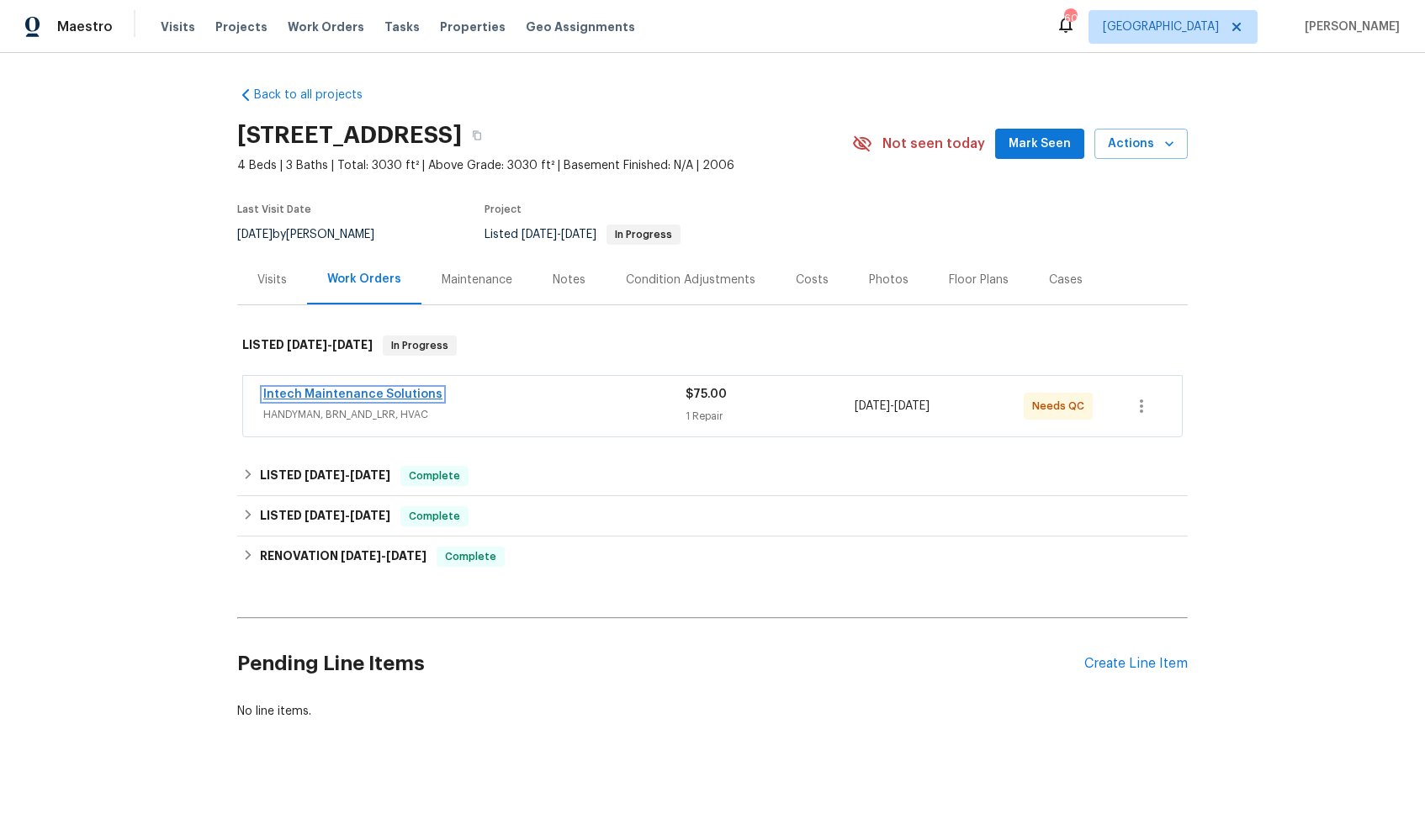
click at [351, 391] on link "Intech Maintenance Solutions" at bounding box center [352, 395] width 179 height 12
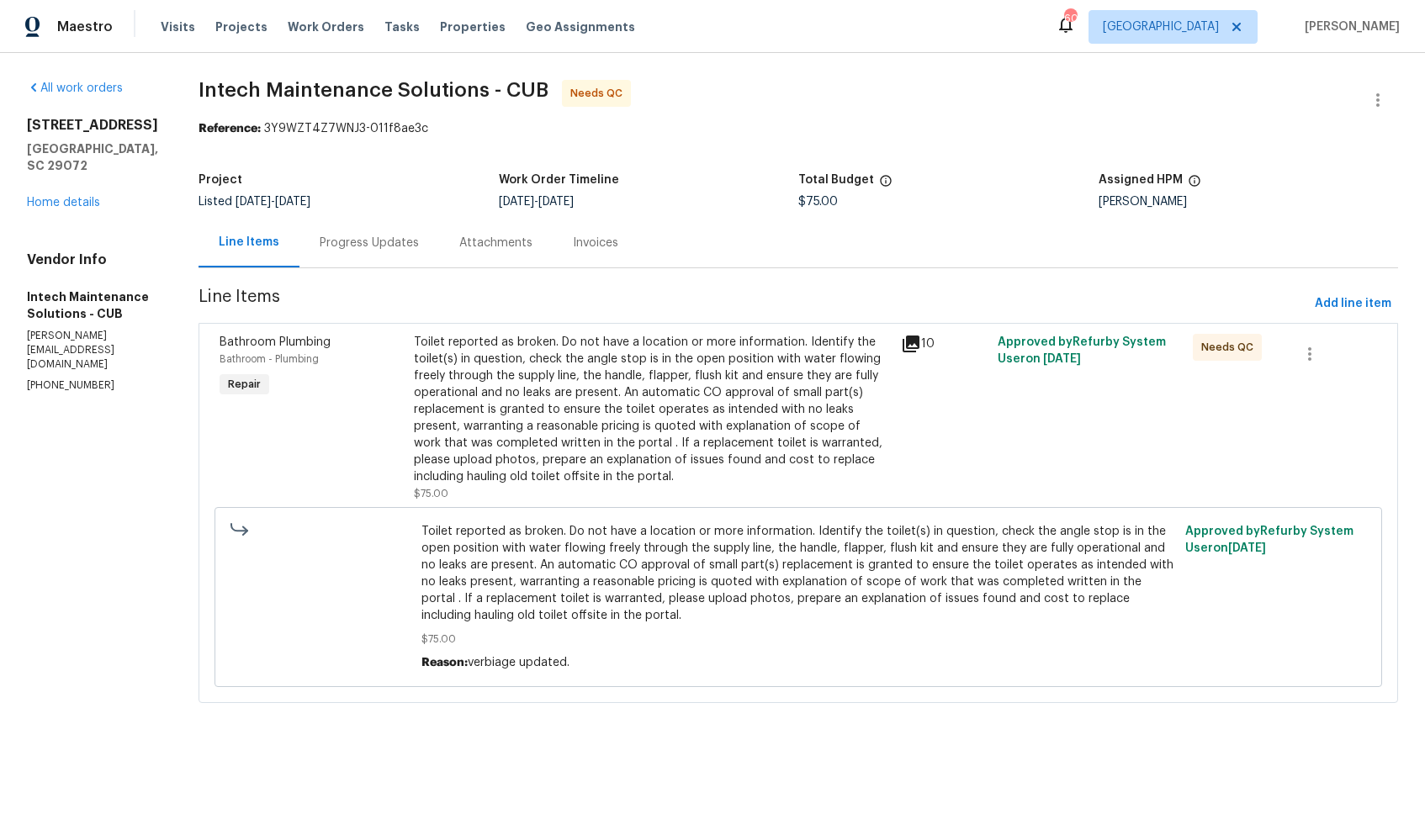
click at [299, 259] on div "Progress Updates" at bounding box center [369, 243] width 140 height 50
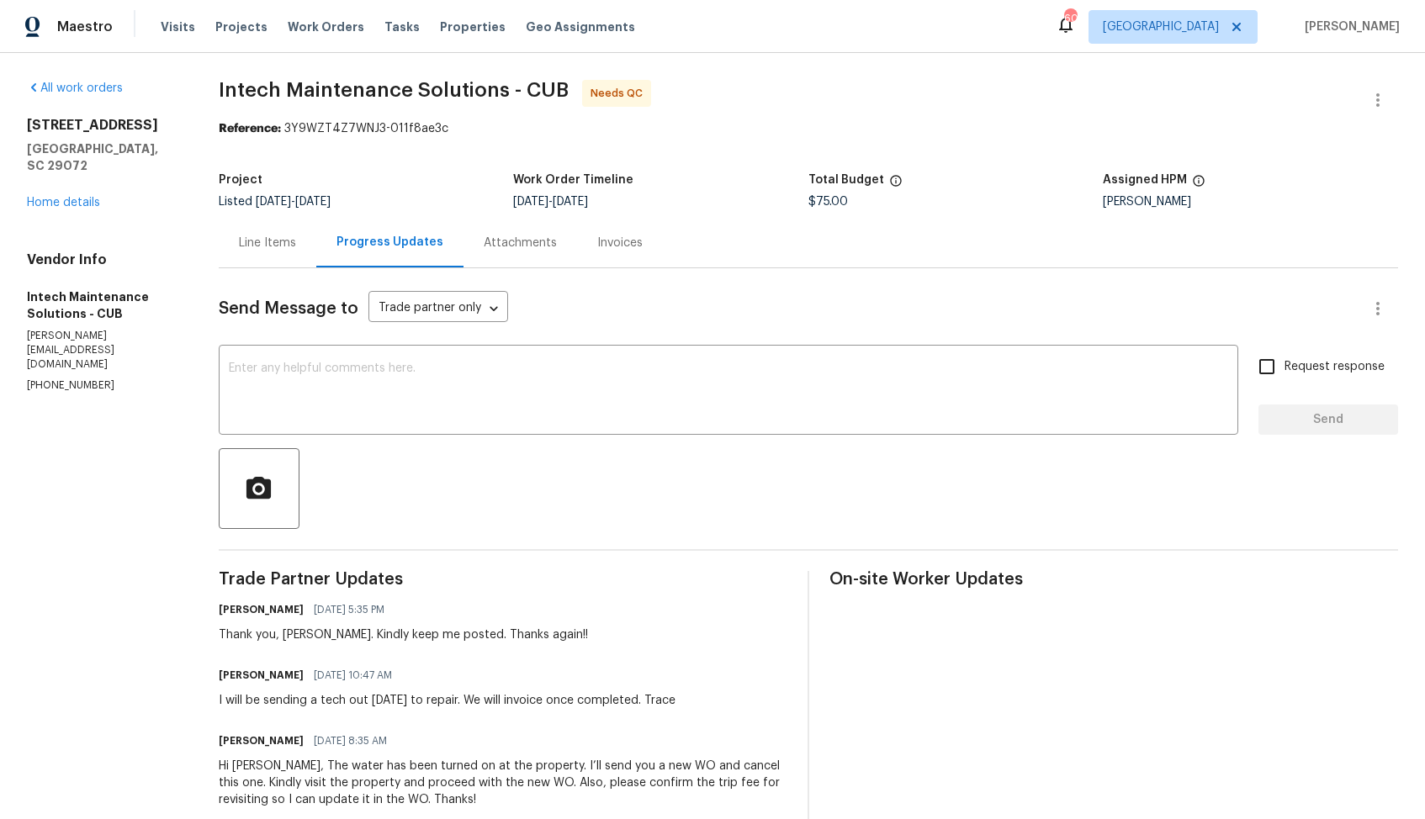
click at [255, 247] on div "Line Items" at bounding box center [267, 243] width 57 height 17
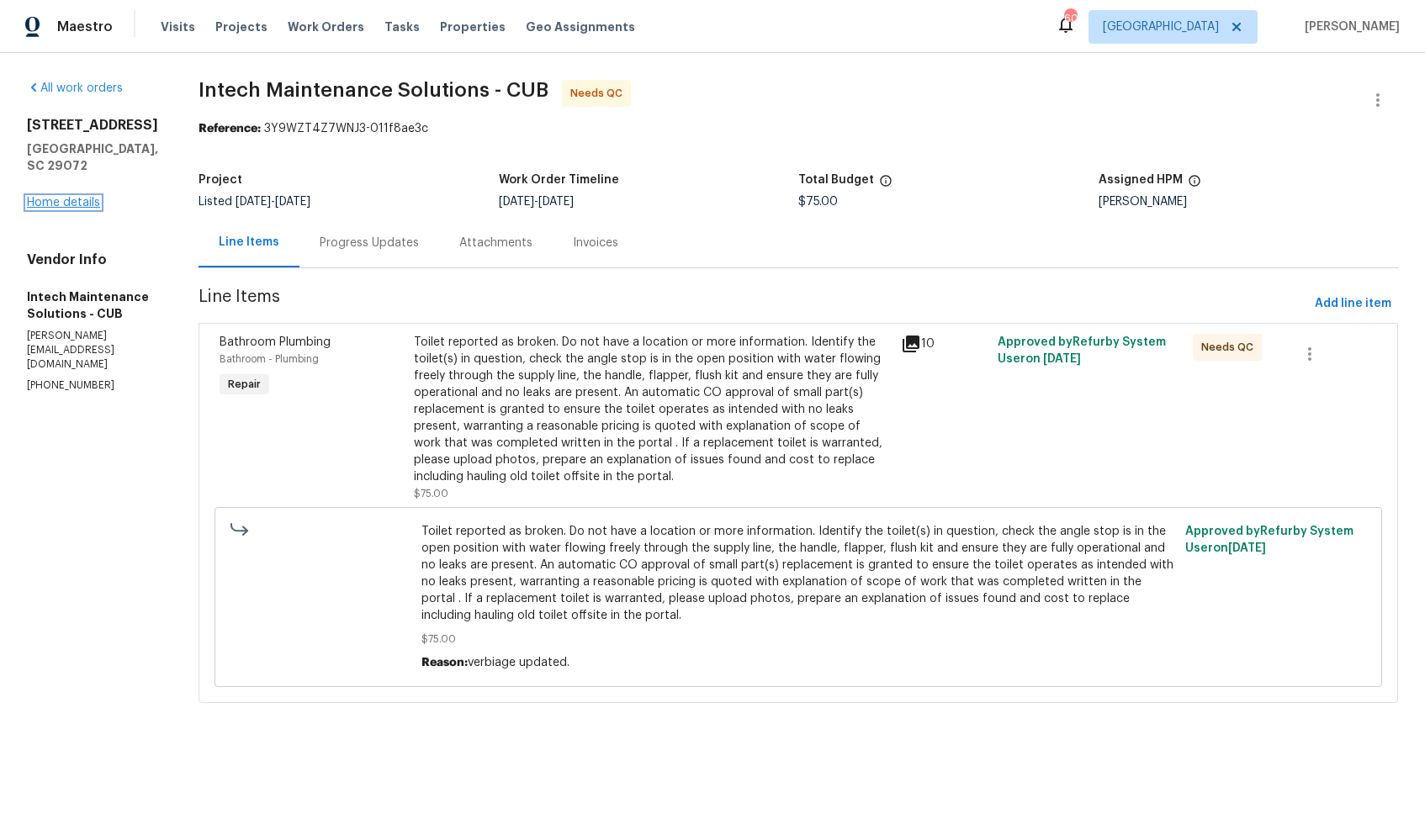
click at [47, 201] on link "Home details" at bounding box center [63, 203] width 73 height 12
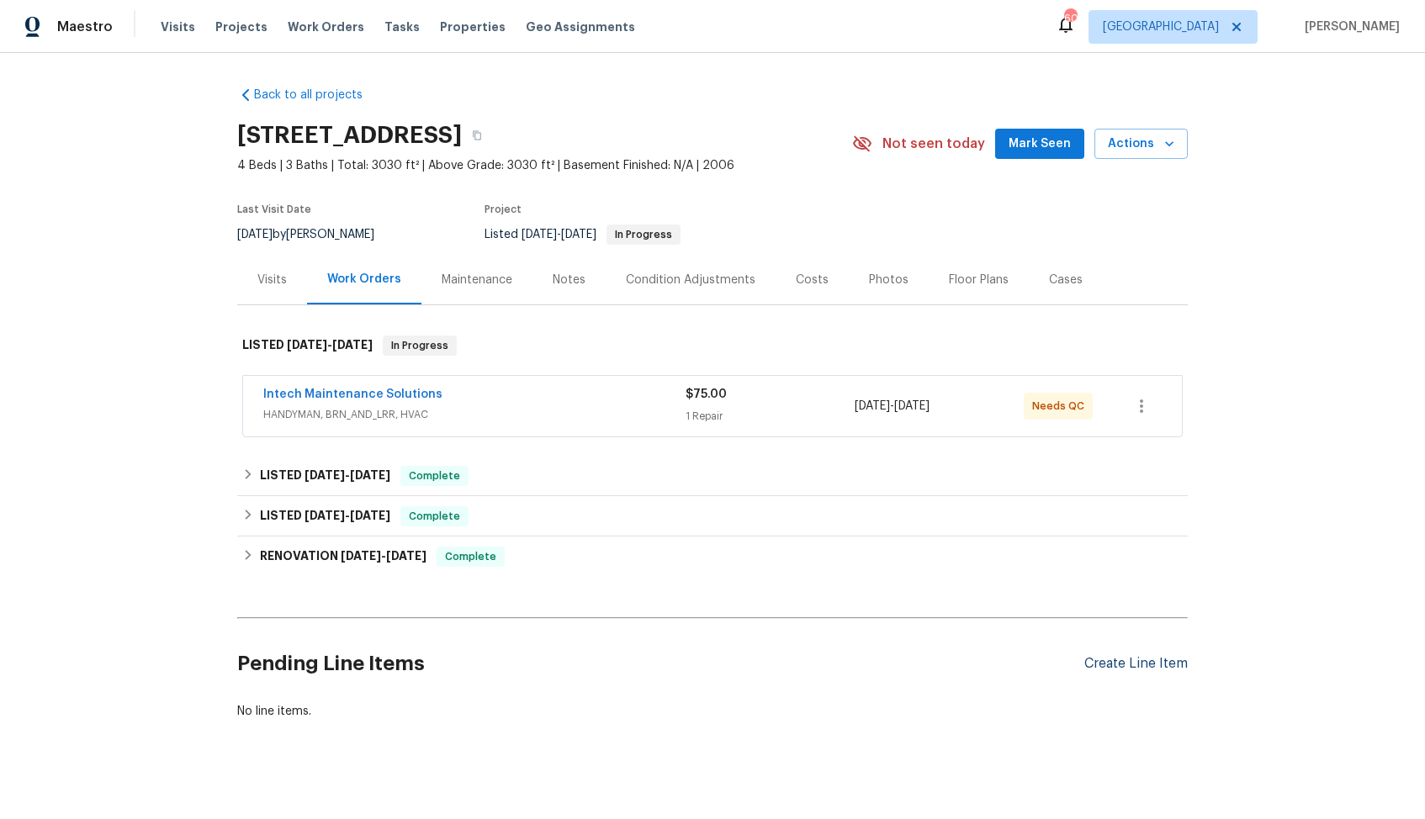
click at [1101, 658] on div "Create Line Item" at bounding box center [1135, 664] width 103 height 16
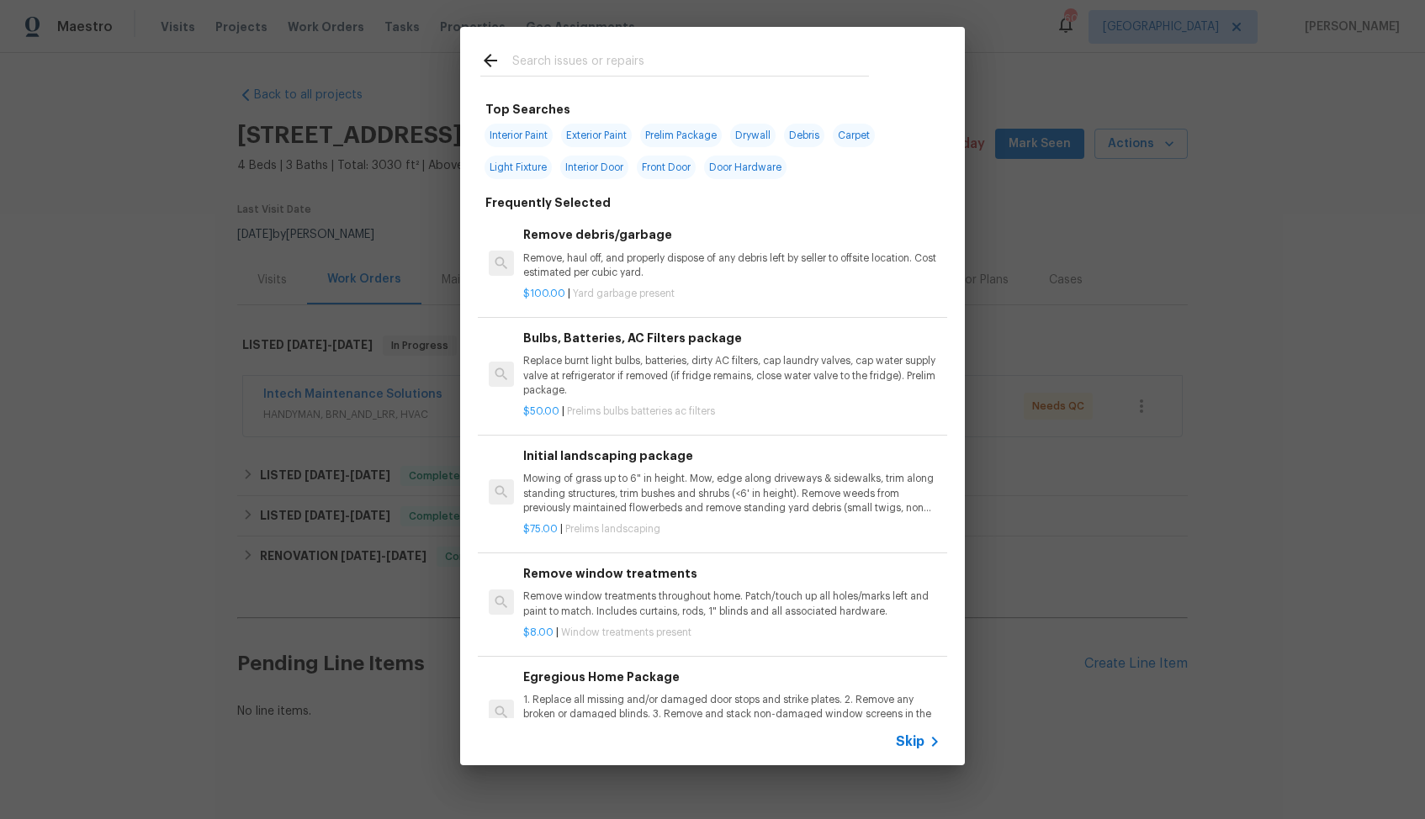
click at [594, 51] on input "text" at bounding box center [690, 62] width 357 height 25
type input "t"
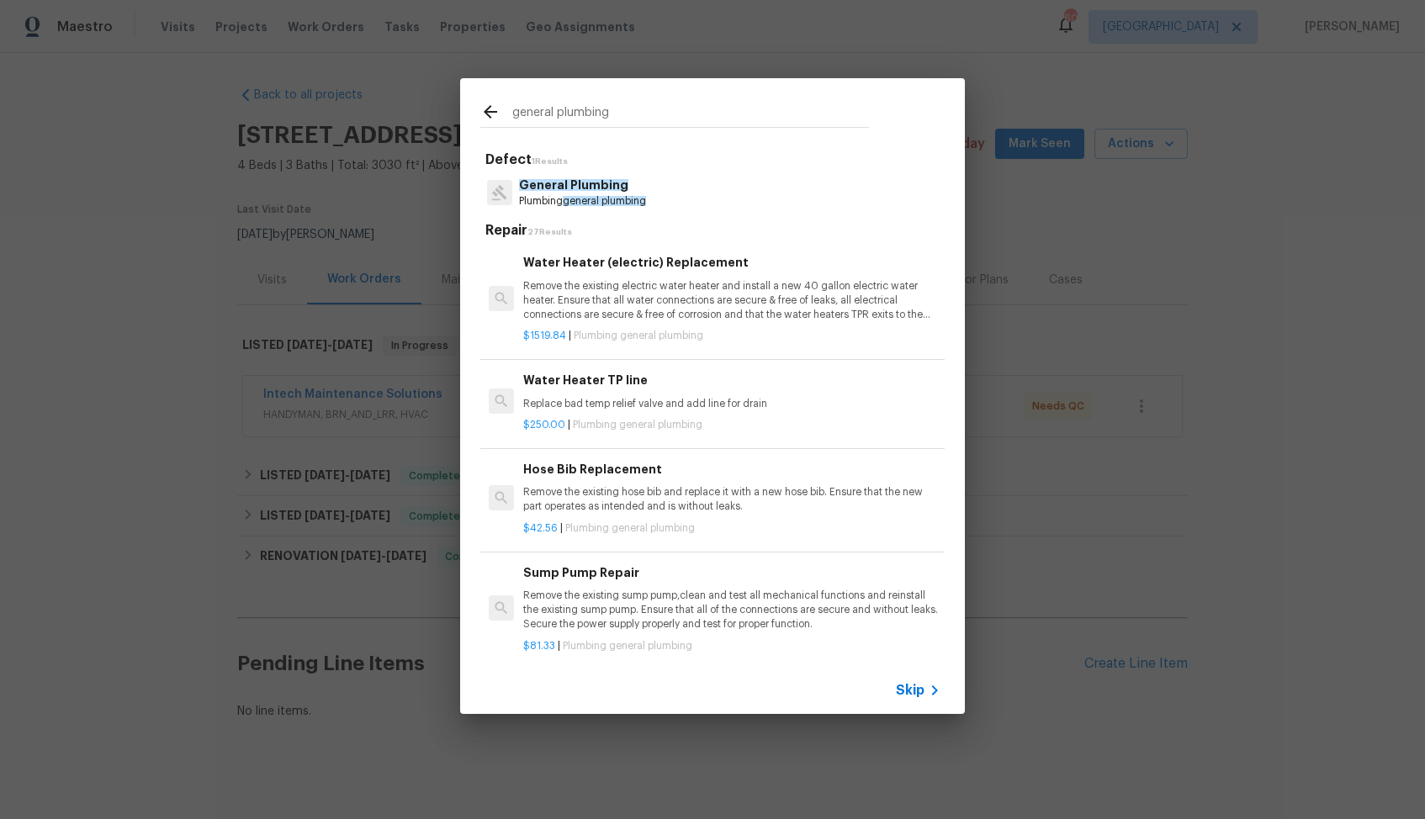
type input "general plumbing"
click at [576, 198] on span "general plumbing" at bounding box center [604, 201] width 83 height 10
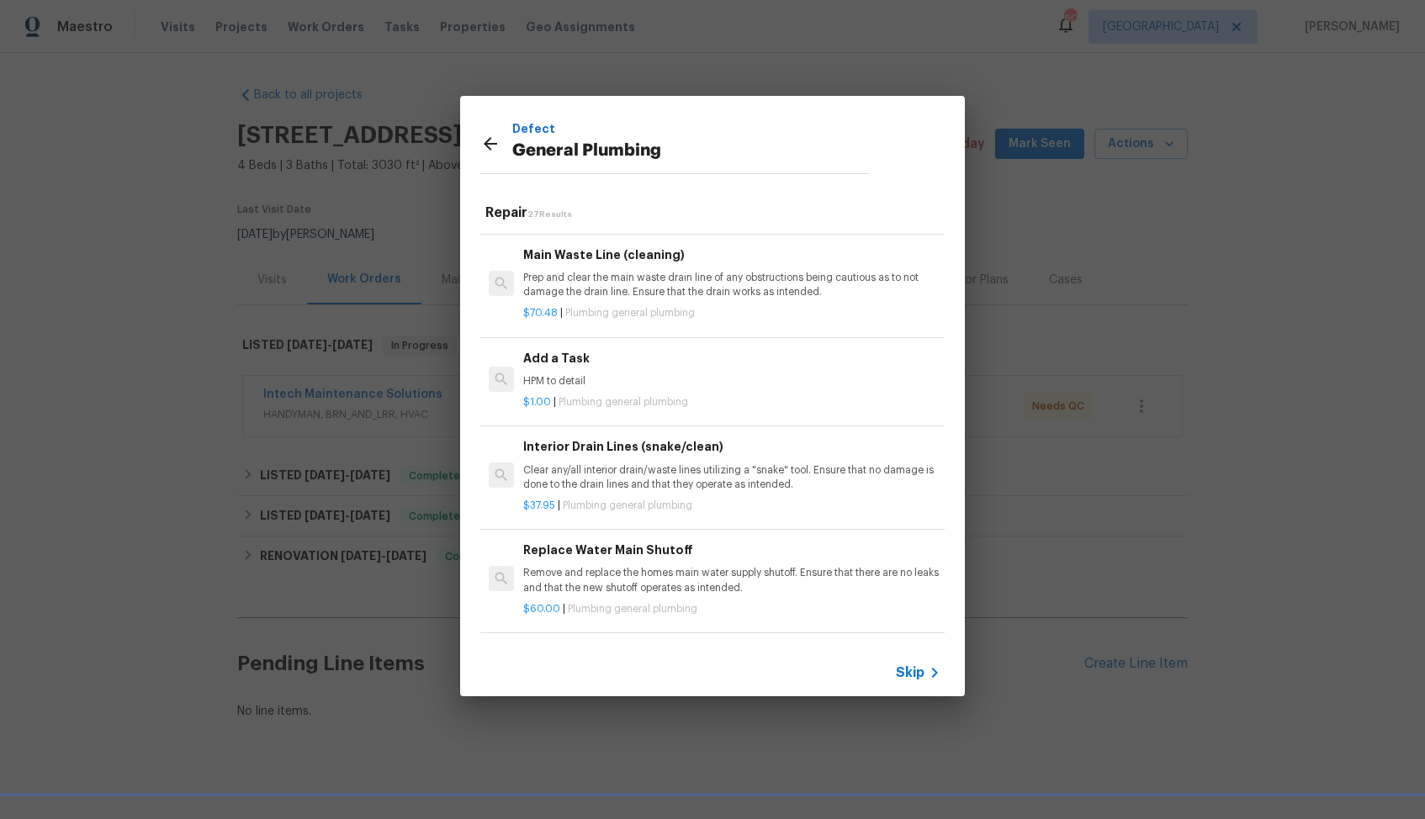
scroll to position [1775, 0]
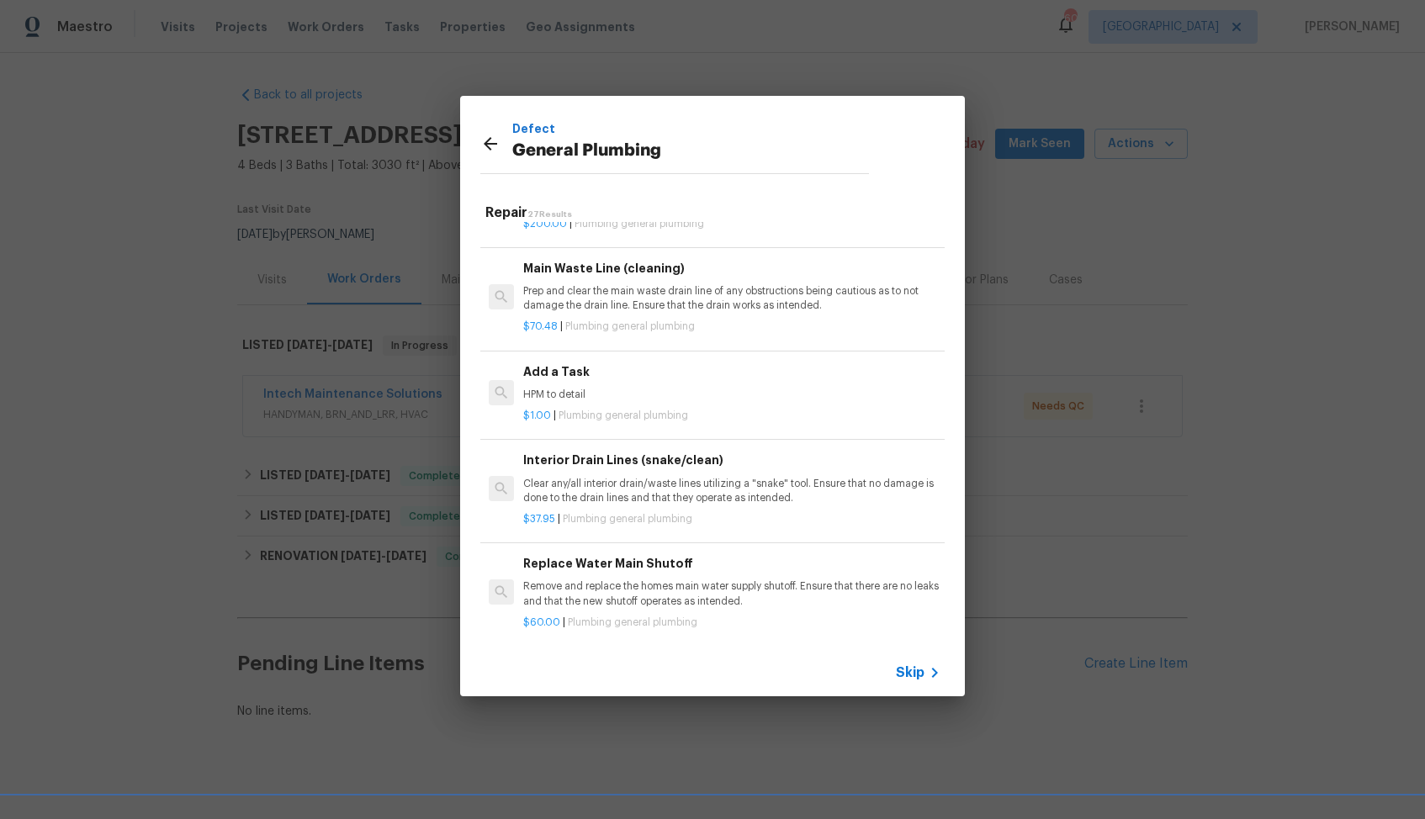
click at [603, 406] on div "$1.00 | Plumbing general plumbing" at bounding box center [731, 412] width 417 height 21
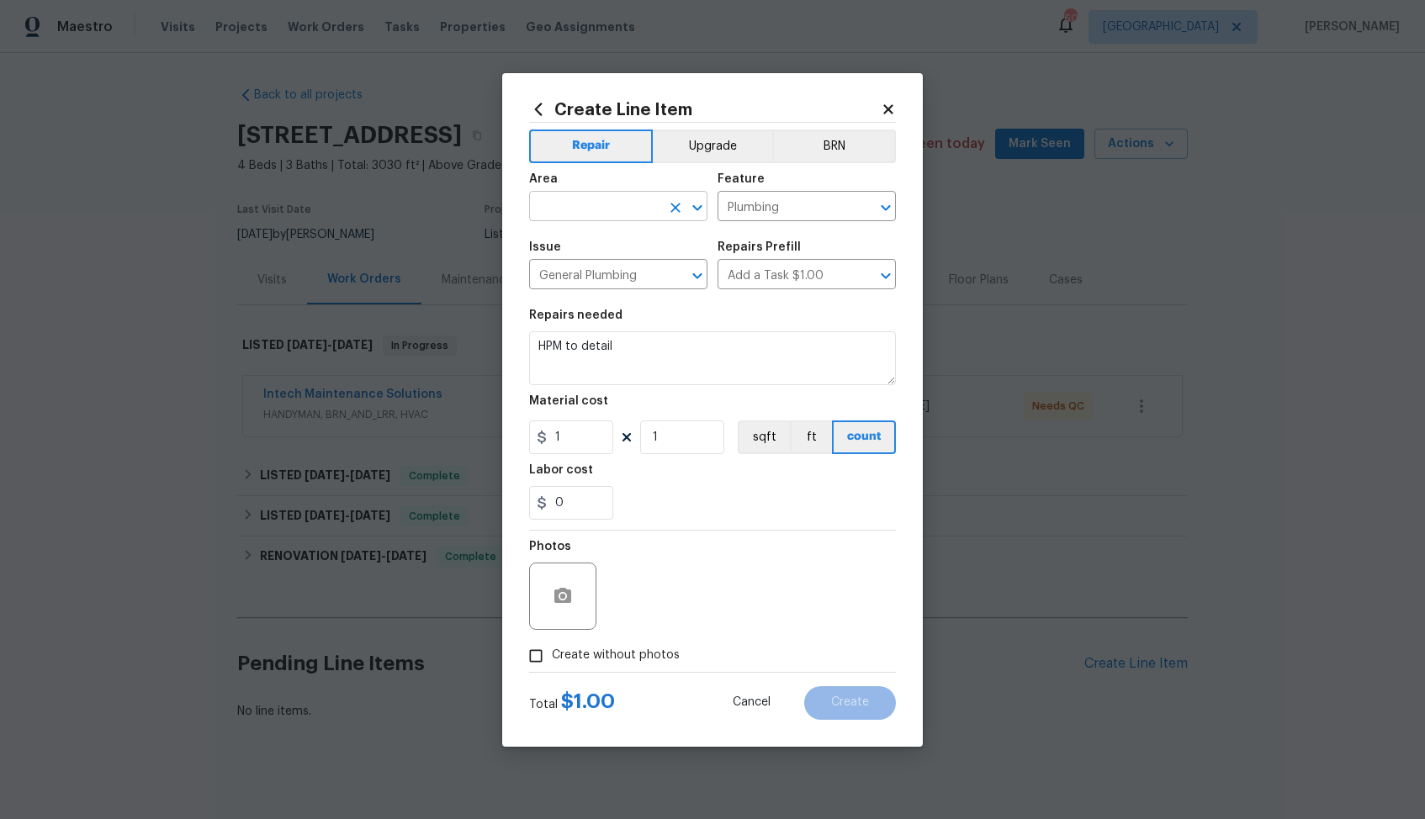
click at [587, 220] on input "text" at bounding box center [594, 208] width 131 height 26
click at [573, 253] on li "Plumbing" at bounding box center [618, 245] width 178 height 28
type input "Plumbing"
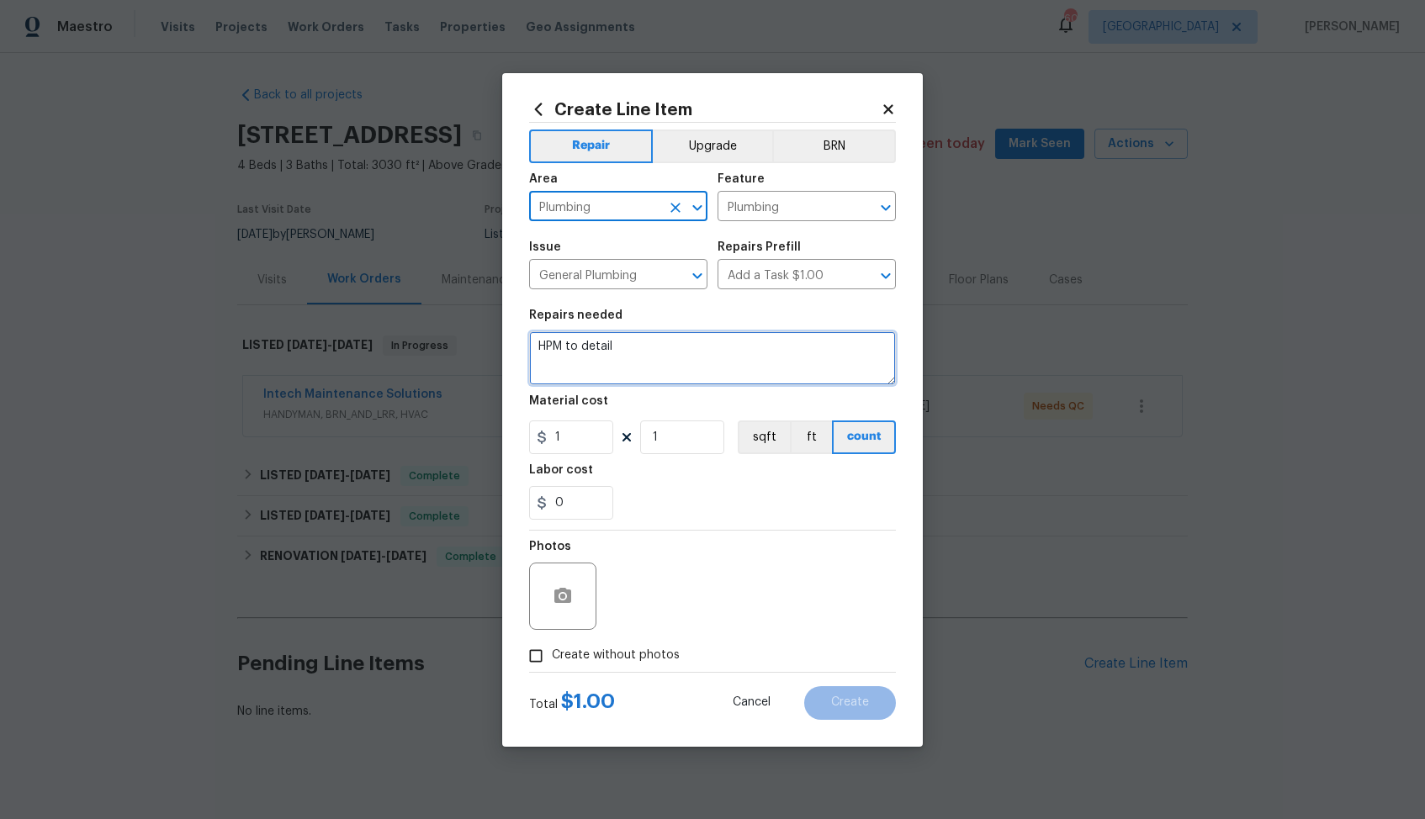
click at [695, 354] on textarea "HPM to detail" at bounding box center [712, 358] width 367 height 54
paste textarea "Toilet reported as broken. Do not have a location or more information. Identify…"
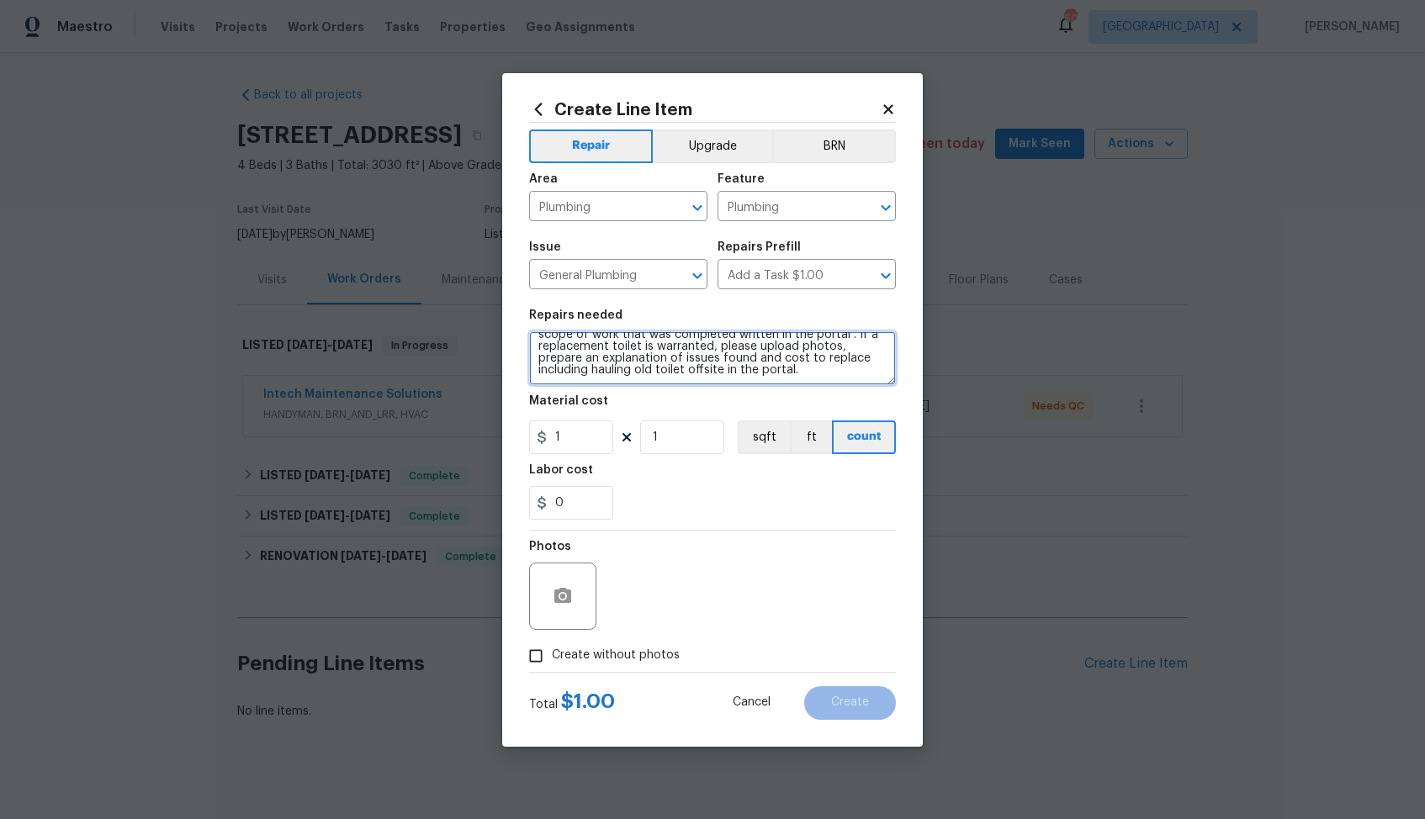
scroll to position [106, 0]
type textarea "Toilet reported as broken. Do not have a location or more information. Identify…"
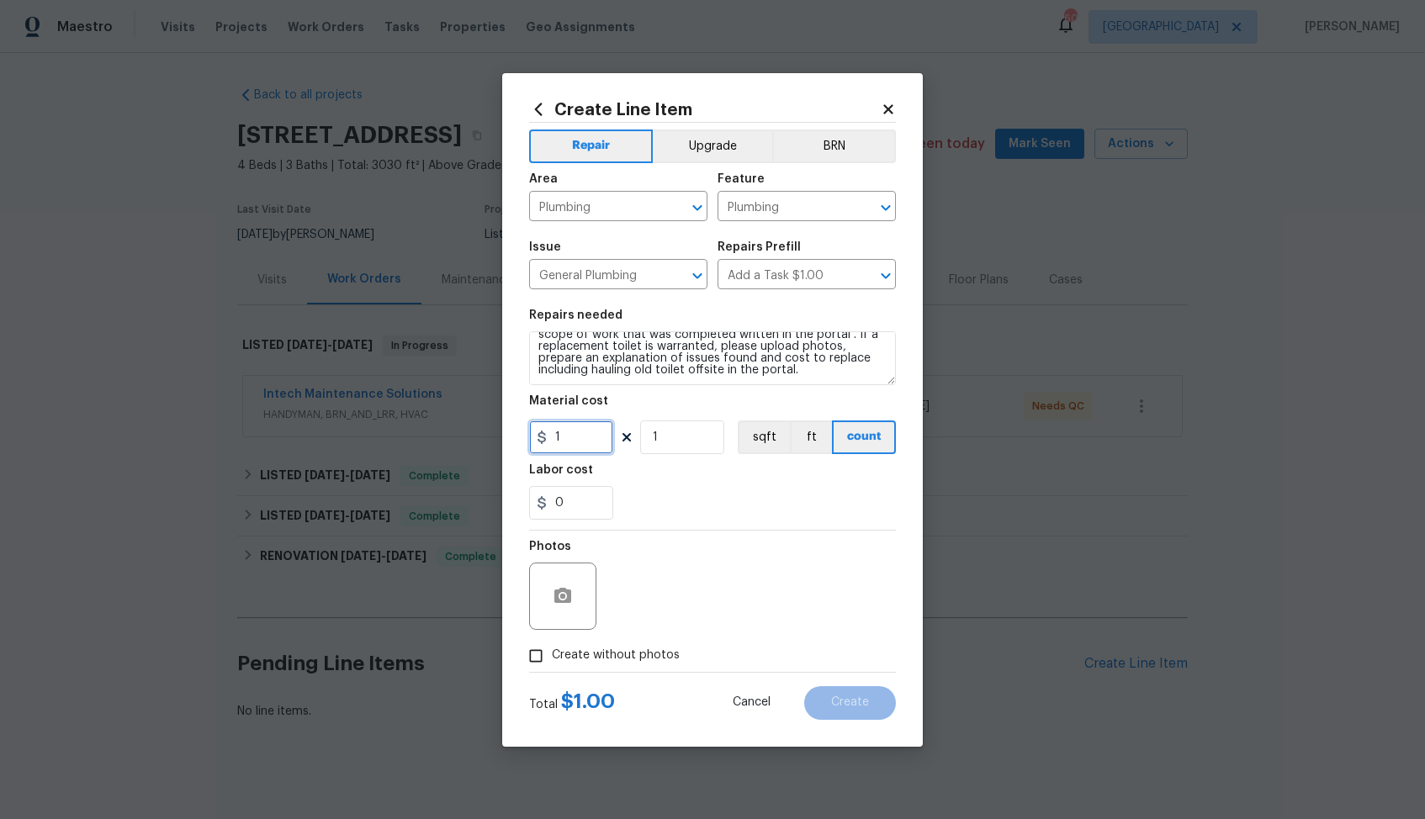
click at [569, 436] on input "1" at bounding box center [571, 438] width 84 height 34
type input "75"
click at [581, 659] on span "Create without photos" at bounding box center [616, 656] width 128 height 18
click at [552, 659] on input "Create without photos" at bounding box center [536, 656] width 32 height 32
checkbox input "true"
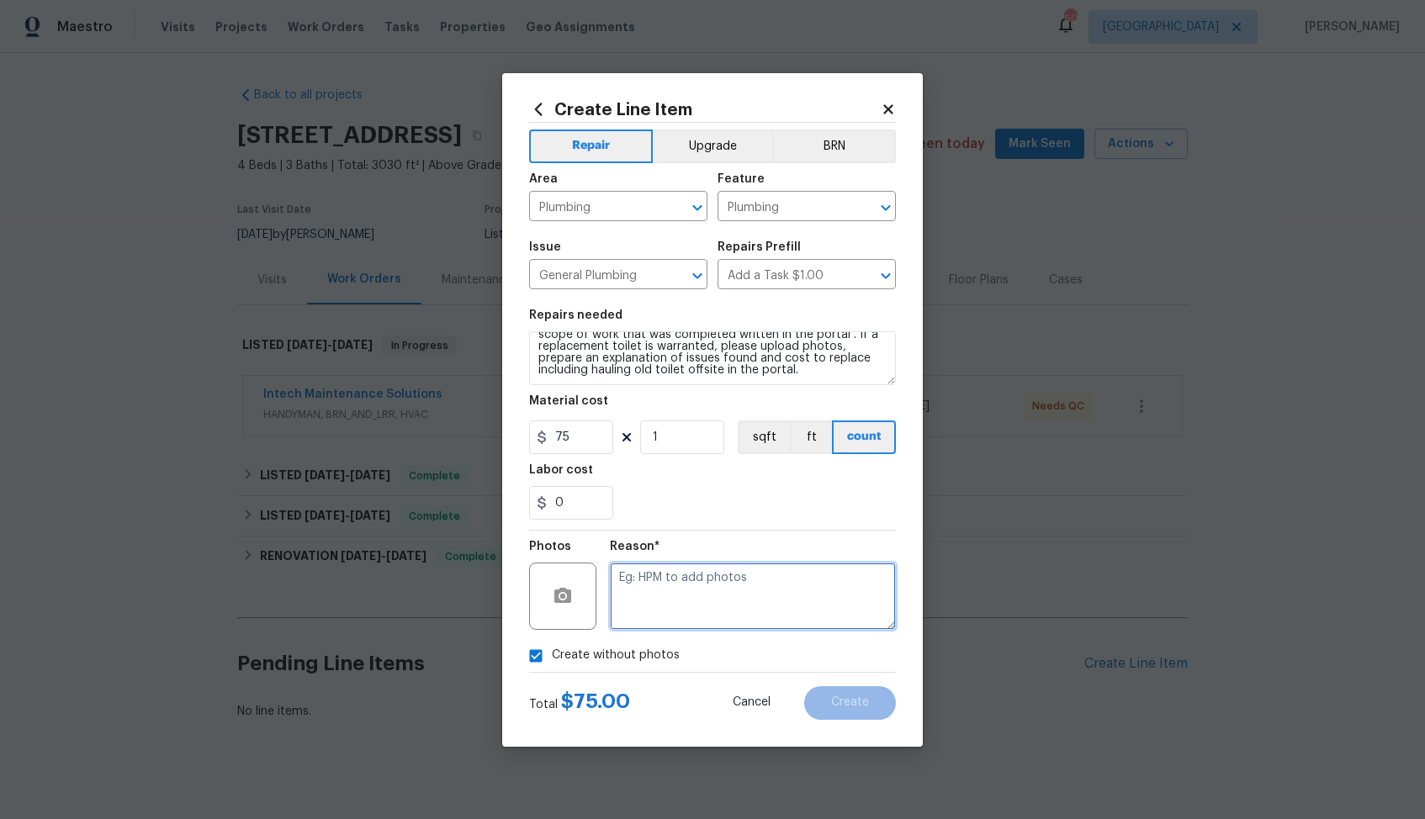
click at [717, 593] on textarea at bounding box center [753, 596] width 286 height 67
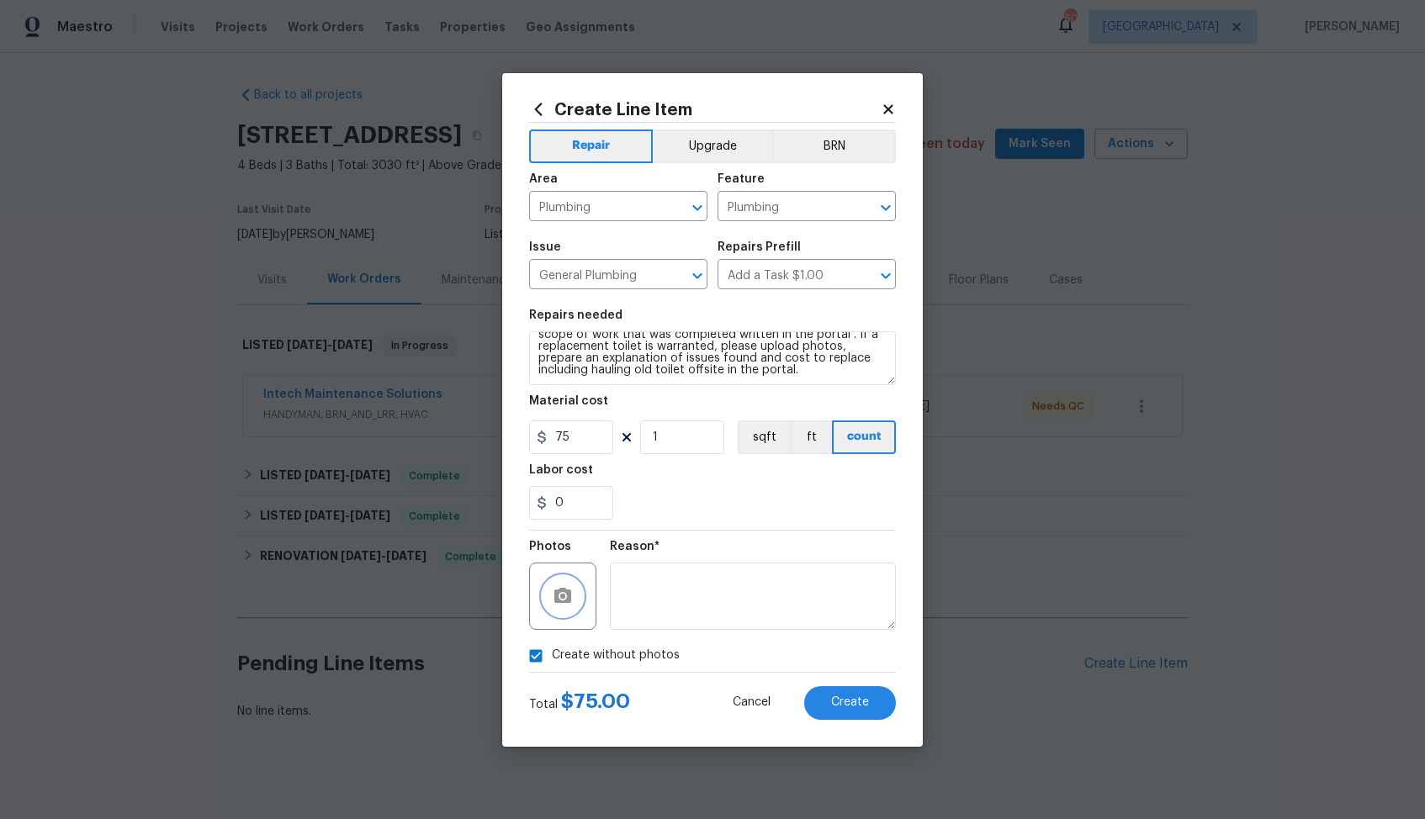
click at [565, 599] on icon "button" at bounding box center [562, 595] width 17 height 15
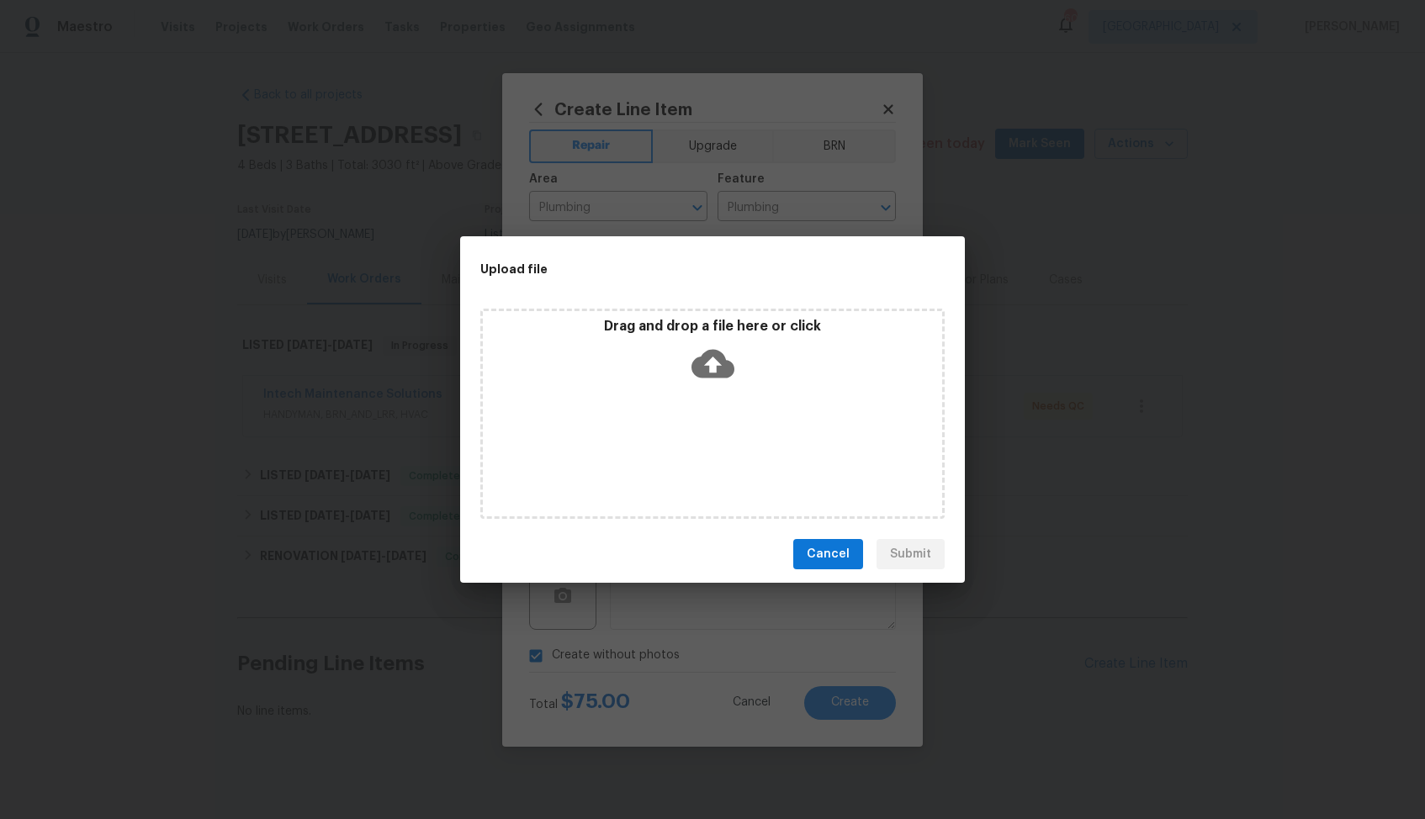
click at [709, 364] on icon at bounding box center [712, 363] width 43 height 43
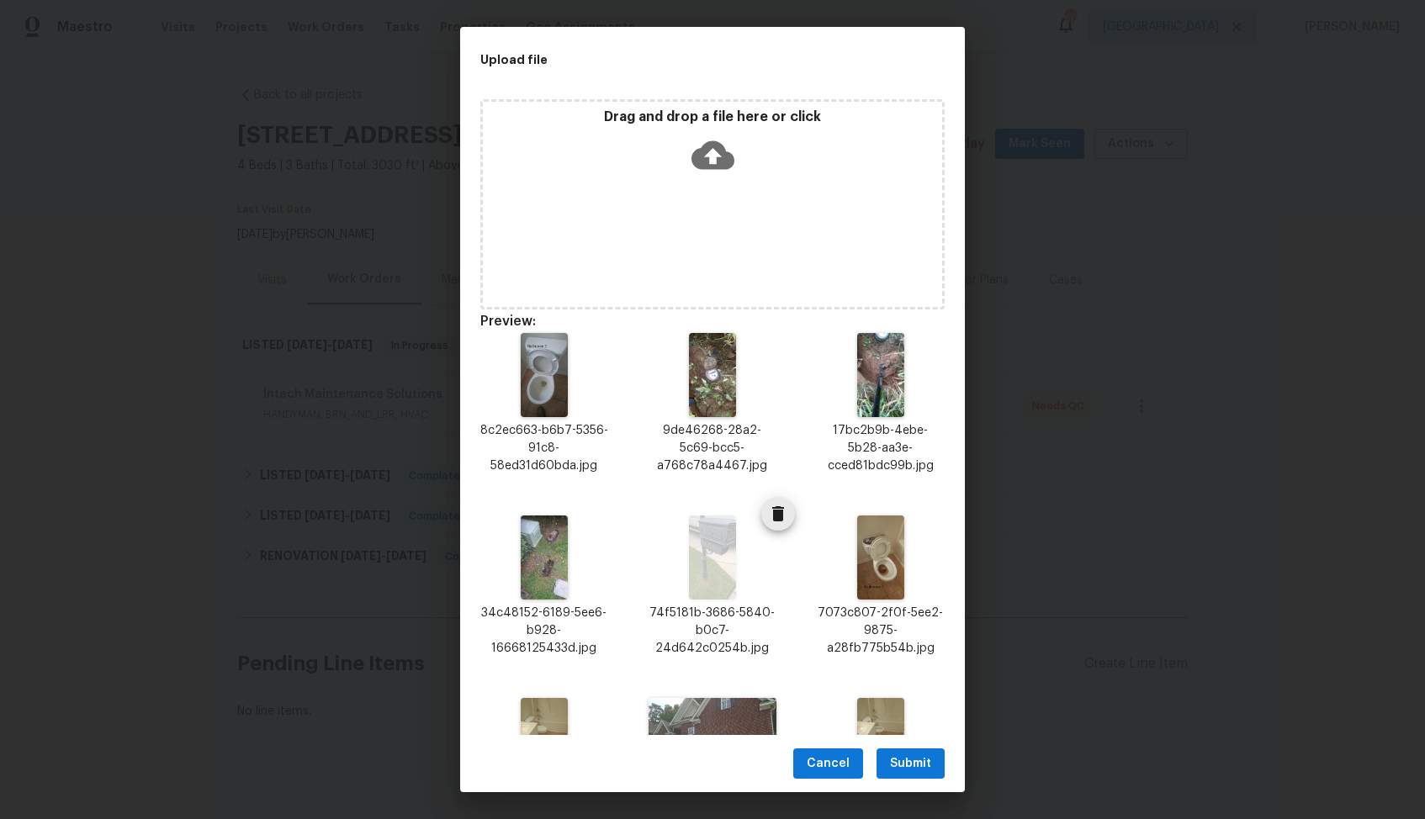
scroll to position [125, 0]
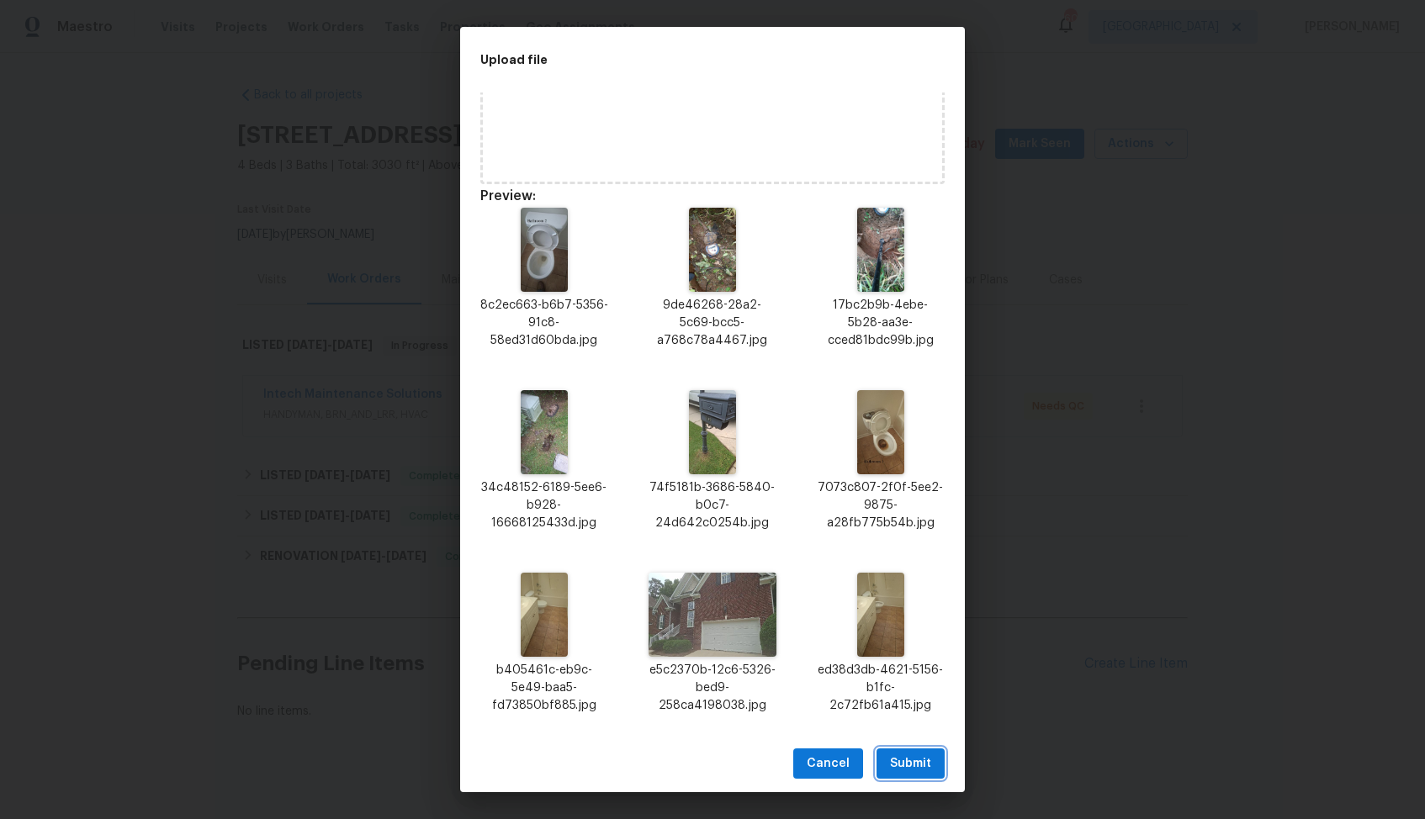
click at [913, 765] on span "Submit" at bounding box center [910, 764] width 41 height 21
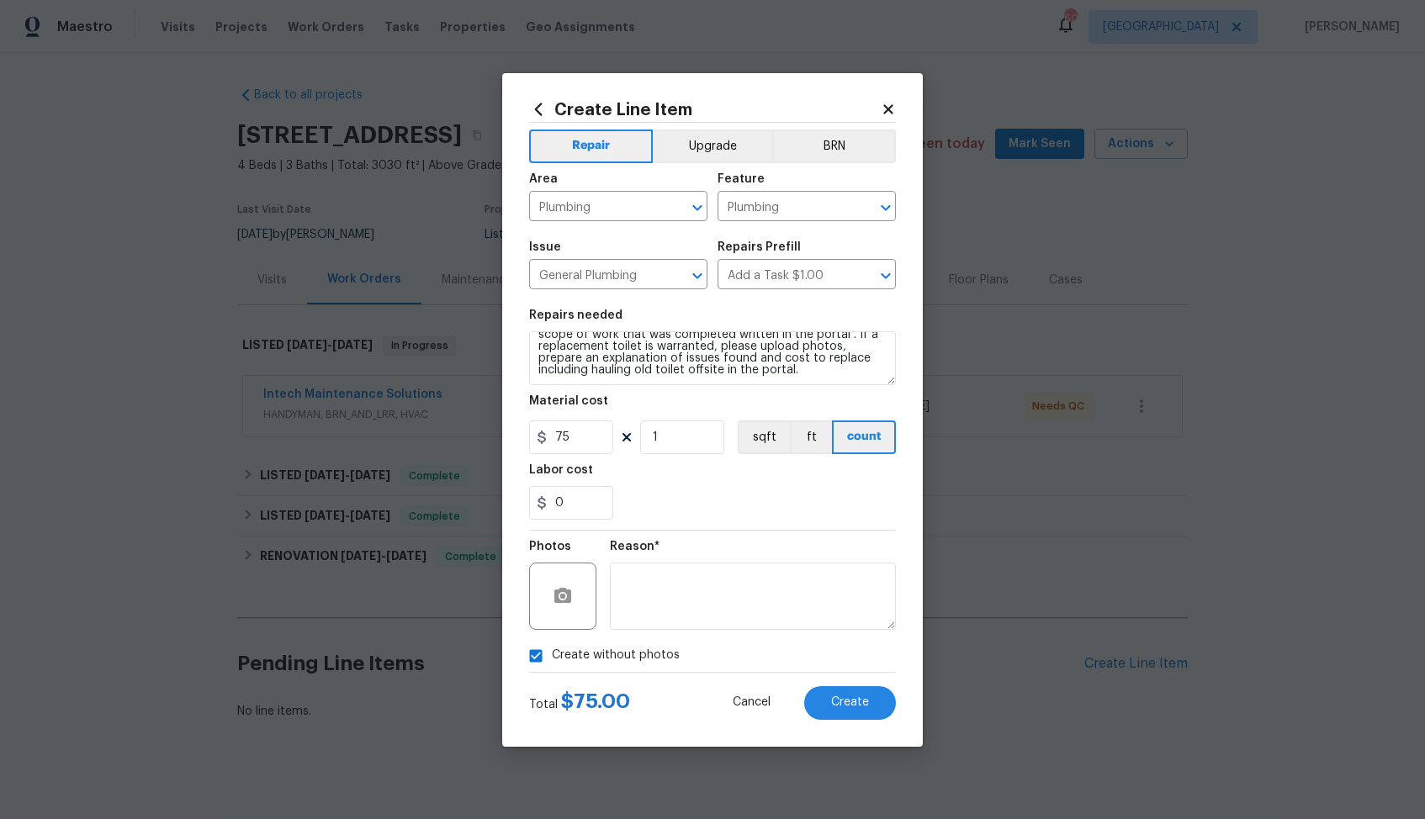
checkbox input "false"
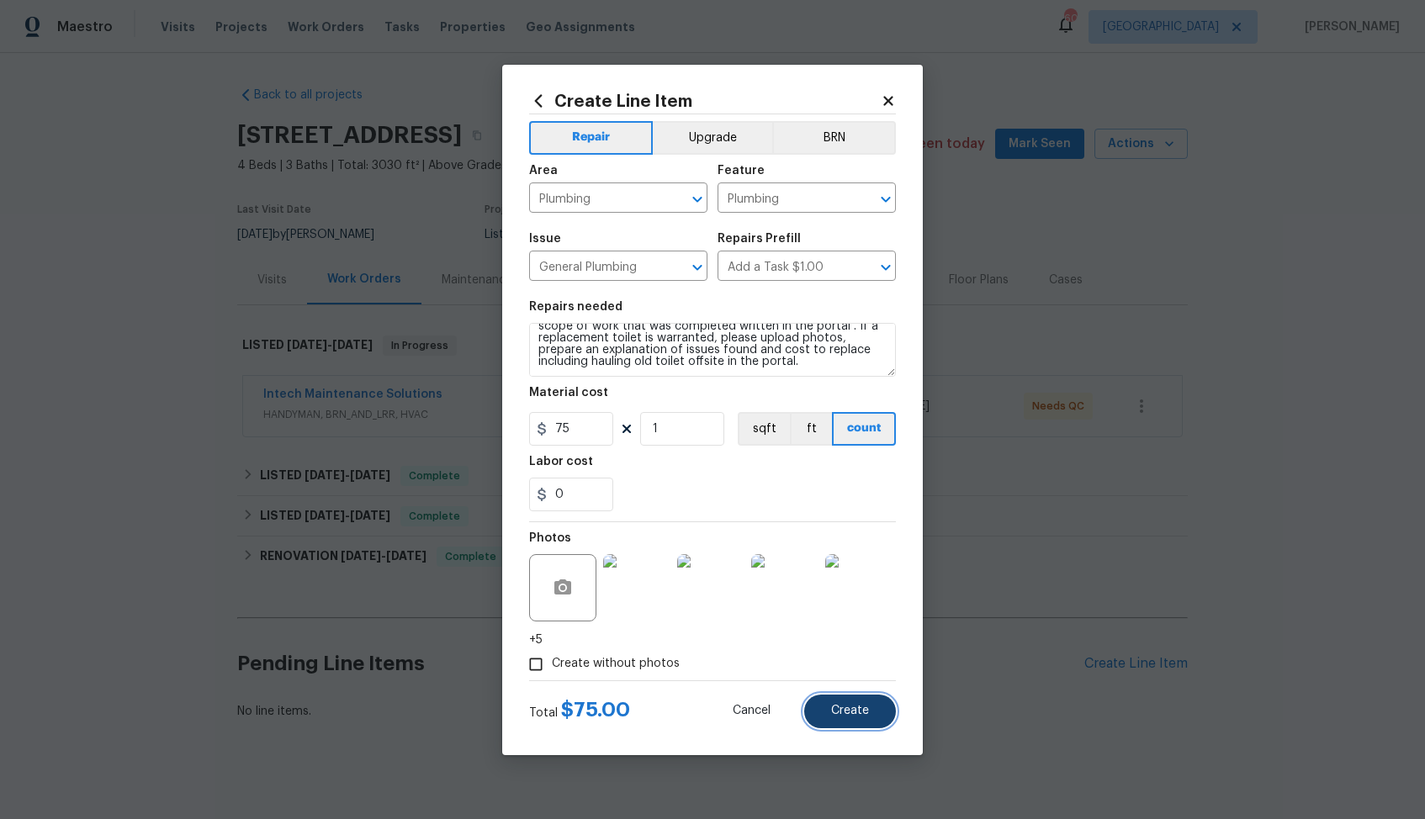
click at [837, 712] on span "Create" at bounding box center [850, 711] width 38 height 13
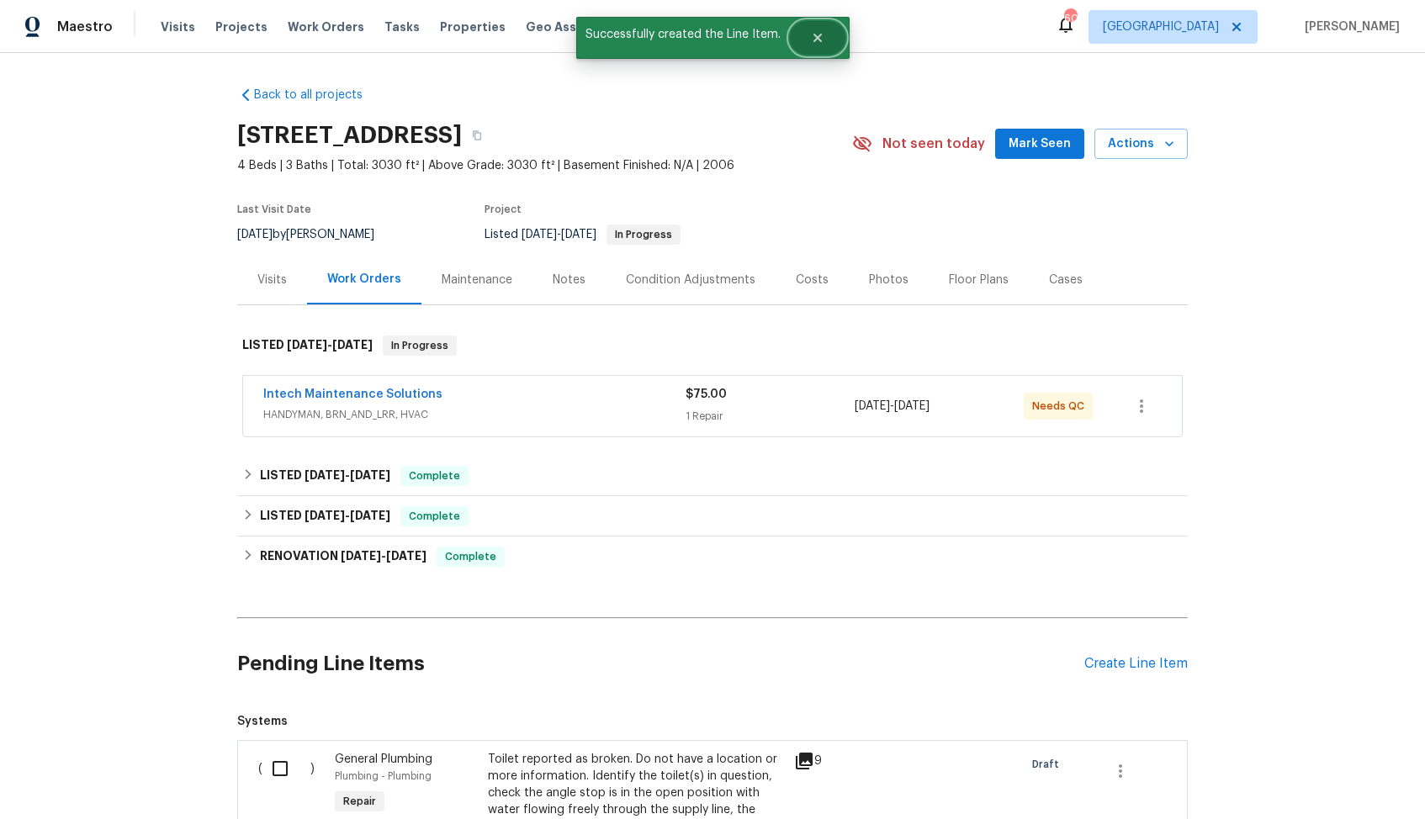
click at [811, 43] on icon "Close" at bounding box center [817, 37] width 13 height 13
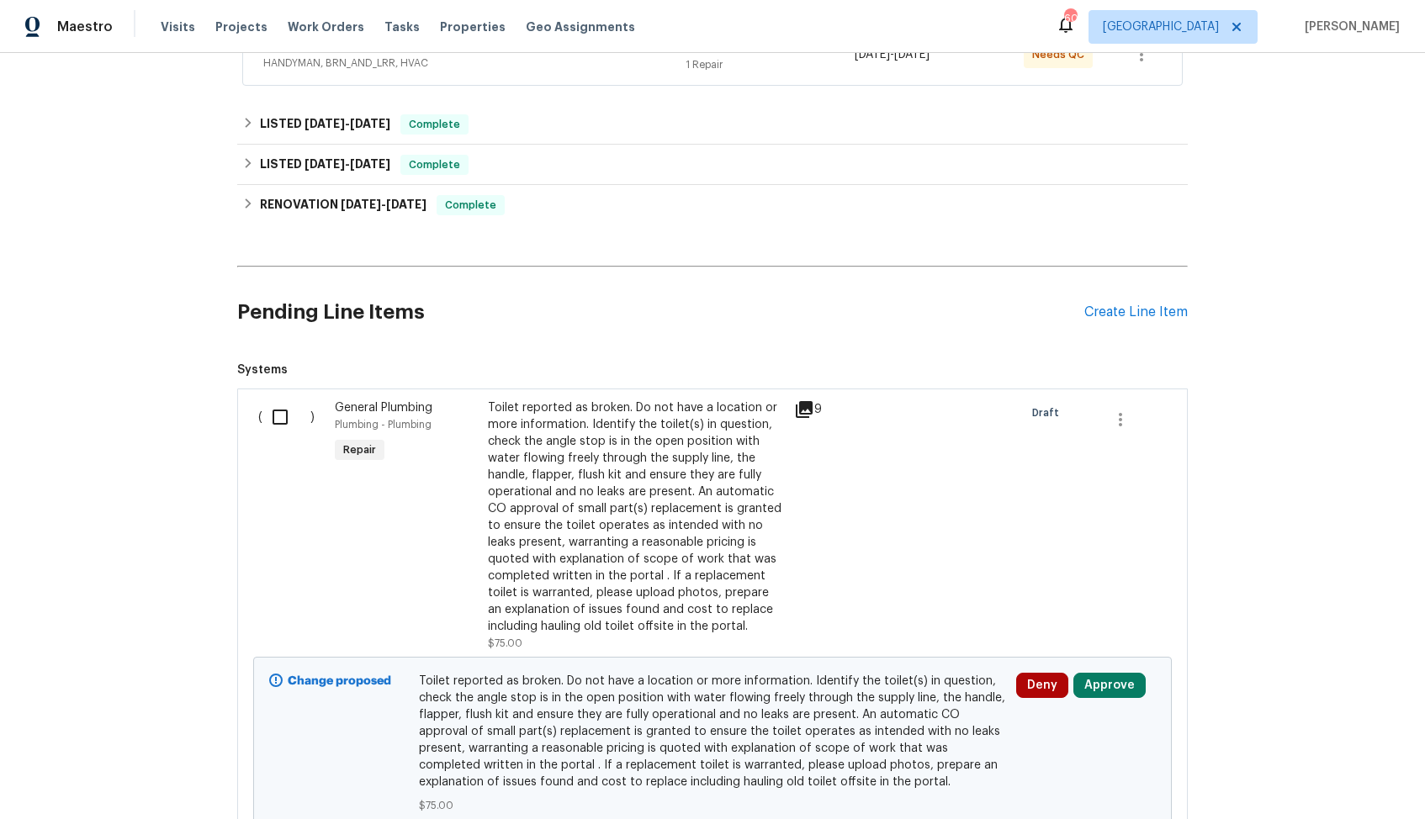
scroll to position [493, 0]
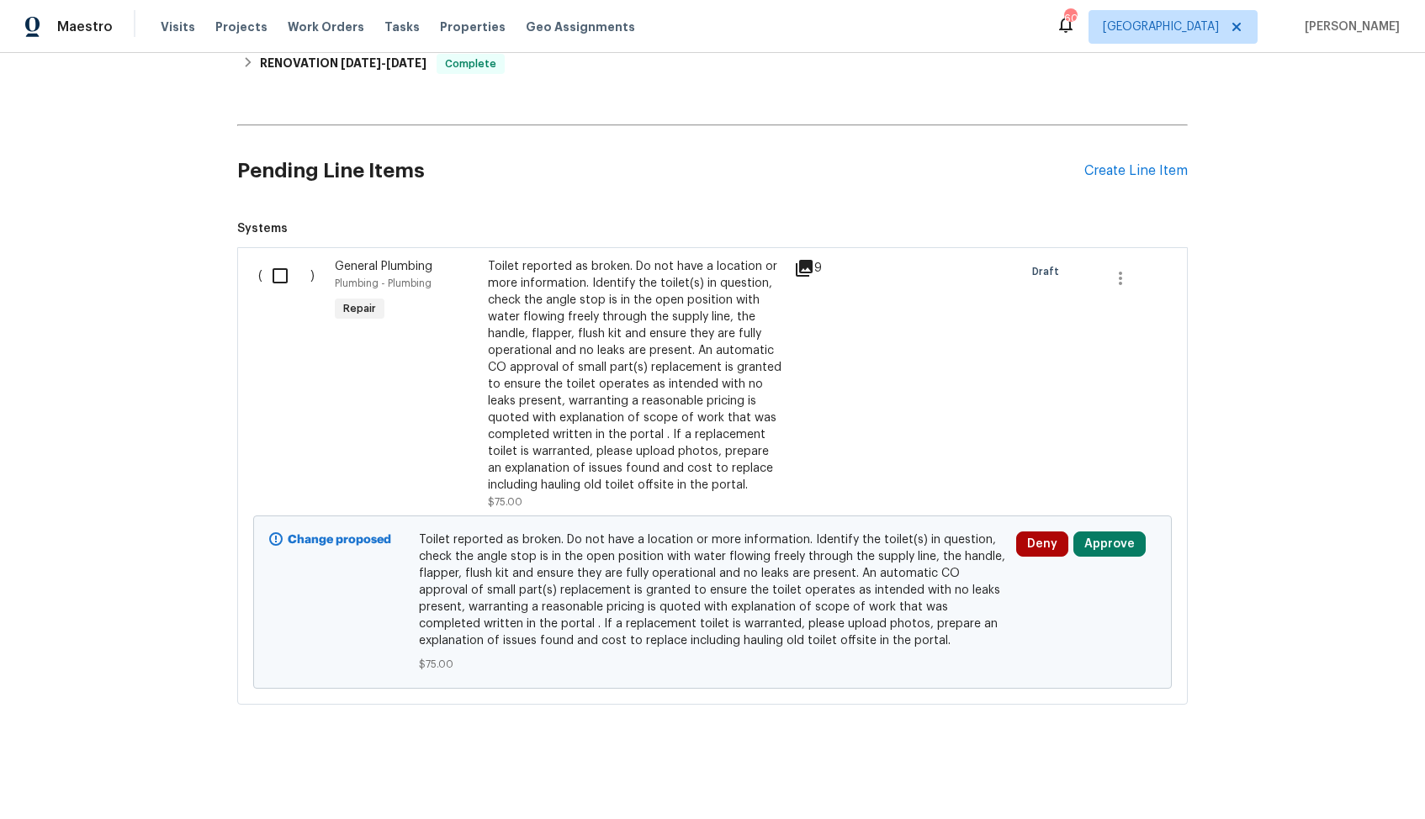
click at [280, 273] on input "checkbox" at bounding box center [286, 275] width 48 height 35
checkbox input "true"
click at [1281, 767] on span "Create Work Order" at bounding box center [1329, 777] width 112 height 21
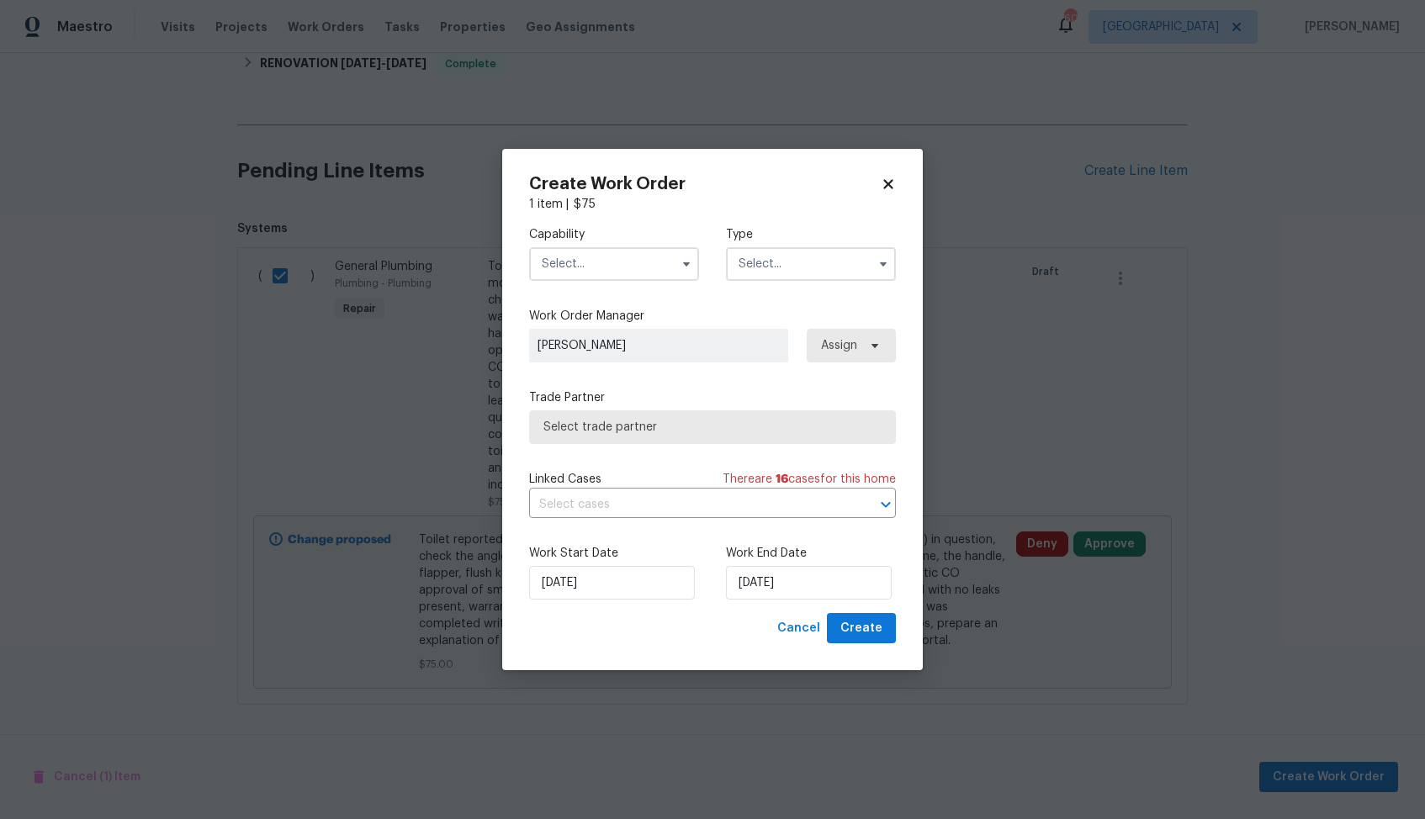
click at [578, 262] on input "text" at bounding box center [614, 264] width 170 height 34
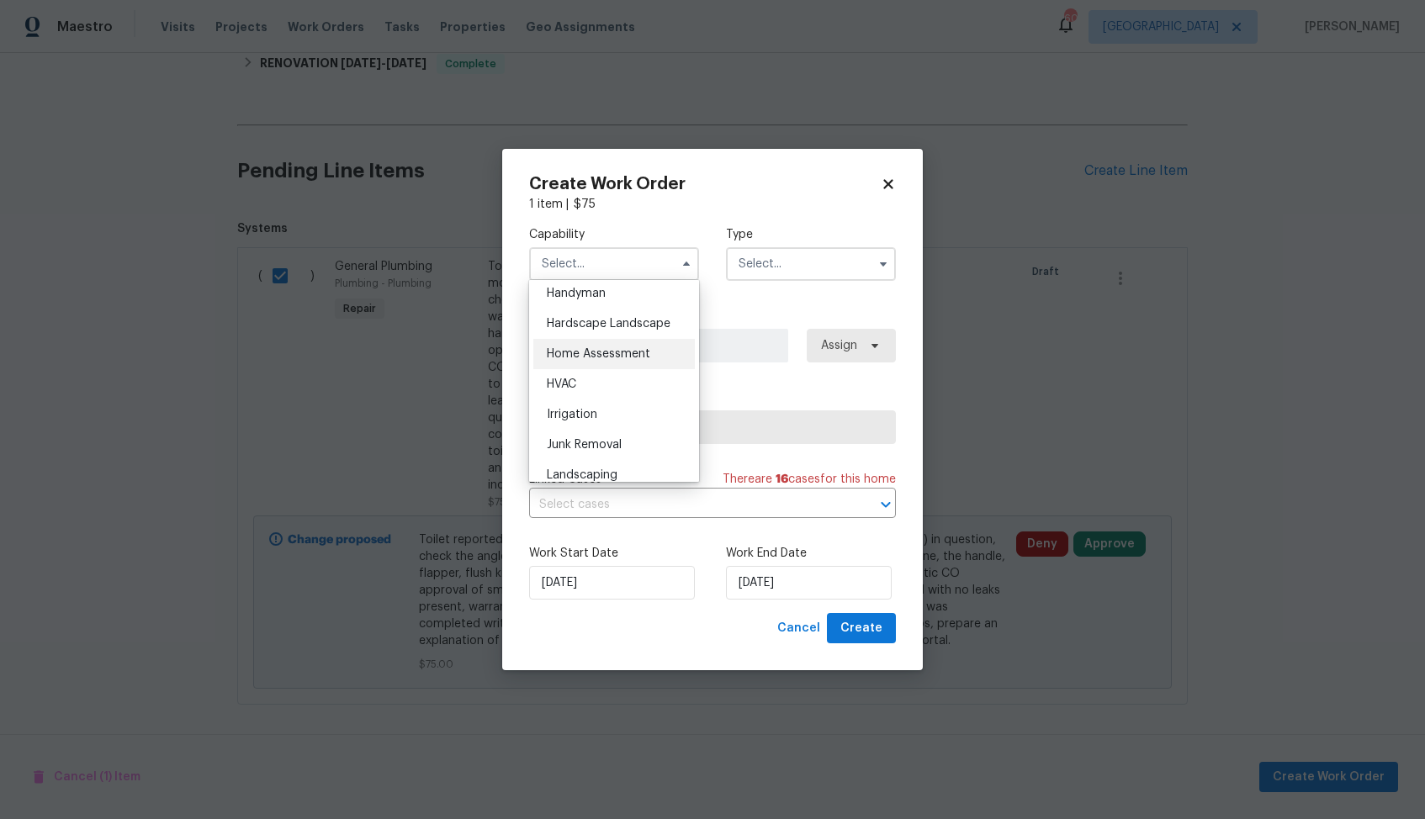
scroll to position [934, 0]
click at [592, 378] on div "HVAC" at bounding box center [613, 381] width 161 height 30
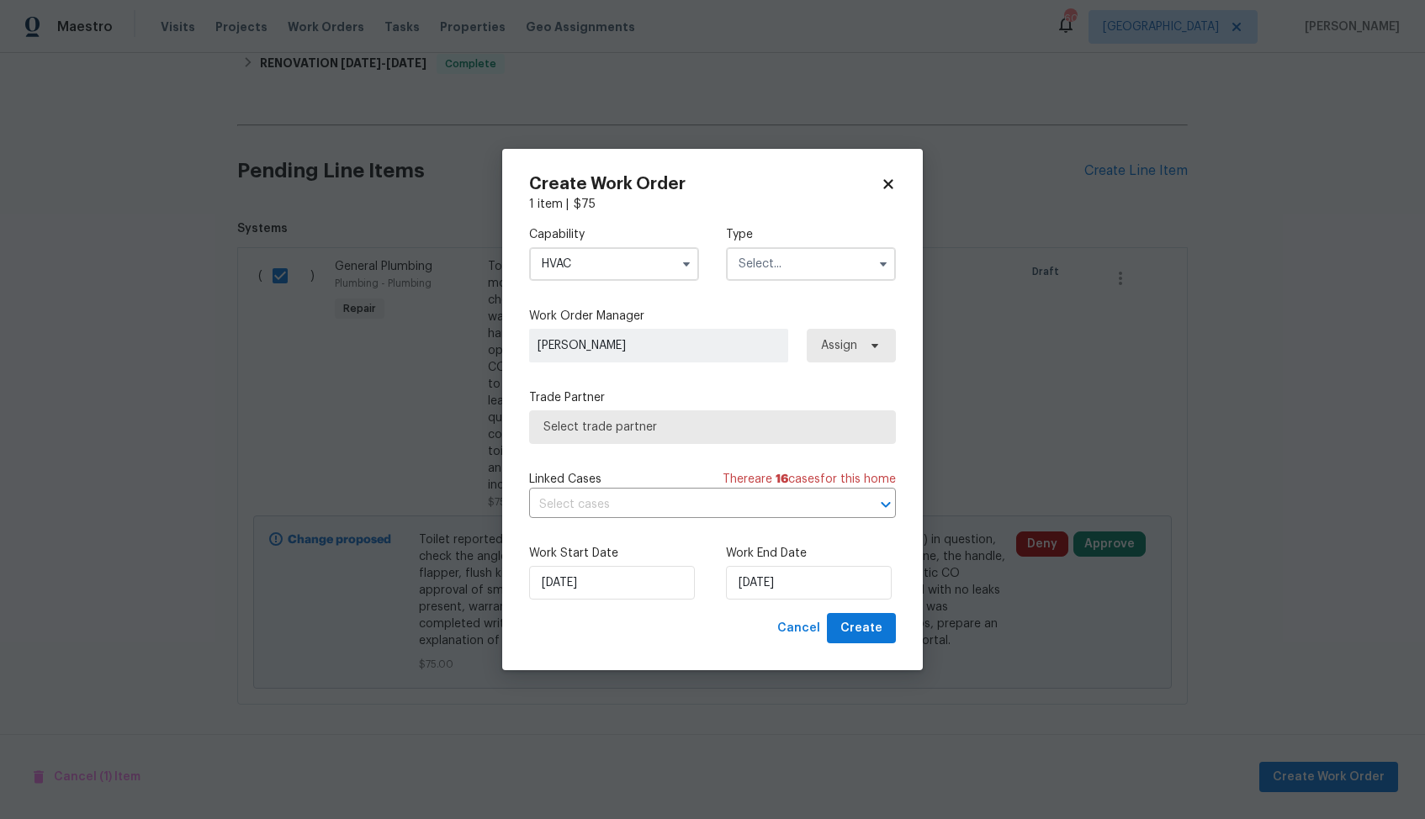
click at [801, 257] on input "text" at bounding box center [811, 264] width 170 height 34
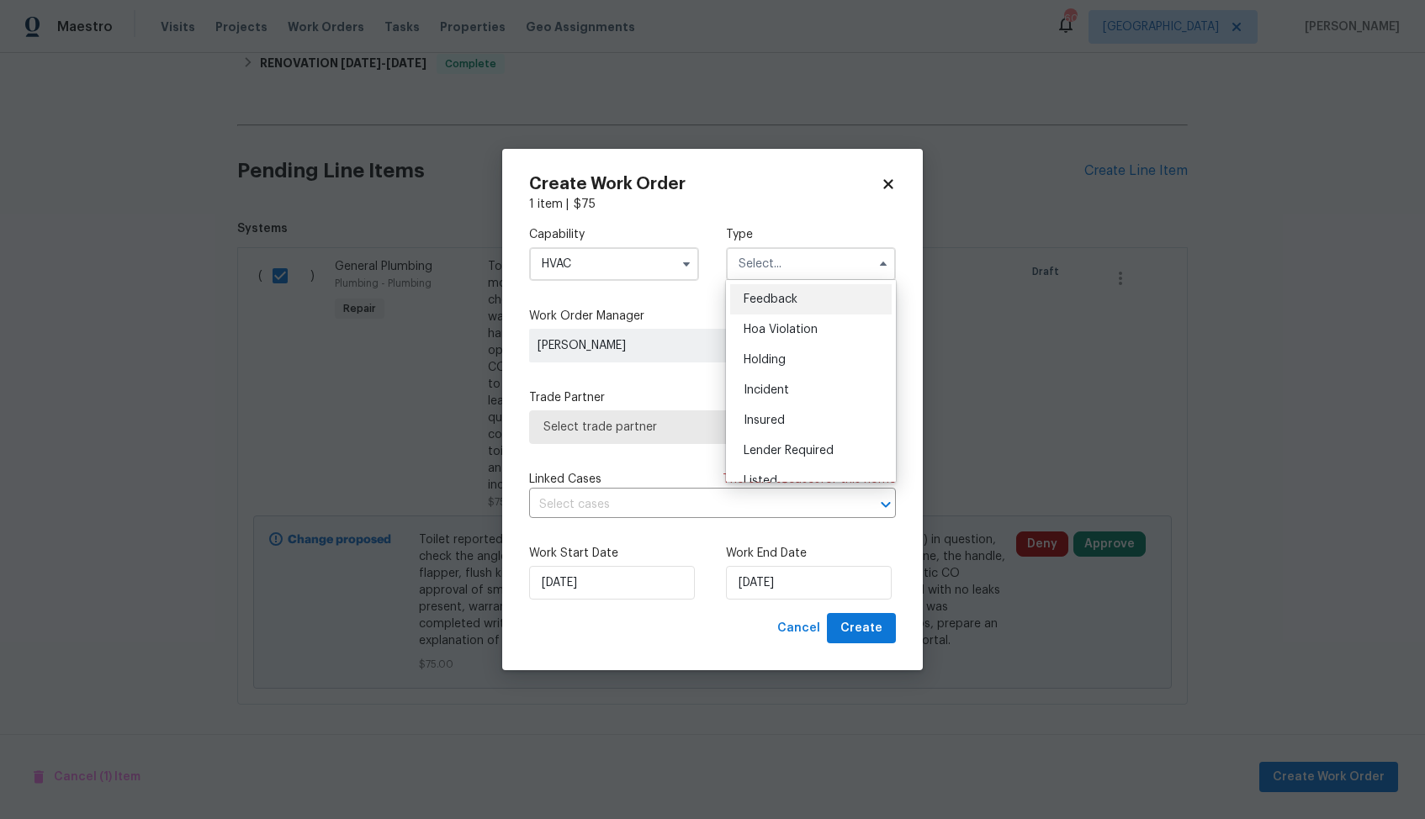
click at [649, 275] on input "HVAC" at bounding box center [614, 264] width 170 height 34
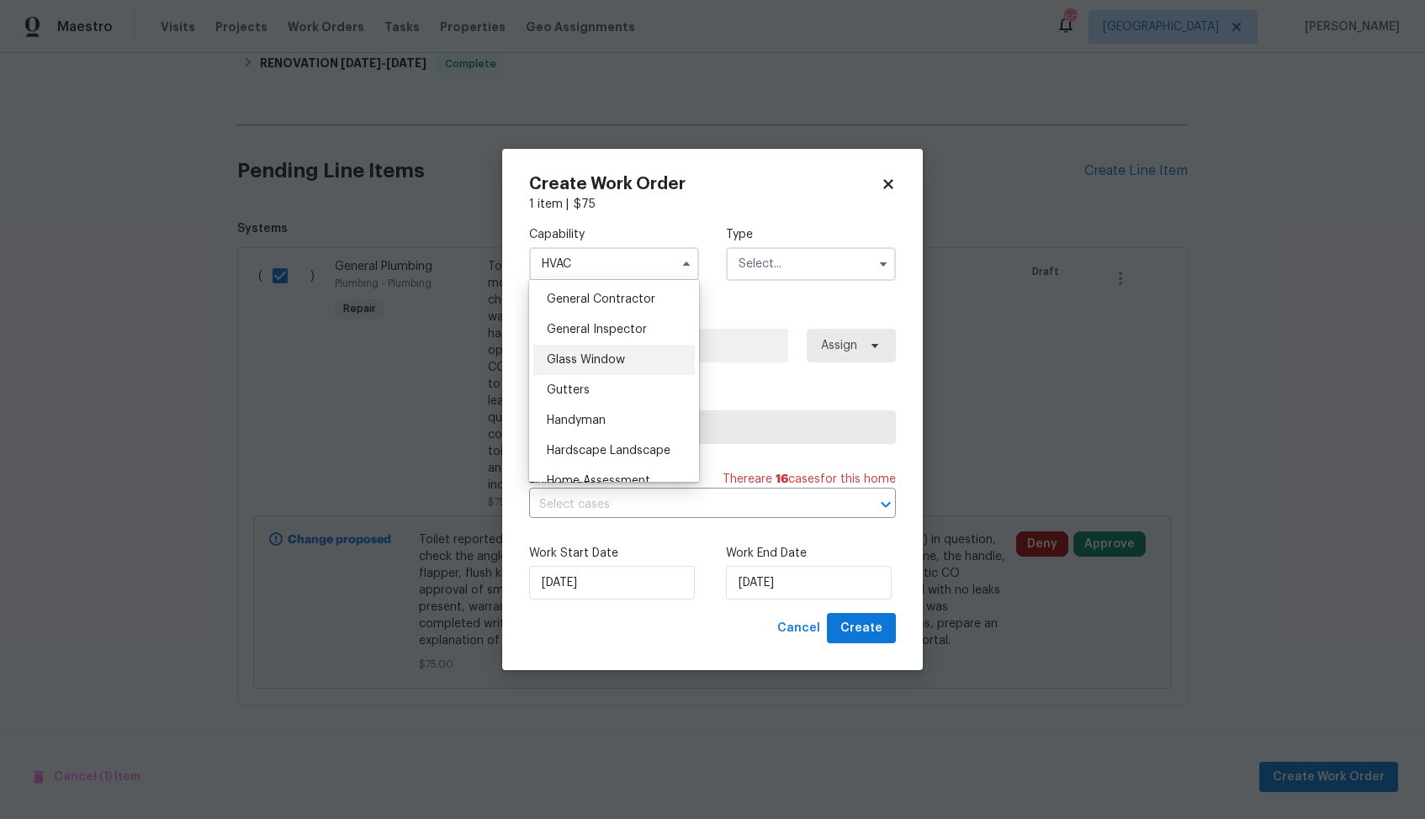
scroll to position [805, 0]
click at [595, 419] on span "Handyman" at bounding box center [576, 420] width 59 height 12
type input "Handyman"
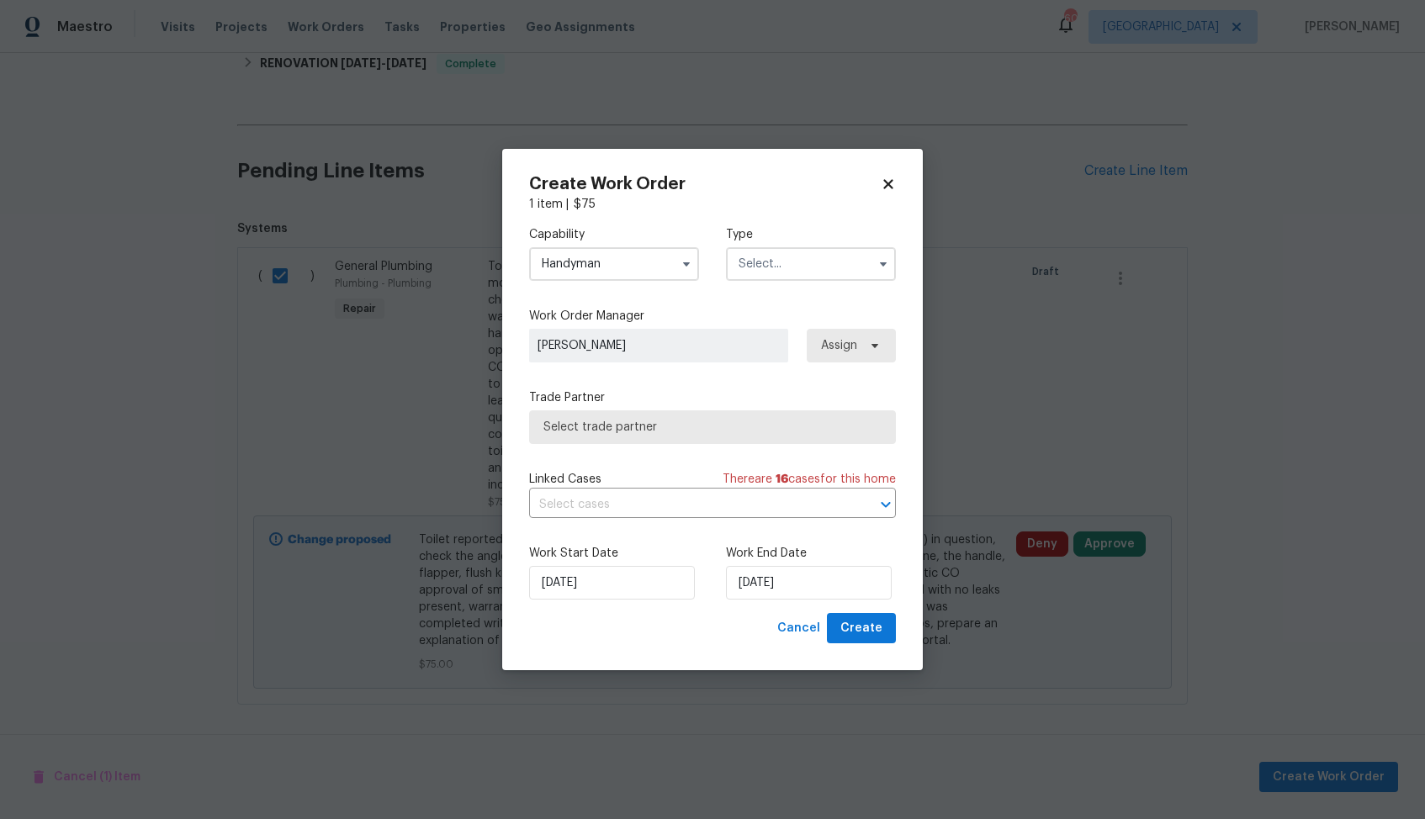
click at [827, 263] on input "text" at bounding box center [811, 264] width 170 height 34
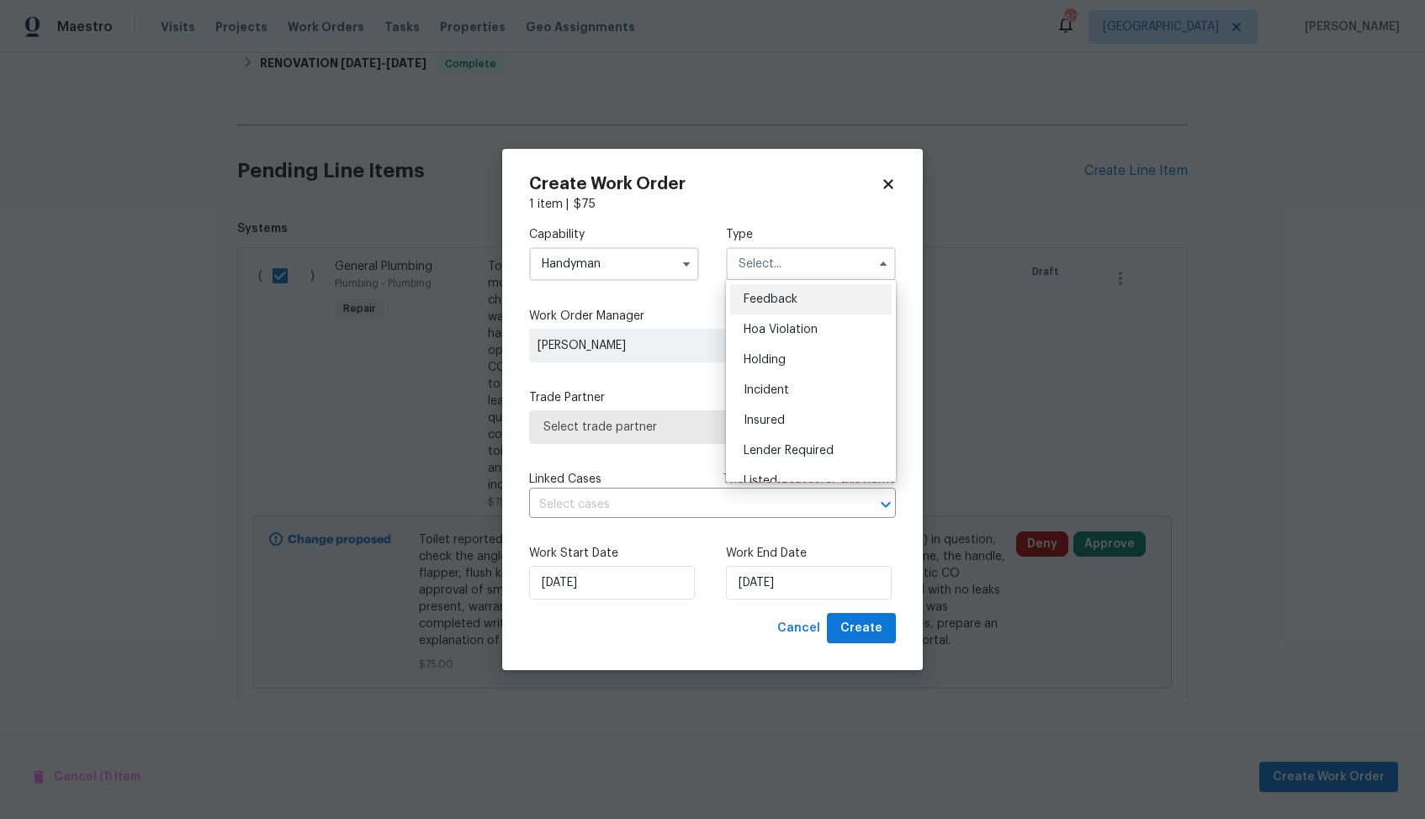
click at [822, 303] on div "Feedback" at bounding box center [810, 299] width 161 height 30
type input "Feedback"
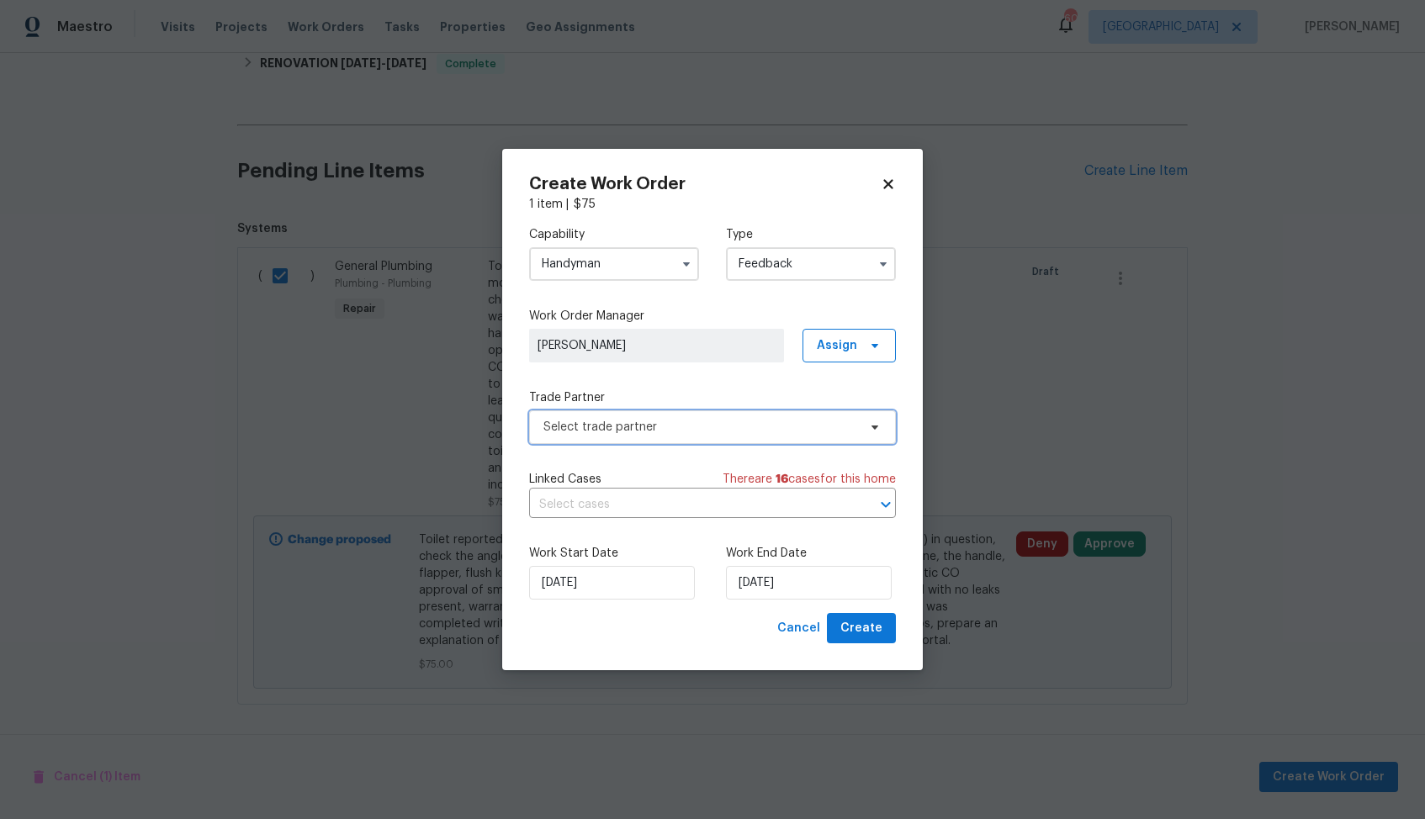
click at [662, 420] on span "Select trade partner" at bounding box center [700, 427] width 314 height 17
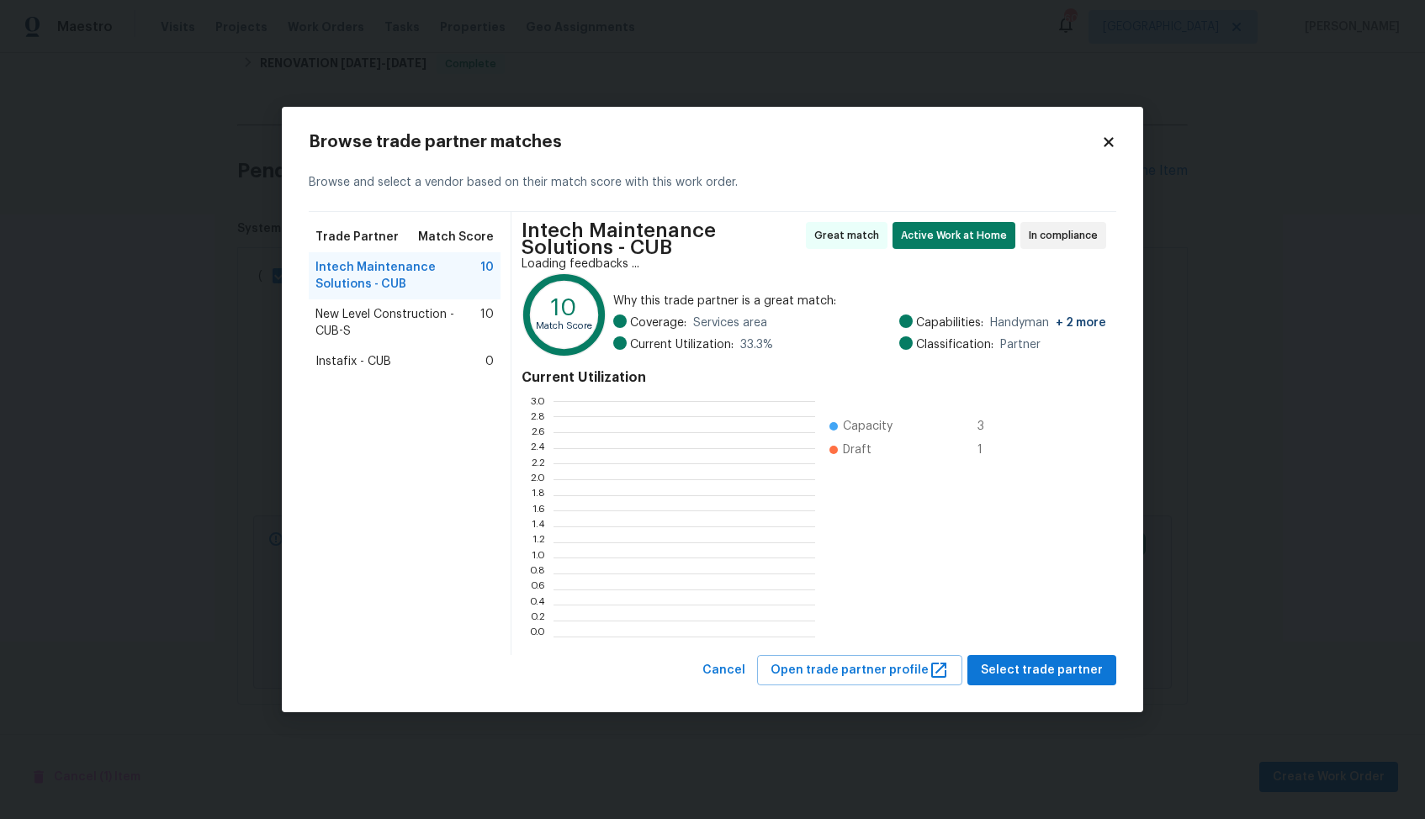
scroll to position [235, 262]
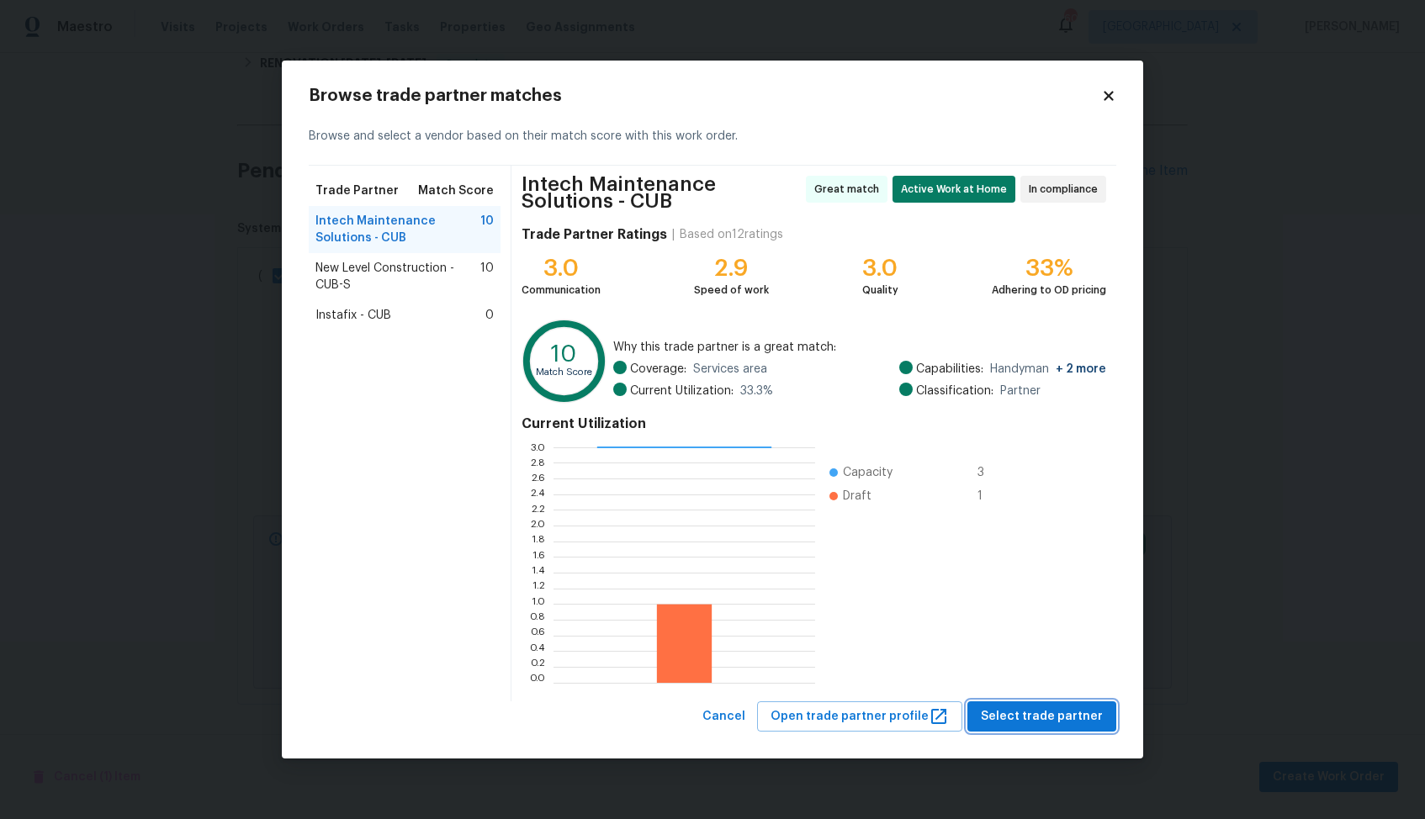
click at [1070, 715] on span "Select trade partner" at bounding box center [1042, 716] width 122 height 21
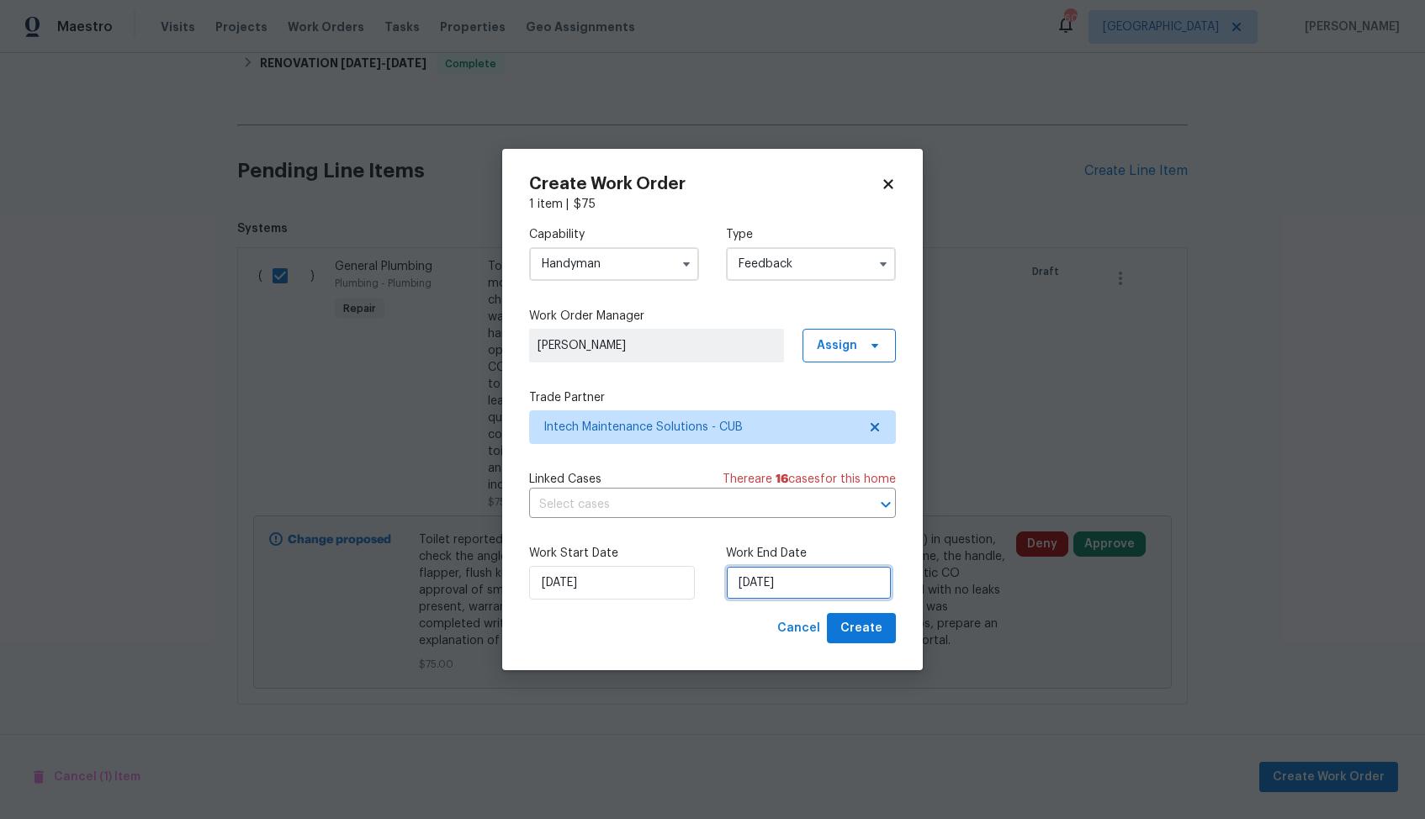
click at [774, 588] on input "27/08/2025" at bounding box center [809, 583] width 166 height 34
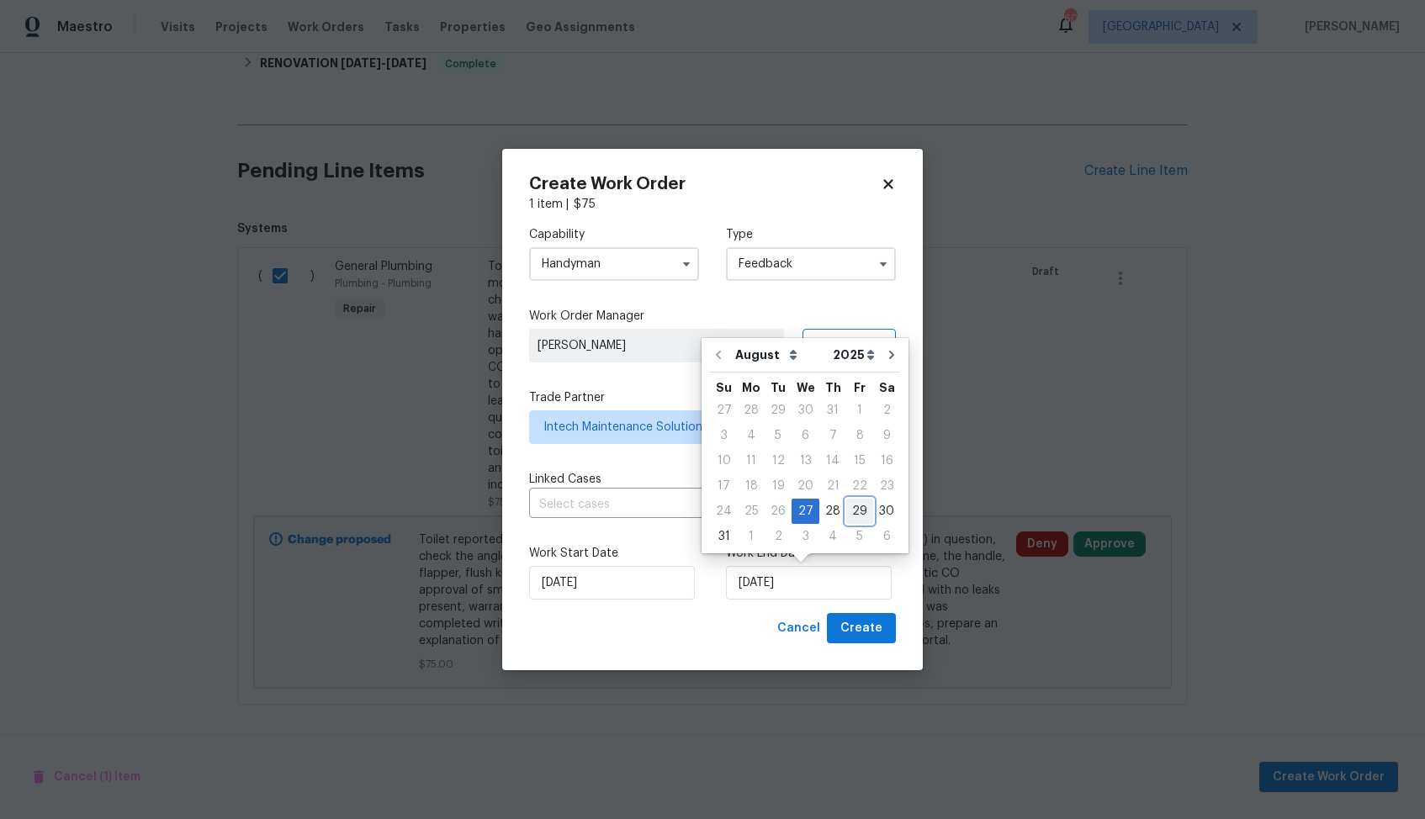
click at [855, 509] on div "29" at bounding box center [859, 512] width 27 height 24
type input "29/08/2025"
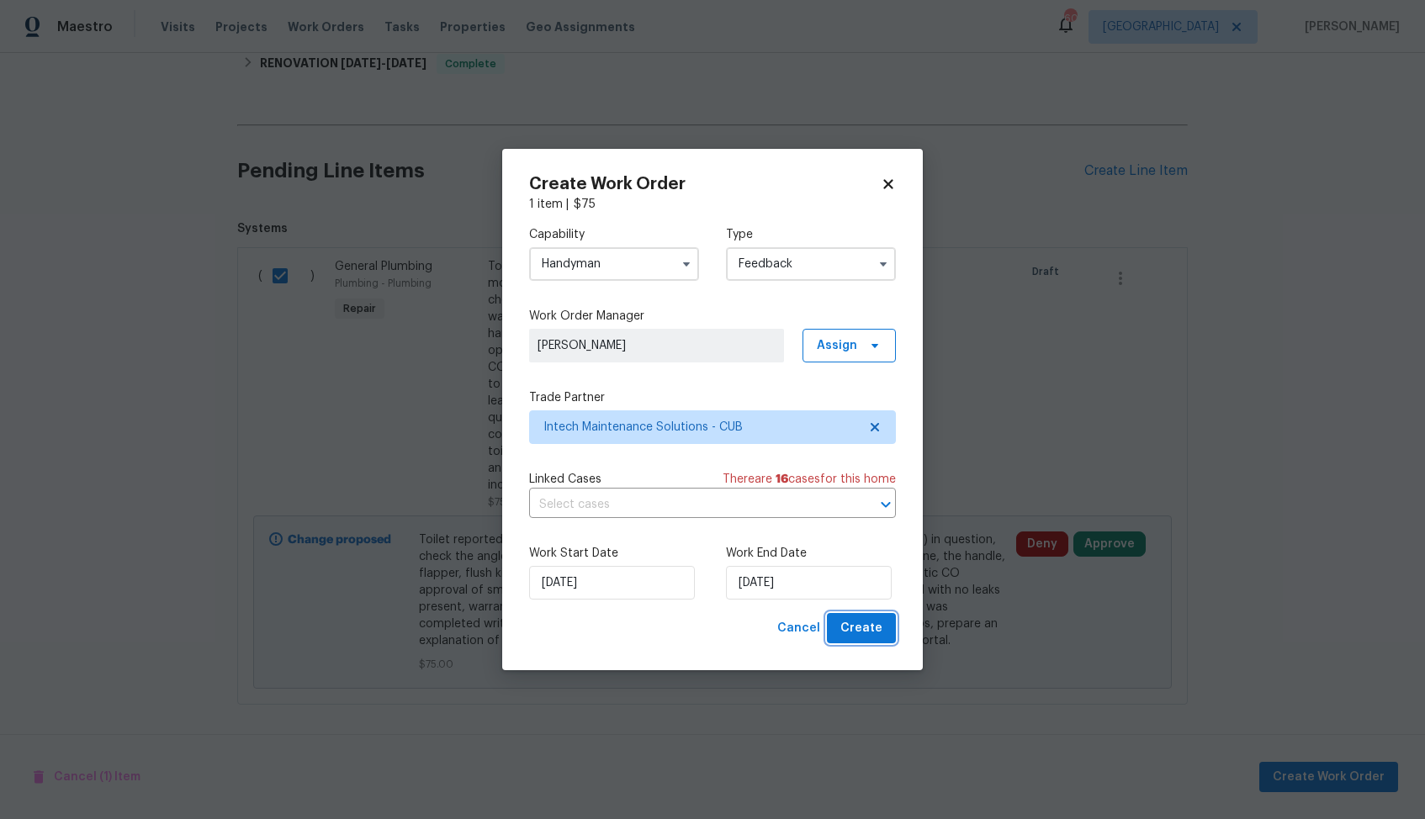
click at [856, 627] on span "Create" at bounding box center [861, 628] width 42 height 21
checkbox input "false"
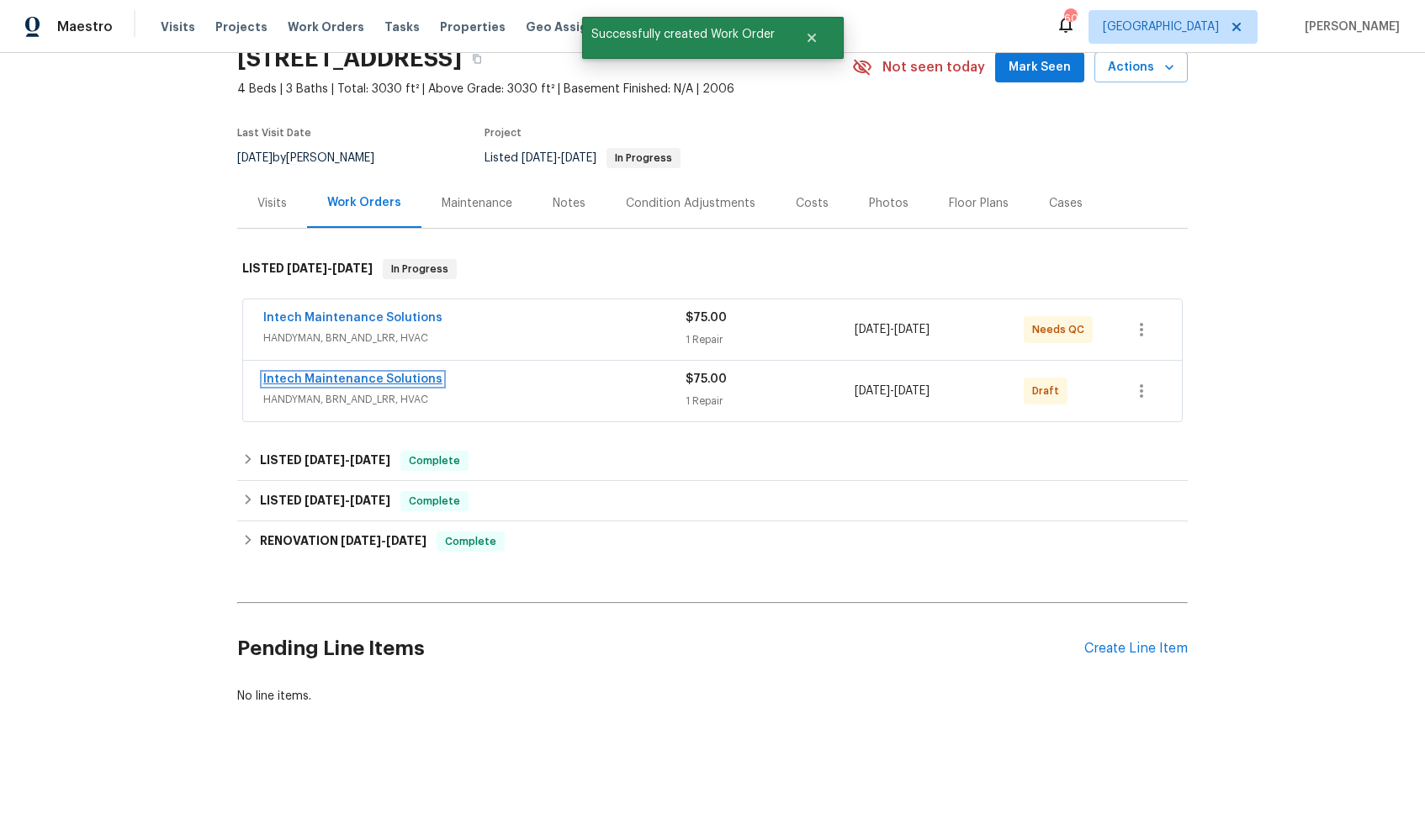
click at [330, 376] on link "Intech Maintenance Solutions" at bounding box center [352, 379] width 179 height 12
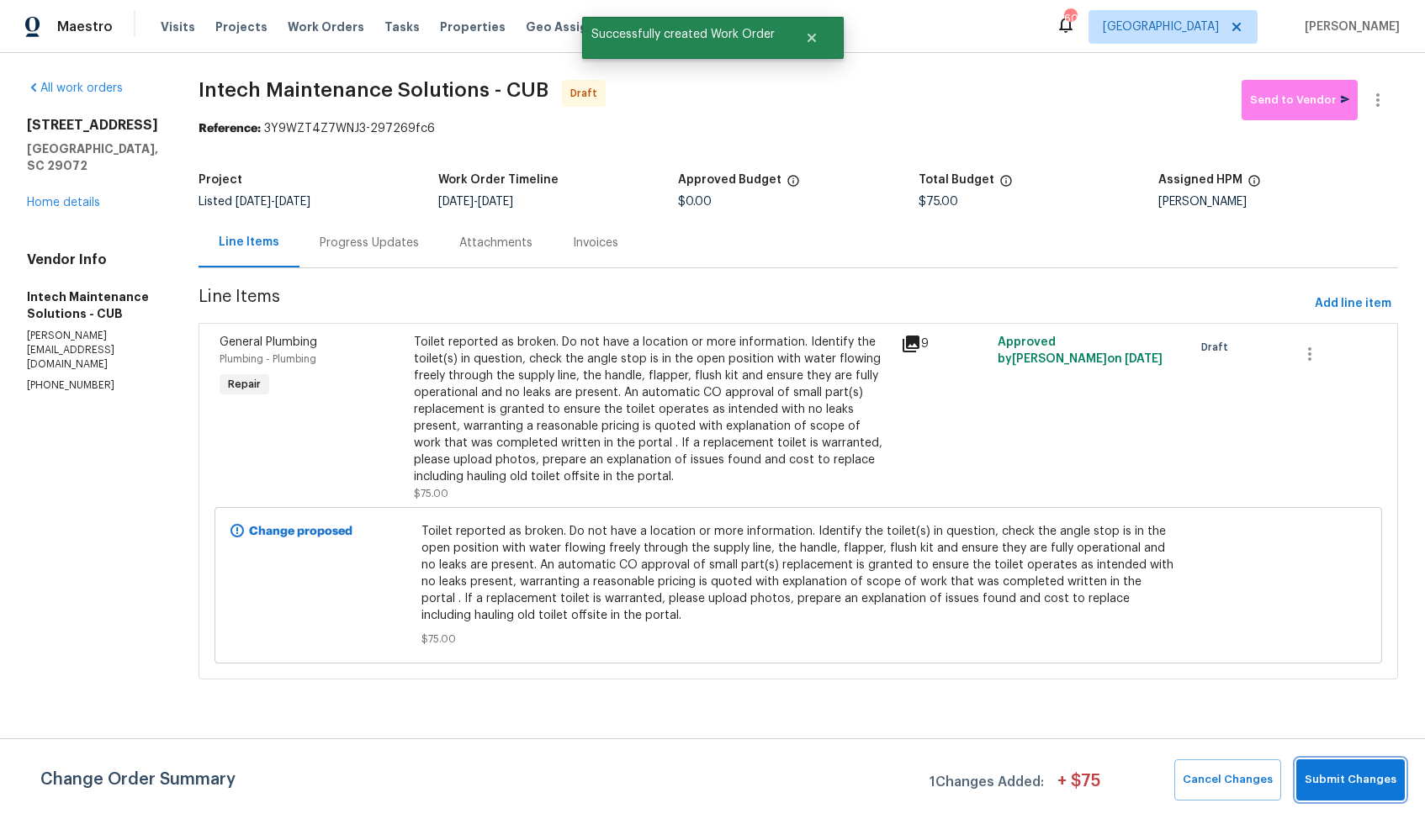
click at [1341, 786] on span "Submit Changes" at bounding box center [1350, 779] width 92 height 19
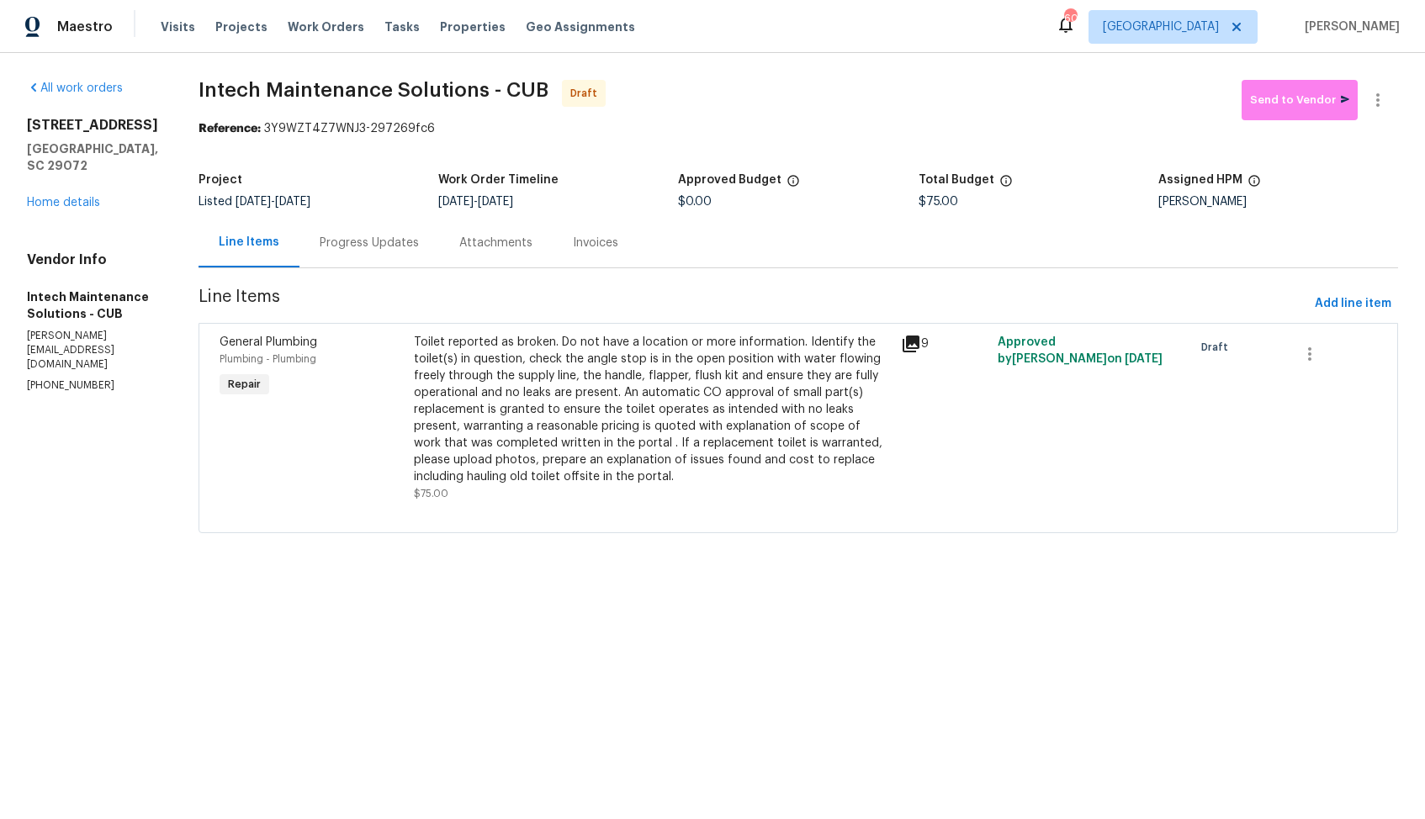
click at [352, 249] on div "Progress Updates" at bounding box center [369, 243] width 99 height 17
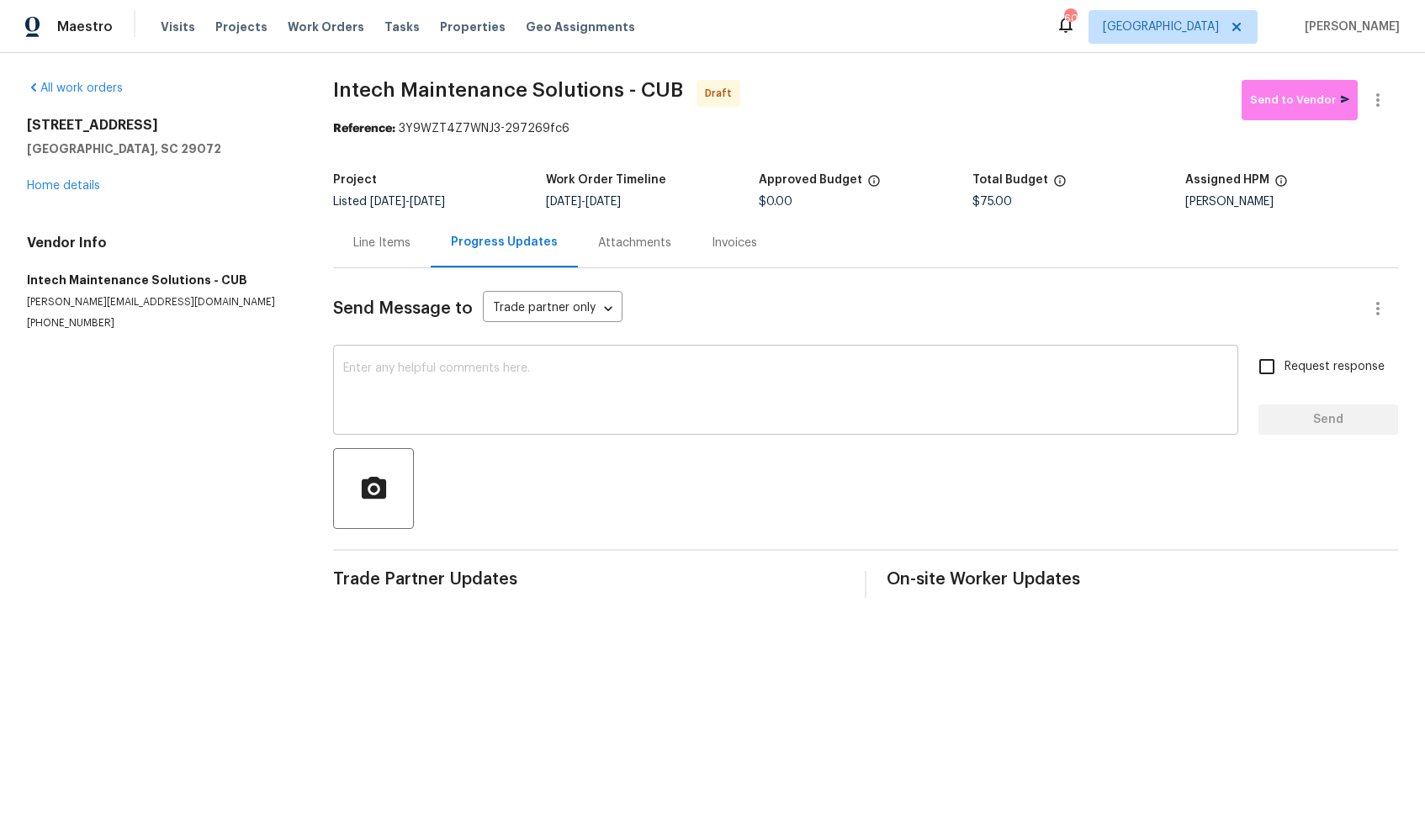
click at [626, 396] on textarea at bounding box center [785, 391] width 885 height 59
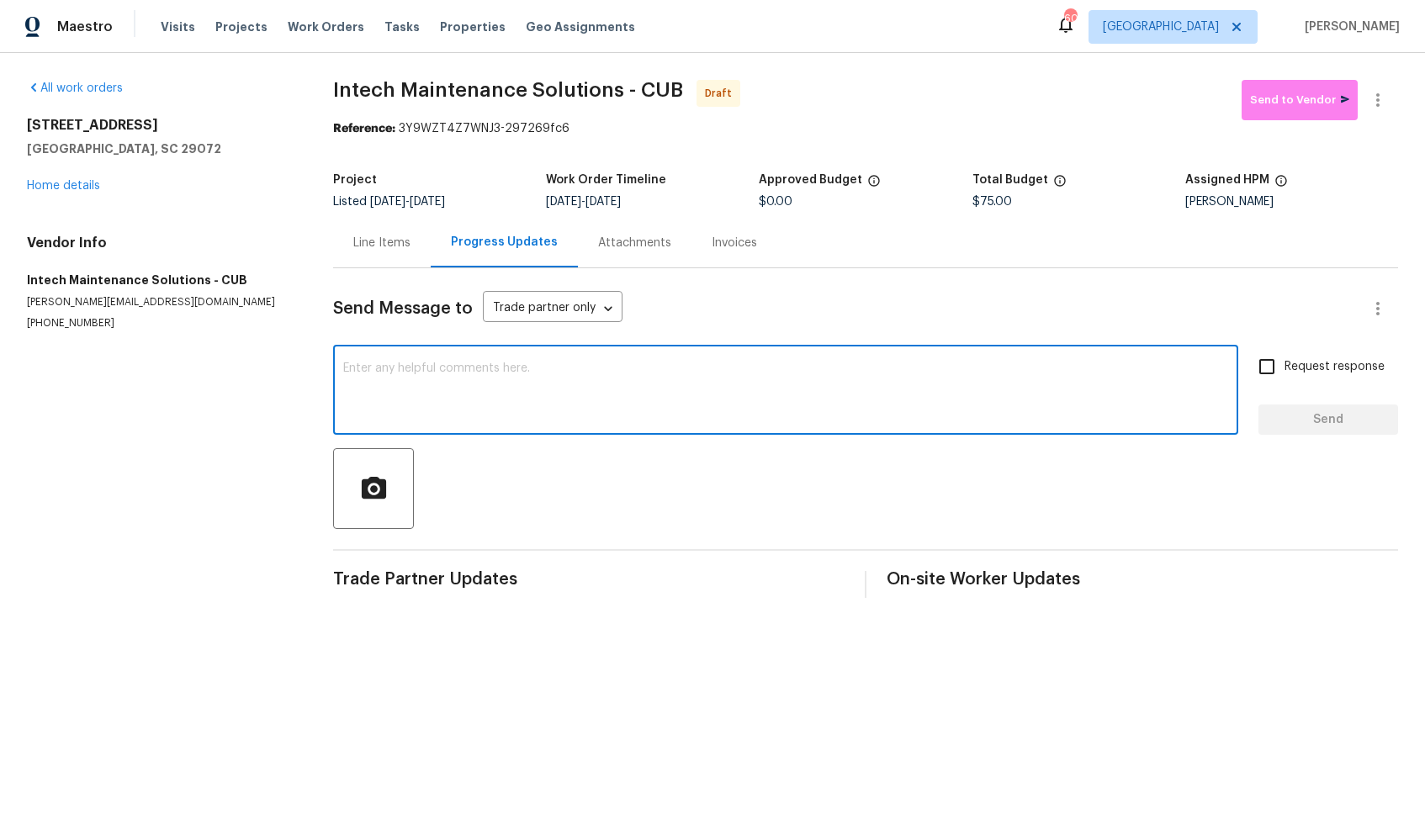
click at [515, 369] on textarea at bounding box center [785, 391] width 885 height 59
paste textarea "Hi, this is Arvind with Opendoor. I’m confirming you received the WO for the pr…"
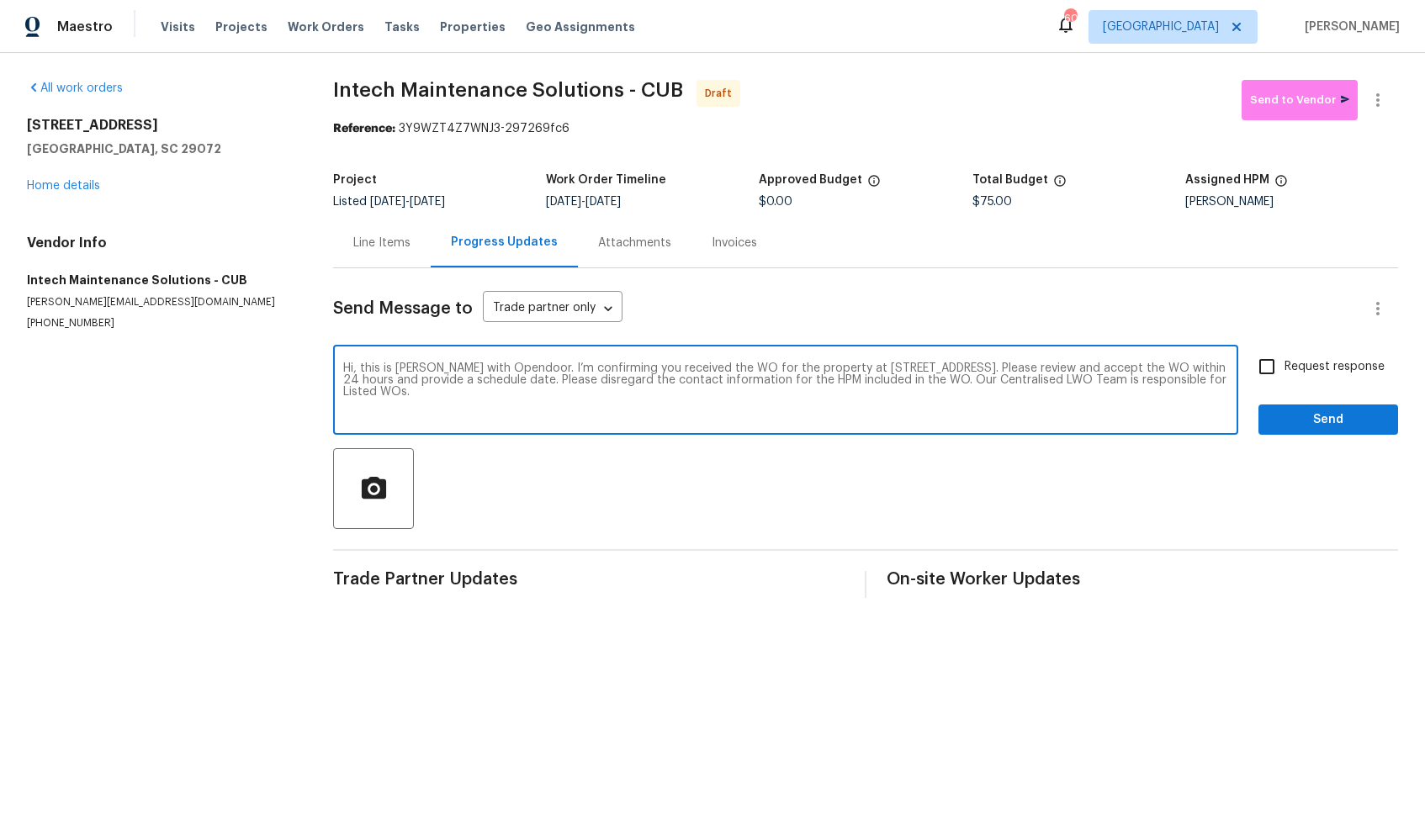
click at [684, 392] on textarea "Hi, this is Arvind with Opendoor. I’m confirming you received the WO for the pr…" at bounding box center [785, 391] width 885 height 59
type textarea "Hi, this is Arvind with Opendoor. I’m confirming you received the WO for the pr…"
click at [1273, 363] on input "Request response" at bounding box center [1266, 366] width 35 height 35
checkbox input "true"
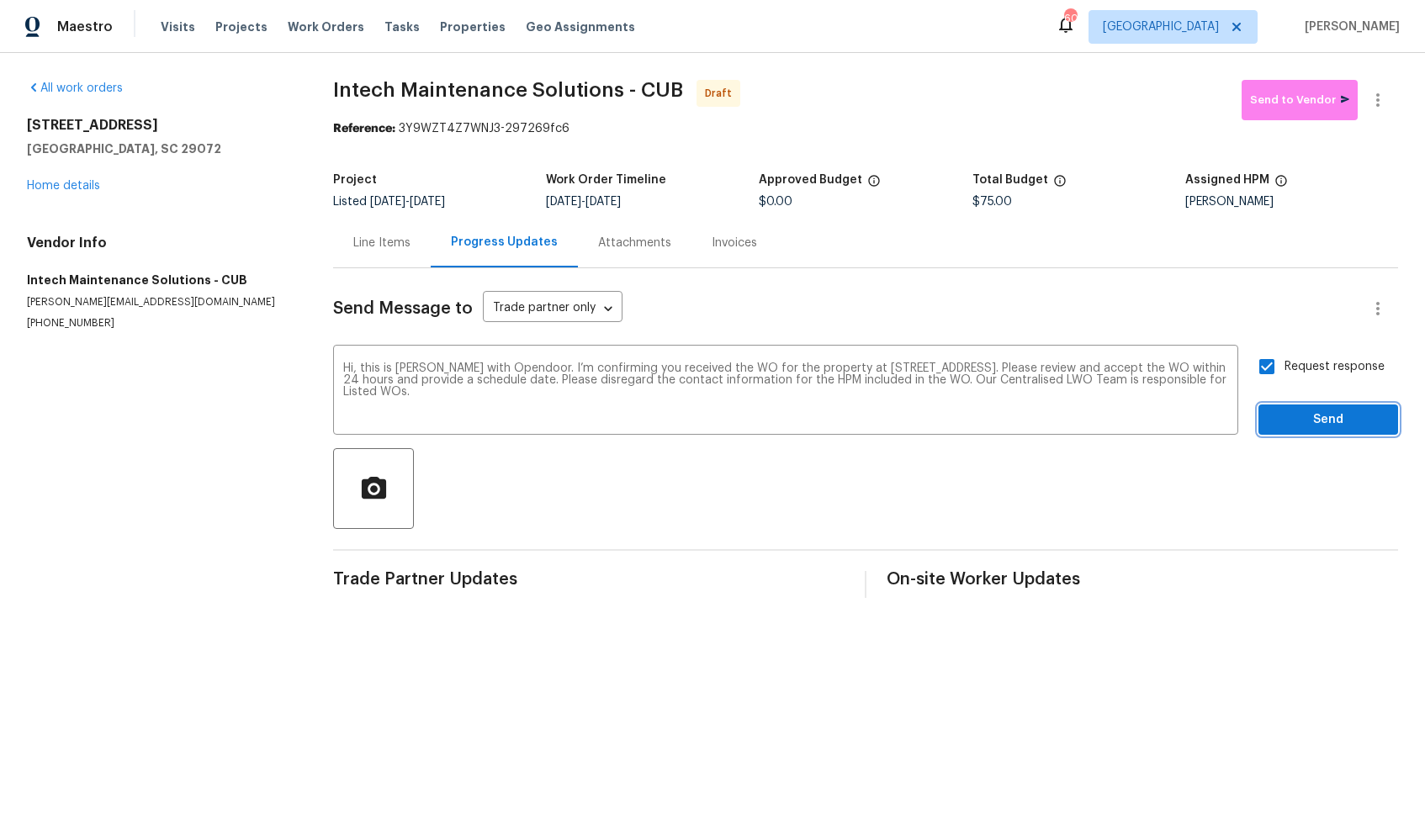
click at [1298, 415] on span "Send" at bounding box center [1328, 420] width 113 height 21
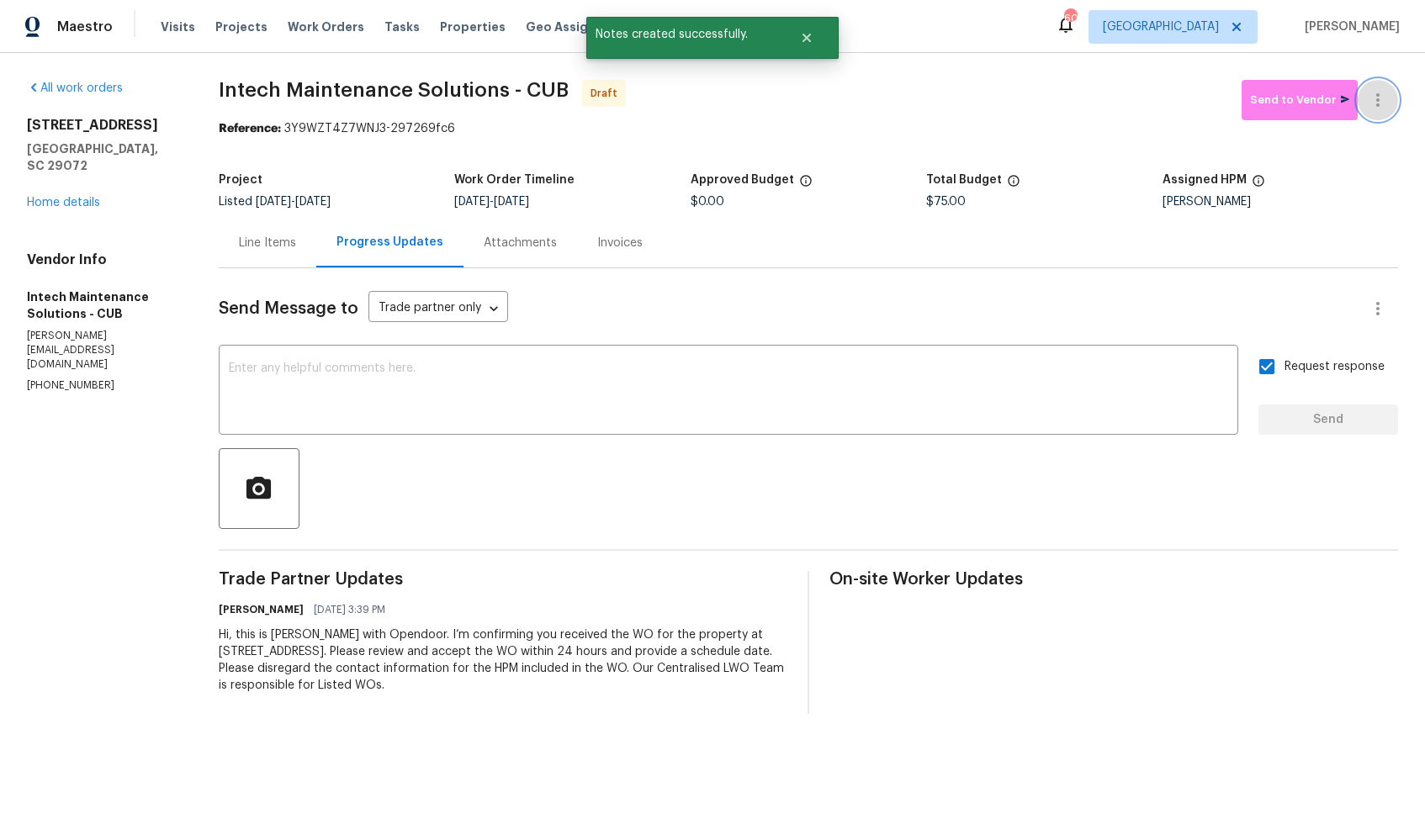
click at [1384, 102] on icon "button" at bounding box center [1378, 100] width 20 height 20
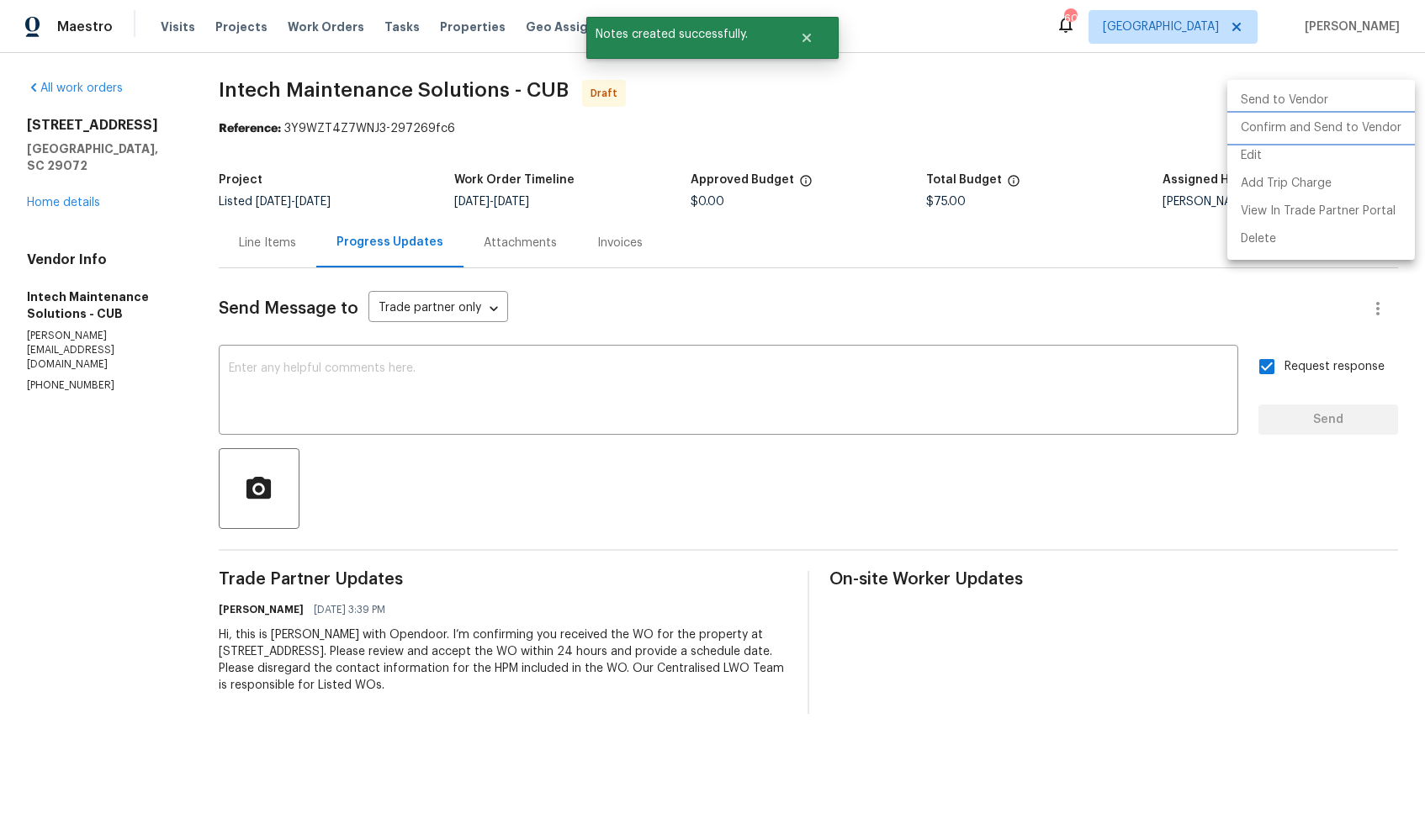
click at [1304, 125] on li "Confirm and Send to Vendor" at bounding box center [1321, 128] width 188 height 28
click at [770, 138] on div at bounding box center [712, 409] width 1425 height 819
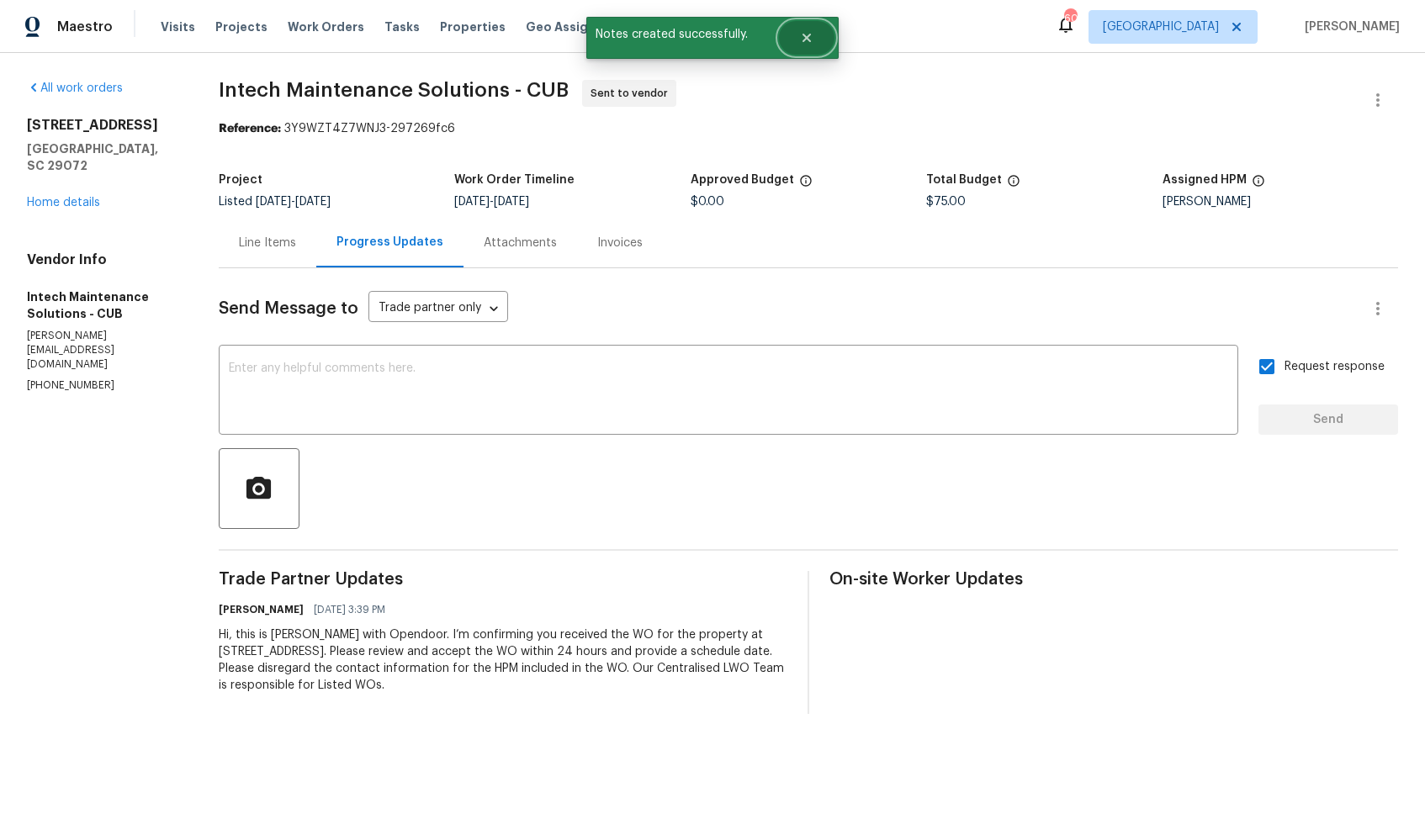
click at [814, 43] on button "Close" at bounding box center [807, 38] width 56 height 34
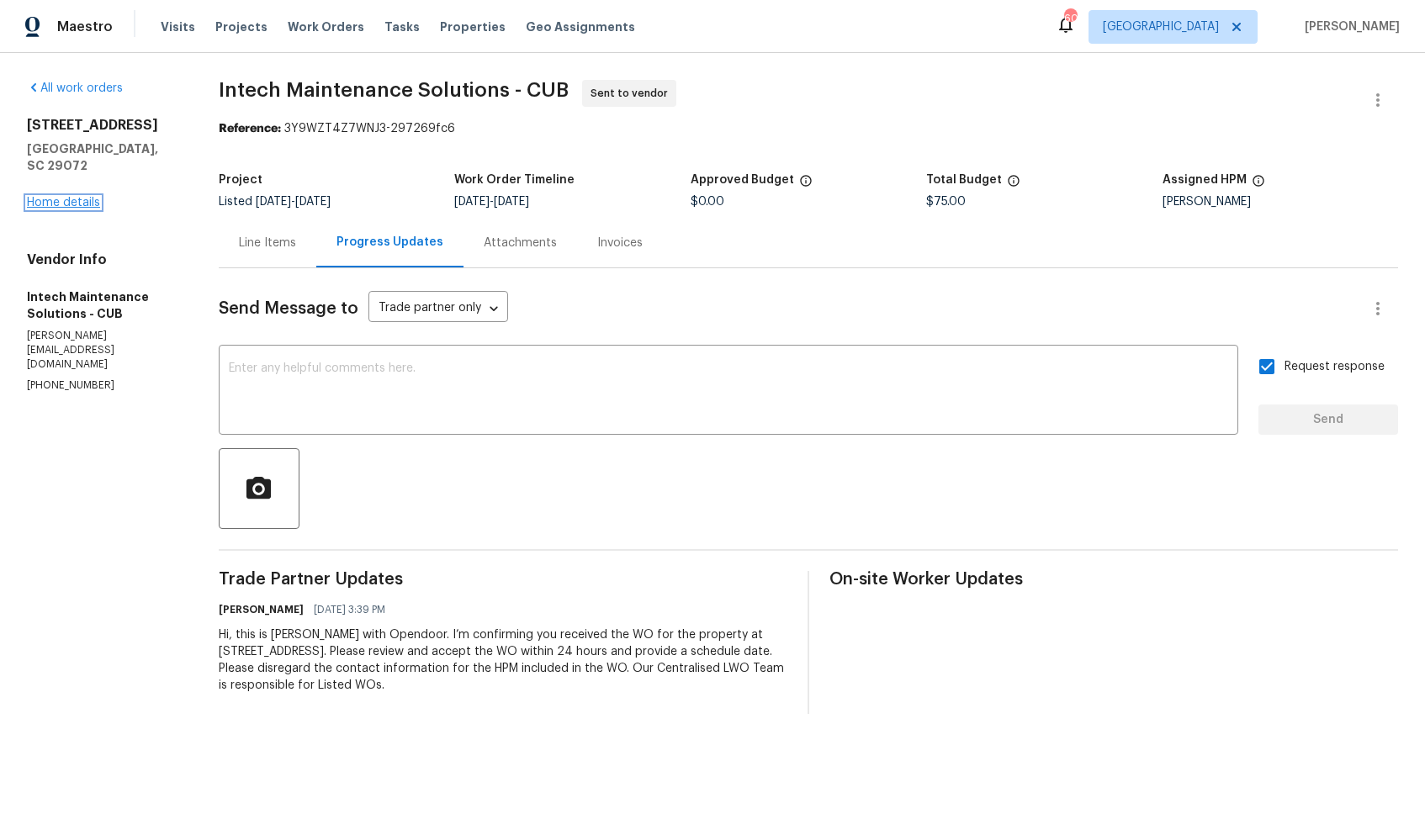
click at [89, 197] on link "Home details" at bounding box center [63, 203] width 73 height 12
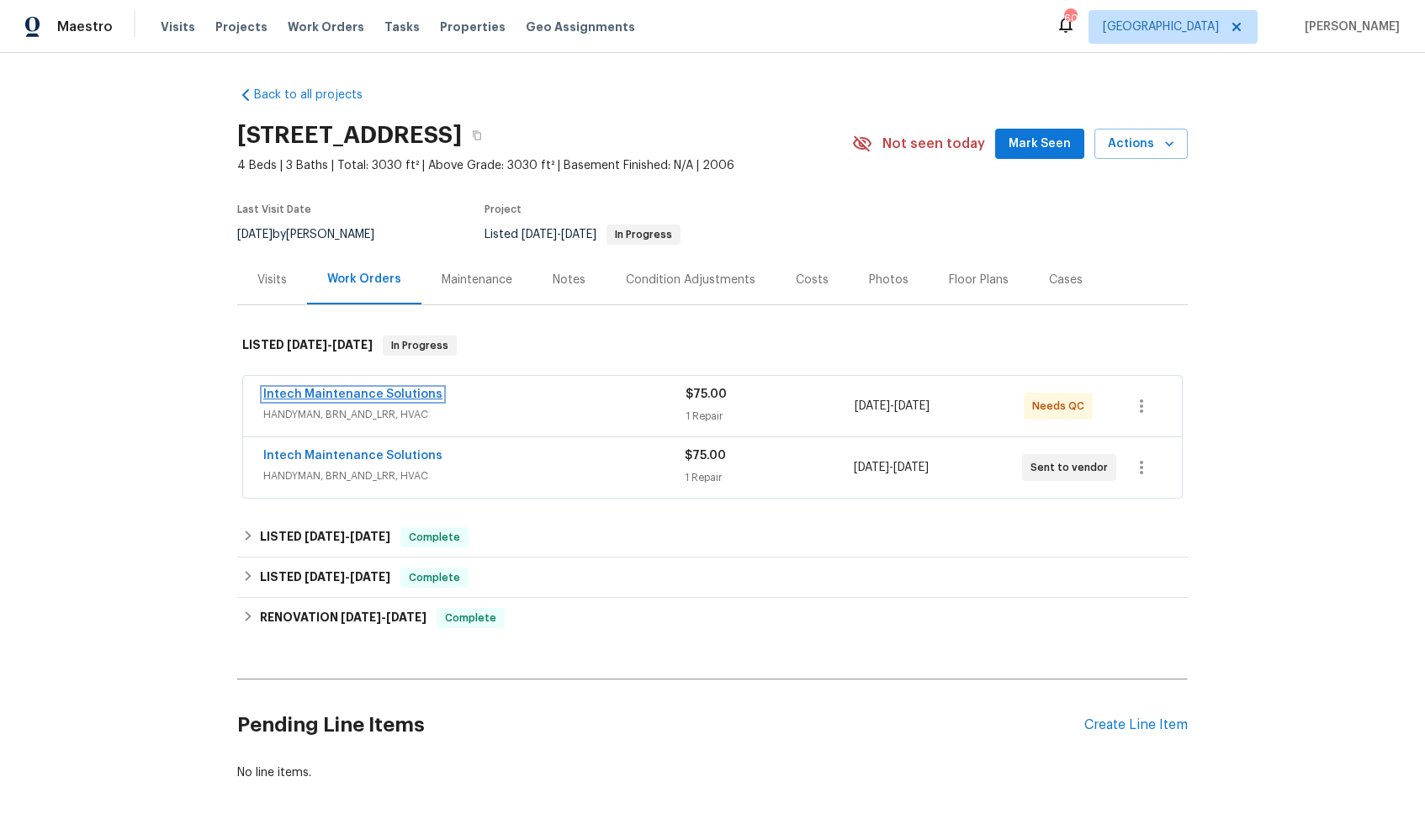
click at [367, 392] on link "Intech Maintenance Solutions" at bounding box center [352, 395] width 179 height 12
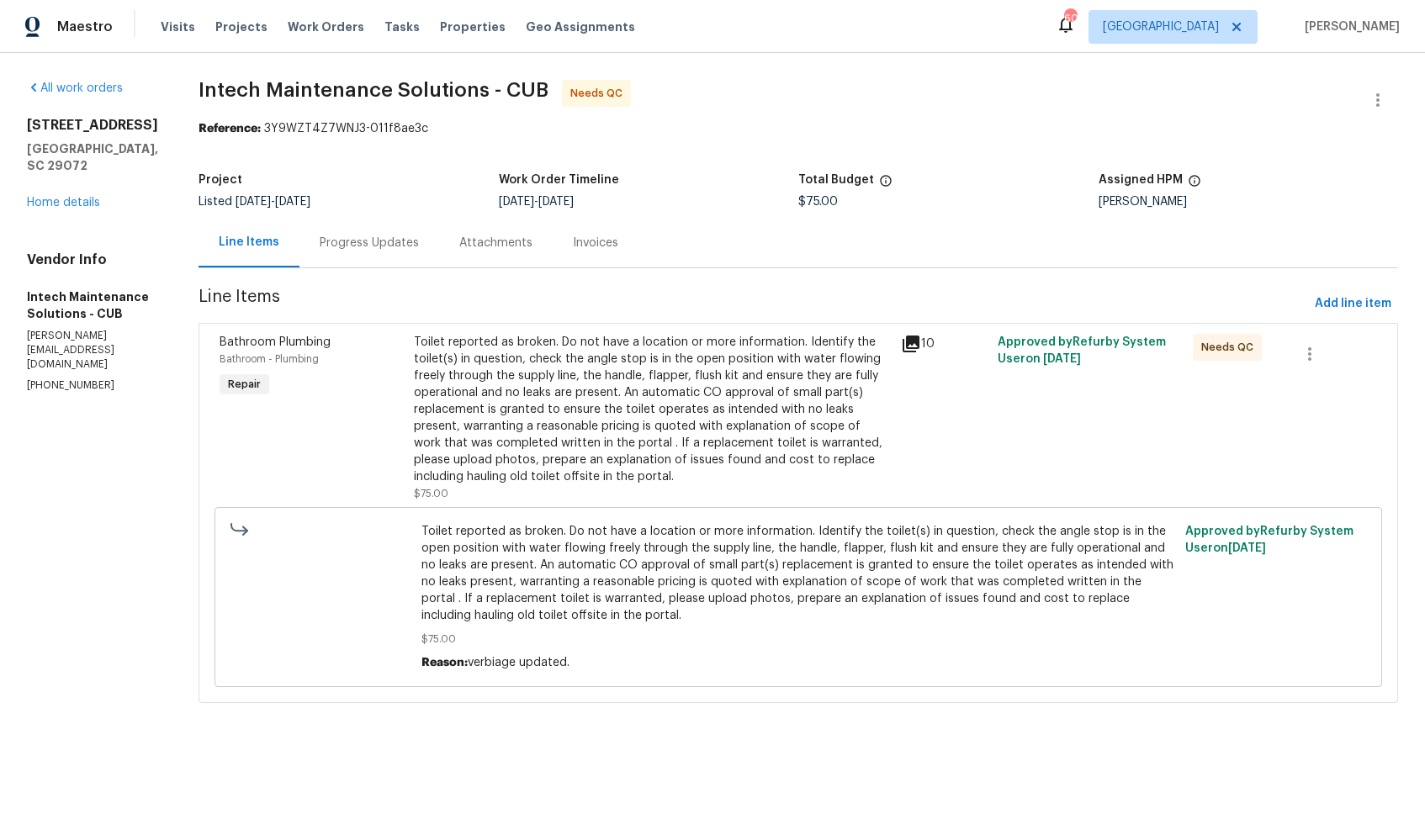
click at [356, 259] on div "Progress Updates" at bounding box center [369, 243] width 140 height 50
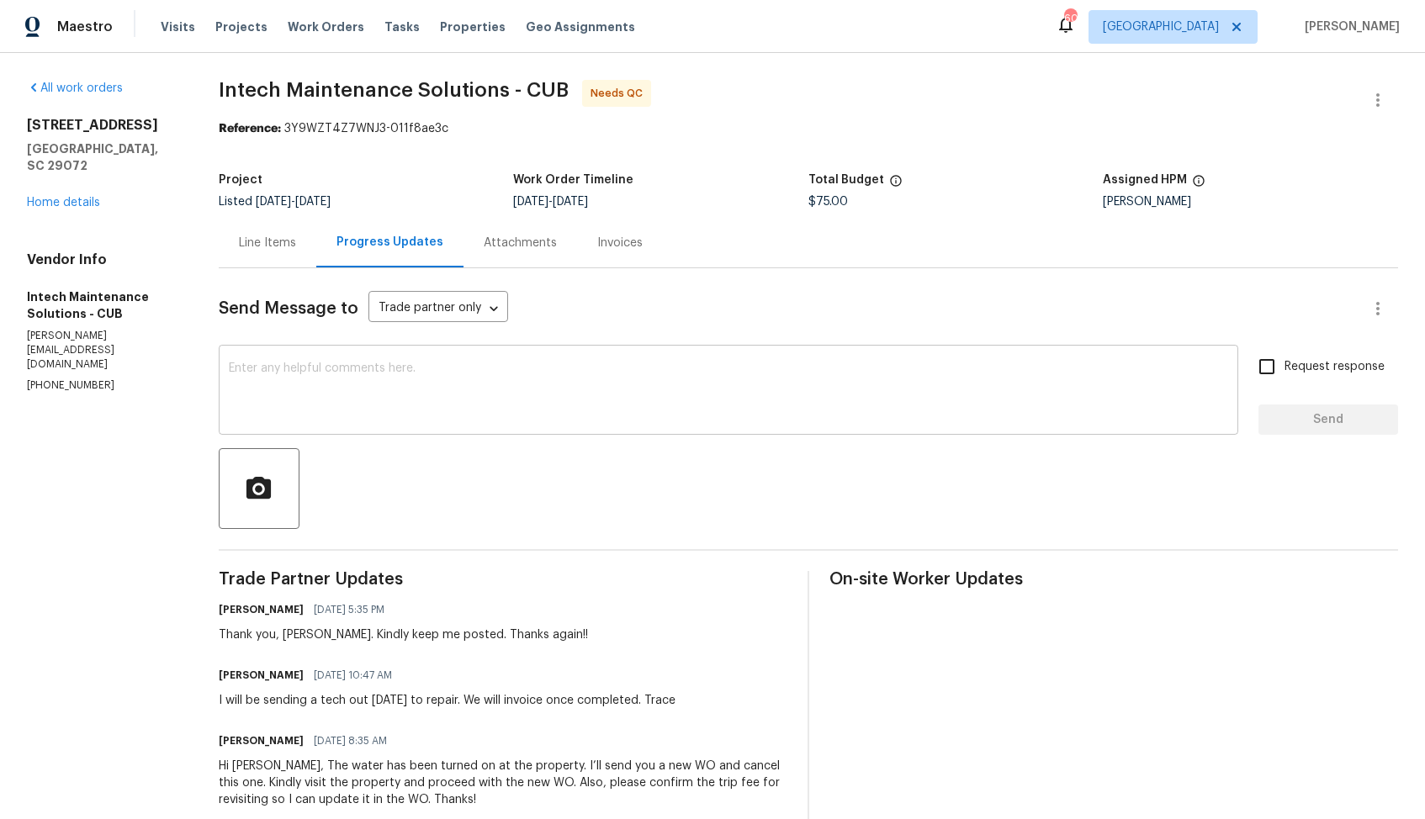
click at [437, 399] on textarea at bounding box center [728, 391] width 999 height 59
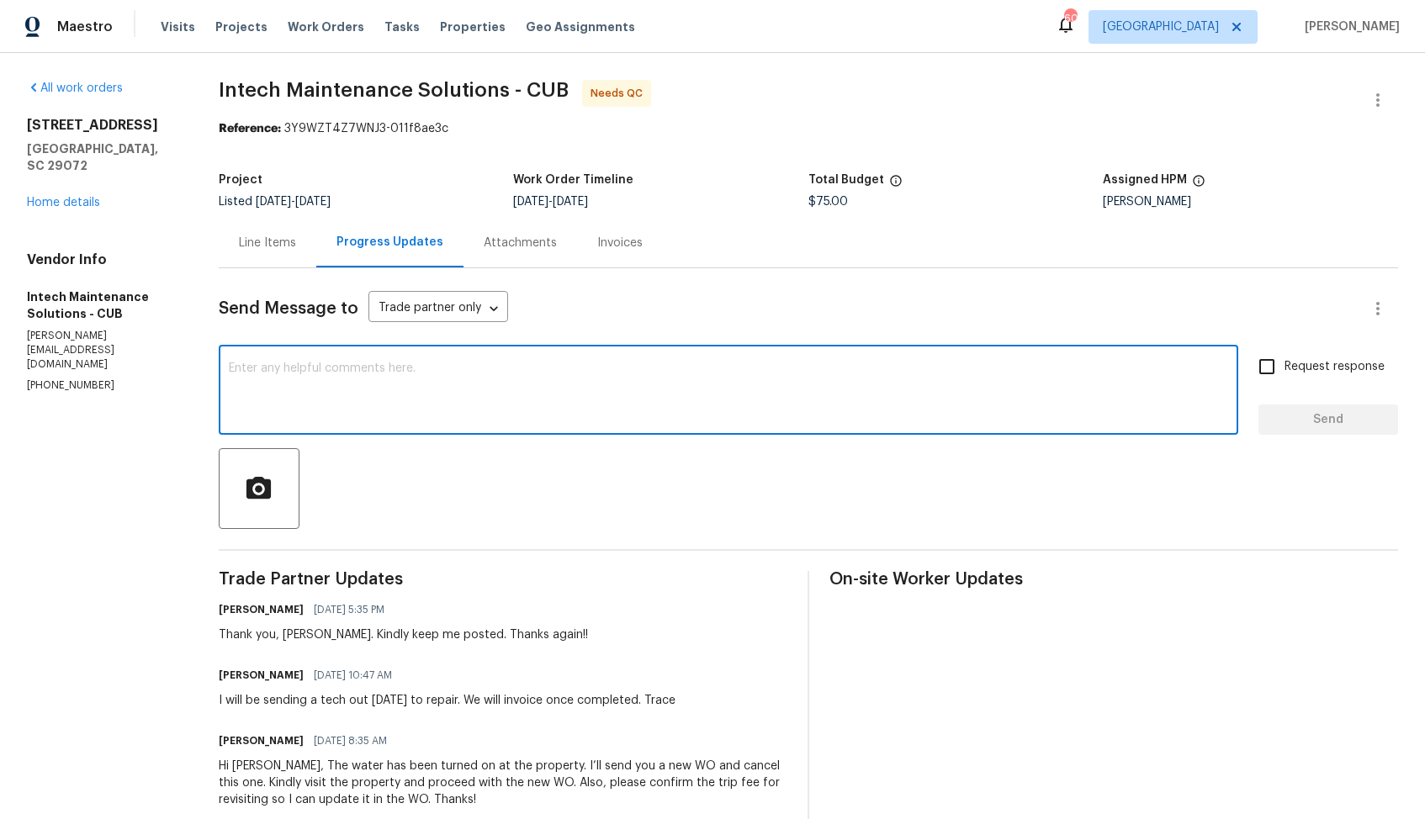
click at [294, 636] on div "Thank you, Ellen. Kindly keep me posted. Thanks again!!" at bounding box center [403, 635] width 369 height 17
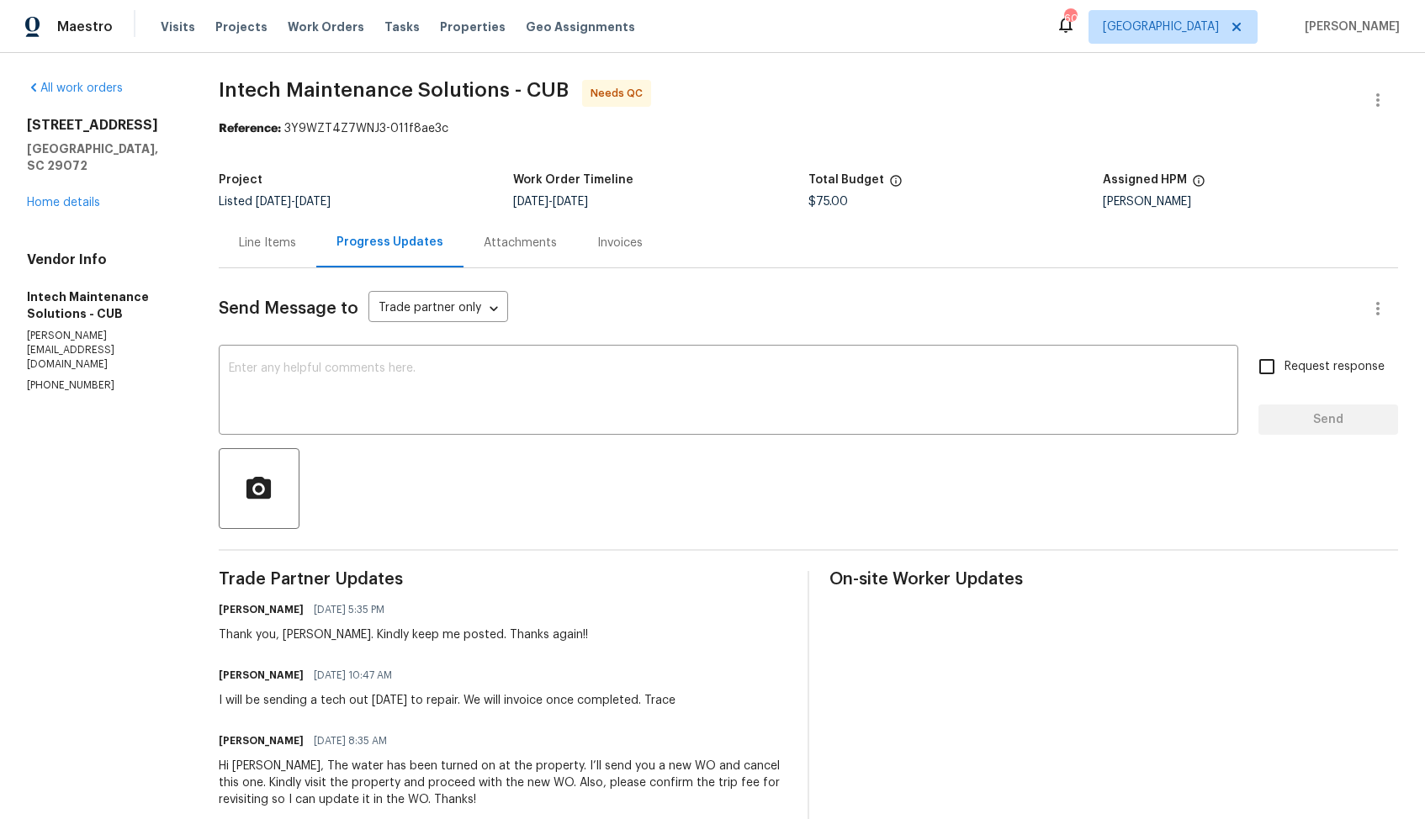
click at [294, 636] on div "Thank you, Ellen. Kindly keep me posted. Thanks again!!" at bounding box center [403, 635] width 369 height 17
copy div "Ellen"
click at [507, 435] on div "x ​" at bounding box center [728, 392] width 1019 height 86
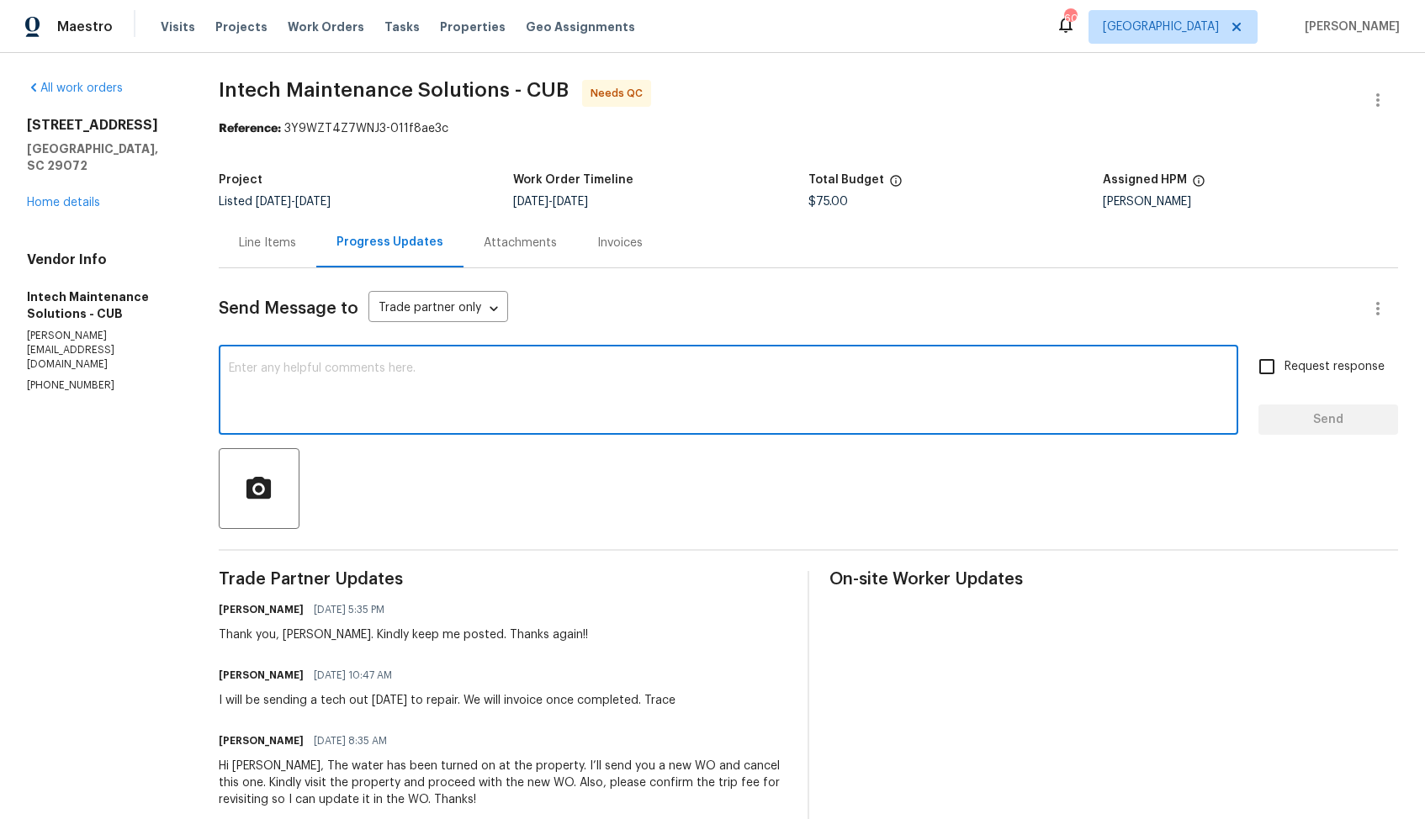
paste textarea "Ellen"
click at [357, 372] on textarea "Ellen, kindly accept the WO" at bounding box center [728, 391] width 999 height 59
click at [343, 371] on textarea "Ellen, kindly accept the new WO, i have sent. and keep me updated in that. Than…" at bounding box center [728, 391] width 999 height 59
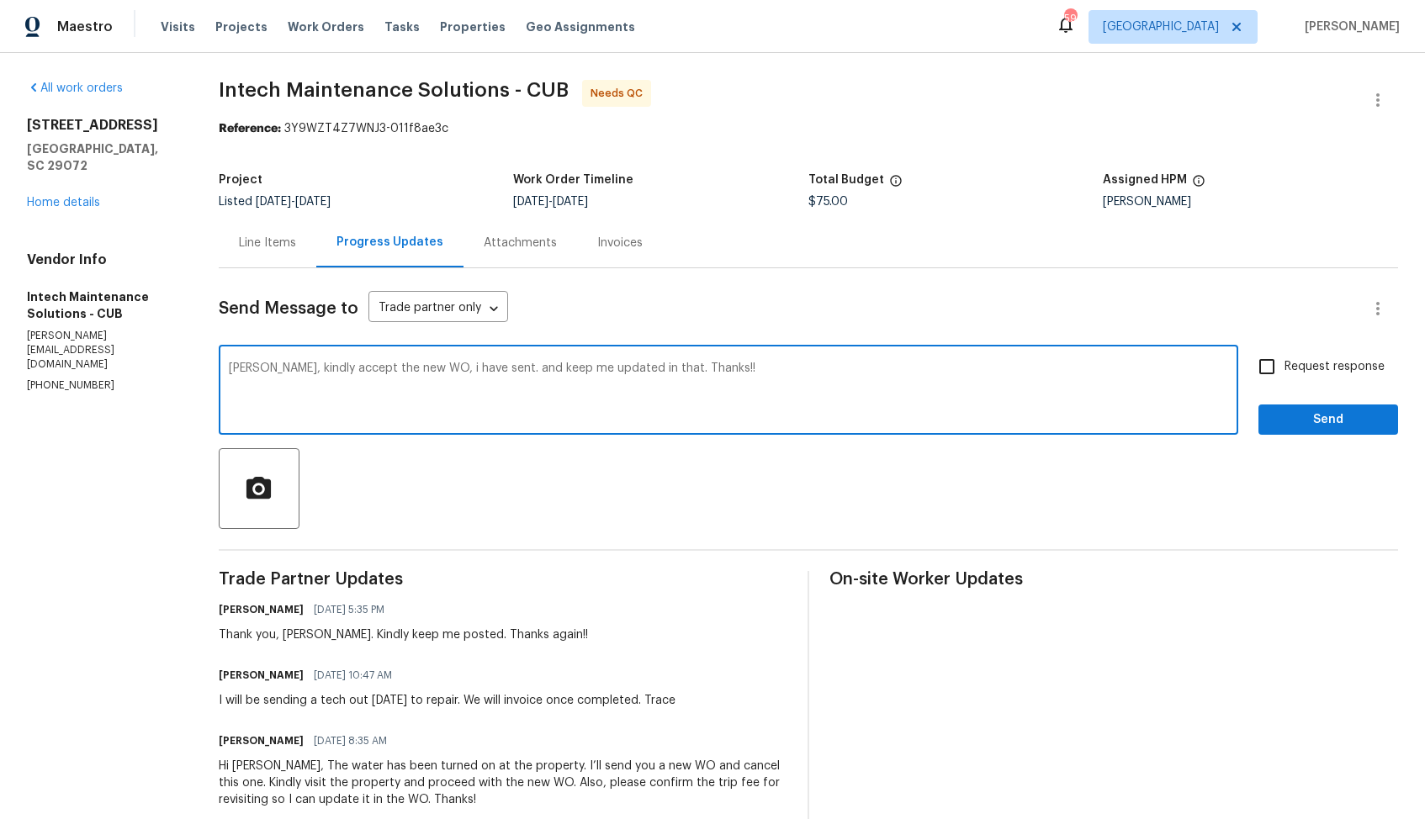
paste textarea "Hi Ellen, kindly accept the new WO I’ve sent and keep me updated on it. Thanks"
type textarea "Hi Ellen, kindly accept the new WO I’ve sent and keep me updated on it. Thanks!"
click at [1321, 364] on span "Request response" at bounding box center [1334, 367] width 100 height 18
click at [1284, 364] on input "Request response" at bounding box center [1266, 366] width 35 height 35
checkbox input "true"
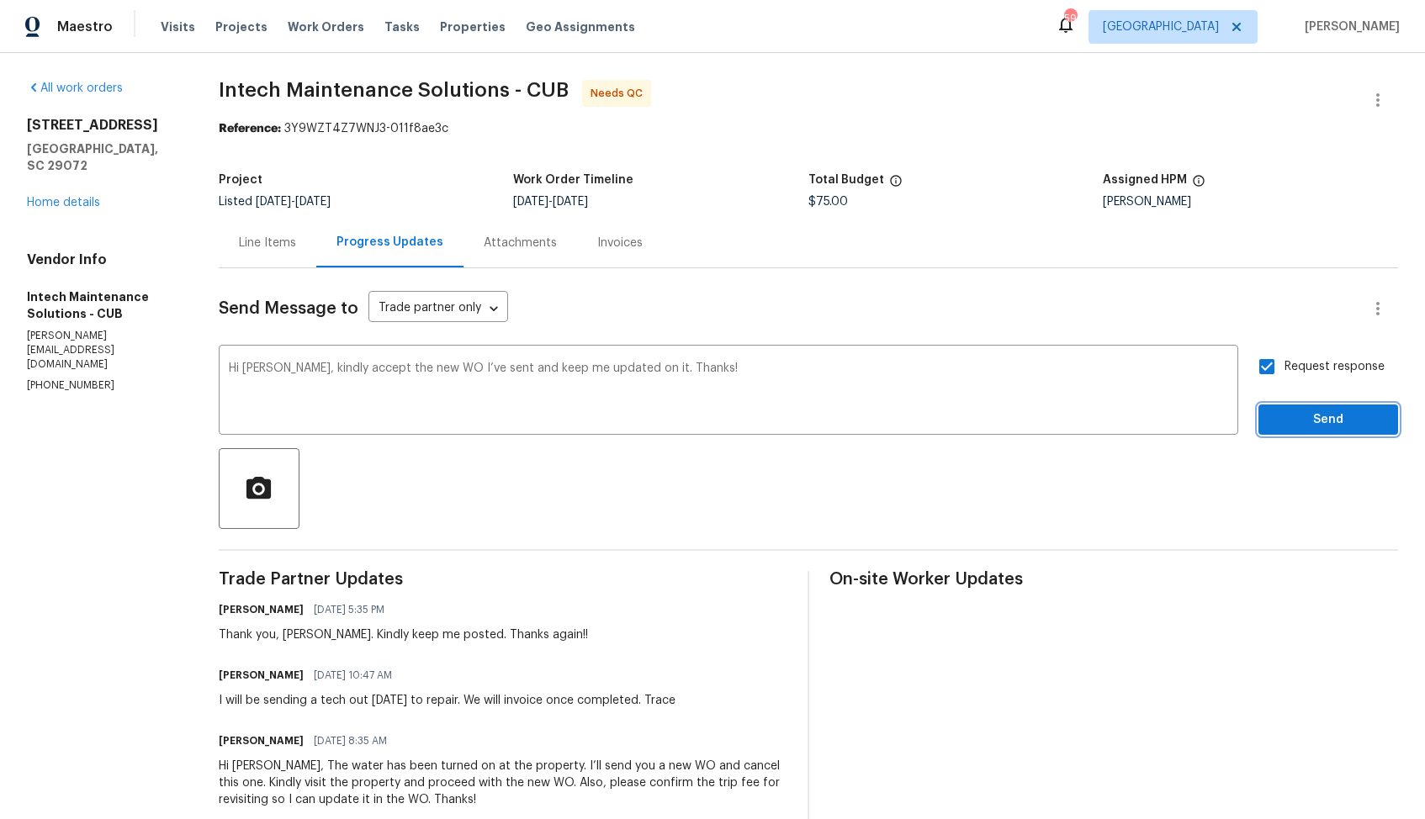
click at [1289, 415] on span "Send" at bounding box center [1328, 420] width 113 height 21
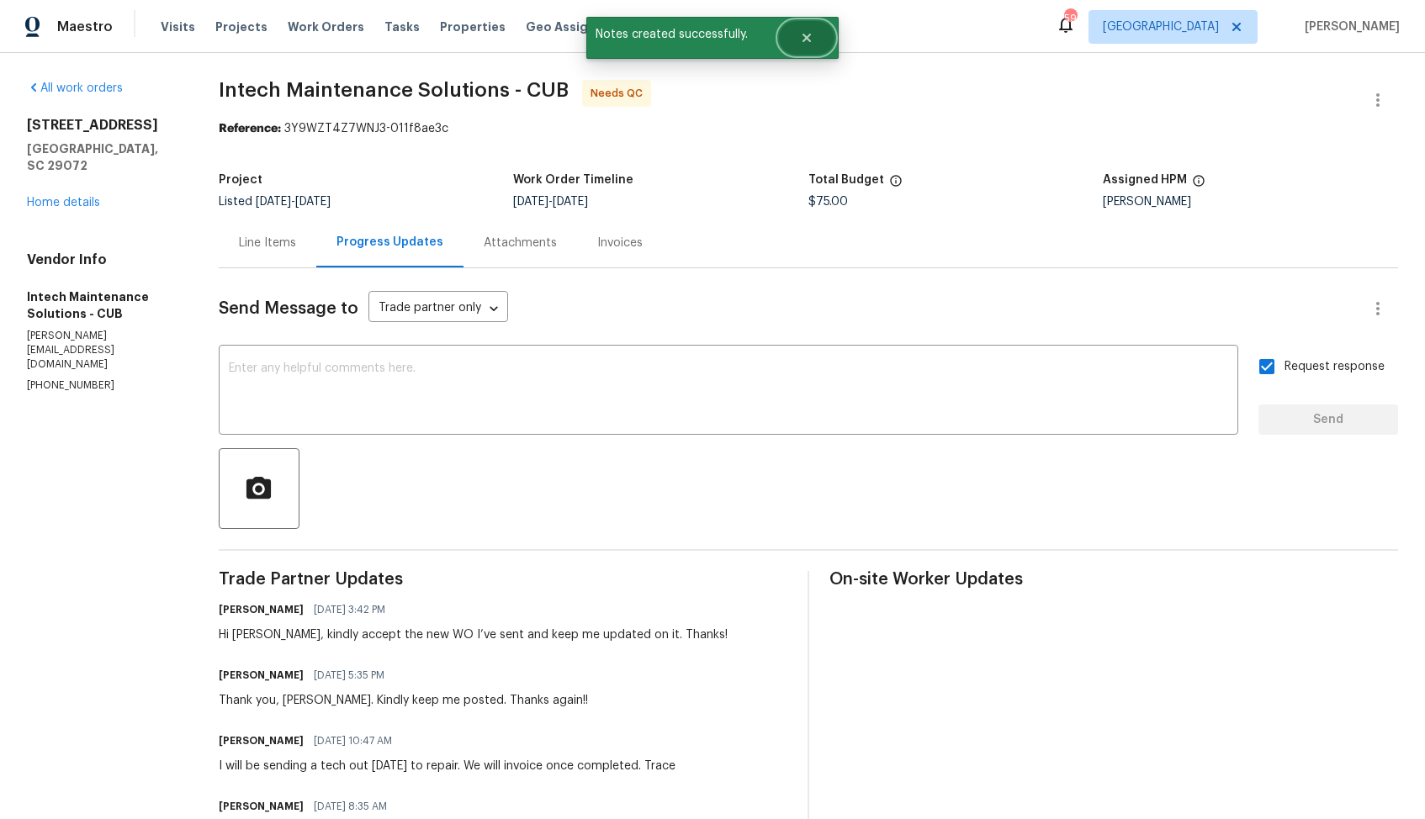
click at [807, 44] on icon "Close" at bounding box center [806, 37] width 13 height 13
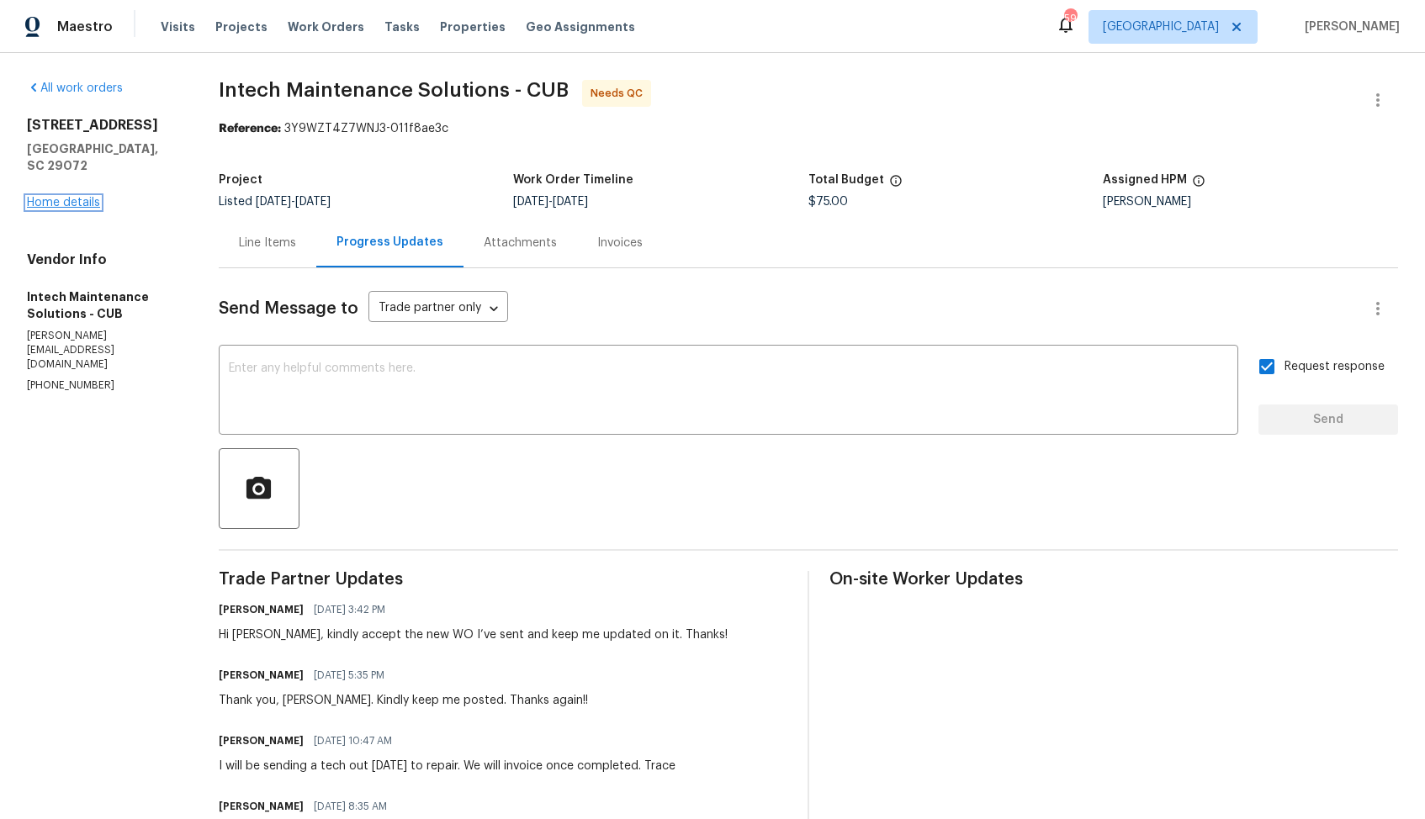
click at [59, 197] on link "Home details" at bounding box center [63, 203] width 73 height 12
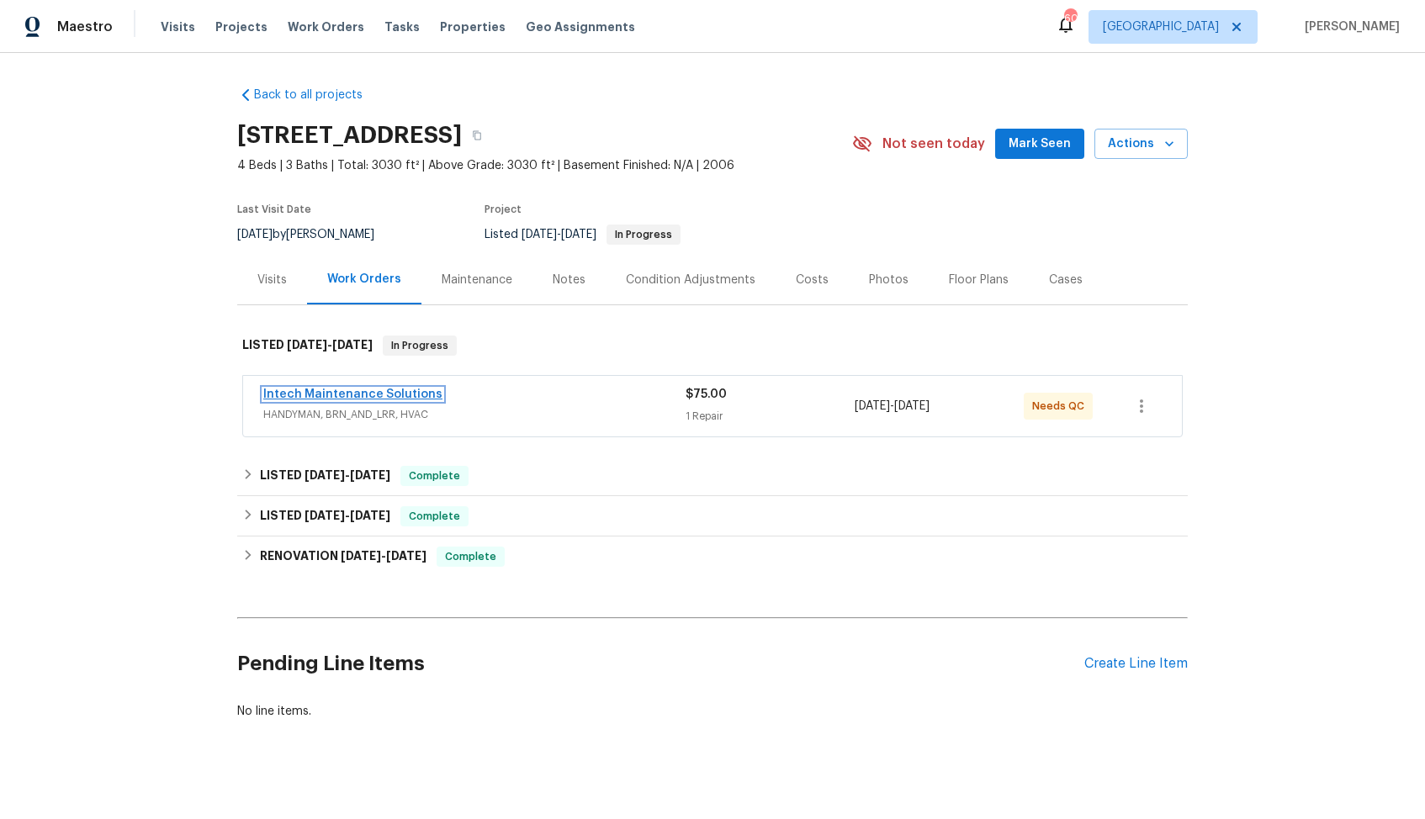
click at [325, 390] on link "Intech Maintenance Solutions" at bounding box center [352, 395] width 179 height 12
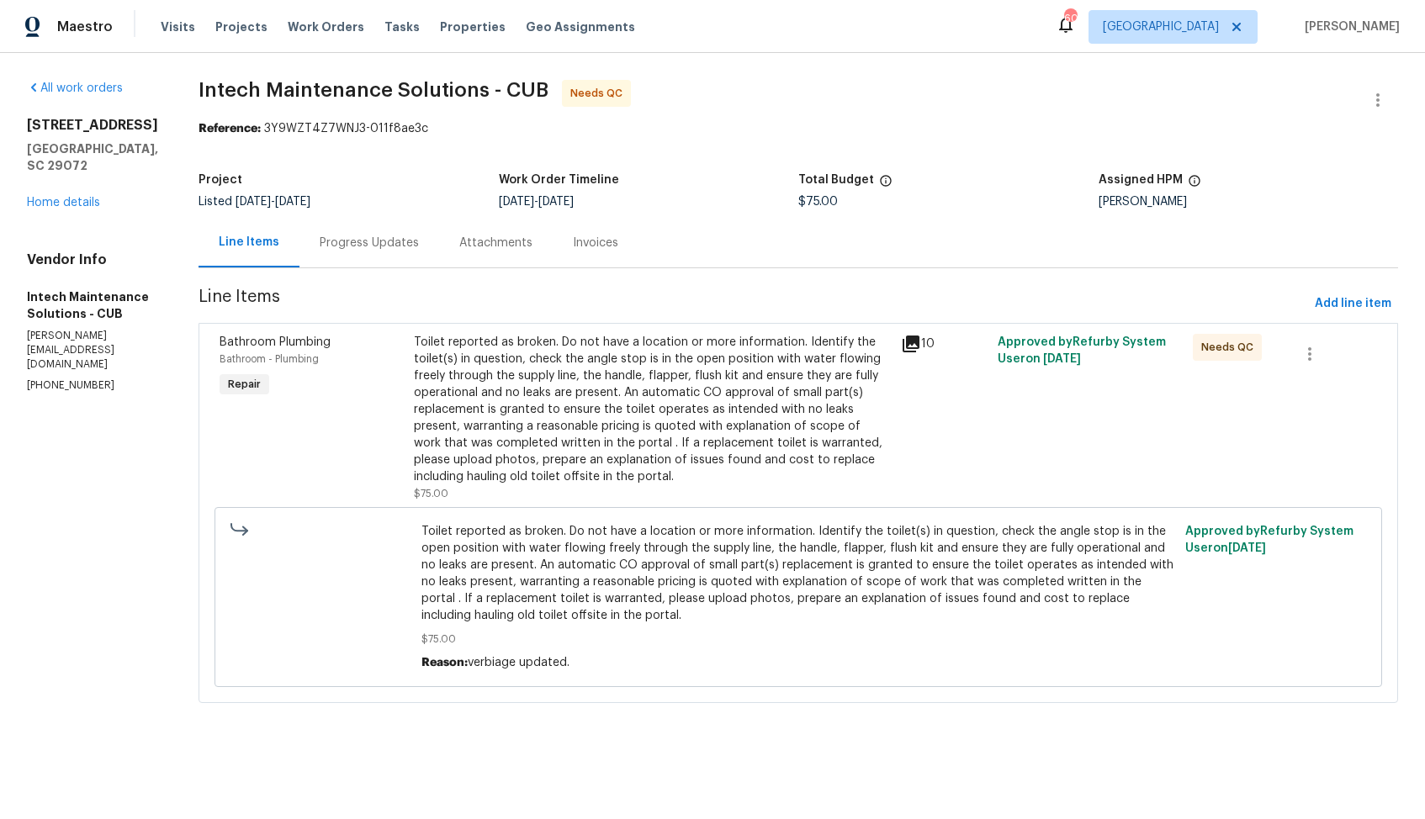
click at [527, 555] on span "Toilet reported as broken. Do not have a location or more information. Identify…" at bounding box center [798, 573] width 754 height 101
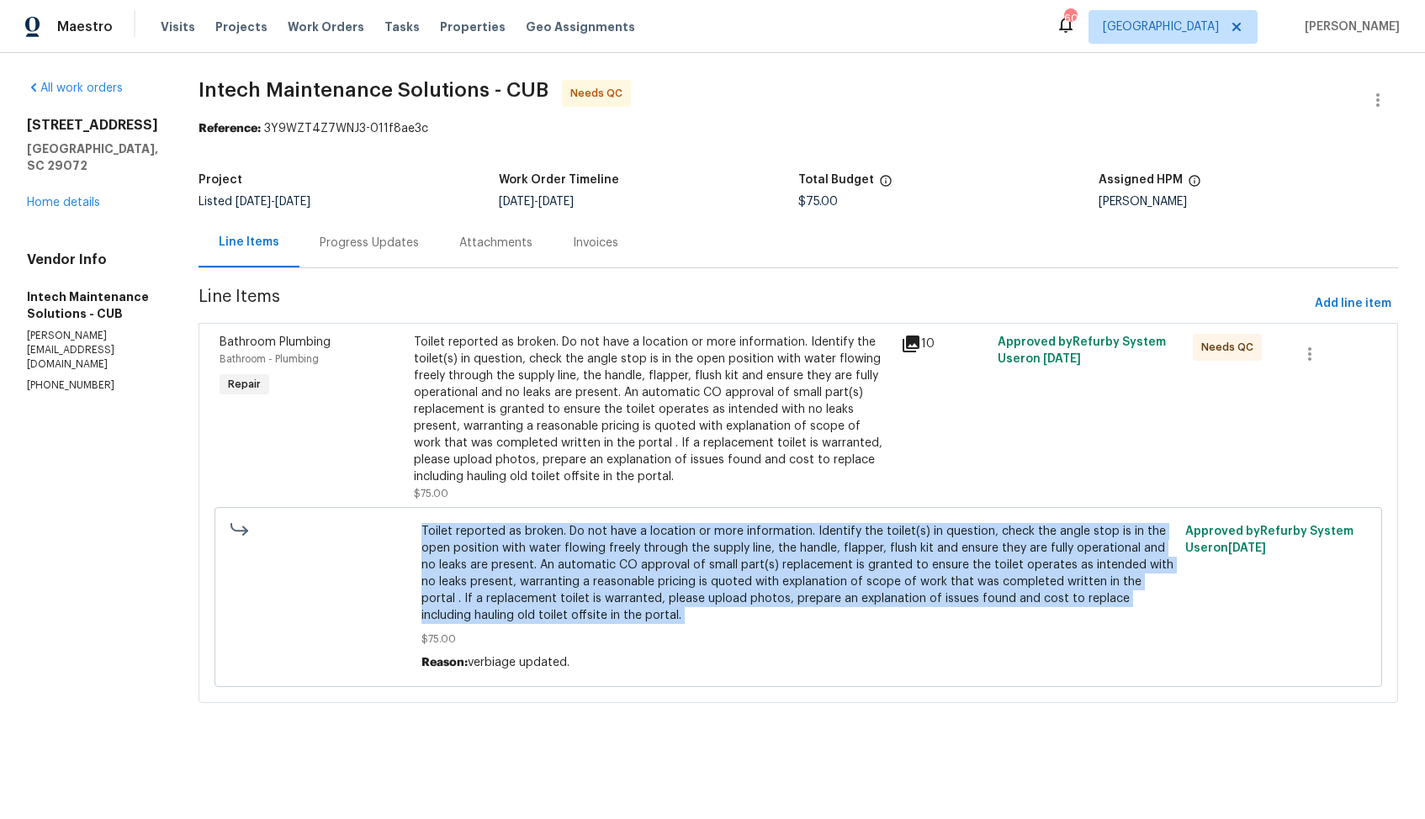
copy span "Toilet reported as broken. Do not have a location or more information. Identify…"
click at [561, 405] on div "Toilet reported as broken. Do not have a location or more information. Identify…" at bounding box center [652, 409] width 476 height 151
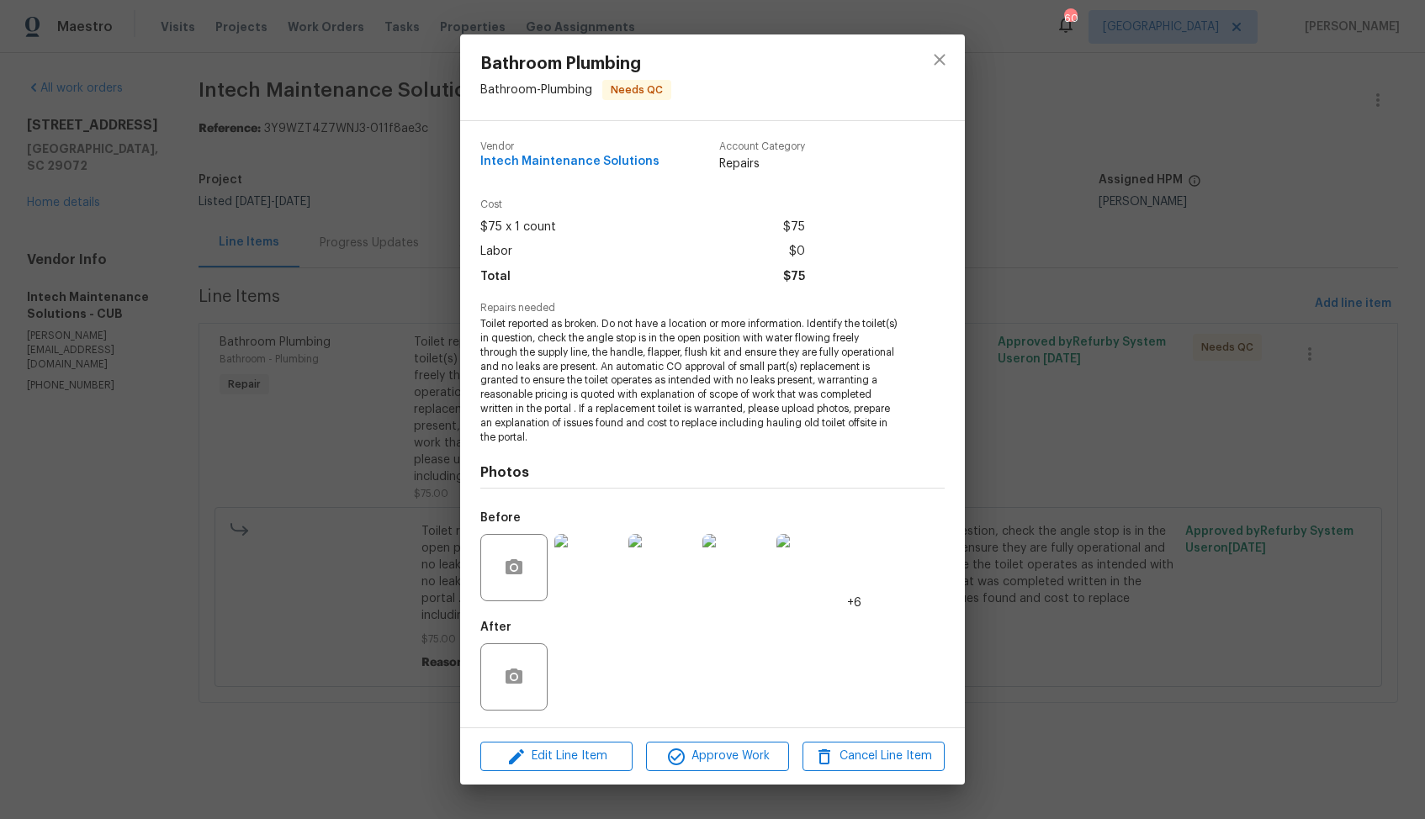
click at [595, 554] on img at bounding box center [587, 567] width 67 height 67
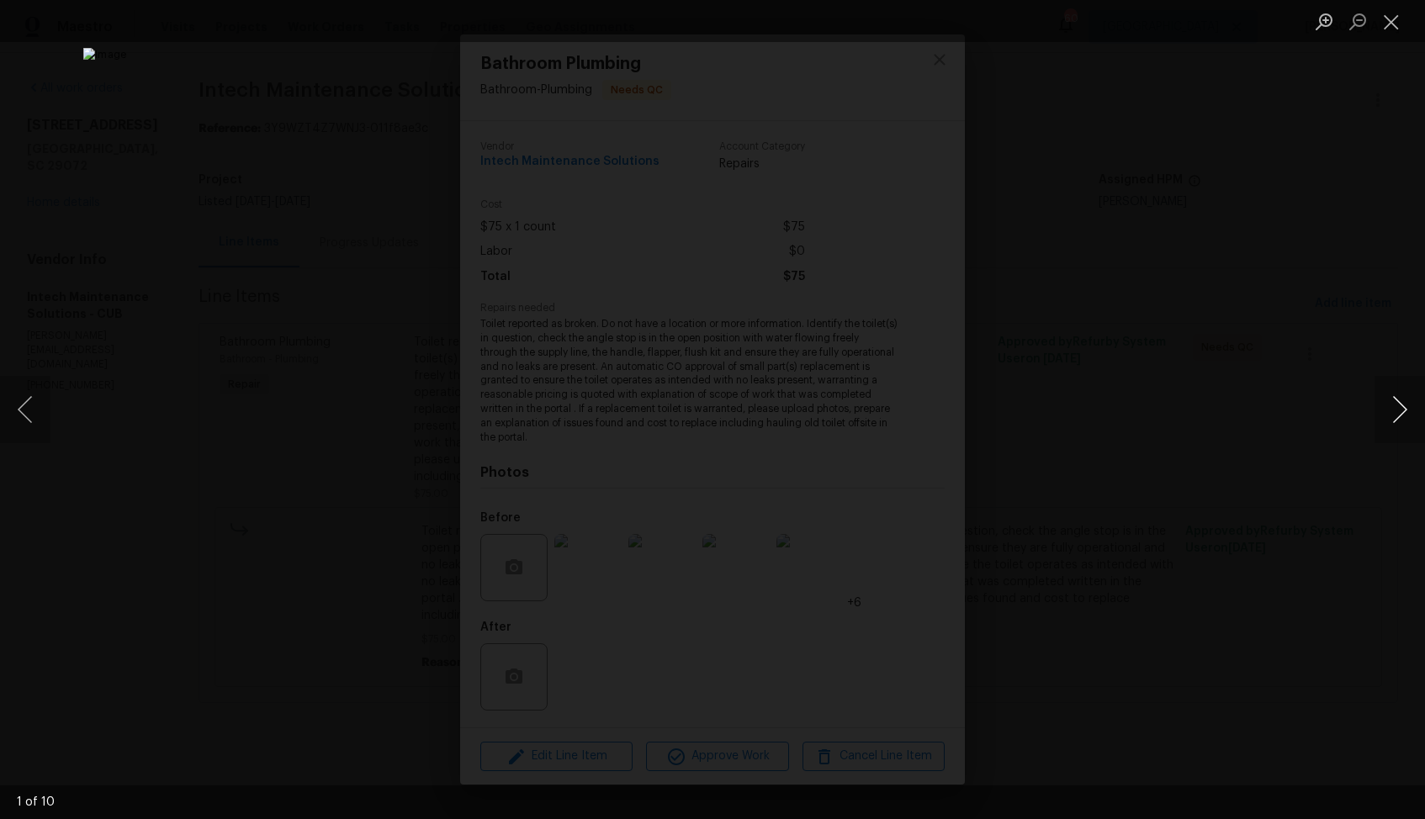
click at [1393, 412] on button "Next image" at bounding box center [1399, 409] width 50 height 67
click at [1386, 420] on button "Next image" at bounding box center [1399, 409] width 50 height 67
click at [1385, 411] on button "Next image" at bounding box center [1399, 409] width 50 height 67
click at [1400, 395] on button "Next image" at bounding box center [1399, 409] width 50 height 67
click at [1393, 405] on button "Next image" at bounding box center [1399, 409] width 50 height 67
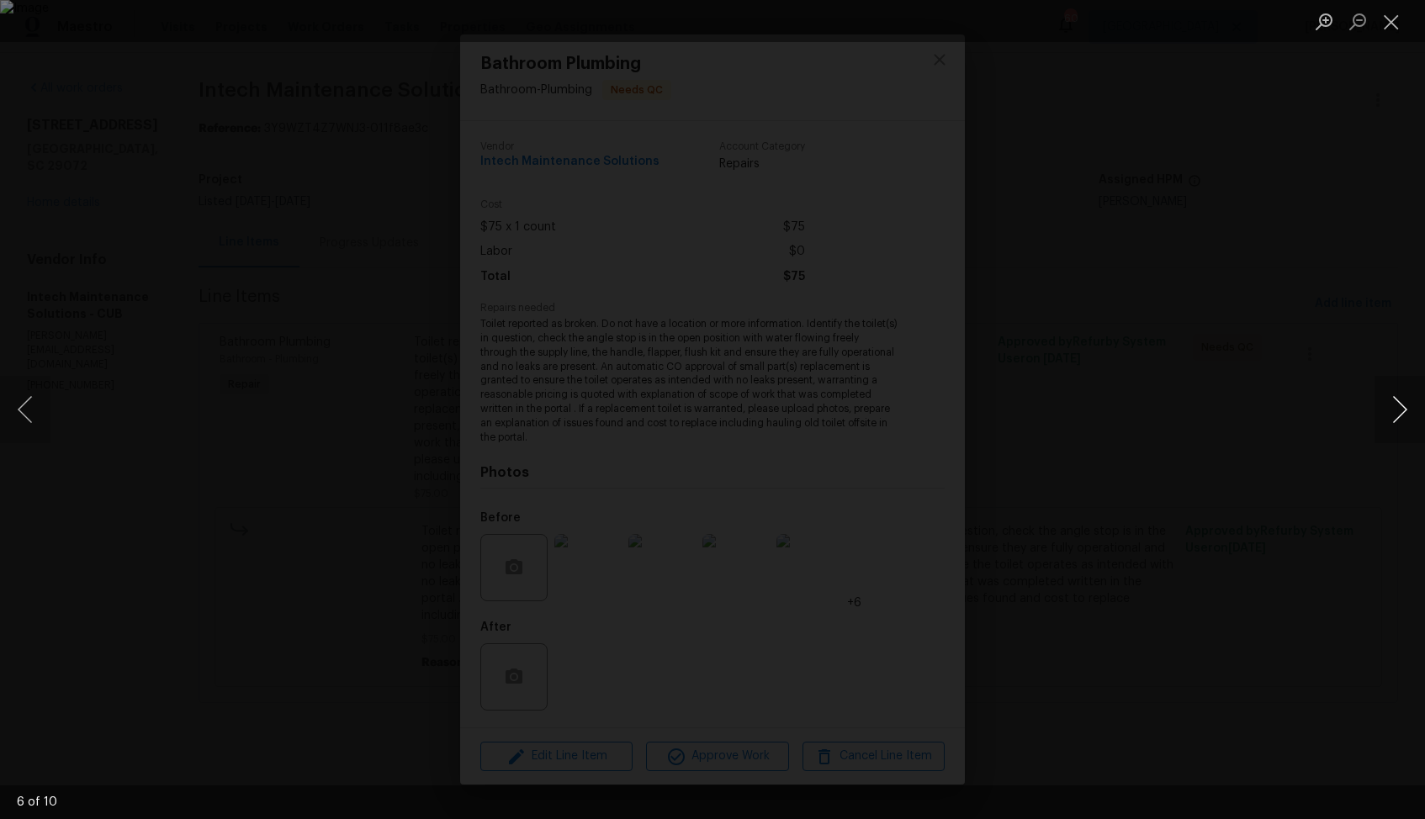
click at [1403, 406] on button "Next image" at bounding box center [1399, 409] width 50 height 67
click at [1408, 407] on button "Next image" at bounding box center [1399, 409] width 50 height 67
click at [1396, 405] on button "Next image" at bounding box center [1399, 409] width 50 height 67
click at [1394, 415] on button "Next image" at bounding box center [1399, 409] width 50 height 67
click at [1420, 405] on button "Next image" at bounding box center [1399, 409] width 50 height 67
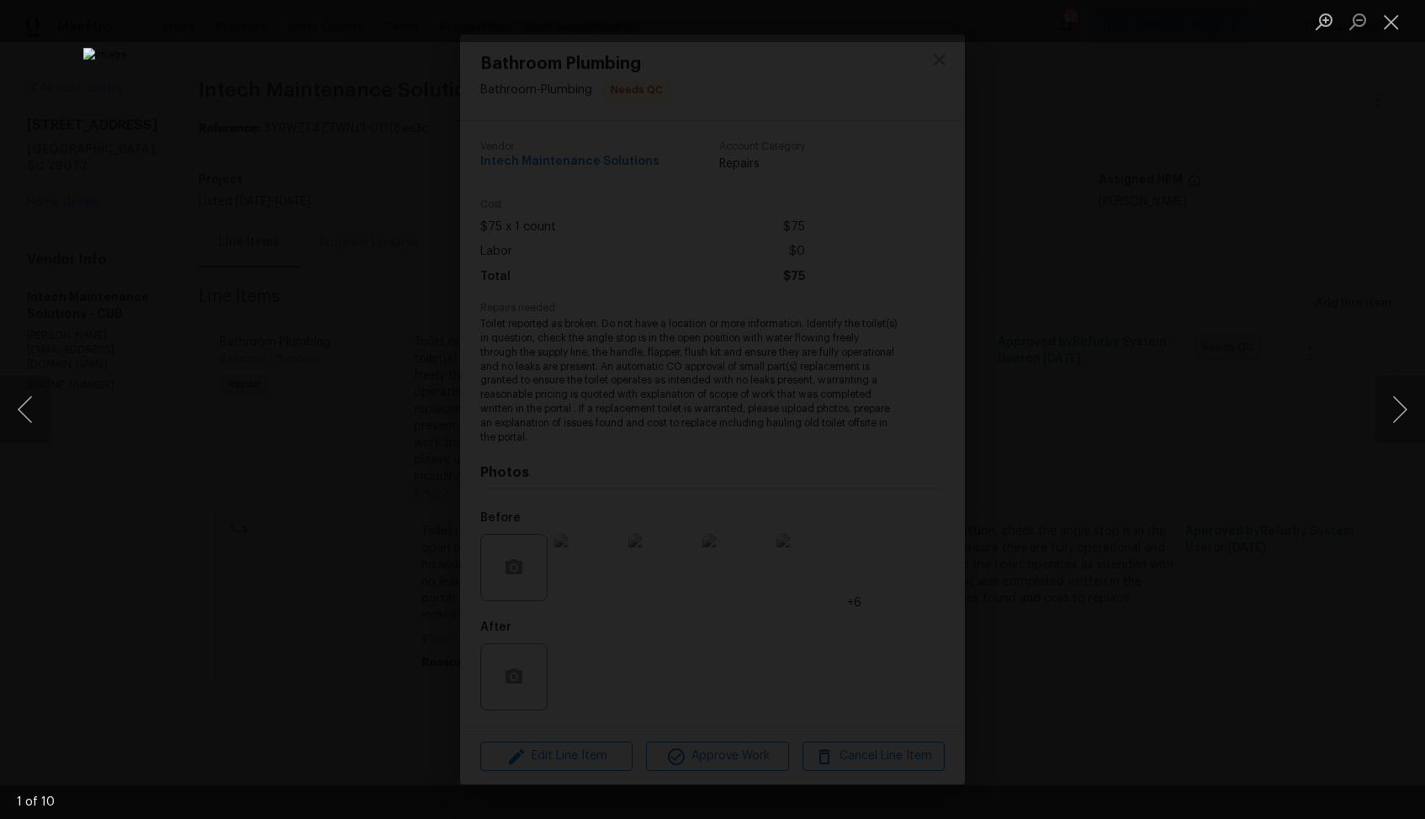
click at [1167, 296] on div "Lightbox" at bounding box center [712, 409] width 1425 height 819
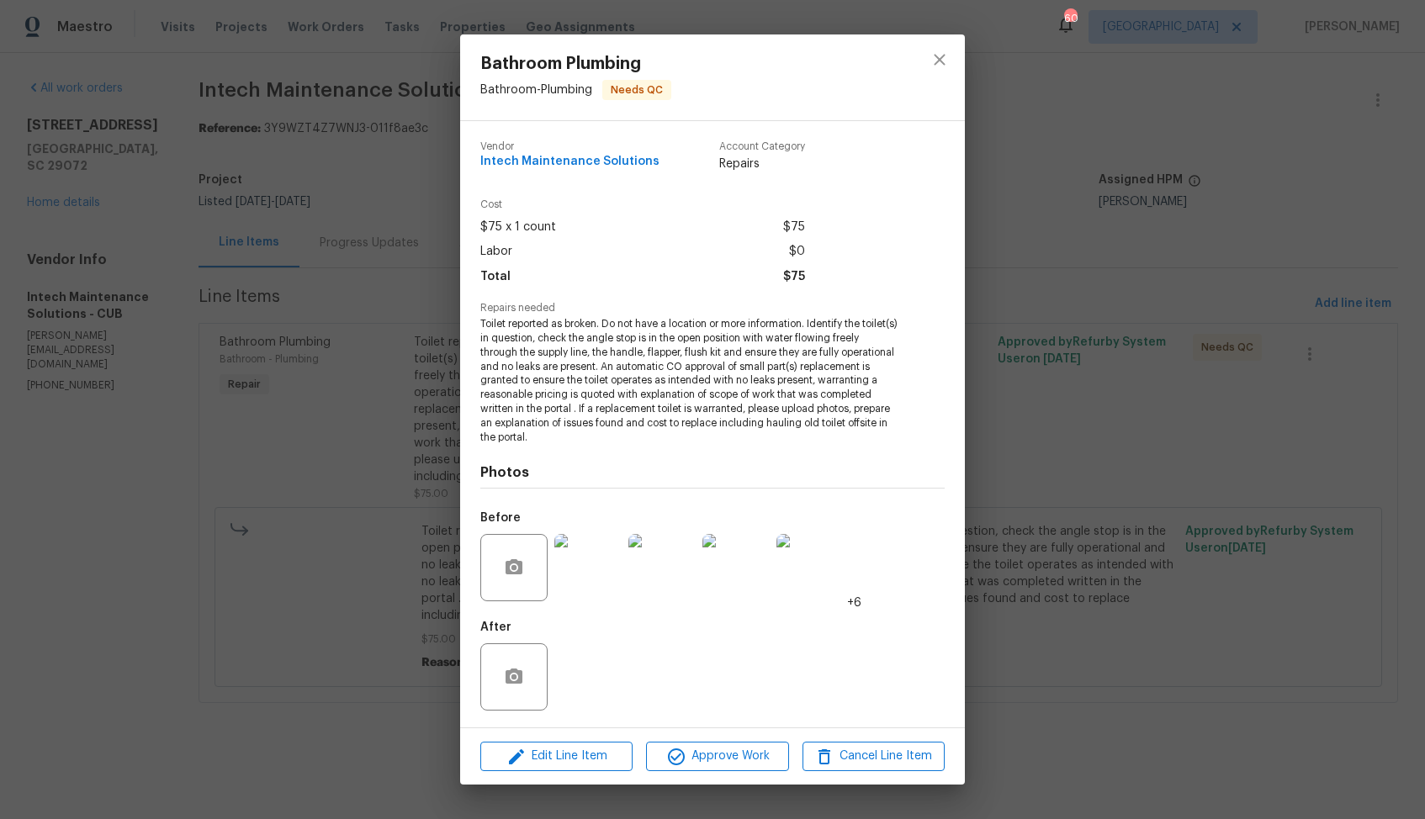
click at [1063, 302] on div "Bathroom Plumbing Bathroom - Plumbing Needs QC Vendor Intech Maintenance Soluti…" at bounding box center [712, 409] width 1425 height 819
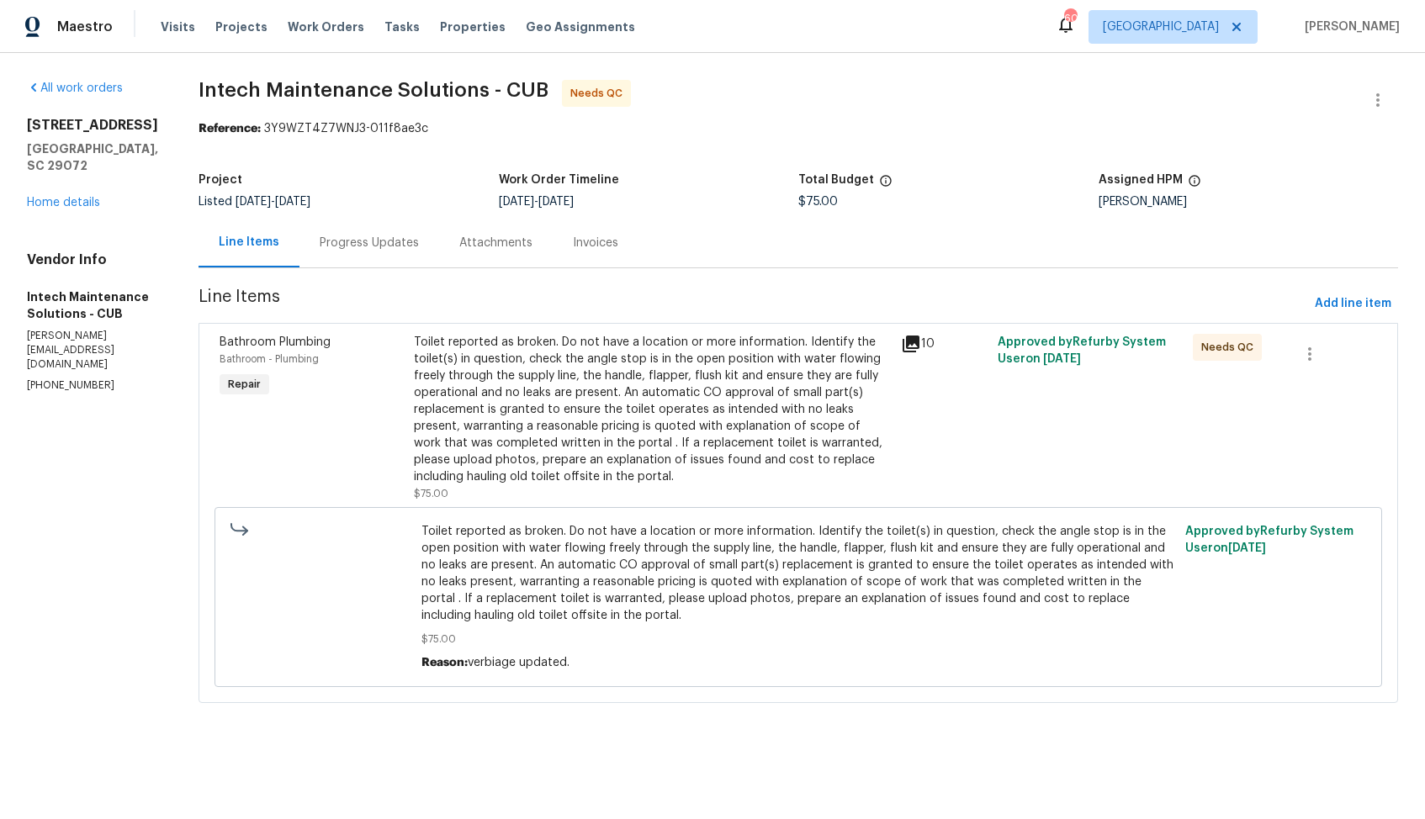
click at [680, 347] on div "Toilet reported as broken. Do not have a location or more information. Identify…" at bounding box center [652, 409] width 476 height 151
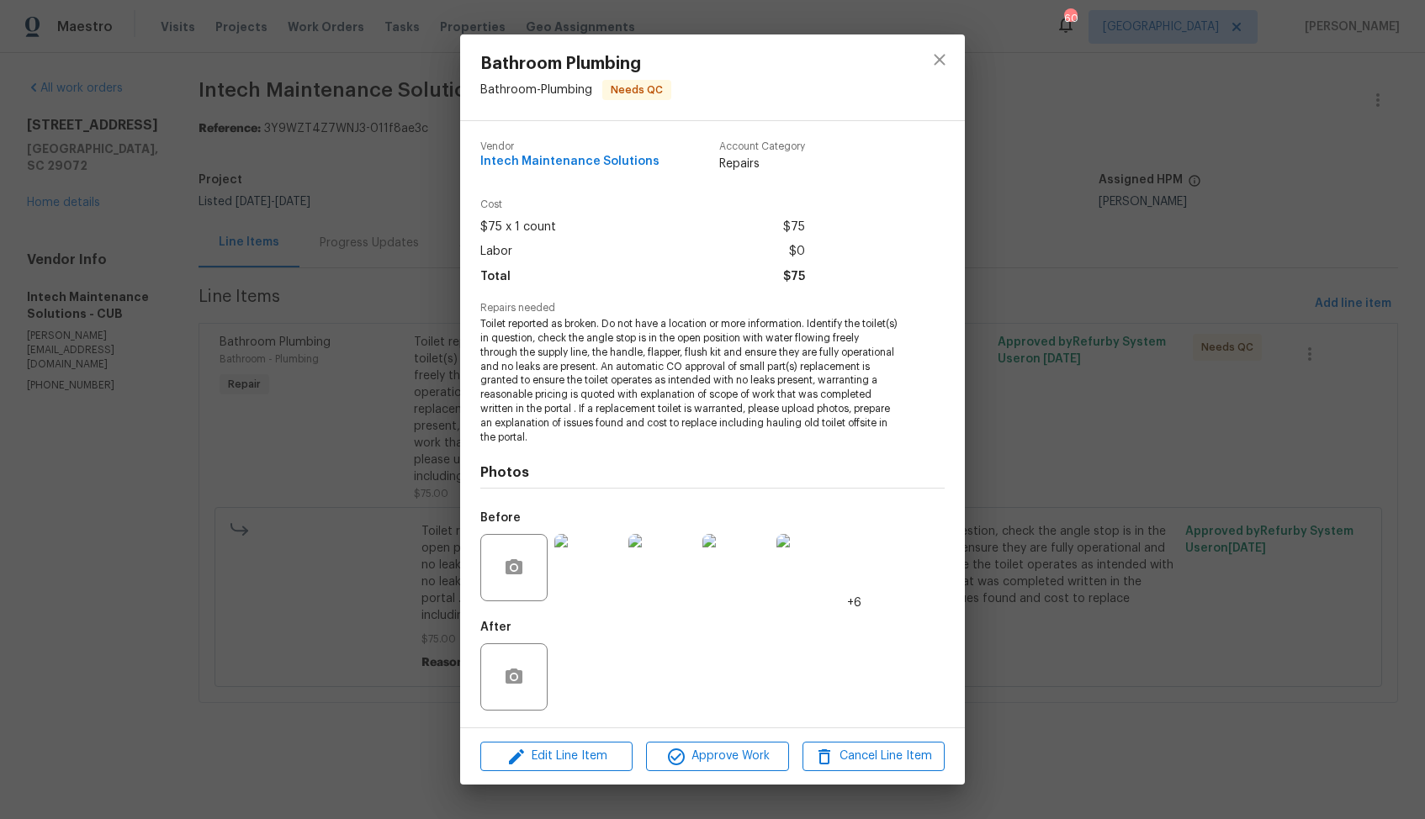
click at [816, 568] on img at bounding box center [809, 567] width 67 height 67
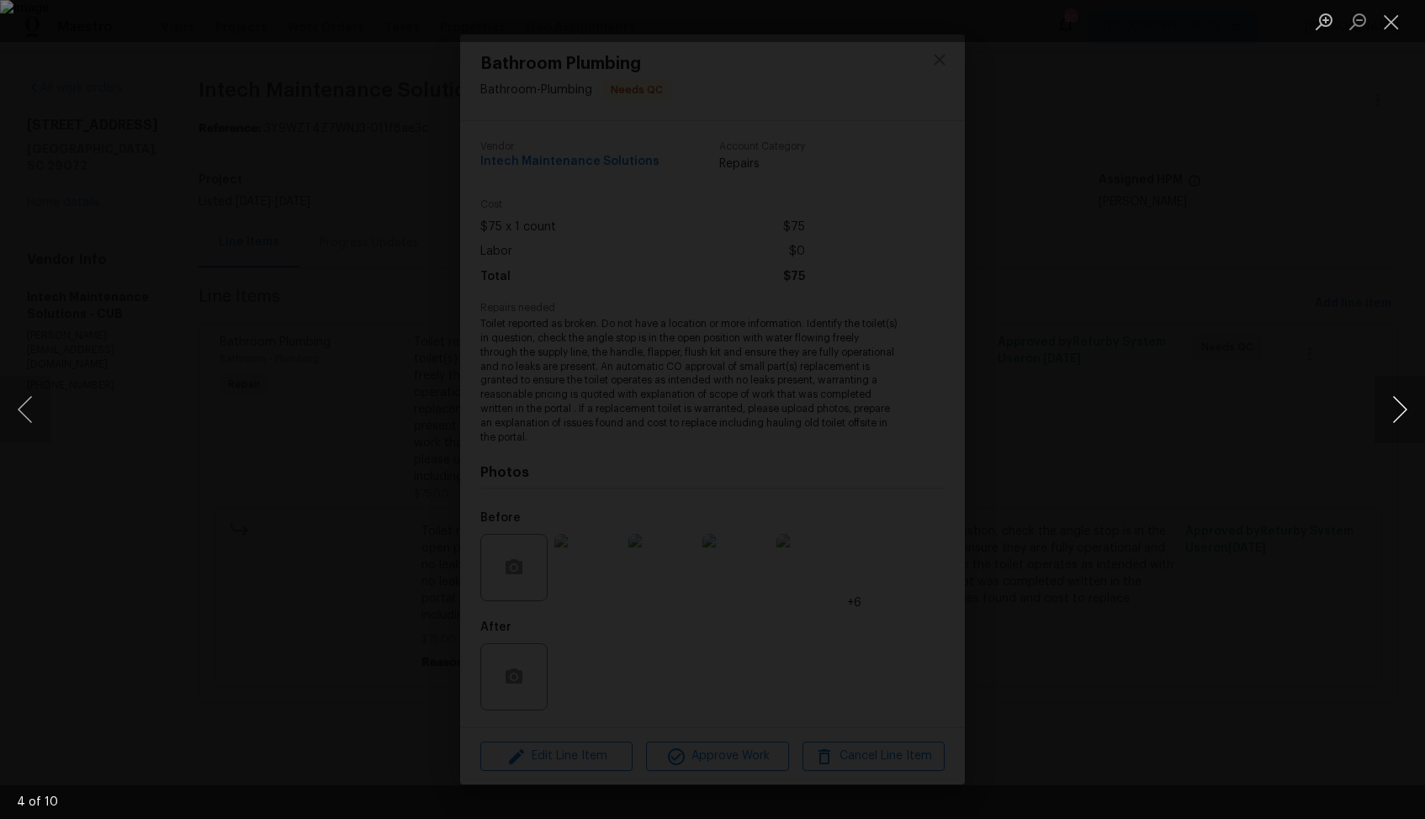
click at [1403, 405] on button "Next image" at bounding box center [1399, 409] width 50 height 67
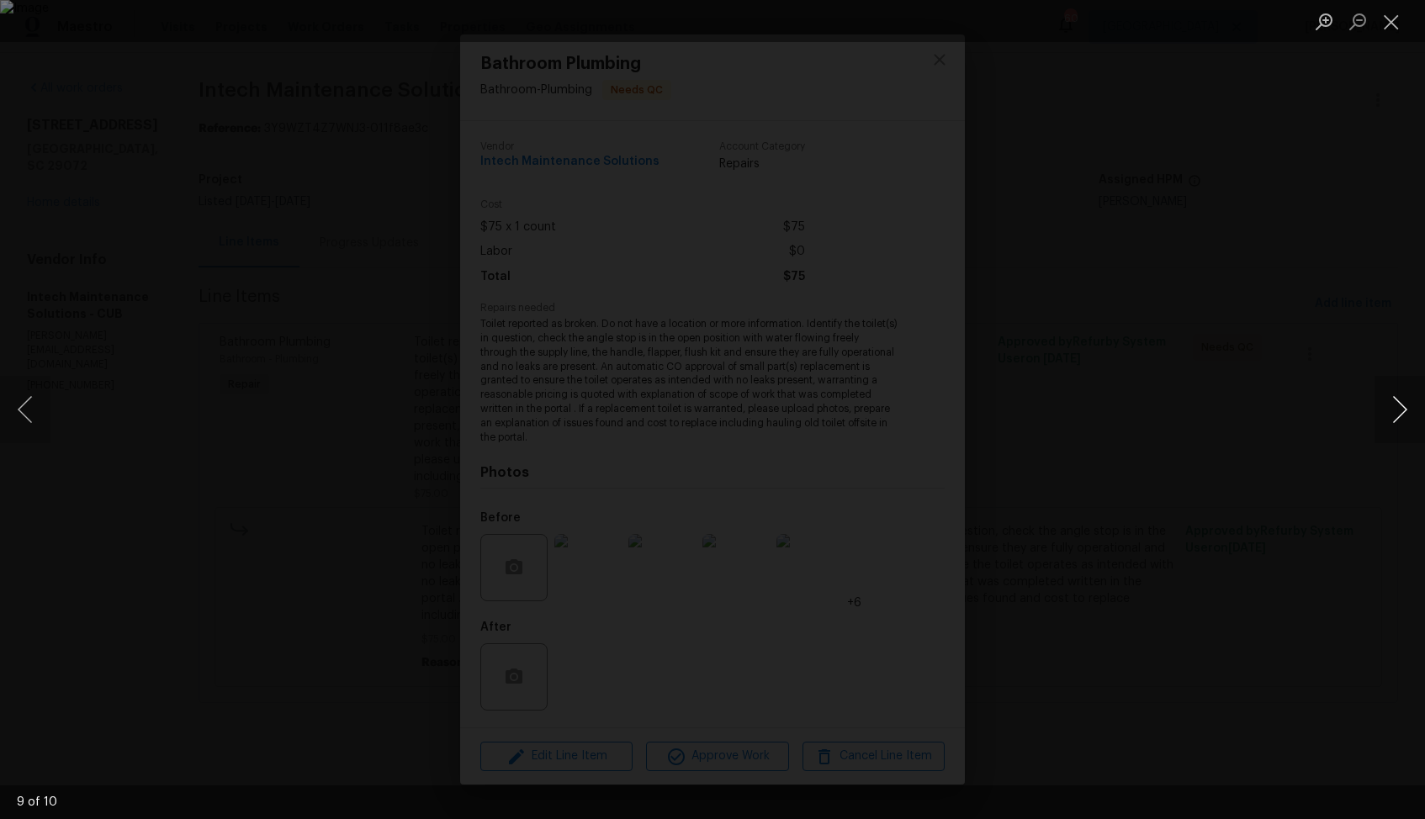
click at [1403, 405] on button "Next image" at bounding box center [1399, 409] width 50 height 67
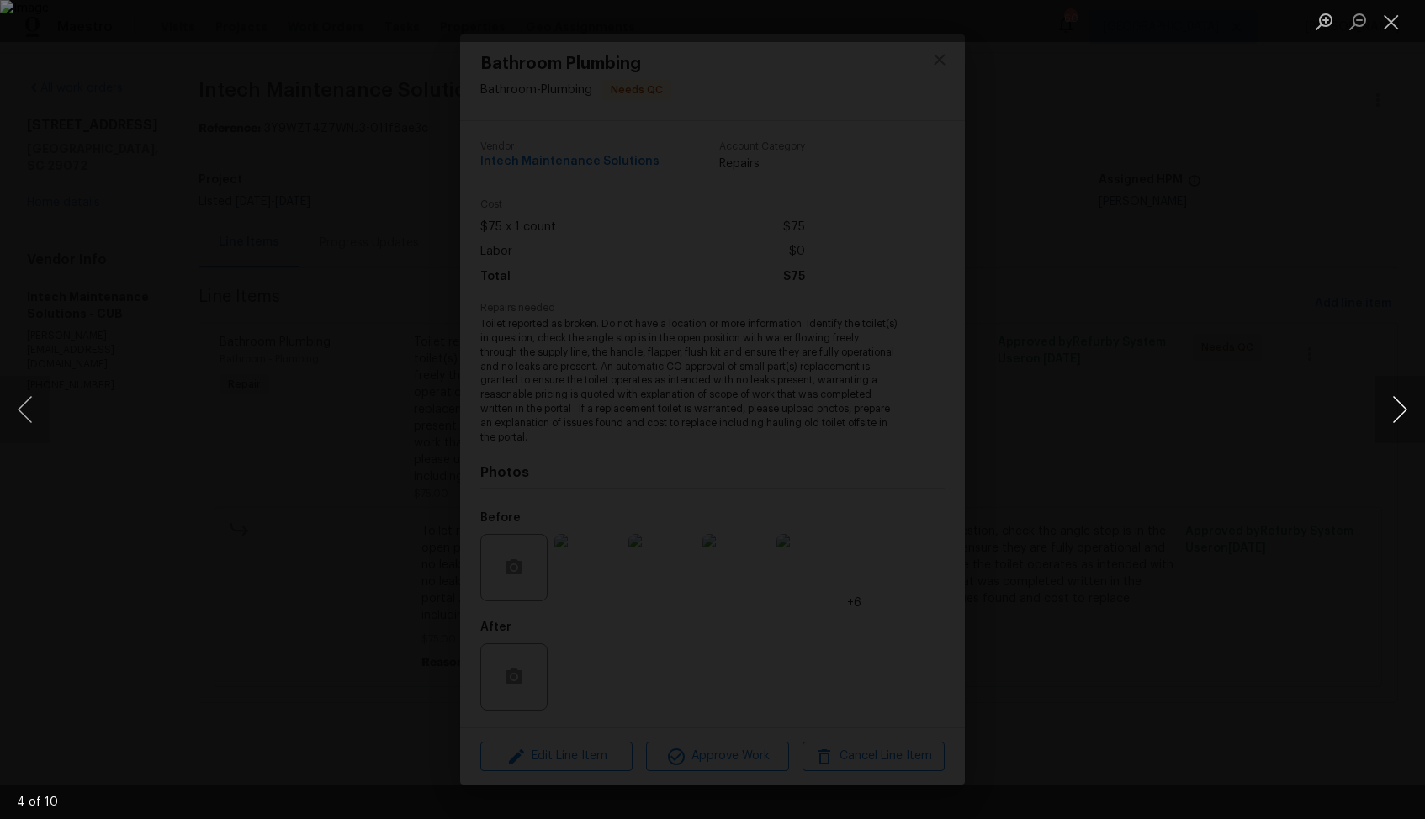
click at [1403, 405] on button "Next image" at bounding box center [1399, 409] width 50 height 67
click at [1249, 379] on div "Lightbox" at bounding box center [712, 409] width 1425 height 819
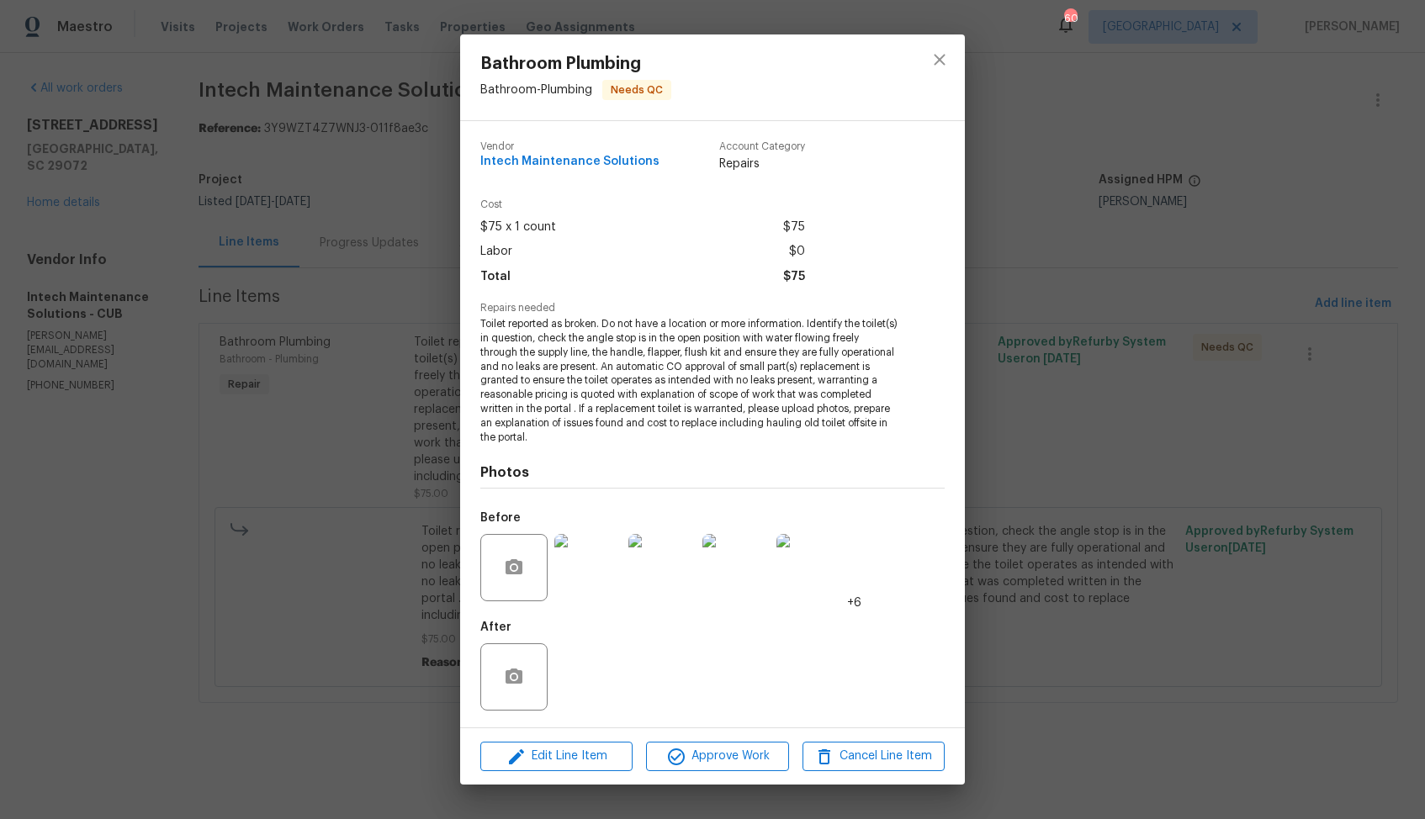
click at [1249, 379] on div "Lightbox" at bounding box center [712, 409] width 1425 height 819
click at [498, 427] on span "Toilet reported as broken. Do not have a location or more information. Identify…" at bounding box center [689, 380] width 418 height 127
click at [1072, 130] on div "Bathroom Plumbing Bathroom - Plumbing Needs QC Vendor Intech Maintenance Soluti…" at bounding box center [712, 409] width 1425 height 819
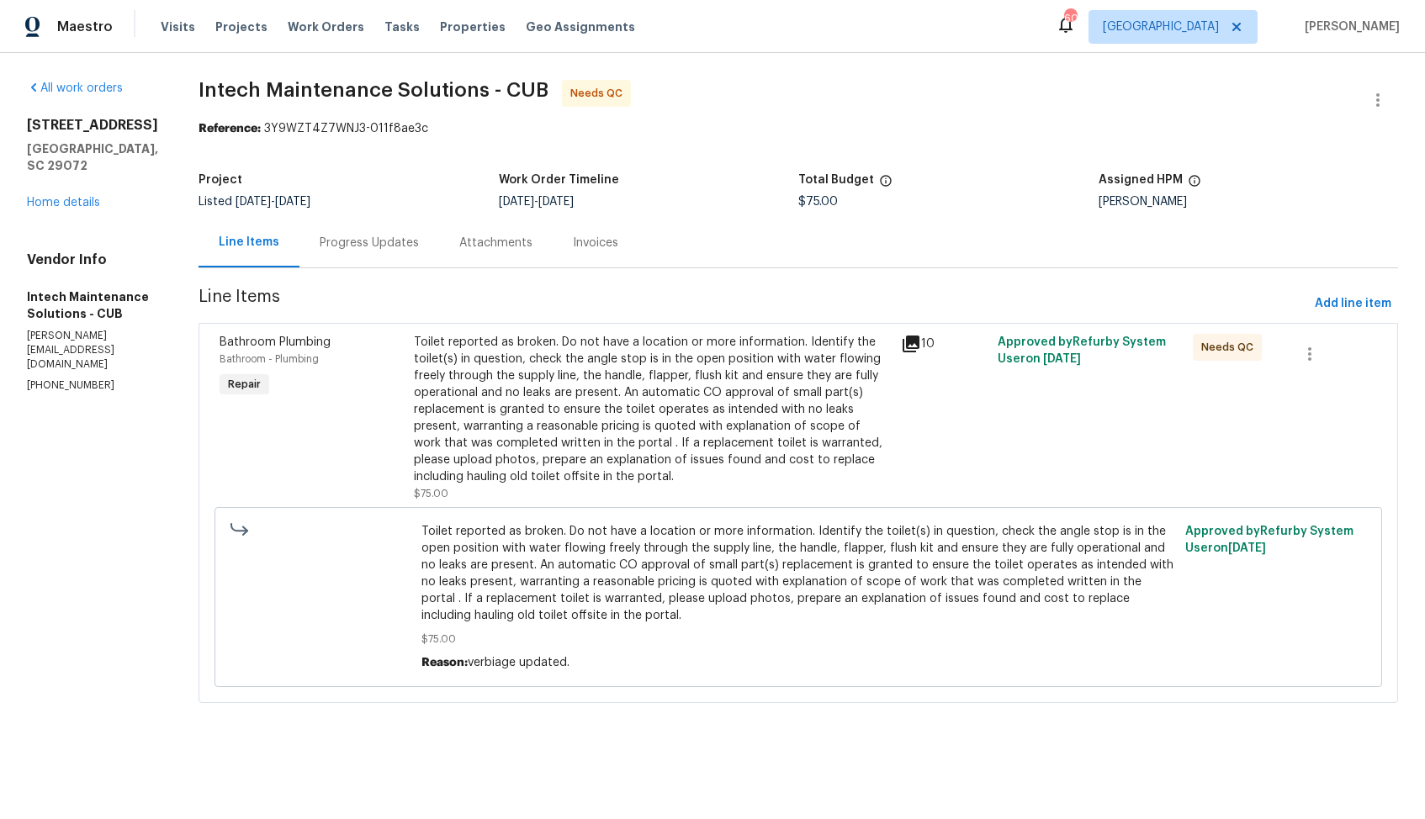
click at [299, 236] on div "Progress Updates" at bounding box center [369, 243] width 140 height 50
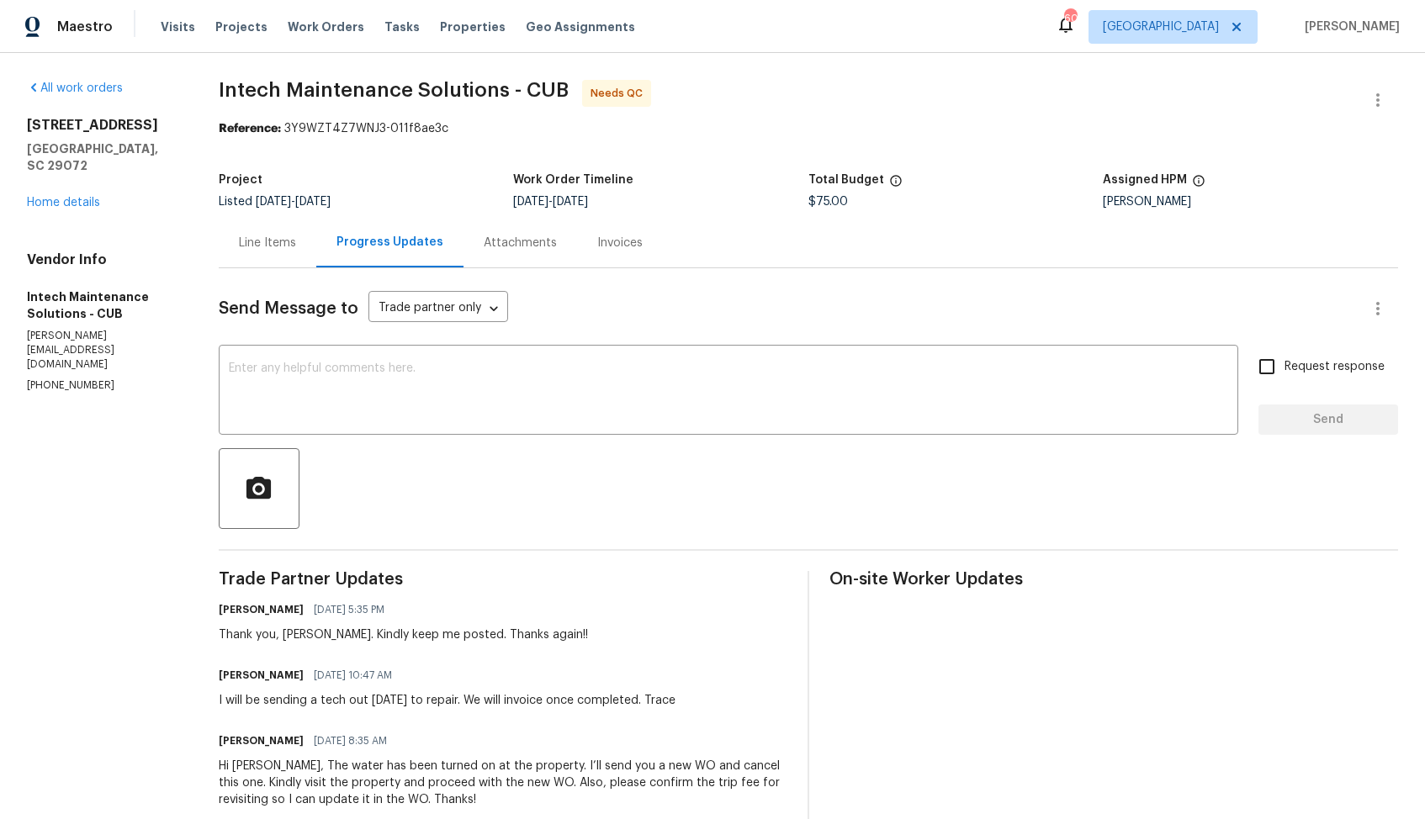
scroll to position [779, 0]
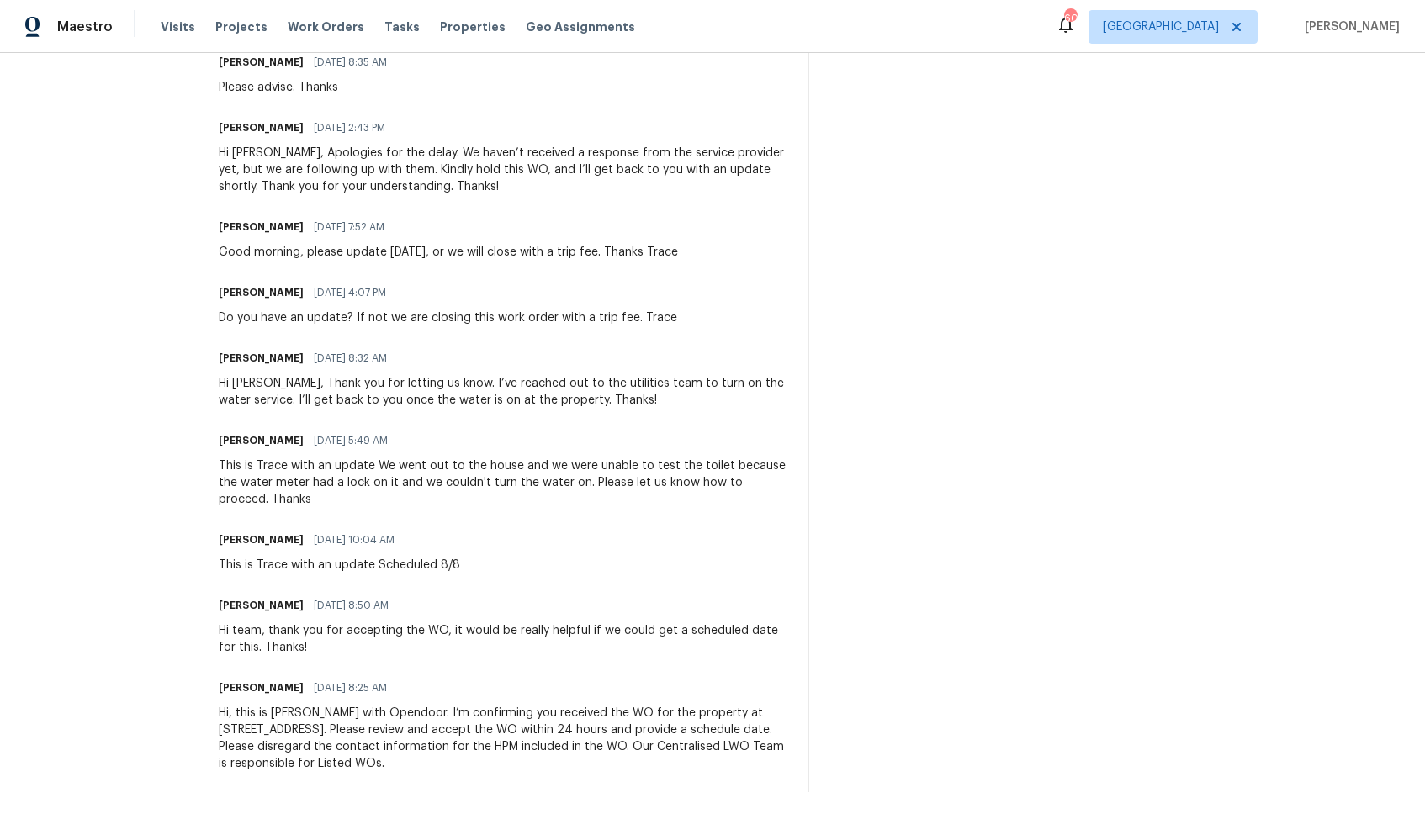
click at [324, 733] on div "Hi, this is [PERSON_NAME] with Opendoor. I’m confirming you received the WO for…" at bounding box center [503, 738] width 569 height 67
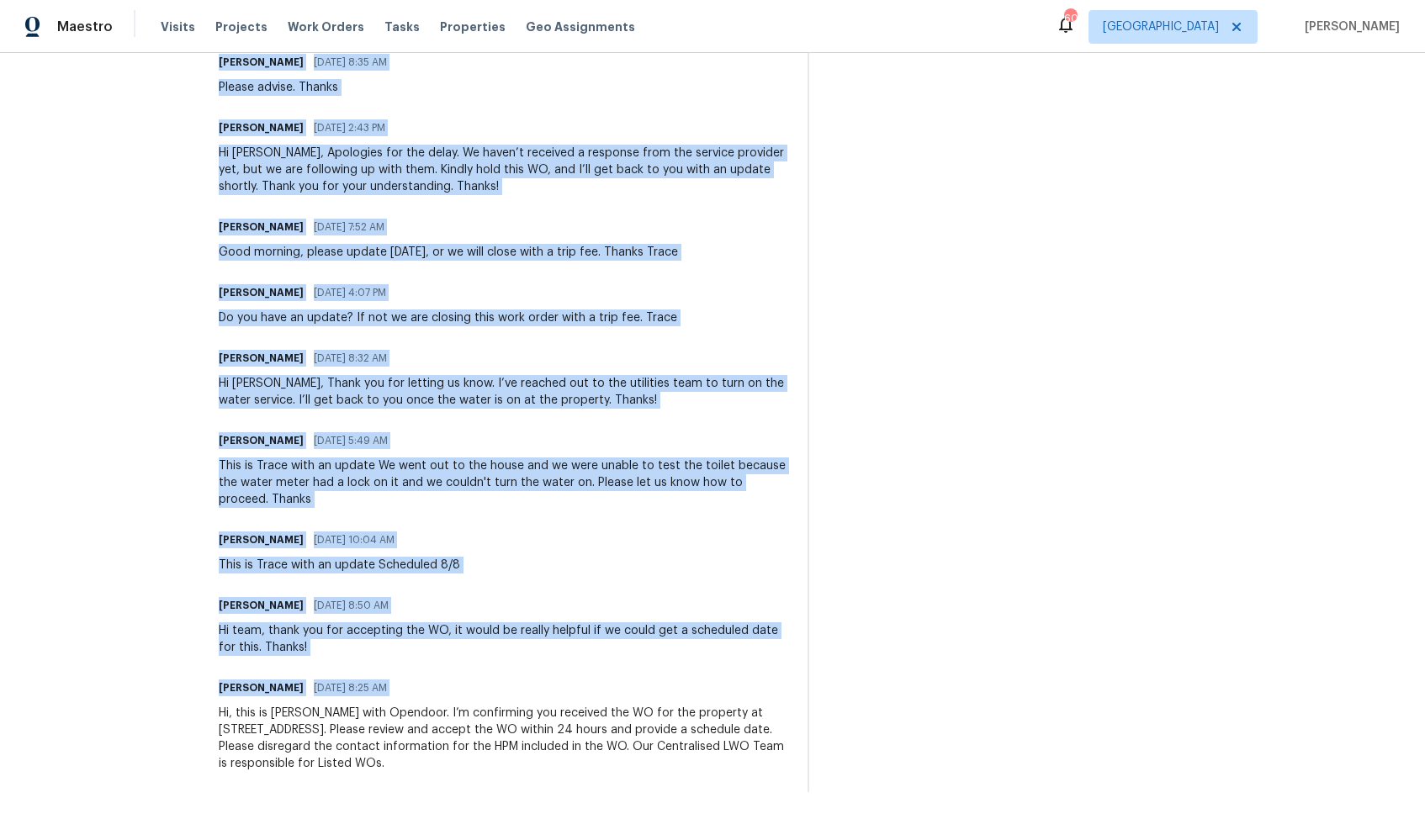
copy div "Lorem Ipsumdo Sitamet Consec Adi E 39/07/1480 0:02 SE Doeiu tem, Incid. Utlabo …"
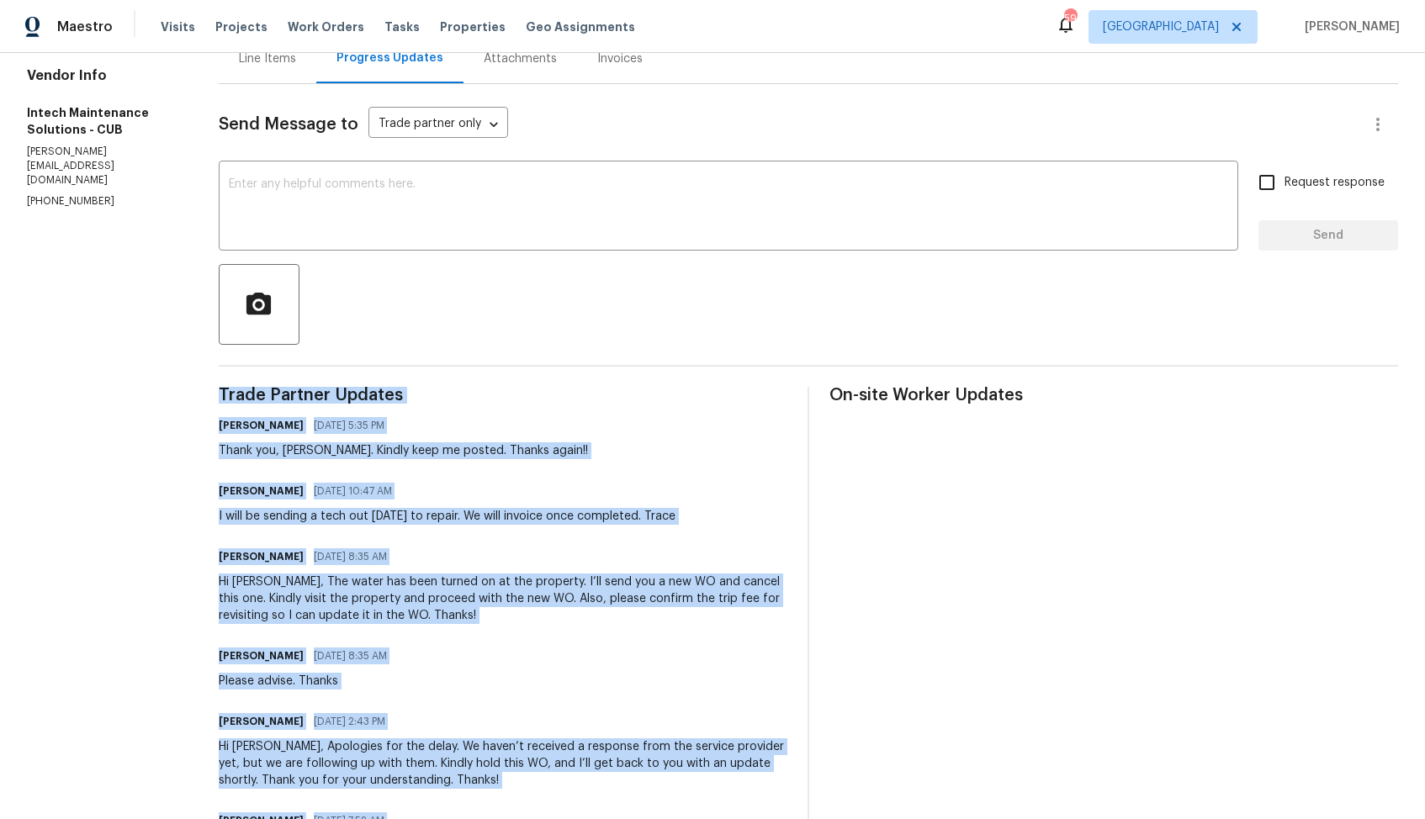
scroll to position [0, 0]
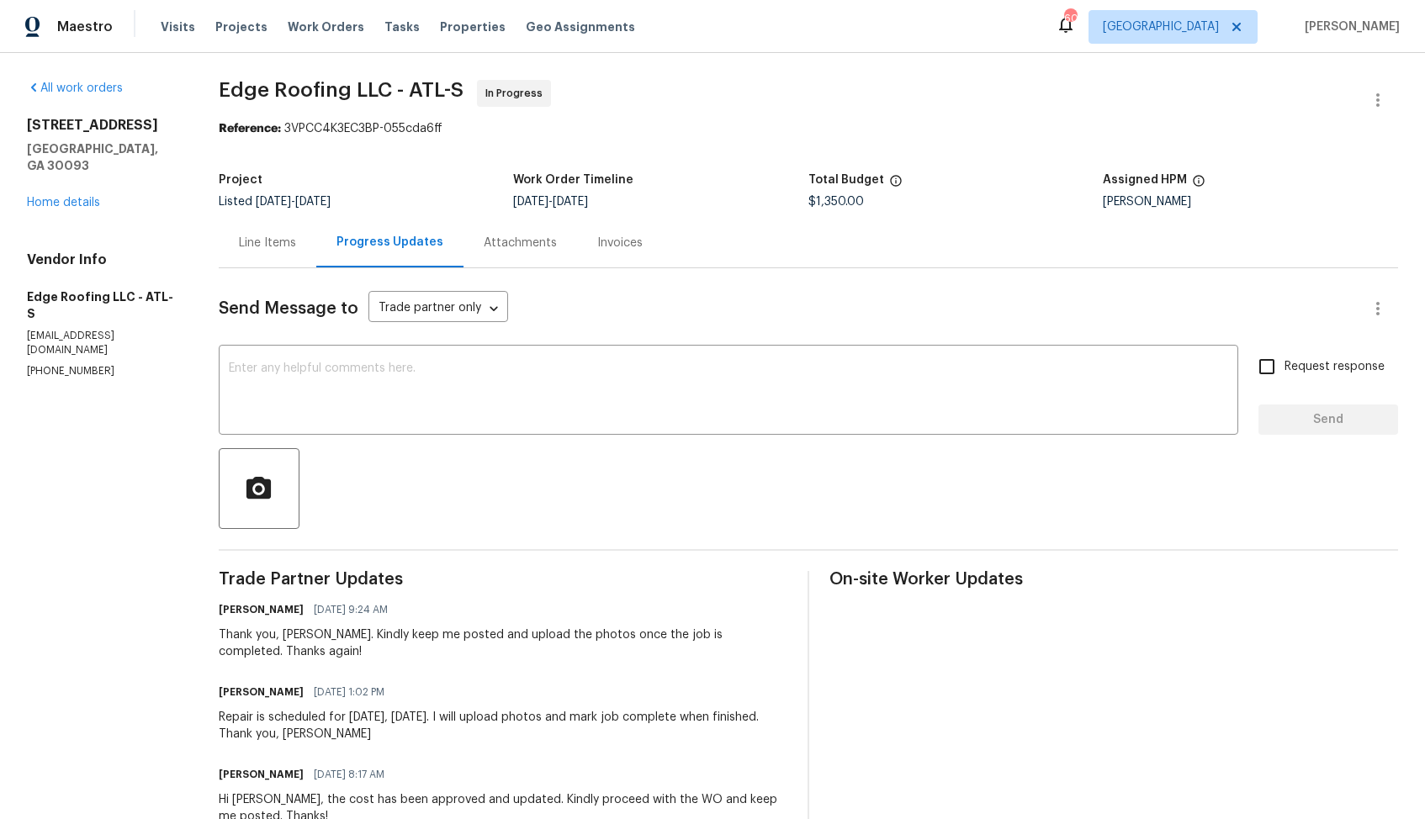
click at [260, 243] on div "Line Items" at bounding box center [267, 243] width 57 height 17
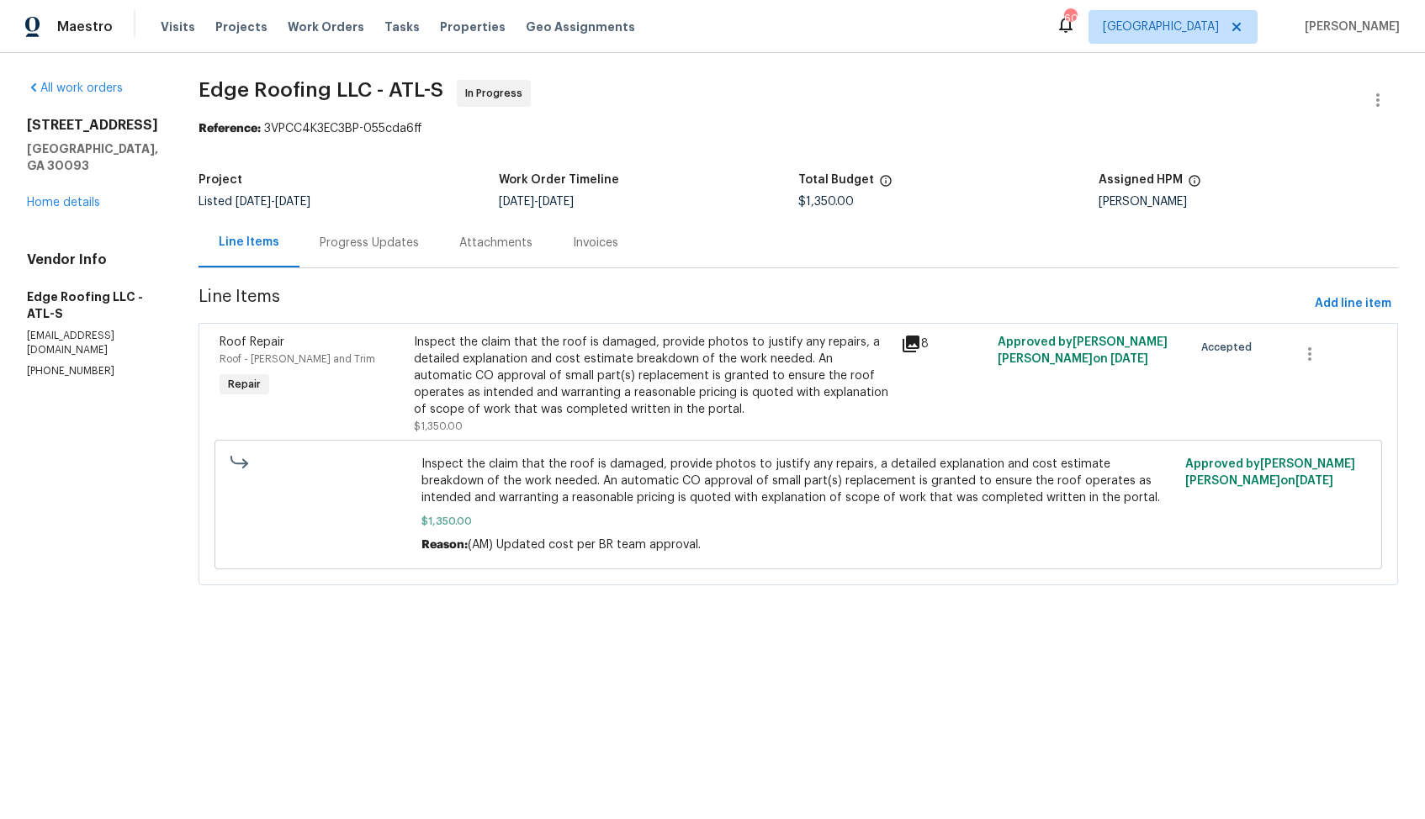
click at [351, 251] on div "Progress Updates" at bounding box center [369, 243] width 99 height 17
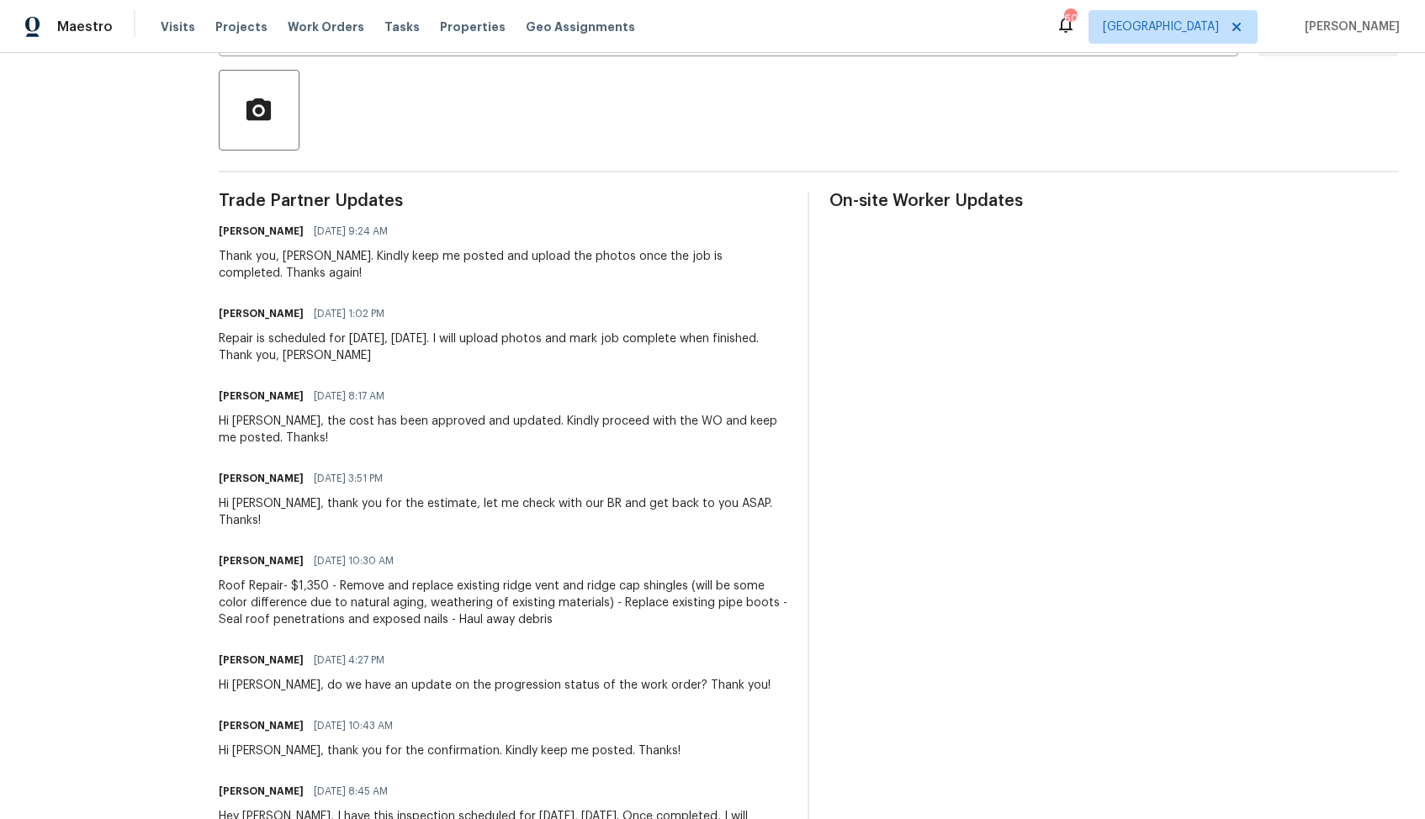
scroll to position [346, 0]
